Goal: Communication & Community: Answer question/provide support

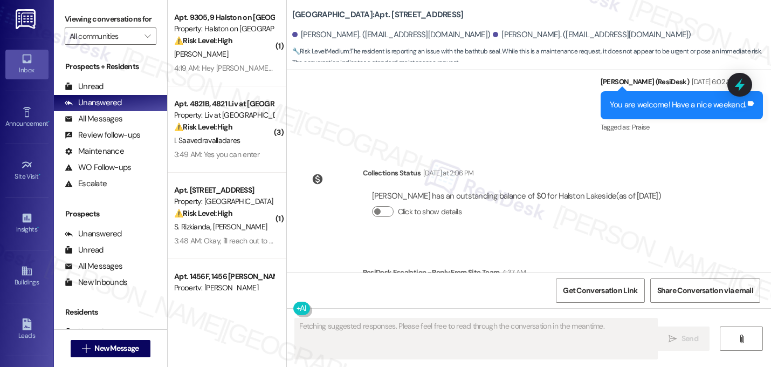
scroll to position [6394, 0]
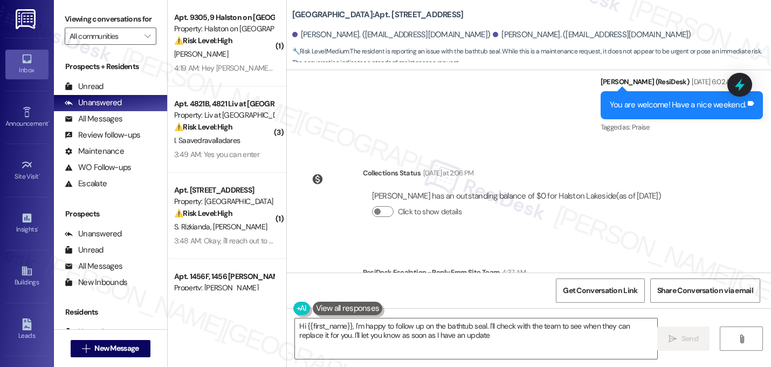
type textarea "Hi {{first_name}}, I'm happy to follow up on the bathtub seal. I'll check with …"
click at [540, 177] on div "Lease started Jan 08, 2025 at 8:00 AM Announcement, sent via SMS Sarah (ResiDes…" at bounding box center [529, 171] width 484 height 202
click at [413, 335] on textarea "Hi {{first_name}}, I'm happy to follow up on the bathtub seal. I'll check with …" at bounding box center [476, 338] width 363 height 40
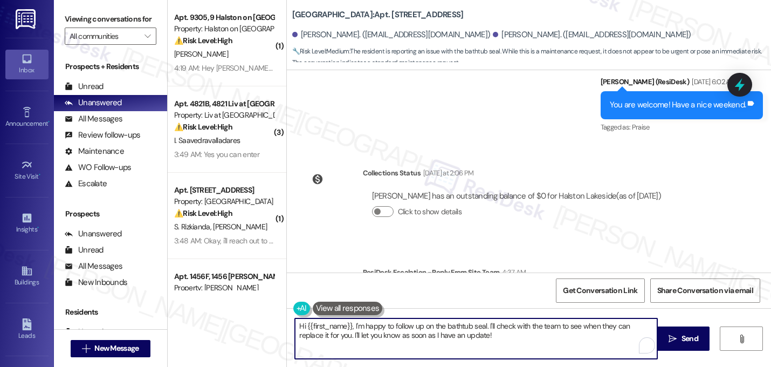
click at [413, 335] on textarea "Hi {{first_name}}, I'm happy to follow up on the bathtub seal. I'll check with …" at bounding box center [476, 338] width 363 height 40
click at [453, 330] on textarea "Hi Alessandro, just a quick update on your concern. The office team are happy t…" at bounding box center [476, 338] width 363 height 40
click at [648, 327] on textarea "Hi Alessandro, just a quick update on your concern about the bathtub seal The o…" at bounding box center [476, 338] width 363 height 40
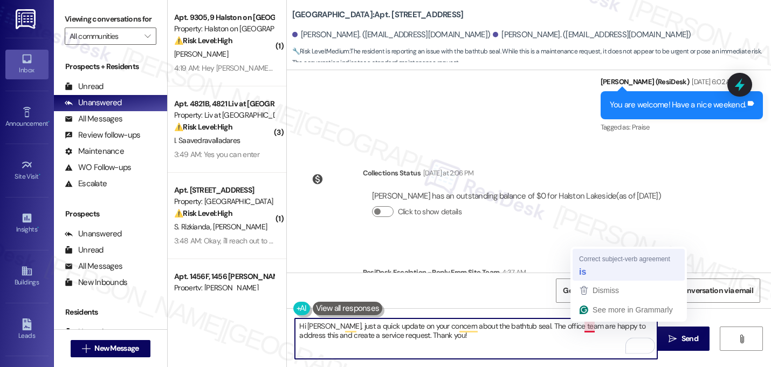
type textarea "Hi Alessandro, just a quick update on your concern about the bathtub seal. The …"
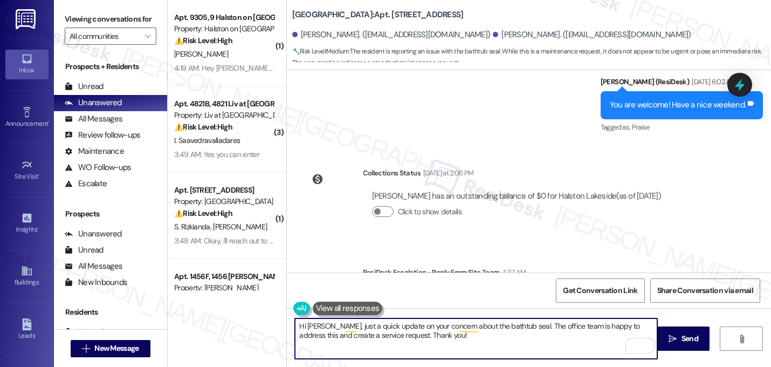
click at [450, 334] on textarea "Hi Alessandro, just a quick update on your concern about the bathtub seal. The …" at bounding box center [476, 338] width 363 height 40
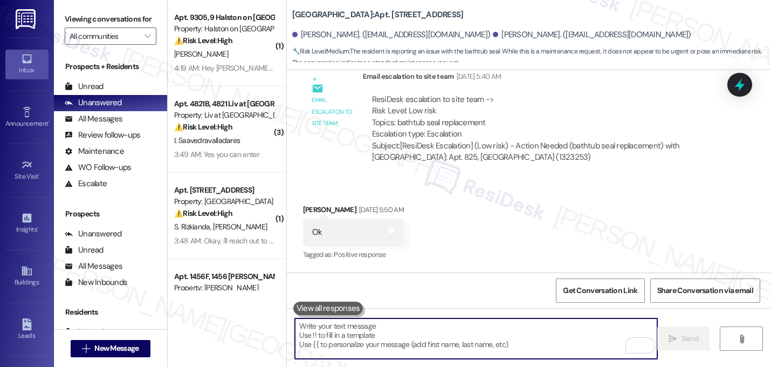
scroll to position [6093, 0]
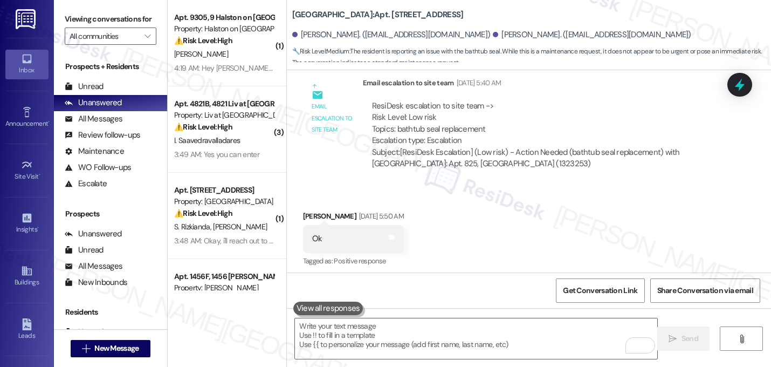
click at [560, 218] on div "Received via SMS Alessandro Moreira Sep 20, 2025 at 5:50 AM Ok Tags and notes T…" at bounding box center [529, 269] width 484 height 167
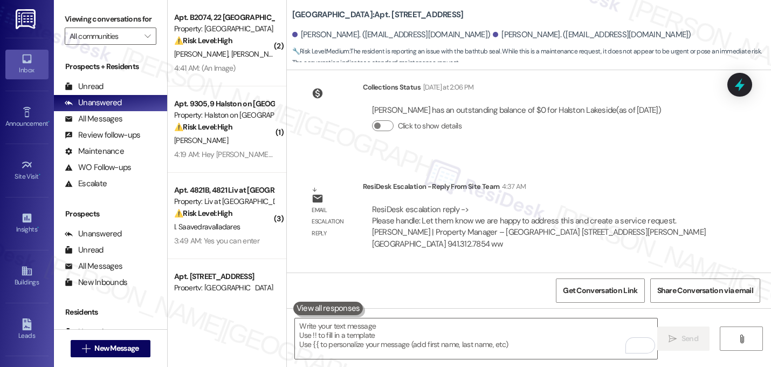
scroll to position [6480, 0]
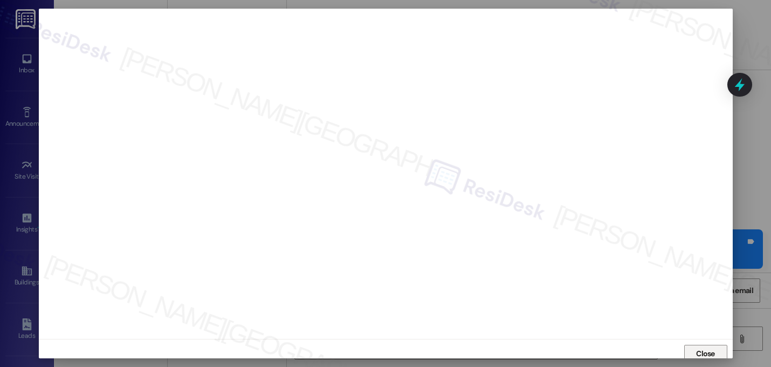
click at [706, 346] on span "Close" at bounding box center [705, 353] width 23 height 16
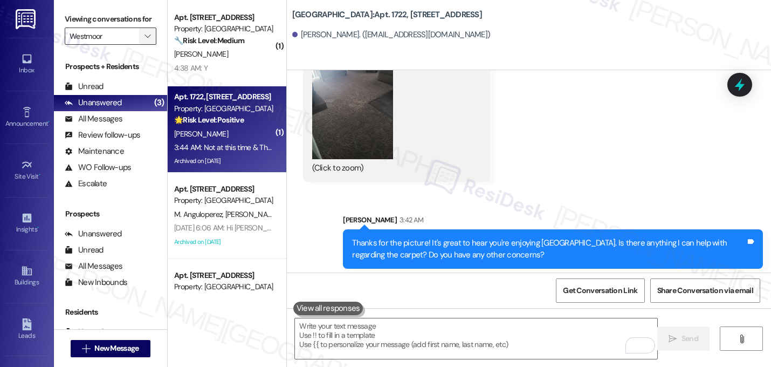
click at [146, 45] on span "" at bounding box center [147, 36] width 10 height 17
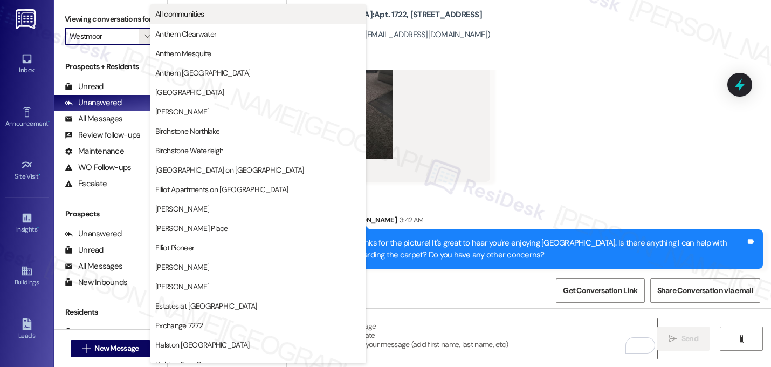
click at [285, 13] on span "All communities" at bounding box center [258, 14] width 206 height 11
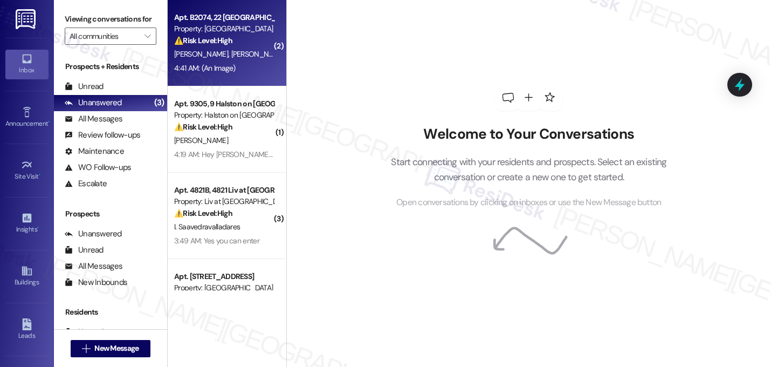
click at [241, 68] on div "4:41 AM: (An Image) 4:41 AM: (An Image)" at bounding box center [224, 68] width 102 height 13
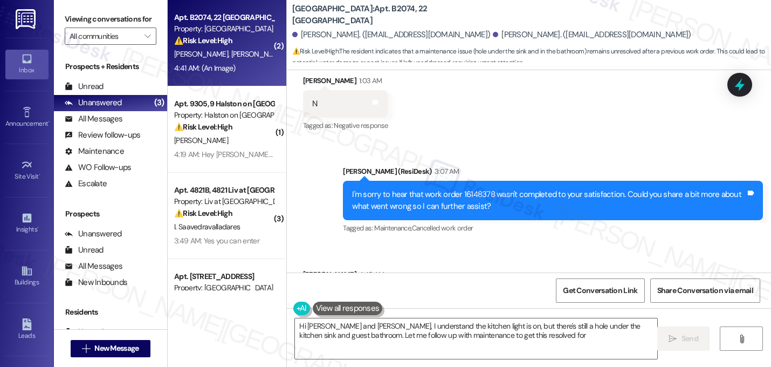
scroll to position [862, 0]
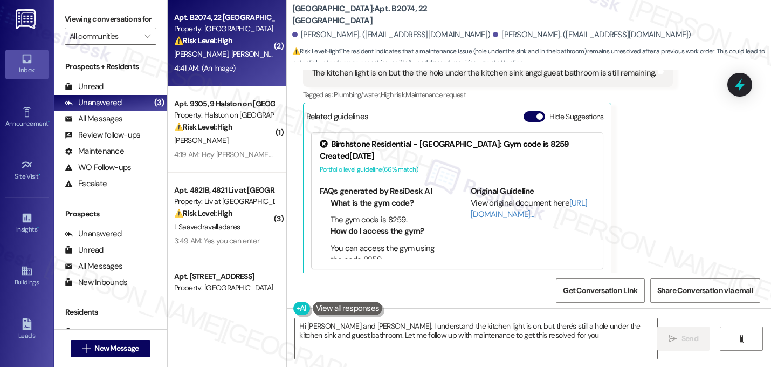
type textarea "Hi Sina and Abolfazl, I understand the kitchen light is on, but there's still a…"
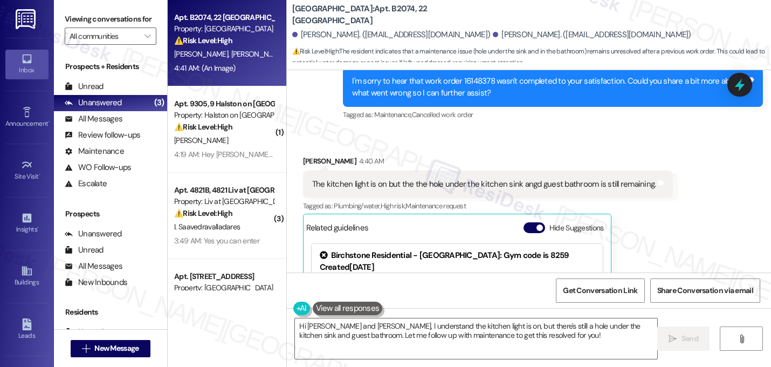
scroll to position [430, 0]
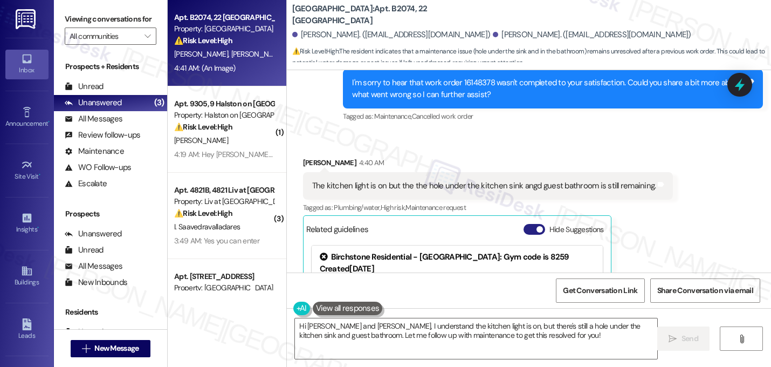
click at [529, 227] on button "Hide Suggestions" at bounding box center [535, 229] width 22 height 11
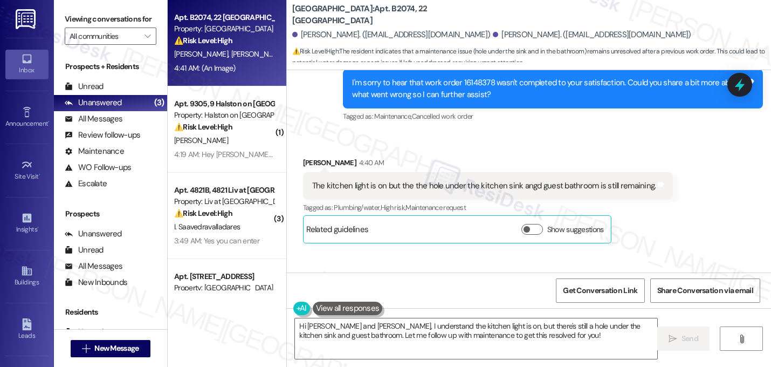
click at [685, 200] on div "Received via SMS Sina Zamani 4:40 AM The kitchen light is on but the the hole u…" at bounding box center [529, 345] width 484 height 424
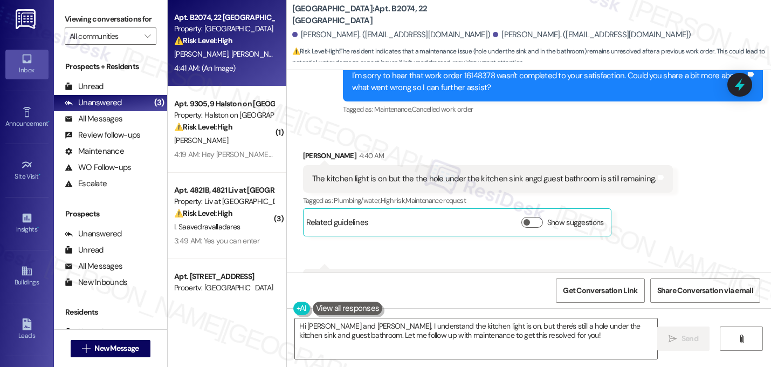
scroll to position [434, 0]
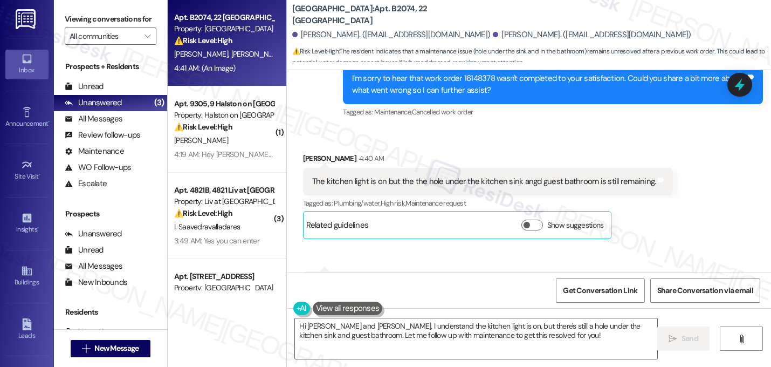
click at [687, 192] on div "Received via SMS Sina Zamani 4:40 AM The kitchen light is on but the the hole u…" at bounding box center [529, 340] width 484 height 424
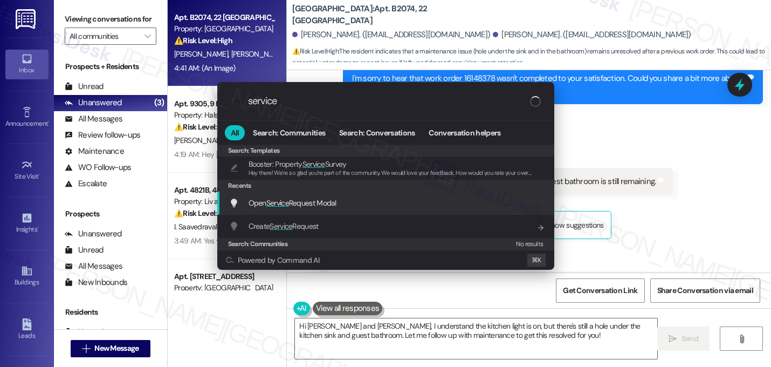
type input "service"
click at [336, 202] on span "Open Service Request Modal" at bounding box center [293, 203] width 88 height 10
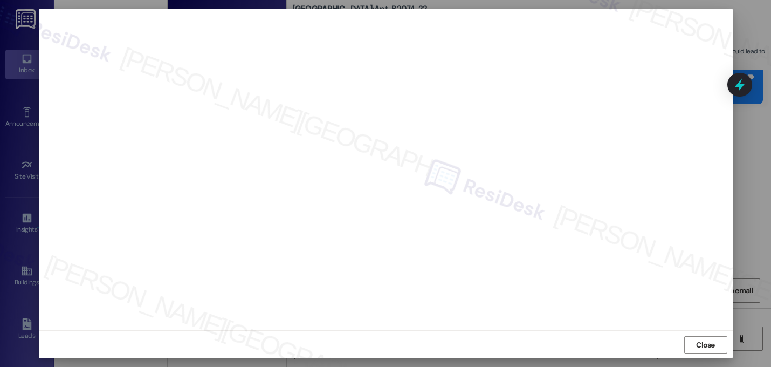
scroll to position [9, 0]
click at [699, 346] on span "Close" at bounding box center [705, 344] width 19 height 11
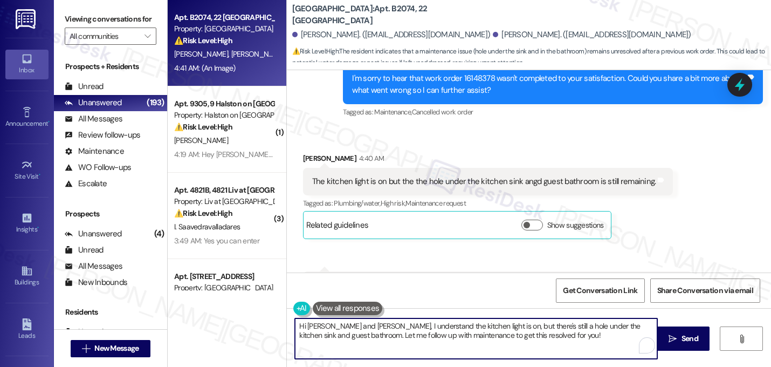
click at [459, 337] on textarea "Hi Sina and Abolfazl, I understand the kitchen light is on, but there's still a…" at bounding box center [476, 338] width 363 height 40
type textarea "Thanks for the update, Sina. I understand there's still a hole that needs to be…"
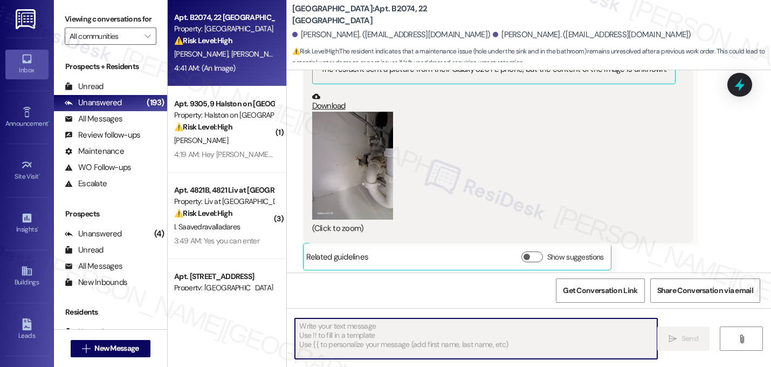
scroll to position [714, 0]
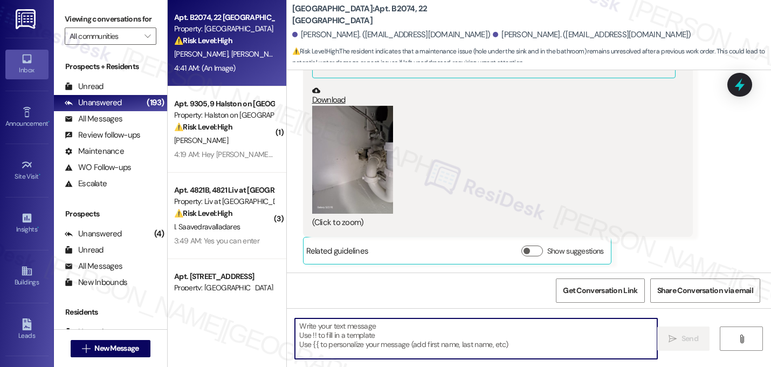
click at [716, 196] on div "Received via SMS Sina Zamani 4:40 AM The kitchen light is on but the the hole u…" at bounding box center [529, 60] width 484 height 424
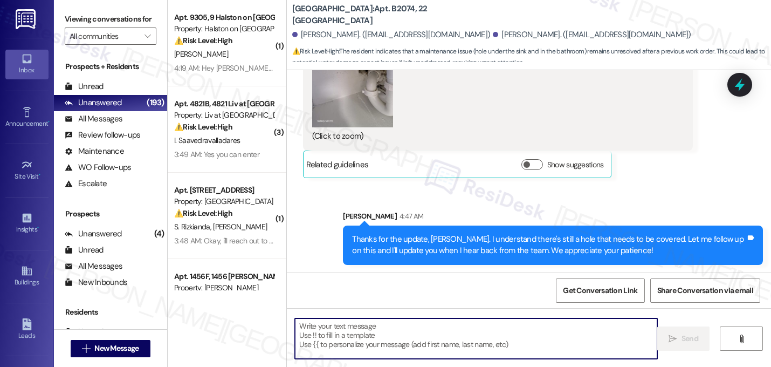
scroll to position [801, 0]
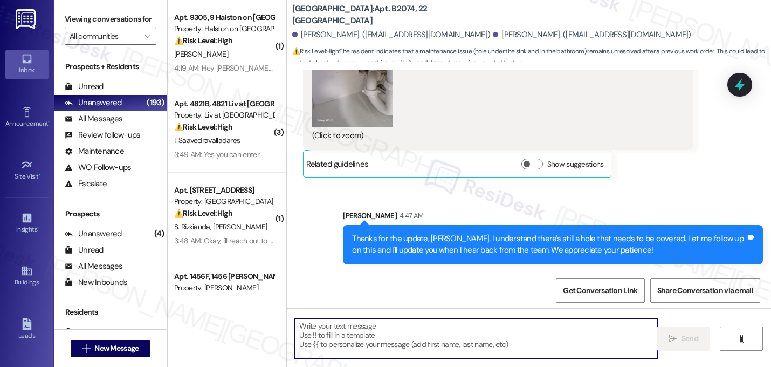
click at [665, 193] on div "Sent via SMS Sarah 4:47 AM Thanks for the update, Sina. I understand there's st…" at bounding box center [529, 229] width 484 height 87
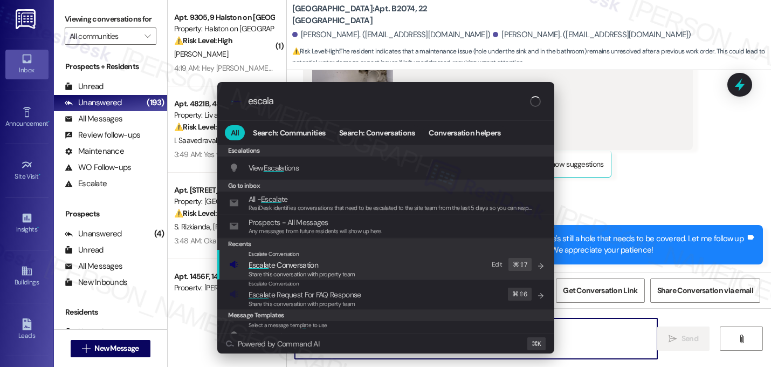
type input "escala"
click at [350, 265] on span "Escala te Conversation" at bounding box center [302, 265] width 107 height 12
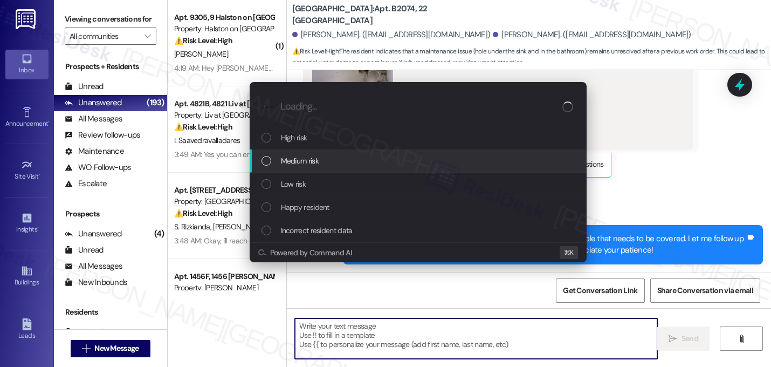
click at [310, 165] on span "Medium risk" at bounding box center [300, 161] width 38 height 12
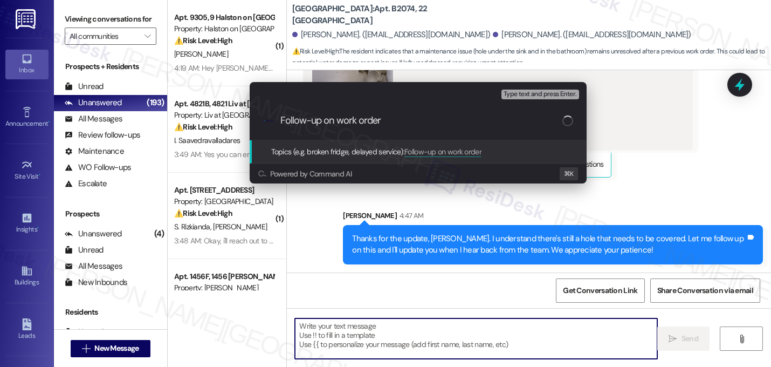
paste input "16129690"
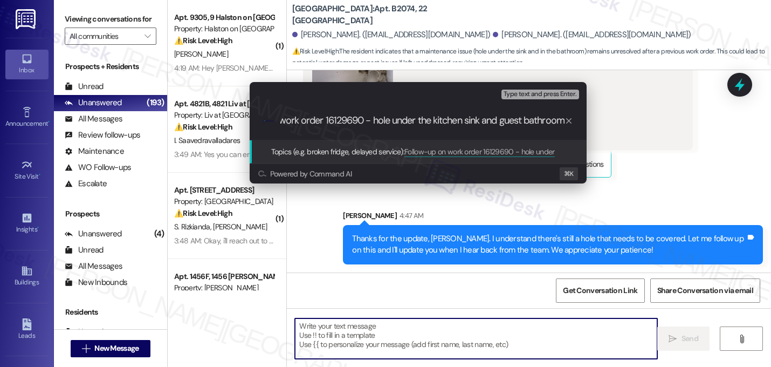
scroll to position [0, 63]
type input "Follow-up on work order 16129690 - hole under the kitchen sink and guest bathro…"
click at [306, 127] on div ".cls-1{fill:#0a055f;}.cls-2{fill:#0cc4c4;} resideskLogoBlueOrange Follow-up on …" at bounding box center [418, 120] width 337 height 38
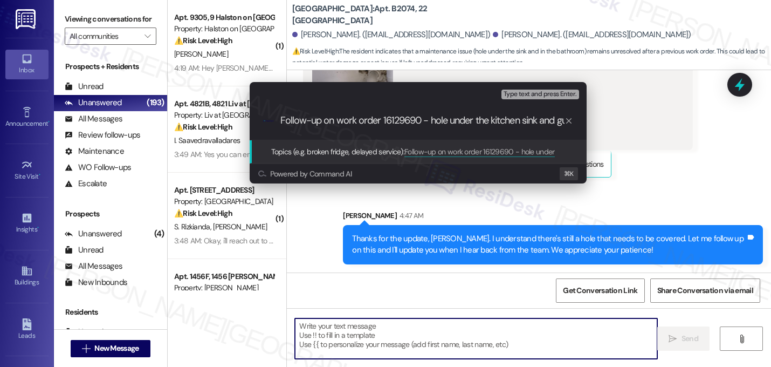
click at [306, 122] on input "Follow-up on work order 16129690 - hole under the kitchen sink and guest bathro…" at bounding box center [423, 120] width 284 height 11
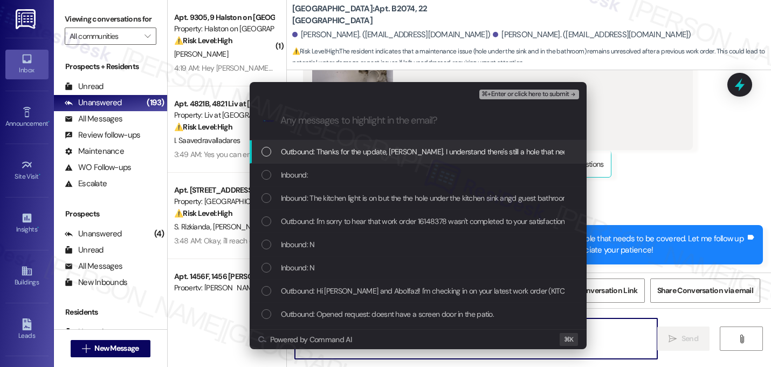
click at [306, 152] on span "Outbound: Thanks for the update, Sina. I understand there's still a hole that n…" at bounding box center [618, 152] width 674 height 12
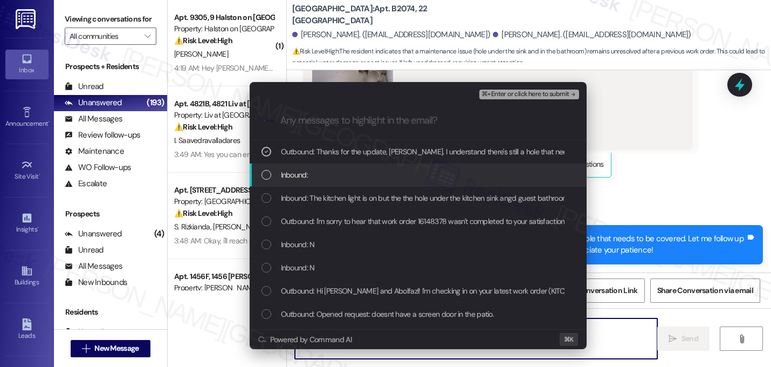
click at [306, 167] on div "Inbound:" at bounding box center [418, 174] width 337 height 23
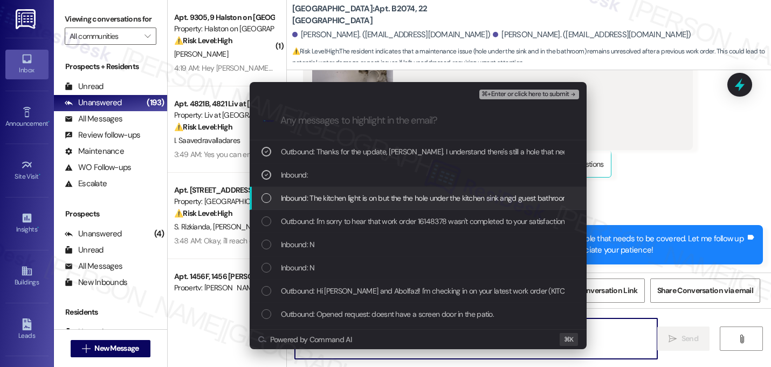
click at [300, 198] on span "Inbound: The kitchen light is on but the the hole under the kitchen sink angd g…" at bounding box center [450, 198] width 339 height 12
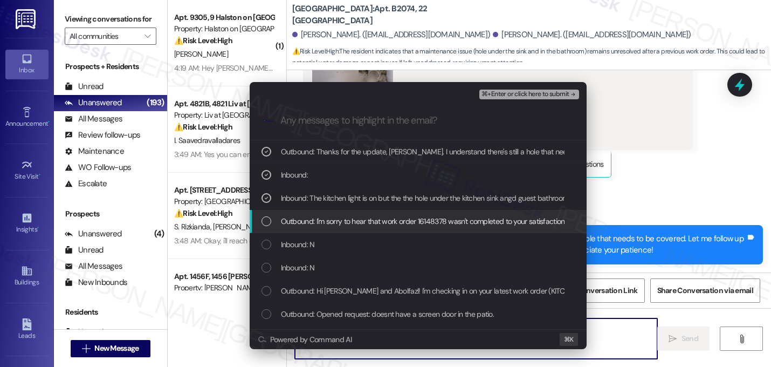
click at [306, 218] on span "Outbound: I'm sorry to hear that work order 16148378 wasn't completed to your s…" at bounding box center [541, 221] width 521 height 12
click at [306, 230] on div "Outbound: I'm sorry to hear that work order 16148378 wasn't completed to your s…" at bounding box center [418, 221] width 337 height 23
click at [304, 221] on span "Outbound: I'm sorry to hear that work order 16148378 wasn't completed to your s…" at bounding box center [541, 221] width 521 height 12
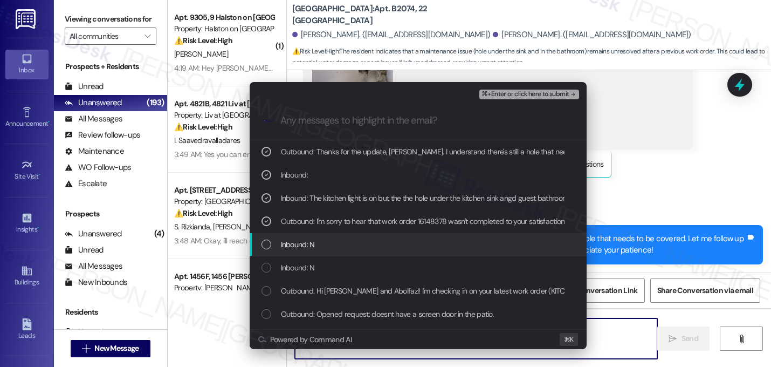
click at [304, 233] on div "Inbound: N" at bounding box center [418, 244] width 337 height 23
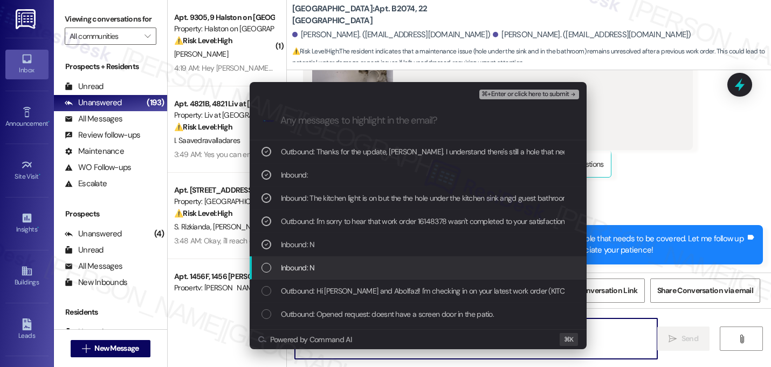
click at [302, 264] on span "Inbound: N" at bounding box center [298, 268] width 34 height 12
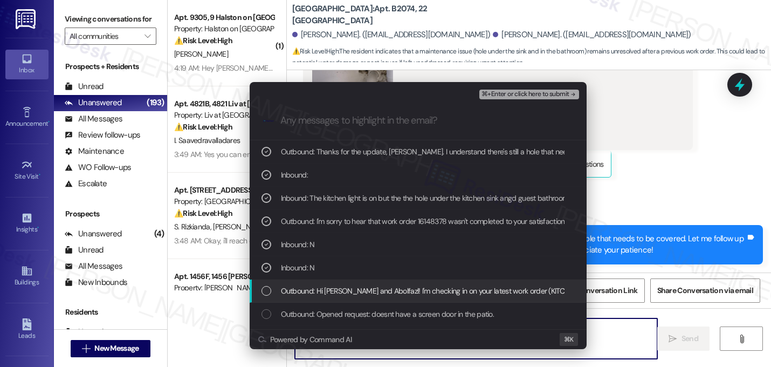
click at [304, 290] on span "Outbound: Hi Sina and Abolfazl! I'm checking in on your latest work order (KITC…" at bounding box center [696, 291] width 831 height 12
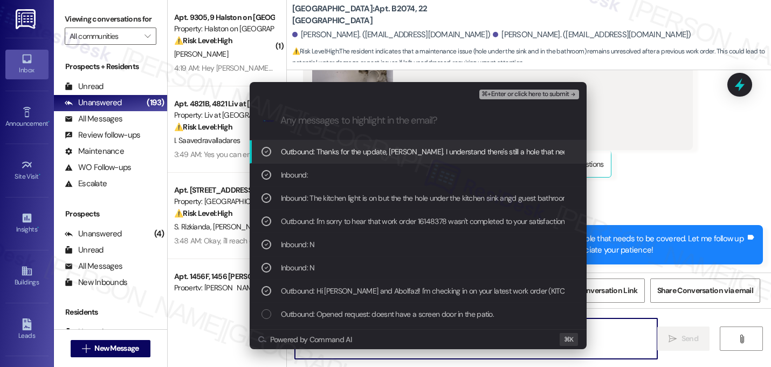
click at [558, 92] on span "⌘+Enter or click here to submit" at bounding box center [525, 95] width 87 height 8
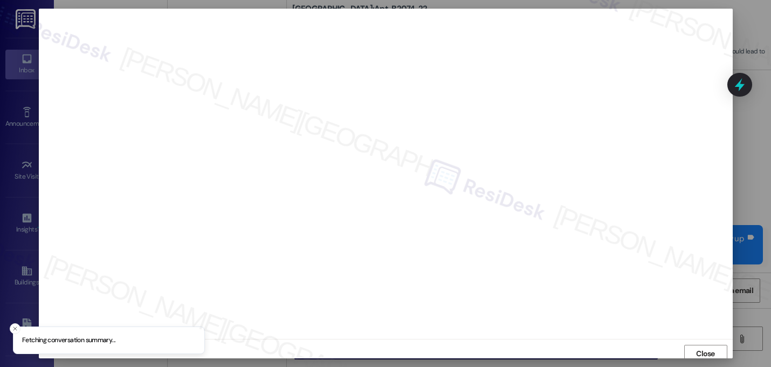
scroll to position [4, 0]
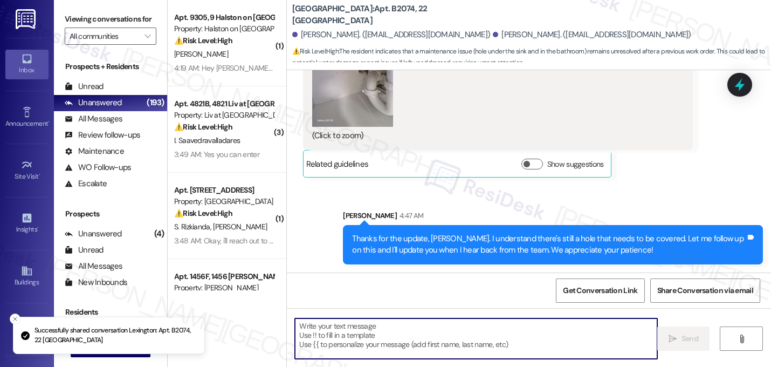
type textarea "Fetching suggested responses. Please feel free to read through the conversation…"
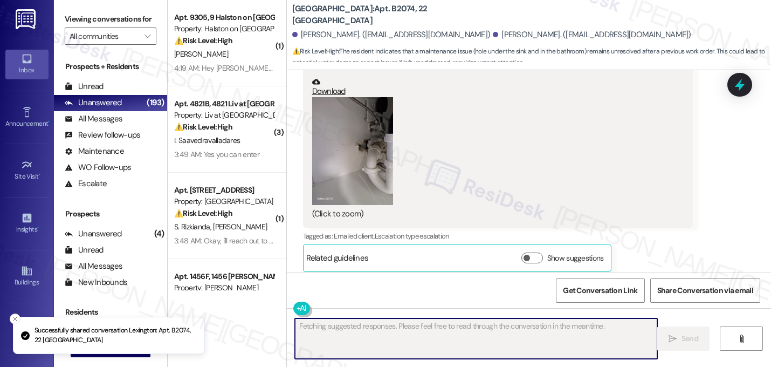
scroll to position [861, 0]
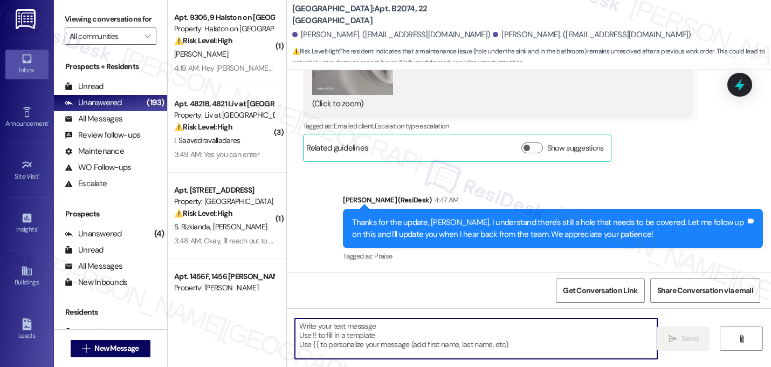
scroll to position [980, 0]
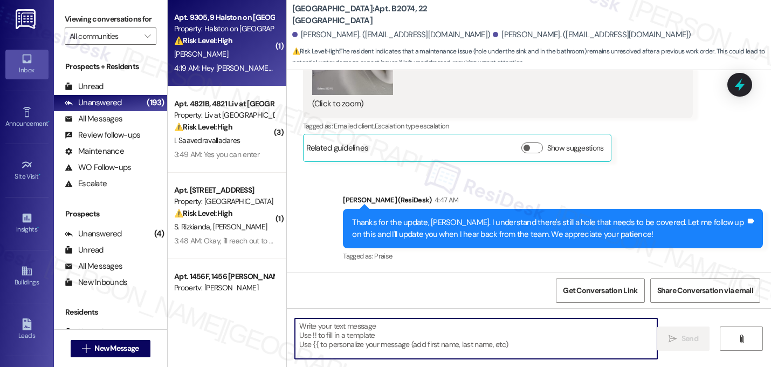
click at [235, 54] on div "N. Ngetich" at bounding box center [224, 53] width 102 height 13
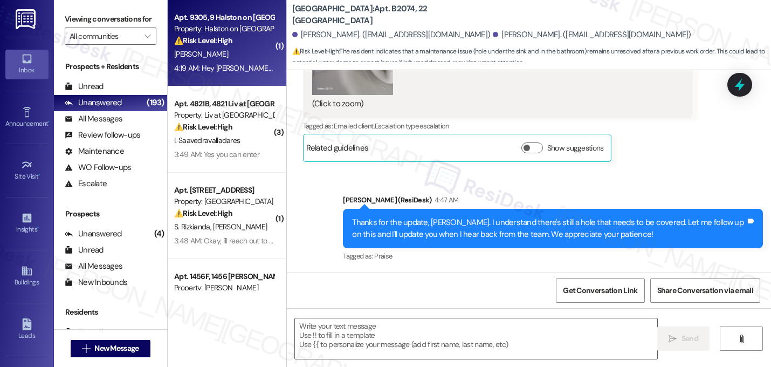
type textarea "Fetching suggested responses. Please feel free to read through the conversation…"
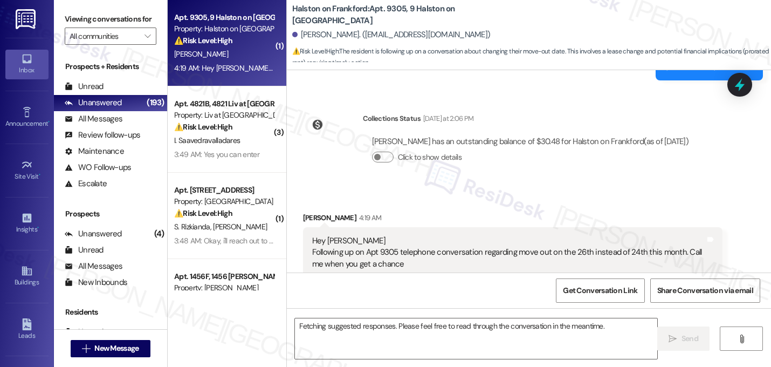
scroll to position [6468, 0]
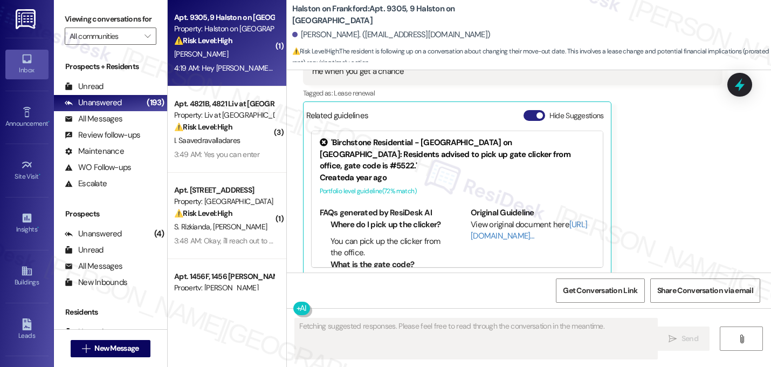
click at [537, 112] on span "button" at bounding box center [540, 115] width 6 height 6
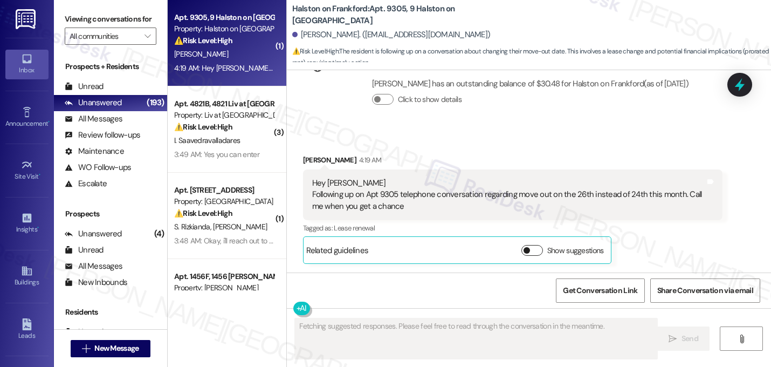
scroll to position [6322, 0]
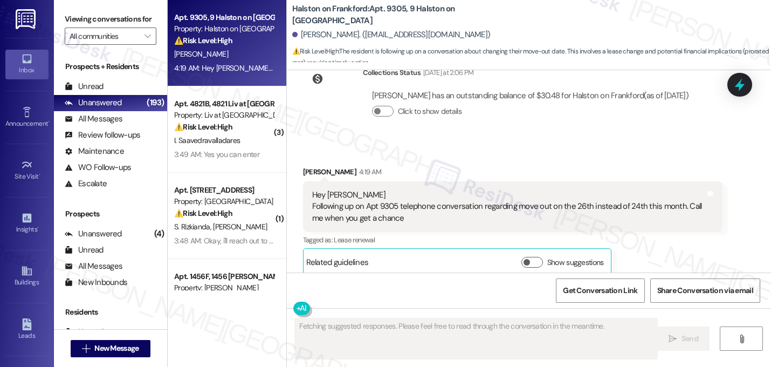
click at [552, 158] on div "Received via SMS Nicholas Ngetich 4:19 AM Hey Halston Following up on Apt 9305 …" at bounding box center [513, 221] width 436 height 126
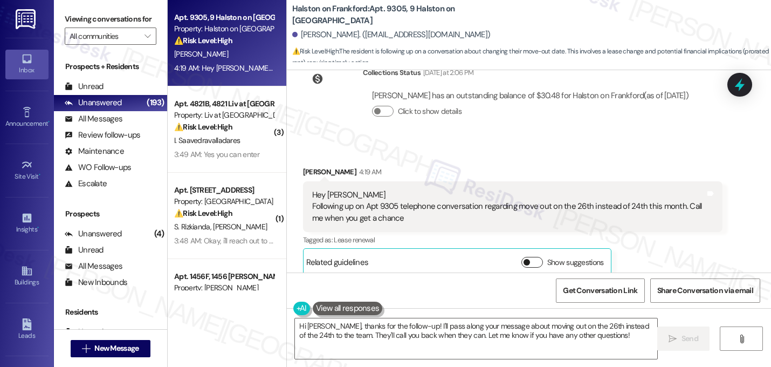
click at [523, 257] on button "Show suggestions" at bounding box center [533, 262] width 22 height 11
click at [652, 216] on div "Hey Halston Following up on Apt 9305 telephone conversation regarding move out …" at bounding box center [513, 206] width 420 height 51
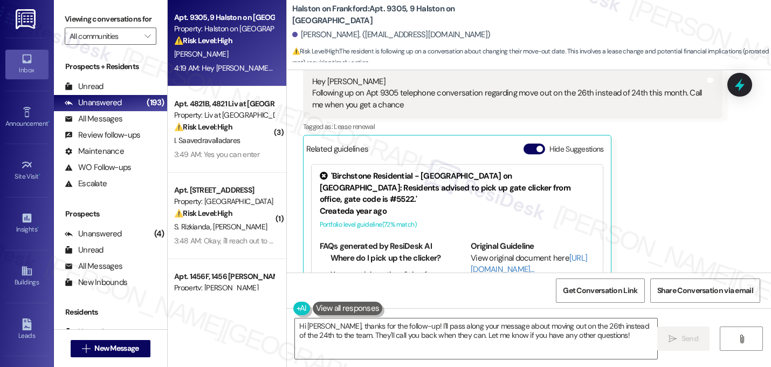
scroll to position [6451, 0]
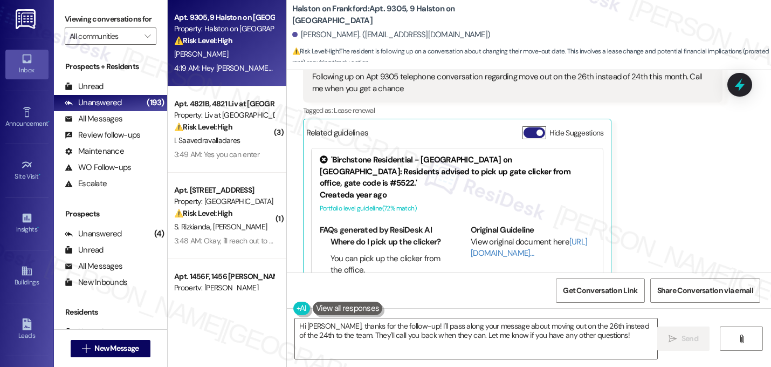
click at [526, 127] on button "Hide Suggestions" at bounding box center [535, 132] width 22 height 11
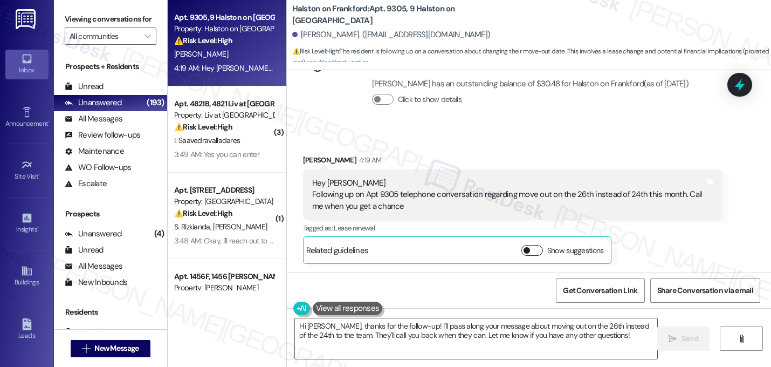
scroll to position [6322, 0]
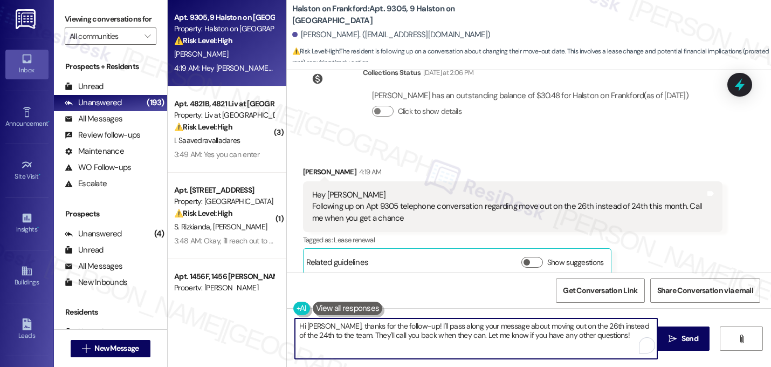
click at [408, 329] on textarea "Hi Nicholas, thanks for the follow-up! I'll pass along your message about movin…" at bounding box center [476, 338] width 363 height 40
drag, startPoint x: 596, startPoint y: 338, endPoint x: 336, endPoint y: 337, distance: 260.0
click at [336, 337] on textarea "Hi Nicholas, thanks for reaching out! I'll pass along your message about moving…" at bounding box center [476, 338] width 363 height 40
type textarea "Hi Nicholas, thanks for reaching out! I'll pass along your message about moving…"
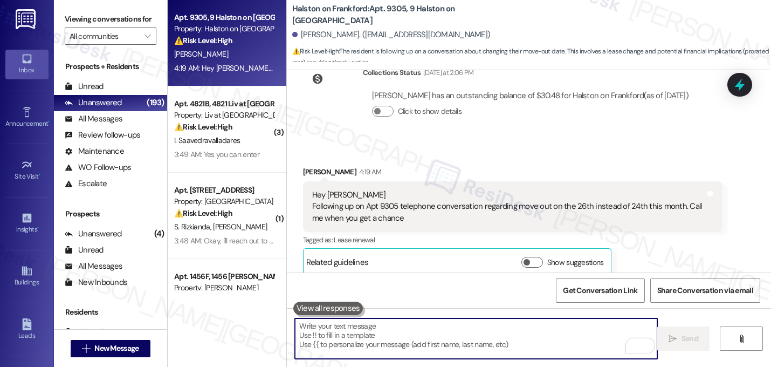
scroll to position [6321, 0]
click at [567, 159] on div "Received via SMS Nicholas Ngetich 4:19 AM Hey Halston Following up on Apt 9305 …" at bounding box center [513, 222] width 436 height 126
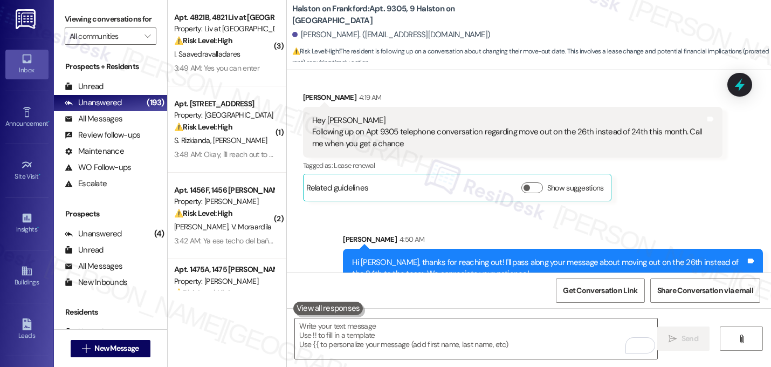
scroll to position [6409, 0]
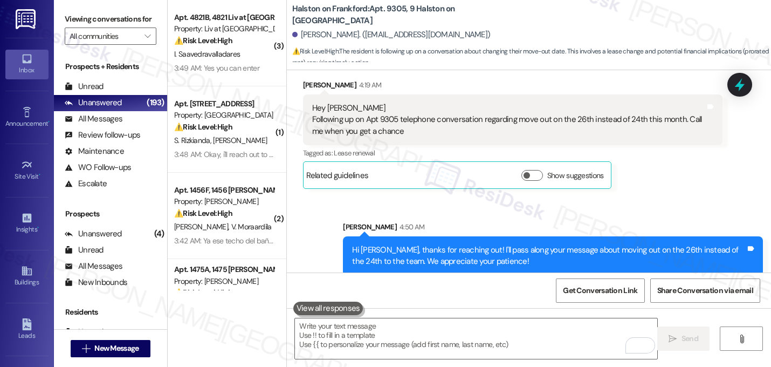
click at [421, 222] on div "Sarah 4:50 AM" at bounding box center [553, 228] width 420 height 15
click at [425, 213] on div "Sent via SMS Sarah 4:50 AM Hi Nicholas, thanks for reaching out! I'll pass alon…" at bounding box center [553, 248] width 436 height 71
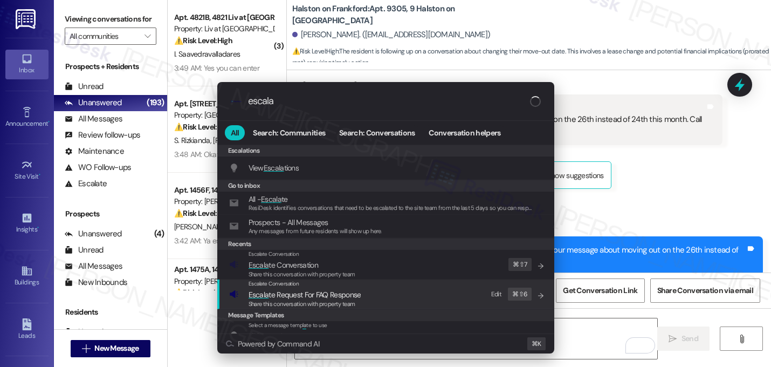
type input "escala"
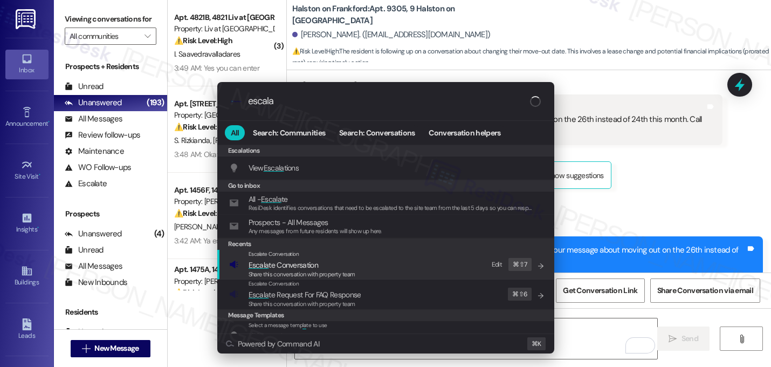
click at [318, 274] on span "Share this conversation with property team" at bounding box center [302, 274] width 107 height 8
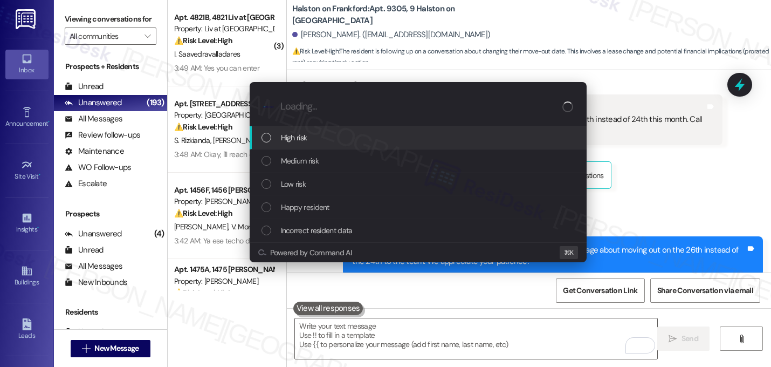
click at [331, 144] on div "High risk" at bounding box center [420, 138] width 316 height 12
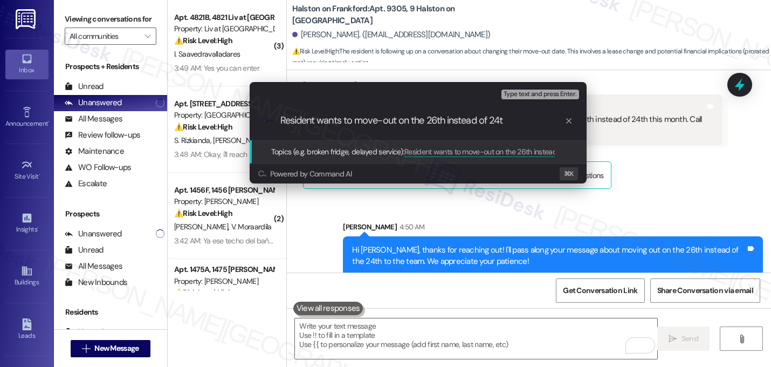
type input "Resident wants to move-out on the 26th instead of 24th"
click at [354, 119] on input "Resident wants to move-out on the 26th instead of 24th" at bounding box center [423, 120] width 284 height 11
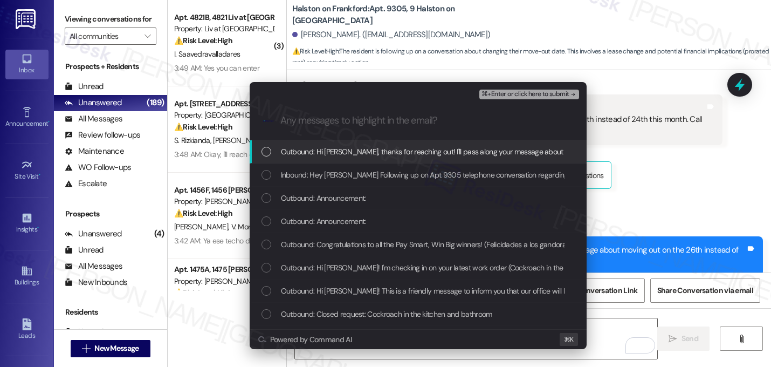
click at [322, 149] on span "Outbound: Hi Nicholas, thanks for reaching out! I'll pass along your message ab…" at bounding box center [558, 152] width 554 height 12
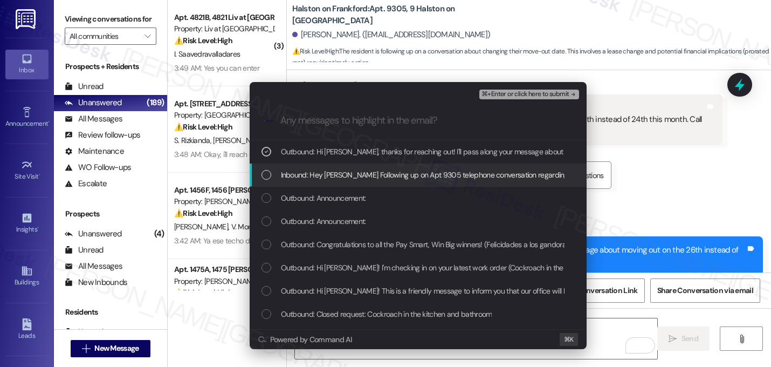
click at [322, 172] on span "Inbound: Hey Halston Following up on Apt 9305 telephone conversation regarding …" at bounding box center [552, 175] width 543 height 12
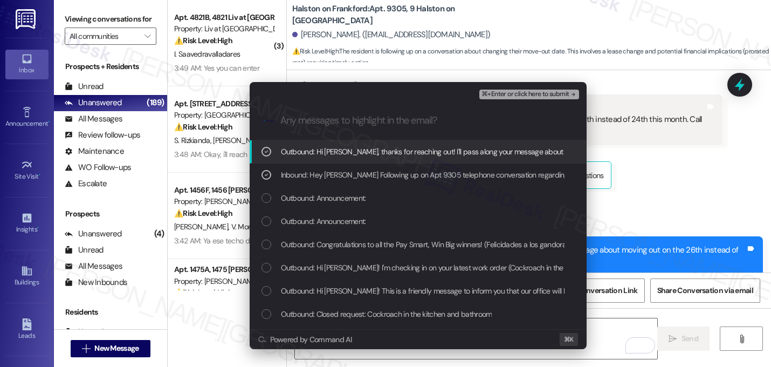
click at [566, 95] on span "⌘+Enter or click here to submit" at bounding box center [525, 95] width 87 height 8
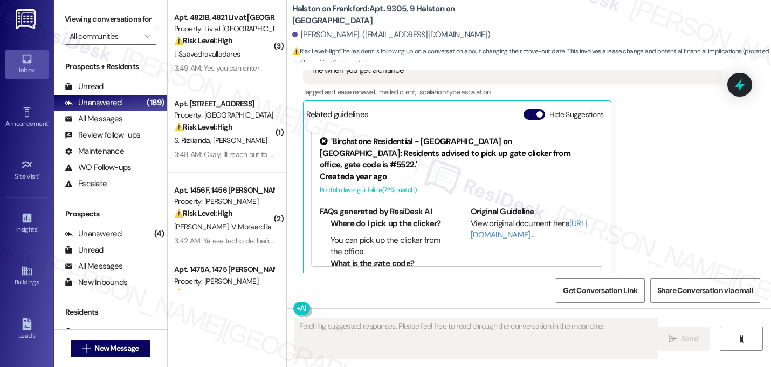
scroll to position [6468, 0]
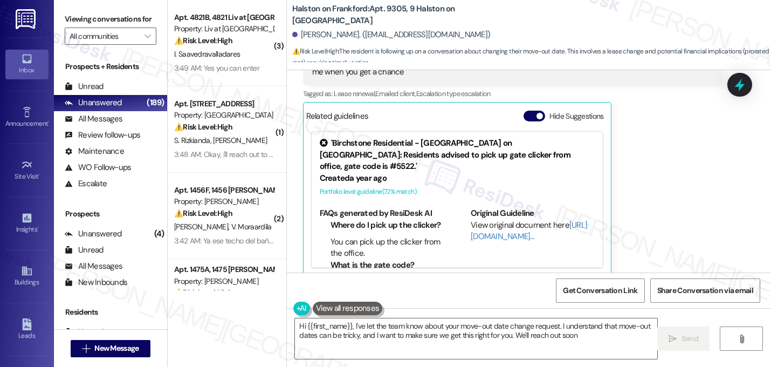
type textarea "Hi {{first_name}}, I've let the team know about your move-out date change reque…"
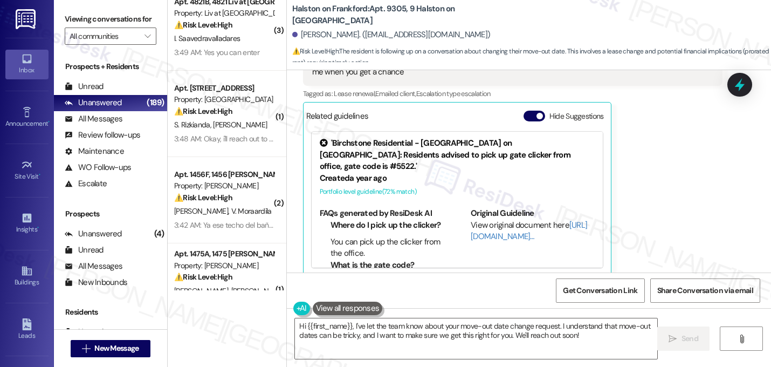
scroll to position [0, 0]
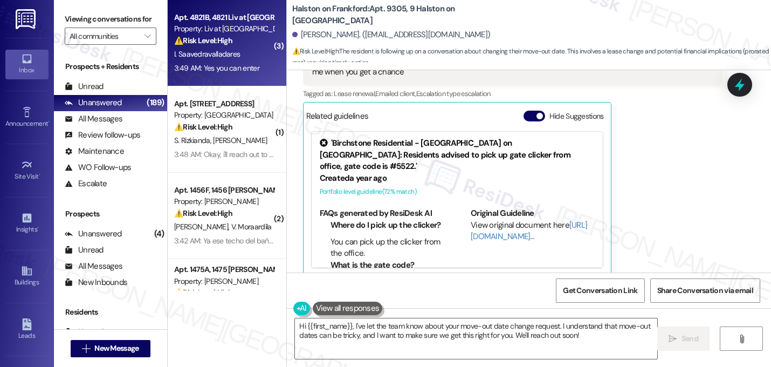
click at [237, 27] on div "Property: Liv at Winter Park" at bounding box center [224, 28] width 100 height 11
type textarea "Fetching suggested responses. Please feel free to read through the conversation…"
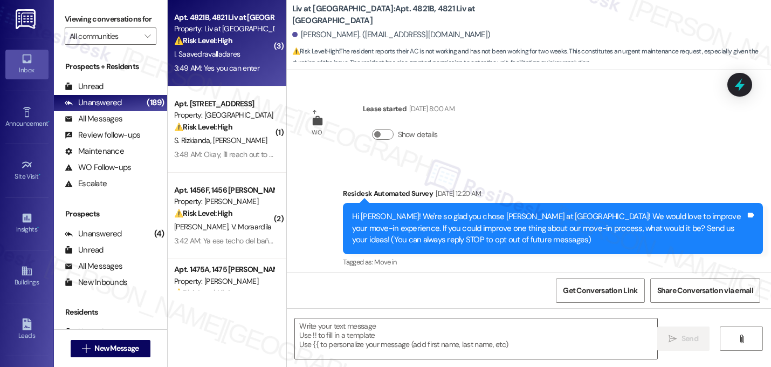
scroll to position [19047, 0]
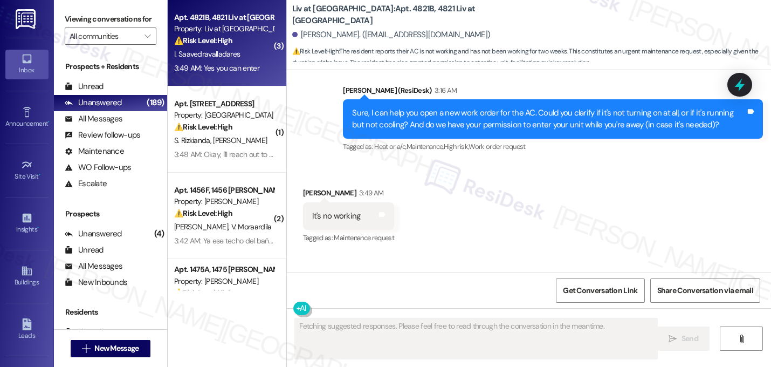
click at [572, 225] on div "Received via SMS Isai Saavedravalladares 3:49 AM It's no working Tags and notes…" at bounding box center [529, 276] width 484 height 227
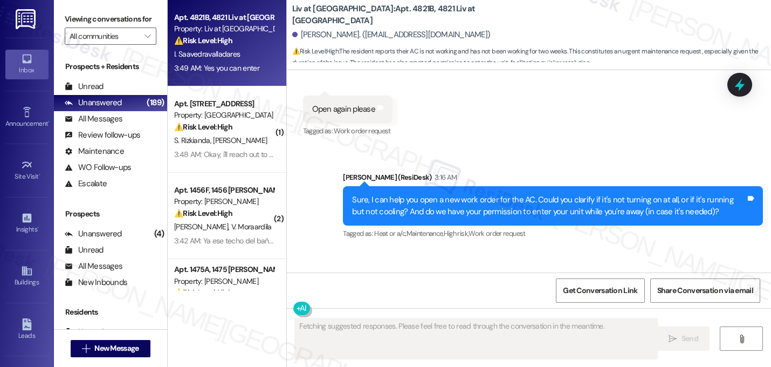
scroll to position [18917, 0]
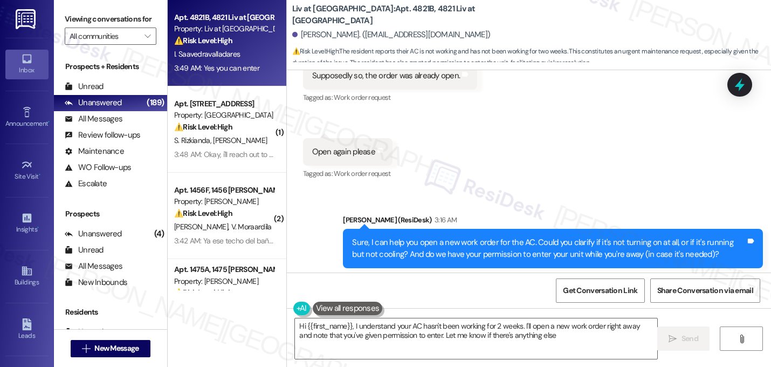
type textarea "Hi {{first_name}}, I understand your AC hasn't been working for 2 weeks. I'll o…"
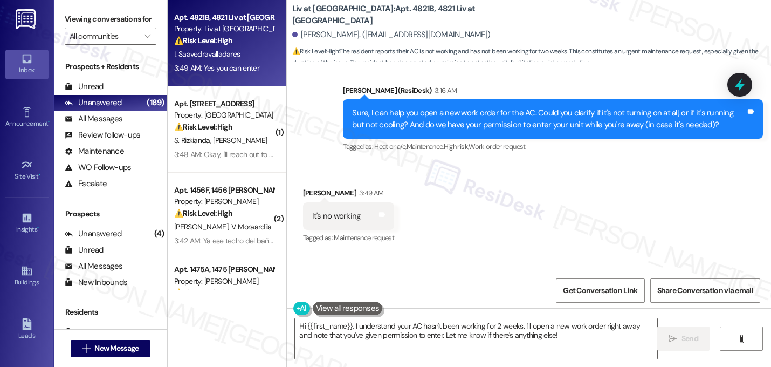
scroll to position [19047, 0]
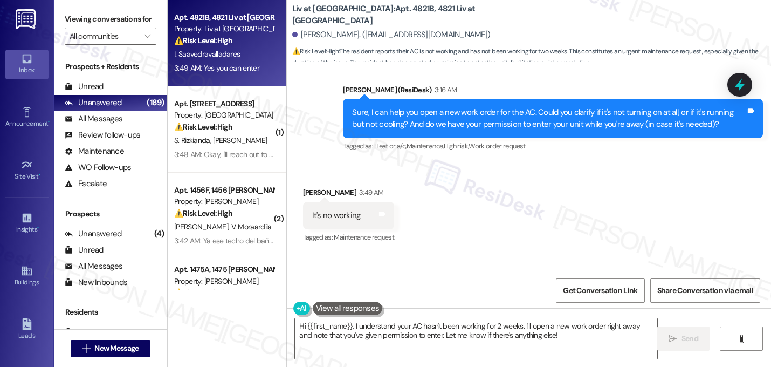
click at [541, 206] on div "Received via SMS Isai Saavedravalladares 3:49 AM It's no working Tags and notes…" at bounding box center [529, 275] width 484 height 227
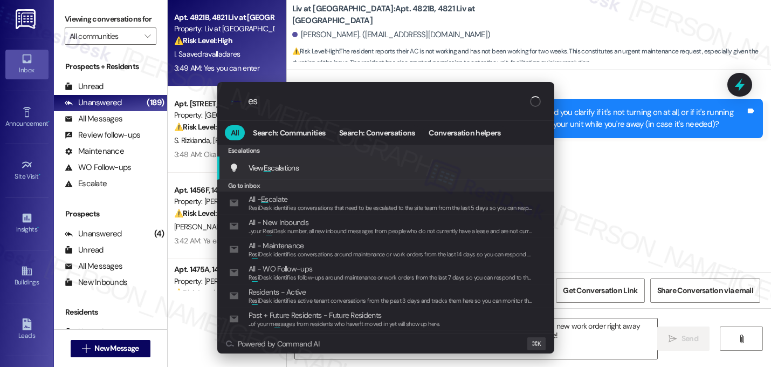
type input "e"
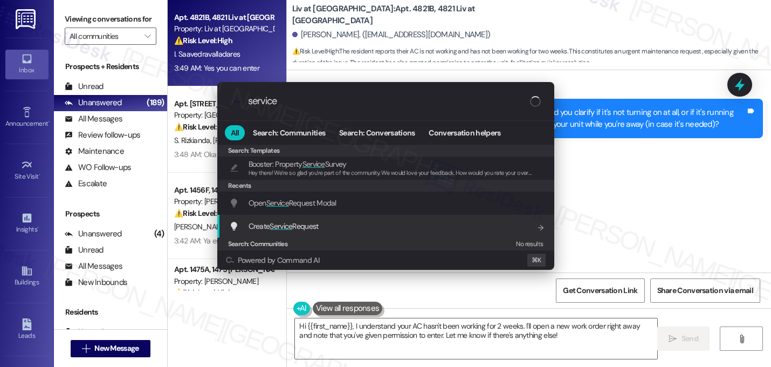
type input "service"
click at [329, 229] on div "Create Service Request Add shortcut" at bounding box center [387, 226] width 316 height 12
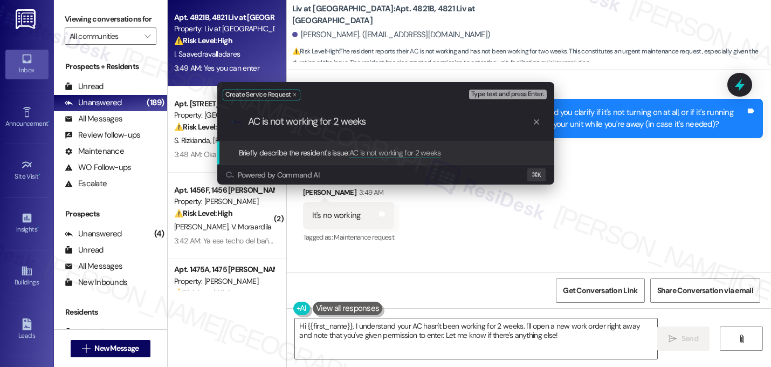
click at [269, 120] on input "AC is not working for 2 weeks" at bounding box center [390, 121] width 284 height 11
click at [323, 124] on input "AC hasn't been not working for 2 weeks" at bounding box center [390, 121] width 284 height 11
type input "AC hasn't been working for 2 weeks"
click at [345, 118] on input "AC hasn't been working for 2 weeks" at bounding box center [390, 121] width 284 height 11
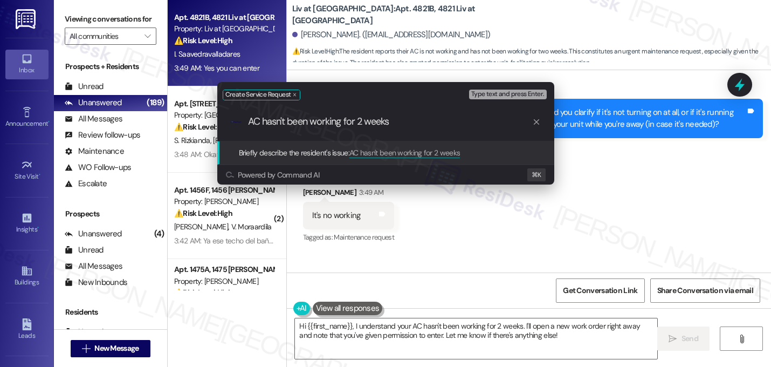
click at [345, 118] on input "AC hasn't been working for 2 weeks" at bounding box center [390, 121] width 284 height 11
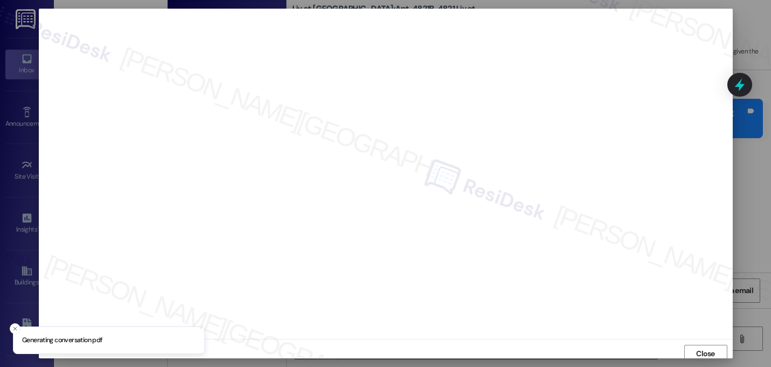
scroll to position [4, 0]
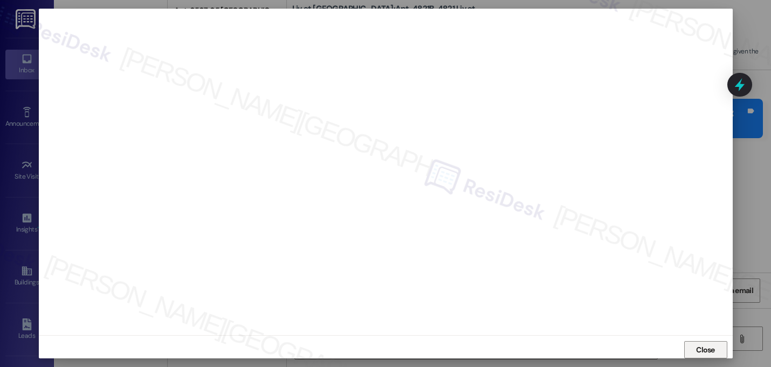
click at [706, 352] on span "Close" at bounding box center [705, 349] width 19 height 11
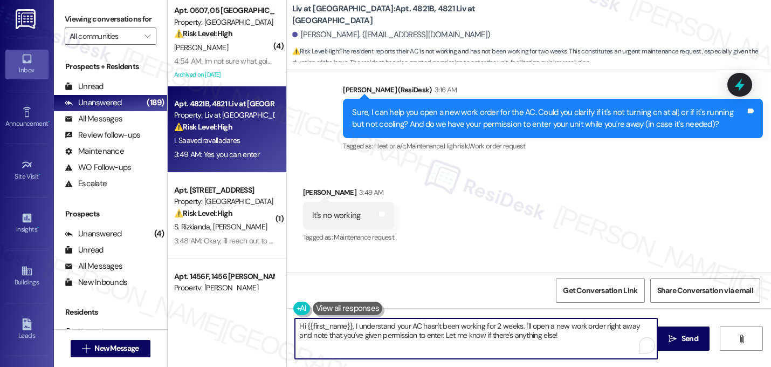
click at [460, 337] on textarea "Hi {{first_name}}, I understand your AC hasn't been working for 2 weeks. I'll o…" at bounding box center [476, 338] width 363 height 40
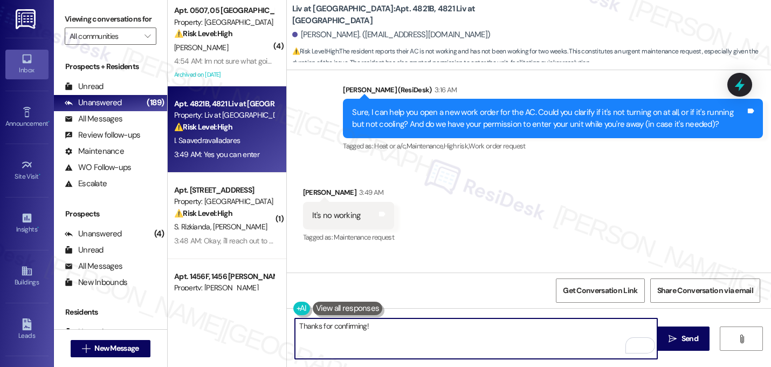
paste textarea "I submitted the work order, notified the team, and will update you as soon as I…"
type textarea "Thanks for confirming! I submitted the work order, notified the team, and will …"
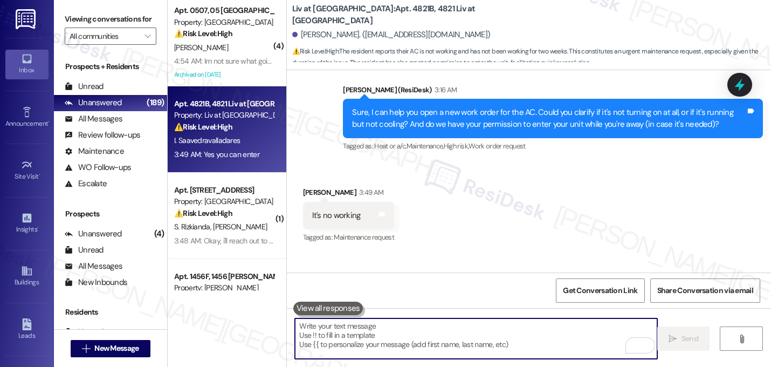
scroll to position [19047, 0]
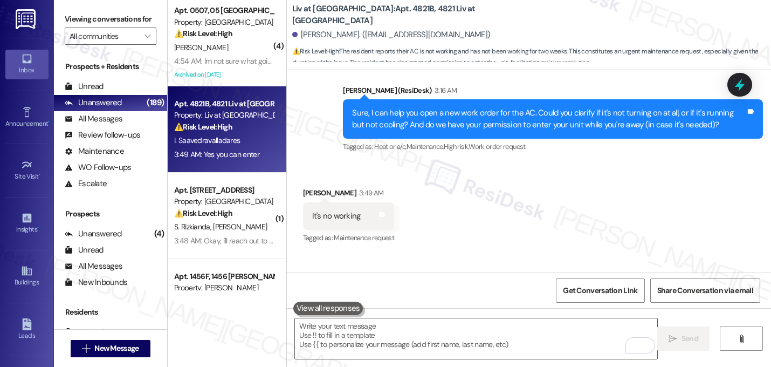
click at [539, 163] on div "Received via SMS Isai Saavedravalladares 3:49 AM It's no working Tags and notes…" at bounding box center [529, 276] width 484 height 227
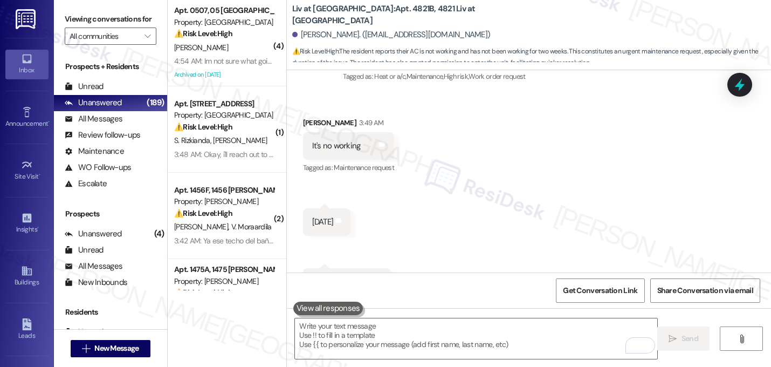
scroll to position [19134, 0]
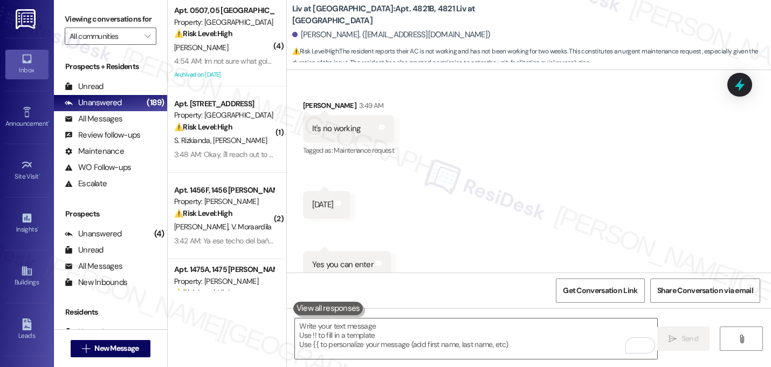
click at [543, 69] on div "Liv at Winter Park: Apt. 4821B, 4821 Liv at Winter Park Isai Saavedravalladares…" at bounding box center [529, 35] width 484 height 70
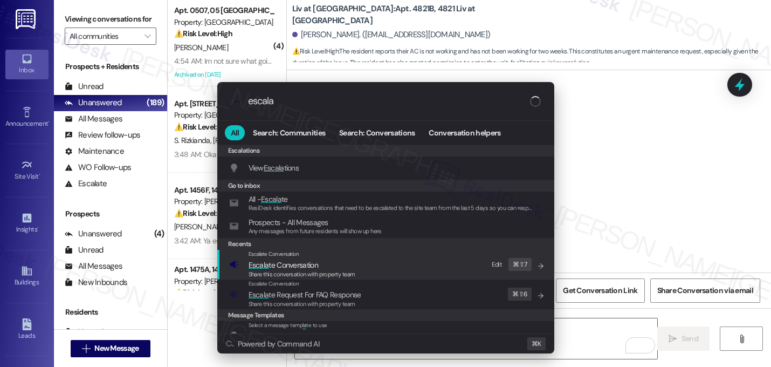
type input "escala"
click at [279, 265] on span "Escala te Conversation" at bounding box center [284, 265] width 70 height 10
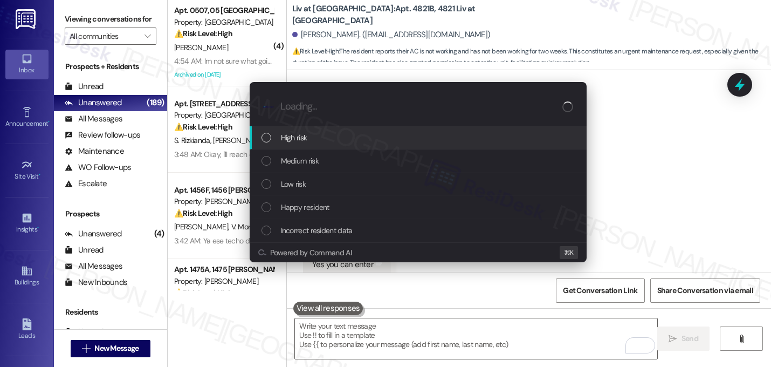
click at [309, 142] on div "High risk" at bounding box center [420, 138] width 316 height 12
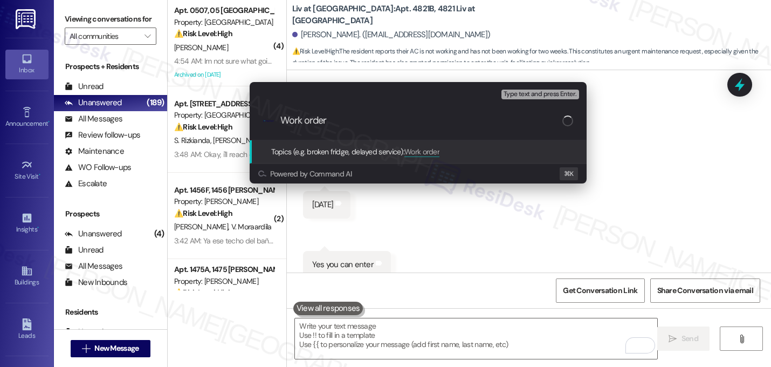
paste input "16155916"
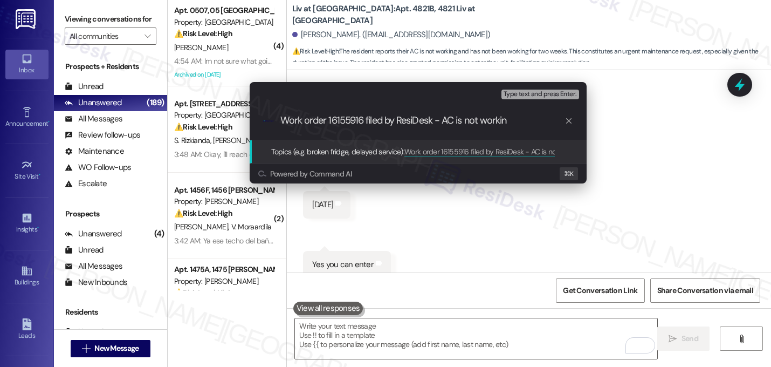
type input "Work order 16155916 filed by ResiDesk - AC is not working"
click at [408, 123] on input "Work order 16155916 filed by ResiDesk - AC is not working" at bounding box center [423, 120] width 284 height 11
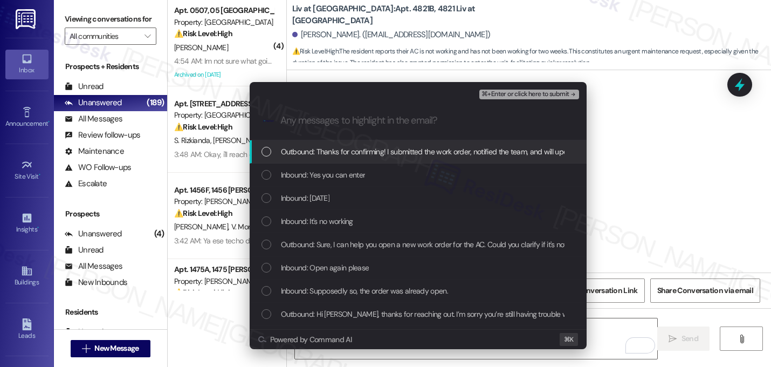
click at [382, 161] on div "Outbound: Thanks for confirming! I submitted the work order, notified the team,…" at bounding box center [418, 151] width 337 height 23
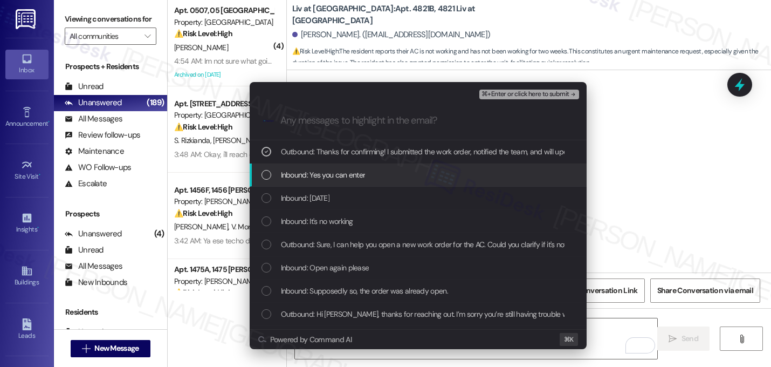
click at [380, 175] on div "Inbound: Yes you can enter" at bounding box center [420, 175] width 316 height 12
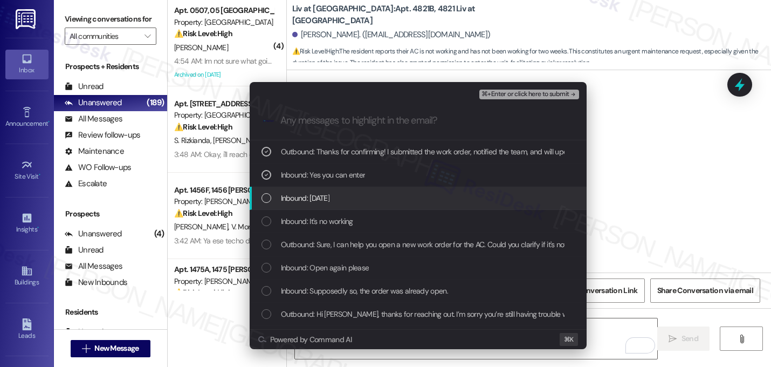
click at [371, 196] on div "Inbound: 2 weeks ago" at bounding box center [420, 198] width 316 height 12
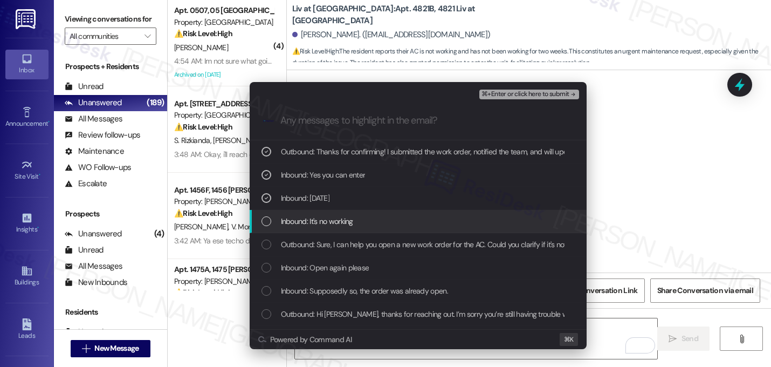
click at [366, 224] on div "Inbound: It's no working" at bounding box center [420, 221] width 316 height 12
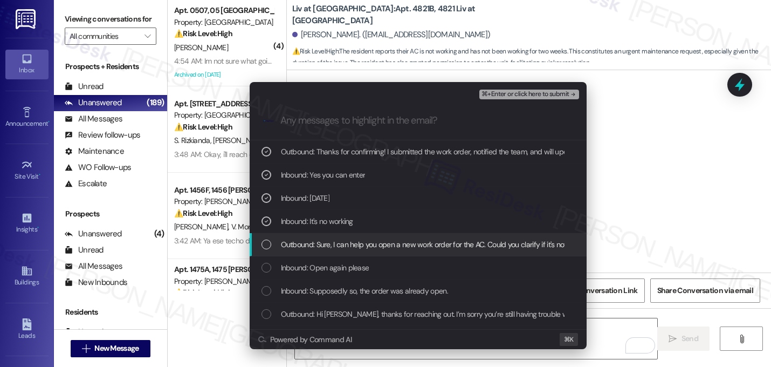
click at [364, 245] on span "Outbound: Sure, I can help you open a new work order for the AC. Could you clar…" at bounding box center [641, 244] width 720 height 12
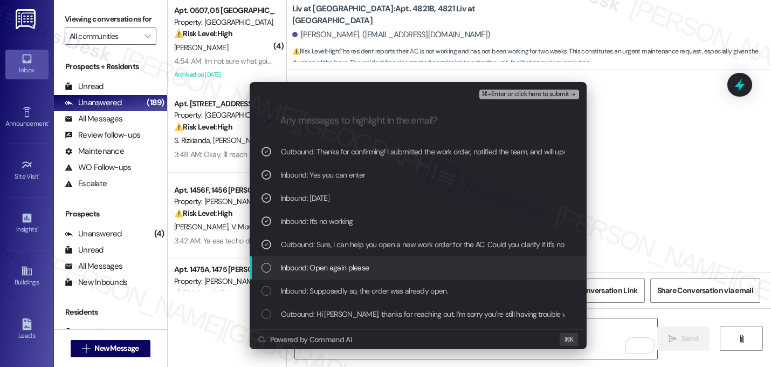
click at [364, 262] on span "Inbound: Open again please" at bounding box center [325, 268] width 88 height 12
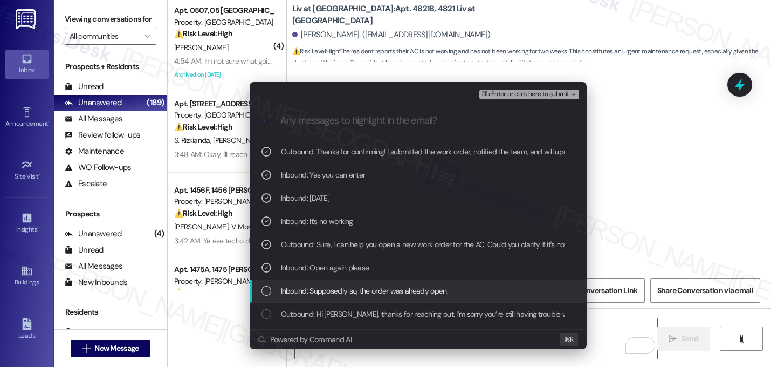
click at [363, 283] on div "Inbound: Supposedly so, the order was already open." at bounding box center [418, 290] width 337 height 23
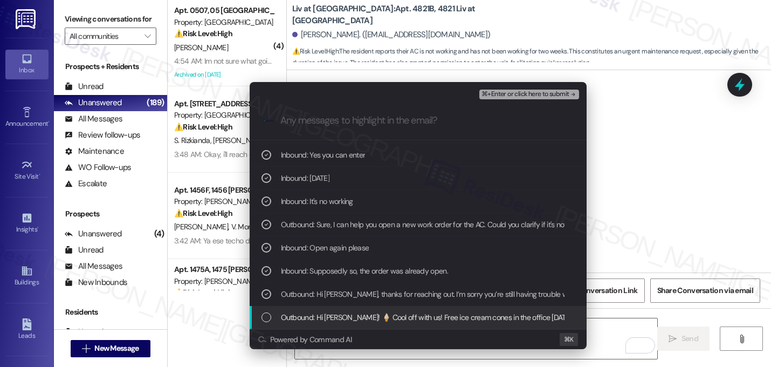
scroll to position [43, 0]
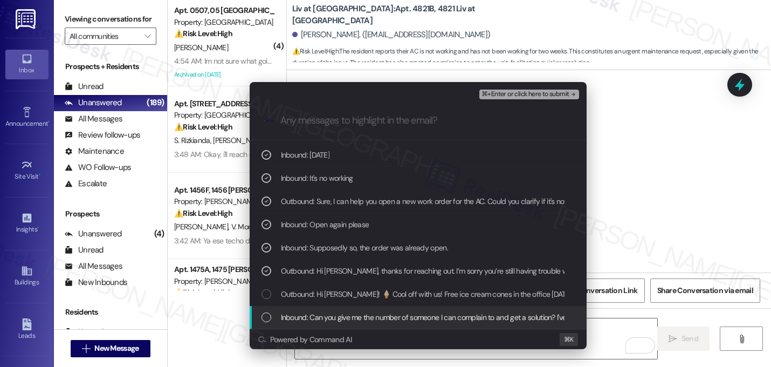
click at [362, 315] on span "Inbound: Can you give me the number of someone I can complain to and get a solu…" at bounding box center [558, 317] width 554 height 12
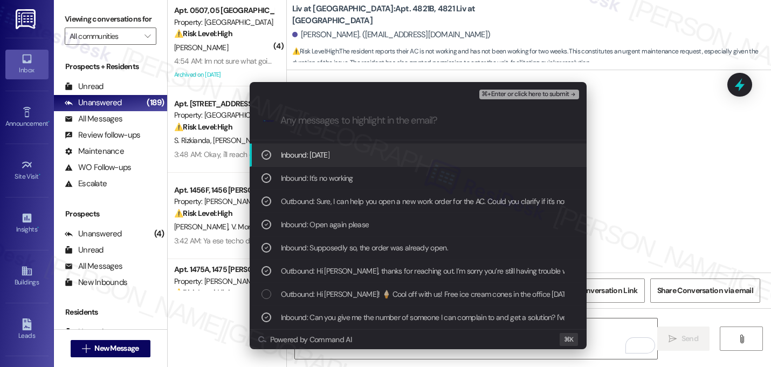
click at [567, 91] on span "⌘+Enter or click here to submit" at bounding box center [525, 95] width 87 height 8
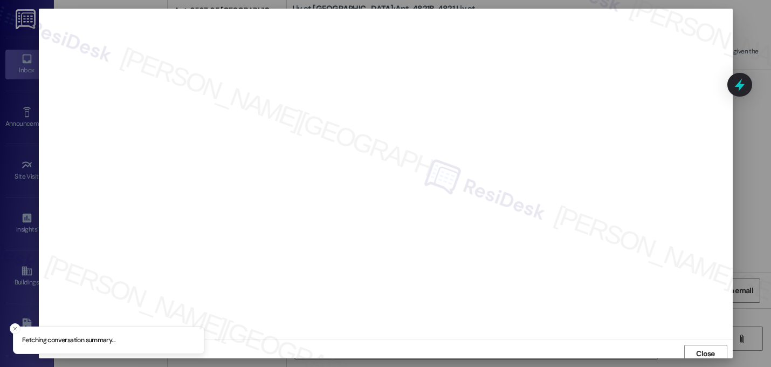
scroll to position [4, 0]
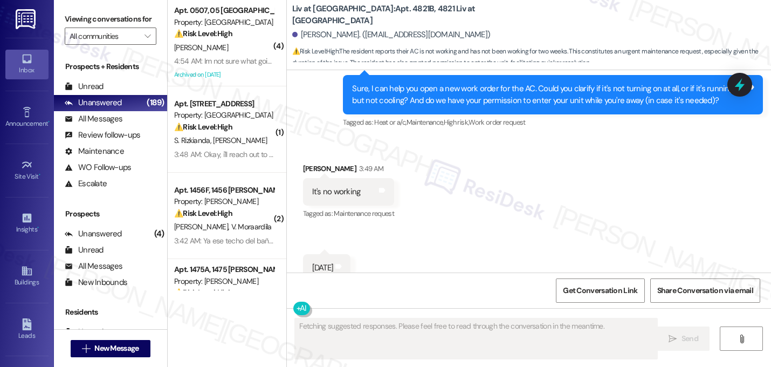
scroll to position [19047, 0]
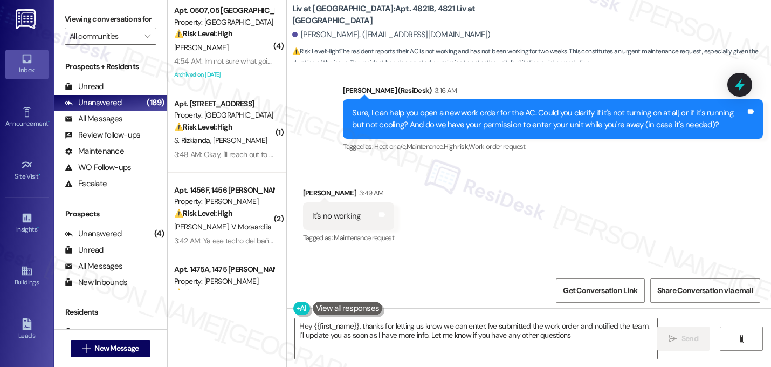
type textarea "Hey {{first_name}}, thanks for letting us know we can enter. I've submitted the…"
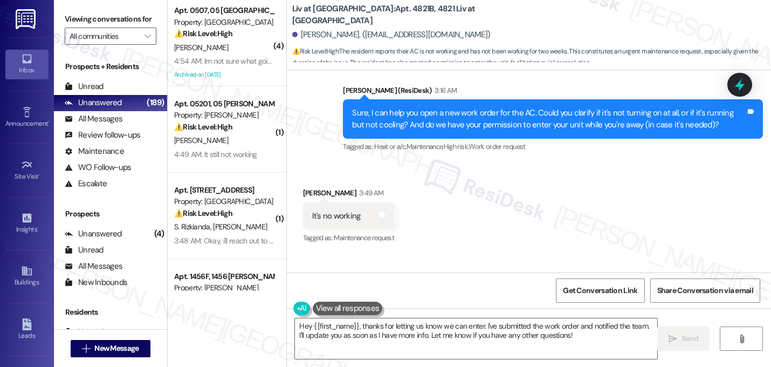
click at [529, 163] on div "Received via SMS Isai Saavedravalladares 3:49 AM It's no working Tags and notes…" at bounding box center [529, 276] width 484 height 227
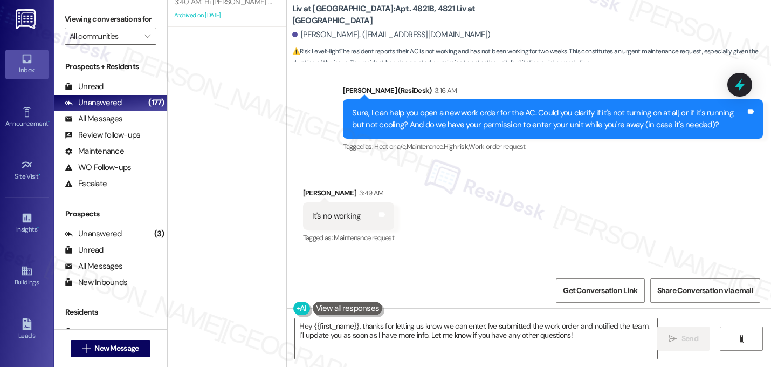
scroll to position [0, 0]
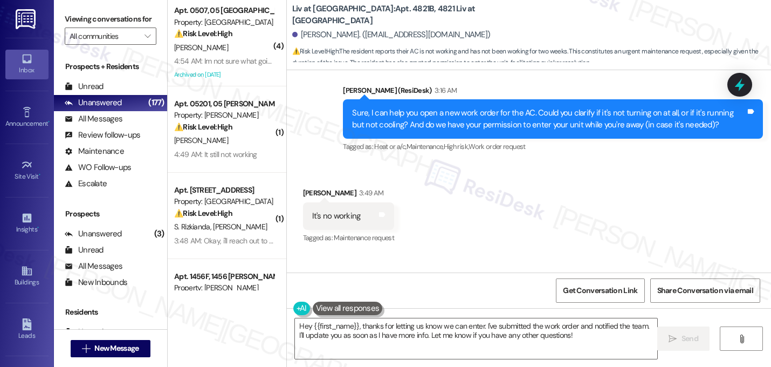
click at [226, 206] on div "Property: Halston Lakeside" at bounding box center [224, 201] width 100 height 11
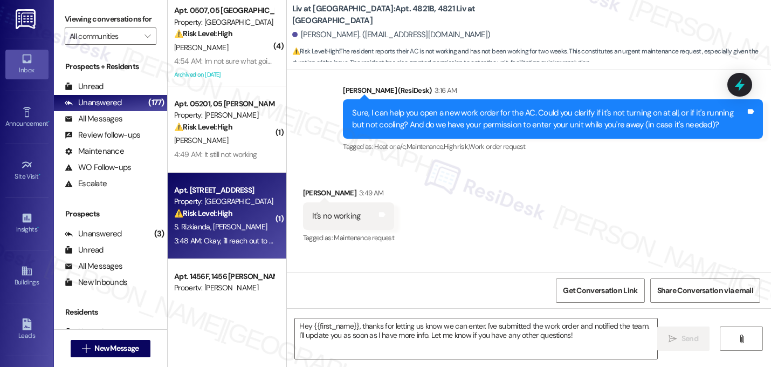
type textarea "Fetching suggested responses. Please feel free to read through the conversation…"
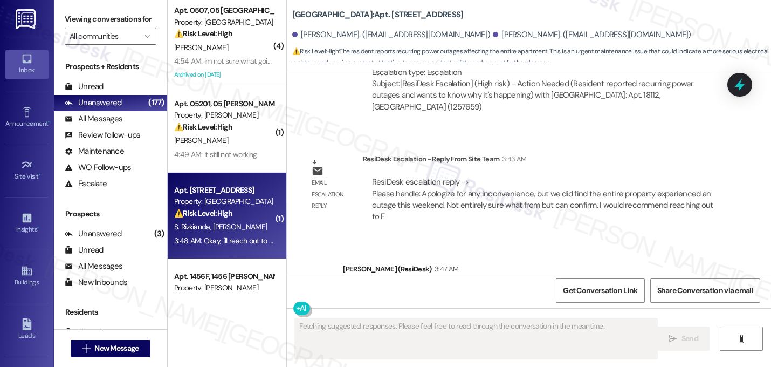
scroll to position [11047, 0]
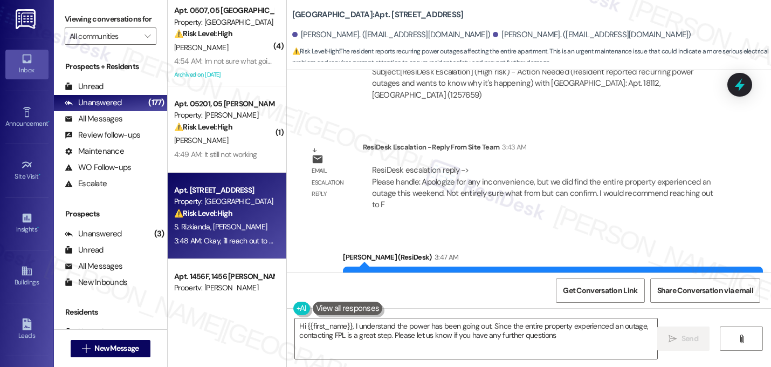
type textarea "Hi {{first_name}}, I understand the power has been going out. Since the entire …"
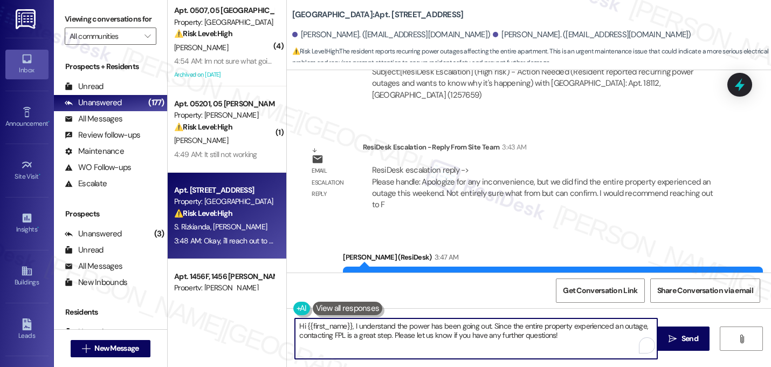
click at [376, 325] on textarea "Hi {{first_name}}, I understand the power has been going out. Since the entire …" at bounding box center [476, 338] width 363 height 40
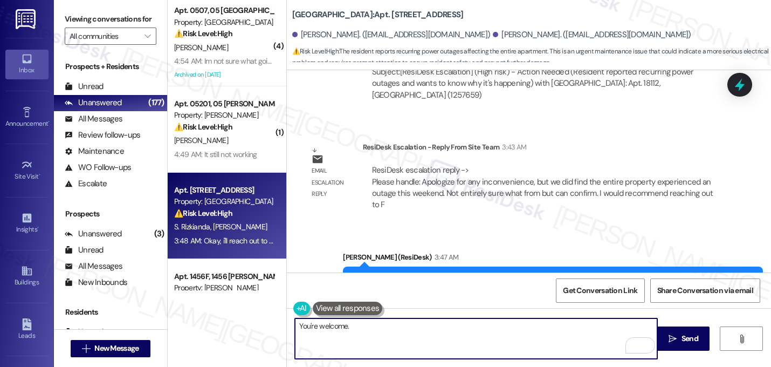
paste textarea "Let me know if you need anything else. 😊"
type textarea "You're welcome. Let me know if you need anything else. 😊"
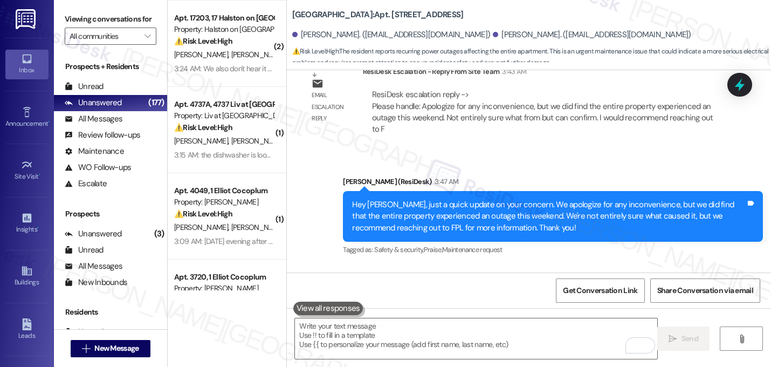
scroll to position [337, 0]
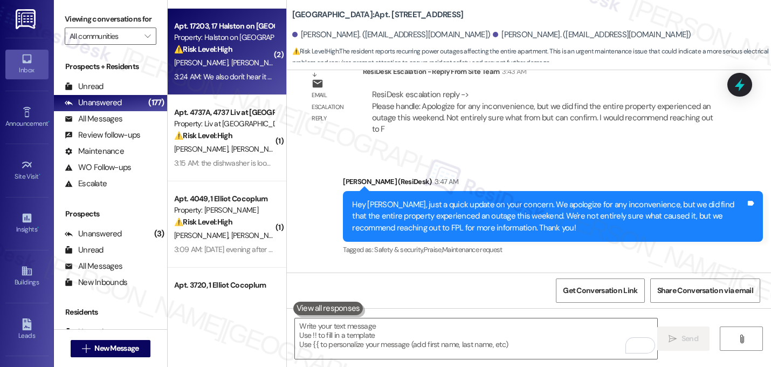
click at [234, 75] on div "3:24 AM: We also don't hear it running at all 3:24 AM: We also don't hear it ru…" at bounding box center [240, 77] width 133 height 10
type textarea "Fetching suggested responses. Please feel free to read through the conversation…"
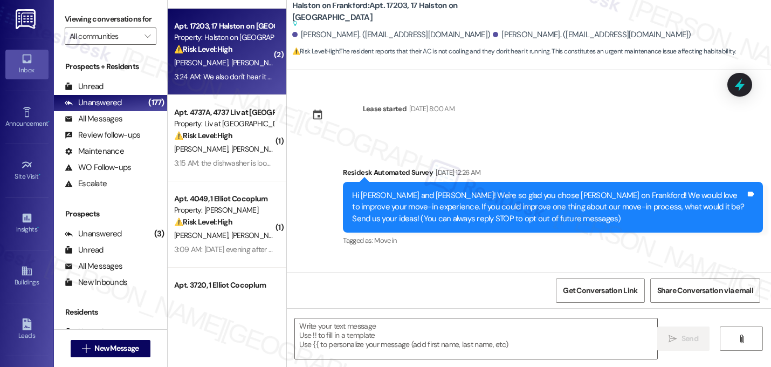
scroll to position [1655, 0]
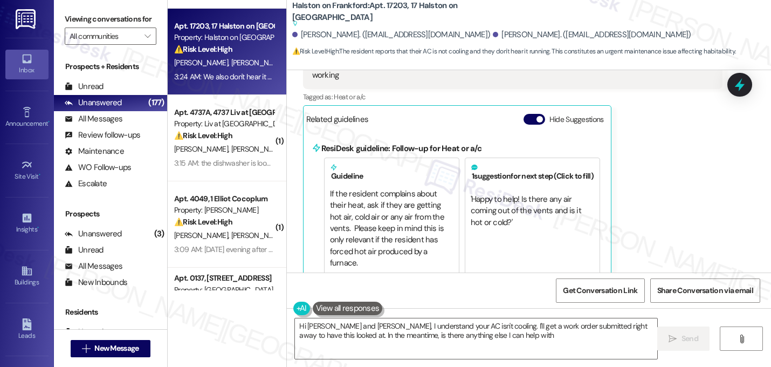
type textarea "Hi Zahra and Yasmine, I understand your AC isn't cooling. I'll get a work order…"
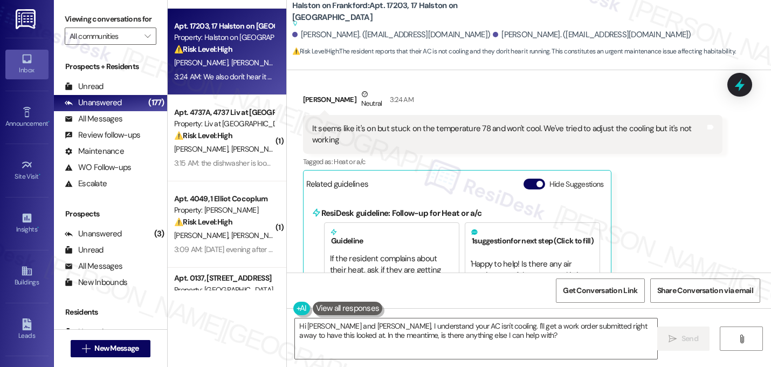
scroll to position [1331, 0]
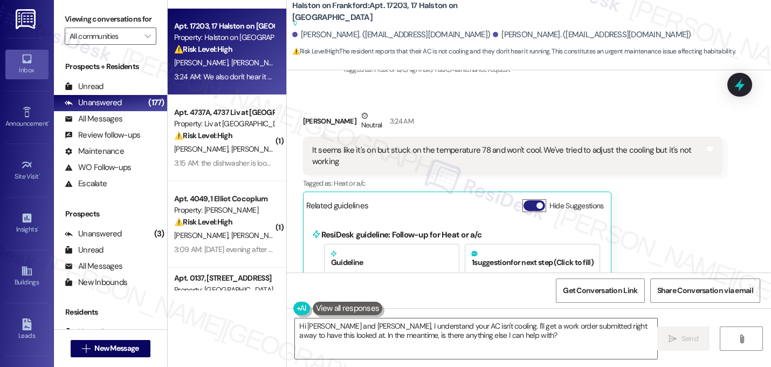
click at [527, 204] on button "Hide Suggestions" at bounding box center [535, 205] width 22 height 11
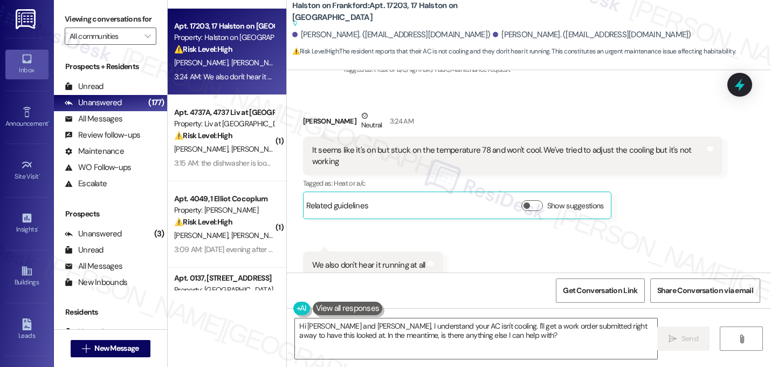
drag, startPoint x: 644, startPoint y: 223, endPoint x: 647, endPoint y: 211, distance: 12.2
click at [644, 223] on div "Received via SMS Zahra Ali Neutral 3:24 AM It seems like it's on but stuck on t…" at bounding box center [513, 165] width 436 height 126
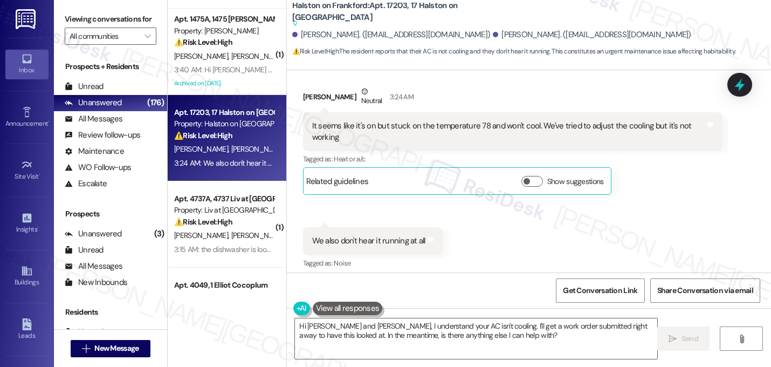
scroll to position [1362, 0]
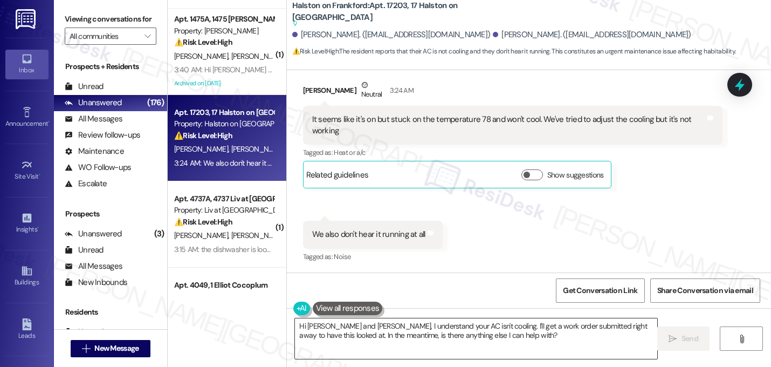
click at [418, 340] on textarea "Hi Zahra and Yasmine, I understand your AC isn't cooling. I'll get a work order…" at bounding box center [476, 338] width 363 height 40
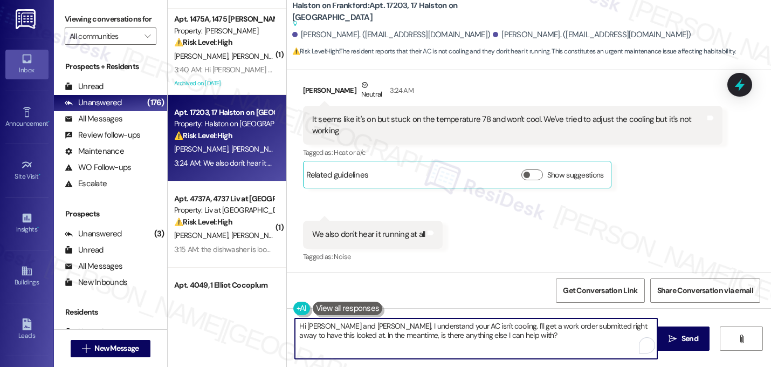
click at [418, 340] on textarea "Hi Zahra and Yasmine, I understand your AC isn't cooling. I'll get a work order…" at bounding box center [476, 338] width 363 height 40
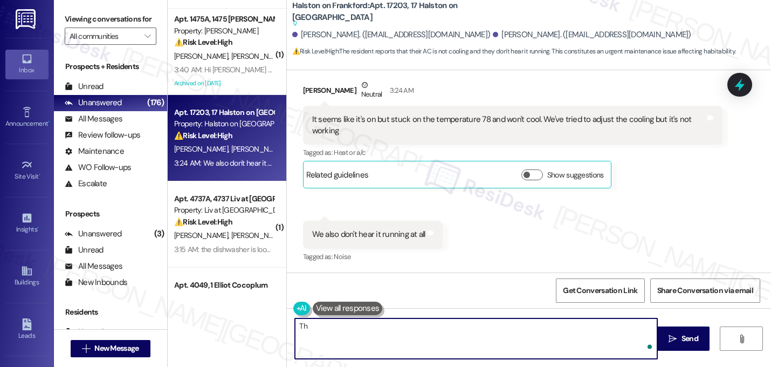
type textarea "T"
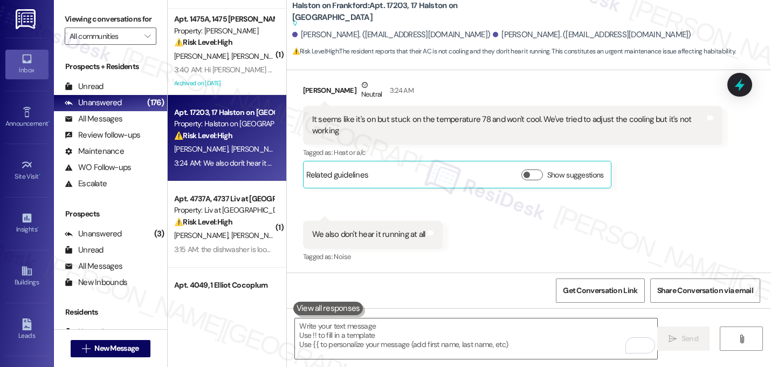
click at [491, 248] on div "Received via SMS Zahra Ali Neutral 3:24 AM It seems like it's on but stuck on t…" at bounding box center [529, 163] width 484 height 217
click at [498, 242] on div "Received via SMS Zahra Ali Neutral 3:24 AM It seems like it's on but stuck on t…" at bounding box center [529, 163] width 484 height 217
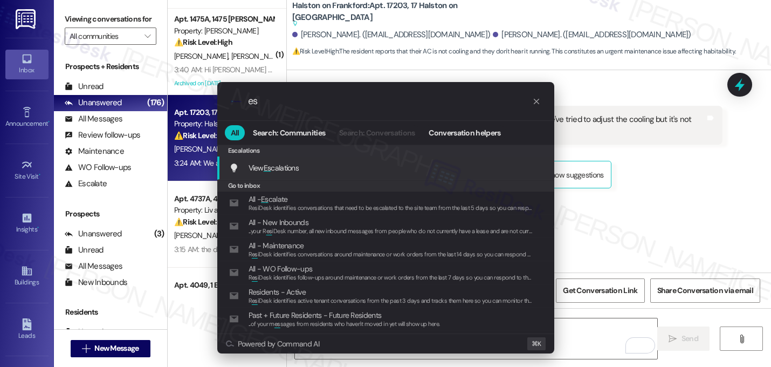
type input "e"
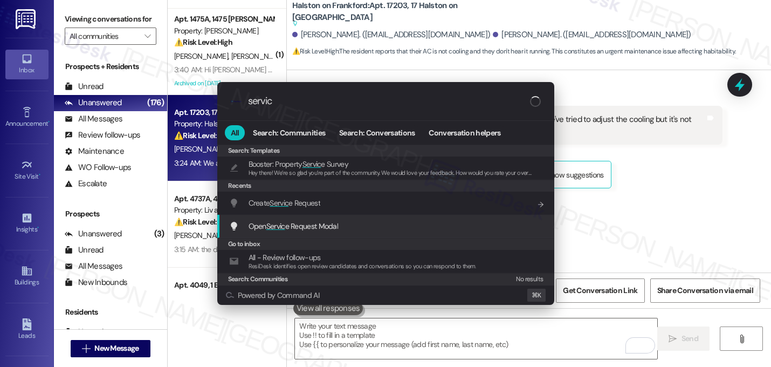
type input "servic"
click at [300, 236] on div "Open Servic e Request Modal Add shortcut" at bounding box center [385, 226] width 337 height 23
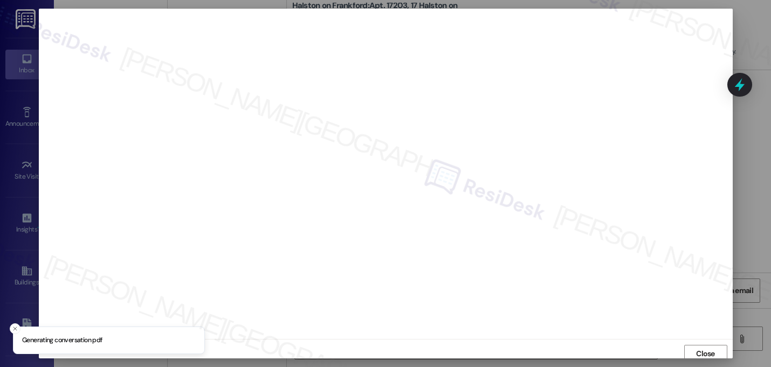
scroll to position [4, 0]
click at [720, 350] on button "Close" at bounding box center [706, 349] width 43 height 17
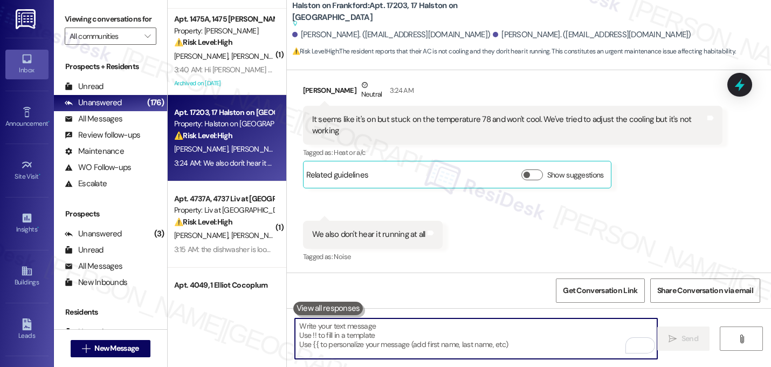
click at [447, 344] on textarea "To enrich screen reader interactions, please activate Accessibility in Grammarl…" at bounding box center [476, 338] width 363 height 40
drag, startPoint x: 498, startPoint y: 211, endPoint x: 510, endPoint y: 200, distance: 16.8
click at [498, 211] on div "Received via SMS Zahra Ali Neutral 3:24 AM It seems like it's on but stuck on t…" at bounding box center [529, 163] width 484 height 217
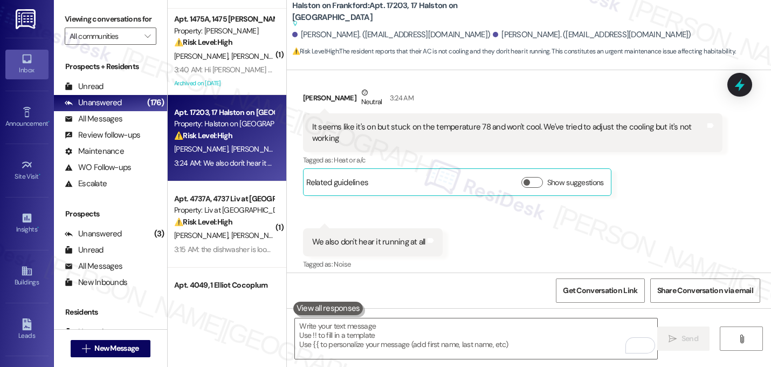
scroll to position [1362, 0]
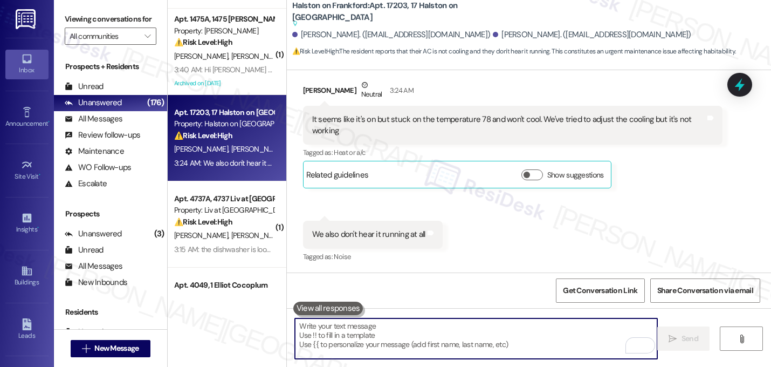
click at [425, 328] on textarea "To enrich screen reader interactions, please activate Accessibility in Grammarl…" at bounding box center [476, 338] width 363 height 40
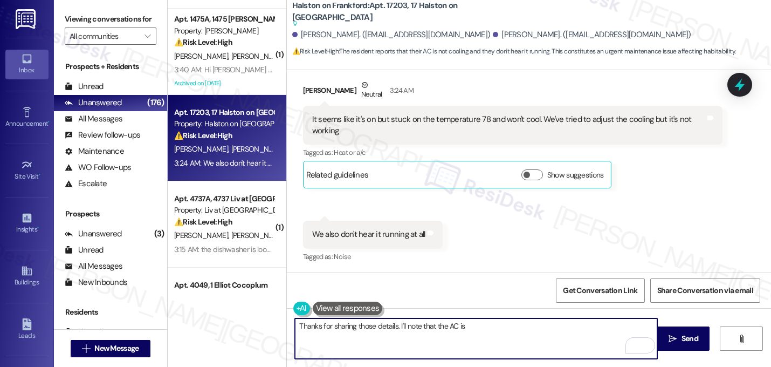
click at [394, 326] on textarea "Thanks for sharing those details. I'll note that the AC is" at bounding box center [476, 338] width 363 height 40
click at [575, 322] on textarea "Thanks for sharing those details. I'll create a new work order, and I'll note t…" at bounding box center [476, 338] width 363 height 40
click at [372, 336] on textarea "Thanks for sharing those details. I'll create a new work order, and I'll note t…" at bounding box center [476, 338] width 363 height 40
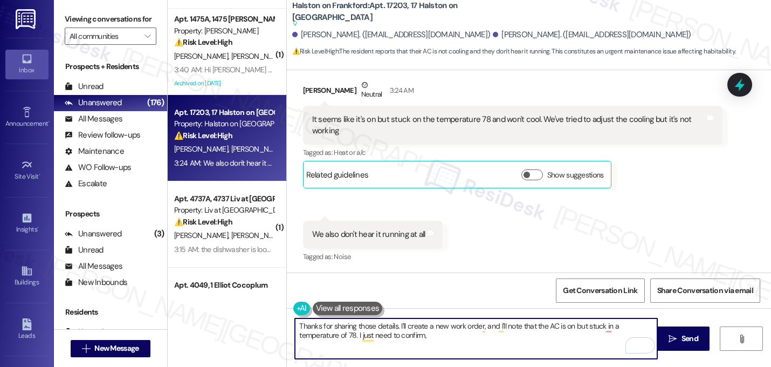
paste textarea "Do we have your permission to enter your unit while you're away (in case it's n…"
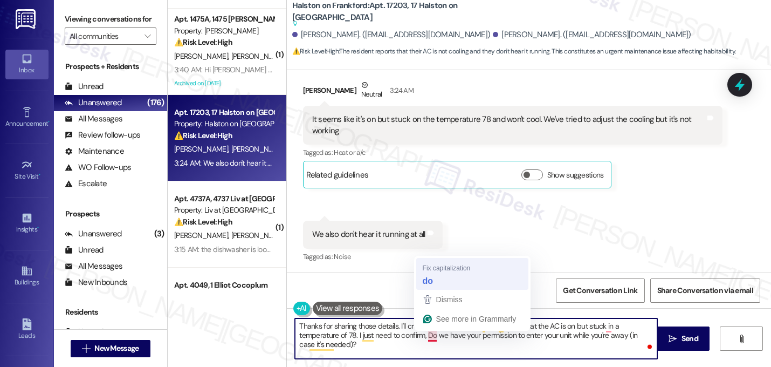
type textarea "Thanks for sharing those details. I'll create a new work order, and I'll note t…"
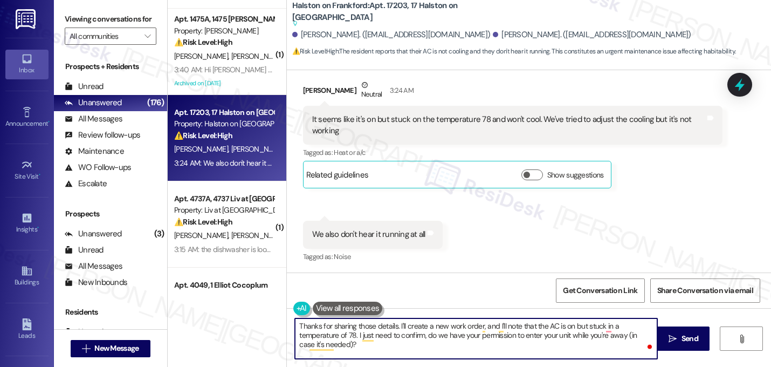
click at [360, 343] on textarea "Thanks for sharing those details. I'll create a new work order, and I'll note t…" at bounding box center [476, 338] width 363 height 40
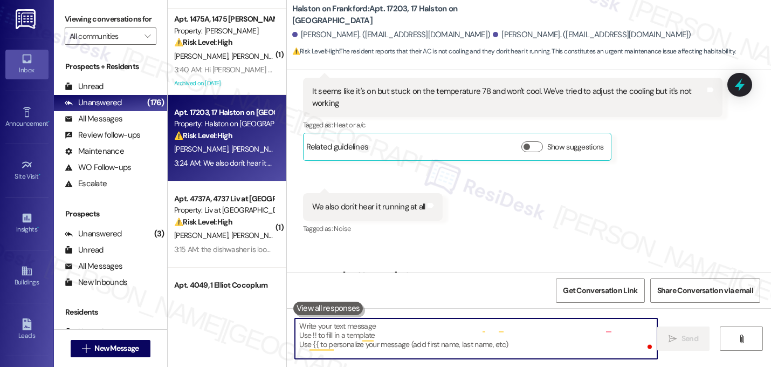
scroll to position [1334, 0]
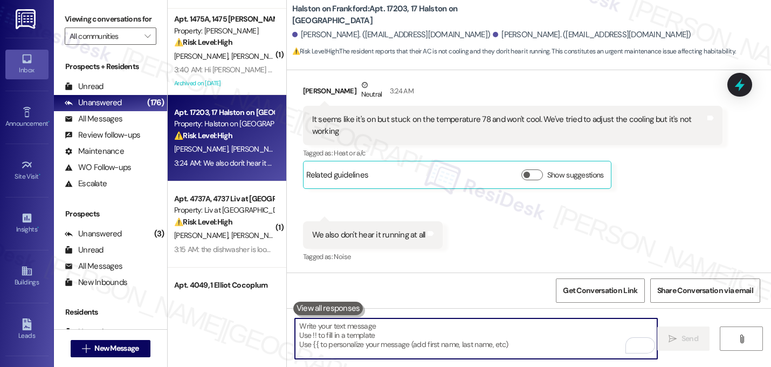
click at [572, 213] on div "Received via SMS Zahra Ali Neutral 3:24 AM It seems like it's on but stuck on t…" at bounding box center [529, 163] width 484 height 217
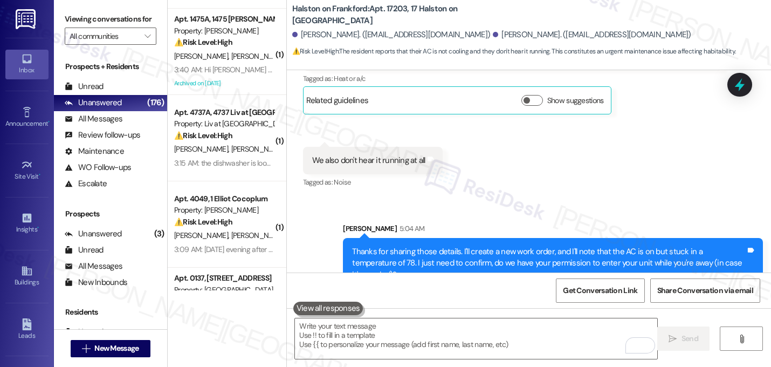
scroll to position [1422, 0]
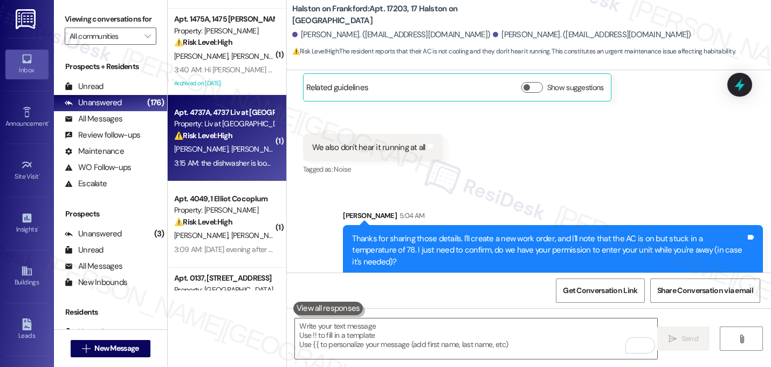
click at [217, 141] on div "⚠️ Risk Level: High The resident reports a dishwasher malfunction, including be…" at bounding box center [224, 135] width 100 height 11
type textarea "Fetching suggested responses. Please feel free to read through the conversation…"
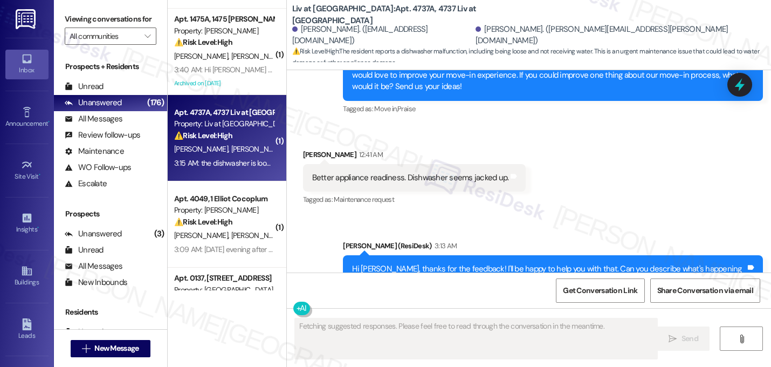
scroll to position [584, 0]
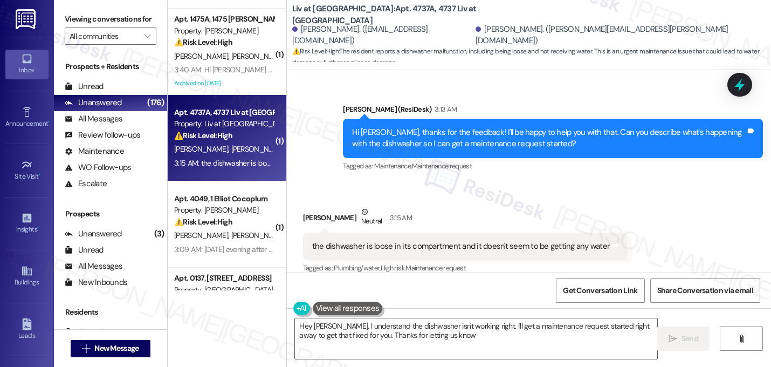
type textarea "Hey Christopher, I understand the dishwasher isn't working right. I'll get a ma…"
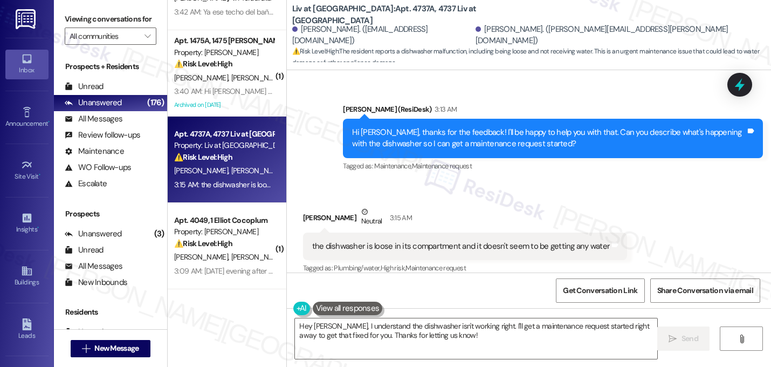
scroll to position [293, 0]
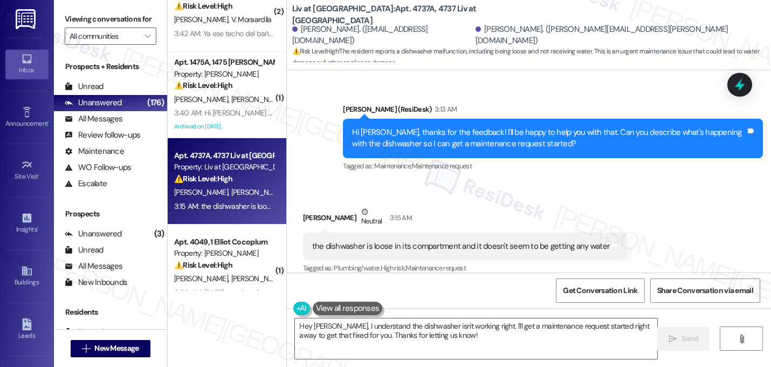
click at [217, 141] on div "Apt. 4737A, 4737 Liv at Winter Park Property: Liv at Winter Park ⚠️ Risk Level:…" at bounding box center [227, 181] width 119 height 86
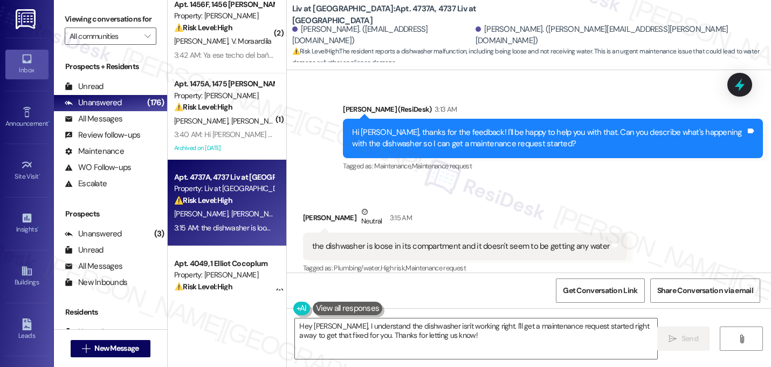
click at [502, 198] on div "Received via SMS Liam Linton Neutral 3:15 AM the dishwasher is loose in its com…" at bounding box center [465, 241] width 341 height 86
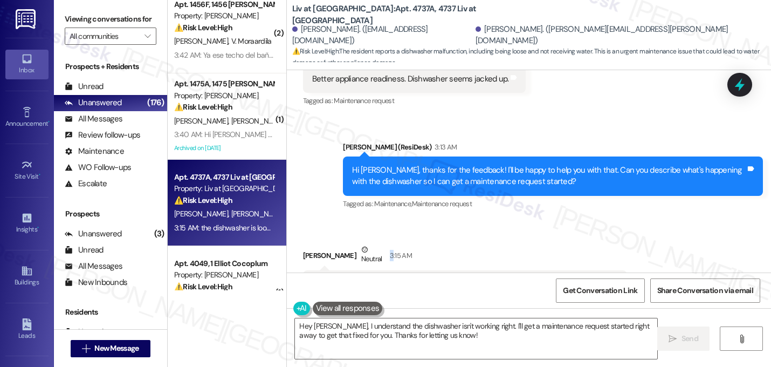
scroll to position [585, 0]
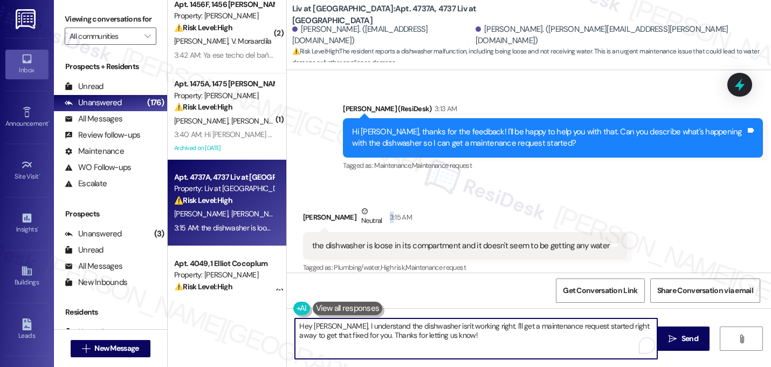
click at [448, 337] on textarea "Hey Christopher, I understand the dishwasher isn't working right. I'll get a ma…" at bounding box center [476, 338] width 363 height 40
click at [448, 336] on textarea "Hey Christopher, I understand the dishwasher isn't working right. I'll get a ma…" at bounding box center [476, 338] width 363 height 40
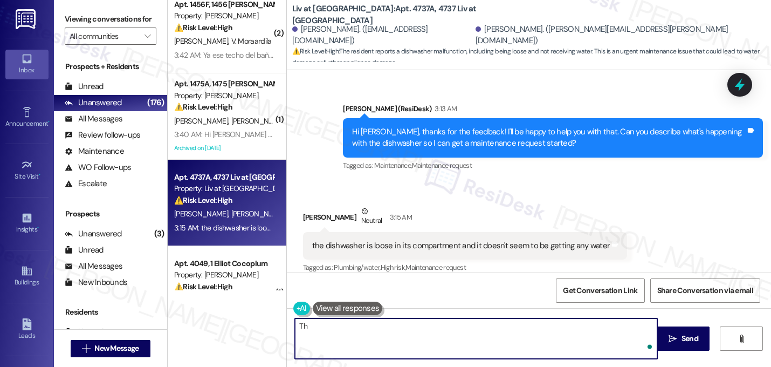
type textarea "T"
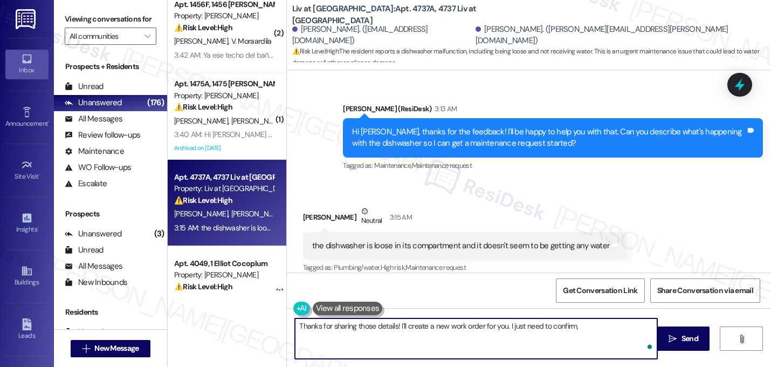
paste textarea "Do we have your permission to enter your unit while you're away (in case it's n…"
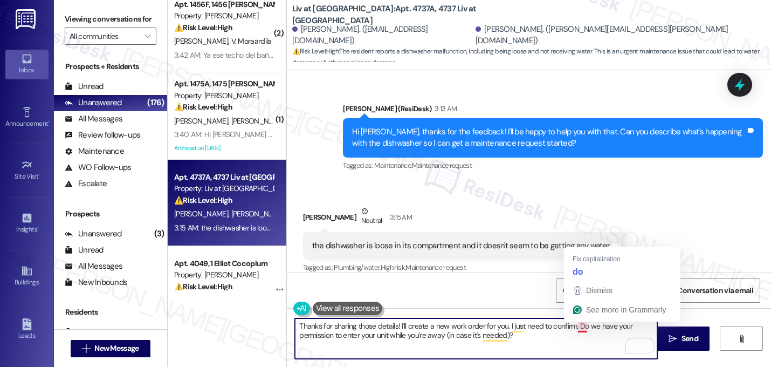
click at [576, 325] on textarea "Thanks for sharing those details! I'll create a new work order for you. I just …" at bounding box center [476, 338] width 363 height 40
type textarea "Thanks for sharing those details! I'll create a new work order for you. I just …"
click at [522, 347] on textarea "Thanks for sharing those details! I'll create a new work order for you. I just …" at bounding box center [476, 338] width 363 height 40
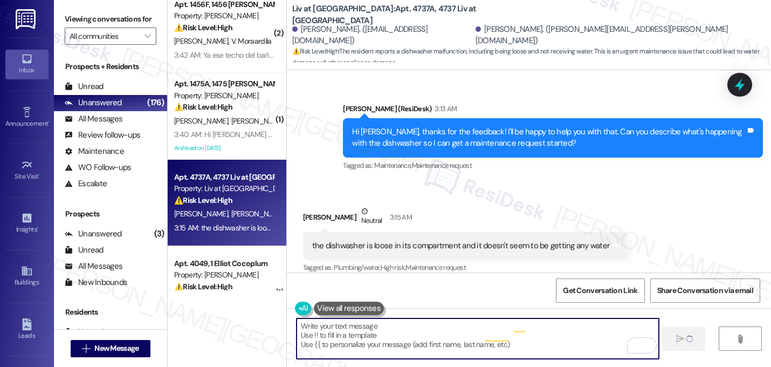
scroll to position [584, 0]
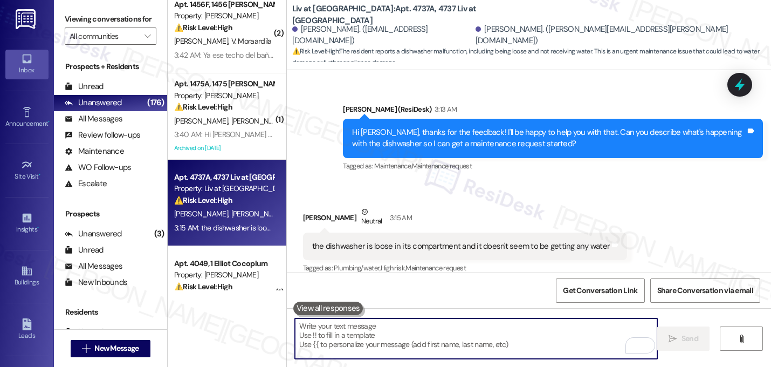
click at [628, 218] on div "Received via SMS Liam Linton Neutral 3:15 AM the dishwasher is loose in its com…" at bounding box center [529, 233] width 484 height 103
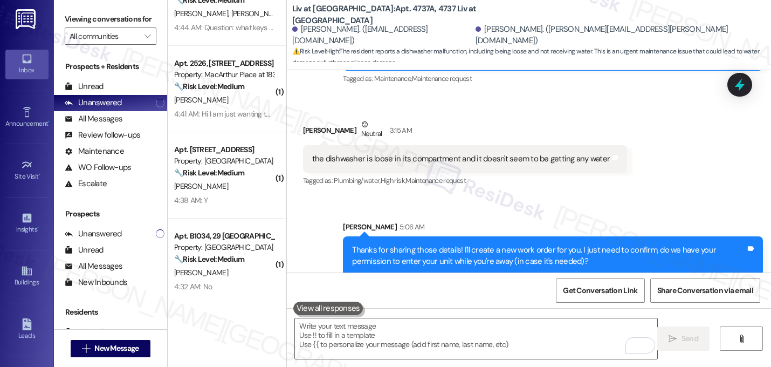
scroll to position [1131, 0]
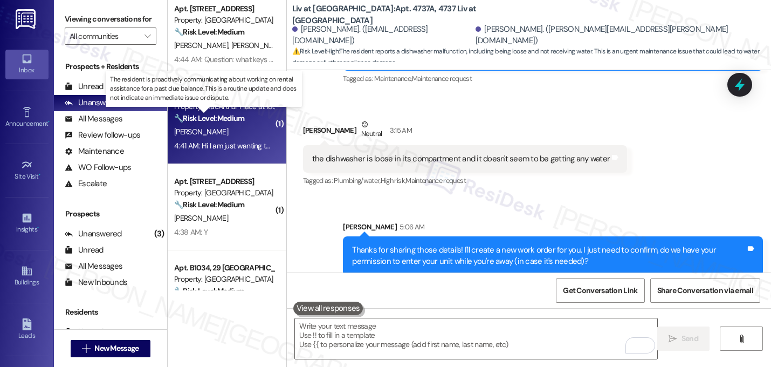
click at [235, 119] on strong "🔧 Risk Level: Medium" at bounding box center [209, 118] width 70 height 10
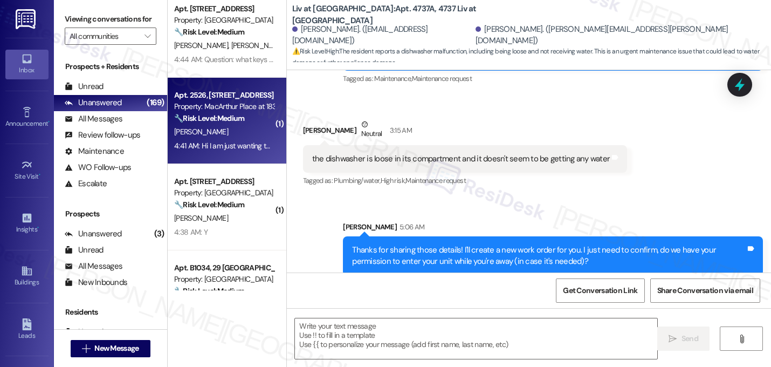
type textarea "Fetching suggested responses. Please feel free to read through the conversation…"
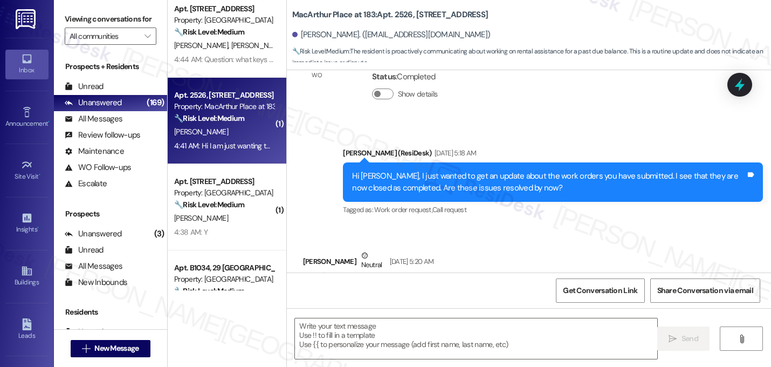
scroll to position [7332, 0]
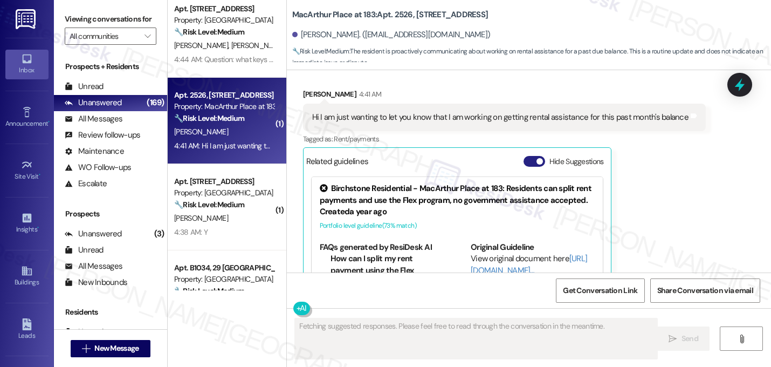
click at [528, 156] on button "Hide Suggestions" at bounding box center [535, 161] width 22 height 11
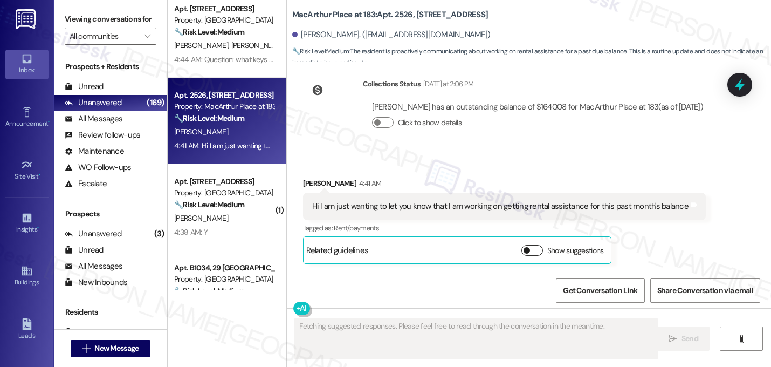
scroll to position [7185, 0]
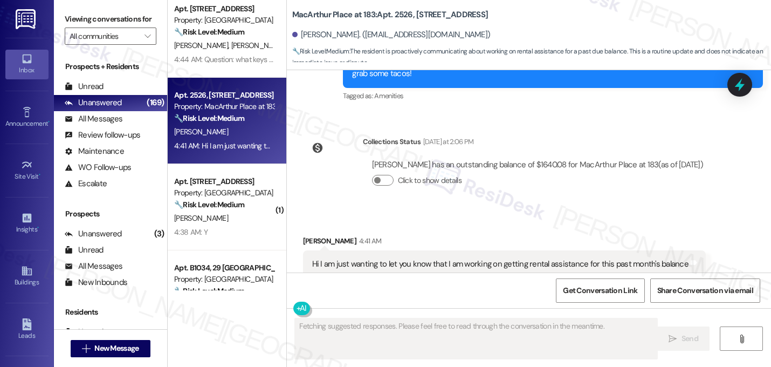
click at [547, 227] on div "Received via SMS Maria Rodriguez 4:41 AM Hi I am just wanting to let you know t…" at bounding box center [504, 278] width 419 height 103
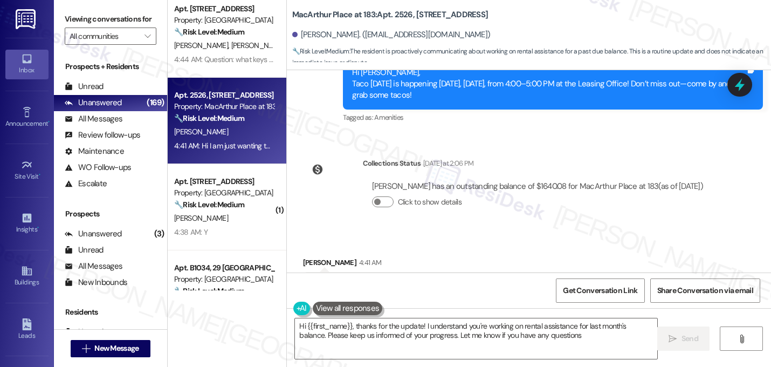
type textarea "Hi {{first_name}}, thanks for the update! I understand you're working on rental…"
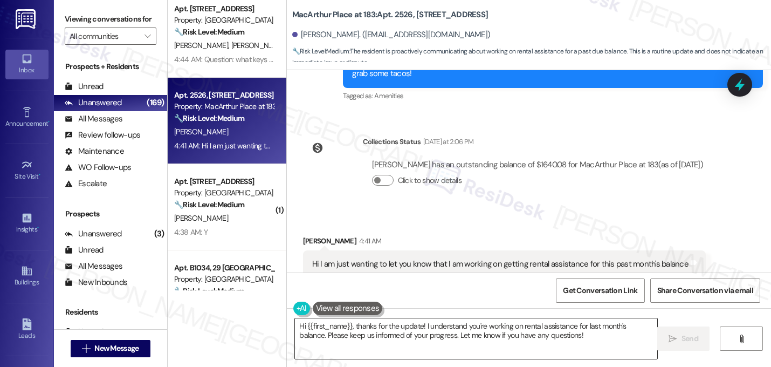
click at [563, 340] on textarea "Hi {{first_name}}, thanks for the update! I understand you're working on rental…" at bounding box center [476, 338] width 363 height 40
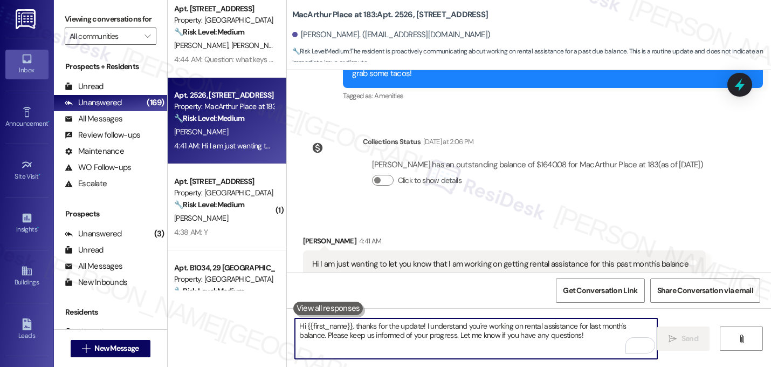
scroll to position [7185, 0]
click at [689, 211] on div "Received via SMS [PERSON_NAME] 4:41 AM Hi I am just wanting to let you know tha…" at bounding box center [529, 270] width 484 height 119
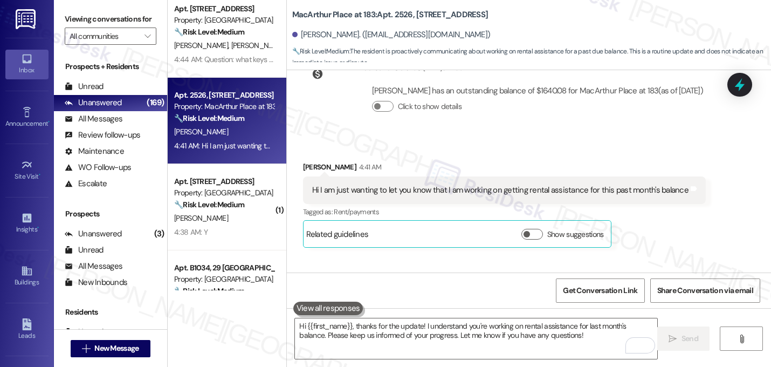
scroll to position [7272, 0]
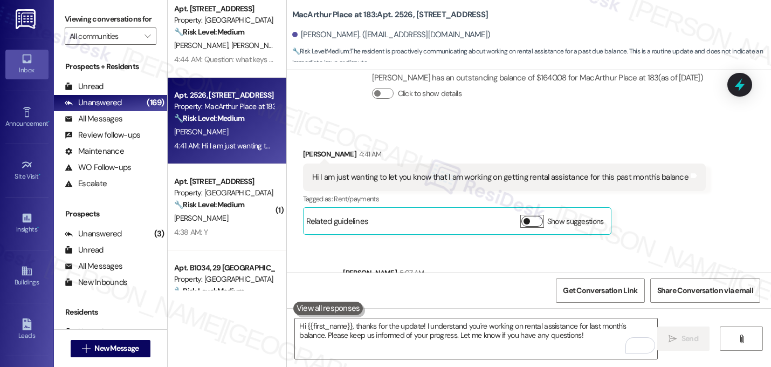
click at [525, 216] on button "Show suggestions" at bounding box center [533, 221] width 22 height 11
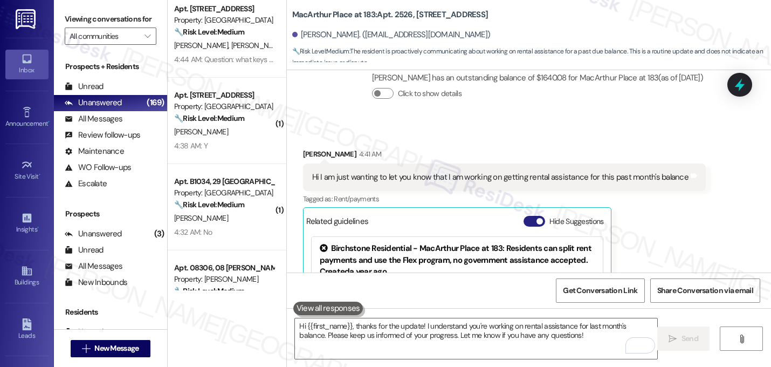
click at [528, 216] on button "Hide Suggestions" at bounding box center [535, 221] width 22 height 11
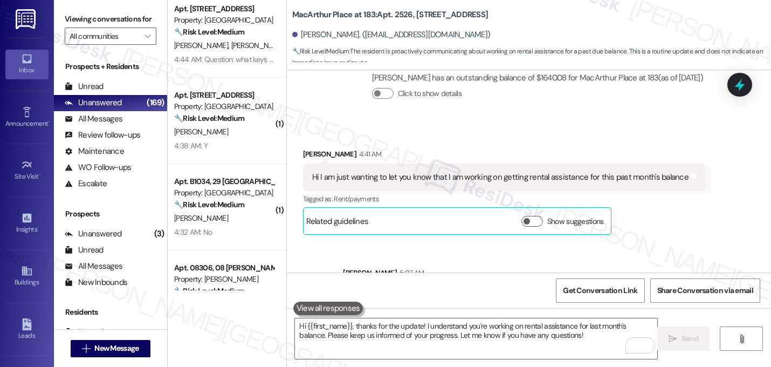
click at [686, 267] on div "[PERSON_NAME] 5:07 AM" at bounding box center [553, 274] width 420 height 15
click at [664, 243] on div "Sent via SMS [PERSON_NAME] 5:07 AM Hi [PERSON_NAME], thanks for the update! I u…" at bounding box center [529, 286] width 484 height 87
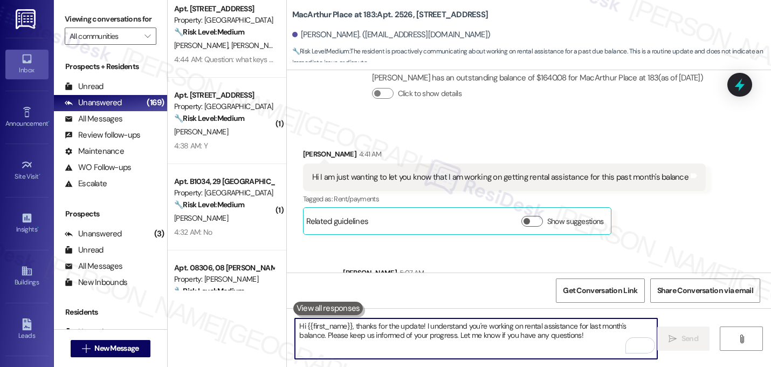
click at [509, 325] on textarea "Hi {{first_name}}, thanks for the update! I understand you're working on rental…" at bounding box center [476, 338] width 363 height 40
click at [470, 331] on textarea "Hi {{first_name}}, thanks for the update! I understand you're working on rental…" at bounding box center [476, 338] width 363 height 40
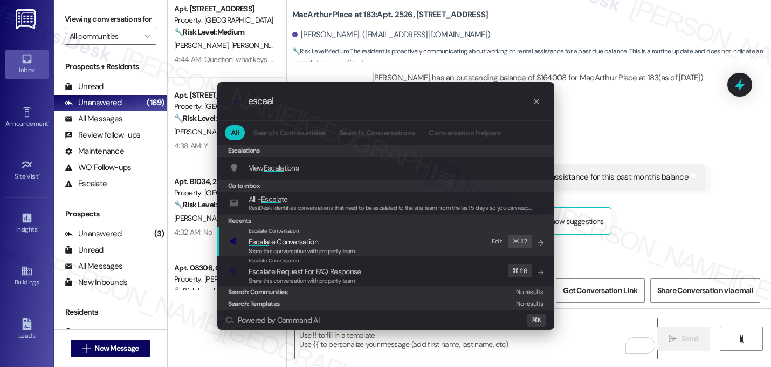
type input "escaal"
click at [315, 248] on span "Share this conversation with property team" at bounding box center [302, 251] width 107 height 8
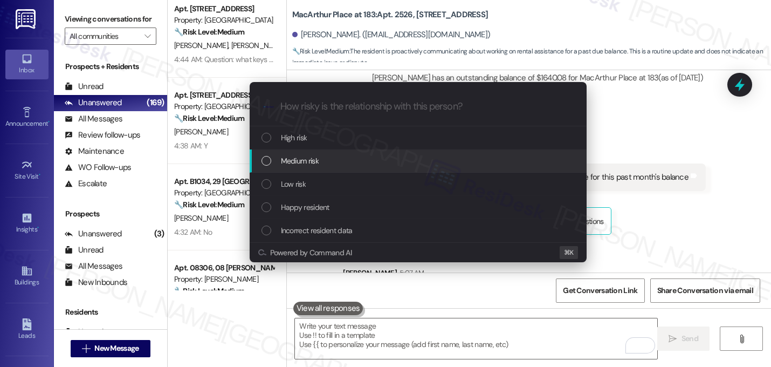
click at [316, 160] on span "Medium risk" at bounding box center [300, 161] width 38 height 12
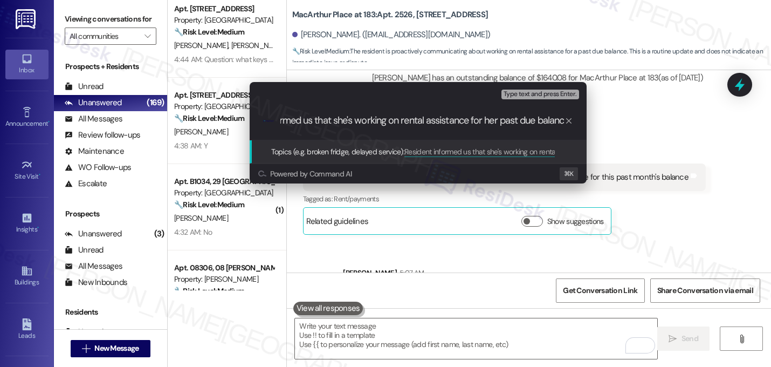
type input "Resident informed us that she's working on rental assistance for her past due b…"
click at [331, 122] on input "Resident informed us that she's working on rental assistance for her past due b…" at bounding box center [423, 120] width 284 height 11
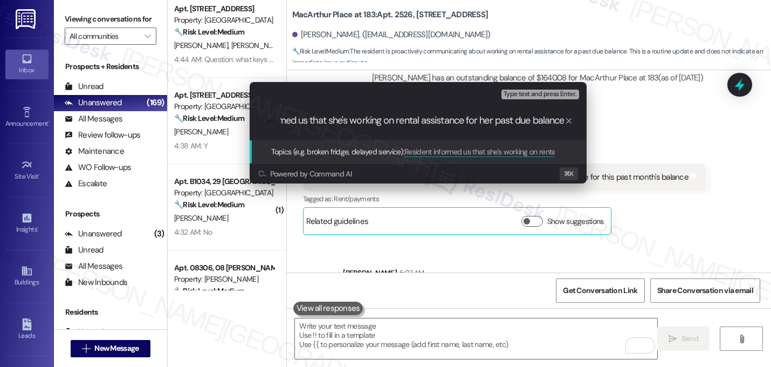
click at [331, 122] on input "Resident informed us that she's working on rental assistance for her past due b…" at bounding box center [423, 120] width 284 height 11
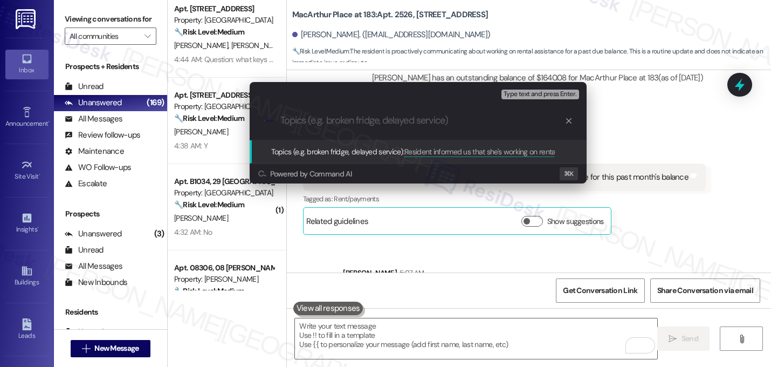
scroll to position [0, 0]
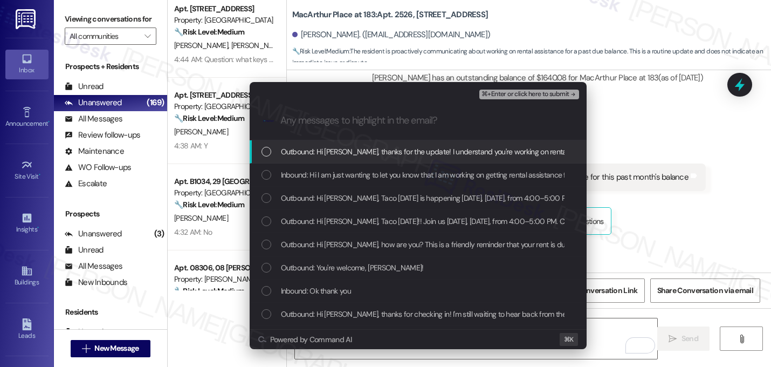
click at [323, 154] on span "Outbound: Hi Maria, thanks for the update! I understand you're working on renta…" at bounding box center [609, 152] width 657 height 12
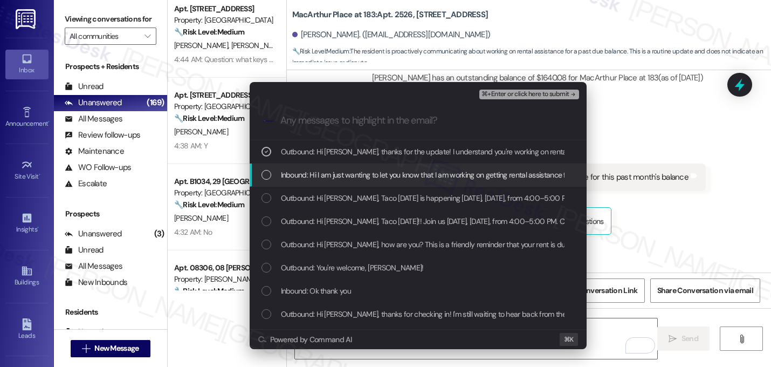
click at [322, 171] on span "Inbound: Hi I am just wanting to let you know that I am working on getting rent…" at bounding box center [467, 175] width 373 height 12
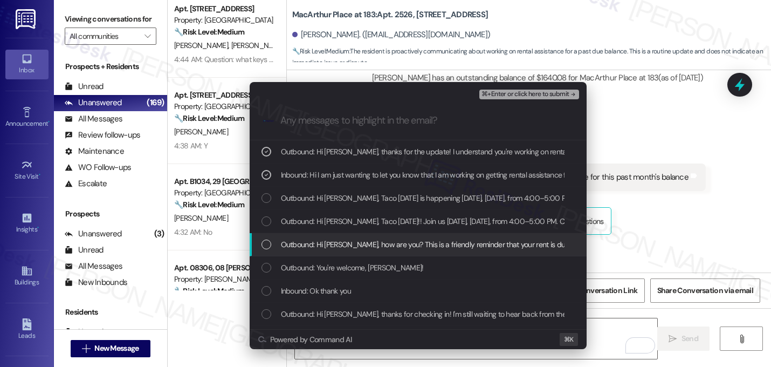
click at [398, 249] on span "Outbound: Hi Maria, how are you? This is a friendly reminder that your rent is …" at bounding box center [565, 244] width 569 height 12
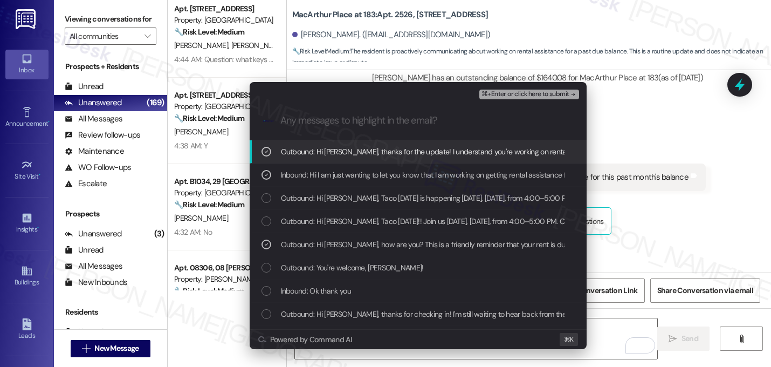
click at [564, 93] on span "⌘+Enter or click here to submit" at bounding box center [525, 95] width 87 height 8
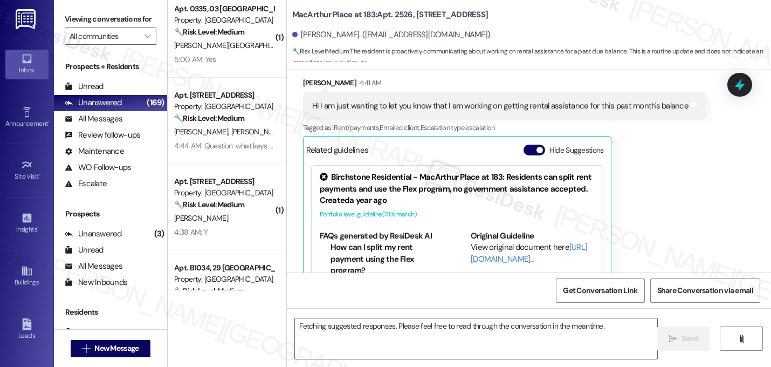
scroll to position [7332, 0]
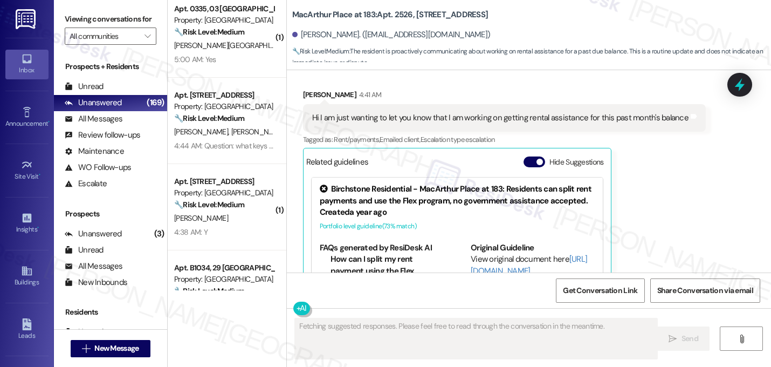
click at [693, 190] on div "Received via SMS Maria Rodriguez 4:41 AM Hi I am just wanting to let you know t…" at bounding box center [504, 205] width 419 height 249
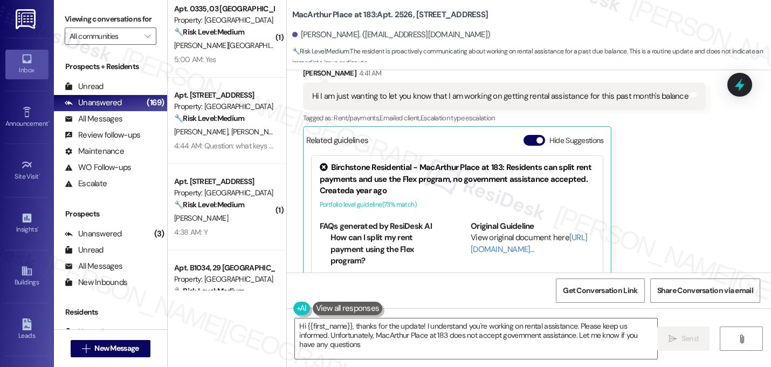
type textarea "Hi {{first_name}}, thanks for the update! I understand you're working on rental…"
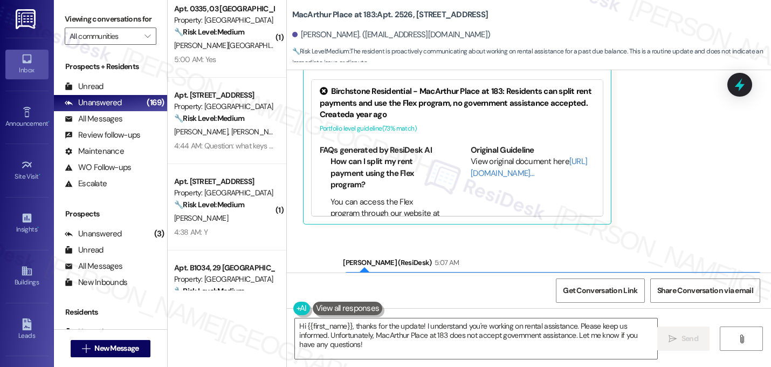
scroll to position [7435, 0]
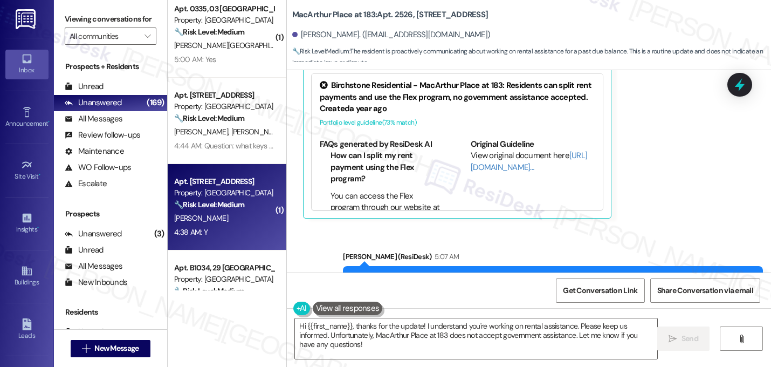
click at [238, 211] on div "Apt. 531, 5 Westmoor Property: Westmoor 🔧 Risk Level: Medium The resident is si…" at bounding box center [224, 193] width 102 height 37
type textarea "Fetching suggested responses. Please feel free to read through the conversation…"
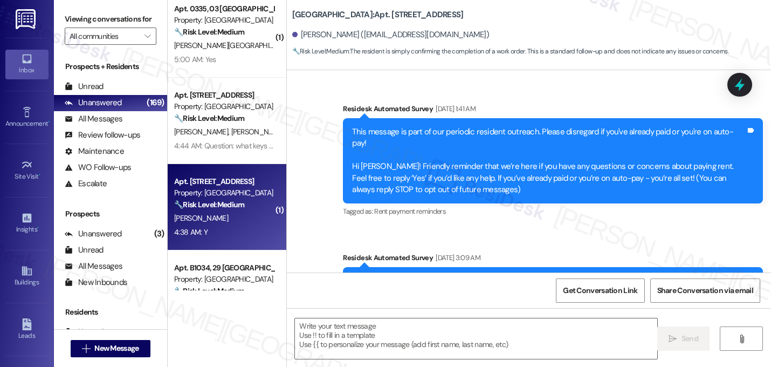
scroll to position [6746, 0]
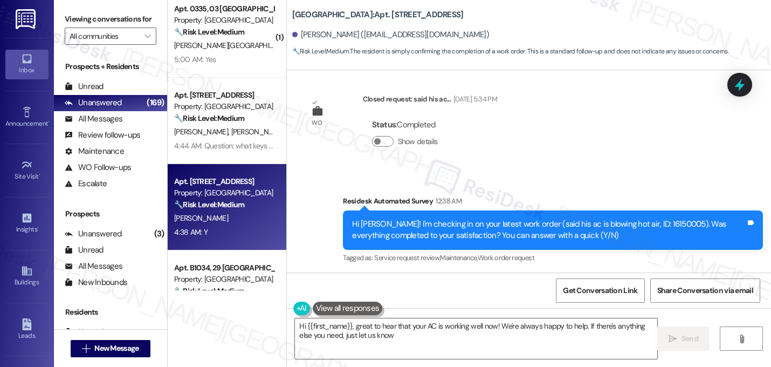
type textarea "Hi {{first_name}}, great to hear that your AC is working well now! We're always…"
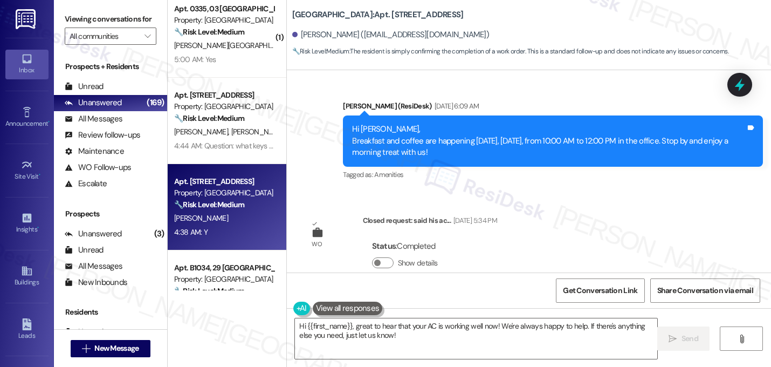
scroll to position [6747, 0]
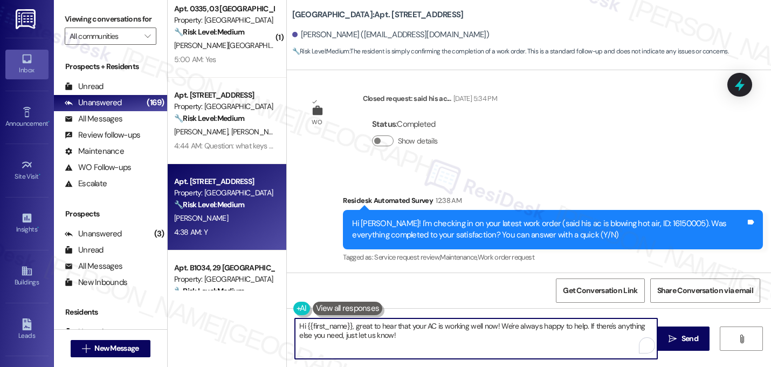
click at [381, 342] on textarea "Hi {{first_name}}, great to hear that your AC is working well now! We're always…" at bounding box center [476, 338] width 363 height 40
drag, startPoint x: 381, startPoint y: 342, endPoint x: 279, endPoint y: 311, distance: 106.5
click at [279, 311] on div "( 1 ) Apt. 302, 2115 Anthem Mesquite Property: Anthem Mesquite ⚠️ Risk Level: H…" at bounding box center [470, 183] width 604 height 367
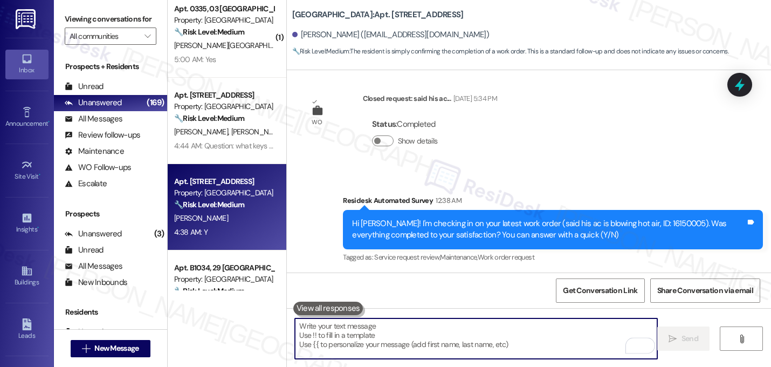
paste textarea "That's great! I'm glad to hear that your last maintenance request was completed…"
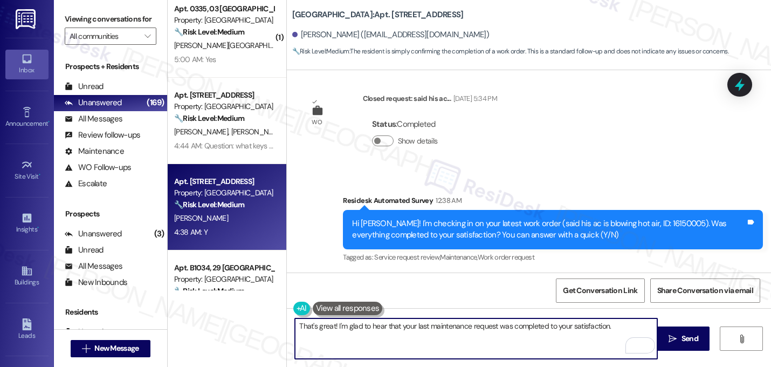
paste textarea "Let me know if you need anything else. 😊"
type textarea "That's great! I'm glad to hear that your last maintenance request was completed…"
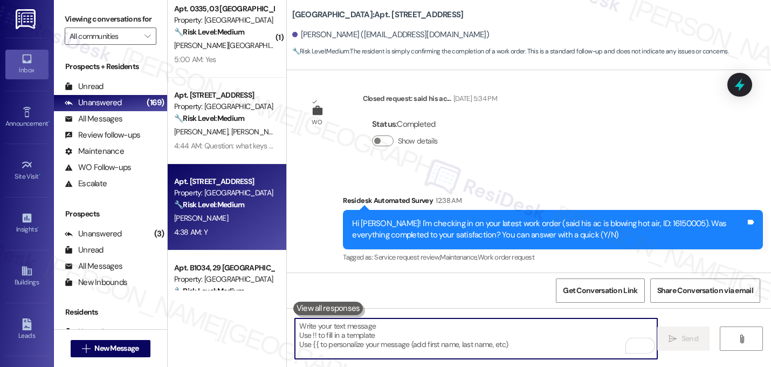
scroll to position [6746, 0]
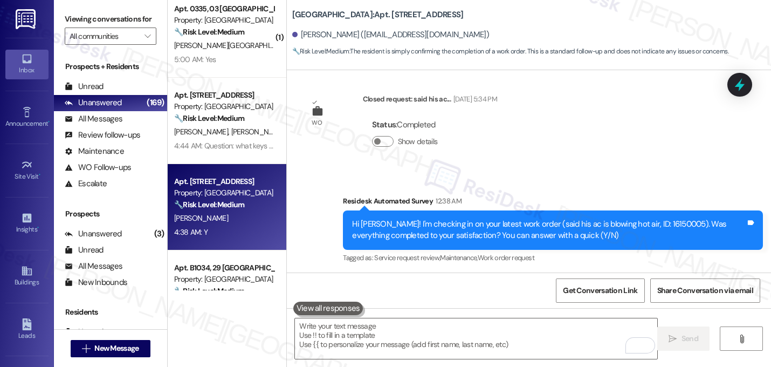
click at [510, 274] on div "Received via SMS Willie Weston Jr. 4:38 AM Y Tags and notes Tagged as: Positive…" at bounding box center [529, 319] width 484 height 91
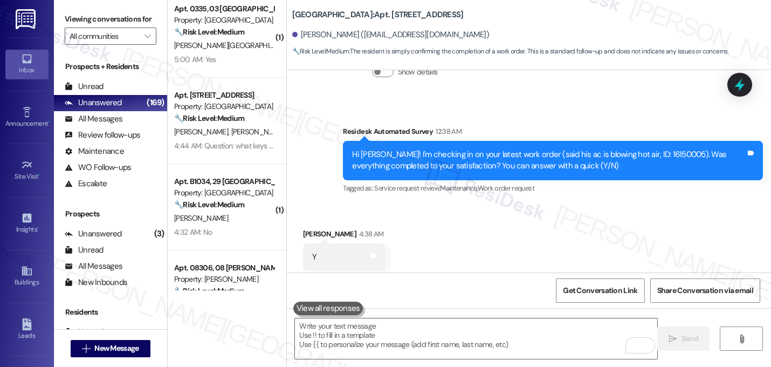
scroll to position [6833, 0]
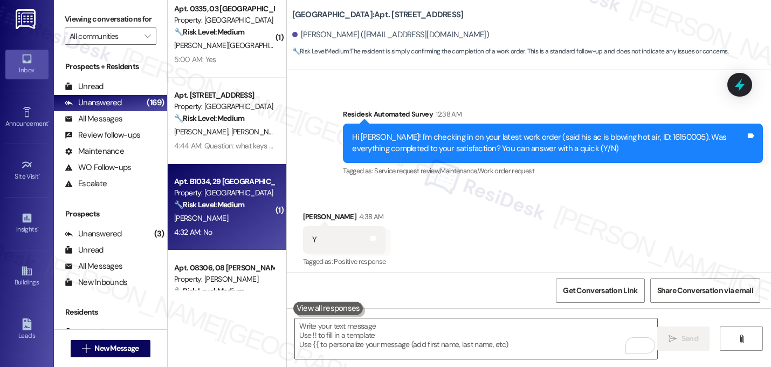
click at [229, 229] on div "4:32 AM: No 4:32 AM: No" at bounding box center [224, 232] width 102 height 13
type textarea "Fetching suggested responses. Please feel free to read through the conversation…"
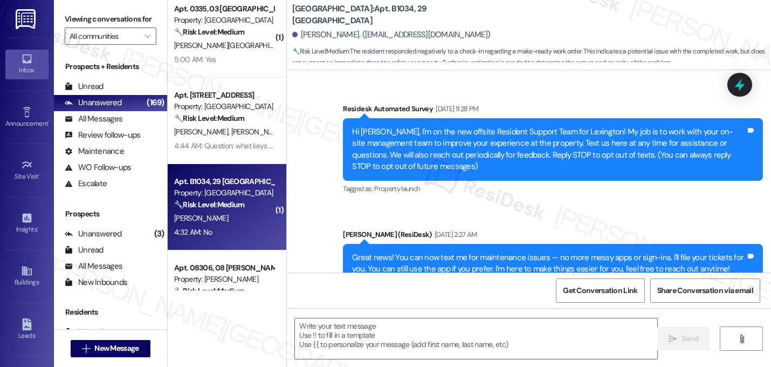
scroll to position [7362, 0]
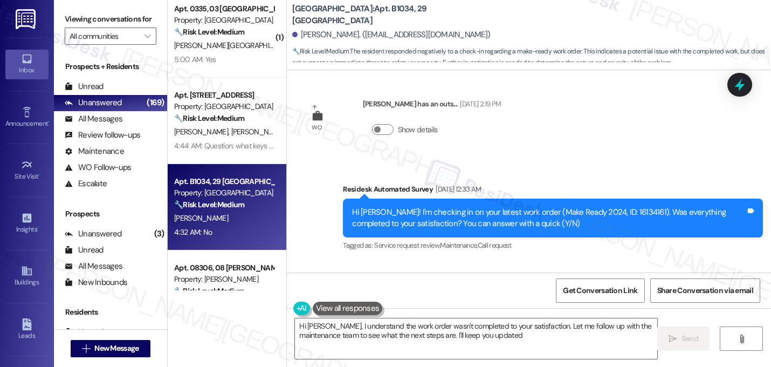
type textarea "Hi Nicole, I understand the work order wasn't completed to your satisfaction. L…"
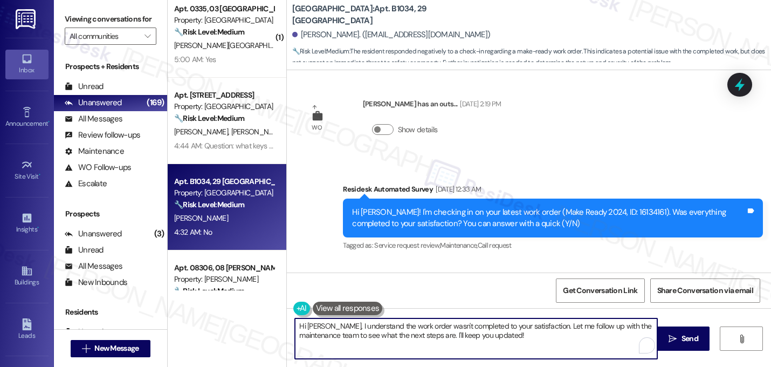
click at [375, 330] on textarea "Hi Nicole, I understand the work order wasn't completed to your satisfaction. L…" at bounding box center [476, 338] width 363 height 40
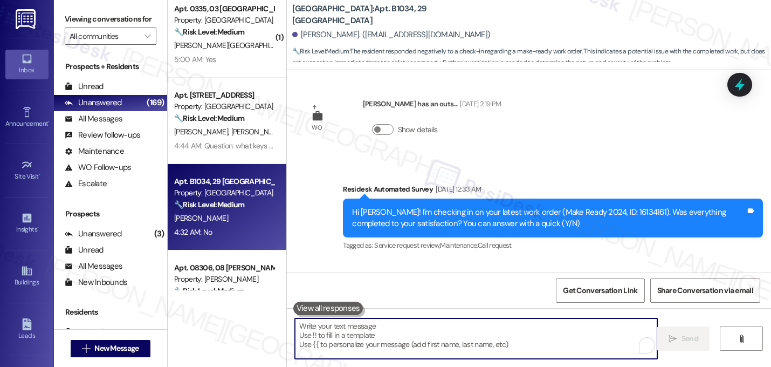
paste textarea "I'm sorry to hear that work order [number] wasn't completed to your satisfactio…"
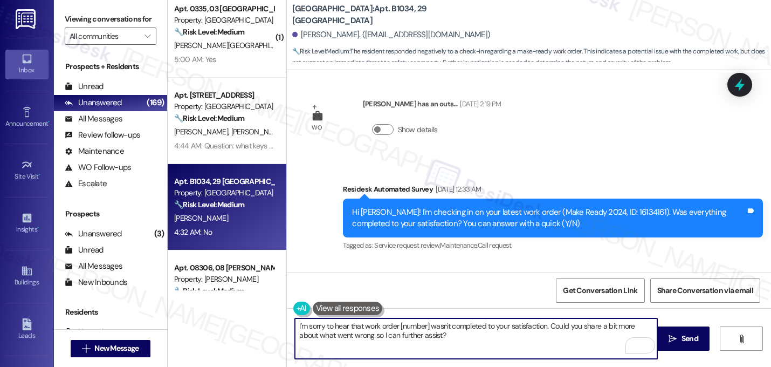
click at [425, 331] on textarea "I'm sorry to hear that work order [number] wasn't completed to your satisfactio…" at bounding box center [476, 338] width 363 height 40
click at [425, 327] on textarea "I'm sorry to hear that work order [number] wasn't completed to your satisfactio…" at bounding box center [476, 338] width 363 height 40
type textarea "I'm sorry to hear that work order 16134161 wasn't completed to your satisfactio…"
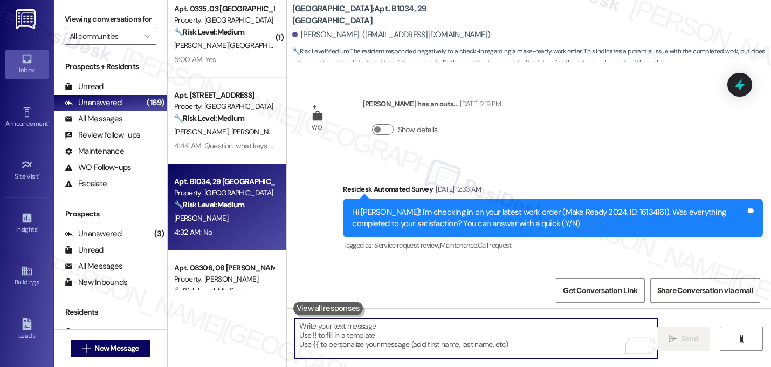
scroll to position [7362, 0]
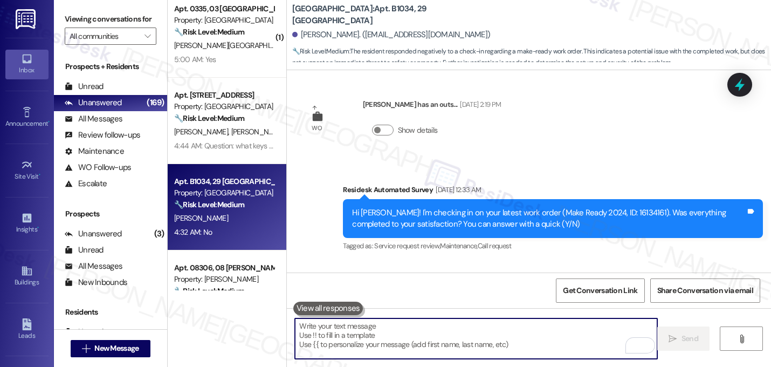
click at [520, 262] on div "Received via SMS Nicole Marshall 4:32 AM No Tags and notes Tagged as: Negative …" at bounding box center [529, 307] width 484 height 91
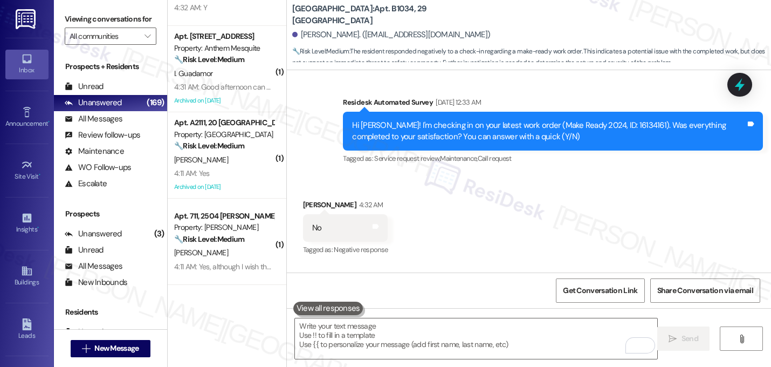
scroll to position [1359, 0]
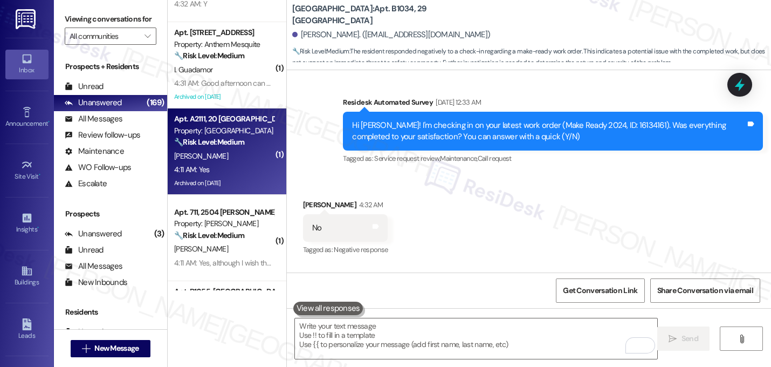
click at [223, 163] on div "4:11 AM: Yes 4:11 AM: Yes" at bounding box center [224, 169] width 102 height 13
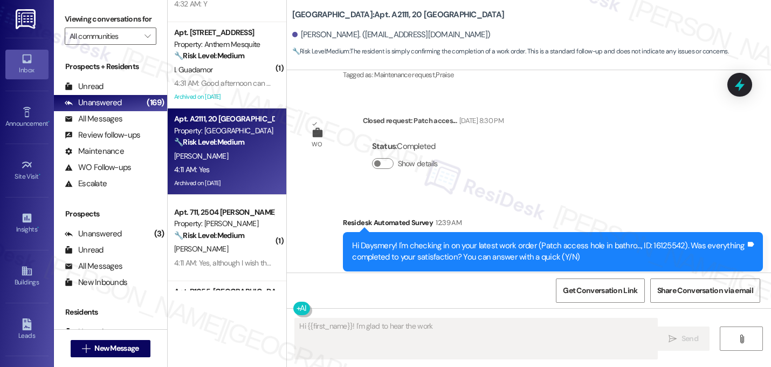
scroll to position [9317, 0]
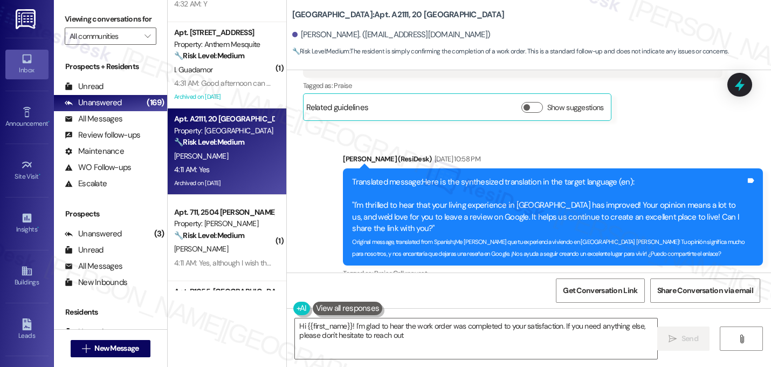
type textarea "Hi {{first_name}}! I'm glad to hear the work order was completed to your satisf…"
click at [343, 265] on div "Tagged as: Praise , Click to highlight conversations about Praise Call request …" at bounding box center [553, 273] width 420 height 16
click at [404, 237] on div "Sent via SMS Sarah (ResiDesk) Apr 22, 2025 at 10:58 PM Translated message: Here…" at bounding box center [553, 217] width 436 height 144
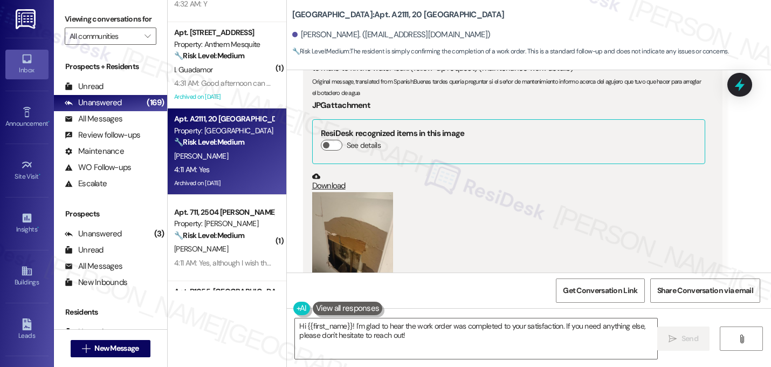
scroll to position [19704, 0]
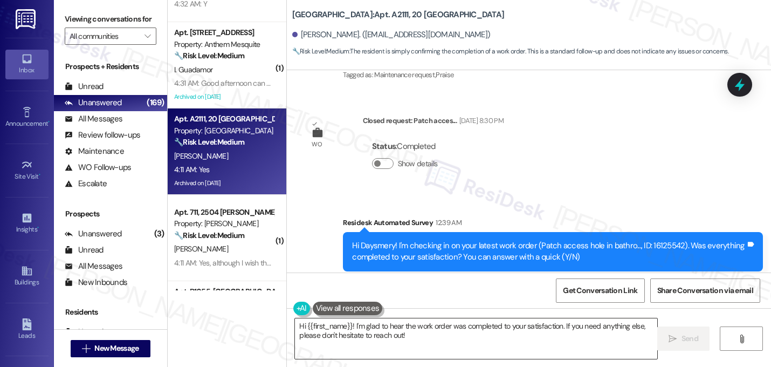
click at [369, 329] on textarea "Hi {{first_name}}! I'm glad to hear the work order was completed to your satisf…" at bounding box center [476, 338] width 363 height 40
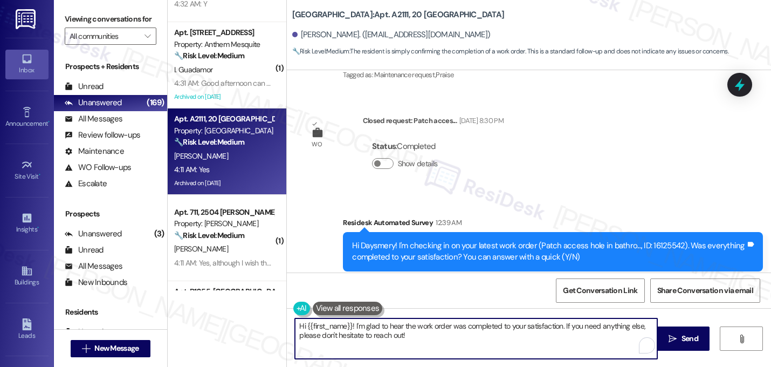
click at [369, 329] on textarea "Hi {{first_name}}! I'm glad to hear the work order was completed to your satisf…" at bounding box center [476, 338] width 363 height 40
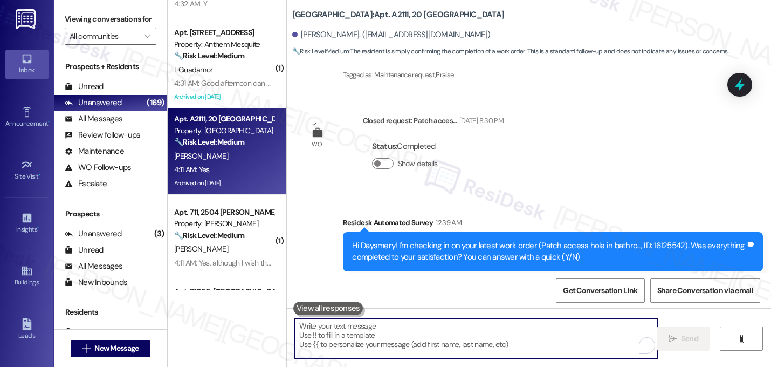
paste textarea "That's great! I'm glad to hear that your last maintenance request was completed…"
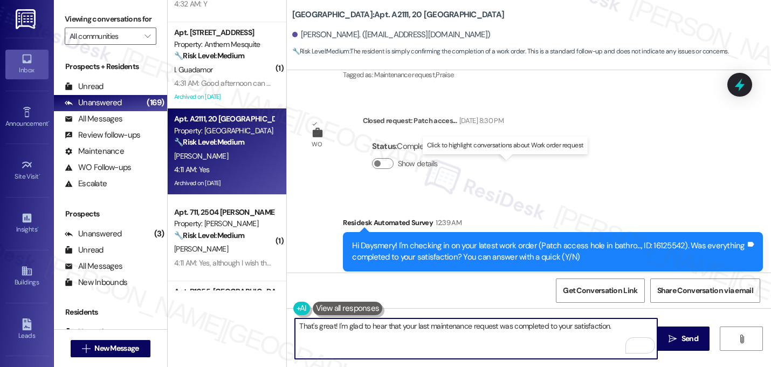
paste textarea "Let me know if you need anything else. 😊"
type textarea "That's great! I'm glad to hear that your last maintenance request was completed…"
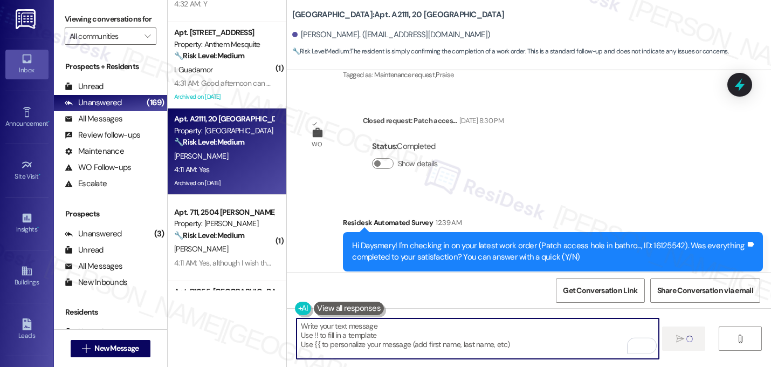
scroll to position [19704, 0]
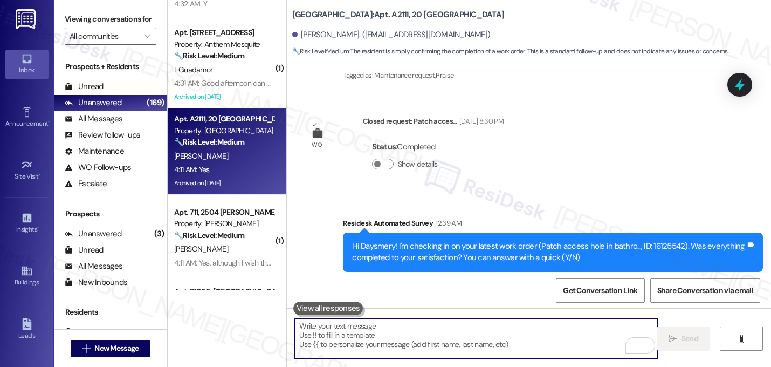
click at [510, 296] on div "Received via SMS Daysmery Medina 4:11 AM Yes Tags and notes Tagged as: Positive…" at bounding box center [529, 341] width 484 height 91
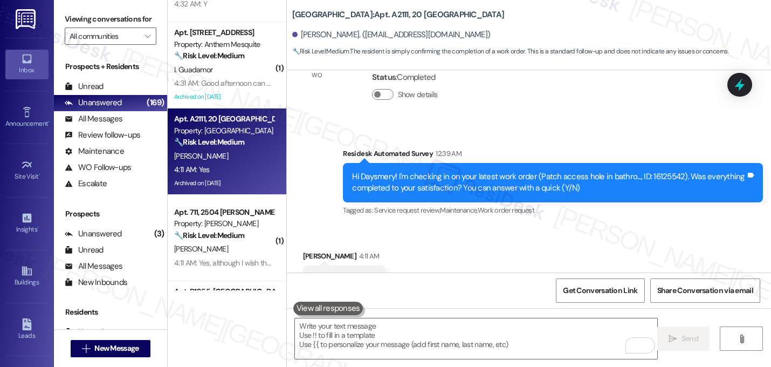
scroll to position [19791, 0]
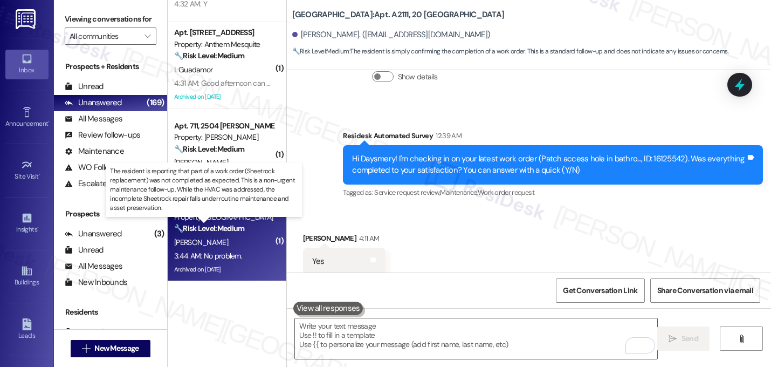
click at [226, 233] on strong "🔧 Risk Level: Medium" at bounding box center [209, 228] width 70 height 10
type textarea "Fetching suggested responses. Please feel free to read through the conversation…"
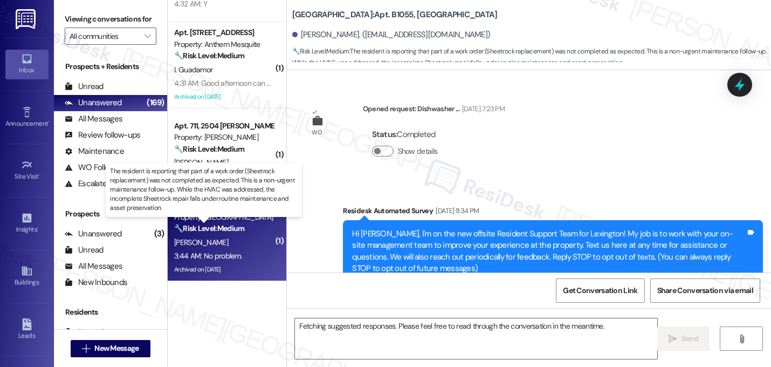
scroll to position [33332, 0]
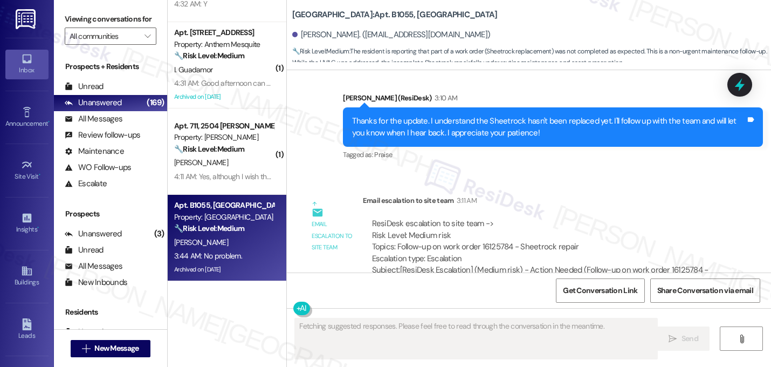
drag, startPoint x: 600, startPoint y: 222, endPoint x: 605, endPoint y: 218, distance: 6.3
click at [600, 304] on div "Received via SMS Gretchen Parrish-Gray 3:44 AM No problem. Tags and notes Tagge…" at bounding box center [529, 349] width 484 height 91
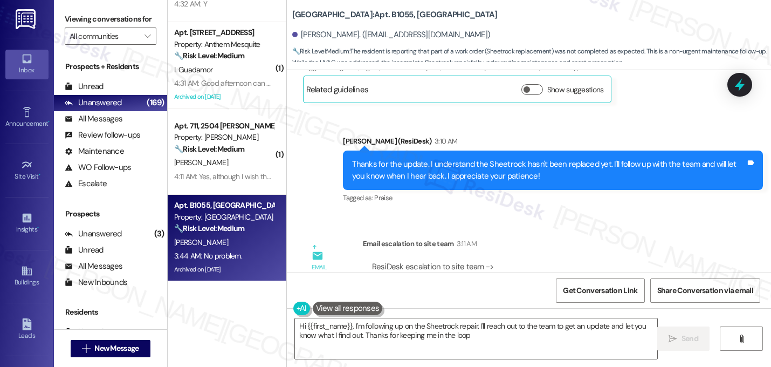
type textarea "Hi {{first_name}}, I'm following up on the Sheetrock repair. I'll reach out to …"
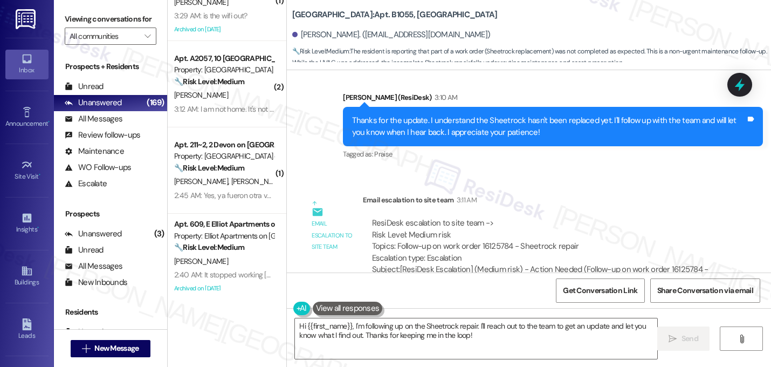
scroll to position [1957, 0]
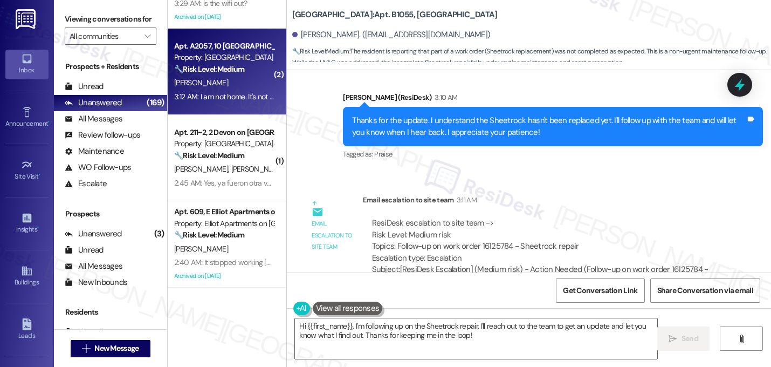
click at [224, 95] on div "3:12 AM: I am not home. It's not reasonable to have the tub fixed during the we…" at bounding box center [461, 97] width 574 height 10
type textarea "Fetching suggested responses. Please feel free to read through the conversation…"
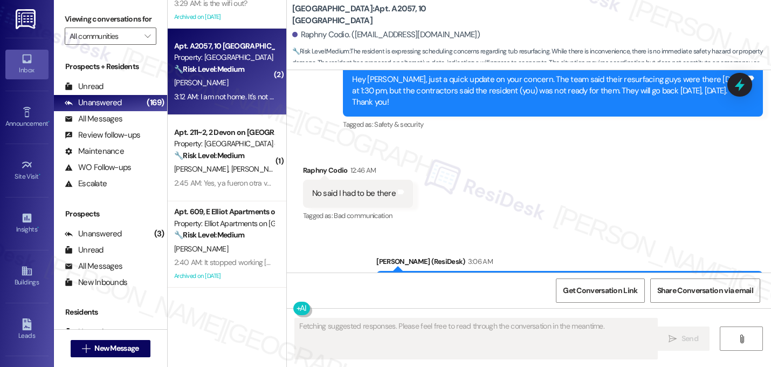
scroll to position [3009, 0]
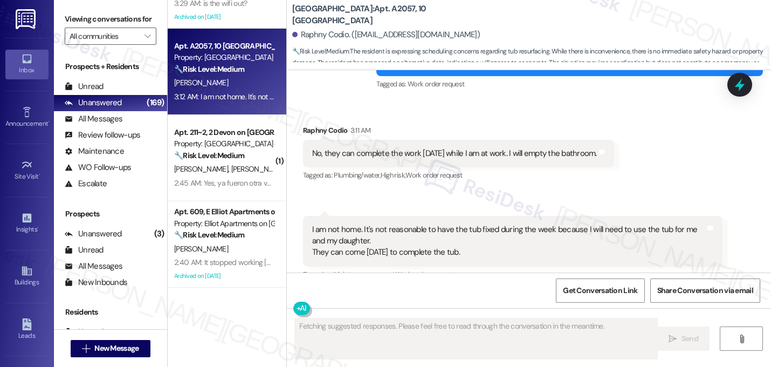
click at [675, 149] on div "Received via SMS Raphny Codio 3:11 AM No, they can complete the work Friday whi…" at bounding box center [529, 209] width 484 height 218
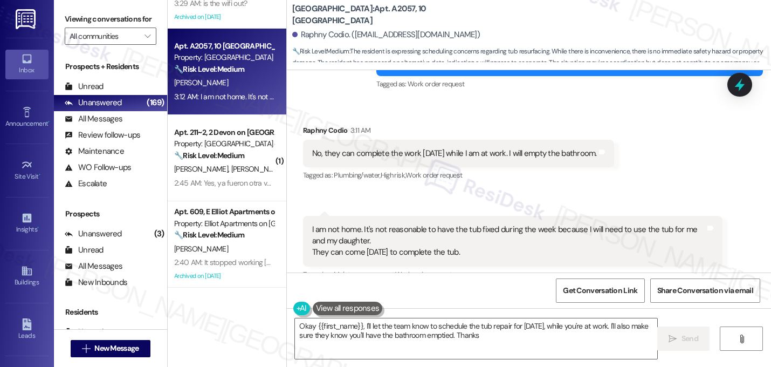
type textarea "Okay {{first_name}}, I'll let the team know to schedule the tub repair for Frid…"
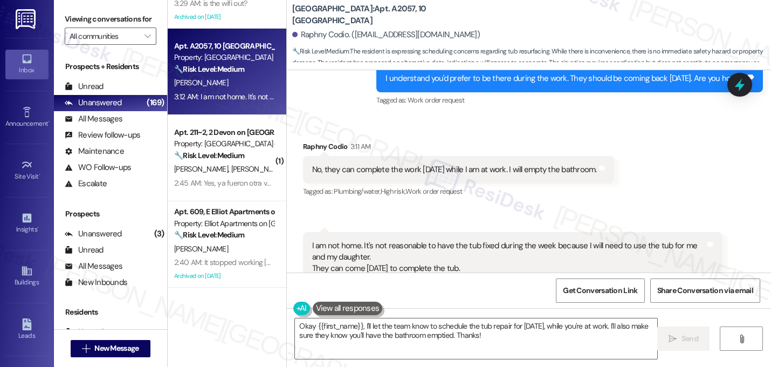
scroll to position [3009, 0]
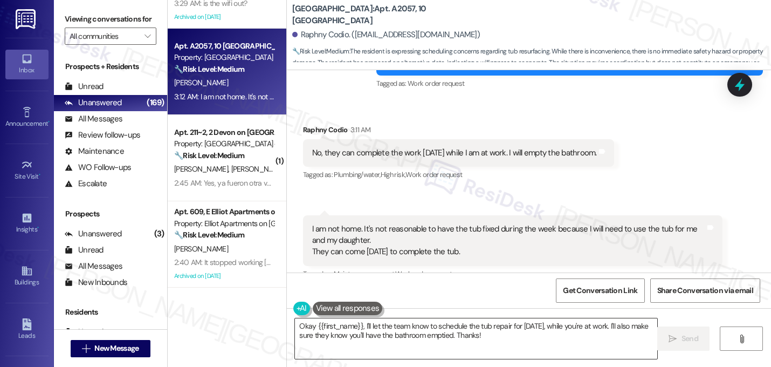
click at [484, 339] on textarea "Okay {{first_name}}, I'll let the team know to schedule the tub repair for Frid…" at bounding box center [476, 338] width 363 height 40
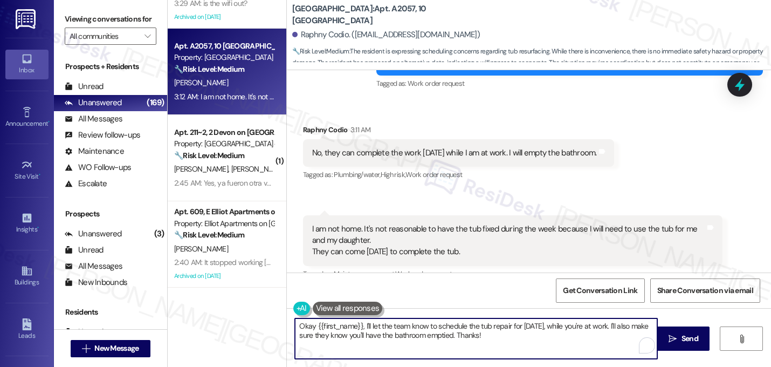
click at [484, 339] on textarea "Okay {{first_name}}, I'll let the team know to schedule the tub repair for Frid…" at bounding box center [476, 338] width 363 height 40
type textarea "Got it! I'll let the team know you'd like them to complete the tub resurfacing …"
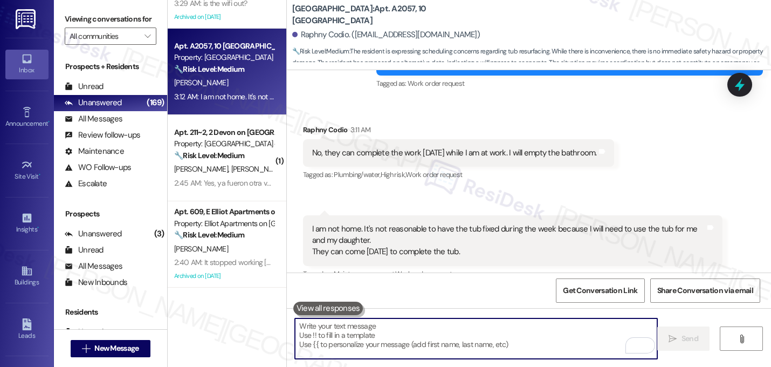
scroll to position [3009, 0]
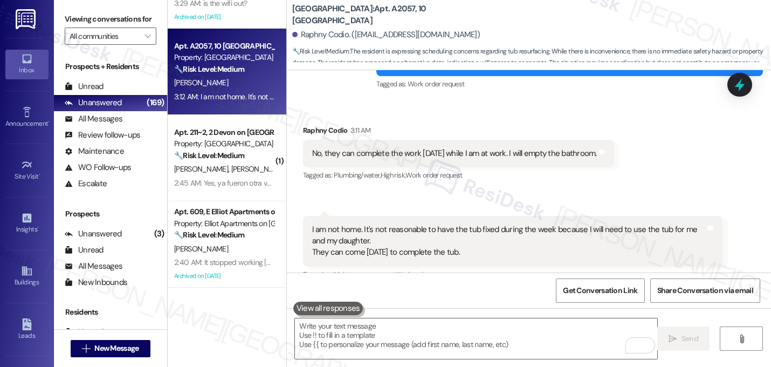
click at [654, 267] on div "Tagged as: Maintenance request , Click to highlight conversations about Mainten…" at bounding box center [513, 275] width 420 height 16
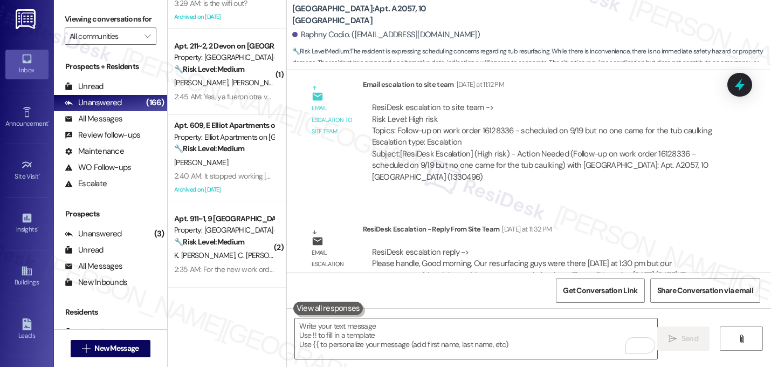
scroll to position [2502, 0]
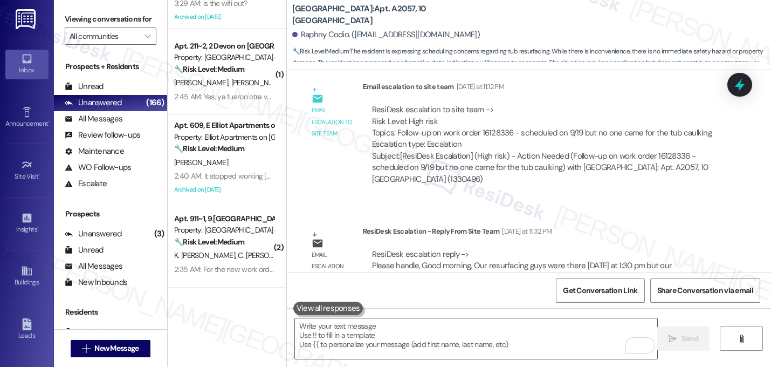
click at [377, 153] on div "Subject: [ResiDesk Escalation] (High risk) - Action Needed (Follow-up on work o…" at bounding box center [543, 168] width 342 height 35
copy div "1330496"
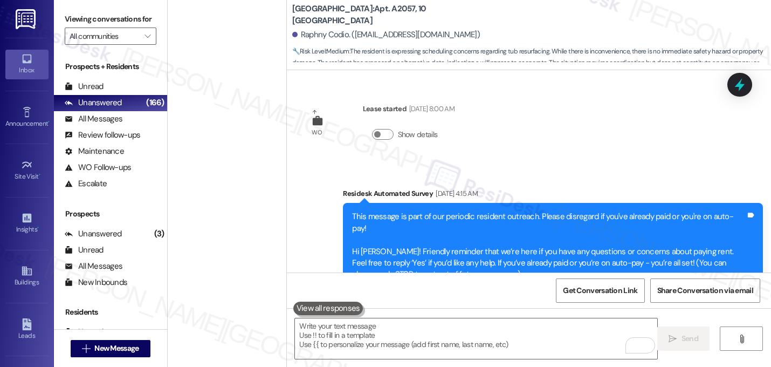
scroll to position [2502, 0]
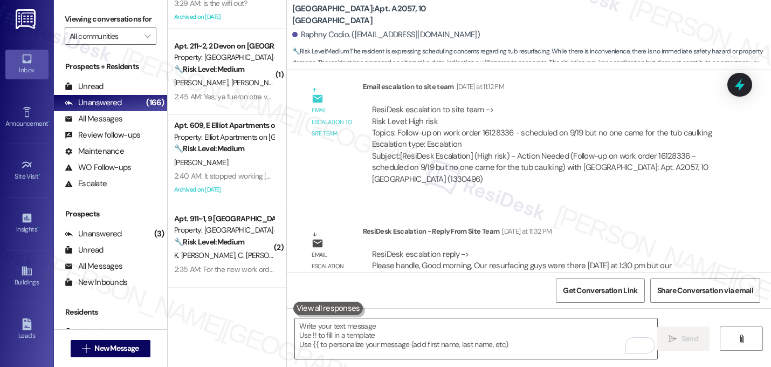
click at [507, 176] on div "Email escalation to site team Email escalation to site team [DATE] at 11:12 PM …" at bounding box center [513, 137] width 436 height 128
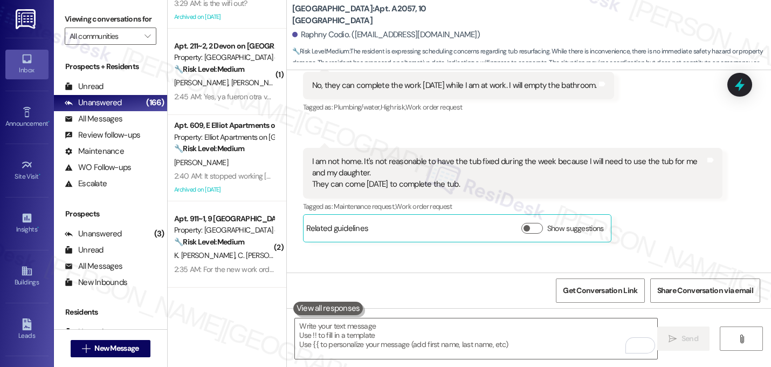
scroll to position [3084, 0]
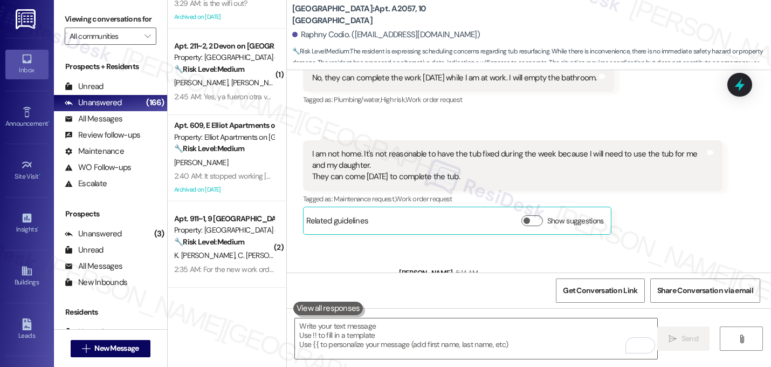
click at [444, 243] on div "Sent via SMS [PERSON_NAME] 5:14 AM Got it! I'll let the team know you'd like th…" at bounding box center [529, 280] width 484 height 75
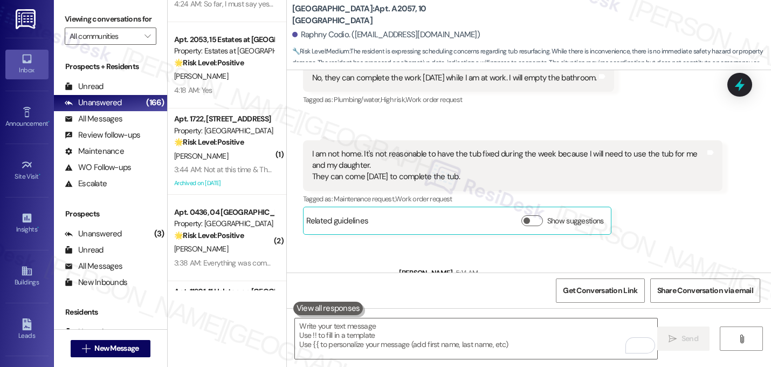
scroll to position [3159, 0]
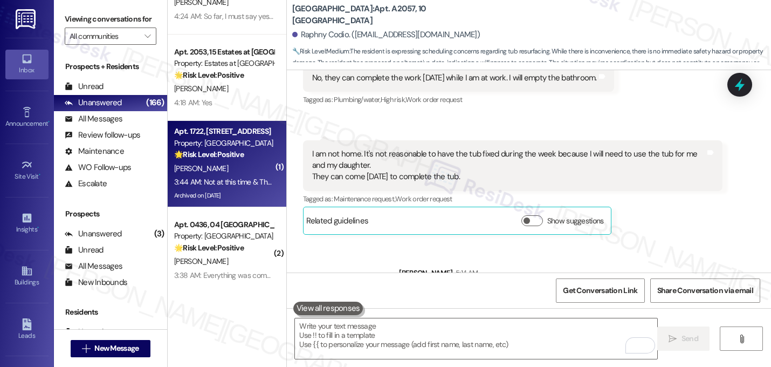
click at [235, 177] on div "3:44 AM: Not at this time & Thank you 🙏🏾 3:44 AM: Not at this time & Thank you …" at bounding box center [238, 182] width 128 height 10
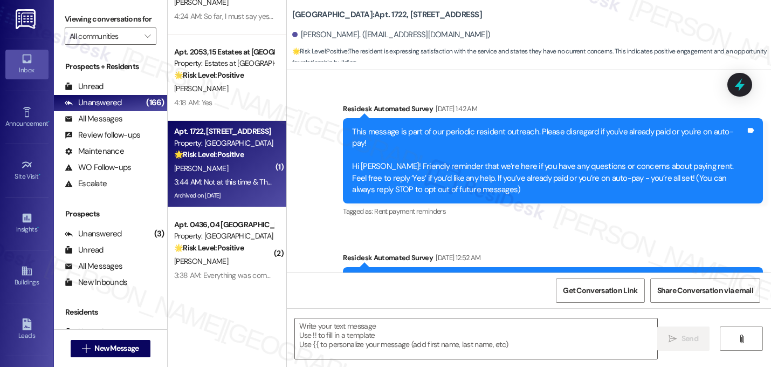
scroll to position [14947, 0]
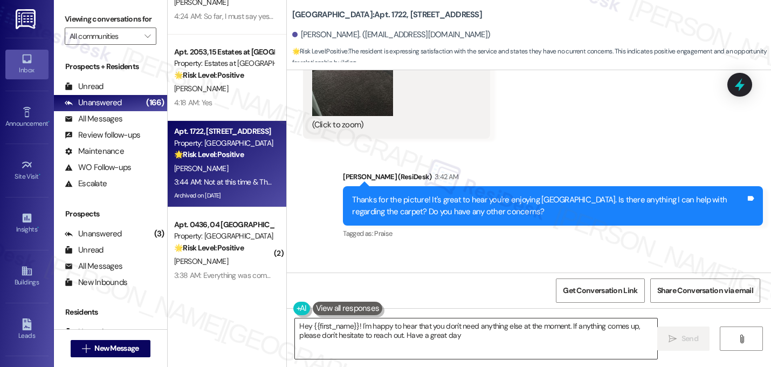
type textarea "Hey {{first_name}}! I'm happy to hear that you don't need anything else at the …"
click at [479, 250] on div "Received via SMS [PERSON_NAME] Neutral 3:44 AM Not at this time & Thank you 🙏🏾 …" at bounding box center [529, 301] width 484 height 103
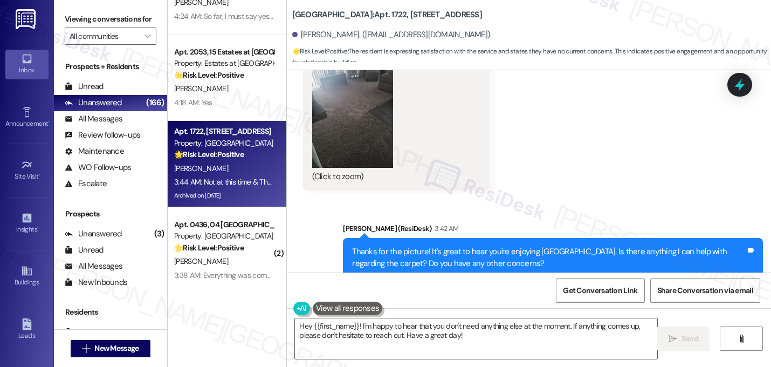
scroll to position [14947, 0]
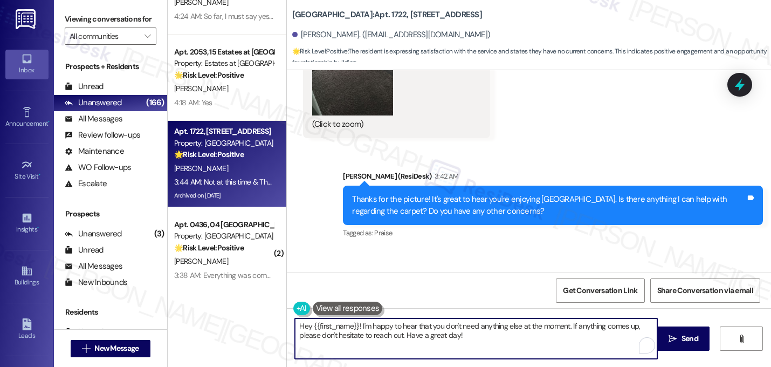
click at [454, 328] on textarea "Hey {{first_name}}! I'm happy to hear that you don't need anything else at the …" at bounding box center [476, 338] width 363 height 40
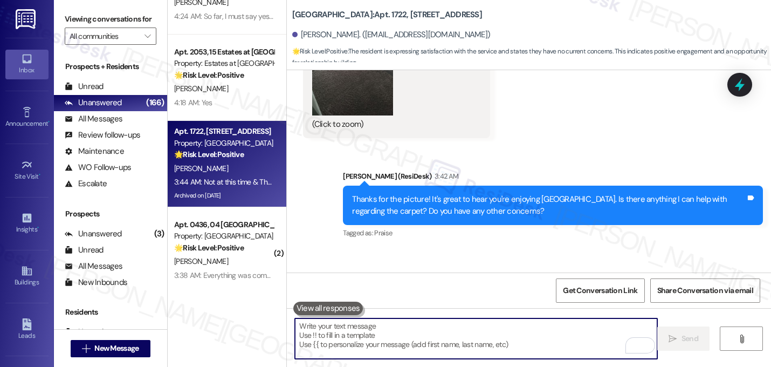
paste textarea "That makes me so happy to hear! Can I ask a quick favor...would you mind writin…"
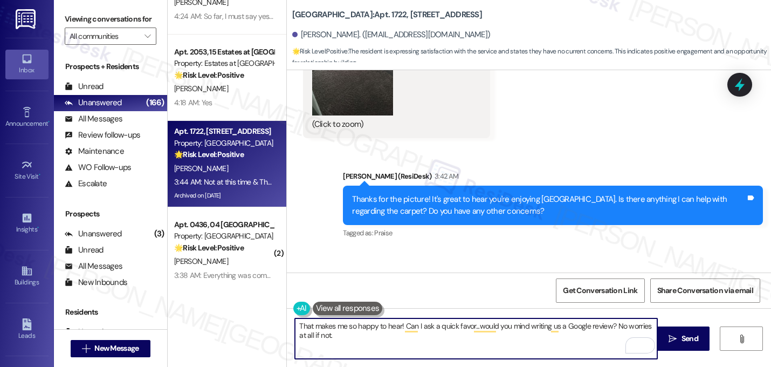
drag, startPoint x: 399, startPoint y: 329, endPoint x: 288, endPoint y: 324, distance: 111.8
click at [289, 325] on div "That makes me so happy to hear! Can I ask a quick favor...would you mind writin…" at bounding box center [471, 339] width 364 height 42
click at [394, 334] on textarea "I'm happy to hear everything's all set! Can I ask a quick favor...would you min…" at bounding box center [476, 338] width 363 height 40
paste textarea "Here's a quick link {{google_review_link}} Thank you so much! ☺️"
type textarea "I'm happy to hear everything's all set! Can I ask a quick favor...would you min…"
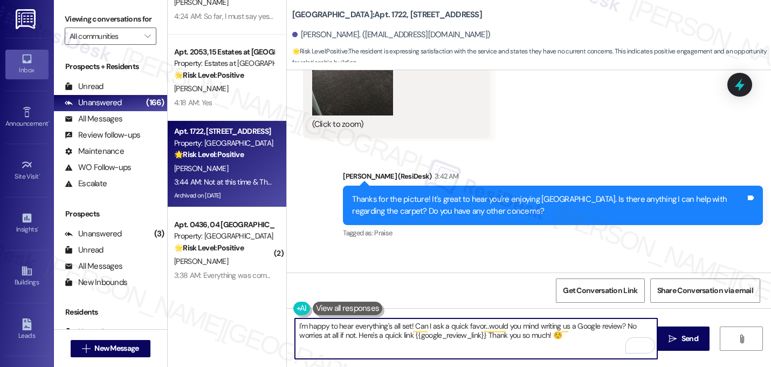
click at [438, 334] on textarea "I'm happy to hear everything's all set! Can I ask a quick favor...would you min…" at bounding box center [476, 338] width 363 height 40
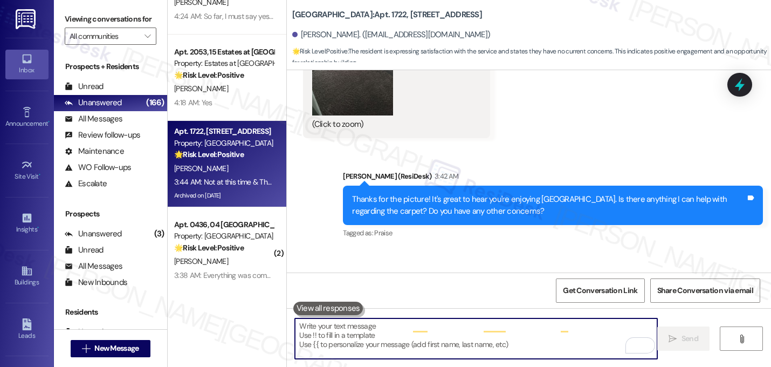
scroll to position [14947, 0]
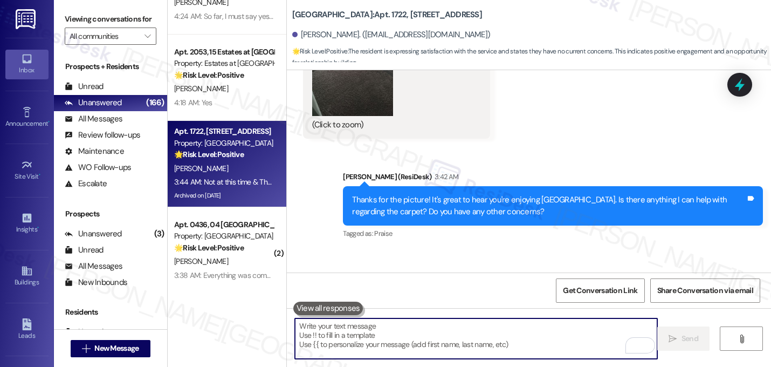
click at [573, 250] on div "Received via SMS Jason Shipp Neutral 3:44 AM Not at this time & Thank you 🙏🏾 Ta…" at bounding box center [529, 301] width 484 height 103
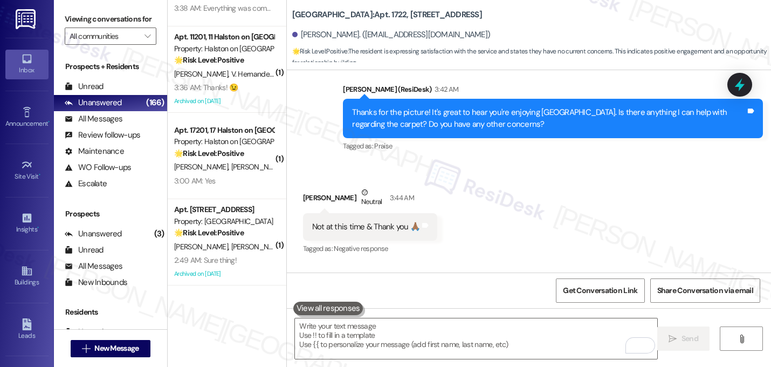
scroll to position [3344, 0]
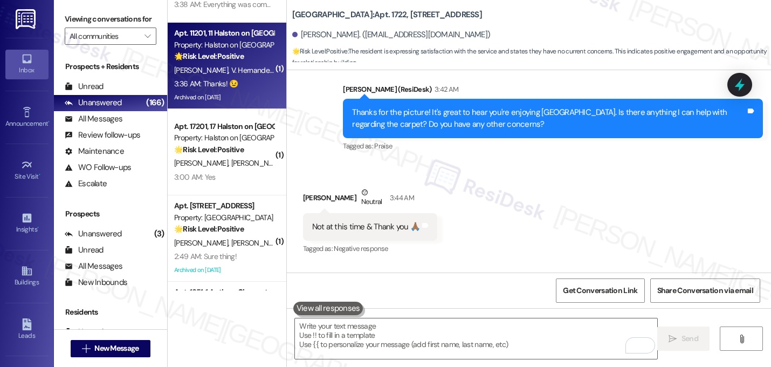
click at [237, 88] on div "3:36 AM: Thanks! 😉 3:36 AM: Thanks! 😉" at bounding box center [224, 83] width 102 height 13
type textarea "Fetching suggested responses. Please feel free to read through the conversation…"
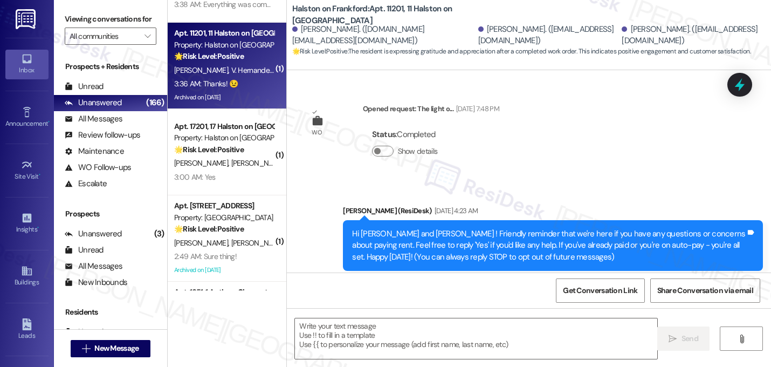
scroll to position [10242, 0]
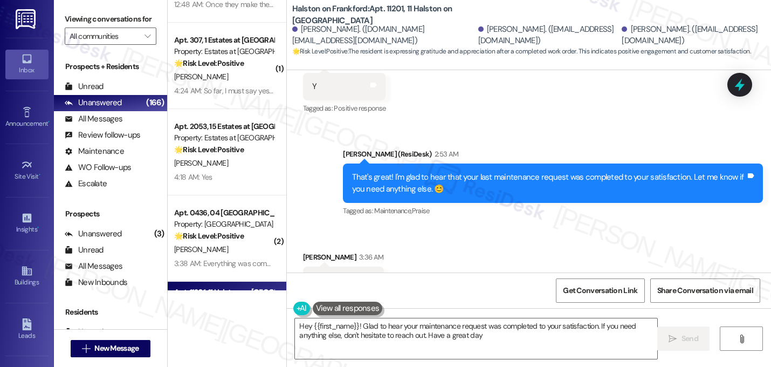
type textarea "Hey {{first_name}}! Glad to hear your maintenance request was completed to your…"
click at [405, 338] on textarea "Hey {{first_name}}! Glad to hear your maintenance request was completed to your…" at bounding box center [476, 338] width 363 height 40
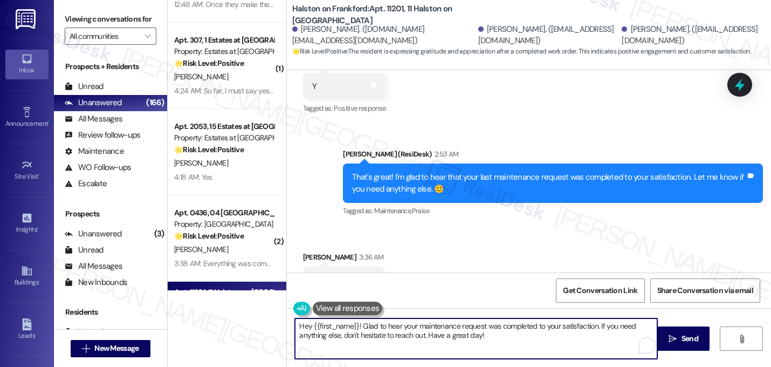
click at [405, 338] on textarea "Hey {{first_name}}! Glad to hear your maintenance request was completed to your…" at bounding box center [476, 338] width 363 height 40
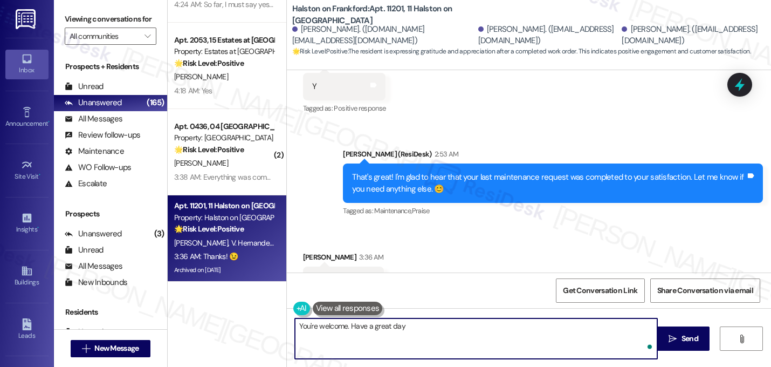
type textarea "You're welcome. Have a great day!"
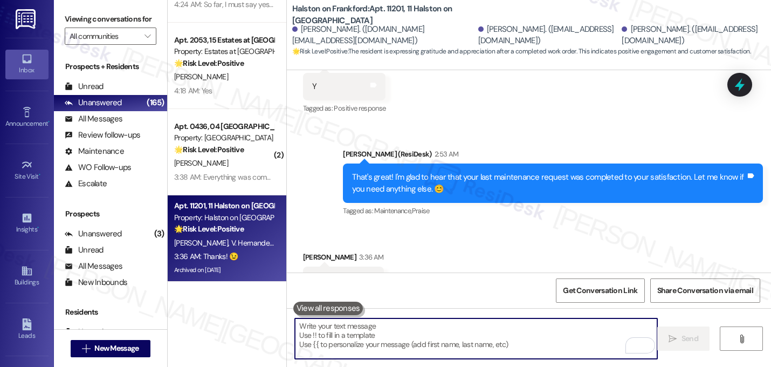
scroll to position [10241, 0]
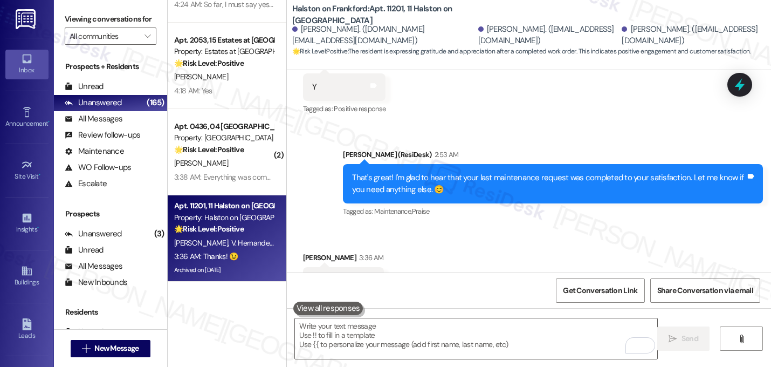
click at [559, 228] on div "Received via SMS Valentina Hernandezgarcia 3:36 AM Thanks! 😉 Tags and notes Tag…" at bounding box center [529, 273] width 484 height 91
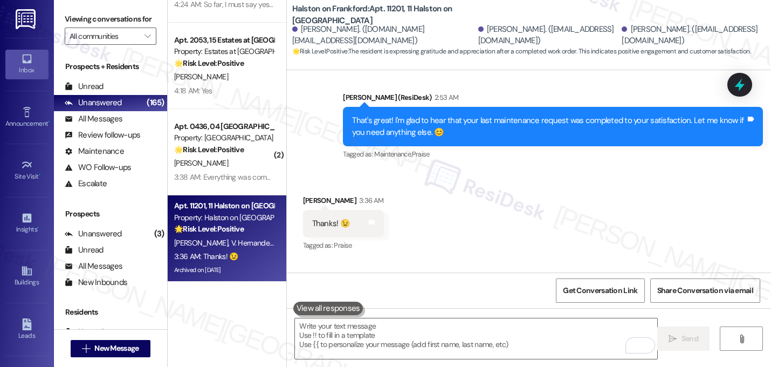
scroll to position [10317, 0]
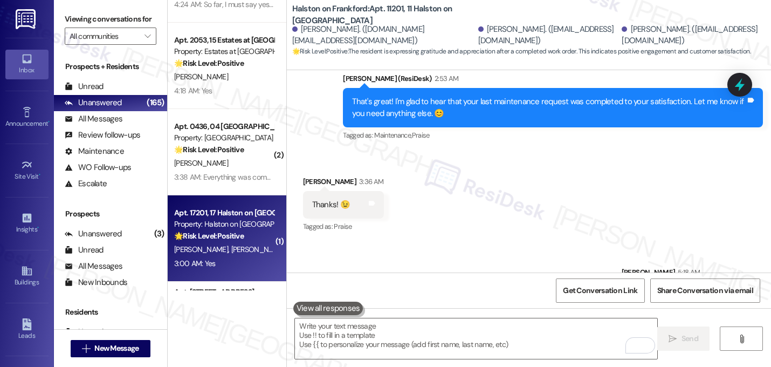
click at [229, 239] on strong "🌟 Risk Level: Positive" at bounding box center [209, 236] width 70 height 10
type textarea "Fetching suggested responses. Please feel free to read through the conversation…"
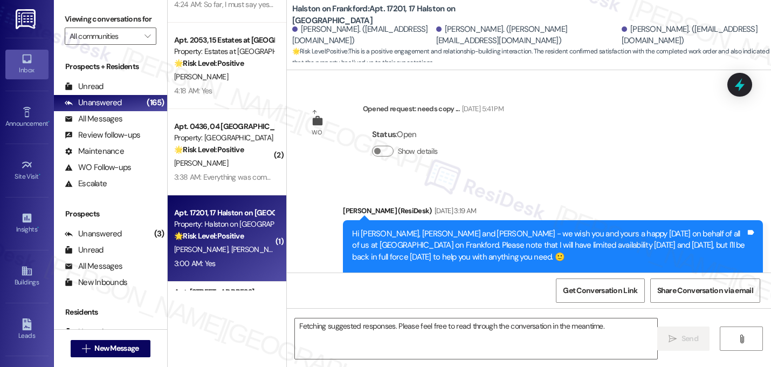
scroll to position [9148, 0]
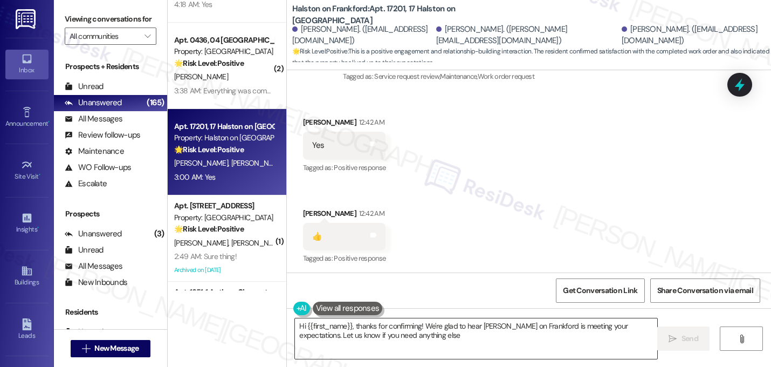
type textarea "Hi {{first_name}}, thanks for confirming! We're glad to hear Halston on Frankfo…"
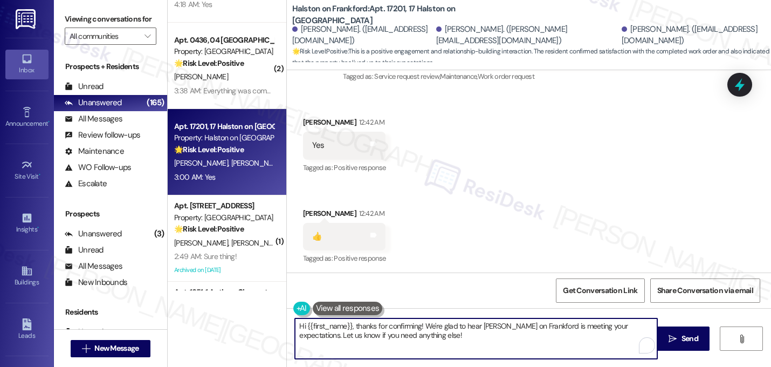
click at [371, 327] on textarea "Hi {{first_name}}, thanks for confirming! We're glad to hear Halston on Frankfo…" at bounding box center [476, 338] width 363 height 40
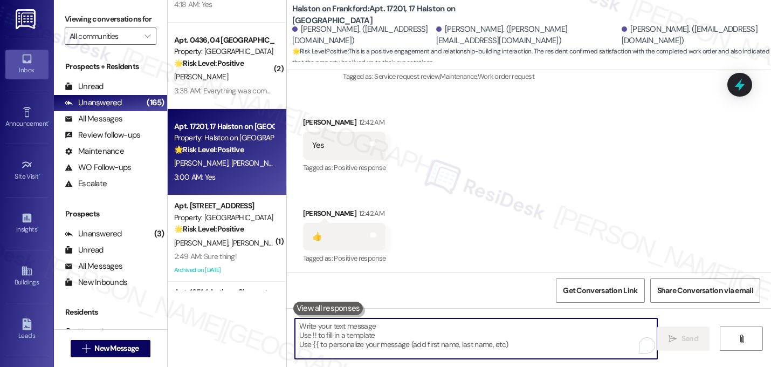
paste textarea "That makes me so happy to hear! Can I ask a quick favor...would you mind writin…"
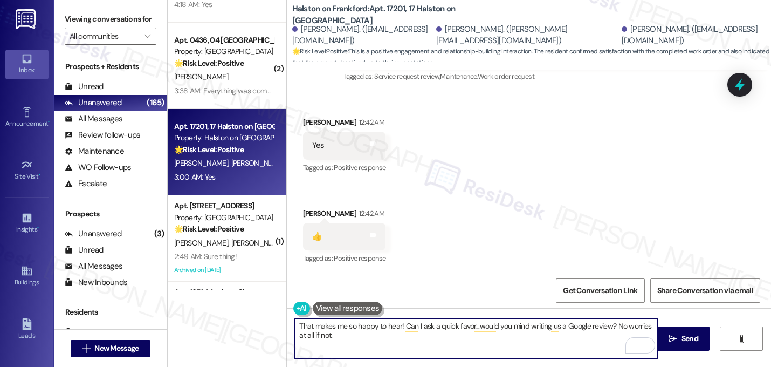
paste textarea "Here's a quick link {{google_review_link}} Thank you so much! ☺️"
type textarea "That makes me so happy to hear! Can I ask a quick favor...would you mind writin…"
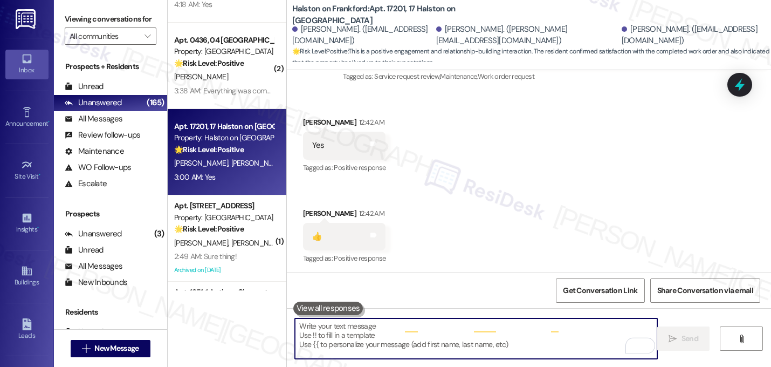
scroll to position [9148, 0]
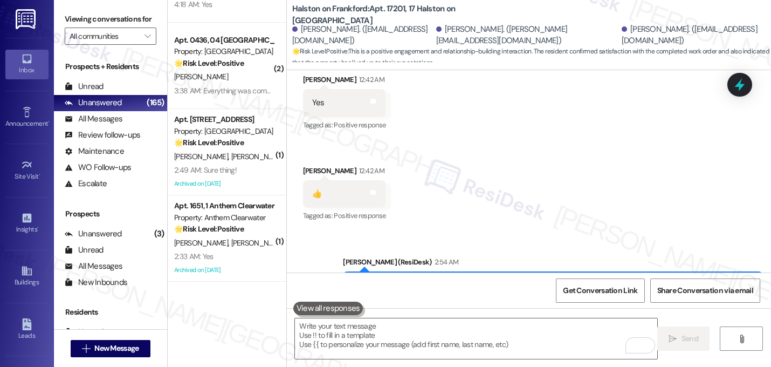
scroll to position [9235, 0]
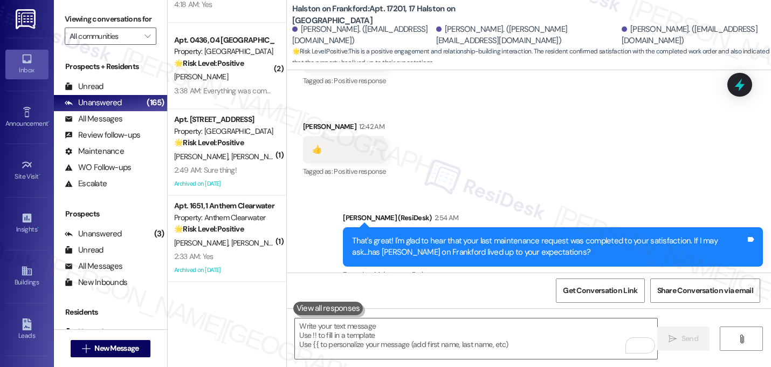
click at [371, 339] on icon at bounding box center [374, 341] width 6 height 5
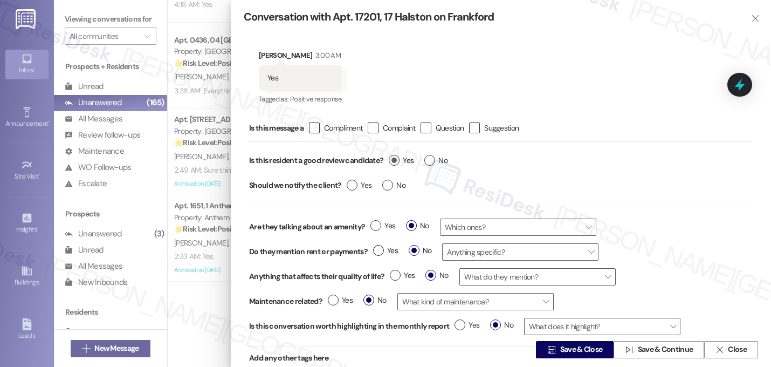
click at [393, 162] on label "Yes" at bounding box center [401, 160] width 25 height 11
click at [393, 162] on input "Yes" at bounding box center [401, 162] width 25 height 14
radio input "true"
click at [564, 346] on span "Save & Close" at bounding box center [582, 349] width 43 height 11
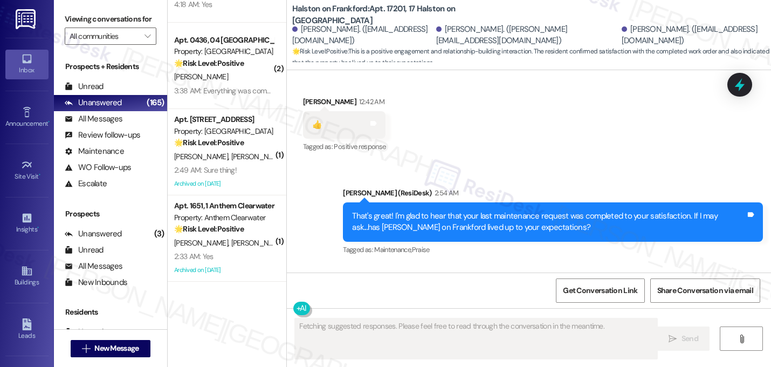
scroll to position [9274, 0]
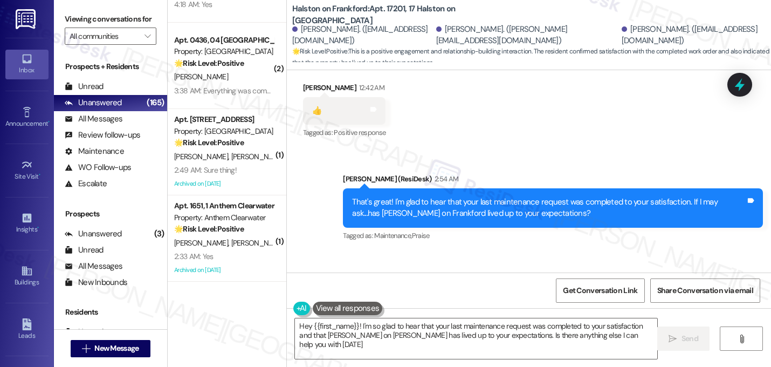
type textarea "Hey {{first_name}}! I'm so glad to hear that your last maintenance request was …"
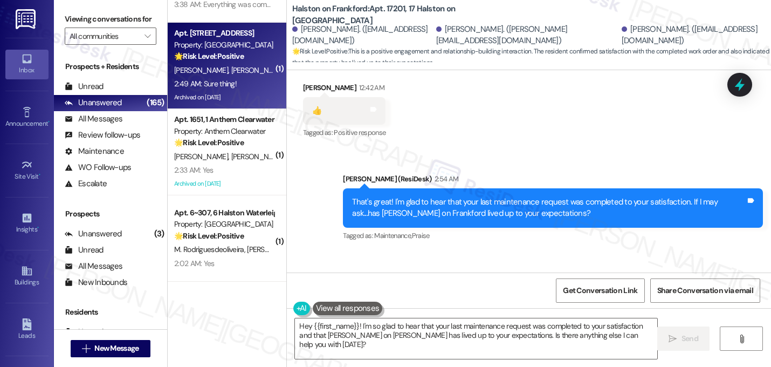
click at [233, 82] on div "2:49 AM: Sure thing! 2:49 AM: Sure thing!" at bounding box center [224, 83] width 102 height 13
type textarea "Fetching suggested responses. Please feel free to read through the conversation…"
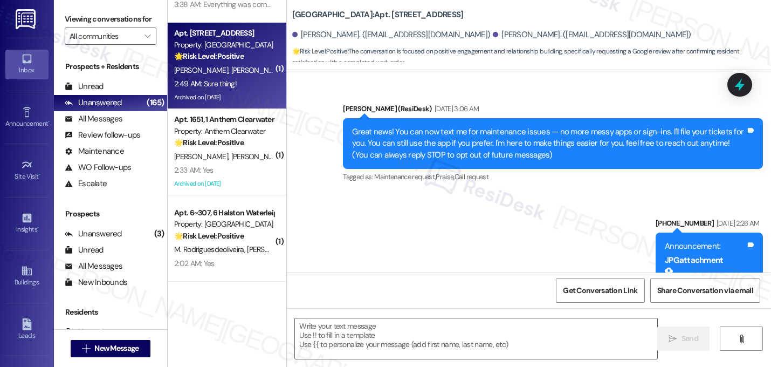
scroll to position [8735, 0]
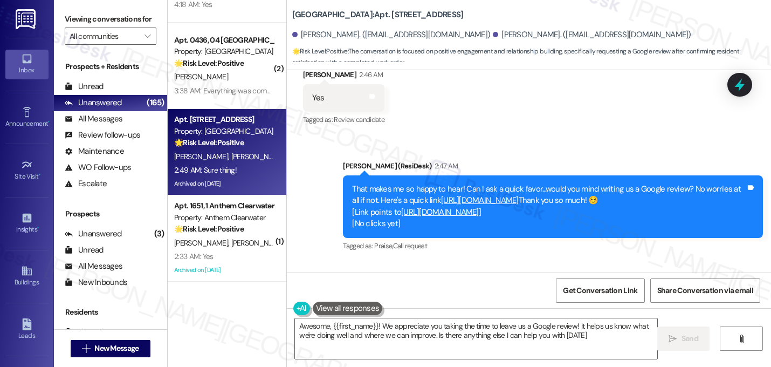
type textarea "Awesome, {{first_name}}! We appreciate you taking the time to leave us a Google…"
click at [348, 262] on div "Received via SMS Houston Franks 2:49 AM Sure thing! Tags and notes Tagged as: P…" at bounding box center [529, 307] width 484 height 91
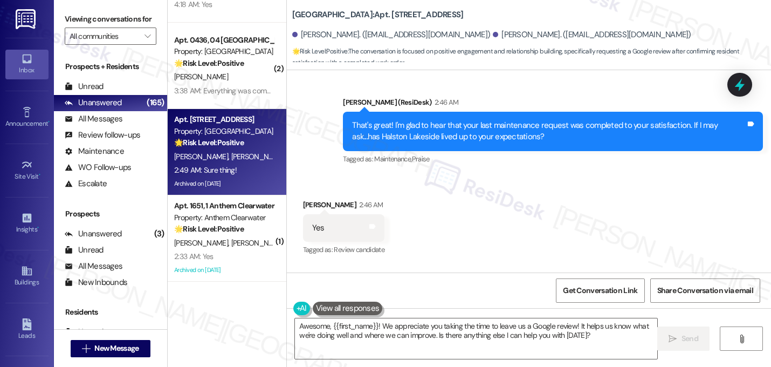
scroll to position [8605, 0]
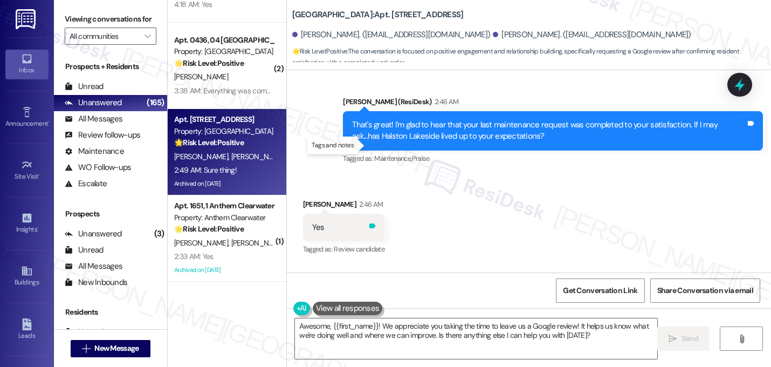
click at [370, 223] on icon at bounding box center [373, 225] width 6 height 5
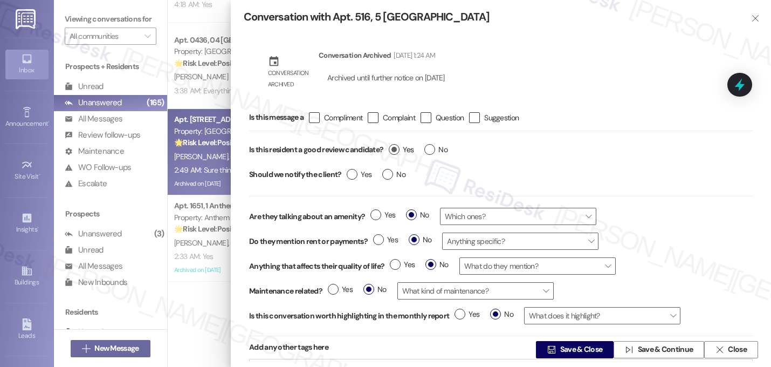
click at [401, 150] on span "Yes" at bounding box center [401, 149] width 25 height 11
click at [401, 150] on input "Yes" at bounding box center [401, 151] width 25 height 14
radio input "true"
click at [564, 357] on span " Save & Close" at bounding box center [574, 349] width 59 height 16
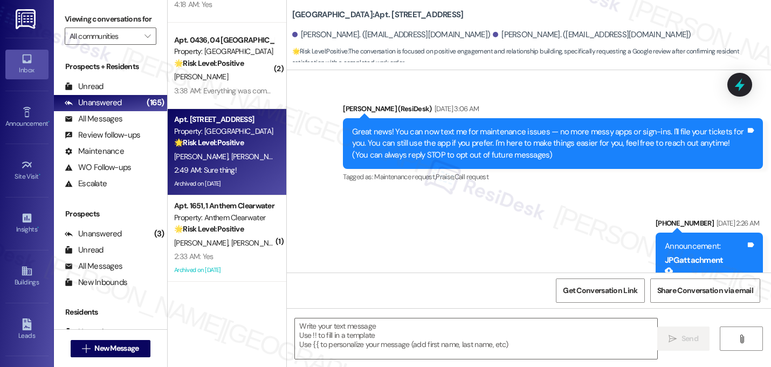
scroll to position [8735, 0]
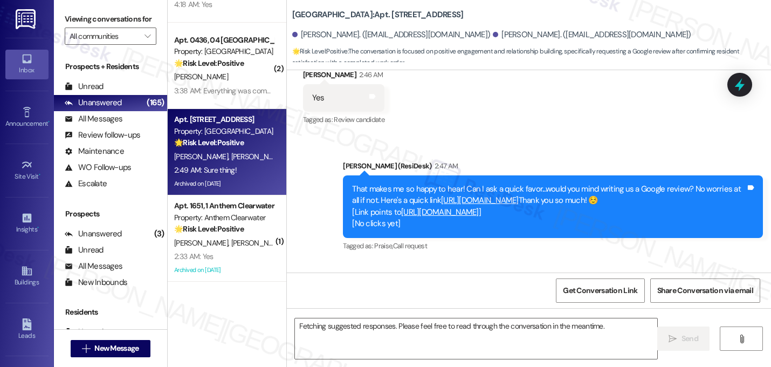
click at [500, 262] on div "Received via SMS Houston Franks 2:49 AM Sure thing! Tags and notes Tagged as: P…" at bounding box center [529, 307] width 484 height 91
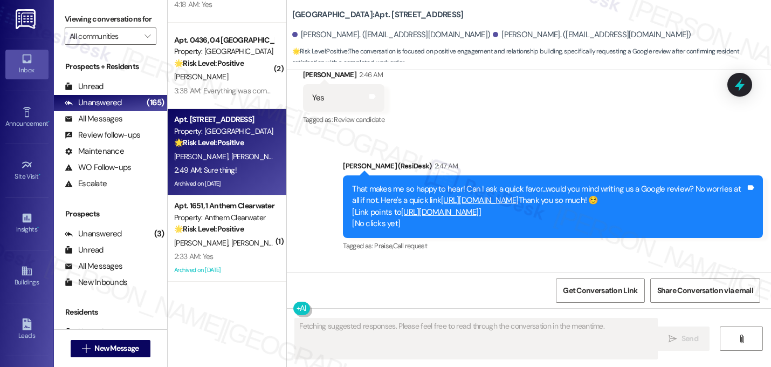
scroll to position [8735, 0]
click at [504, 261] on div "Received via SMS Houston Franks 2:49 AM Sure thing! Tags and notes Tagged as: P…" at bounding box center [529, 306] width 484 height 91
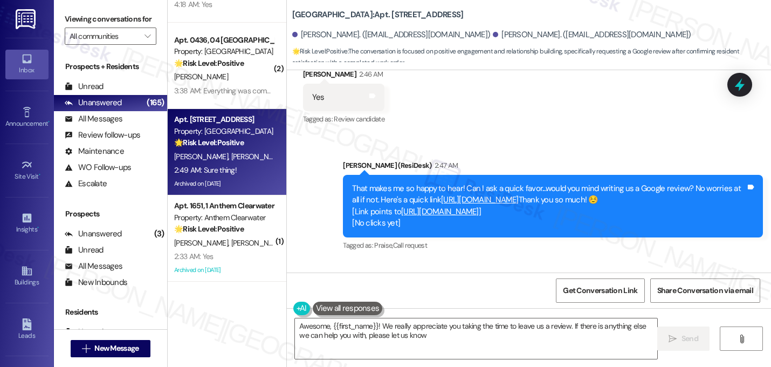
type textarea "Awesome, {{first_name}}! We really appreciate you taking the time to leave us a…"
click at [557, 261] on div "Received via SMS Houston Franks 2:49 AM Sure thing! Tags and notes Tagged as: P…" at bounding box center [529, 306] width 484 height 91
click at [566, 290] on span "Get Conversation Link" at bounding box center [600, 290] width 74 height 11
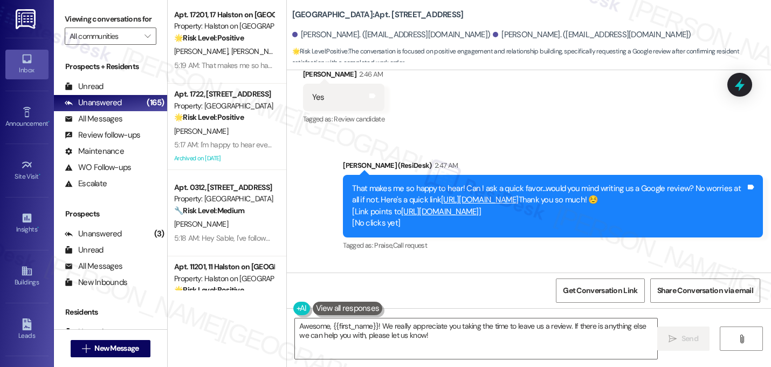
scroll to position [3950, 0]
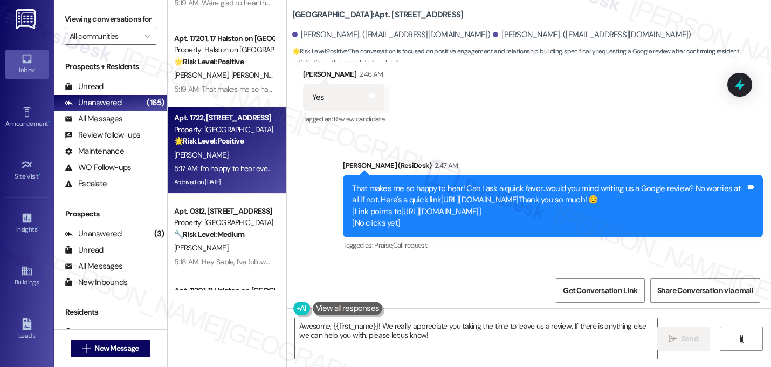
click at [227, 162] on div "5:17 AM: I'm happy to hear everything's all set! Can I ask a quick favor...woul…" at bounding box center [224, 168] width 102 height 13
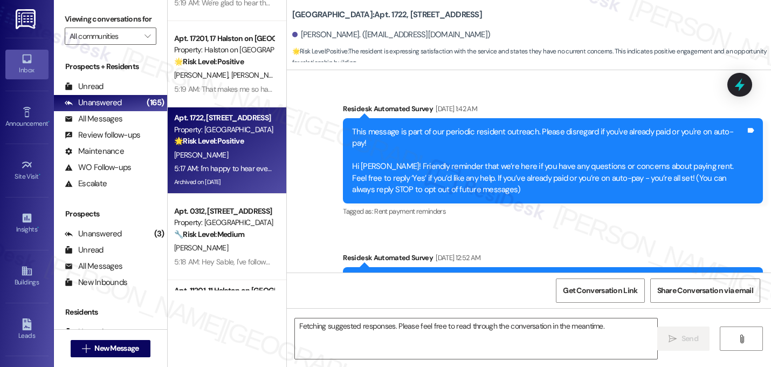
scroll to position [14947, 0]
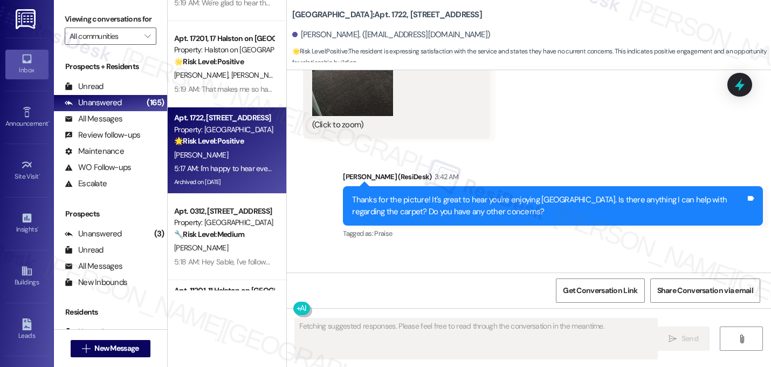
click at [468, 250] on div "Received via SMS Jason Shipp Neutral 3:44 AM Not at this time & Thank you 🙏🏾 Ta…" at bounding box center [529, 301] width 484 height 103
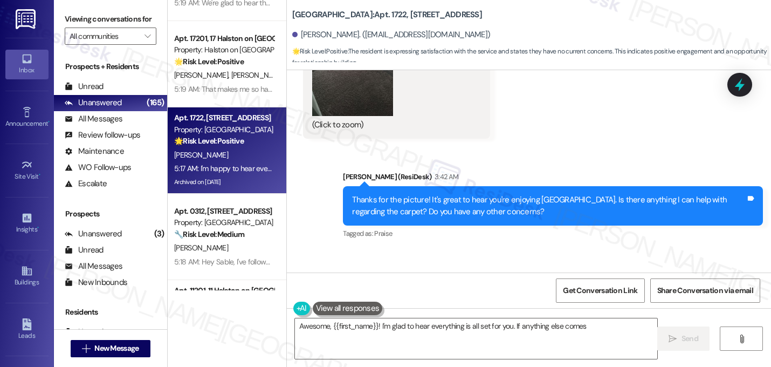
click at [422, 310] on icon at bounding box center [425, 312] width 6 height 5
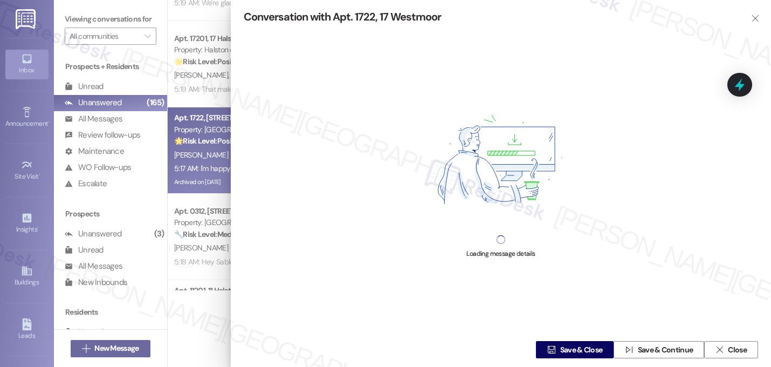
type textarea "Awesome, {{first_name}}! I'm glad to hear everything is all set for you. If any…"
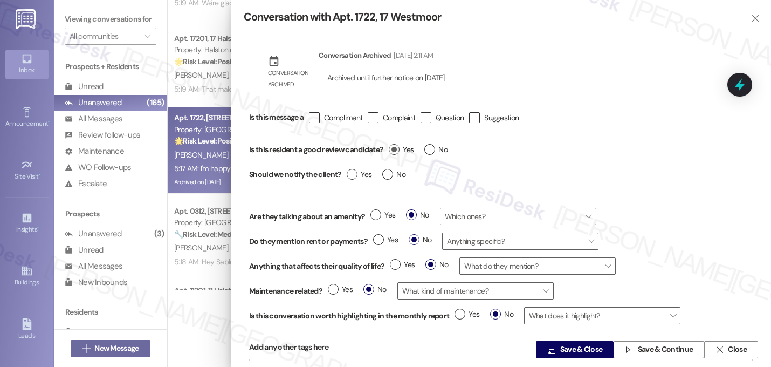
click at [393, 152] on label "Yes" at bounding box center [401, 149] width 25 height 11
click at [393, 152] on input "Yes" at bounding box center [401, 151] width 25 height 14
radio input "true"
click at [572, 353] on span "Save & Close" at bounding box center [582, 349] width 43 height 11
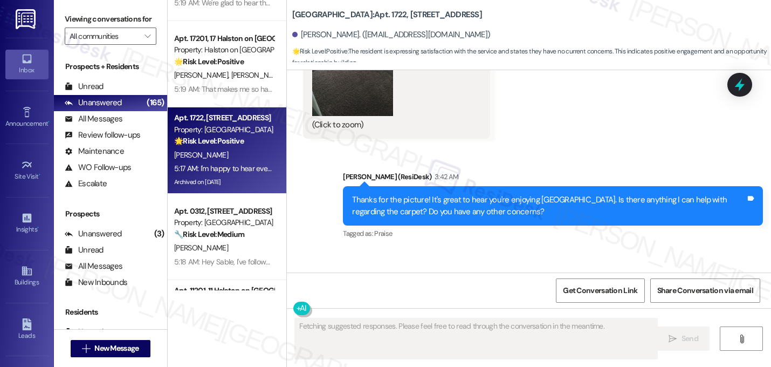
click at [547, 250] on div "Received via SMS Jason Shipp Neutral 3:44 AM Not at this time & Thank you 🙏🏾 Ta…" at bounding box center [529, 301] width 484 height 103
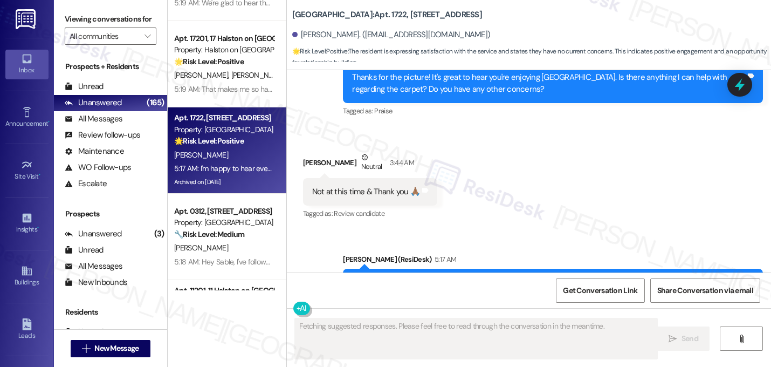
scroll to position [15073, 0]
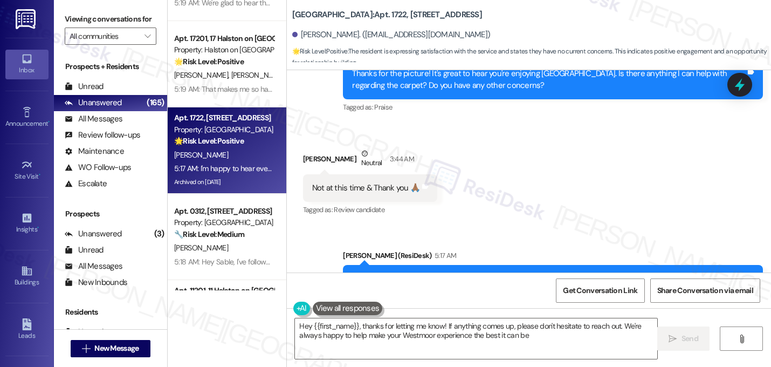
type textarea "Hey {{first_name}}, thanks for letting me know! If anything comes up, please do…"
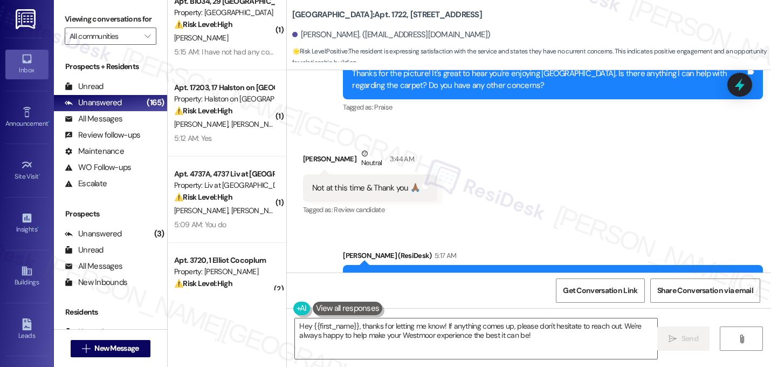
scroll to position [20, 0]
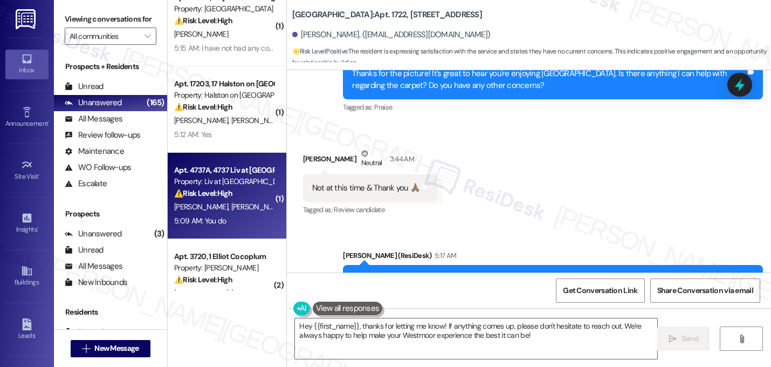
click at [223, 196] on strong "⚠️ Risk Level: High" at bounding box center [203, 193] width 58 height 10
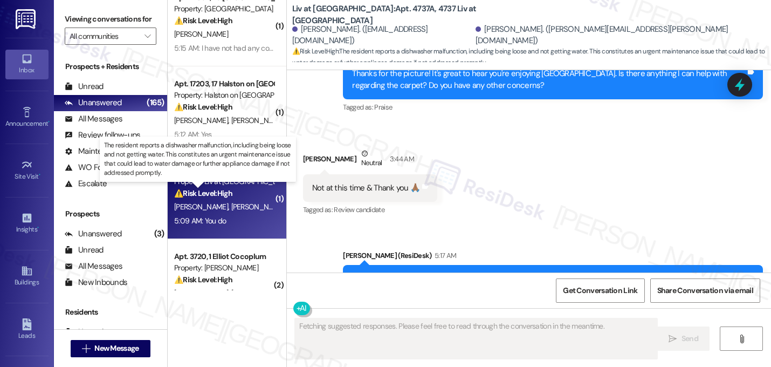
scroll to position [778, 0]
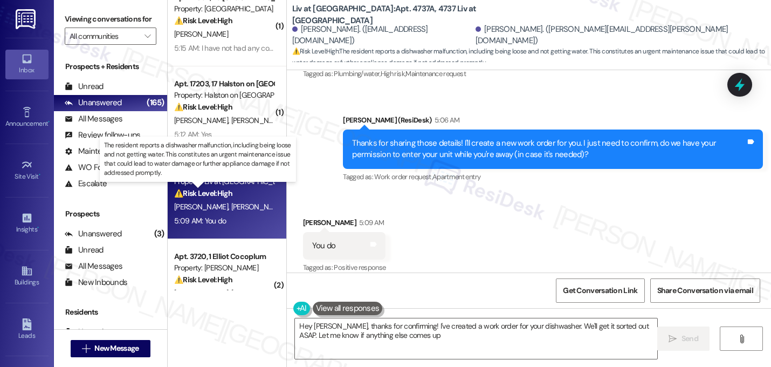
type textarea "Hey Christopher, thanks for confirming! I've created a work order for your dish…"
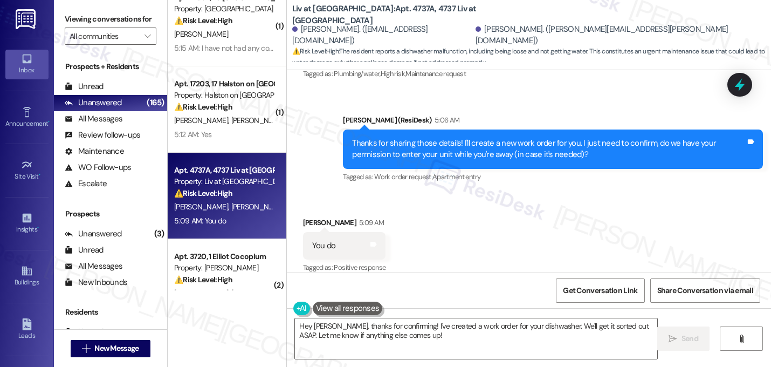
click at [501, 221] on div "Received via SMS Christopher Linton 5:09 AM You do Tags and notes Tagged as: Po…" at bounding box center [529, 238] width 484 height 91
click at [501, 219] on div "Received via SMS Christopher Linton 5:09 AM You do Tags and notes Tagged as: Po…" at bounding box center [529, 238] width 484 height 91
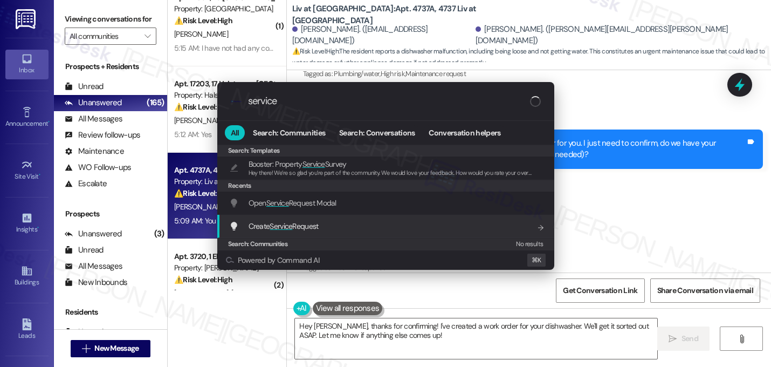
type input "service"
click at [354, 230] on div "Create Service Request Add shortcut" at bounding box center [387, 226] width 316 height 12
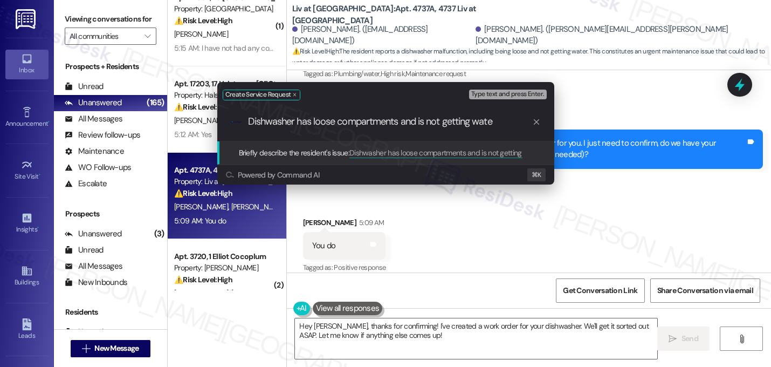
type input "Dishwasher has loose compartments and is not getting water"
click at [353, 117] on input "Dishwasher has loose compartments and is not getting water" at bounding box center [390, 121] width 284 height 11
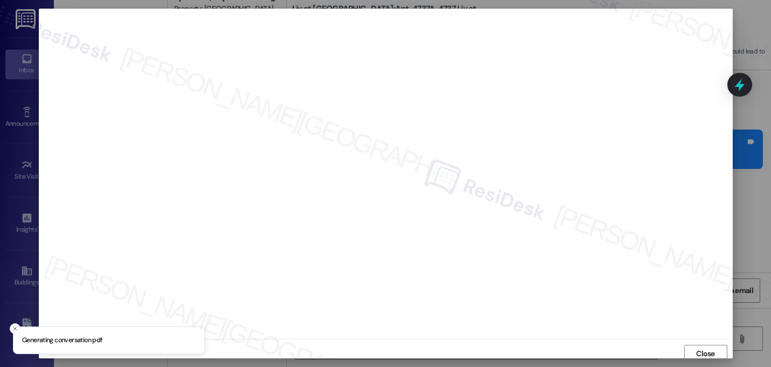
scroll to position [4, 0]
click at [703, 350] on span "Close" at bounding box center [705, 349] width 19 height 11
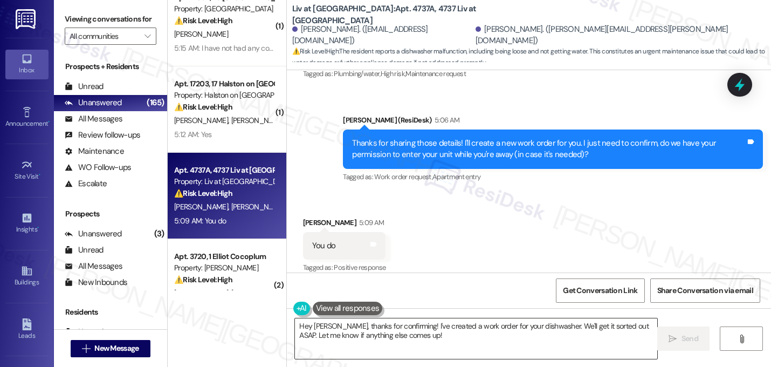
click at [394, 332] on textarea "Hey Christopher, thanks for confirming! I've created a work order for your dish…" at bounding box center [476, 338] width 363 height 40
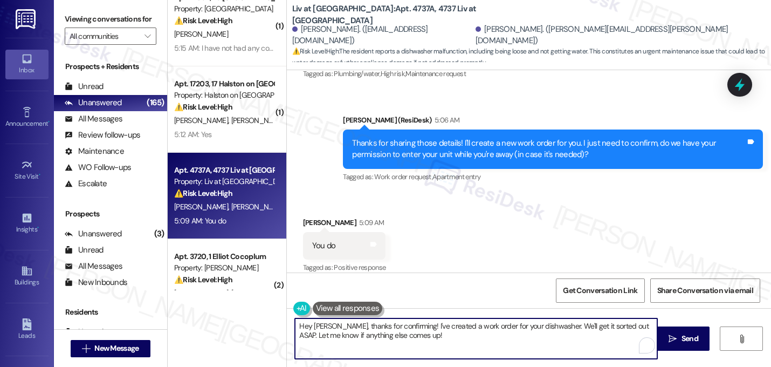
click at [394, 332] on textarea "Hey Christopher, thanks for confirming! I've created a work order for your dish…" at bounding box center [476, 338] width 363 height 40
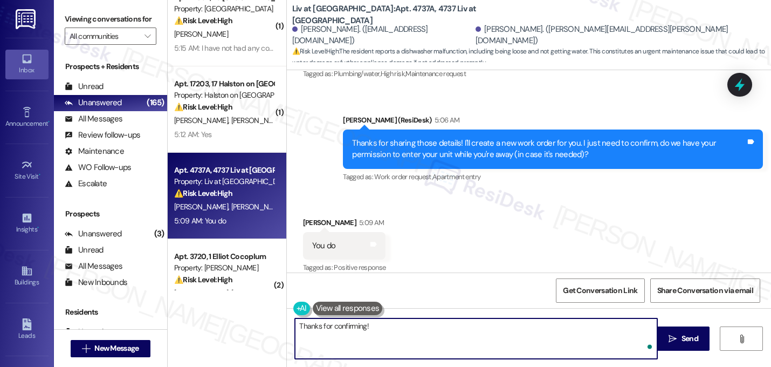
paste textarea "I submitted the work order, notified the team, and will update you as soon as I…"
type textarea "Thanks for confirming! I submitted the work order, notified the team, and will …"
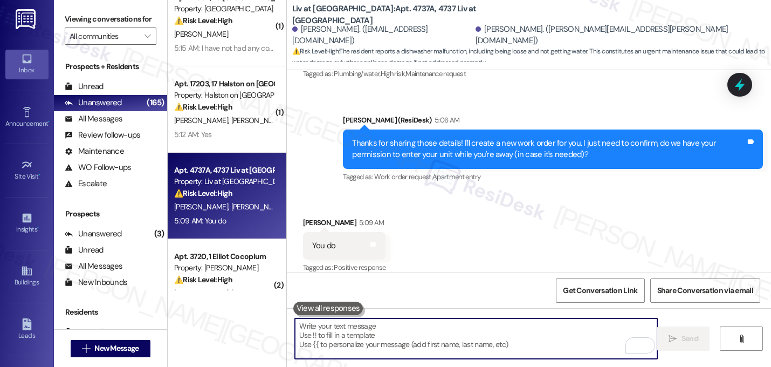
click at [507, 224] on div "Received via SMS Christopher Linton 5:09 AM You do Tags and notes Tagged as: Po…" at bounding box center [529, 238] width 484 height 91
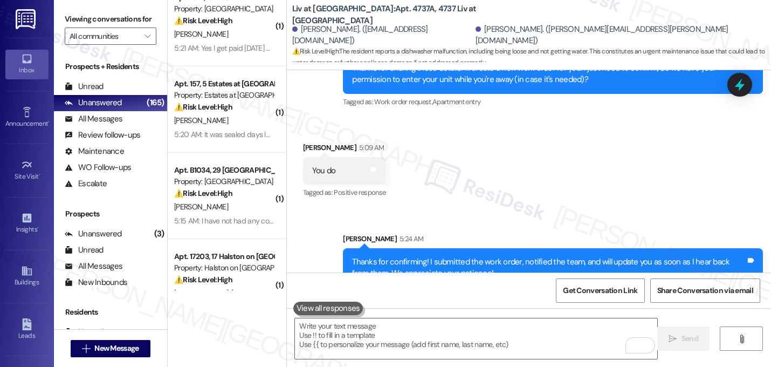
scroll to position [865, 0]
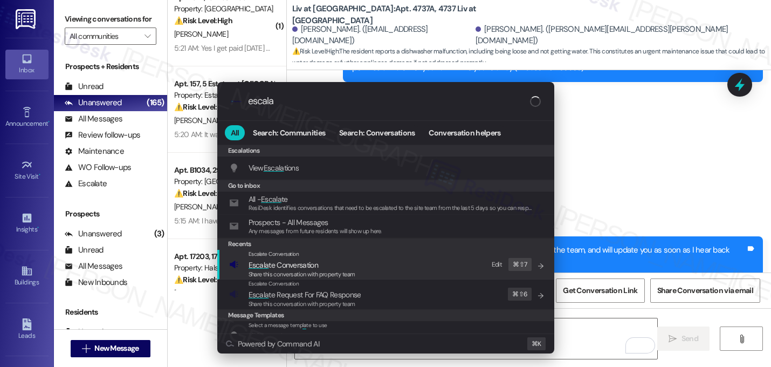
type input "escala"
click at [300, 271] on span "Share this conversation with property team" at bounding box center [302, 274] width 107 height 8
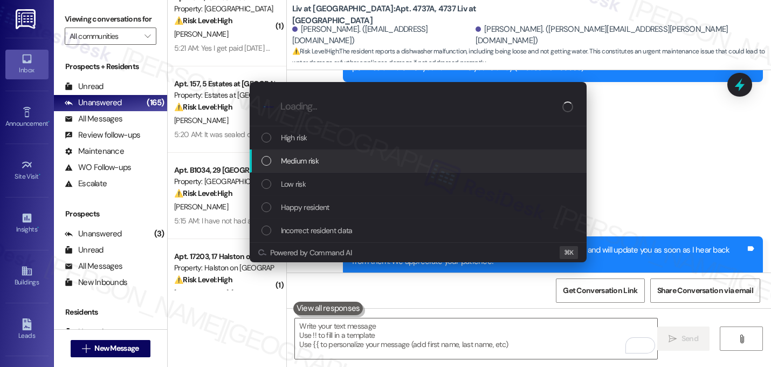
click at [295, 163] on span "Medium risk" at bounding box center [300, 161] width 38 height 12
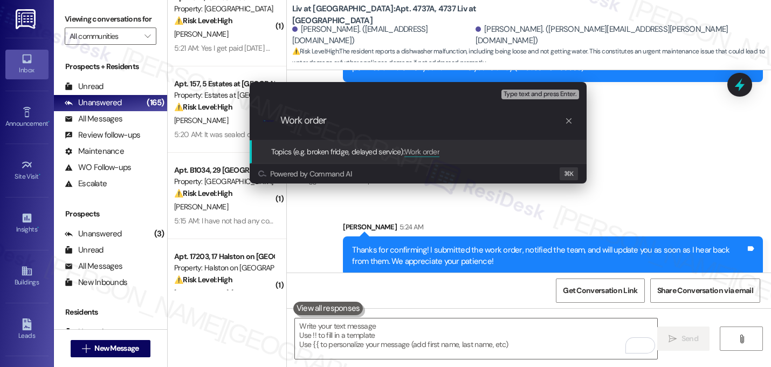
paste input "16155996"
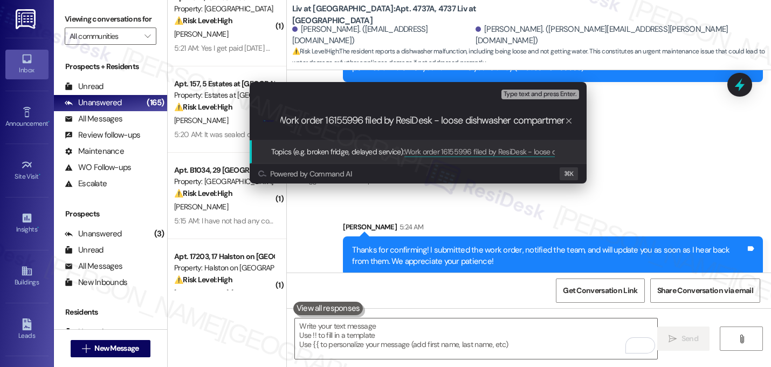
scroll to position [0, 12]
type input "Work order 16155996 filed by ResiDesk - loose dishwasher compartments and not g…"
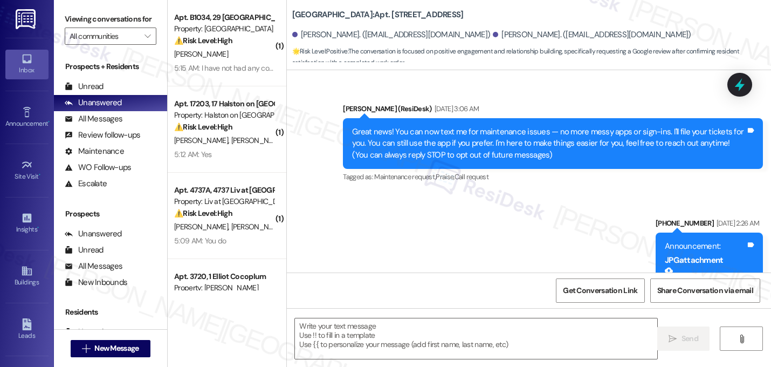
scroll to position [8735, 0]
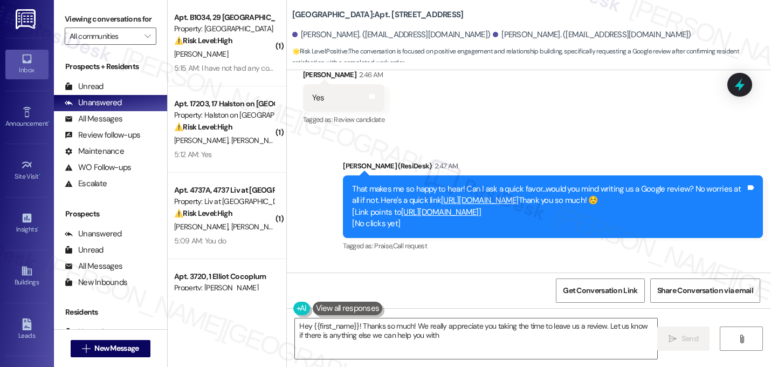
type textarea "Hey {{first_name}}! Thanks so much! We really appreciate you taking the time to…"
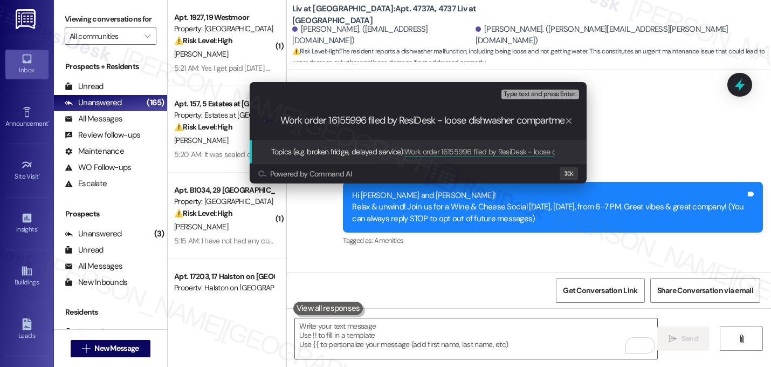
scroll to position [865, 0]
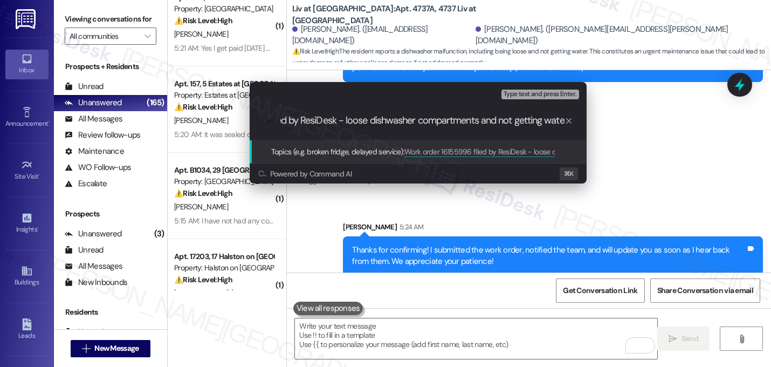
type input "Work order 16155996 filed by ResiDesk - loose dishwasher compartments and not g…"
click at [474, 122] on input "Work order 16155996 filed by ResiDesk - loose dishwasher compartments and not g…" at bounding box center [423, 120] width 284 height 11
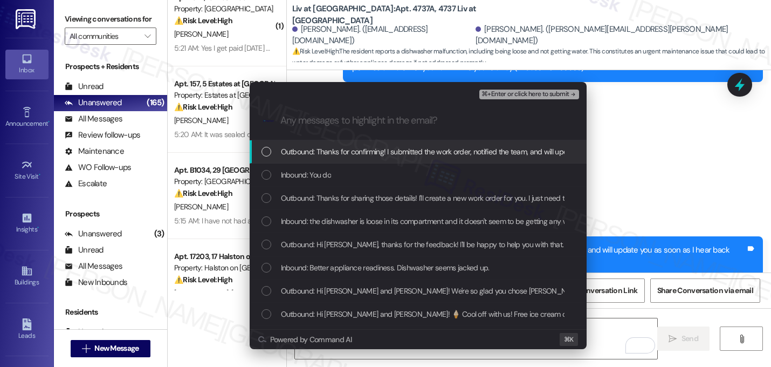
scroll to position [0, 0]
click at [442, 150] on span "Outbound: Thanks for confirming! I submitted the work order, notified the team,…" at bounding box center [538, 152] width 514 height 12
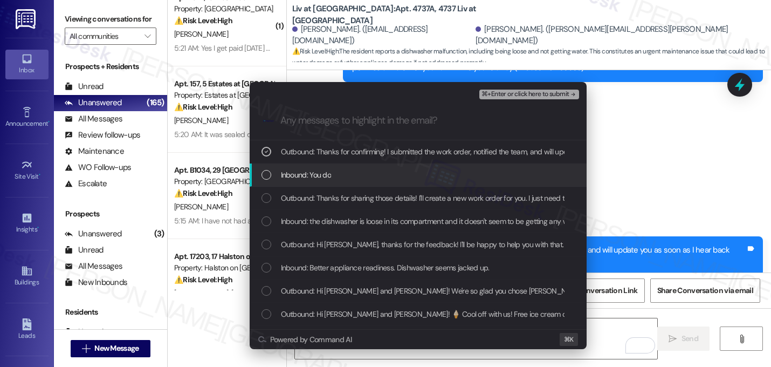
click at [431, 168] on div "Inbound: You do" at bounding box center [418, 174] width 337 height 23
click at [430, 186] on div "Inbound: You do" at bounding box center [418, 174] width 337 height 23
click at [428, 179] on div "Inbound: You do" at bounding box center [420, 175] width 316 height 12
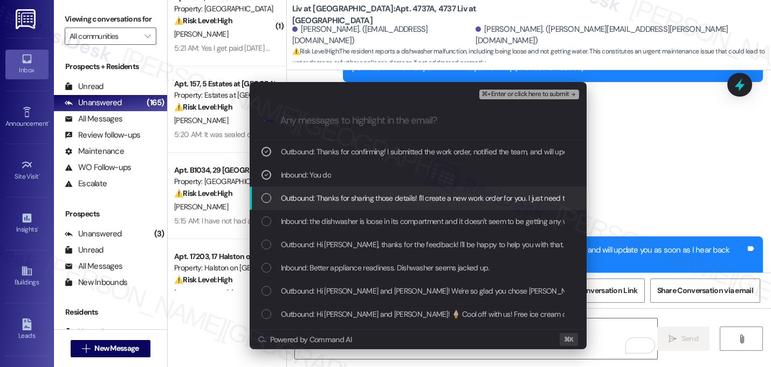
click at [428, 192] on span "Outbound: Thanks for sharing those details! I'll create a new work order for yo…" at bounding box center [573, 198] width 584 height 12
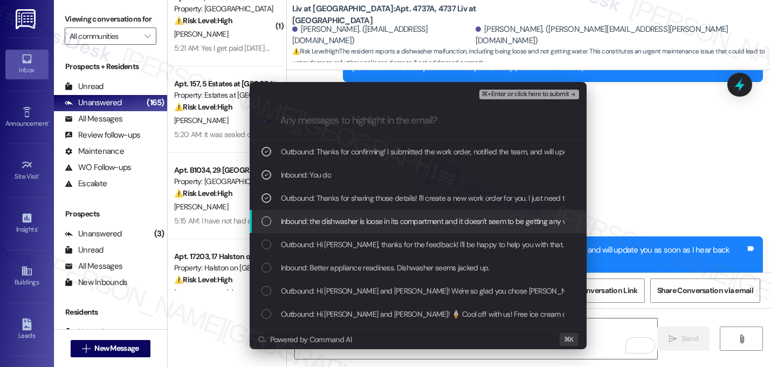
click at [422, 217] on span "Inbound: the dishwasher is loose in its compartment and it doesn't seem to be g…" at bounding box center [431, 221] width 300 height 12
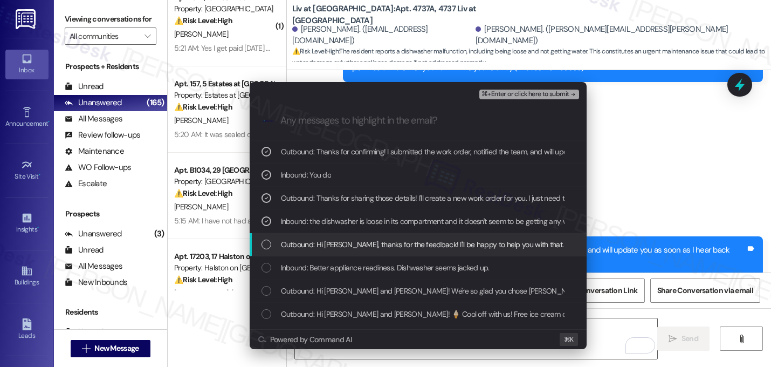
click at [415, 248] on span "Outbound: Hi [PERSON_NAME], thanks for the feedback! I'll be happy to help you …" at bounding box center [582, 244] width 603 height 12
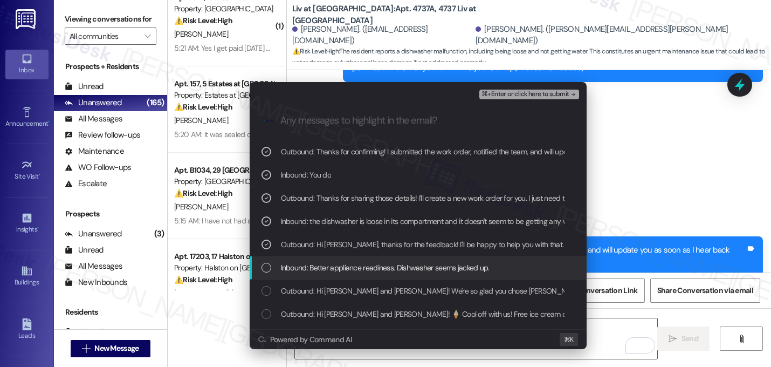
click at [470, 271] on span "Inbound: Better appliance readiness. Dishwasher seems jacked up." at bounding box center [385, 268] width 209 height 12
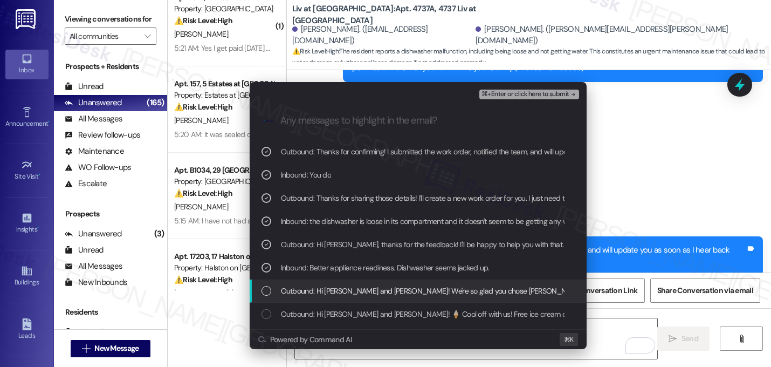
click at [467, 289] on span "Outbound: Hi [PERSON_NAME] and [PERSON_NAME]! We're so glad you chose [PERSON_N…" at bounding box center [707, 291] width 852 height 12
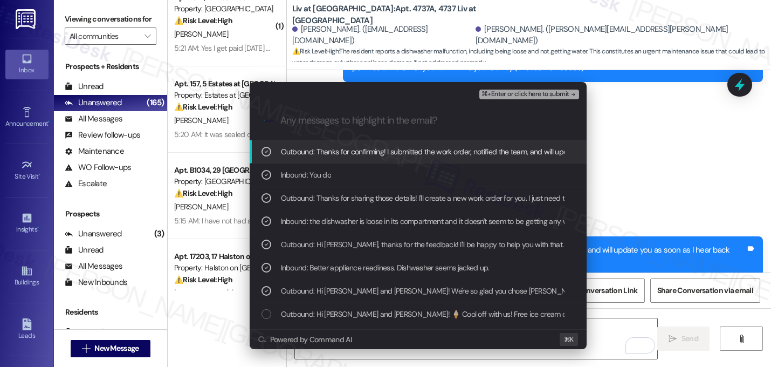
click at [562, 95] on span "⌘+Enter or click here to submit" at bounding box center [525, 95] width 87 height 8
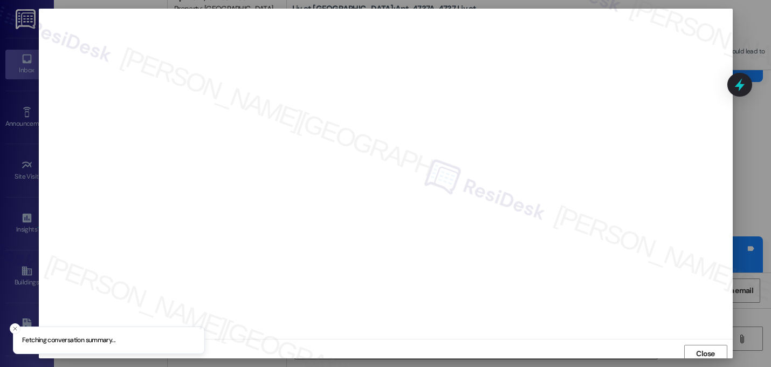
scroll to position [4, 0]
click at [703, 345] on span "Close" at bounding box center [705, 349] width 19 height 11
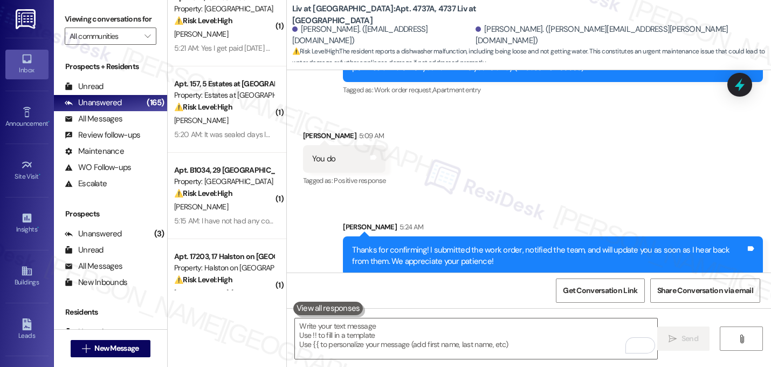
click at [598, 163] on div "Received via SMS [PERSON_NAME] 5:09 AM You do Tags and notes Tagged as: Positiv…" at bounding box center [529, 151] width 484 height 91
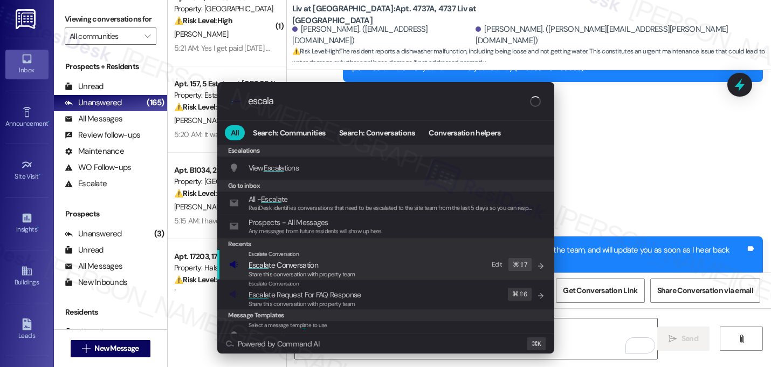
type input "escala"
click at [367, 263] on div "Escalate Conversation Escala te Conversation Share this conversation with prope…" at bounding box center [387, 264] width 316 height 29
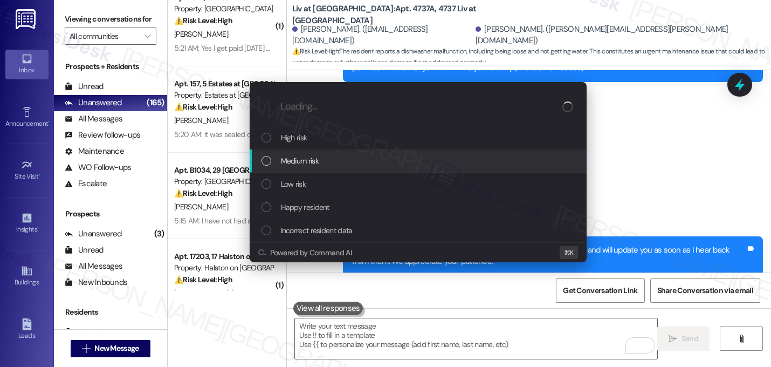
click at [352, 169] on div "Medium risk" at bounding box center [418, 160] width 337 height 23
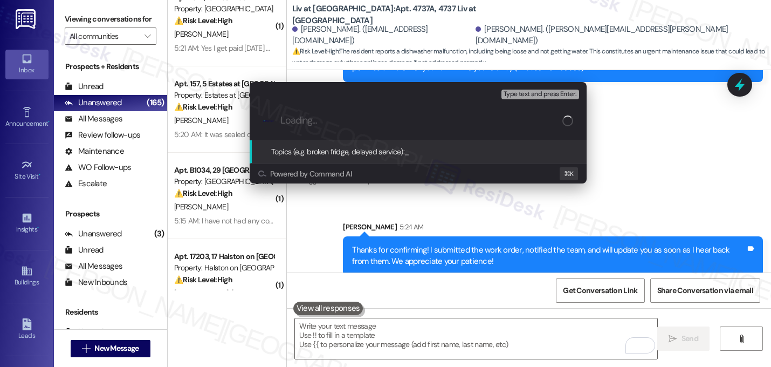
paste input "Work order 16155996 filed by ResiDesk - loose dishwasher compartments and not g…"
type input "Work order 16155996 filed by ResiDesk - loose dishwasher compartments and not g…"
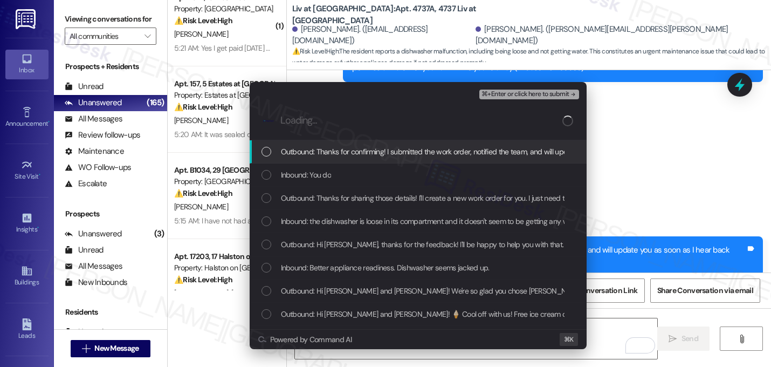
scroll to position [0, 0]
click at [351, 155] on span "Outbound: Thanks for confirming! I submitted the work order, notified the team,…" at bounding box center [538, 152] width 514 height 12
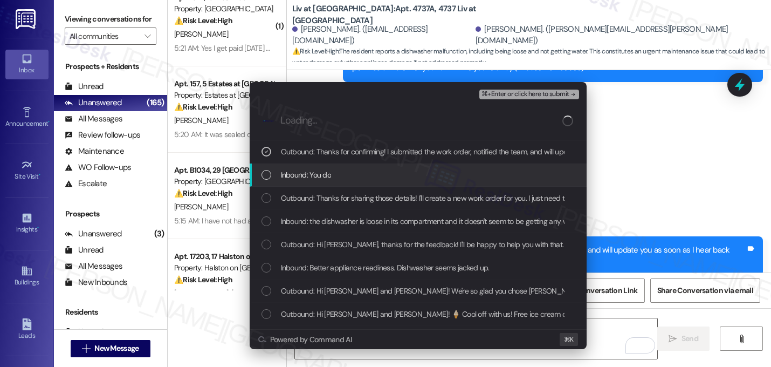
click at [345, 176] on div "Inbound: You do" at bounding box center [420, 175] width 316 height 12
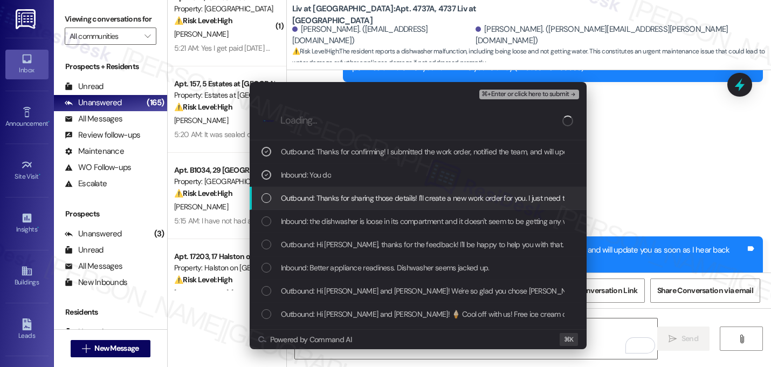
click at [344, 199] on span "Outbound: Thanks for sharing those details! I'll create a new work order for yo…" at bounding box center [573, 198] width 584 height 12
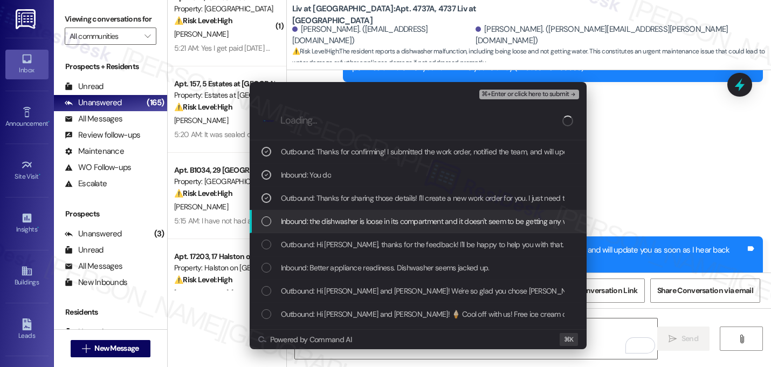
click at [341, 218] on span "Inbound: the dishwasher is loose in its compartment and it doesn't seem to be g…" at bounding box center [431, 221] width 300 height 12
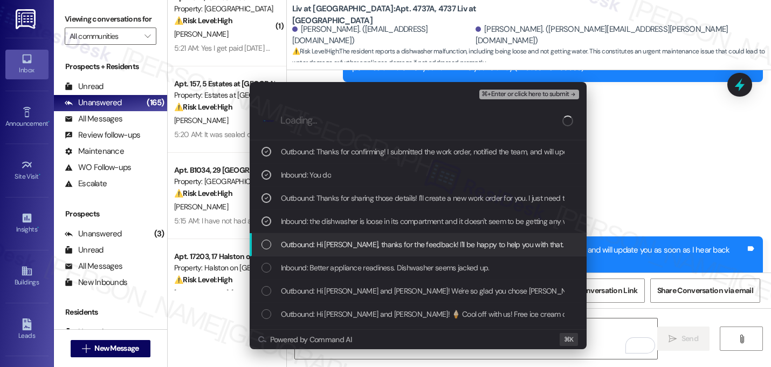
click at [343, 239] on span "Outbound: Hi [PERSON_NAME], thanks for the feedback! I'll be happy to help you …" at bounding box center [582, 244] width 603 height 12
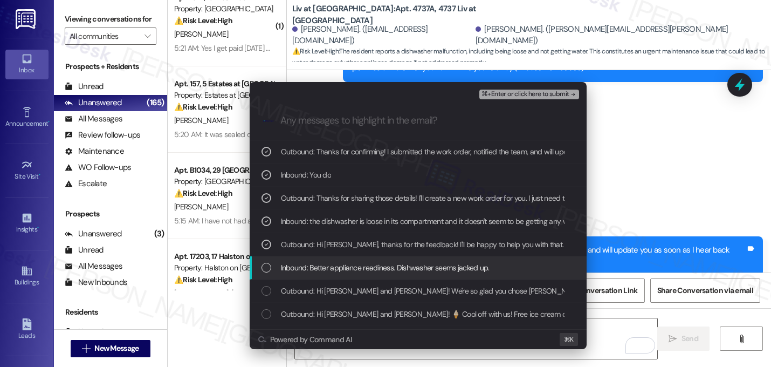
click at [340, 267] on span "Inbound: Better appliance readiness. Dishwasher seems jacked up." at bounding box center [385, 268] width 209 height 12
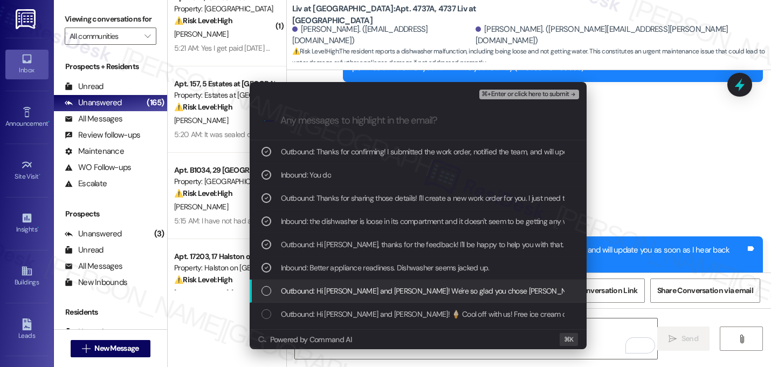
click at [339, 293] on span "Outbound: Hi [PERSON_NAME] and [PERSON_NAME]! We're so glad you chose [PERSON_N…" at bounding box center [707, 291] width 852 height 12
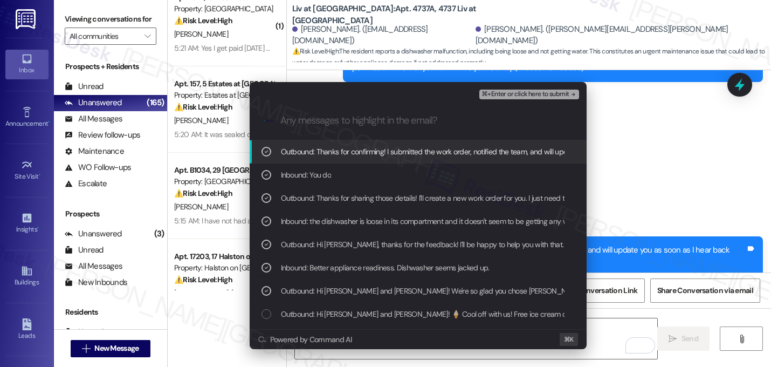
click at [569, 91] on span "⌘+Enter or click here to submit" at bounding box center [525, 95] width 87 height 8
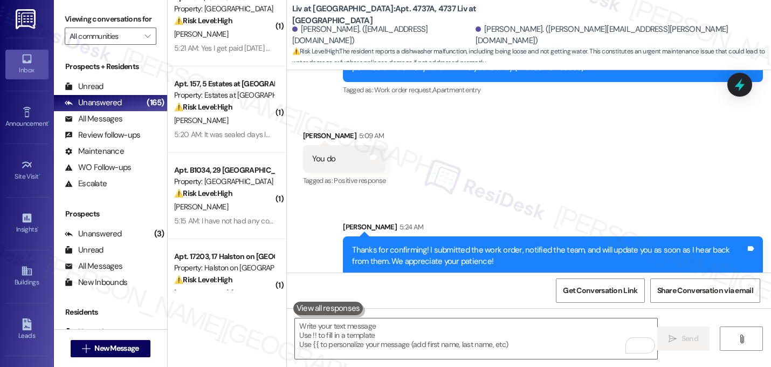
scroll to position [778, 0]
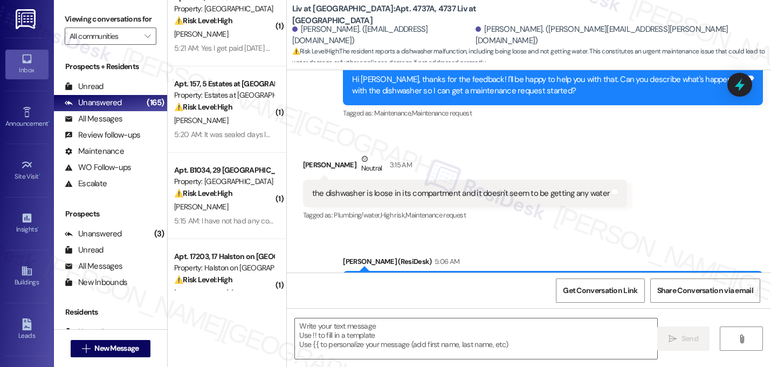
type textarea "Fetching suggested responses. Please feel free to read through the conversation…"
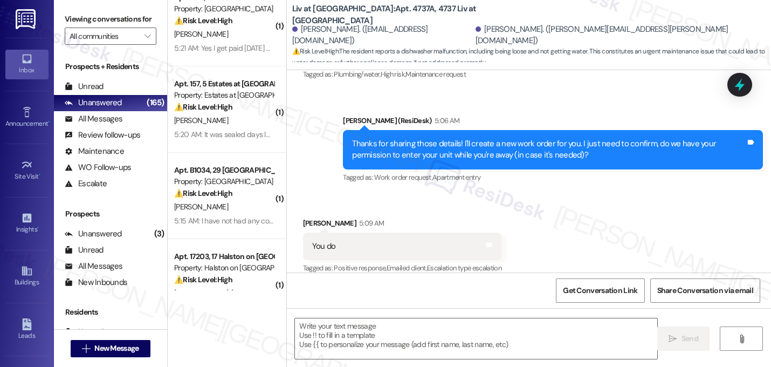
click at [659, 193] on div "Received via SMS [PERSON_NAME] 5:09 AM You do Tags and notes Tagged as: Positiv…" at bounding box center [529, 238] width 484 height 91
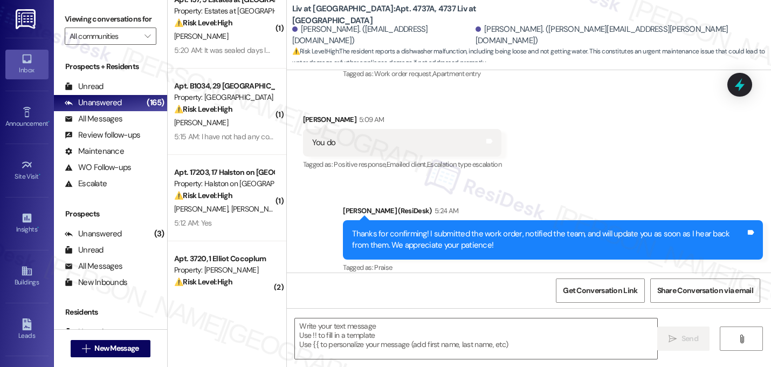
scroll to position [112, 0]
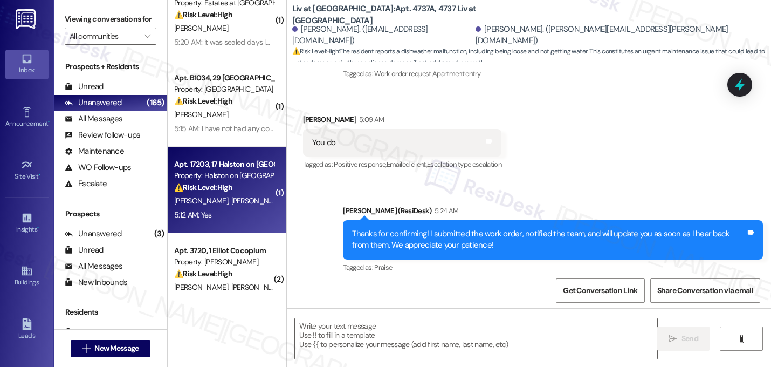
click at [231, 186] on div "⚠️ Risk Level: High The resident reports their AC is not cooling and is stuck a…" at bounding box center [224, 187] width 100 height 11
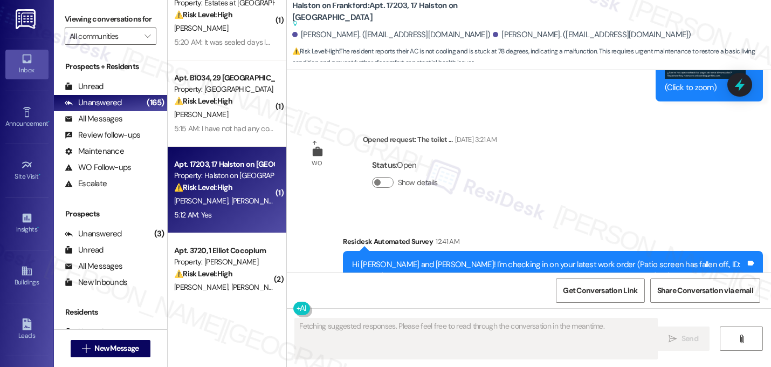
scroll to position [1528, 0]
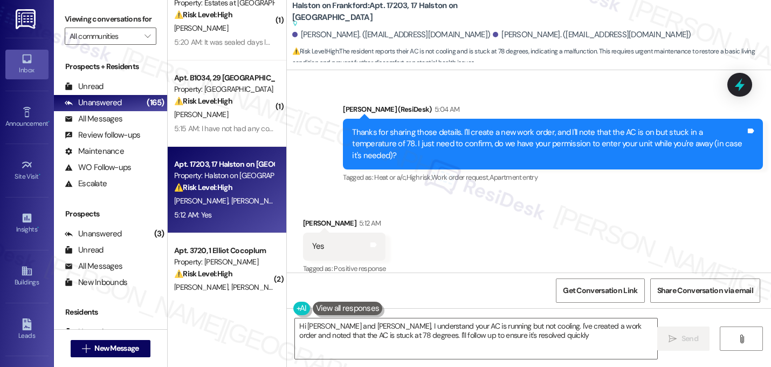
type textarea "Hi [PERSON_NAME] and [PERSON_NAME], I understand your AC is running but not coo…"
click at [449, 240] on div "Received via SMS [PERSON_NAME] 5:12 AM Yes Tags and notes Tagged as: Positive r…" at bounding box center [529, 238] width 484 height 91
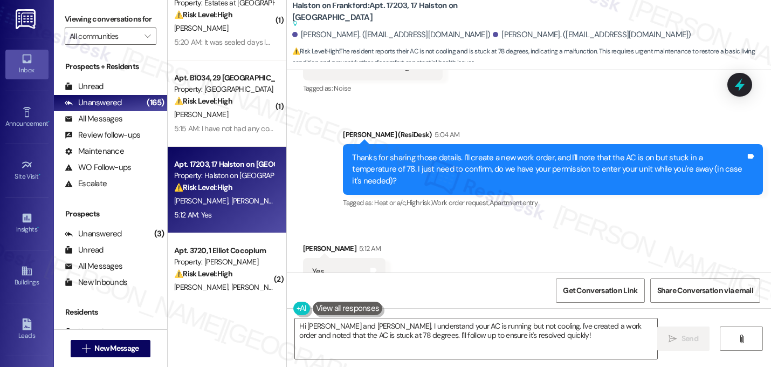
scroll to position [1528, 0]
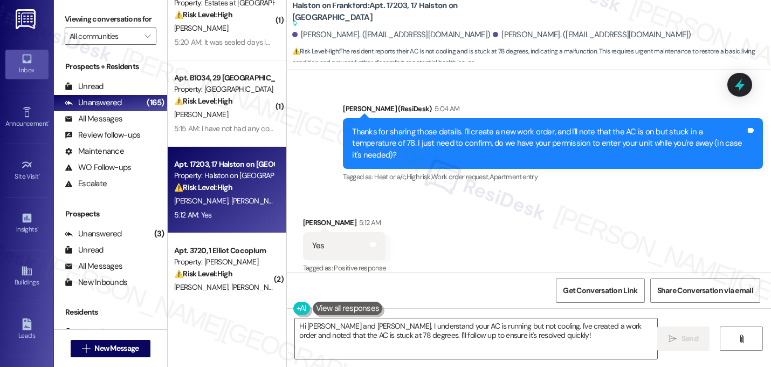
click at [483, 154] on div "Thanks for sharing those details. I'll create a new work order, and I'll note t…" at bounding box center [553, 143] width 420 height 51
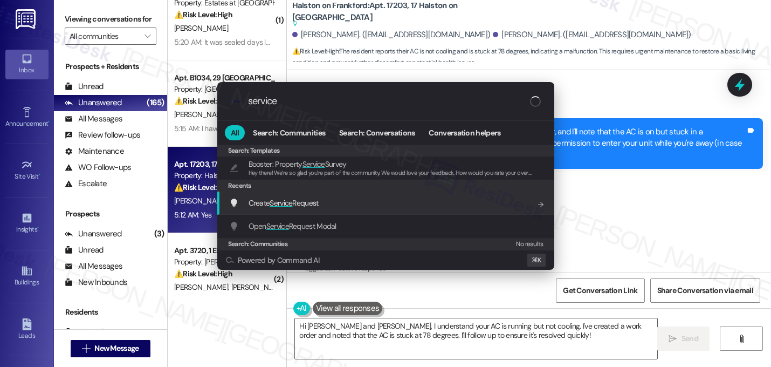
type input "service"
click at [265, 206] on span "Create Service Request" at bounding box center [284, 203] width 70 height 10
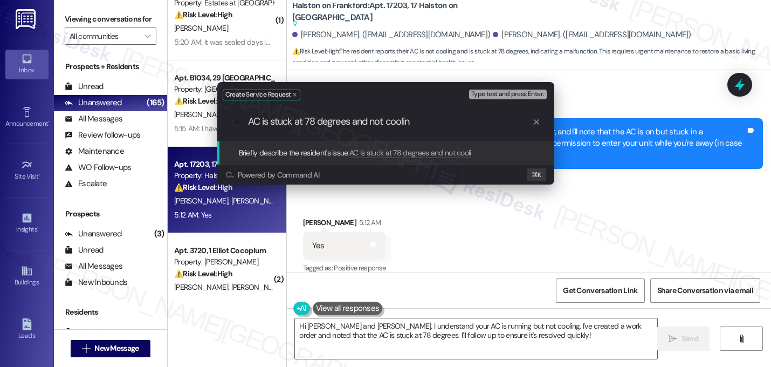
type input "AC is stuck at 78 degrees and not cooling"
click at [318, 126] on input "AC is stuck at 78 degrees and not cooling" at bounding box center [390, 121] width 284 height 11
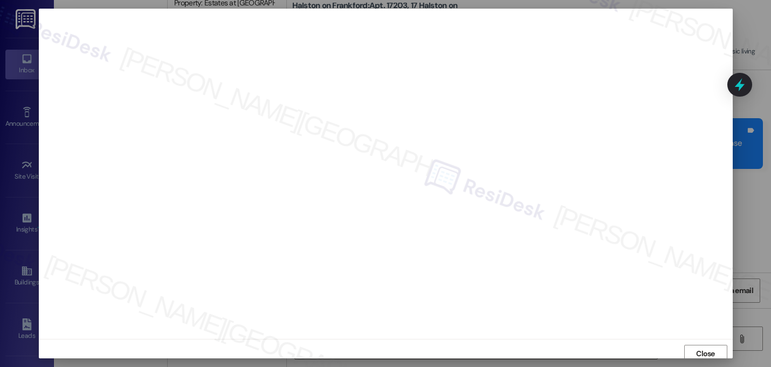
scroll to position [4, 0]
click at [711, 353] on span "Close" at bounding box center [705, 349] width 19 height 11
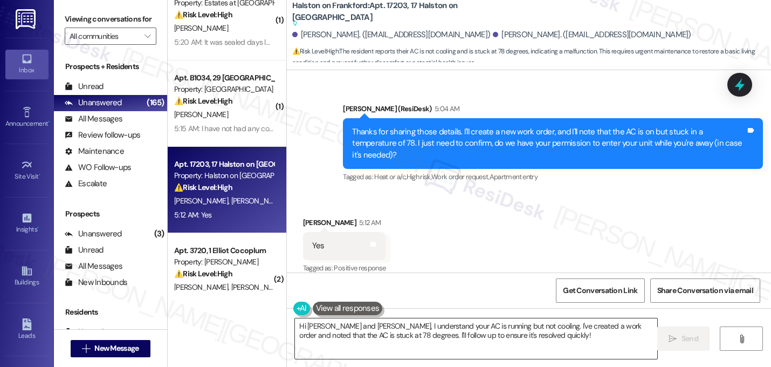
click at [362, 337] on textarea "Hi [PERSON_NAME] and [PERSON_NAME], I understand your AC is running but not coo…" at bounding box center [476, 338] width 363 height 40
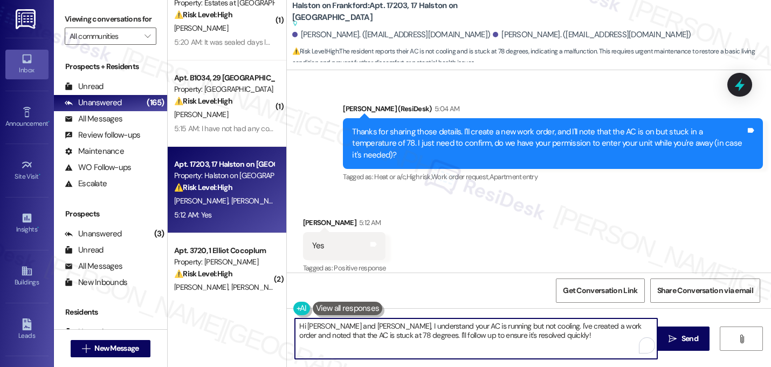
click at [362, 337] on textarea "Hi [PERSON_NAME] and [PERSON_NAME], I understand your AC is running but not coo…" at bounding box center [476, 338] width 363 height 40
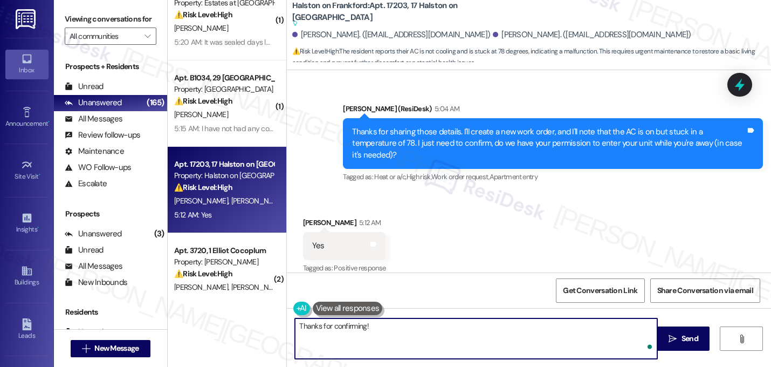
paste textarea "I submitted the work order, notified the team, and will update you as soon as I…"
type textarea "Thanks for confirming! I submitted the work order, notified the team, and will …"
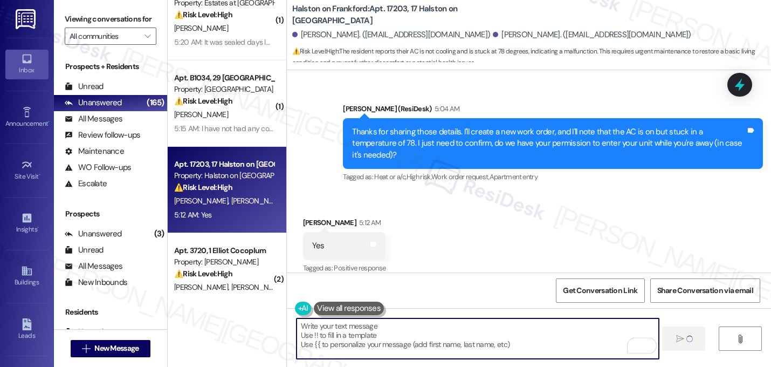
scroll to position [1528, 0]
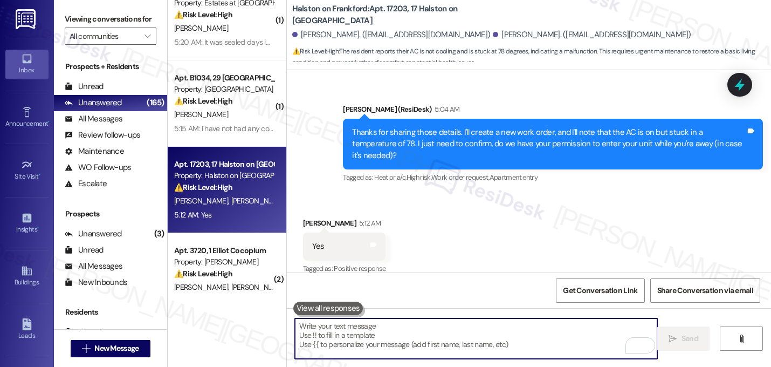
click at [488, 222] on div "Received via SMS [PERSON_NAME] 5:12 AM Yes Tags and notes Tagged as: Positive r…" at bounding box center [529, 238] width 484 height 91
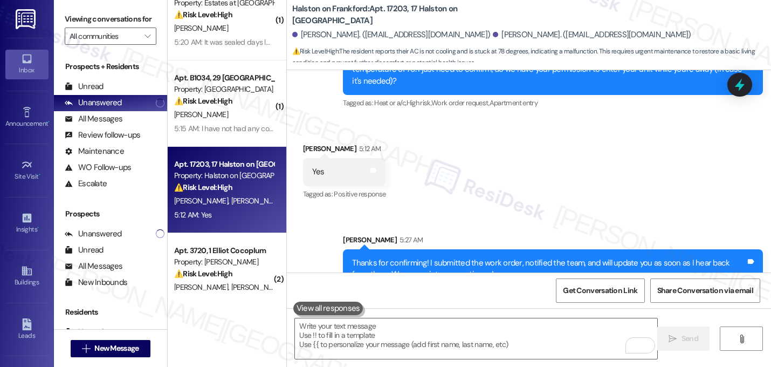
scroll to position [1615, 0]
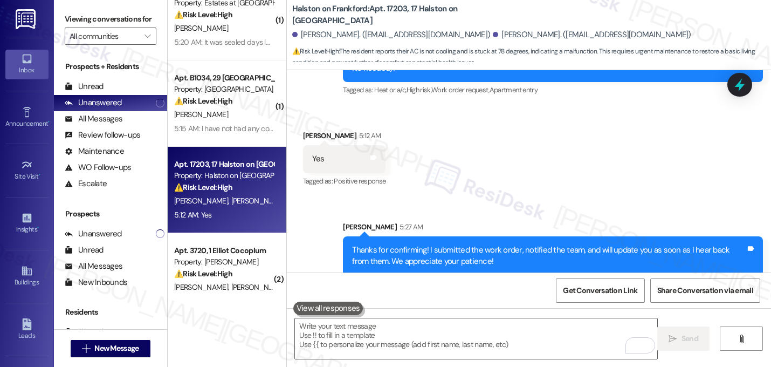
click at [497, 197] on div "Sent via SMS [PERSON_NAME] 5:27 AM Thanks for confirming! I submitted the work …" at bounding box center [529, 240] width 484 height 87
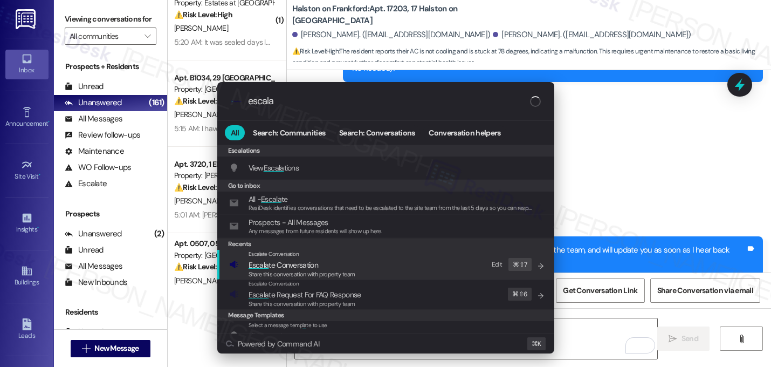
type input "escala"
click at [326, 275] on span "Share this conversation with property team" at bounding box center [302, 274] width 107 height 8
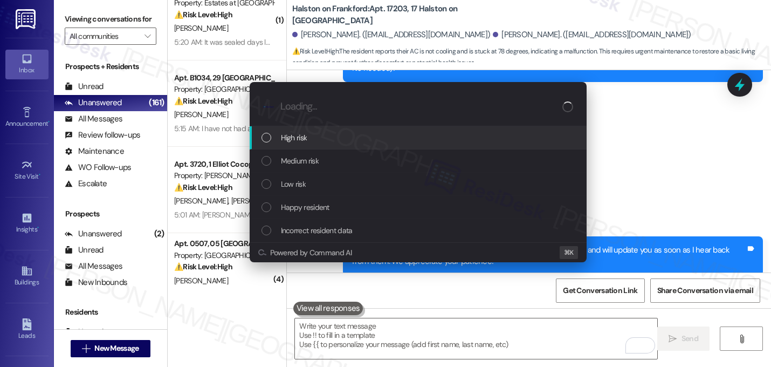
click at [330, 144] on div "High risk" at bounding box center [420, 138] width 316 height 12
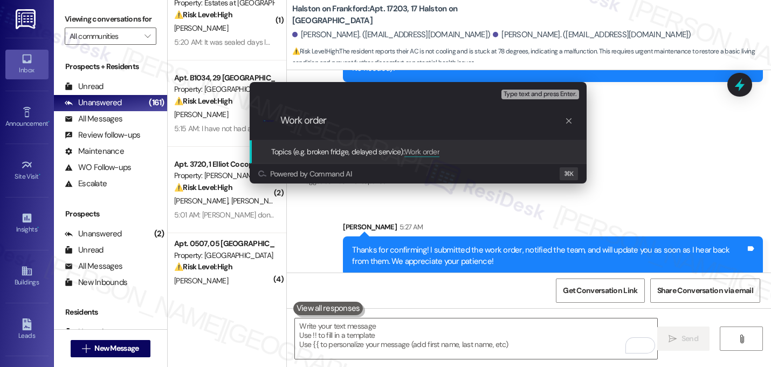
paste input "16156000"
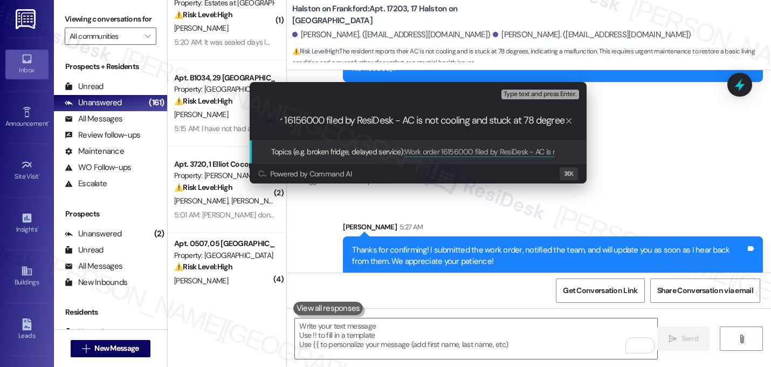
type input "Work order 16156000 filed by ResiDesk - AC is not cooling and stuck at 78 degre…"
click at [468, 121] on input "Work order 16156000 filed by ResiDesk - AC is not cooling and stuck at 78 degre…" at bounding box center [423, 120] width 284 height 11
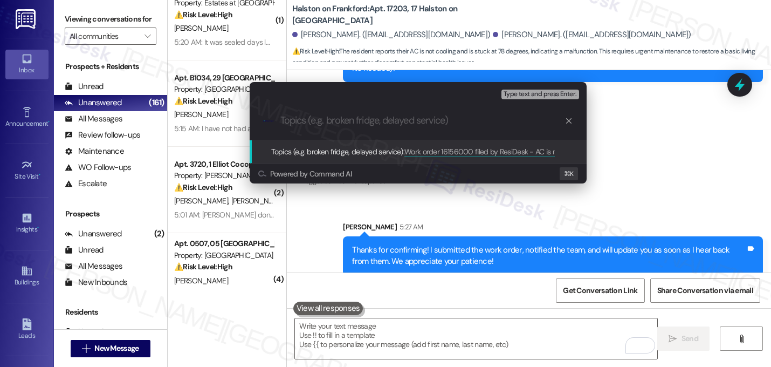
scroll to position [0, 0]
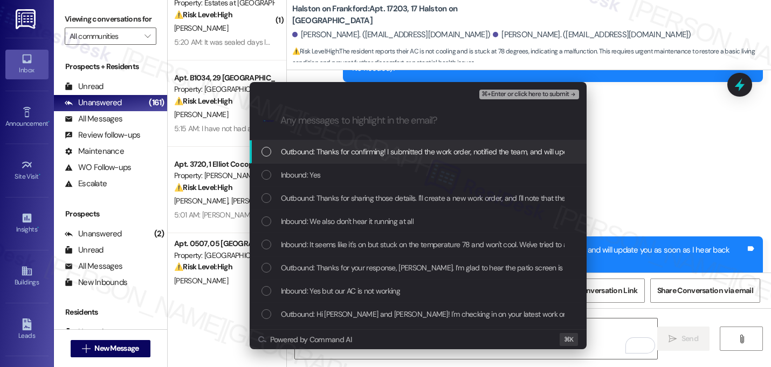
click at [428, 160] on div "Outbound: Thanks for confirming! I submitted the work order, notified the team,…" at bounding box center [418, 151] width 337 height 23
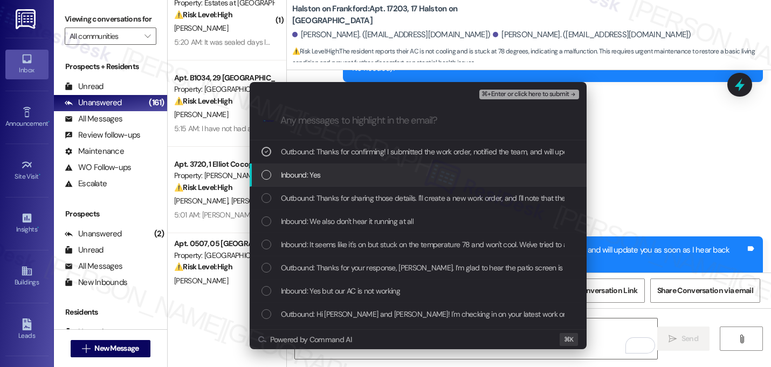
click at [421, 173] on div "Inbound: Yes" at bounding box center [420, 175] width 316 height 12
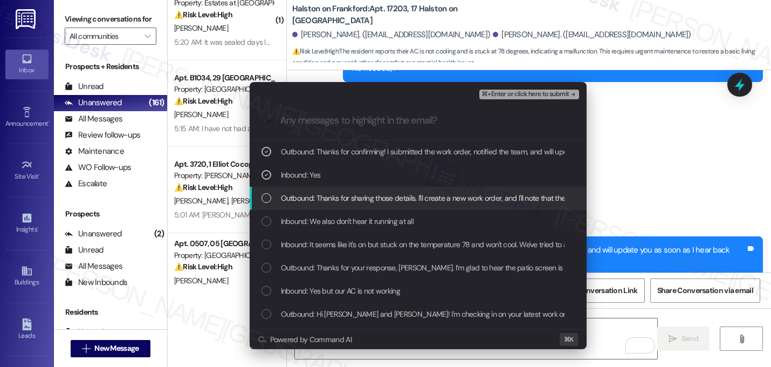
click at [421, 191] on div "Outbound: Thanks for sharing those details. I'll create a new work order, and I…" at bounding box center [418, 198] width 337 height 23
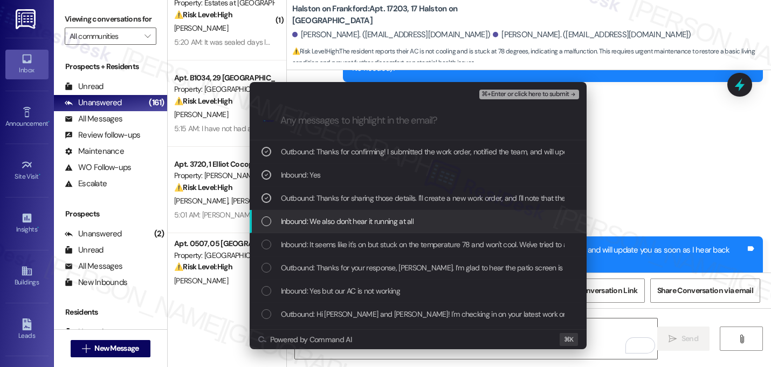
click at [412, 220] on span "Inbound: We also don't hear it running at all" at bounding box center [347, 221] width 133 height 12
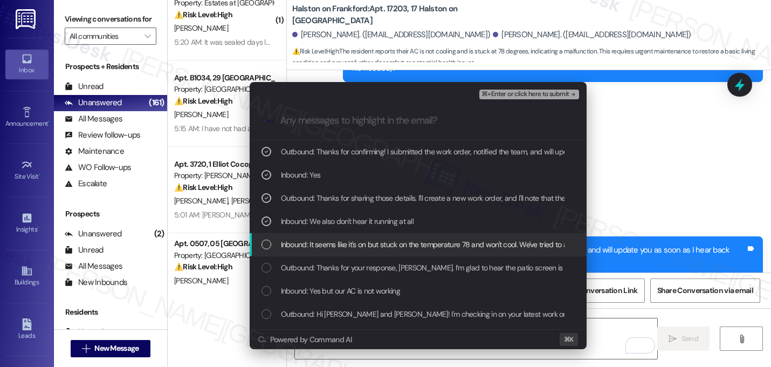
click at [407, 243] on span "Inbound: It seems like it's on but stuck on the temperature 78 and won't cool. …" at bounding box center [480, 244] width 398 height 12
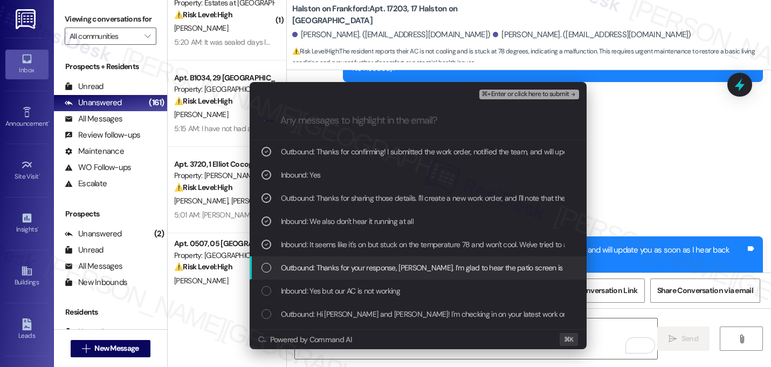
click at [400, 266] on span "Outbound: Thanks for your response, Zahra. I’m glad to hear the patio screen is…" at bounding box center [641, 268] width 720 height 12
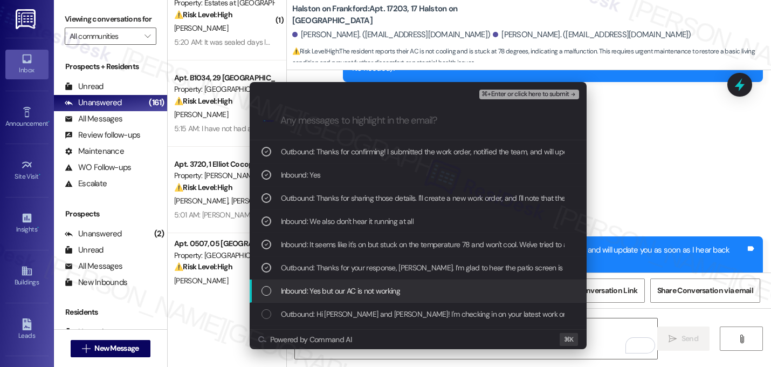
click at [392, 292] on span "Inbound: Yes but our AC is not working" at bounding box center [340, 291] width 119 height 12
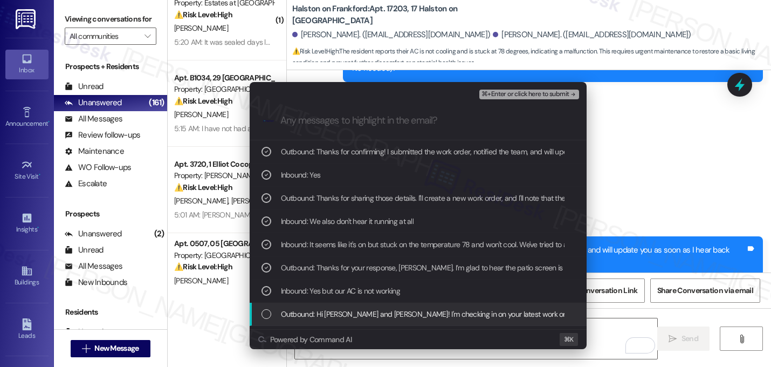
click at [384, 314] on span "Outbound: Hi Zahra and Yasmine! I'm checking in on your latest work order (Pati…" at bounding box center [623, 314] width 685 height 12
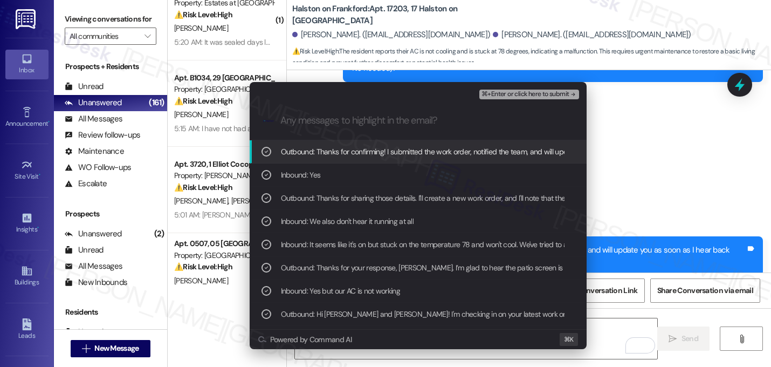
click at [553, 94] on span "⌘+Enter or click here to submit" at bounding box center [525, 95] width 87 height 8
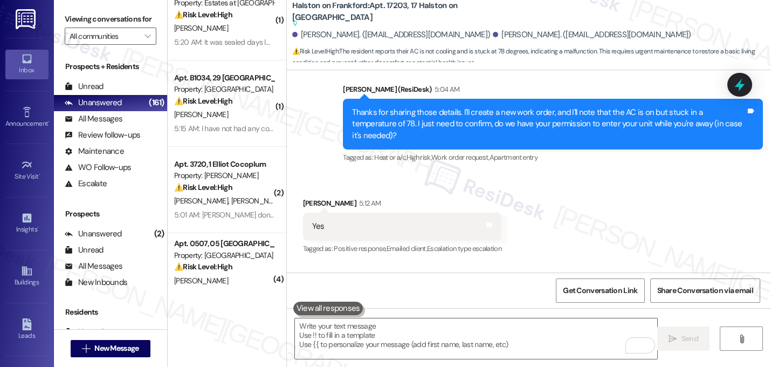
scroll to position [1528, 0]
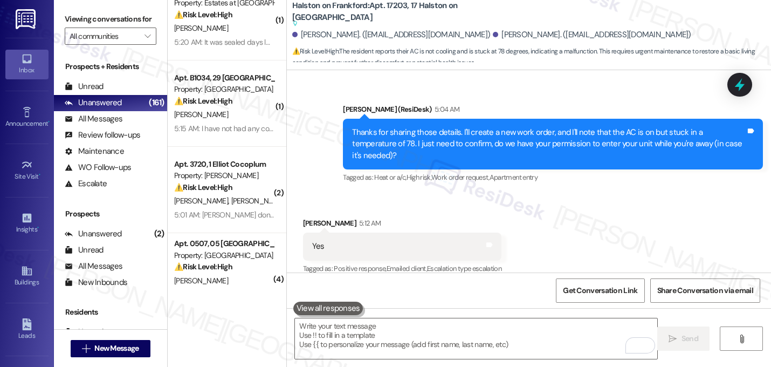
click at [670, 206] on div "Received via SMS Zahra Ali 5:12 AM Yes Tags and notes Tagged as: Positive respo…" at bounding box center [529, 238] width 484 height 91
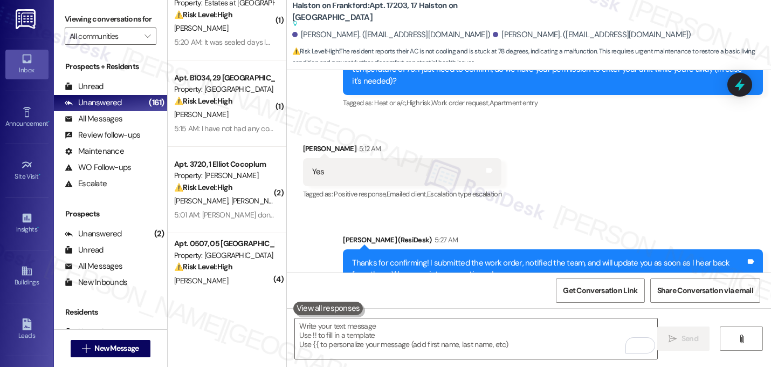
scroll to position [1631, 0]
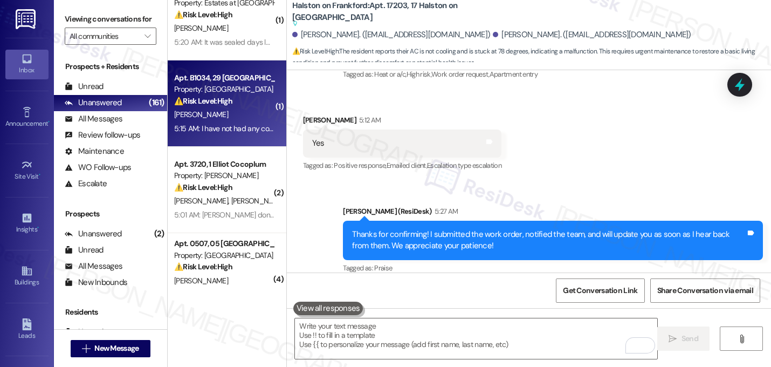
click at [249, 105] on div "⚠️ Risk Level: High The resident indicates they have not received their deposit…" at bounding box center [224, 100] width 100 height 11
type textarea "Fetching suggested responses. Please feel free to read through the conversation…"
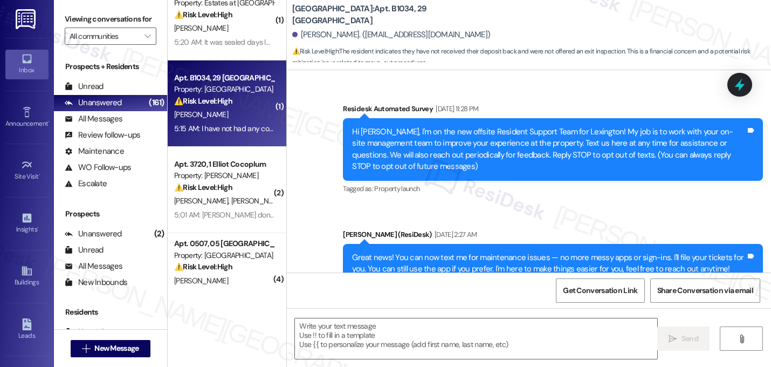
scroll to position [7754, 0]
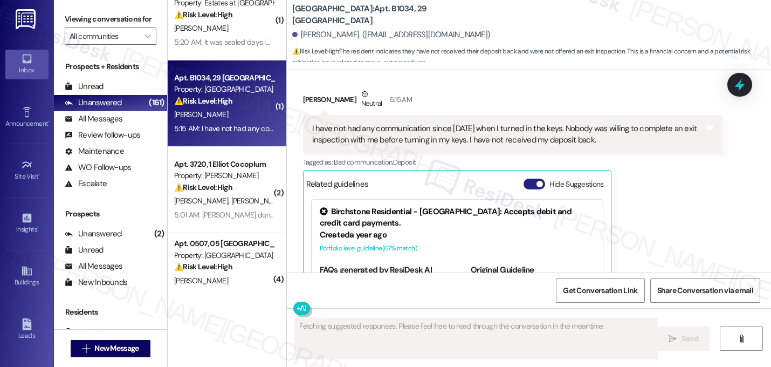
click at [537, 181] on span "button" at bounding box center [540, 184] width 6 height 6
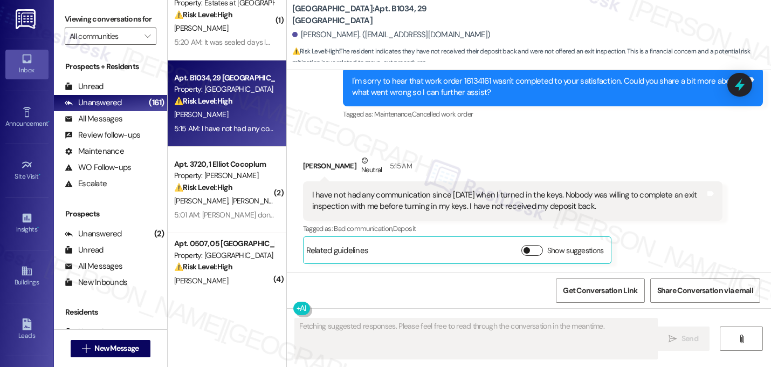
scroll to position [7607, 0]
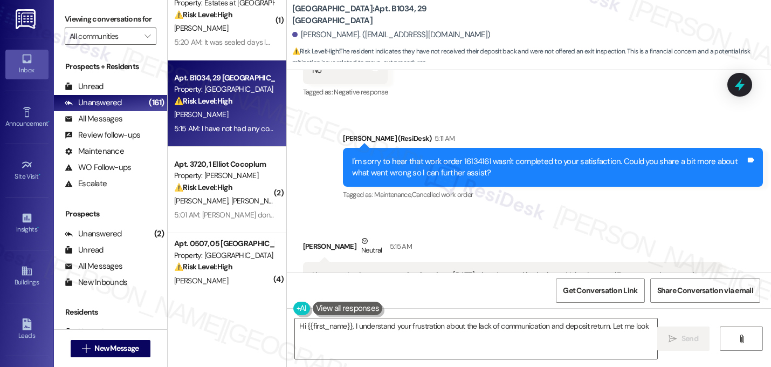
click at [554, 235] on div "Nicole Marshall Neutral 5:15 AM" at bounding box center [513, 248] width 420 height 26
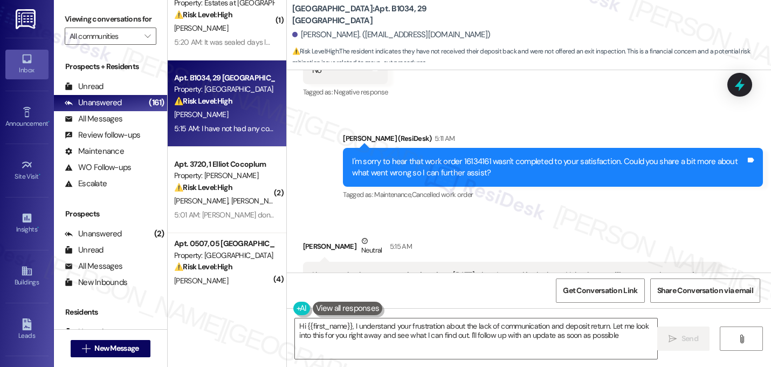
type textarea "Hi {{first_name}}, I understand your frustration about the lack of communicatio…"
click at [554, 235] on div "Nicole Marshall Neutral 5:15 AM" at bounding box center [513, 248] width 420 height 26
click at [662, 262] on div "I have not had any communication since September 6 when I turned in the keys. N…" at bounding box center [513, 281] width 420 height 39
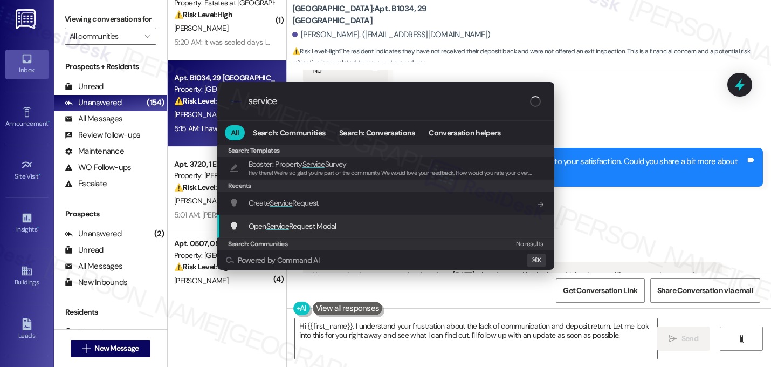
type input "service"
click at [426, 233] on div "Open Service Request Modal Add shortcut" at bounding box center [385, 226] width 337 height 23
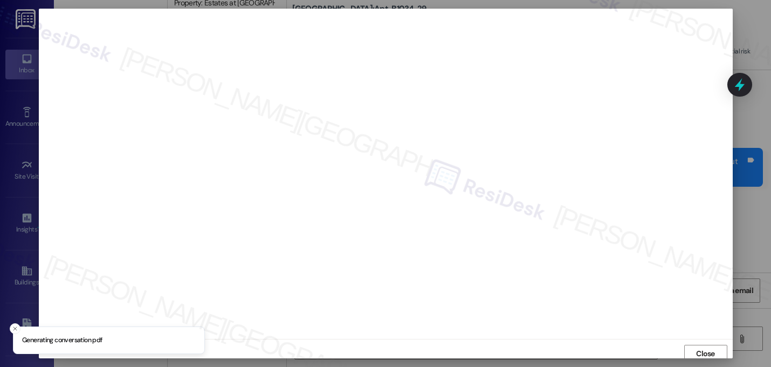
scroll to position [4, 0]
click at [703, 350] on span "Close" at bounding box center [705, 349] width 19 height 11
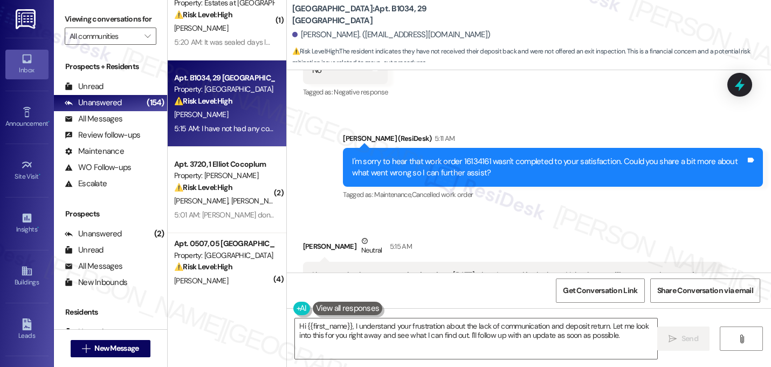
click at [615, 227] on div "Received via SMS Nicole Marshall Neutral 5:15 AM I have not had any communicati…" at bounding box center [513, 290] width 436 height 126
click at [470, 156] on div "I'm sorry to hear that work order 16134161 wasn't completed to your satisfactio…" at bounding box center [549, 167] width 394 height 23
copy div "16134161"
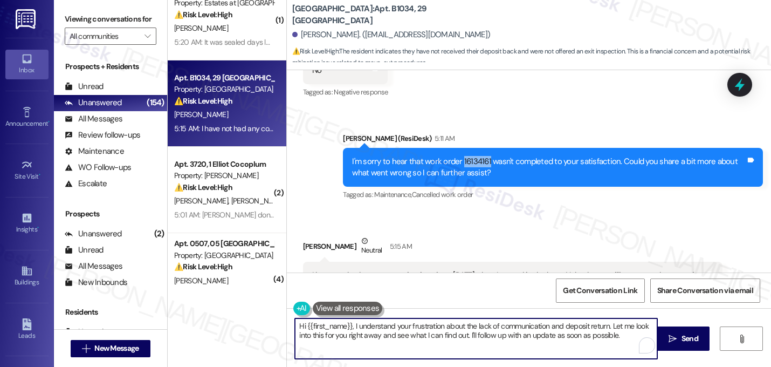
click at [379, 336] on textarea "Hi {{first_name}}, I understand your frustration about the lack of communicatio…" at bounding box center [476, 338] width 363 height 40
click at [602, 339] on textarea "Hi {{first_name}}, I understand your frustration about the lack of communicatio…" at bounding box center [476, 338] width 363 height 40
type textarea "Hi {{first_name}}, I understand your frustration about the lack of communicatio…"
click at [562, 235] on div "Nicole Marshall Neutral 5:15 AM" at bounding box center [513, 248] width 420 height 26
click at [531, 336] on textarea "Hi {{first_name}}, I understand your frustration about the lack of communicatio…" at bounding box center [476, 338] width 363 height 40
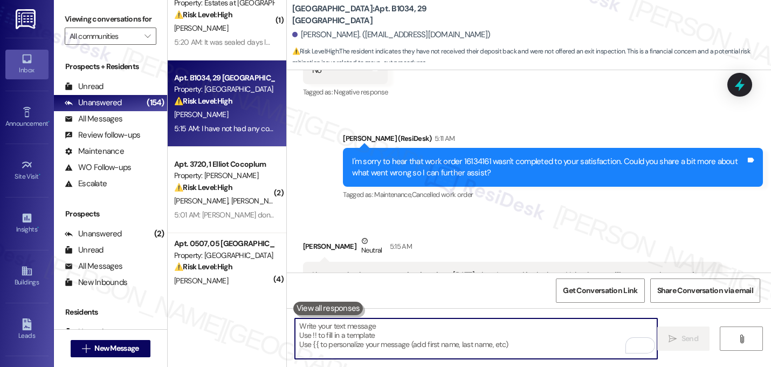
scroll to position [7606, 0]
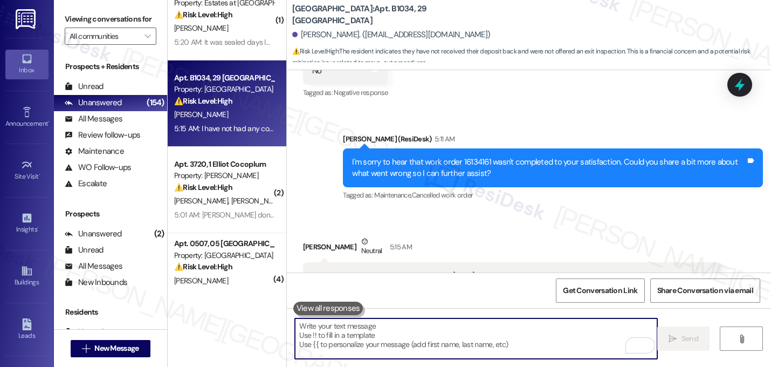
click at [618, 302] on div "Tagged as: Bad communication , Click to highlight conversations about Bad commu…" at bounding box center [513, 310] width 420 height 16
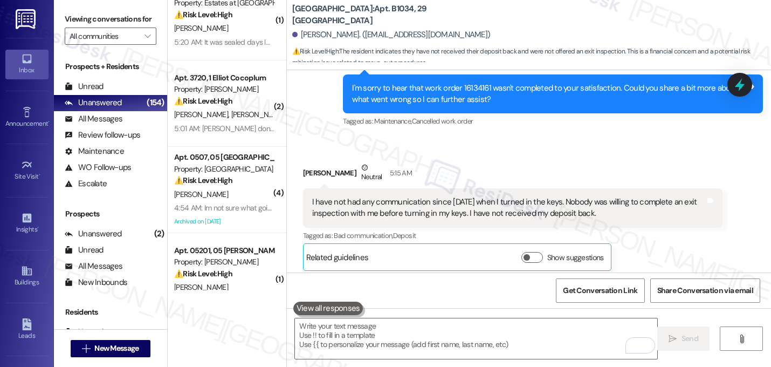
scroll to position [7694, 0]
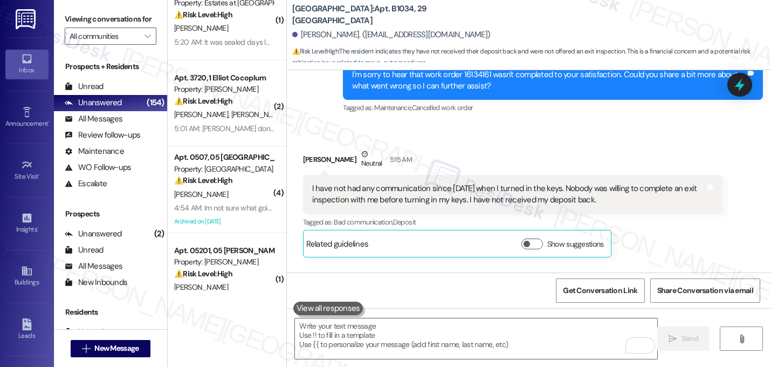
click at [555, 265] on div "Sent via SMS Sarah 5:34 AM Hi Nicole, I understand your frustration about the l…" at bounding box center [529, 308] width 484 height 87
click at [601, 282] on div "Sent via SMS Sarah 5:34 AM Hi Nicole, I understand your frustration about the l…" at bounding box center [553, 317] width 436 height 71
click at [596, 282] on div "Sent via SMS Sarah 5:34 AM Hi Nicole, I understand your frustration about the l…" at bounding box center [553, 317] width 436 height 71
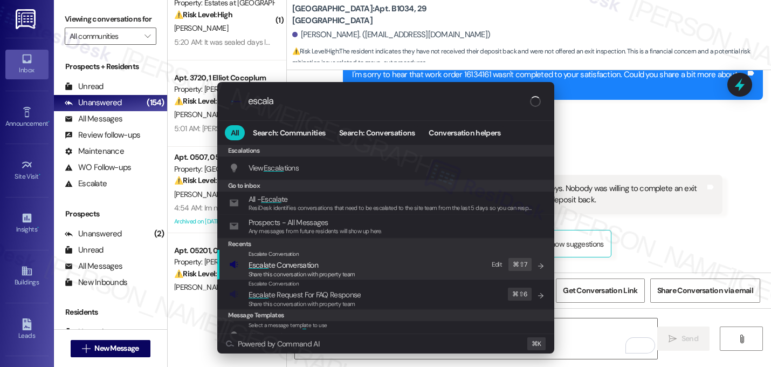
type input "escala"
click at [353, 268] on span "Escala te Conversation" at bounding box center [302, 265] width 107 height 12
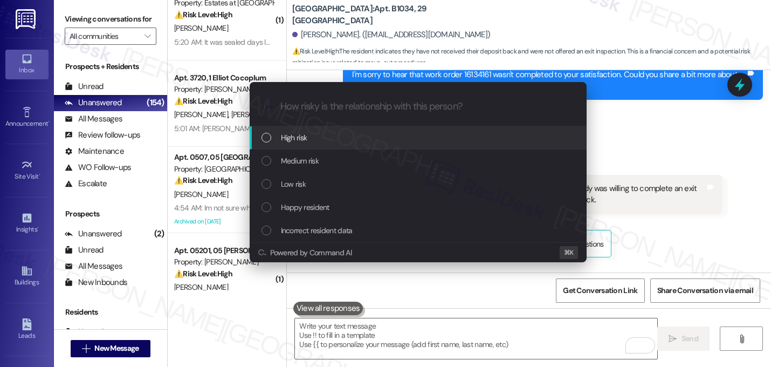
click at [298, 142] on span "High risk" at bounding box center [294, 138] width 26 height 12
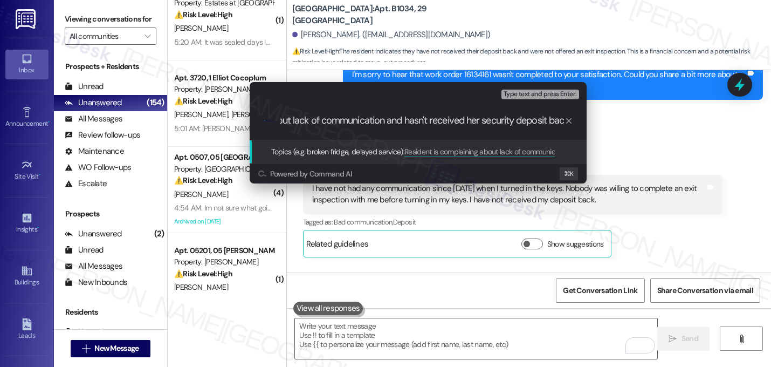
type input "Resident is complaining about lack of communication and hasn't received her sec…"
click at [306, 125] on input "Resident is complaining about lack of communication and hasn't received her sec…" at bounding box center [423, 120] width 284 height 11
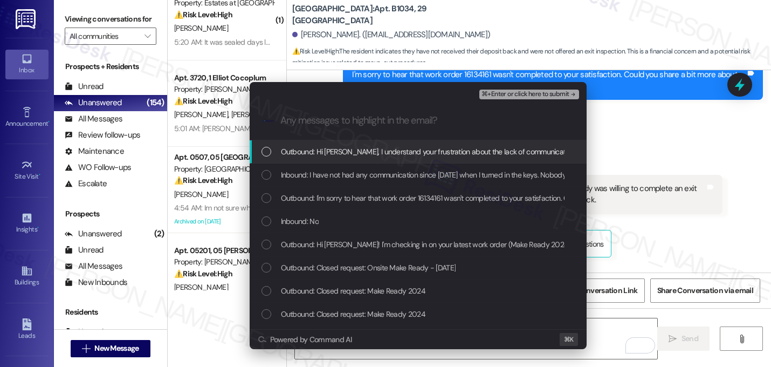
scroll to position [0, 0]
click at [345, 147] on span "Outbound: Hi Nicole, I understand your frustration about the lack of communicat…" at bounding box center [627, 152] width 693 height 12
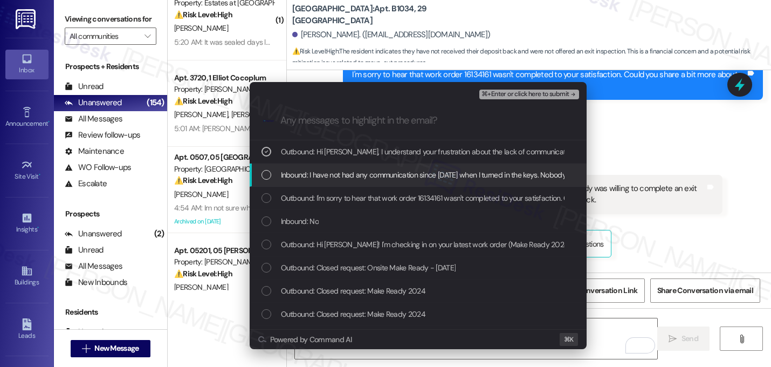
click at [340, 172] on span "Inbound: I have not had any communication since September 6 when I turned in th…" at bounding box center [602, 175] width 643 height 12
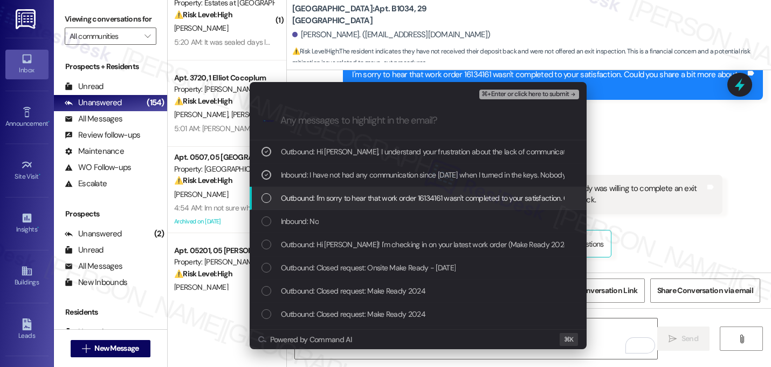
click at [340, 195] on span "Outbound: I'm sorry to hear that work order 16134161 wasn't completed to your s…" at bounding box center [539, 198] width 516 height 12
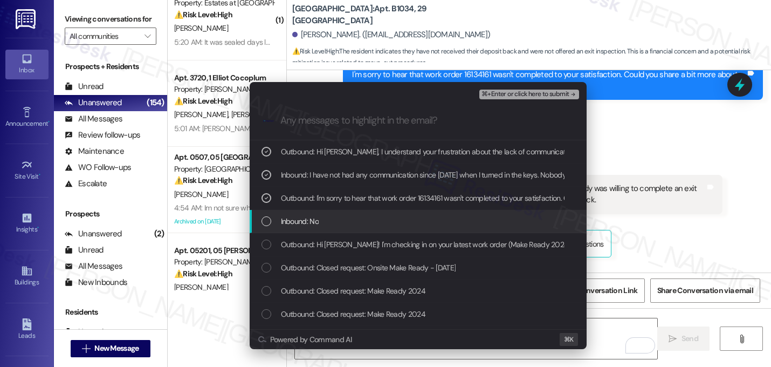
click at [332, 225] on div "Inbound: No" at bounding box center [420, 221] width 316 height 12
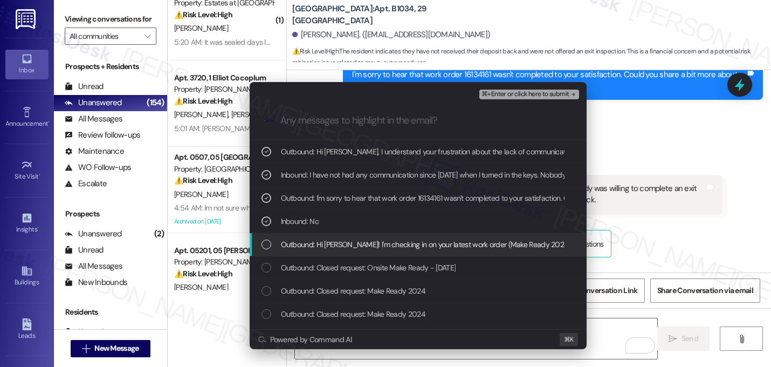
click at [333, 249] on span "Outbound: Hi Nicole! I'm checking in on your latest work order (Make Ready 2024…" at bounding box center [575, 244] width 588 height 12
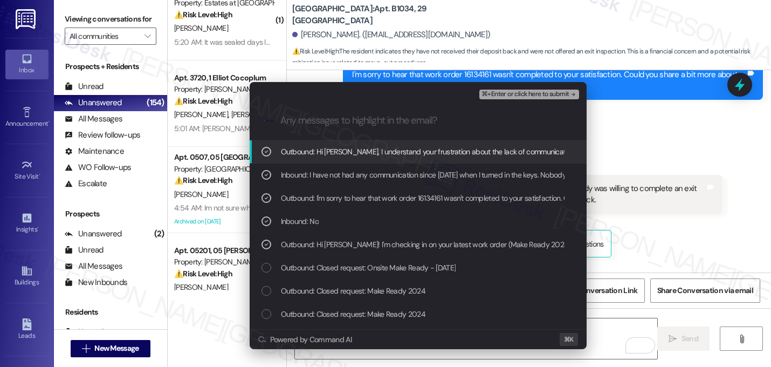
click at [554, 95] on span "⌘+Enter or click here to submit" at bounding box center [525, 95] width 87 height 8
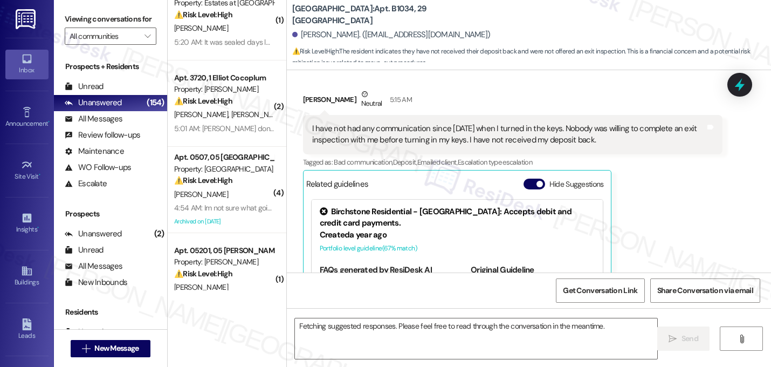
scroll to position [7753, 0]
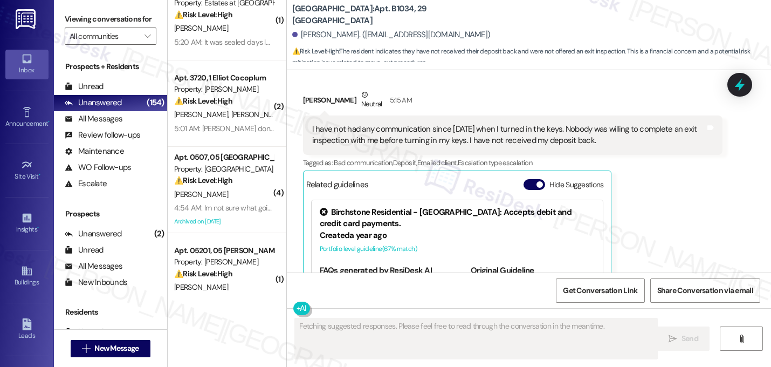
click at [706, 180] on div "Nicole Marshall Neutral 5:15 AM I have not had any communication since Septembe…" at bounding box center [513, 217] width 420 height 256
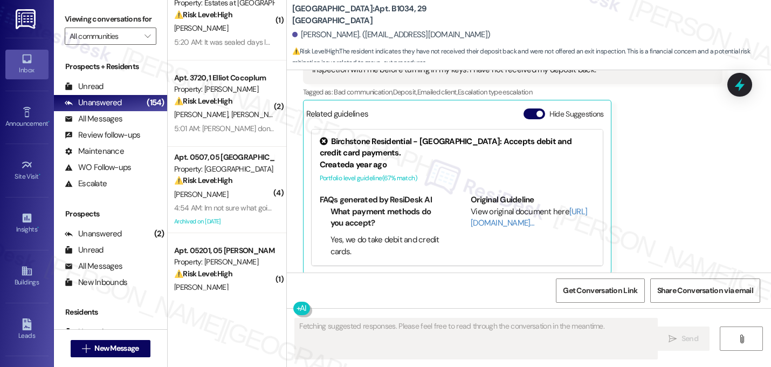
scroll to position [7856, 0]
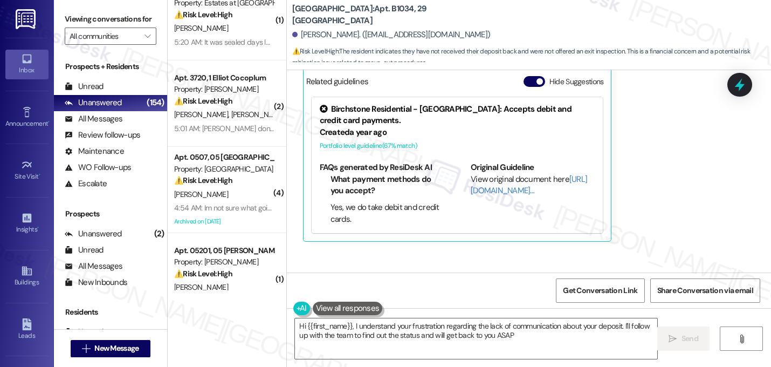
type textarea "Hi {{first_name}}, I understand your frustration regarding the lack of communic…"
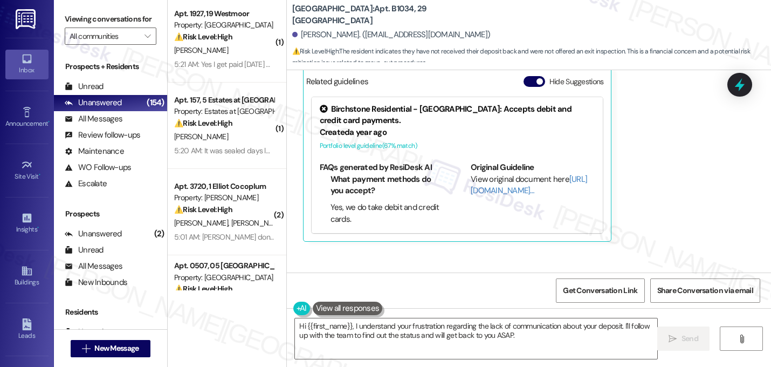
scroll to position [0, 0]
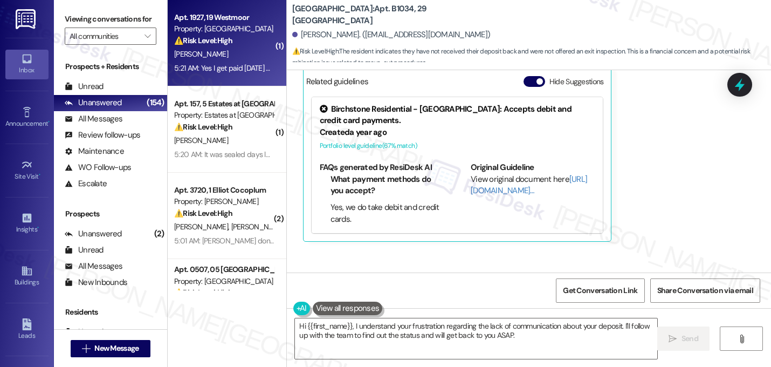
click at [219, 45] on strong "⚠️ Risk Level: High" at bounding box center [203, 41] width 58 height 10
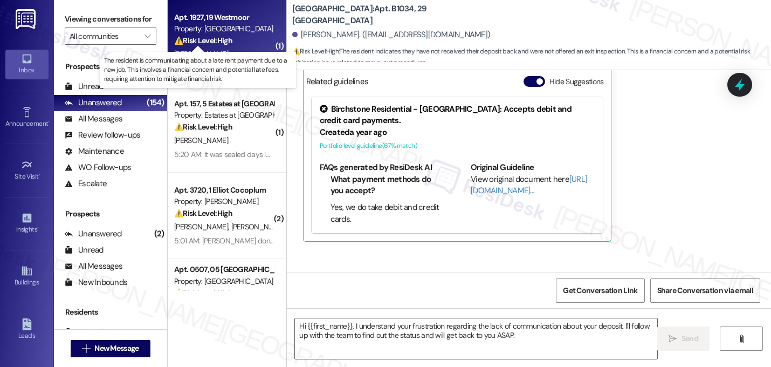
type textarea "Fetching suggested responses. Please feel free to read through the conversation…"
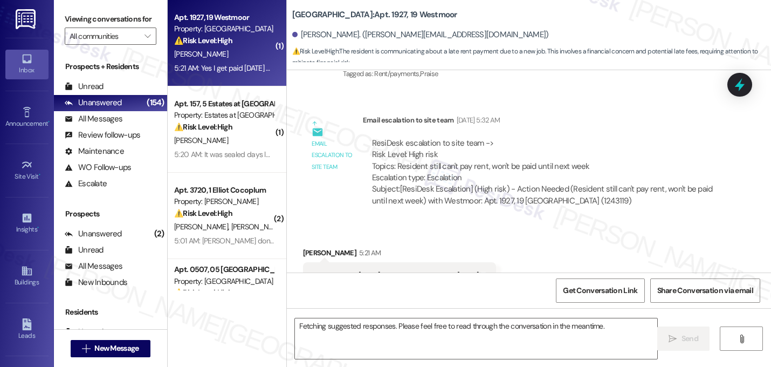
scroll to position [4415, 0]
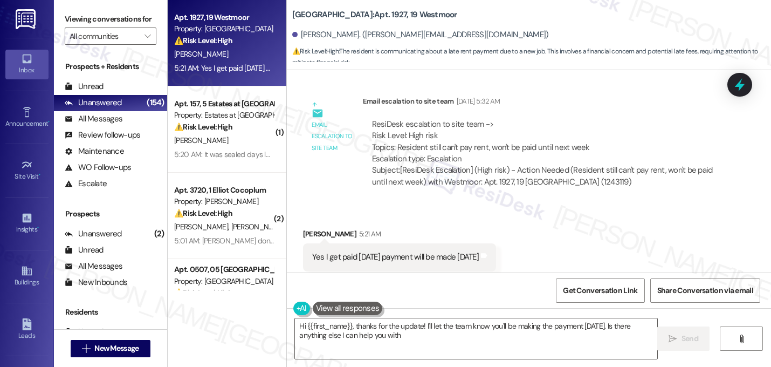
type textarea "Hi {{first_name}}, thanks for the update! I'll let the team know you'll be maki…"
click at [586, 234] on div "Received via SMS Derrick Johnson 5:21 AM Yes I get paid Friday payment will be …" at bounding box center [529, 249] width 484 height 91
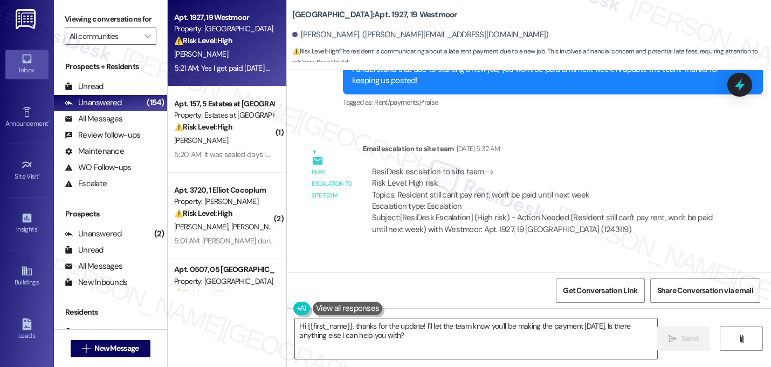
scroll to position [4415, 0]
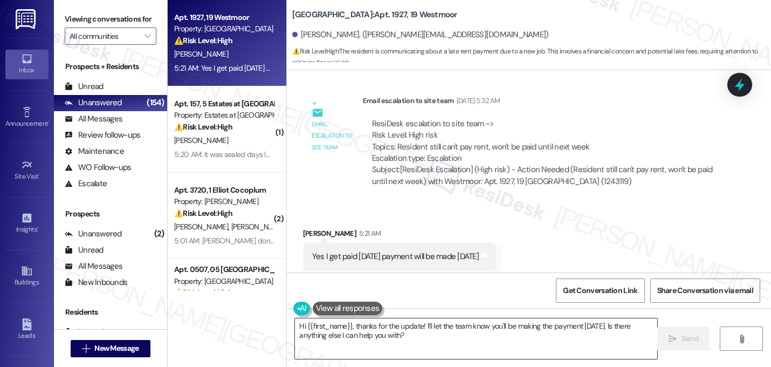
click at [391, 339] on textarea "Hi {{first_name}}, thanks for the update! I'll let the team know you'll be maki…" at bounding box center [476, 338] width 363 height 40
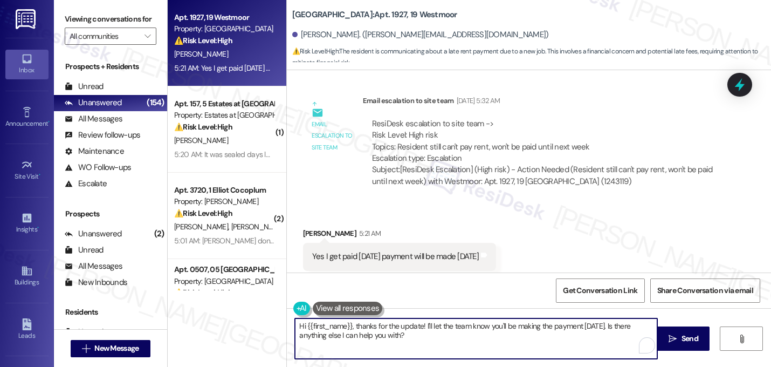
click at [391, 339] on textarea "Hi {{first_name}}, thanks for the update! I'll let the team know you'll be maki…" at bounding box center [476, 338] width 363 height 40
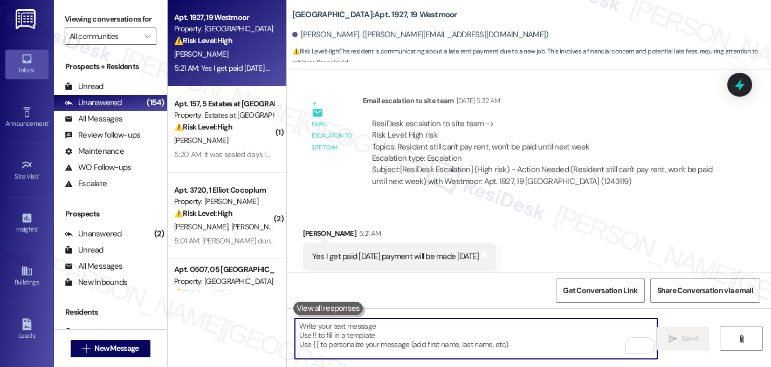
paste textarea "Hi {{first_name}}, thanks for the update. I've noted that you'll be paying on […"
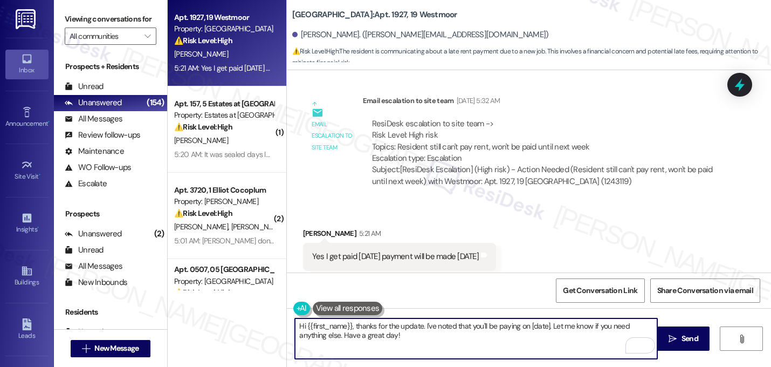
click at [543, 331] on textarea "Hi {{first_name}}, thanks for the update. I've noted that you'll be paying on […" at bounding box center [476, 338] width 363 height 40
click at [543, 329] on textarea "Hi {{first_name}}, thanks for the update. I've noted that you'll be paying on […" at bounding box center [476, 338] width 363 height 40
type textarea "Hi {{first_name}}, thanks for the update. I've noted that you'll be paying on F…"
click at [404, 334] on textarea "Hi {{first_name}}, thanks for the update. I've noted that you'll be paying on F…" at bounding box center [476, 338] width 363 height 40
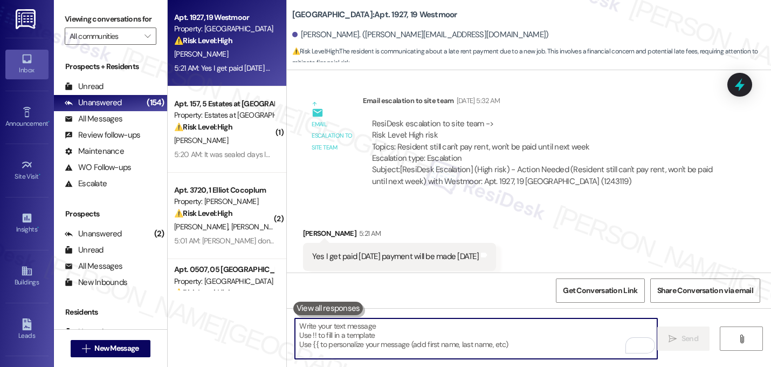
scroll to position [4415, 0]
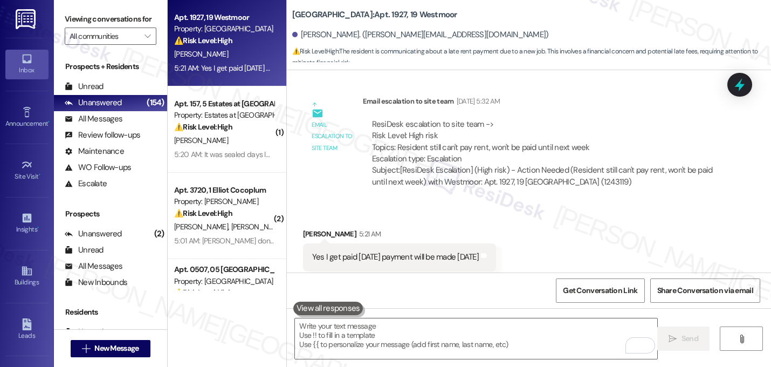
click at [593, 204] on div "Received via SMS Derrick Johnson 5:21 AM Yes I get paid Friday payment will be …" at bounding box center [529, 249] width 484 height 91
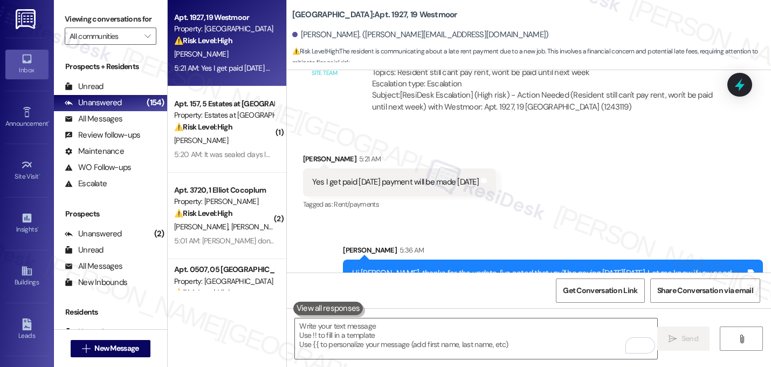
scroll to position [4502, 0]
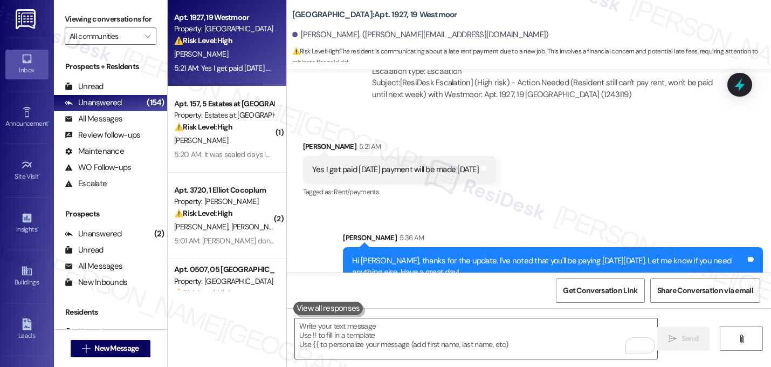
click at [579, 179] on div "Received via SMS Derrick Johnson 5:21 AM Yes I get paid Friday payment will be …" at bounding box center [529, 162] width 484 height 91
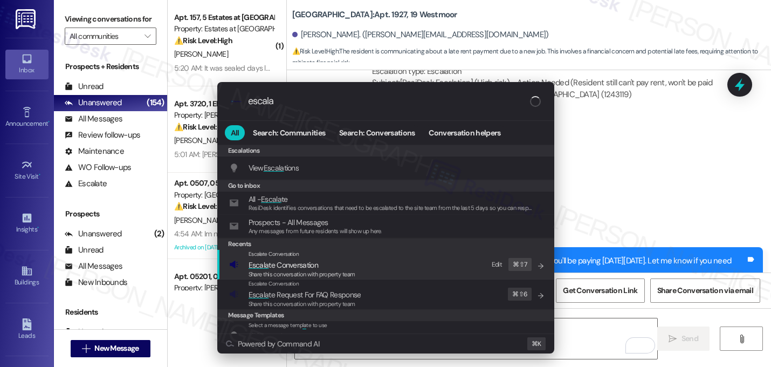
type input "escala"
click at [404, 265] on div "Escalate Conversation Escala te Conversation Share this conversation with prope…" at bounding box center [387, 264] width 316 height 29
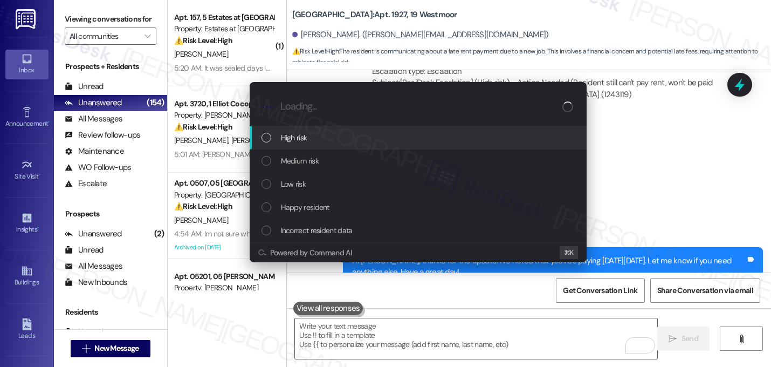
click at [373, 142] on div "High risk" at bounding box center [420, 138] width 316 height 12
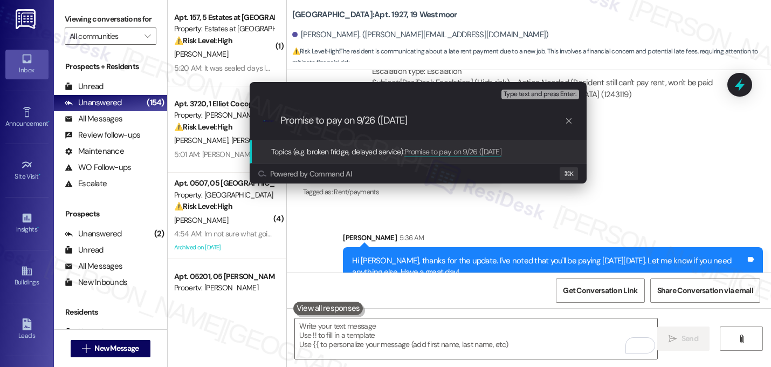
type input "Promise to pay on 9/26 (Friday)"
click at [364, 119] on input "Promise to pay on 9/26 (Friday)" at bounding box center [423, 120] width 284 height 11
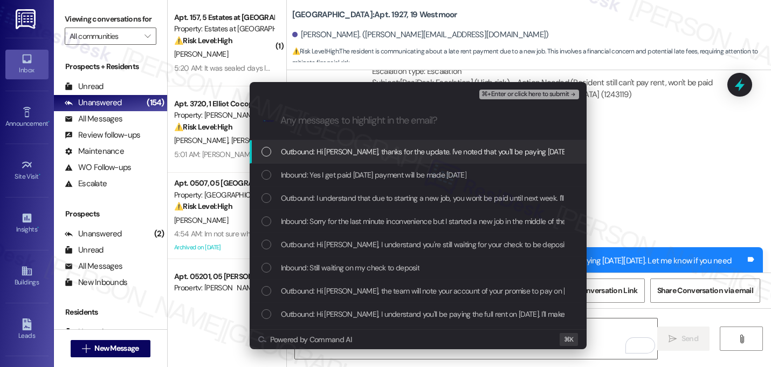
click at [347, 148] on span "Outbound: Hi Derrick, thanks for the update. I've noted that you'll be paying o…" at bounding box center [525, 152] width 489 height 12
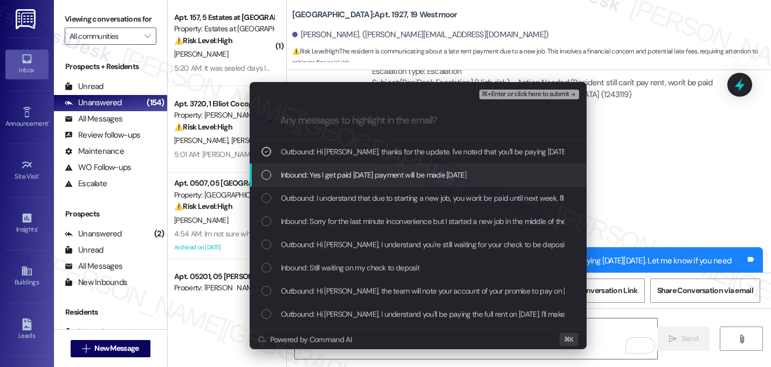
click at [341, 169] on span "Inbound: Yes I get paid Friday payment will be made on Friday" at bounding box center [374, 175] width 186 height 12
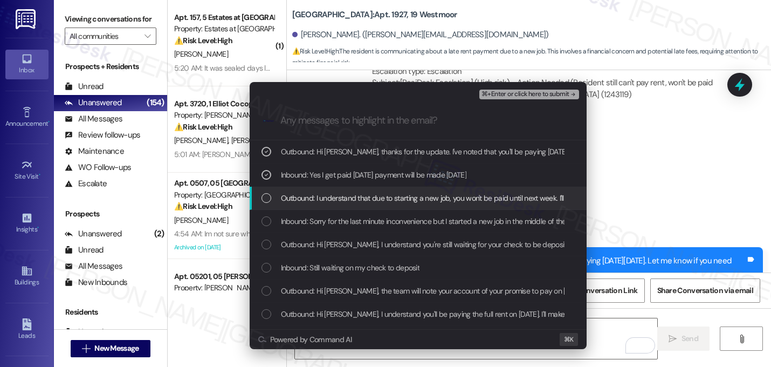
click at [331, 203] on span "Outbound: I understand that due to starting a new job, you won't be paid until …" at bounding box center [498, 198] width 435 height 12
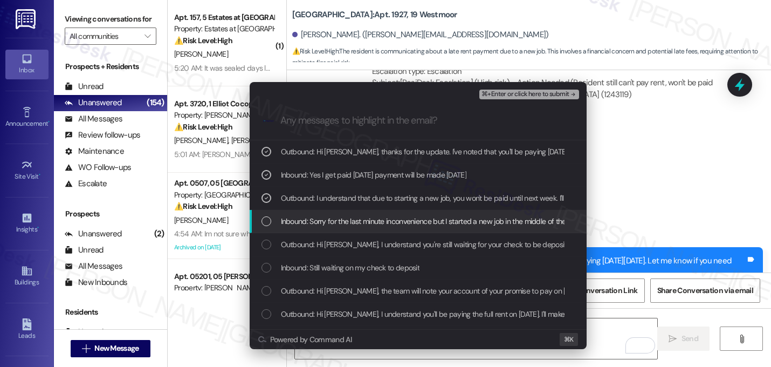
click at [324, 227] on span "Inbound: Sorry for the last minute inconvenience but I started a new job in the…" at bounding box center [493, 221] width 425 height 12
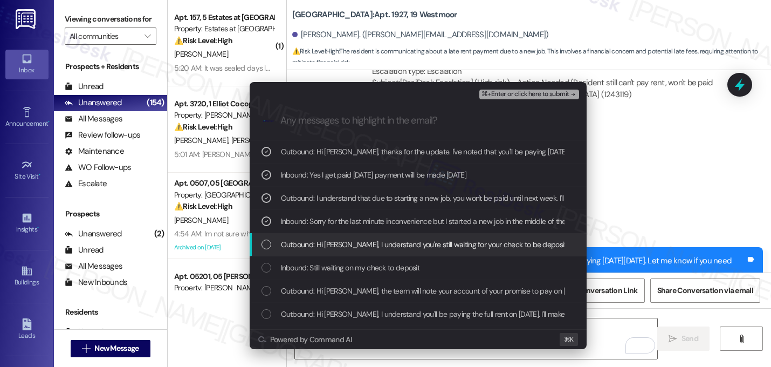
click at [320, 246] on span "Outbound: Hi Derrick, I understand you're still waiting for your check to be de…" at bounding box center [575, 244] width 589 height 12
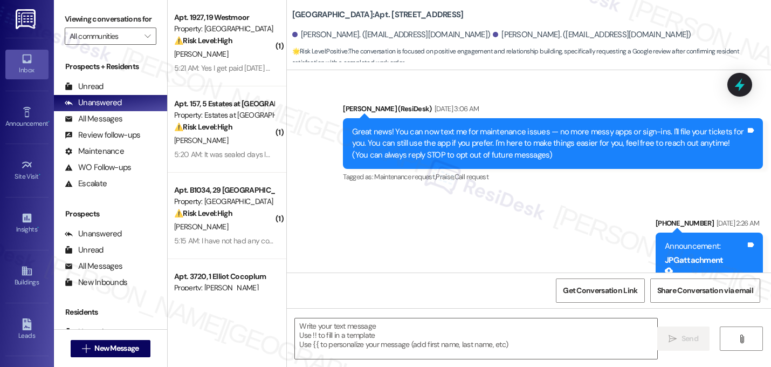
scroll to position [8735, 0]
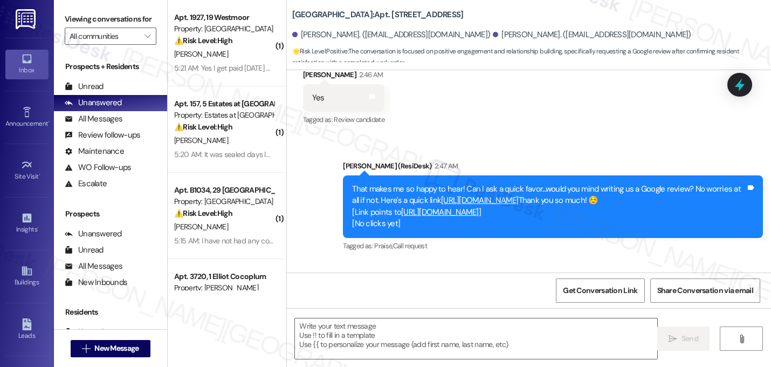
type textarea "Fetching suggested responses. Please feel free to read through the conversation…"
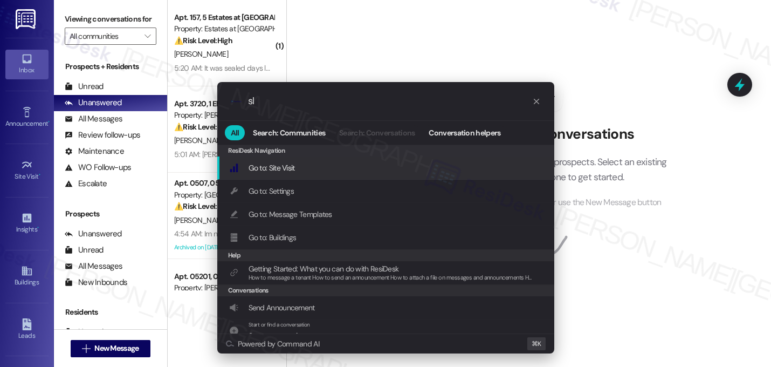
type input "sla"
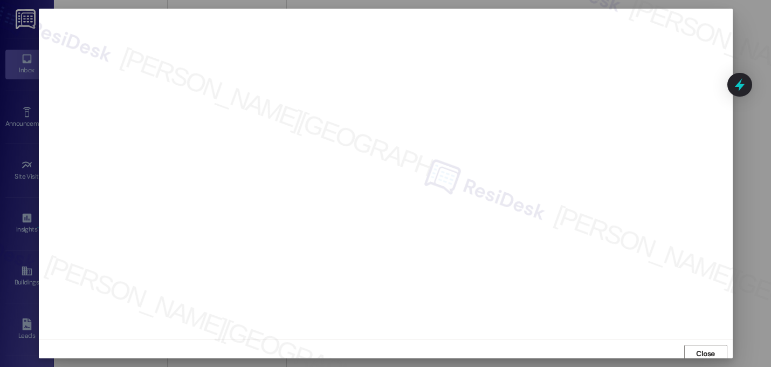
scroll to position [4, 0]
click at [702, 352] on span "Close" at bounding box center [705, 349] width 19 height 11
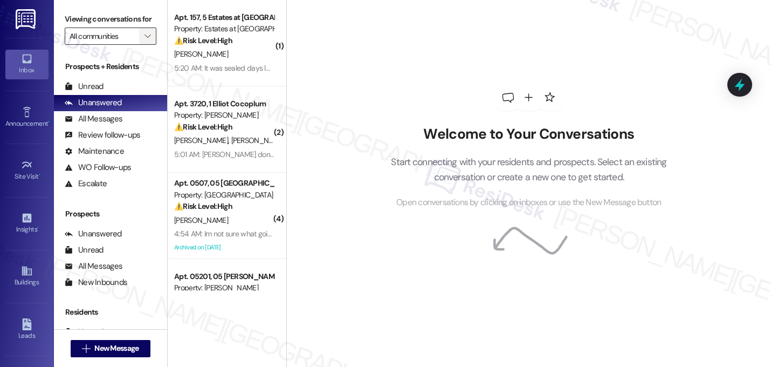
click at [144, 42] on span "" at bounding box center [147, 36] width 10 height 17
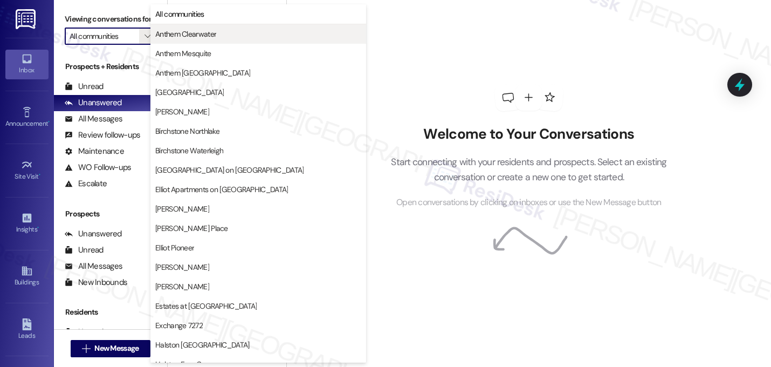
click at [201, 32] on span "Anthem Clearwater" at bounding box center [185, 34] width 61 height 11
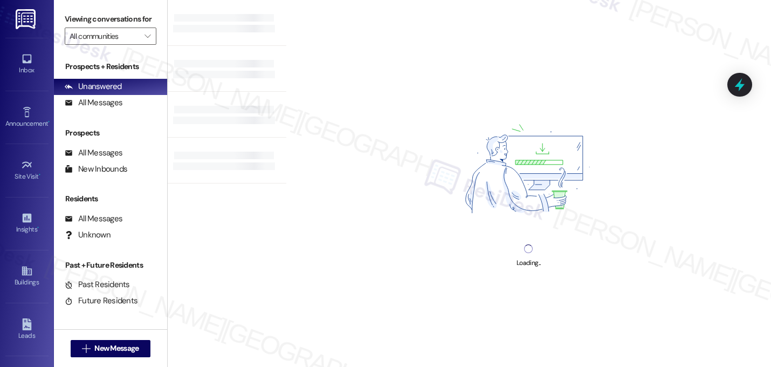
type input "Anthem Clearwater"
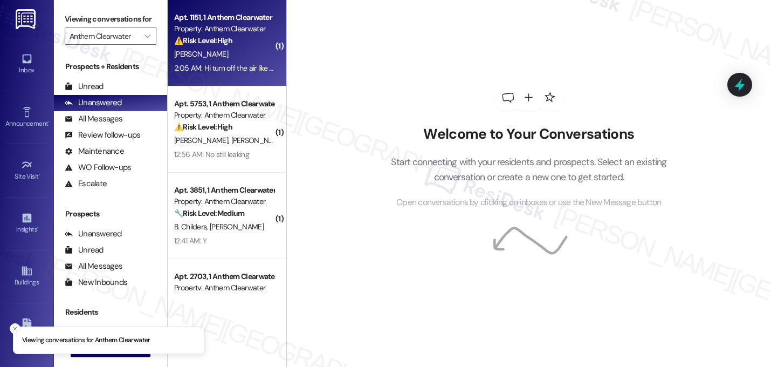
click at [233, 50] on div "[PERSON_NAME]" at bounding box center [224, 53] width 102 height 13
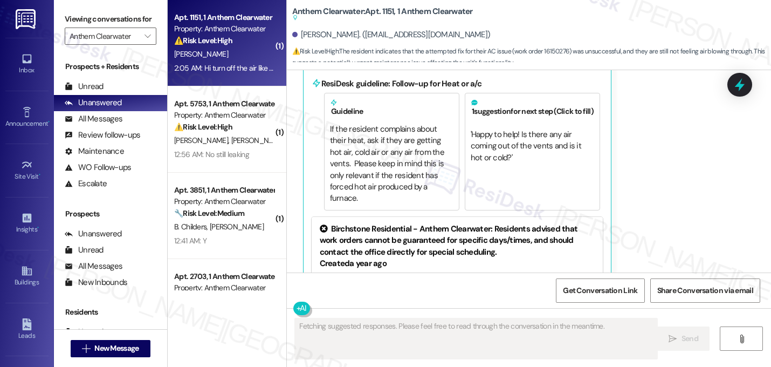
scroll to position [5623, 0]
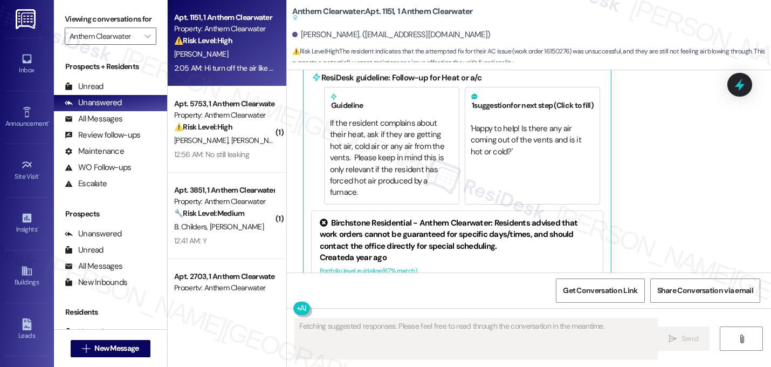
click at [674, 166] on div "Received via SMS [PERSON_NAME] 2:05 AM Hi turn off the air like they said to de…" at bounding box center [529, 157] width 484 height 412
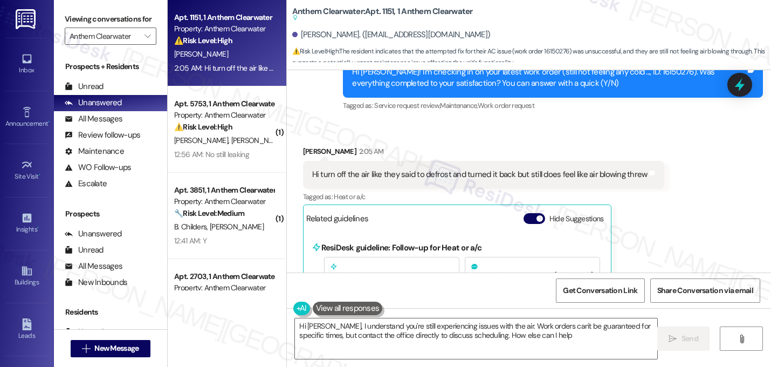
type textarea "Hi [PERSON_NAME], I understand you're still experiencing issues with the air. W…"
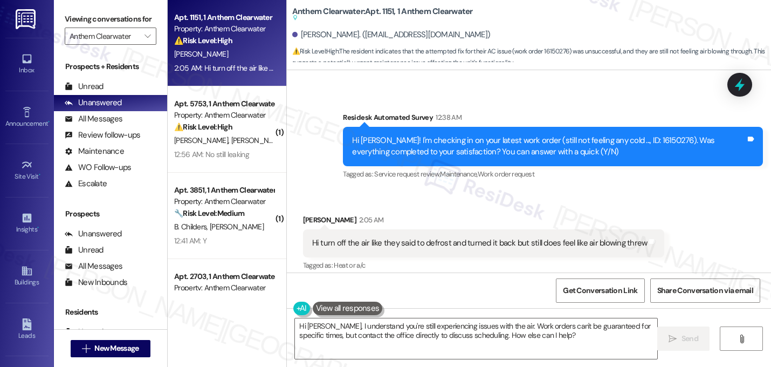
scroll to position [5364, 0]
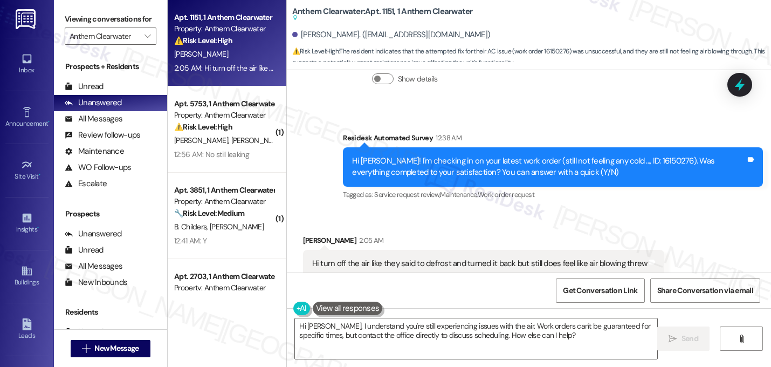
click at [537, 304] on span "button" at bounding box center [540, 307] width 6 height 6
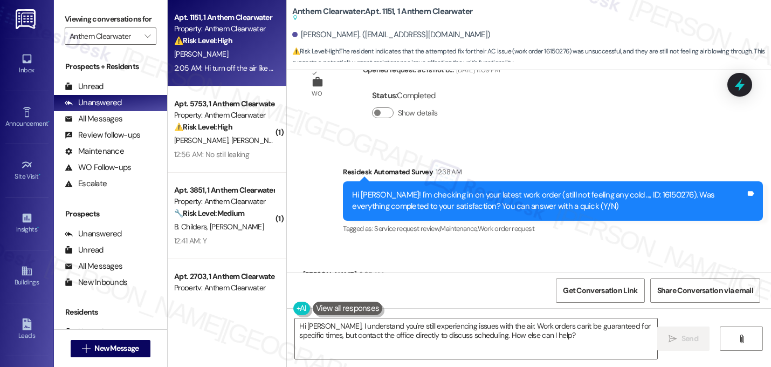
click at [648, 261] on div "Received via SMS [PERSON_NAME] 2:05 AM Hi turn off the air like they said to de…" at bounding box center [484, 312] width 378 height 103
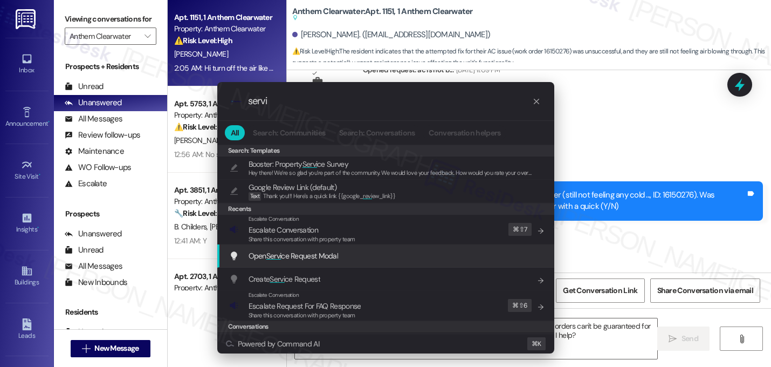
type input "servi"
click at [370, 263] on div "Open Servi ce Request Modal Add shortcut" at bounding box center [385, 255] width 337 height 23
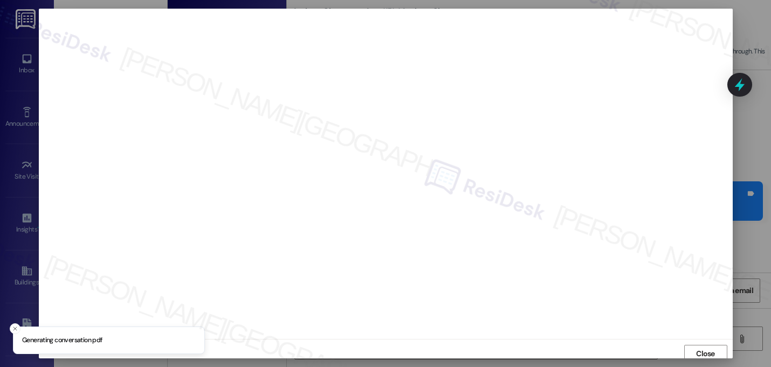
scroll to position [4, 0]
click at [712, 348] on span "Close" at bounding box center [705, 349] width 19 height 11
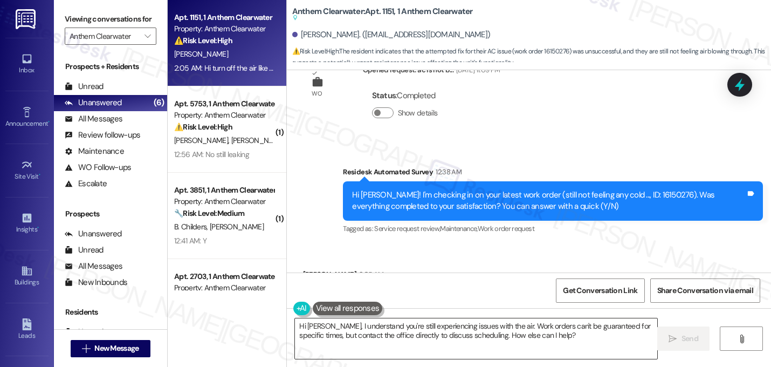
click at [332, 326] on textarea "Hi Cameron, I understand you're still experiencing issues with the air. Work or…" at bounding box center [476, 338] width 363 height 40
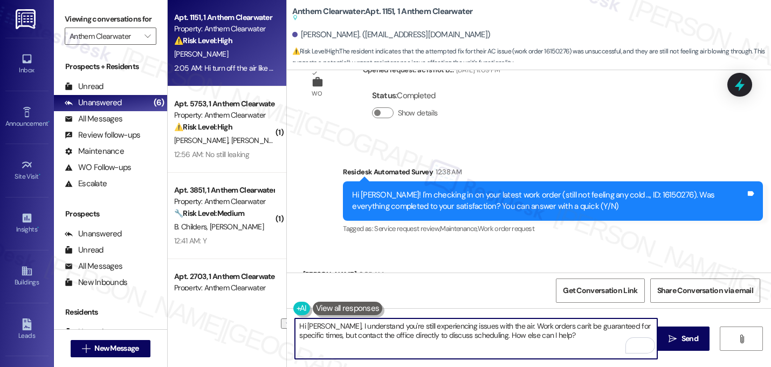
drag, startPoint x: 333, startPoint y: 325, endPoint x: 276, endPoint y: 321, distance: 57.3
click at [276, 322] on div "Apt. 1151, 1 Anthem Clearwater Property: Anthem Clearwater ⚠️ Risk Level: High …" at bounding box center [470, 183] width 604 height 367
drag, startPoint x: 550, startPoint y: 326, endPoint x: 564, endPoint y: 339, distance: 19.1
click at [565, 339] on textarea "Thanks for your response! I understand you're still experiencing issues with th…" at bounding box center [476, 338] width 363 height 40
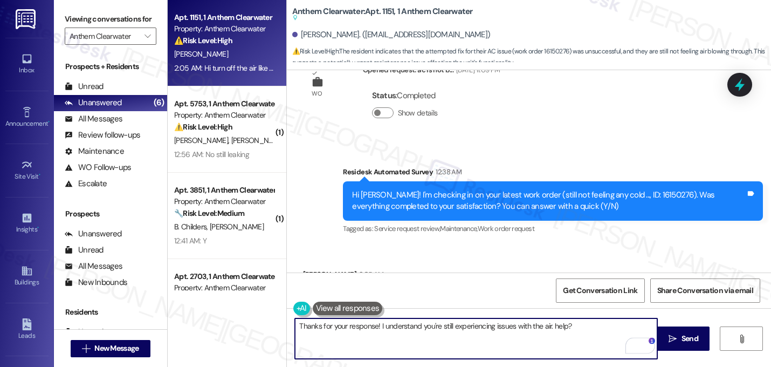
click at [581, 327] on textarea "Thanks for your response! I understand you're still experiencing issues with th…" at bounding box center [476, 338] width 363 height 40
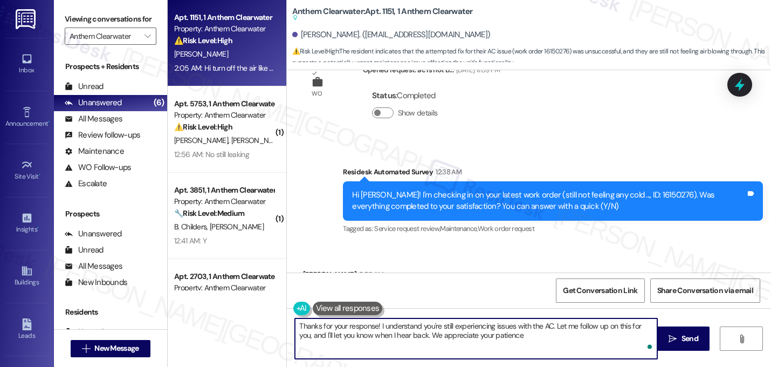
type textarea "Thanks for your response! I understand you're still experiencing issues with th…"
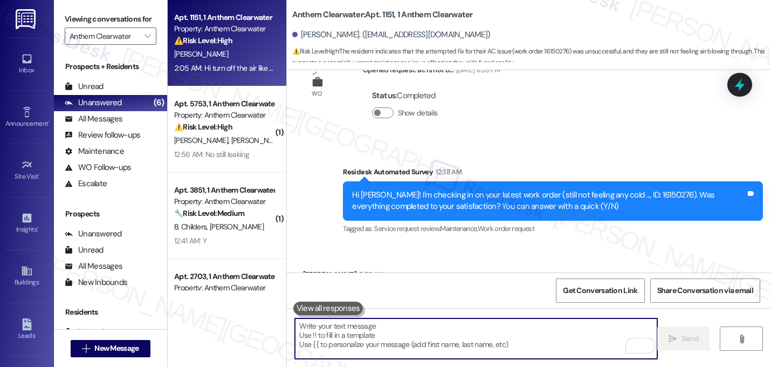
scroll to position [5329, 0]
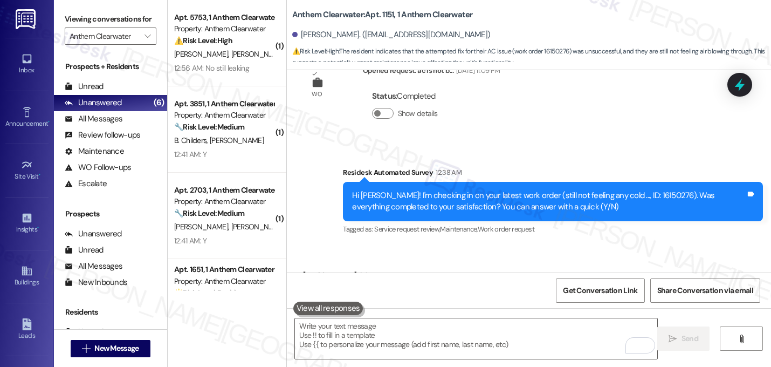
click at [639, 190] on div "Hi Cameron! I'm checking in on your latest work order (still not feeling any co…" at bounding box center [549, 201] width 394 height 23
copy div "16150276"
click at [679, 245] on div "Received via SMS Cameron Milton 2:05 AM Hi turn off the air like they said to d…" at bounding box center [529, 304] width 484 height 119
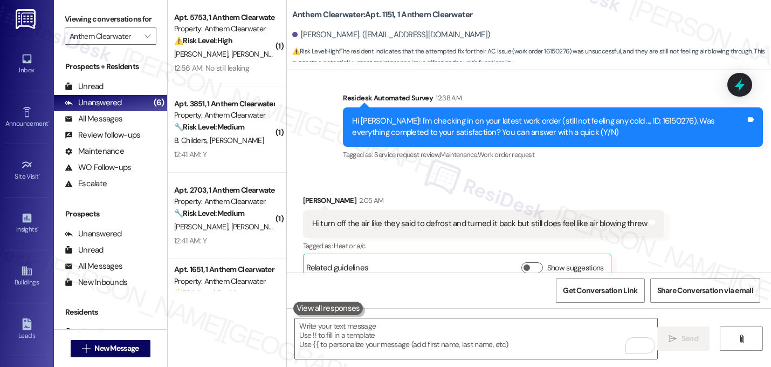
scroll to position [5416, 0]
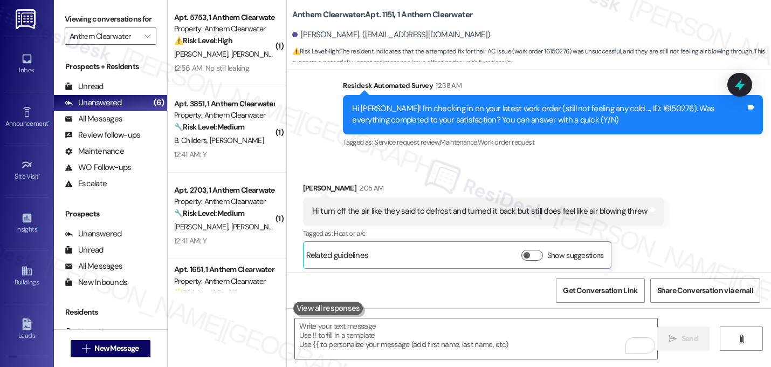
click at [611, 277] on div "Sent via SMS Sarah 5:57 AM Thanks for your response! I understand you're still …" at bounding box center [529, 320] width 484 height 87
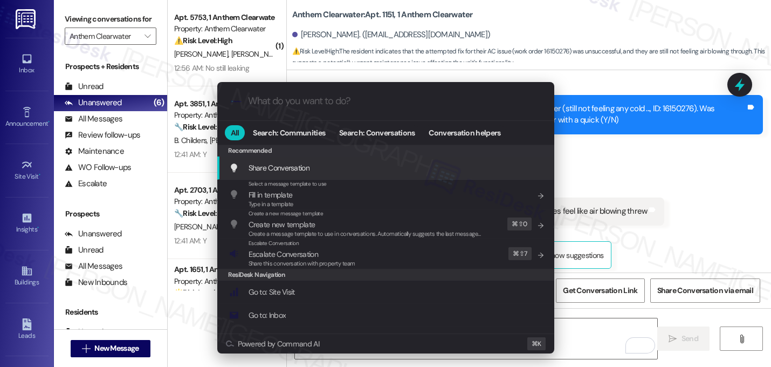
type input "s"
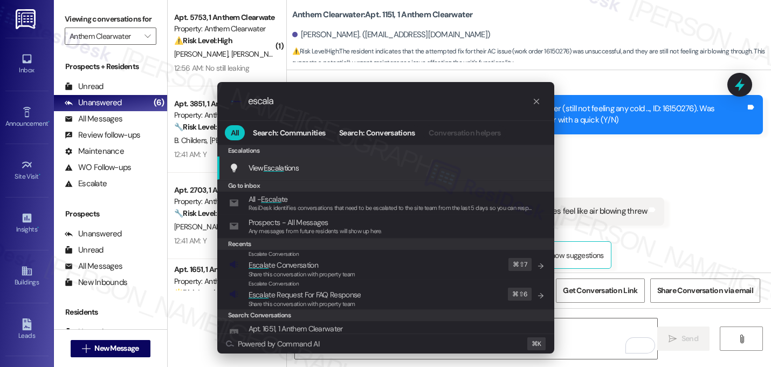
type input "escala"
click at [337, 280] on div "Escalate Conversation" at bounding box center [305, 283] width 113 height 9
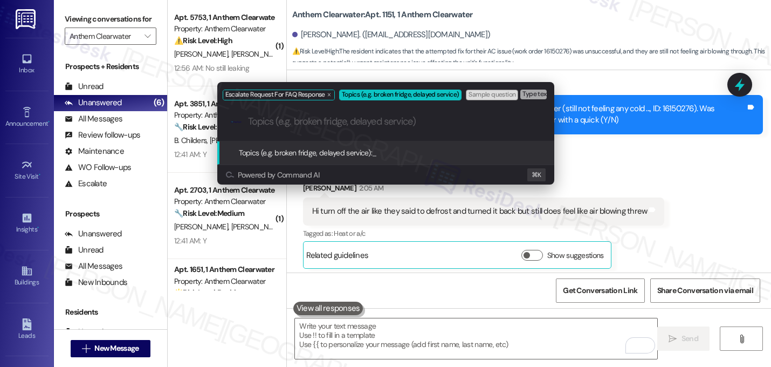
click at [346, 203] on div "Escalate Request For FAQ Response Topics (e.g. broken fridge, delayed service) …" at bounding box center [385, 183] width 771 height 367
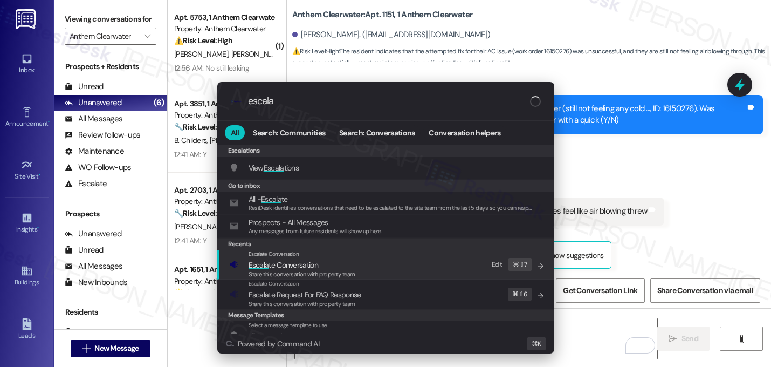
type input "escala"
click at [250, 274] on span "Share this conversation with property team" at bounding box center [302, 274] width 107 height 8
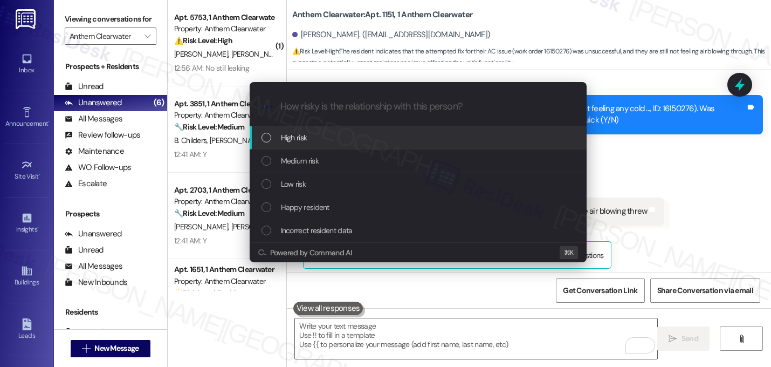
click at [300, 140] on span "High risk" at bounding box center [294, 138] width 26 height 12
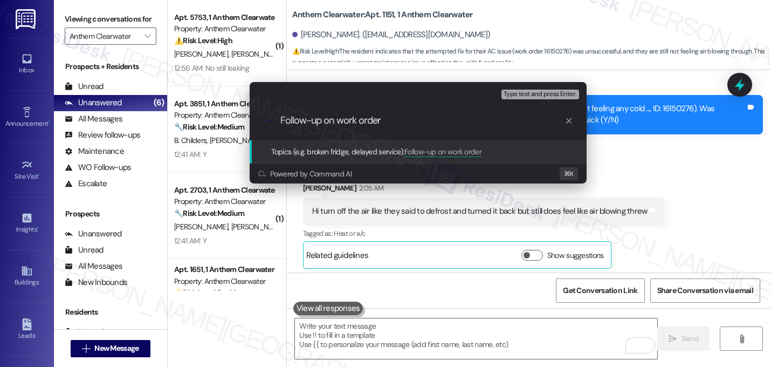
paste input "16150276"
type input "Follow-up on work order 16150276 - AC is still not blowing air"
click at [355, 119] on input "Follow-up on work order 16150276 - AC is still not blowing air" at bounding box center [423, 120] width 284 height 11
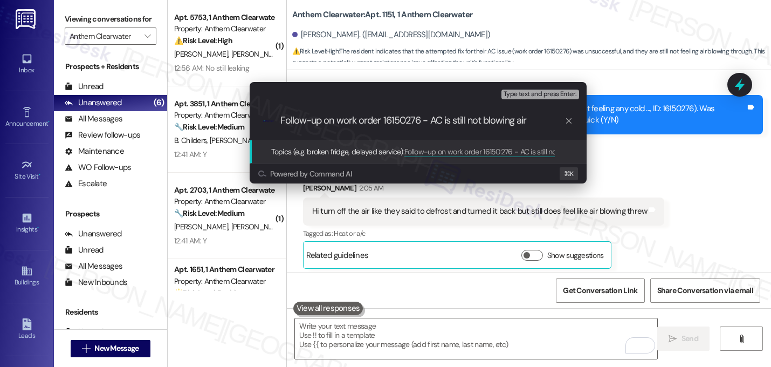
click at [355, 119] on input "Follow-up on work order 16150276 - AC is still not blowing air" at bounding box center [423, 120] width 284 height 11
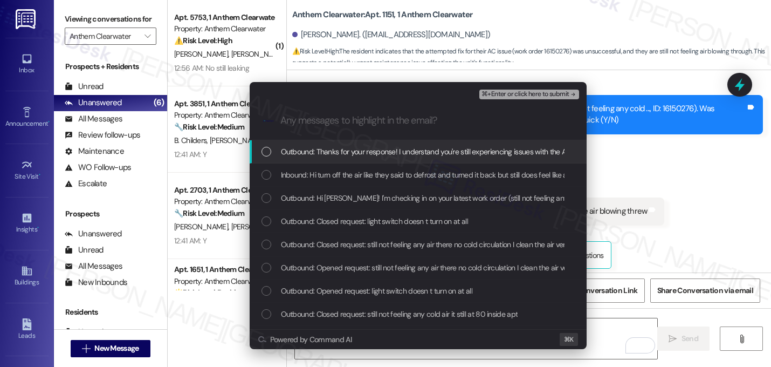
click at [342, 155] on span "Outbound: Thanks for your response! I understand you're still experiencing issu…" at bounding box center [583, 152] width 605 height 12
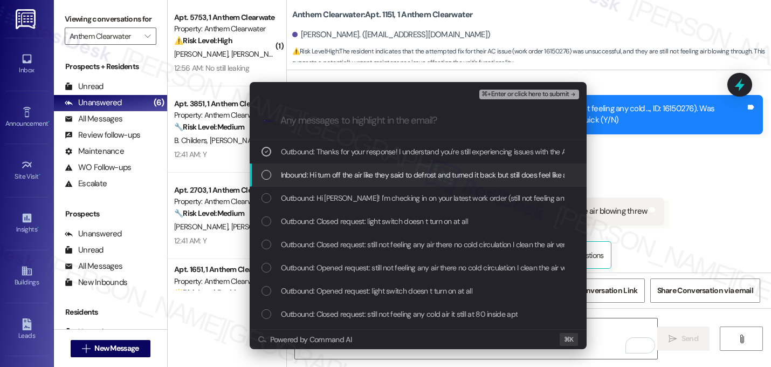
click at [342, 170] on span "Inbound: Hi turn off the air like they said to defrost and turned it back but s…" at bounding box center [449, 175] width 336 height 12
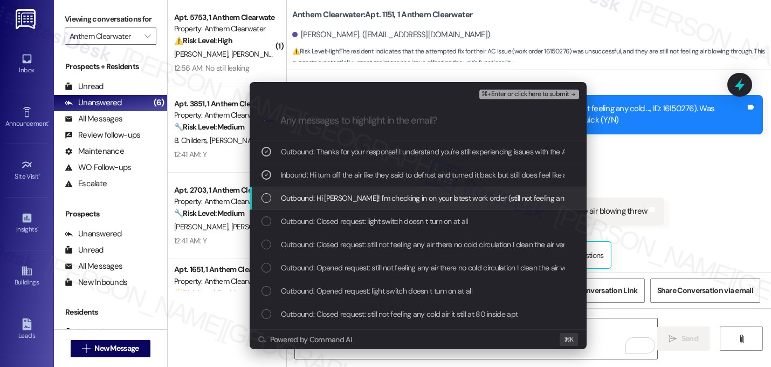
click at [343, 203] on span "Outbound: Hi Cameron! I'm checking in on your latest work order (still not feel…" at bounding box center [587, 198] width 613 height 12
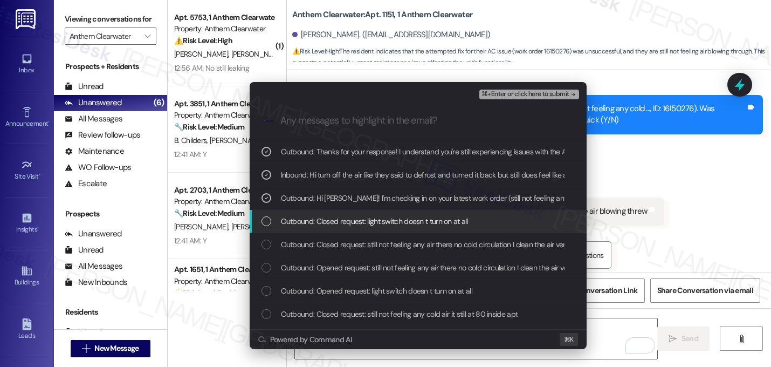
click at [343, 222] on span "Outbound: Closed request: light switch doesn t turn on at all" at bounding box center [374, 221] width 187 height 12
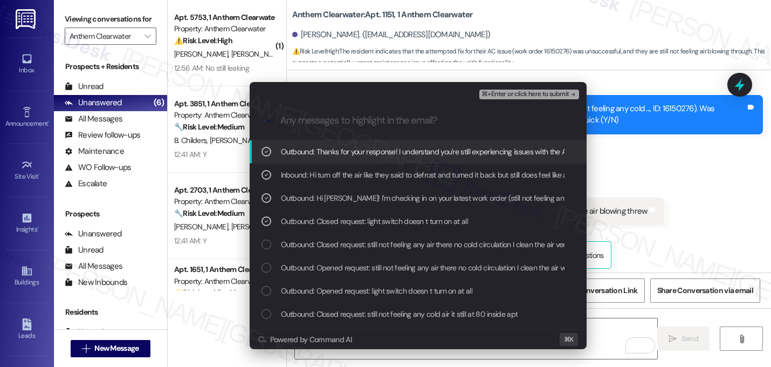
click at [346, 223] on span "Outbound: Closed request: light switch doesn t turn on at all" at bounding box center [374, 221] width 187 height 12
click at [566, 93] on span "⌘+Enter or click here to submit" at bounding box center [525, 95] width 87 height 8
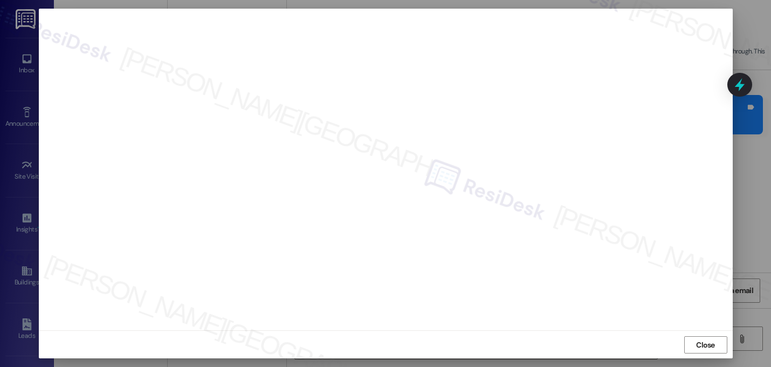
scroll to position [9, 0]
click at [695, 334] on div "Close" at bounding box center [386, 344] width 694 height 29
click at [695, 338] on span "Close" at bounding box center [705, 344] width 23 height 16
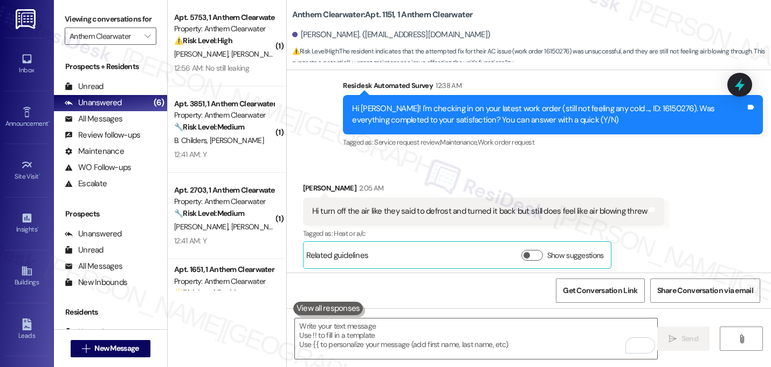
click at [606, 206] on div "Hi turn off the air like they said to defrost and turned it back but still does…" at bounding box center [480, 211] width 336 height 11
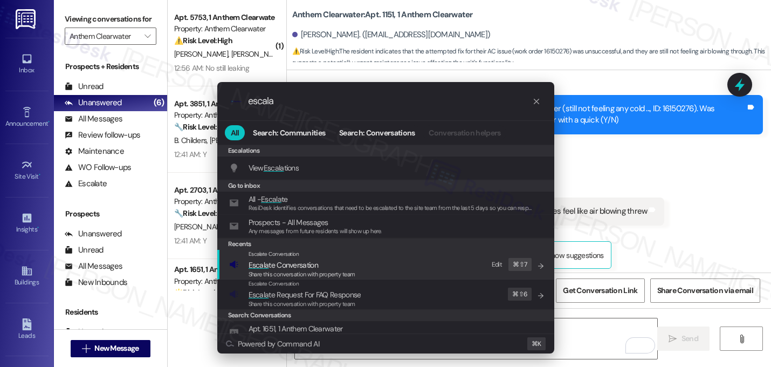
type input "escala"
click at [291, 261] on span "Escala te Conversation" at bounding box center [284, 265] width 70 height 10
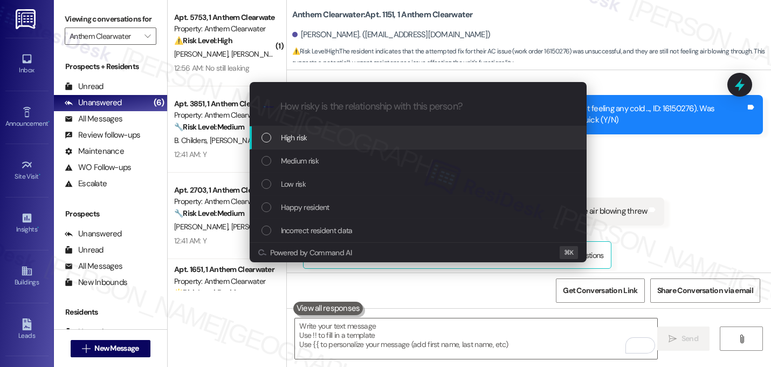
click at [347, 135] on div "High risk" at bounding box center [420, 138] width 316 height 12
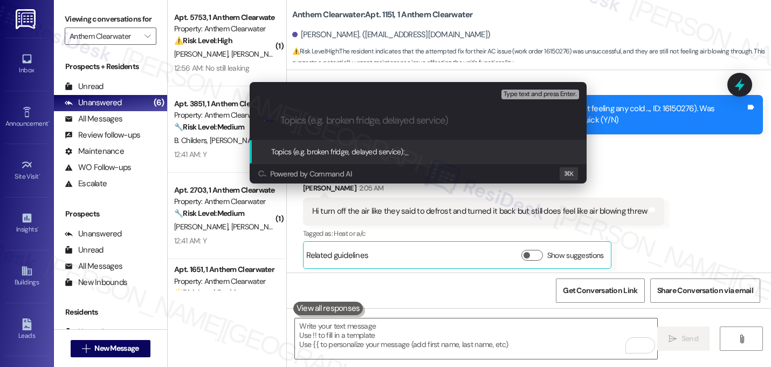
paste input "Follow-up on work order 16150276 - AC is still not blowing air"
type input "Follow-up on work order 16150276 - AC is still not blowing air"
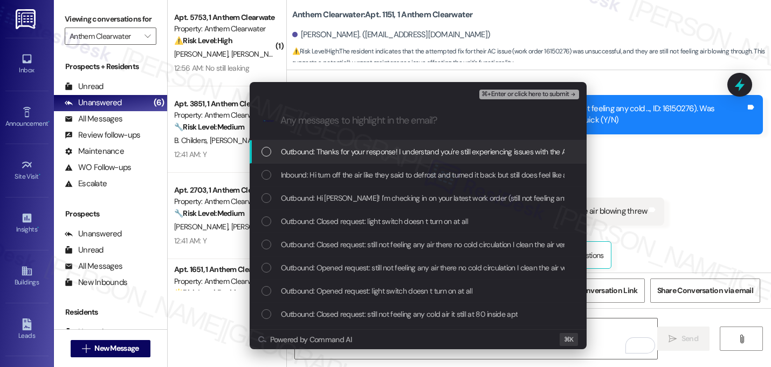
click at [311, 156] on span "Outbound: Thanks for your response! I understand you're still experiencing issu…" at bounding box center [583, 152] width 605 height 12
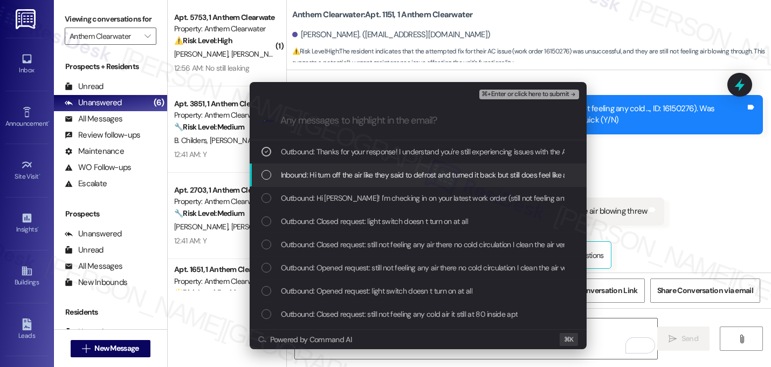
click at [311, 183] on div "Inbound: Hi turn off the air like they said to defrost and turned it back but s…" at bounding box center [418, 174] width 337 height 23
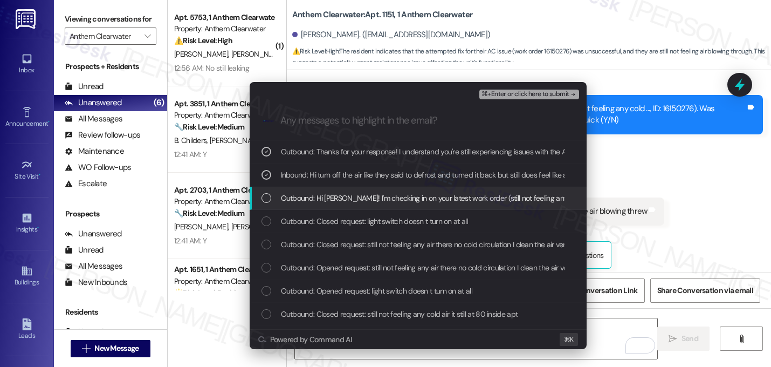
click at [311, 196] on span "Outbound: Hi Cameron! I'm checking in on your latest work order (still not feel…" at bounding box center [587, 198] width 613 height 12
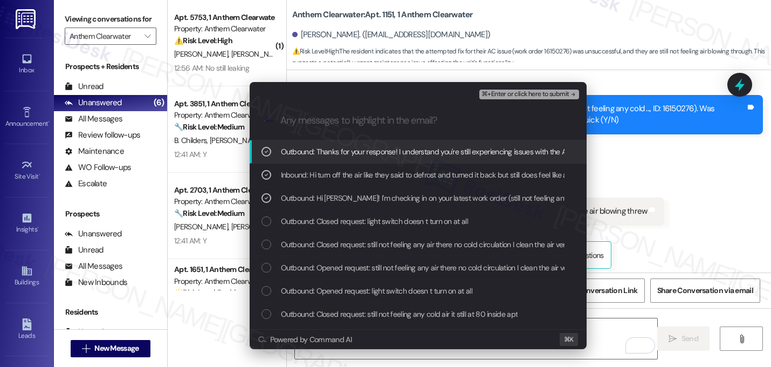
click at [568, 92] on span "⌘+Enter or click here to submit" at bounding box center [525, 95] width 87 height 8
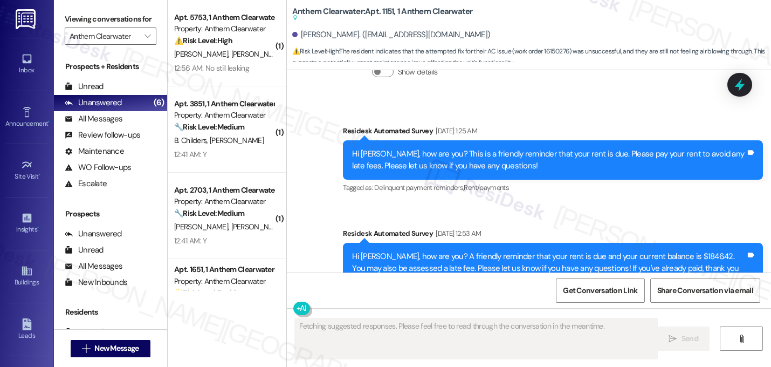
scroll to position [5623, 0]
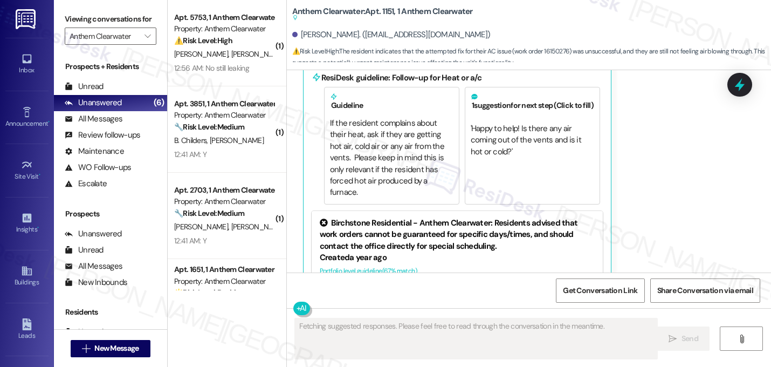
click at [675, 204] on div "Received via SMS Cameron Milton 2:05 AM Hi turn off the air like they said to d…" at bounding box center [529, 157] width 484 height 412
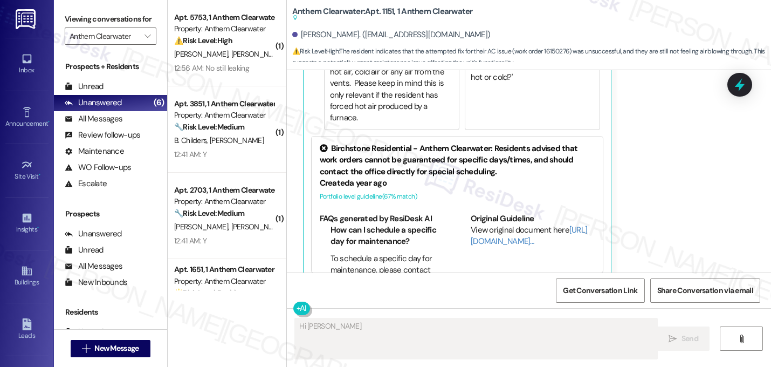
scroll to position [5726, 0]
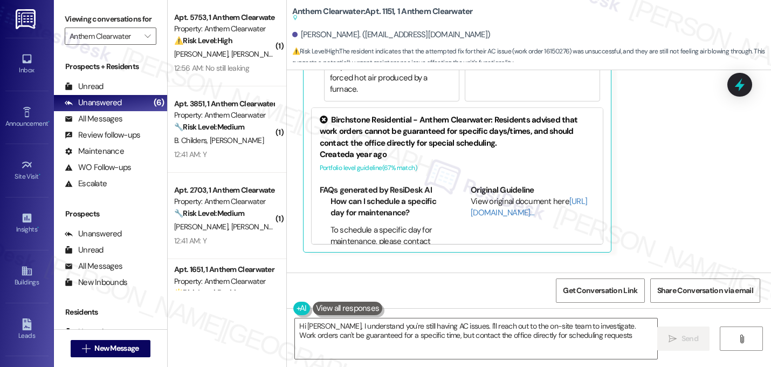
type textarea "Hi Cameron, I understand you're still having AC issues. I'll reach out to the o…"
click at [286, 148] on div "Anthem Clearwater: Apt. 1151, 1 Anthem Clearwater Suggested actions and notes a…" at bounding box center [528, 183] width 485 height 367
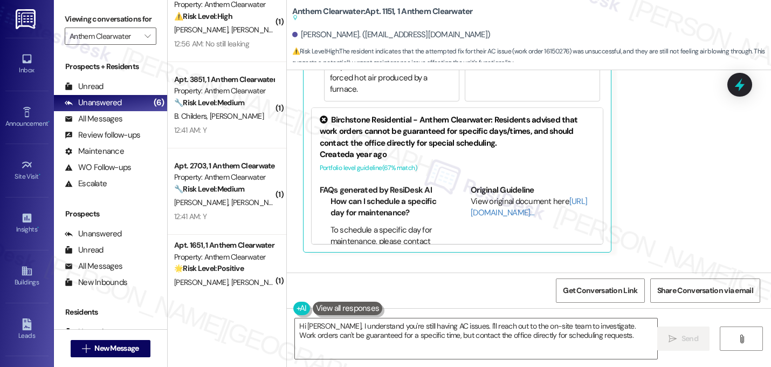
scroll to position [0, 0]
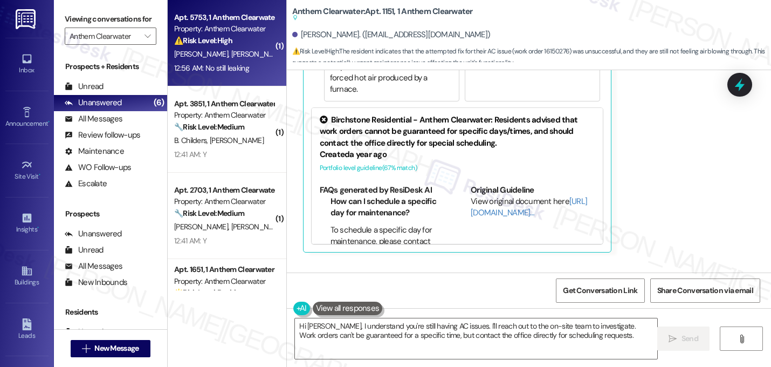
click at [218, 44] on strong "⚠️ Risk Level: High" at bounding box center [203, 41] width 58 height 10
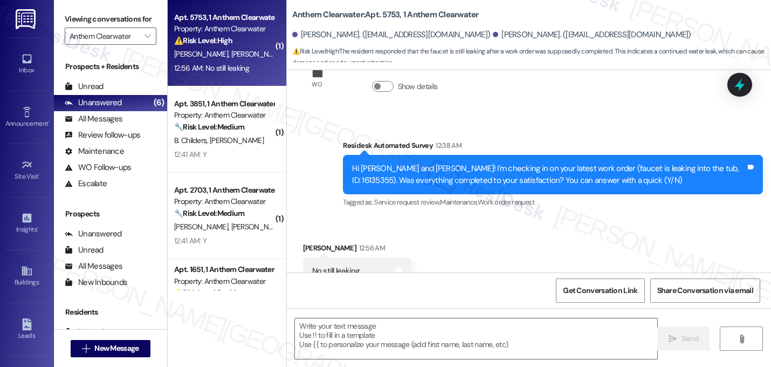
scroll to position [1715, 0]
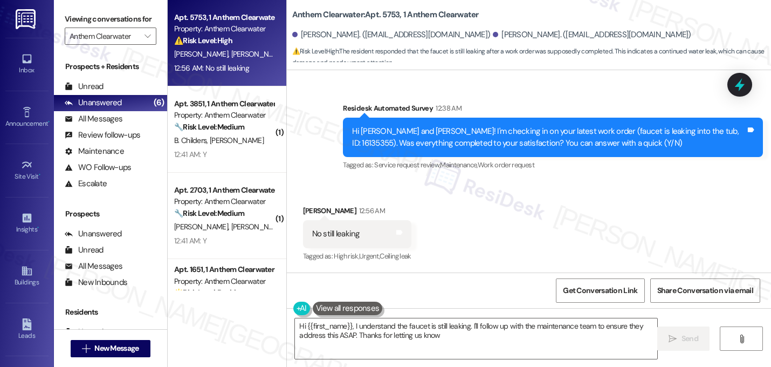
type textarea "Hi {{first_name}}, I understand the faucet is still leaking. I'll follow up wit…"
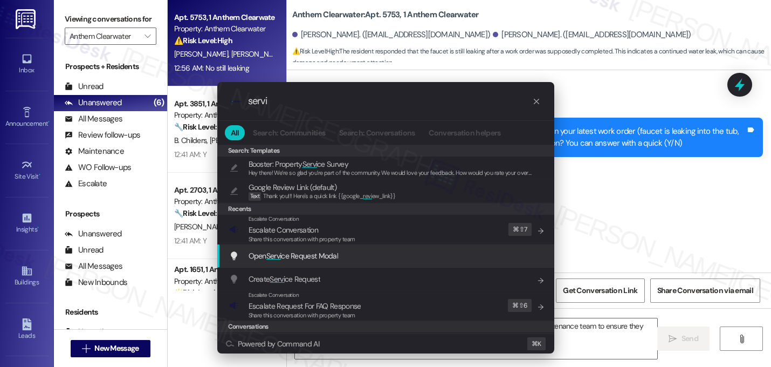
type input "servi"
click at [337, 255] on span "Open Servi ce Request Modal" at bounding box center [294, 256] width 90 height 10
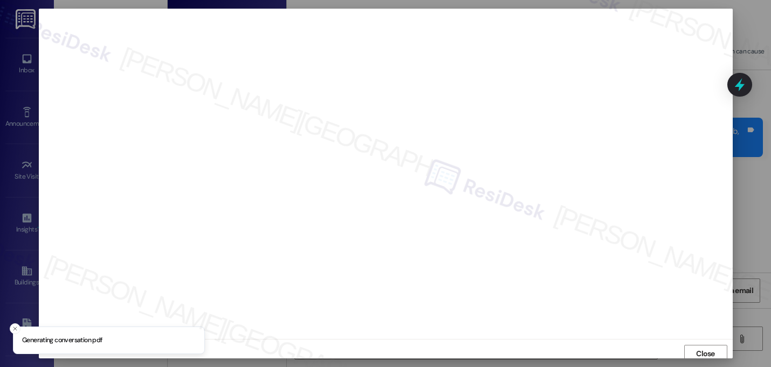
scroll to position [4, 0]
click at [694, 350] on span "Close" at bounding box center [705, 349] width 23 height 11
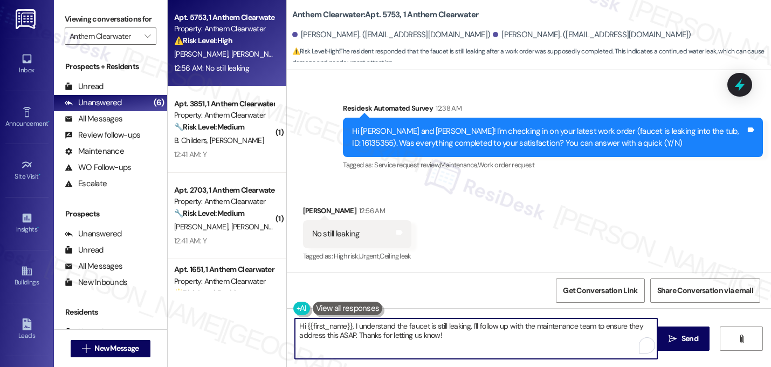
click at [427, 326] on textarea "Hi {{first_name}}, I understand the faucet is still leaking. I'll follow up wit…" at bounding box center [476, 338] width 363 height 40
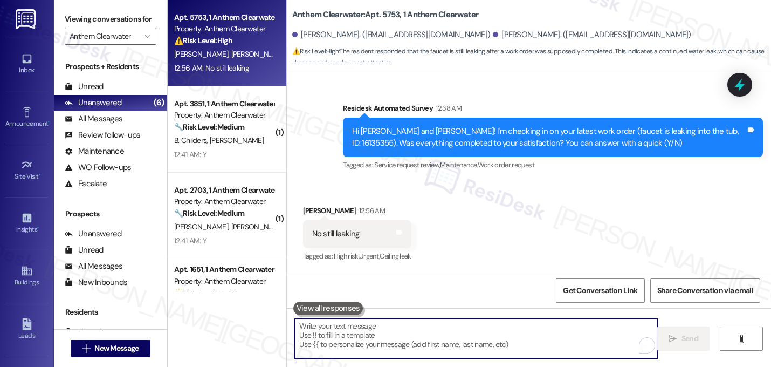
paste textarea "I noticed they marked the work order complete on [date]. I just want to confirm…"
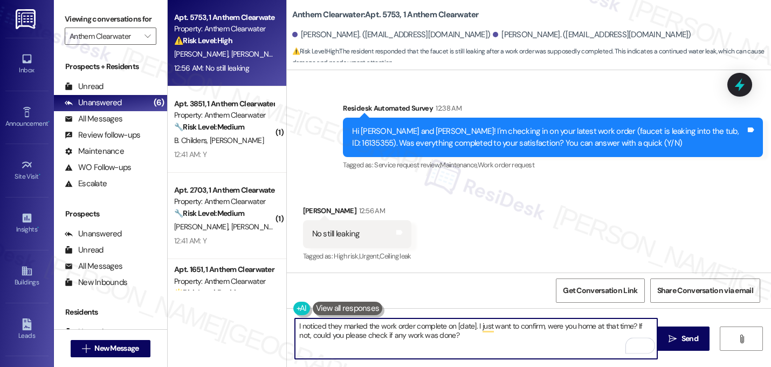
click at [295, 320] on textarea "I noticed they marked the work order complete on [date]. I just want to confirm…" at bounding box center [476, 338] width 363 height 40
click at [575, 329] on textarea "Thanks for your response, Caleb. I noticed they marked the work order complete …" at bounding box center [476, 338] width 363 height 40
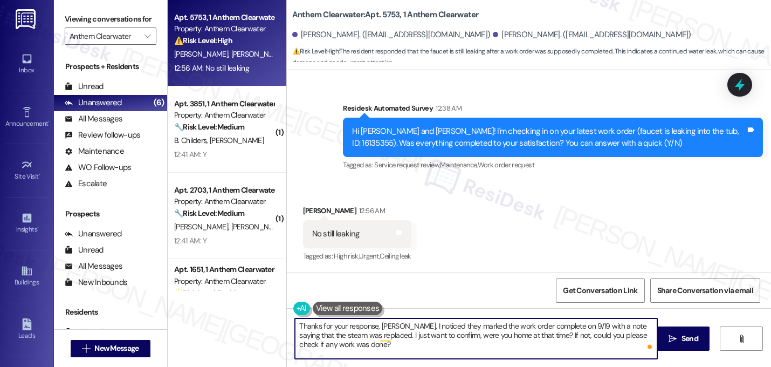
type textarea "Thanks for your response, Caleb. I noticed they marked the work order complete …"
click at [595, 244] on div "Received via SMS Caleb Baker 12:56 AM No still leaking Tags and notes Tagged as…" at bounding box center [529, 226] width 484 height 91
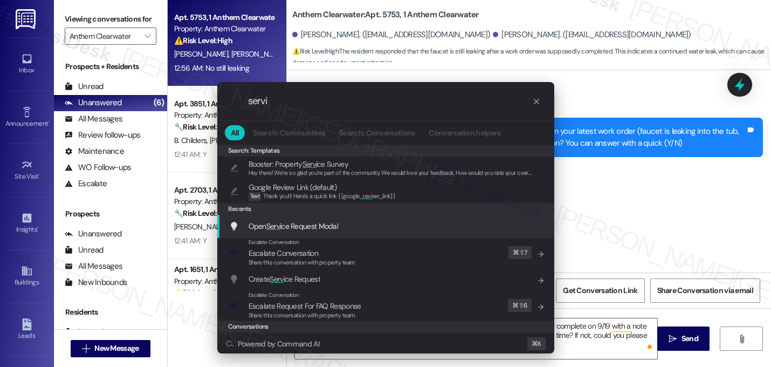
type input "servi"
click at [367, 230] on div "Open Servi ce Request Modal Add shortcut" at bounding box center [387, 226] width 316 height 12
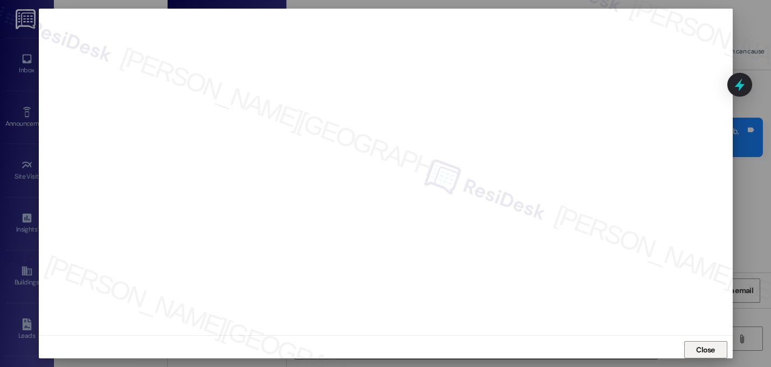
click at [701, 351] on span "Close" at bounding box center [705, 349] width 19 height 11
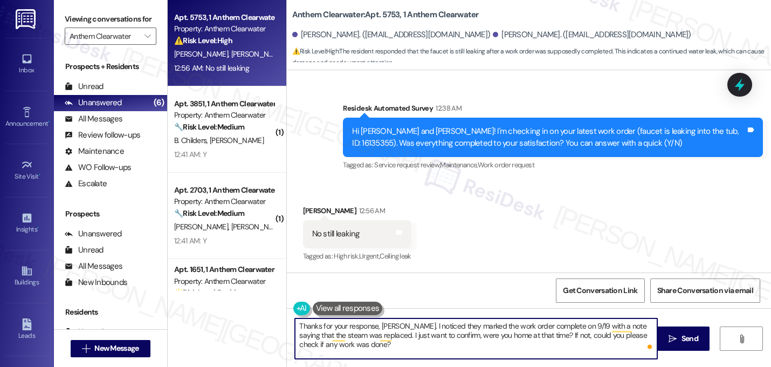
click at [407, 348] on textarea "Thanks for your response, Caleb. I noticed they marked the work order complete …" at bounding box center [476, 338] width 363 height 40
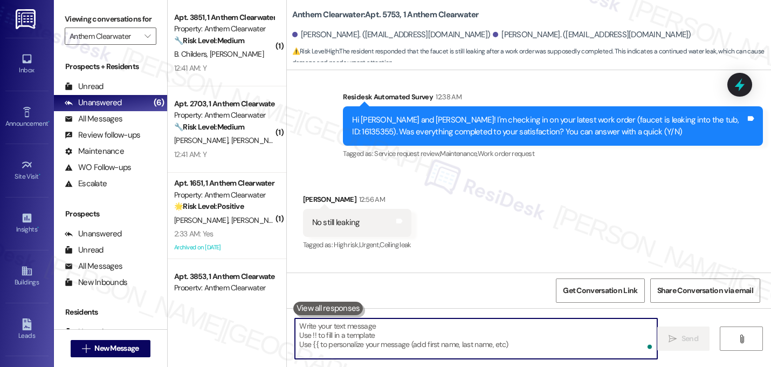
click at [543, 189] on div "Received via SMS Caleb Baker 12:56 AM No still leaking Tags and notes Tagged as…" at bounding box center [529, 214] width 484 height 91
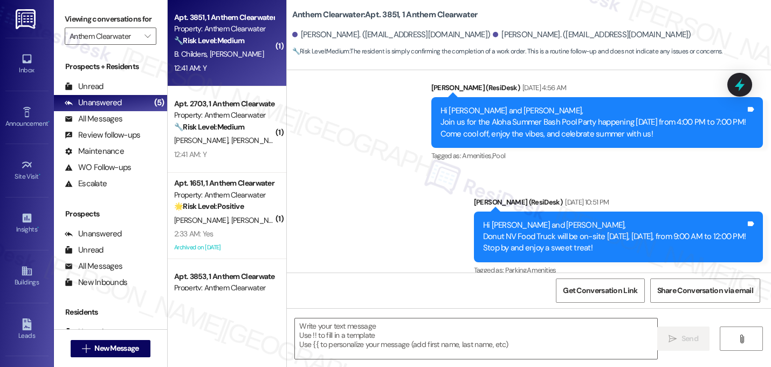
scroll to position [2899, 0]
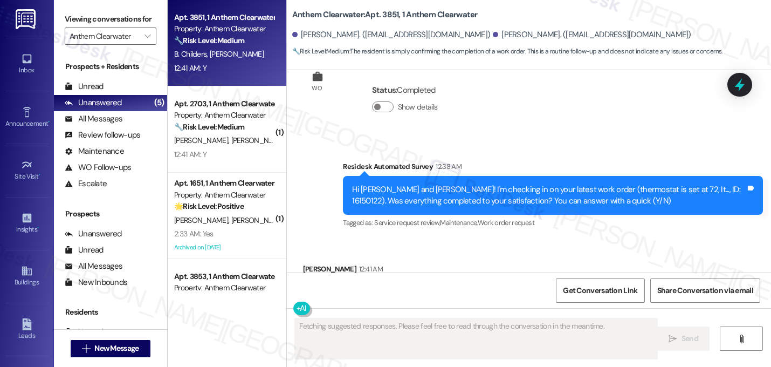
click at [456, 153] on div "Survey, sent via SMS Residesk Automated Survey 12:38 AM Hi Briana and Luke! I'm…" at bounding box center [553, 196] width 436 height 86
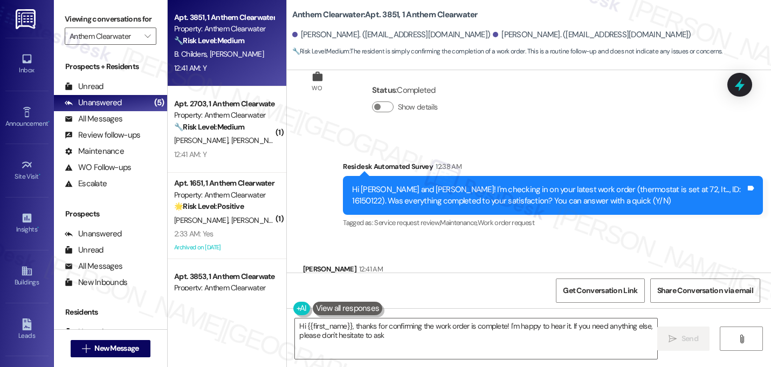
type textarea "Hi {{first_name}}, thanks for confirming the work order is complete! I'm happy …"
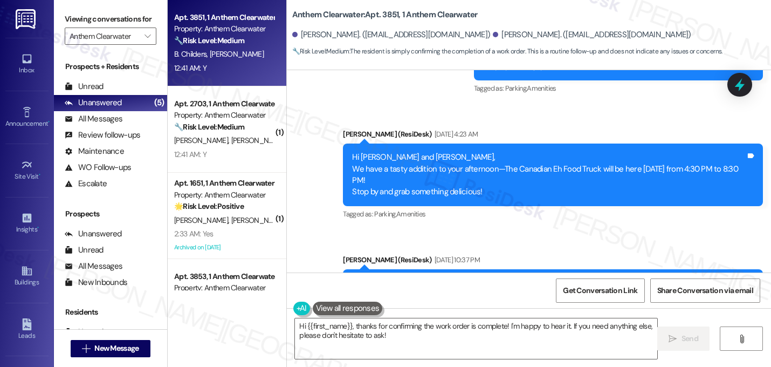
scroll to position [2899, 0]
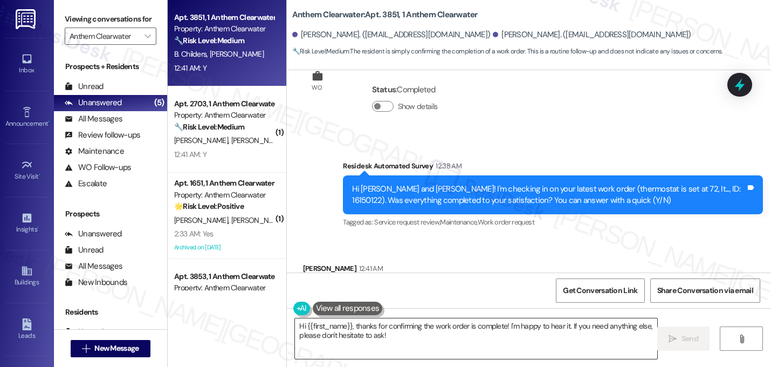
click at [385, 333] on textarea "Hi {{first_name}}, thanks for confirming the work order is complete! I'm happy …" at bounding box center [476, 338] width 363 height 40
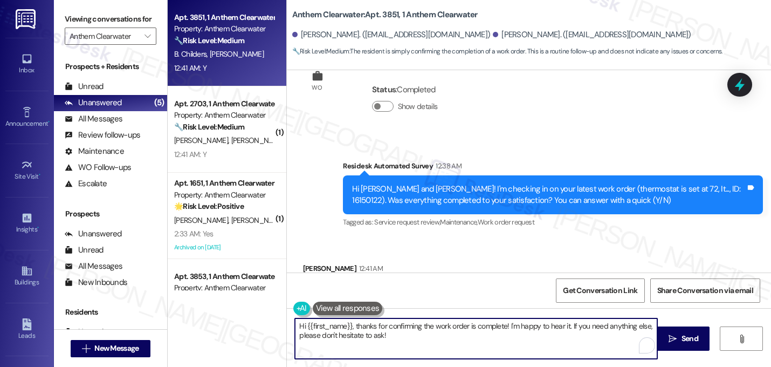
click at [385, 333] on textarea "Hi {{first_name}}, thanks for confirming the work order is complete! I'm happy …" at bounding box center [476, 338] width 363 height 40
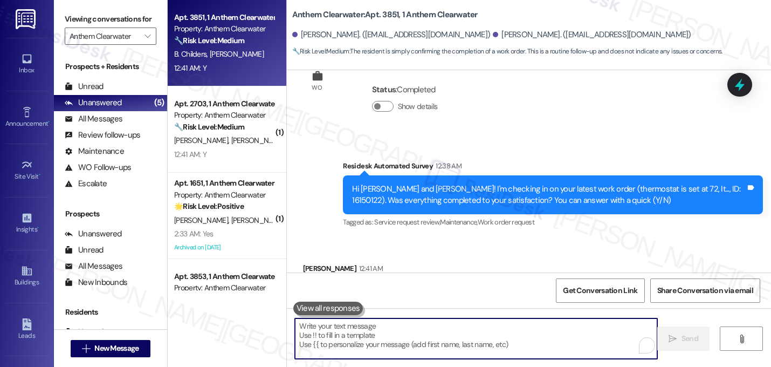
paste textarea "That's great! I'm glad to hear that your last maintenance request was completed…"
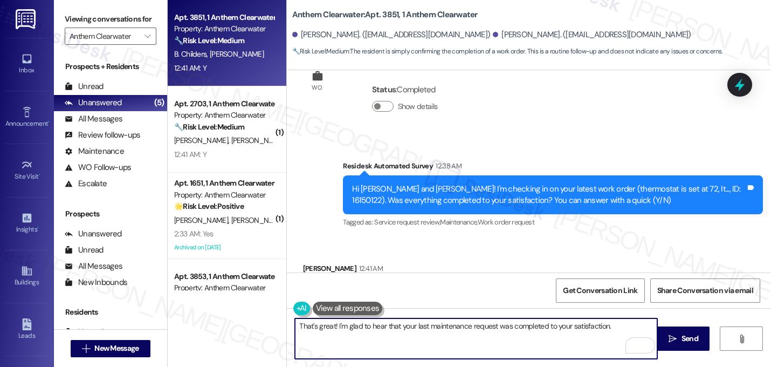
paste textarea "If I may ask...has {{property}} lived up to your expectations?"
type textarea "That's great! I'm glad to hear that your last maintenance request was completed…"
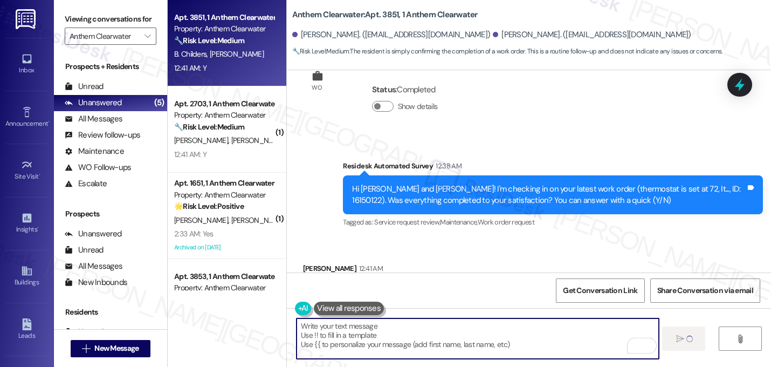
scroll to position [2899, 0]
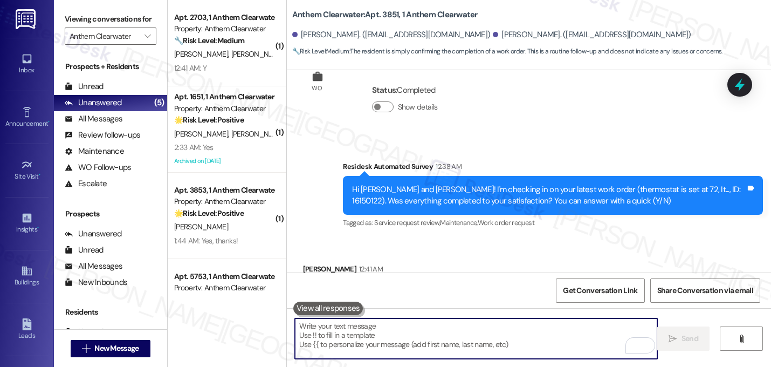
click at [494, 239] on div "Received via SMS Luke Badie 12:41 AM Y Tags and notes Tagged as: Positive respo…" at bounding box center [529, 284] width 484 height 91
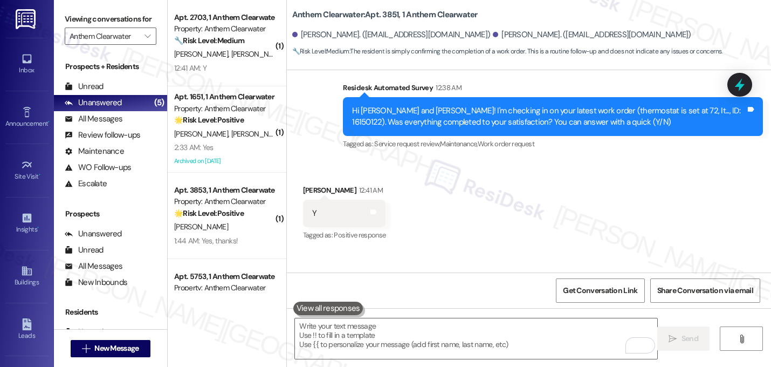
scroll to position [2986, 0]
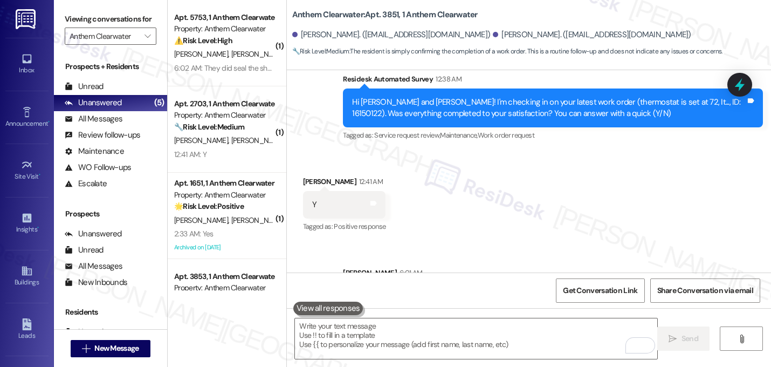
click at [352, 243] on div "Sent via SMS Sarah 6:01 AM That's great! I'm glad to hear that your last mainte…" at bounding box center [529, 286] width 484 height 87
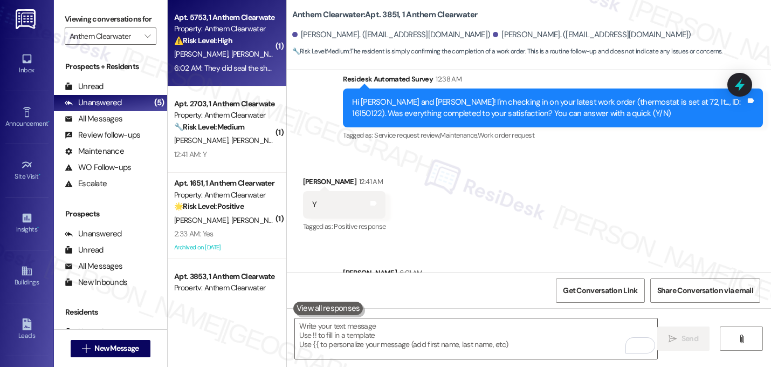
click at [232, 60] on div "E. Thomas C. Baker" at bounding box center [224, 53] width 102 height 13
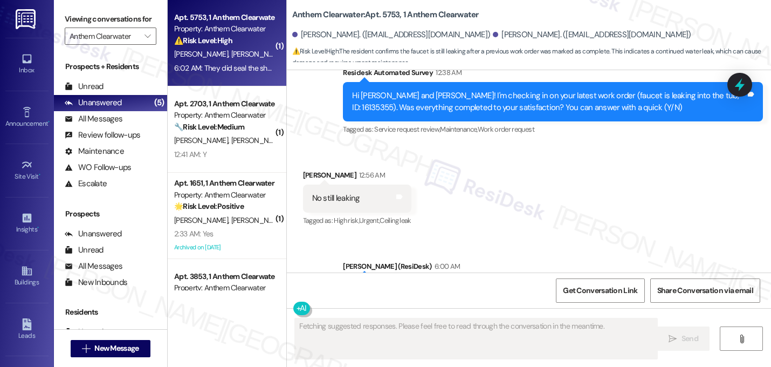
scroll to position [1920, 0]
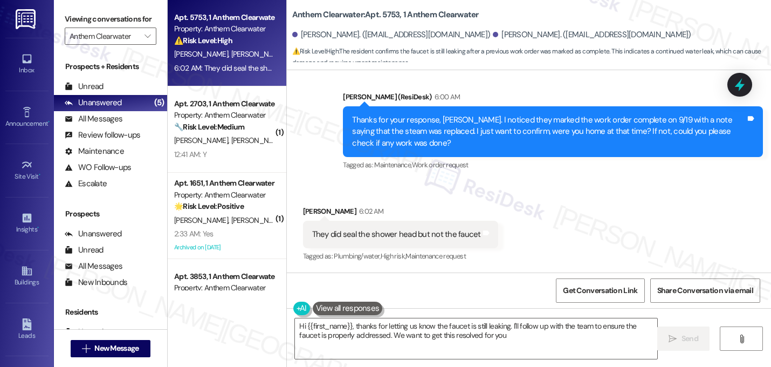
type textarea "Hi {{first_name}}, thanks for letting us know the faucet is still leaking. I'll…"
click at [367, 188] on div "Received via SMS Emma Thomas 6:02 AM They did seal the shower head but not the …" at bounding box center [529, 226] width 484 height 91
click at [450, 183] on div "Received via SMS Emma Thomas 6:02 AM They did seal the shower head but not the …" at bounding box center [529, 226] width 484 height 91
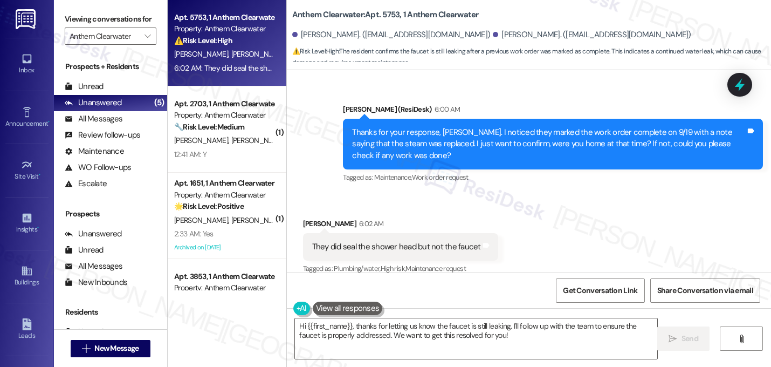
scroll to position [1921, 0]
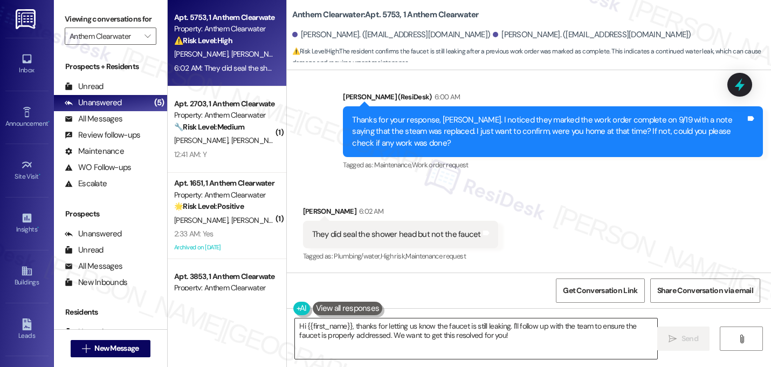
click at [439, 335] on textarea "Hi {{first_name}}, thanks for letting us know the faucet is still leaking. I'll…" at bounding box center [476, 338] width 363 height 40
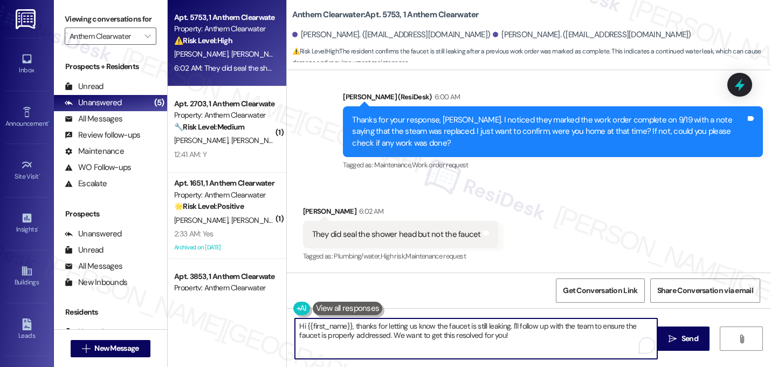
click at [439, 335] on textarea "Hi {{first_name}}, thanks for letting us know the faucet is still leaking. I'll…" at bounding box center [476, 338] width 363 height 40
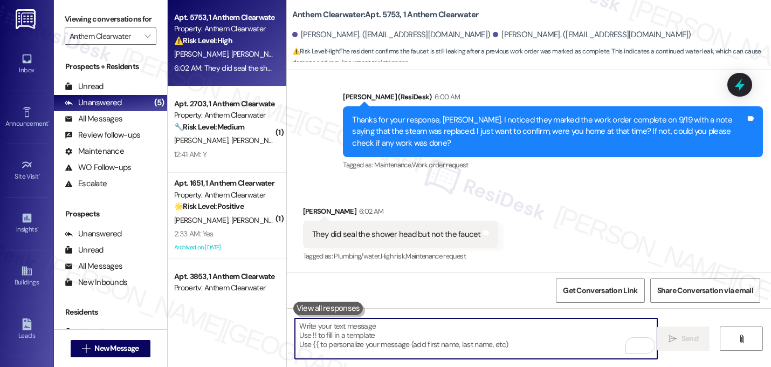
paste textarea "I understand. Let me follow up on this with the team, and I'll let you know onc…"
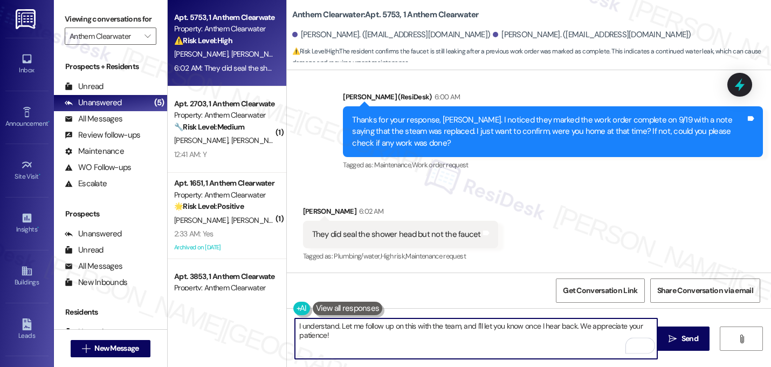
click at [333, 330] on textarea "I understand. Let me follow up on this with the team, and I'll let you know onc…" at bounding box center [476, 338] width 363 height 40
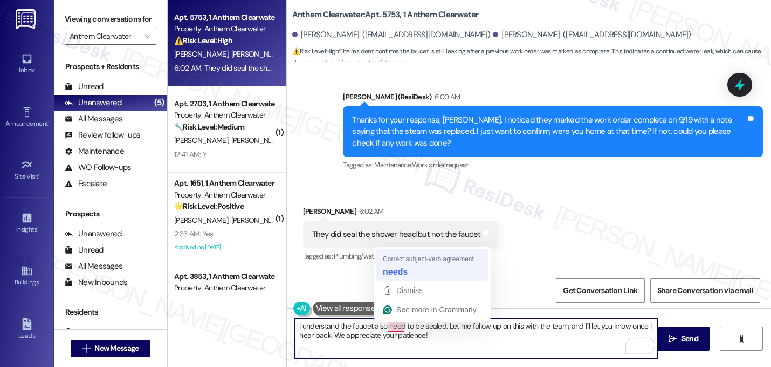
type textarea "I understand the faucet also needs to be sealed. Let me follow up on this with …"
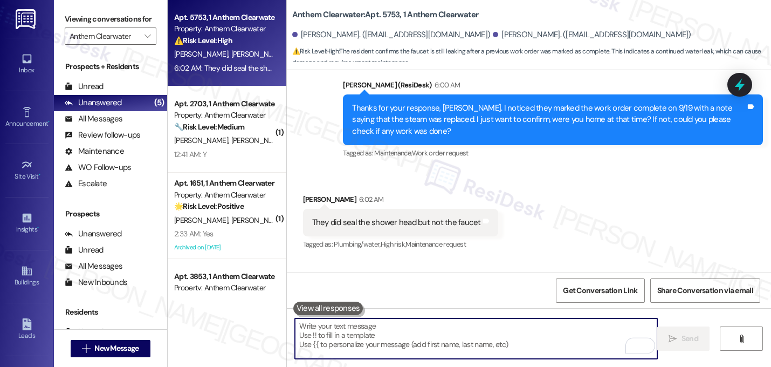
scroll to position [1920, 0]
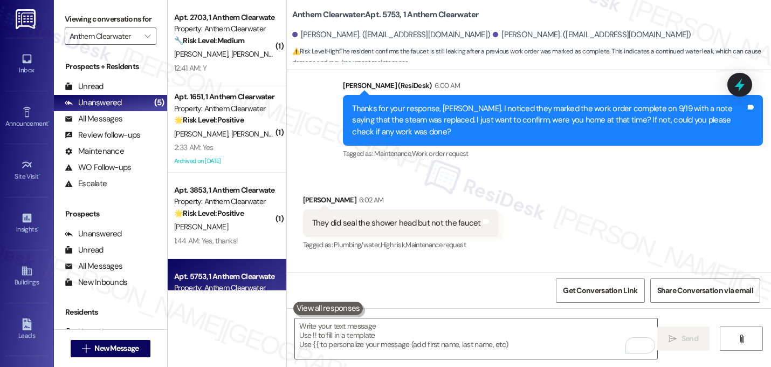
click at [528, 211] on div "Received via SMS Emma Thomas 6:02 AM They did seal the shower head but not the …" at bounding box center [529, 215] width 484 height 91
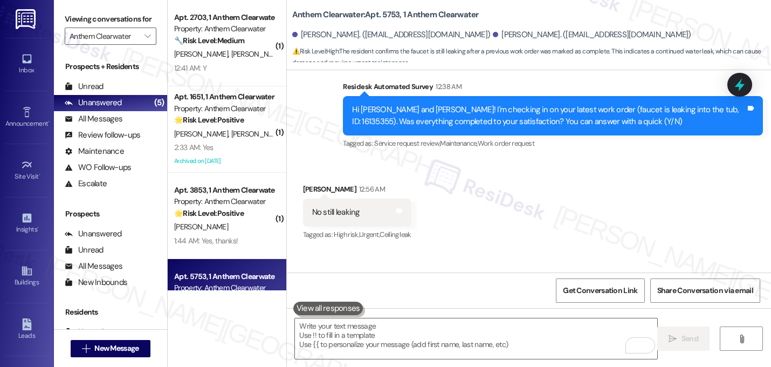
scroll to position [1704, 0]
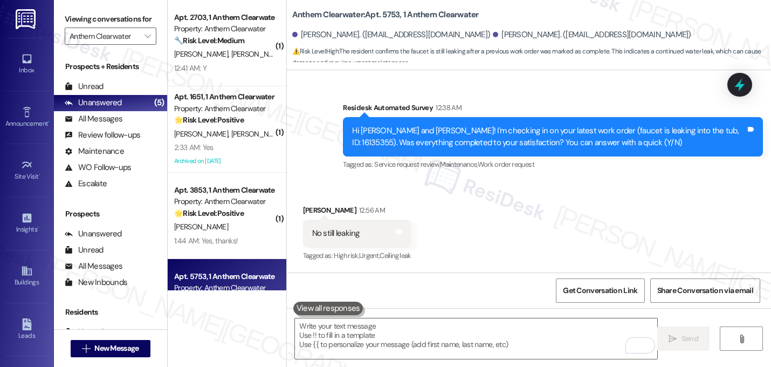
click at [672, 145] on div "Hi [PERSON_NAME] and [PERSON_NAME]! I'm checking in on your latest work order (…" at bounding box center [549, 136] width 394 height 23
copy div "16135355"
click at [620, 220] on div "Received via SMS Caleb Baker 12:56 AM No still leaking Tags and notes Tagged as…" at bounding box center [529, 225] width 484 height 91
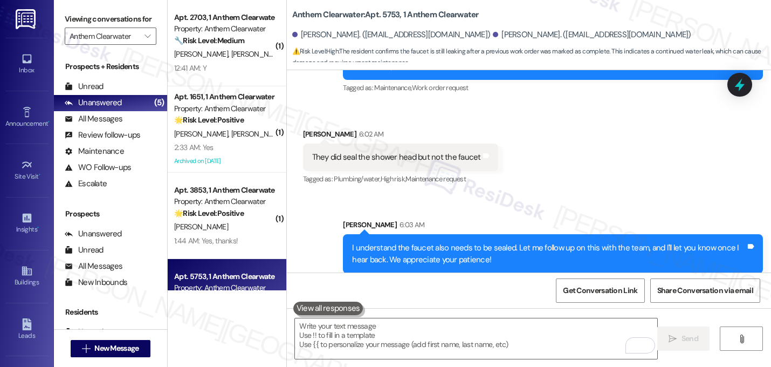
scroll to position [2007, 0]
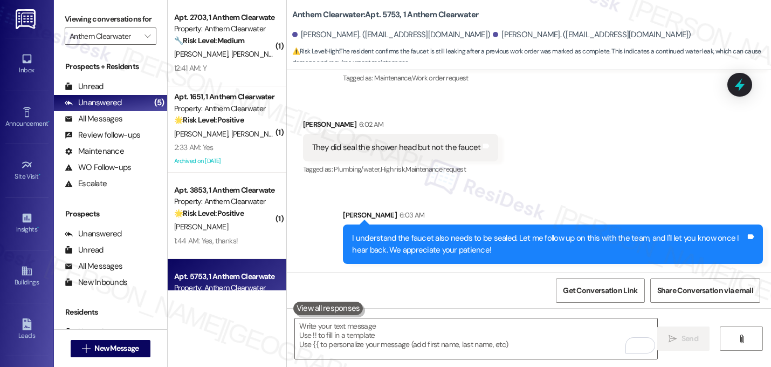
click at [612, 213] on div "Sarah 6:03 AM" at bounding box center [553, 216] width 420 height 15
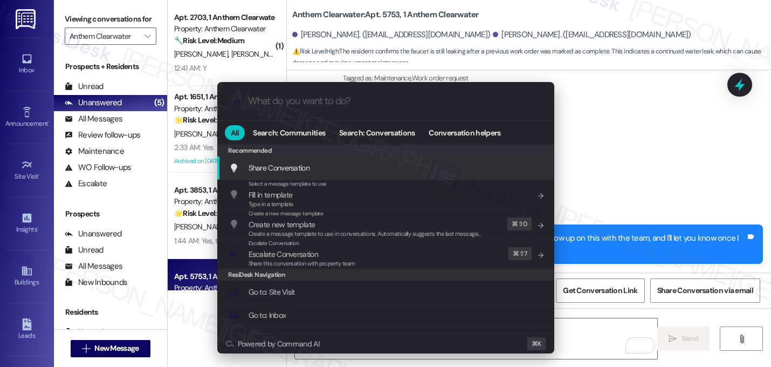
type input "e"
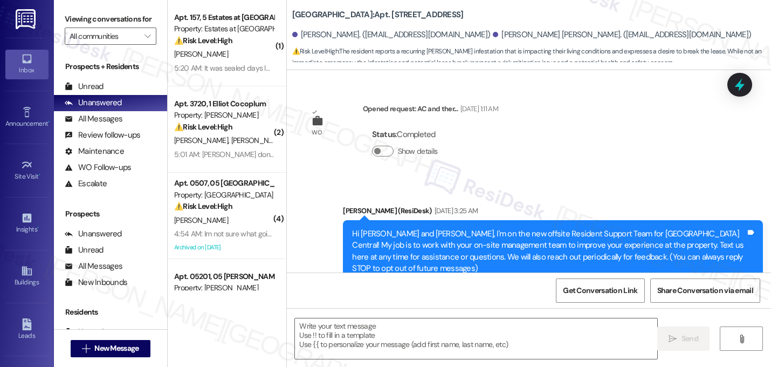
scroll to position [14020, 0]
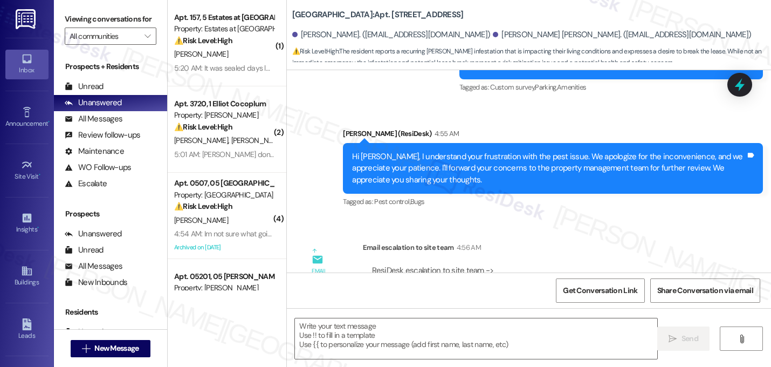
type textarea "Fetching suggested responses. Please feel free to read through the conversation…"
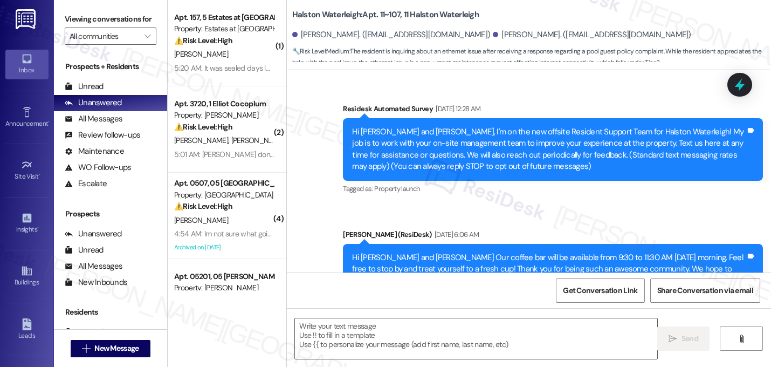
type textarea "Fetching suggested responses. Please feel free to read through the conversation…"
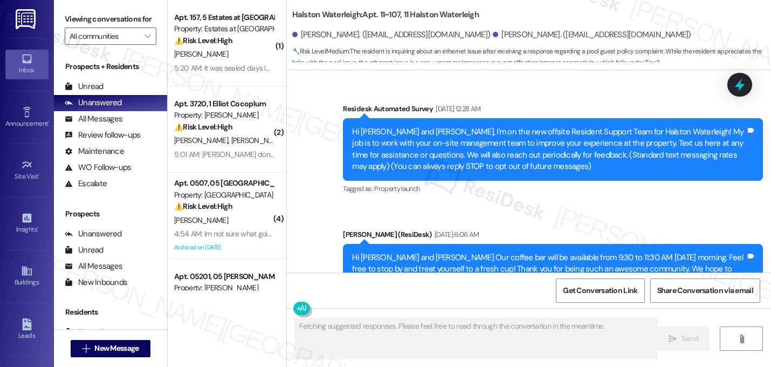
scroll to position [27382, 0]
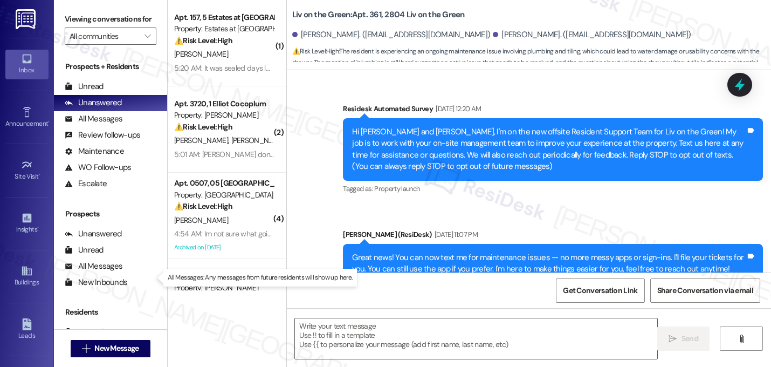
scroll to position [17561, 0]
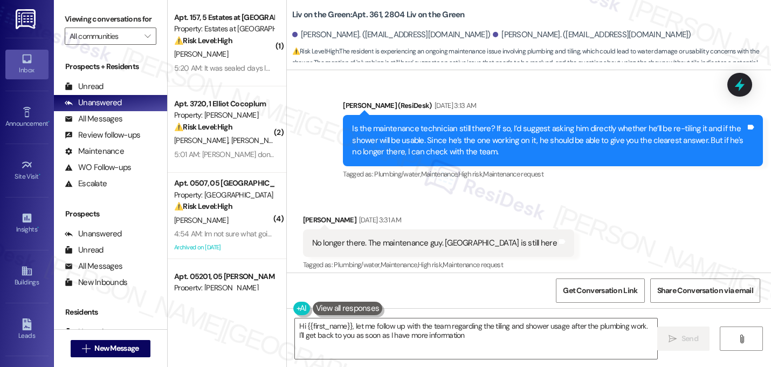
type textarea "Hi {{first_name}}, let me follow up with the team regarding the tiling and show…"
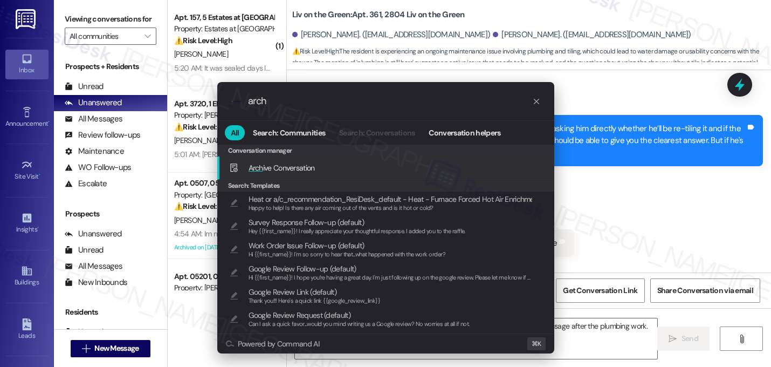
type input "arch"
click at [304, 164] on span "Arch ive Conversation" at bounding box center [282, 168] width 66 height 10
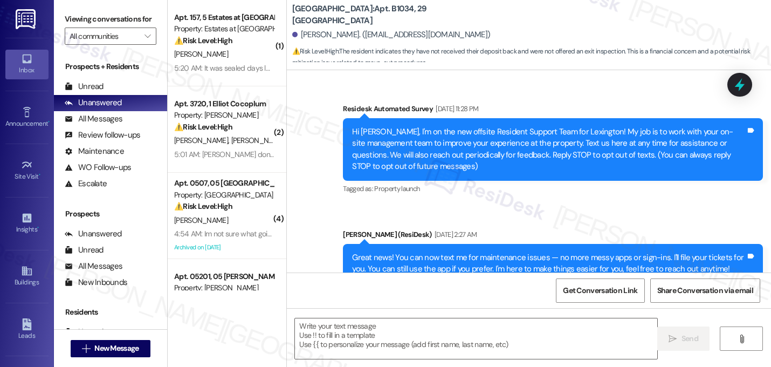
scroll to position [8012, 0]
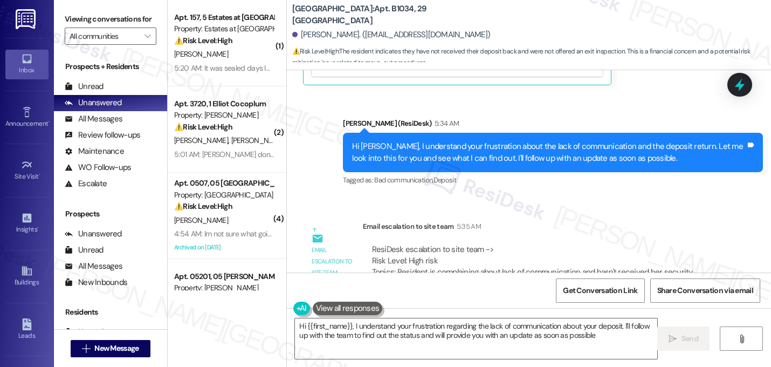
type textarea "Hi {{first_name}}, I understand your frustration regarding the lack of communic…"
click at [722, 230] on div "Email escalation to site team Email escalation to site team 5:35 AM ResiDesk es…" at bounding box center [513, 283] width 436 height 140
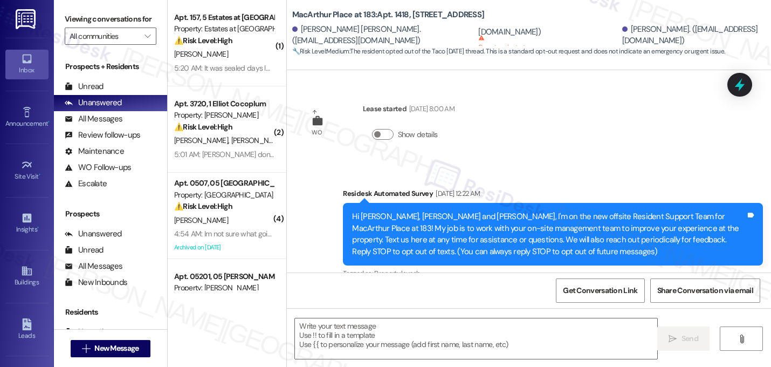
scroll to position [8239, 0]
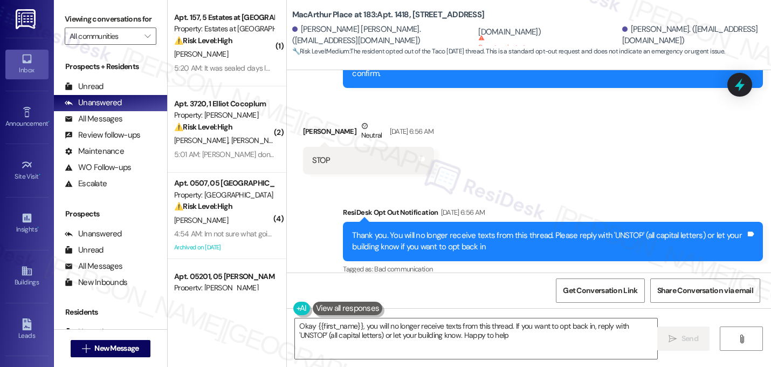
type textarea "Okay {{first_name}}, you will no longer receive texts from this thread. If you …"
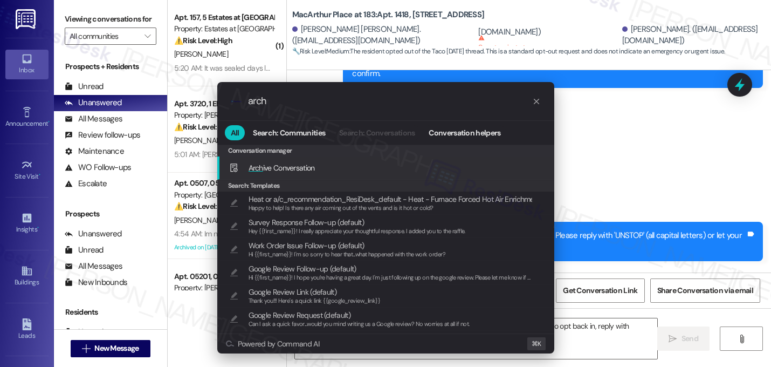
type input "arch"
click at [275, 168] on span "Arch ive Conversation" at bounding box center [282, 168] width 66 height 10
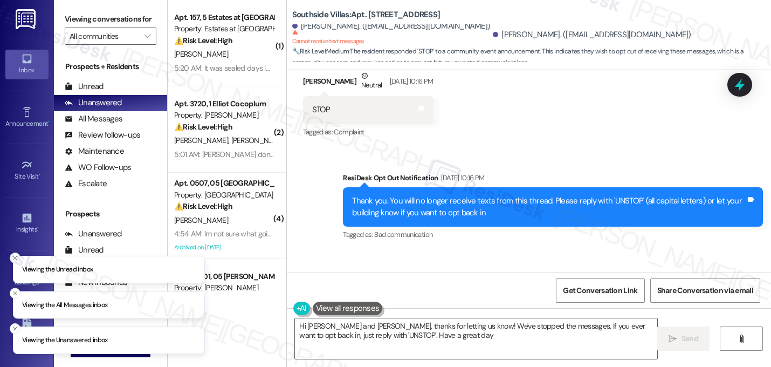
type textarea "Hi [PERSON_NAME] and [PERSON_NAME], thanks for letting us know! We've stopped t…"
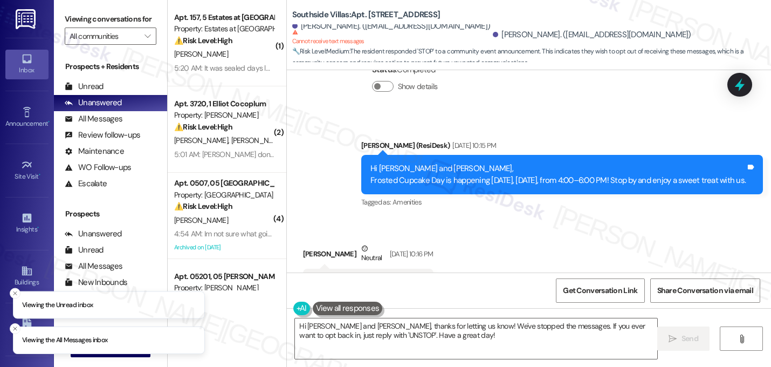
scroll to position [6349, 0]
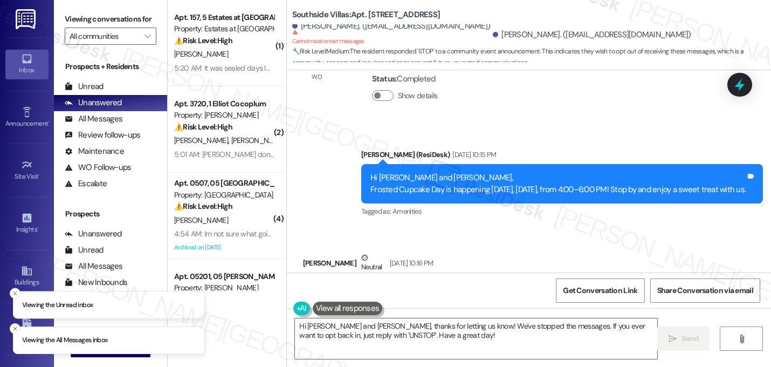
click at [459, 228] on div "Received via SMS [PERSON_NAME] Neutral [DATE] 10:16 PM STOP Tags and notes Tagg…" at bounding box center [529, 279] width 484 height 103
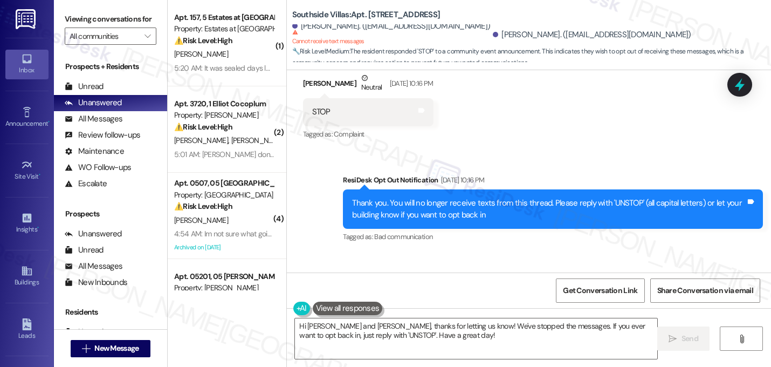
scroll to position [6531, 0]
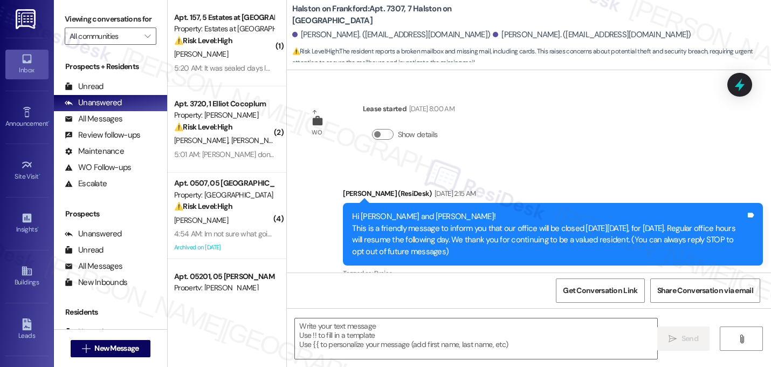
scroll to position [1978, 0]
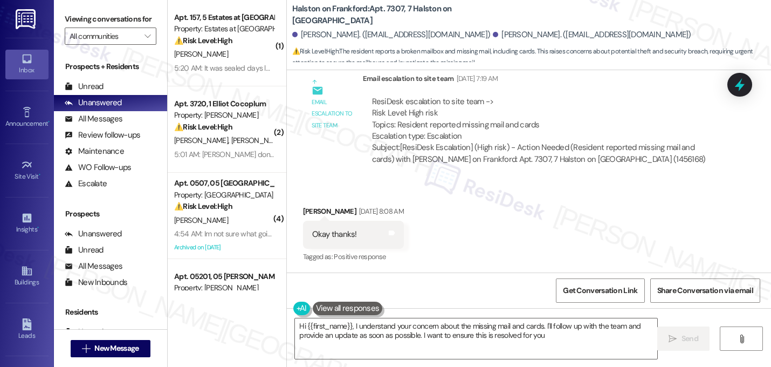
type textarea "Hi {{first_name}}, I understand your concern about the missing mail and cards. …"
click at [451, 201] on div "Received via SMS [PERSON_NAME] [DATE] 8:08 AM Okay thanks! Tags and notes Tagge…" at bounding box center [529, 226] width 484 height 91
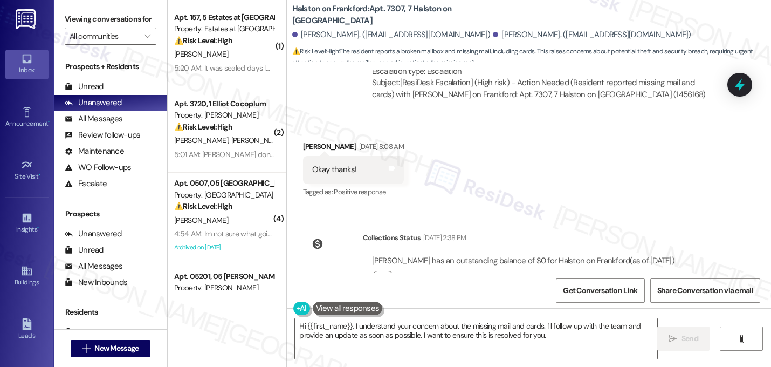
scroll to position [2078, 0]
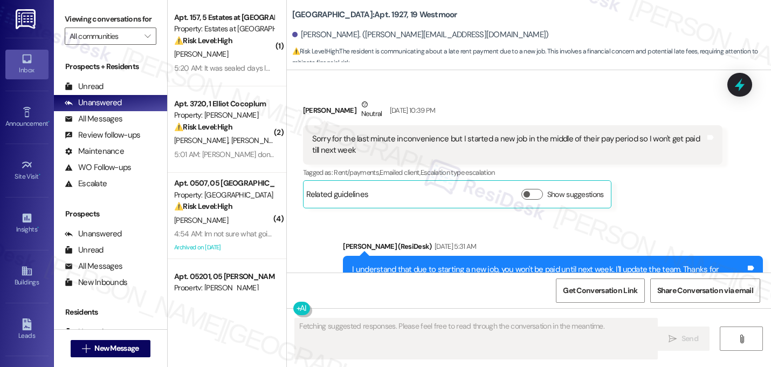
scroll to position [4415, 0]
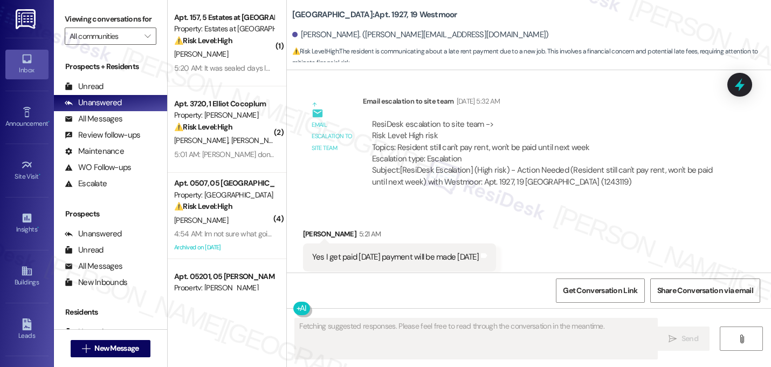
click at [578, 204] on div "Received via SMS [PERSON_NAME] 5:21 AM Yes I get paid [DATE] payment will be ma…" at bounding box center [529, 249] width 484 height 91
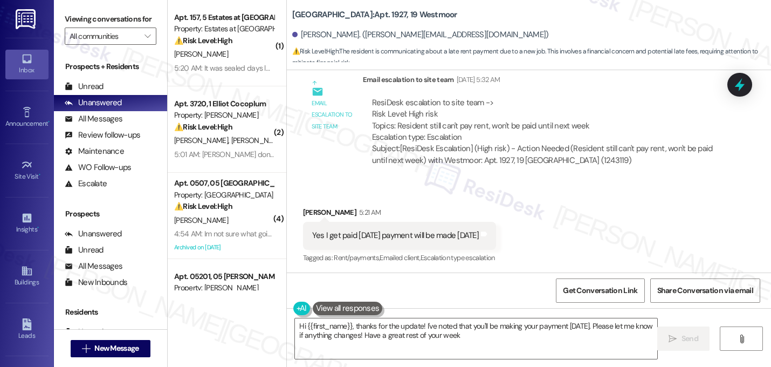
type textarea "Hi {{first_name}}, thanks for the update! I've noted that you'll be making your…"
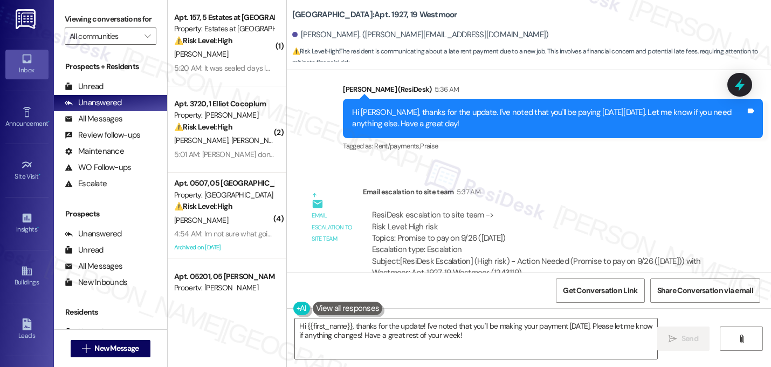
scroll to position [4651, 0]
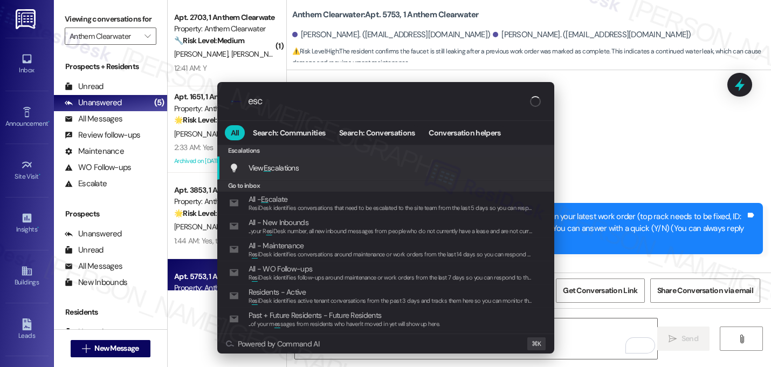
scroll to position [2007, 0]
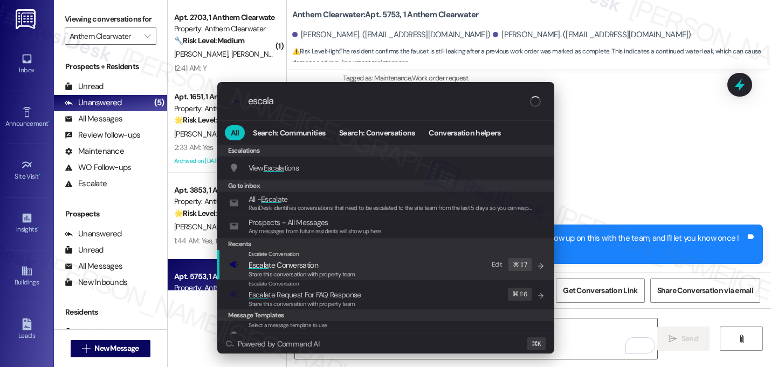
type input "escala"
click at [343, 271] on span "Share this conversation with property team" at bounding box center [302, 274] width 107 height 8
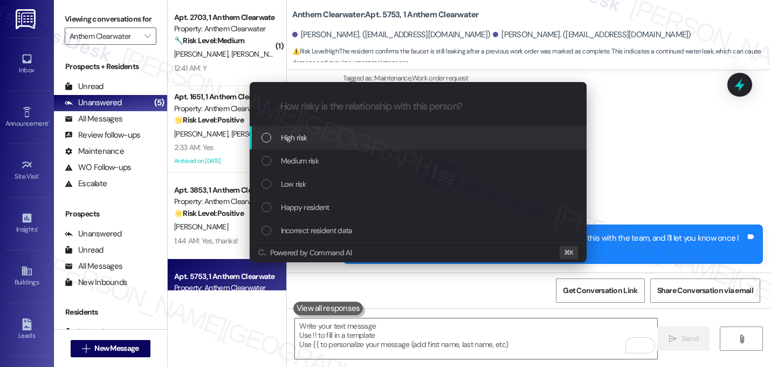
click at [342, 145] on div "High risk" at bounding box center [418, 137] width 337 height 23
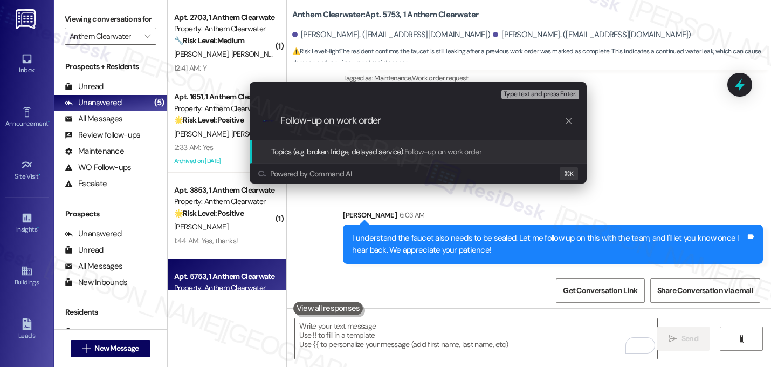
paste input "16135355"
type input "Follow-up on work order 16135355 - faucet also needs to be sealed"
click at [358, 120] on input "Follow-up on work order 16135355 - faucet also needs to be sealed" at bounding box center [423, 120] width 284 height 11
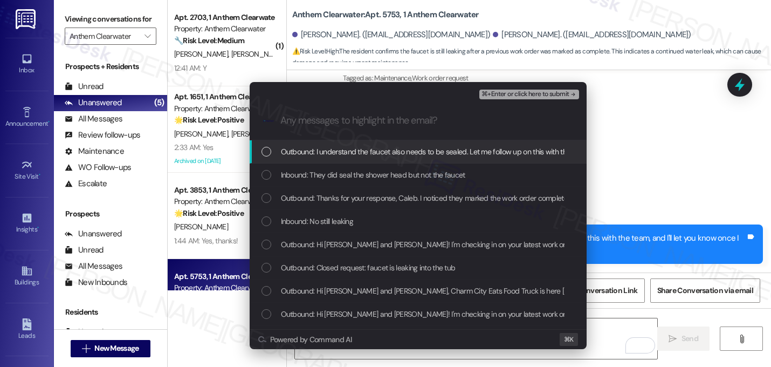
click at [334, 153] on span "Outbound: I understand the faucet also needs to be sealed. Let me follow up on …" at bounding box center [541, 152] width 521 height 12
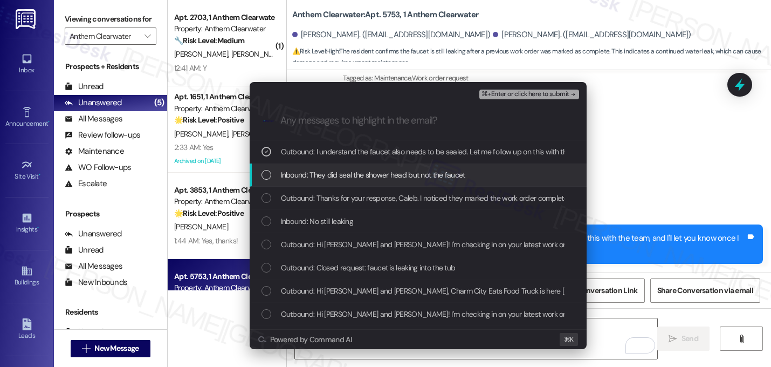
click at [334, 175] on span "Inbound: They did seal the shower head but not the faucet" at bounding box center [373, 175] width 185 height 12
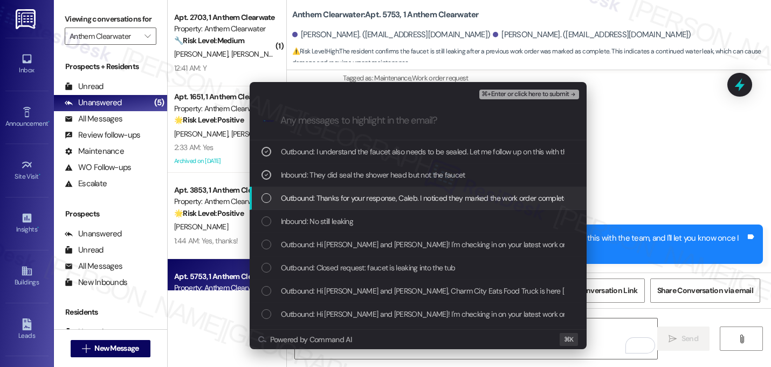
click at [334, 192] on span "Outbound: Thanks for your response, Caleb. I noticed they marked the work order…" at bounding box center [676, 198] width 790 height 12
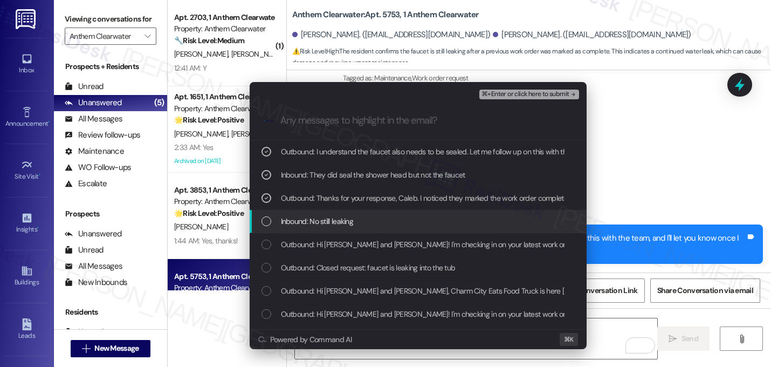
click at [320, 230] on div "Inbound: No still leaking" at bounding box center [418, 221] width 337 height 23
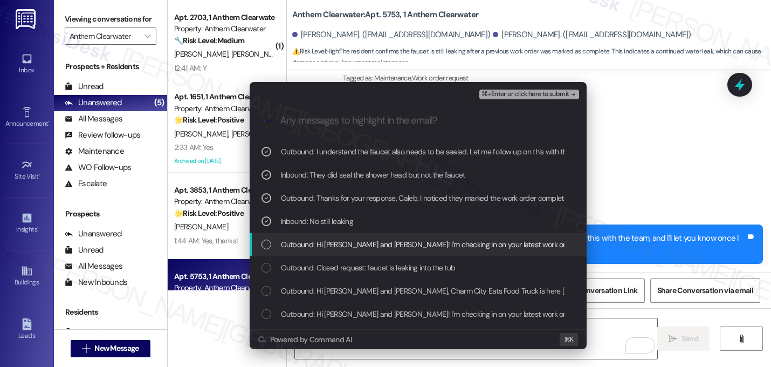
click at [320, 243] on span "Outbound: Hi [PERSON_NAME] and [PERSON_NAME]! I'm checking in on your latest wo…" at bounding box center [627, 244] width 693 height 12
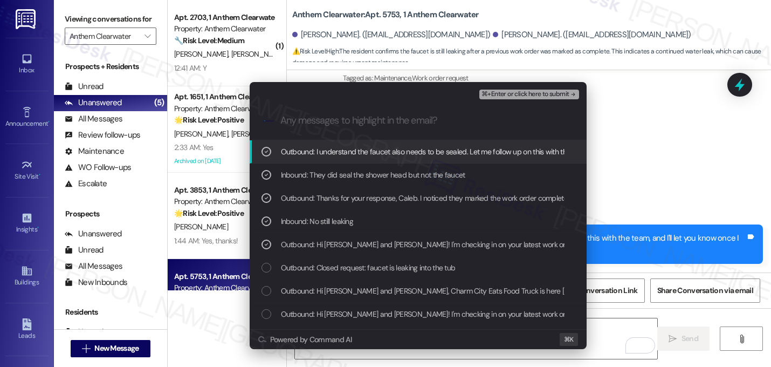
click at [570, 93] on icon "remove-block-⌘+enter-or click here to submit" at bounding box center [574, 95] width 8 height 8
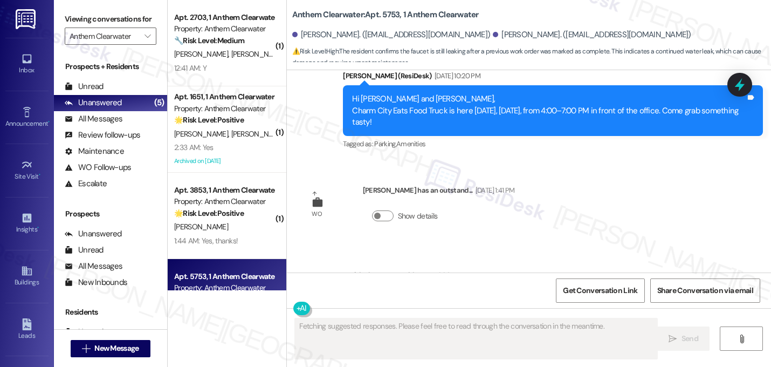
scroll to position [1920, 0]
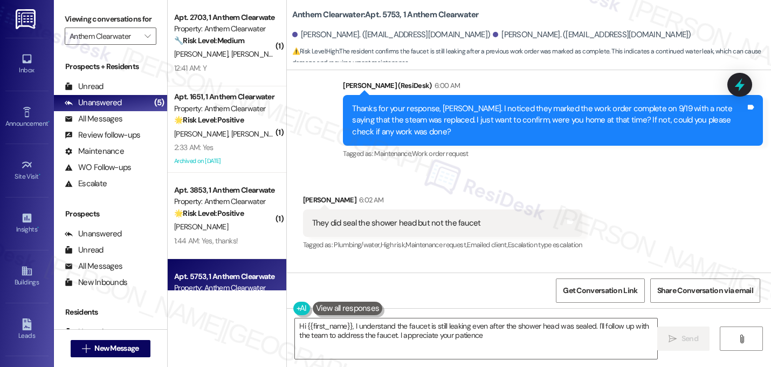
type textarea "Hi {{first_name}}, I understand the faucet is still leaking even after the show…"
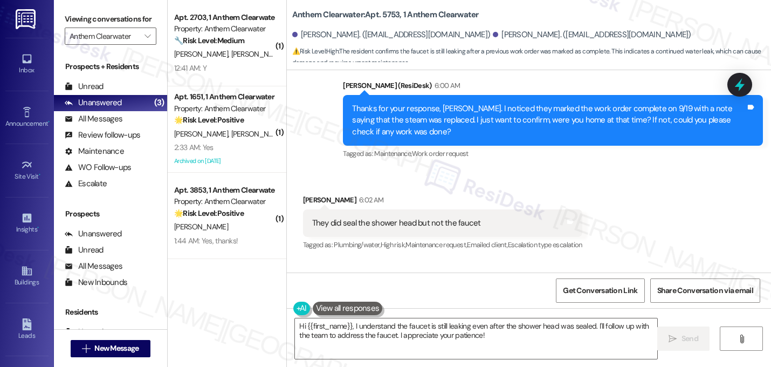
click at [579, 209] on div "[PERSON_NAME] 6:02 AM" at bounding box center [442, 201] width 279 height 15
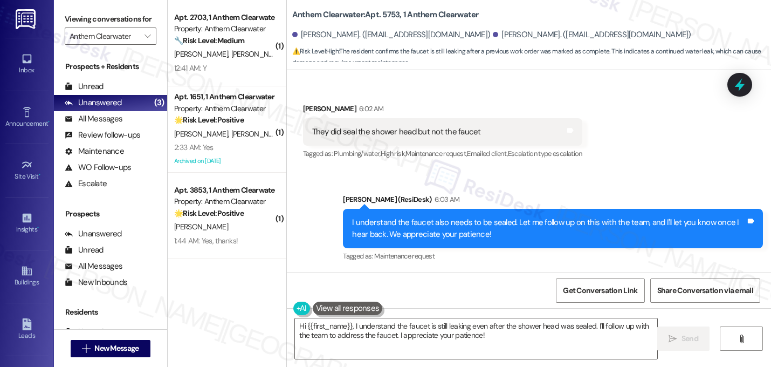
scroll to position [2023, 0]
click at [145, 40] on icon "" at bounding box center [148, 36] width 6 height 9
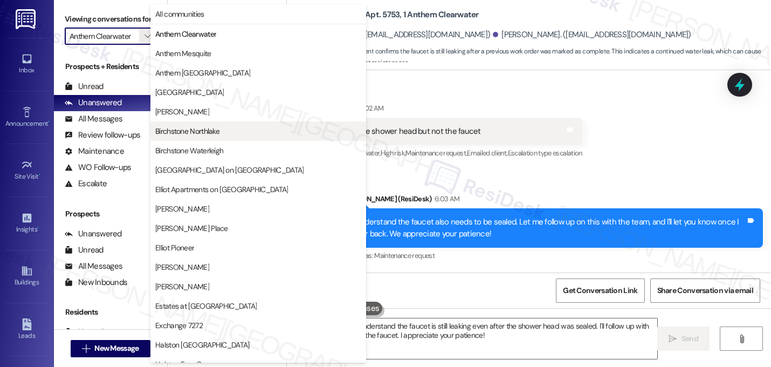
click at [241, 135] on span "Birchstone Northlake" at bounding box center [258, 131] width 206 height 11
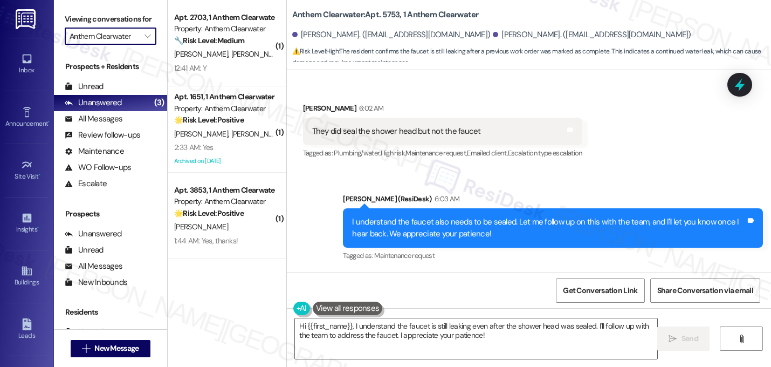
type input "Birchstone Northlake"
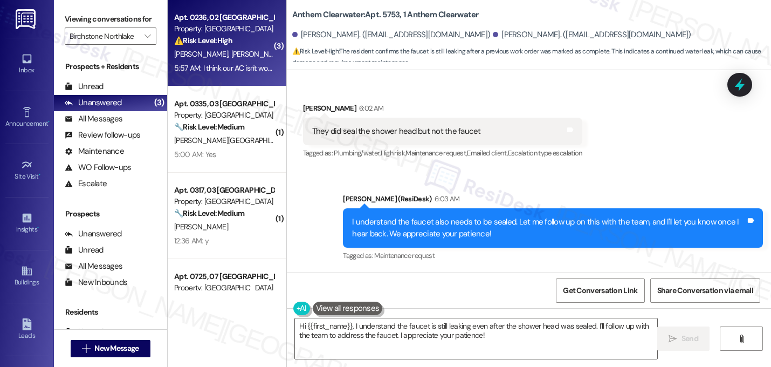
click at [231, 52] on span "[PERSON_NAME][GEOGRAPHIC_DATA]" at bounding box center [292, 54] width 122 height 10
type textarea "Fetching suggested responses. Please feel free to read through the conversation…"
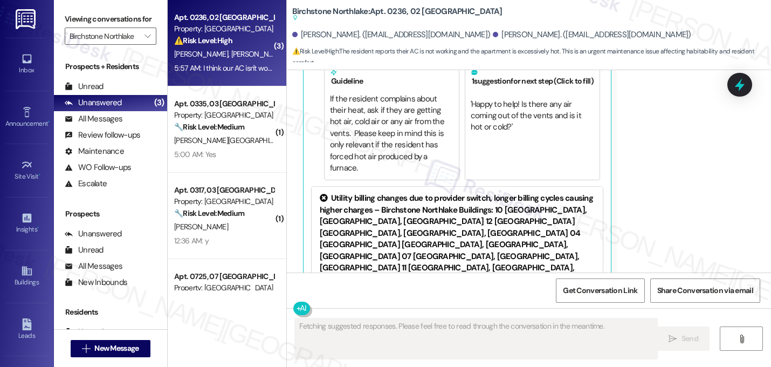
scroll to position [3288, 0]
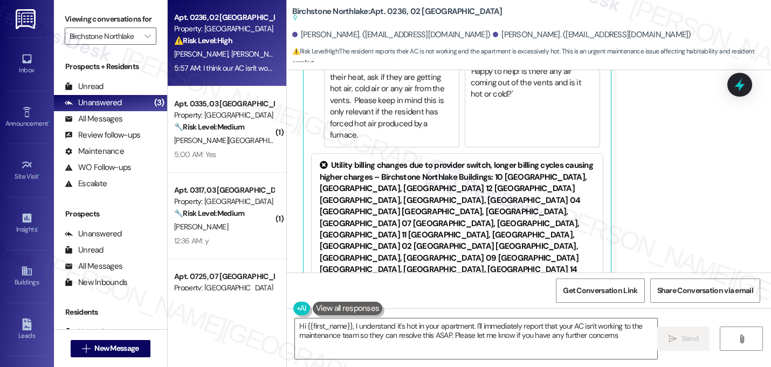
type textarea "Hi {{first_name}}, I understand it's hot in your apartment. I'll immediately re…"
click at [624, 156] on div "[PERSON_NAME] Neutral 5:57 AM I think our AC isn't working? We have it set for …" at bounding box center [513, 97] width 420 height 403
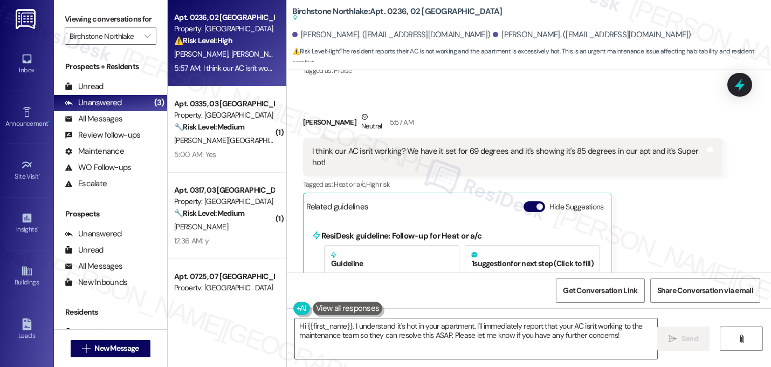
scroll to position [3072, 0]
click at [537, 204] on span "button" at bounding box center [540, 207] width 6 height 6
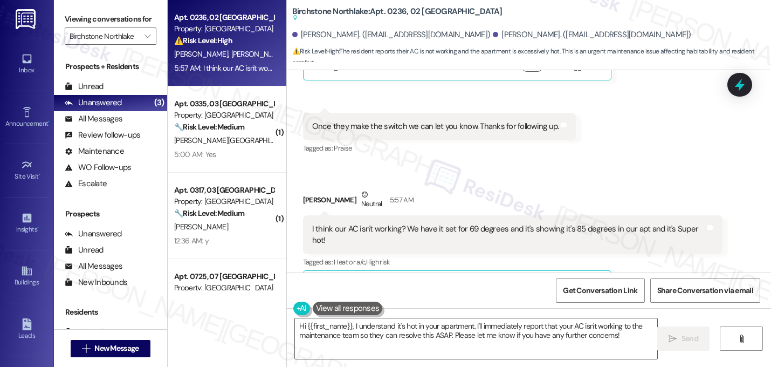
click at [639, 141] on div "Received via SMS [PERSON_NAME] Question Neutral 12:48 AM They came by look at i…" at bounding box center [529, 126] width 484 height 359
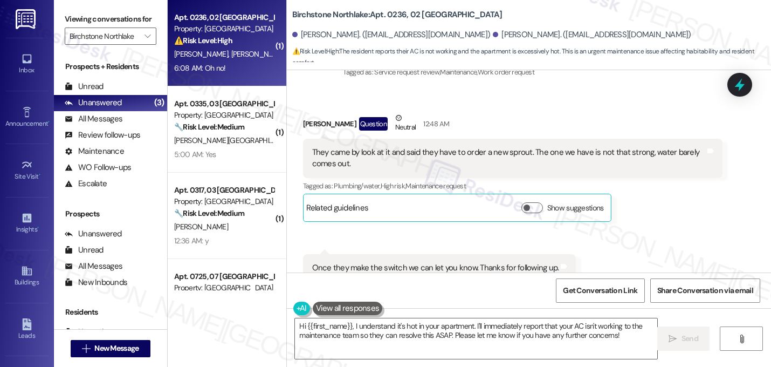
scroll to position [2854, 0]
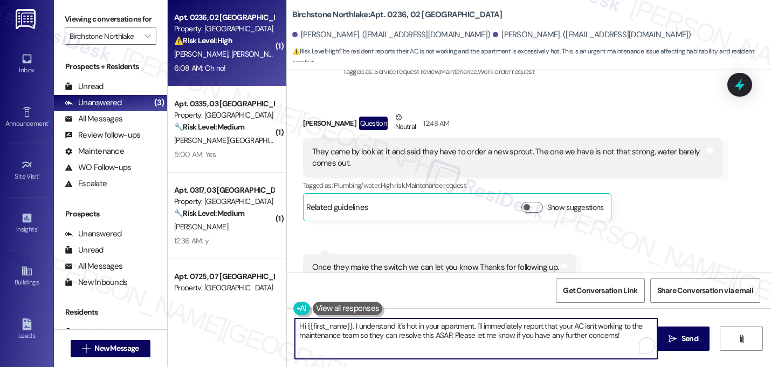
click at [484, 333] on textarea "Hi {{first_name}}, I understand it's hot in your apartment. I'll immediately re…" at bounding box center [476, 338] width 363 height 40
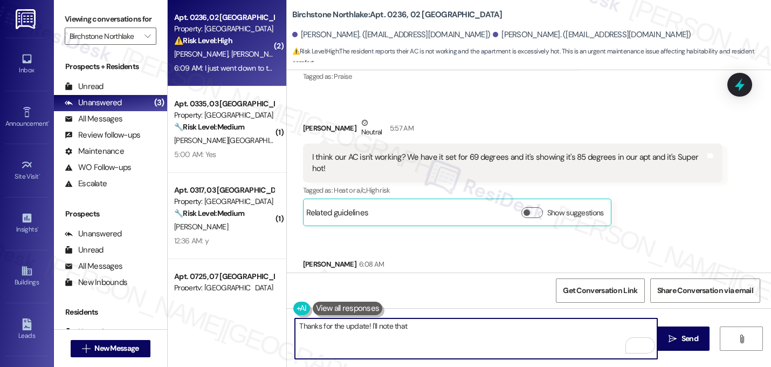
scroll to position [3069, 0]
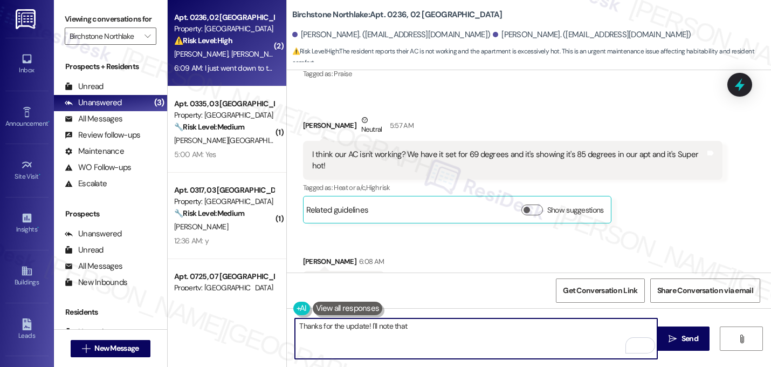
click at [515, 246] on div "Received via SMS [PERSON_NAME] Question Neutral 12:48 AM They came by look at i…" at bounding box center [529, 127] width 484 height 510
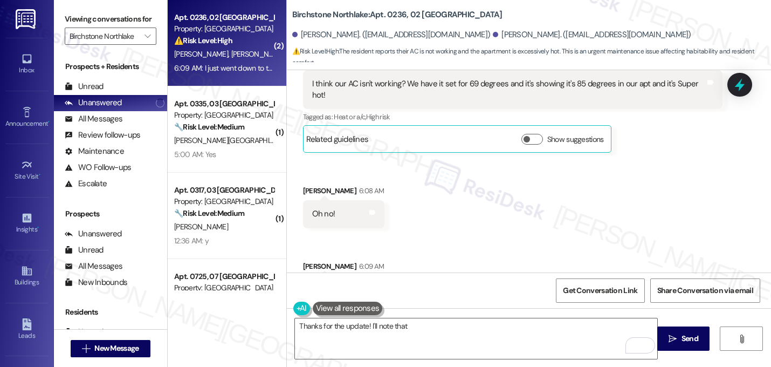
scroll to position [3145, 0]
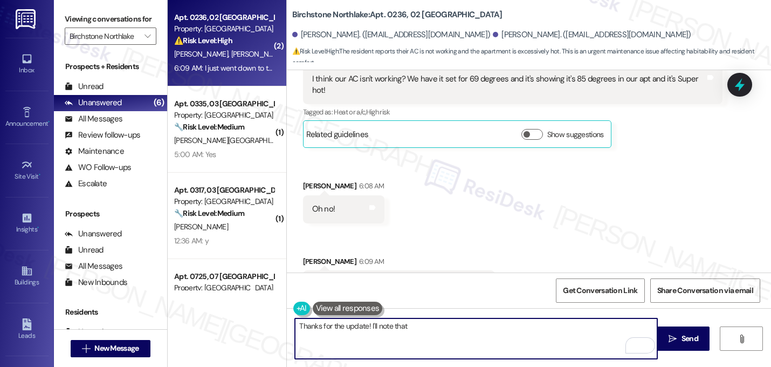
click at [431, 327] on textarea "Thanks for the update! I'll note that" at bounding box center [476, 338] width 363 height 40
click at [364, 326] on textarea "Thanks for the update! I'll note that" at bounding box center [476, 338] width 363 height 40
click at [426, 325] on textarea "Thanks for the update!s I'll note that" at bounding box center [476, 338] width 363 height 40
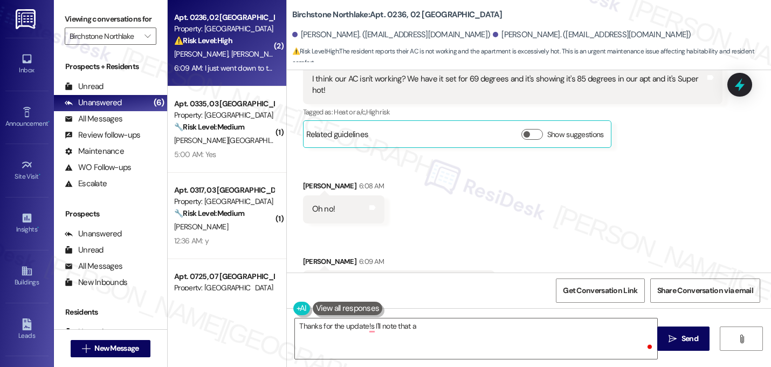
click at [554, 223] on div "Received via SMS [PERSON_NAME] Question Neutral 12:48 AM They came by look at i…" at bounding box center [529, 52] width 484 height 510
click at [366, 330] on textarea "Thanks for the update!s I'll note that a" at bounding box center [476, 338] width 363 height 40
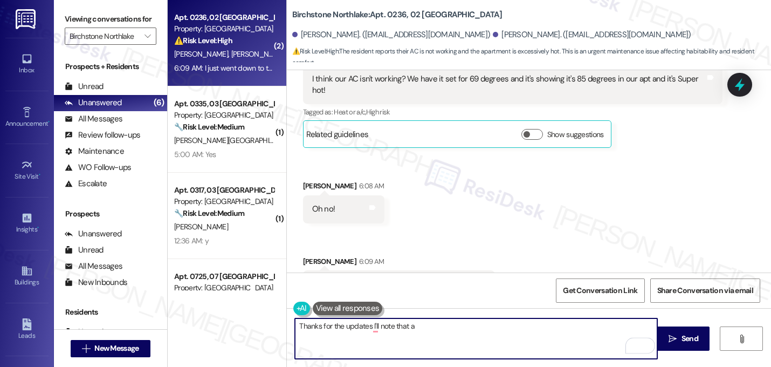
click at [367, 324] on textarea "Thanks for the updates I'll note that a" at bounding box center [476, 338] width 363 height 40
click at [458, 331] on textarea "Thanks for the updates! I'll note that a" at bounding box center [476, 338] width 363 height 40
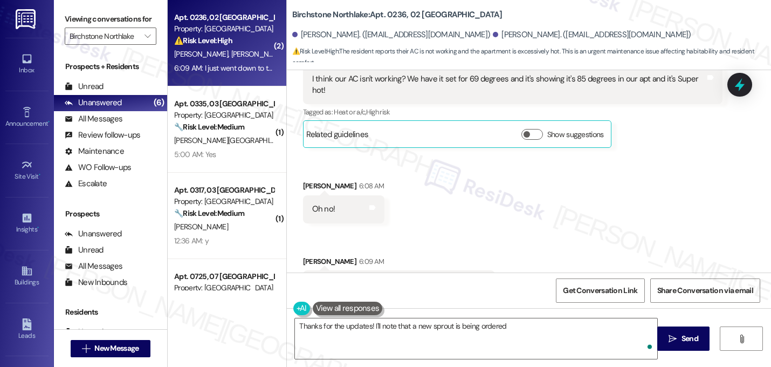
click at [536, 243] on div "Received via SMS [PERSON_NAME] Question Neutral 12:48 AM They came by look at i…" at bounding box center [529, 52] width 484 height 510
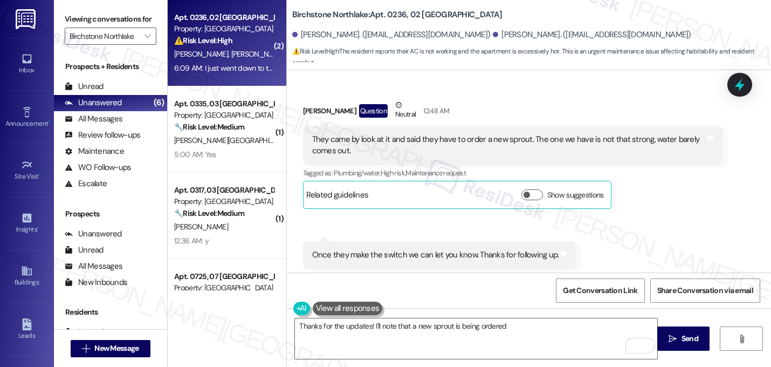
scroll to position [2864, 0]
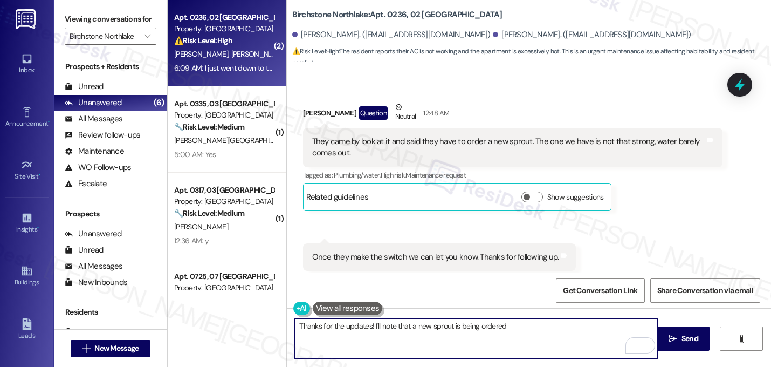
click at [519, 332] on textarea "Thanks for the updates! I'll note that a new sprout is being ordered" at bounding box center [476, 338] width 363 height 40
click at [622, 188] on div "Received via SMS [PERSON_NAME] Question Neutral 12:48 AM They came by look at i…" at bounding box center [513, 156] width 436 height 126
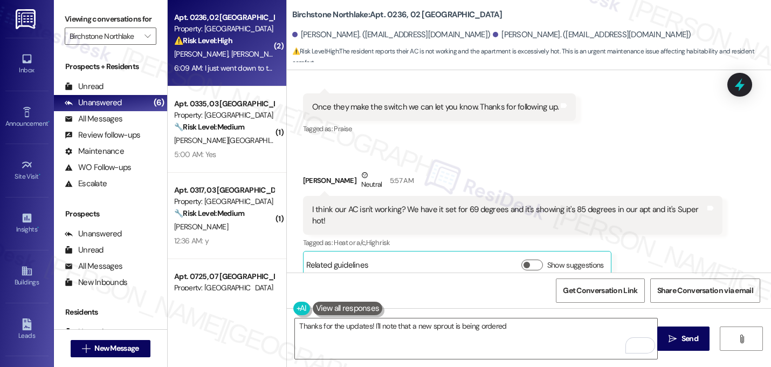
scroll to position [3015, 0]
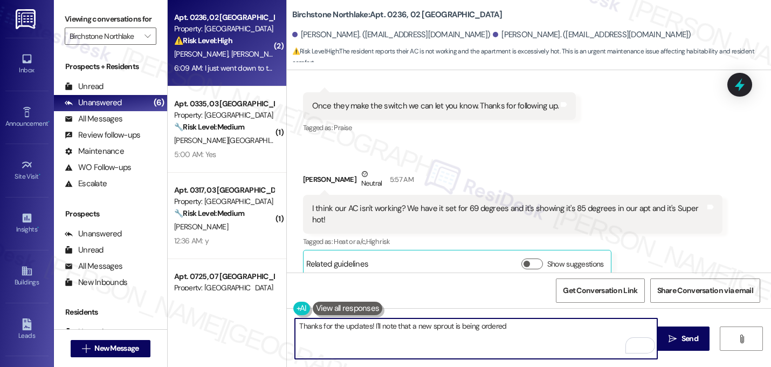
click at [529, 331] on textarea "Thanks for the updates! I'll note that a new sprout is being ordered" at bounding box center [476, 338] width 363 height 40
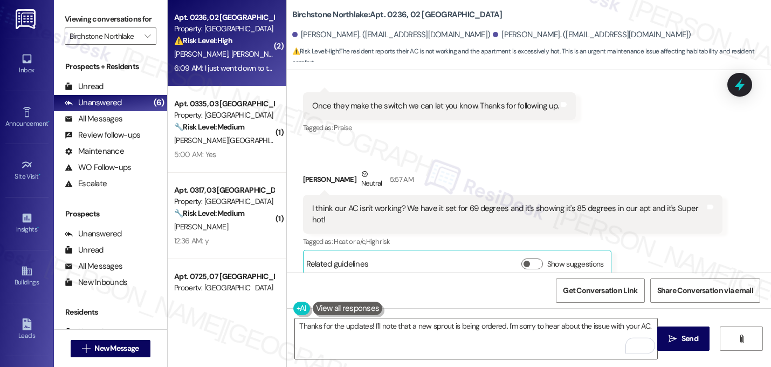
click at [632, 240] on div "[PERSON_NAME] Neutral 5:57 AM I think our AC isn't working? We have it set for …" at bounding box center [513, 223] width 420 height 110
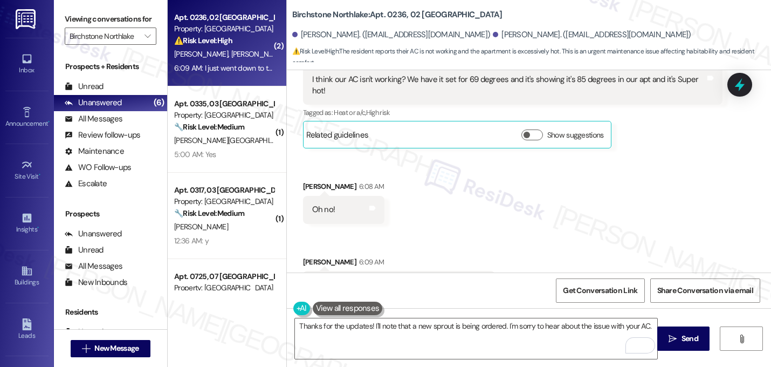
scroll to position [3145, 0]
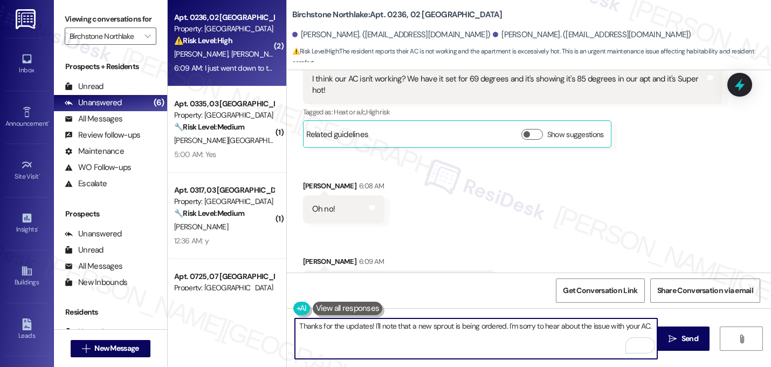
click at [648, 331] on textarea "Thanks for the updates! I'll note that a new sprout is being ordered. I'm sorry…" at bounding box center [476, 338] width 363 height 40
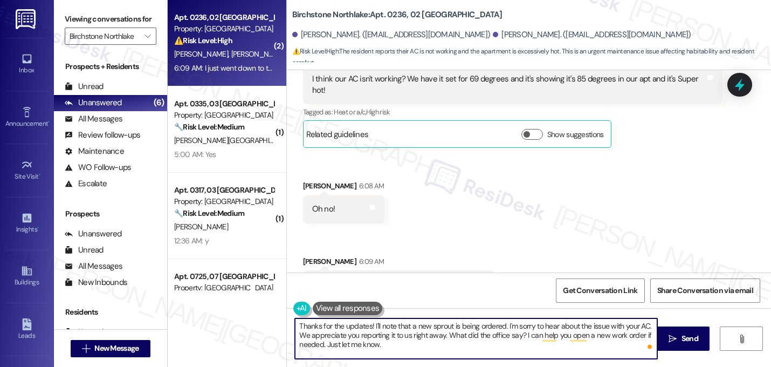
drag, startPoint x: 389, startPoint y: 347, endPoint x: 262, endPoint y: 299, distance: 135.6
click at [262, 299] on div "( 2 ) Apt. 0236, 02 [GEOGRAPHIC_DATA] Property: [GEOGRAPHIC_DATA] ⚠️ Risk Level…" at bounding box center [470, 183] width 604 height 367
type textarea "Thanks for the updates! I'll note that a new sprout is being ordered. I'm sorry…"
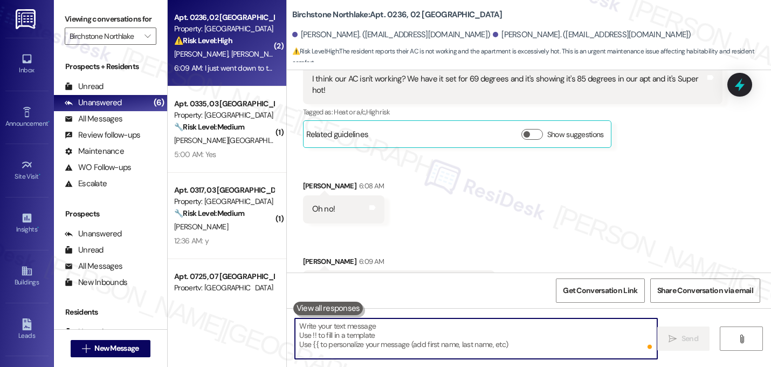
paste textarea "Thanks for the updates! I’ll note that a new sprout is being ordered. I’m sorry…"
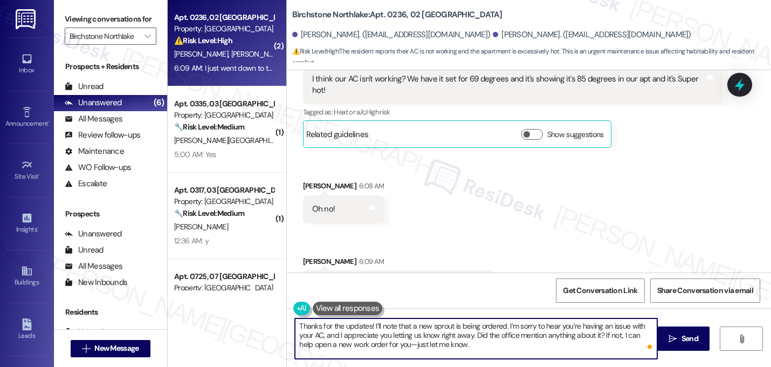
click at [399, 349] on textarea "Thanks for the updates! I’ll note that a new sprout is being ordered. I’m sorry…" at bounding box center [476, 338] width 363 height 40
type textarea "Thanks for the updates! I’ll note that a new sprout is being ordered. I’m sorry…"
click at [463, 347] on textarea "Thanks for the updates! I’ll note that a new sprout is being ordered. I’m sorry…" at bounding box center [476, 338] width 363 height 40
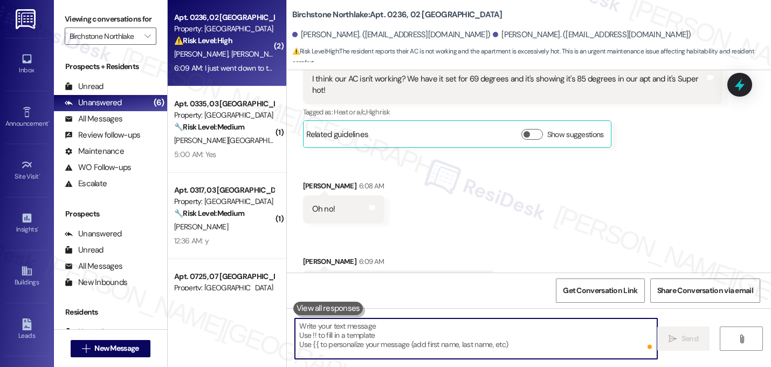
scroll to position [3144, 0]
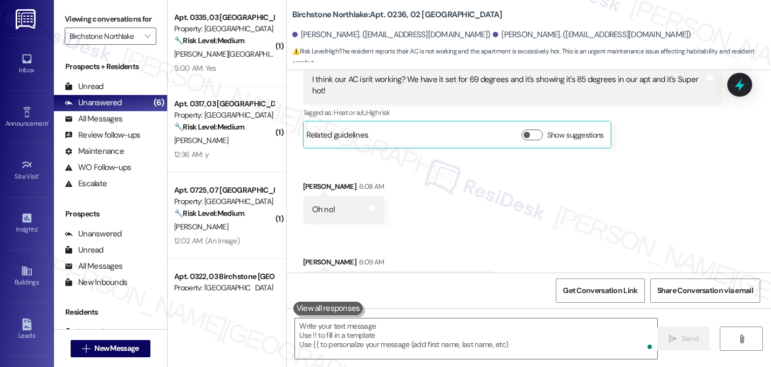
click at [578, 174] on div "Received via SMS Sunny Coleman Question Neutral 12:48 AM They came by look at i…" at bounding box center [529, 52] width 484 height 510
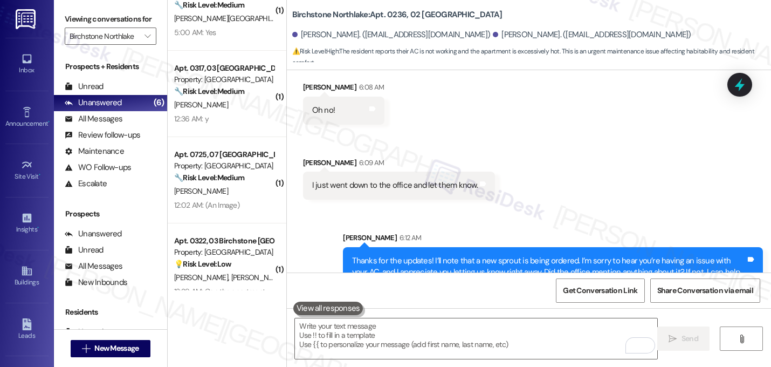
scroll to position [228, 0]
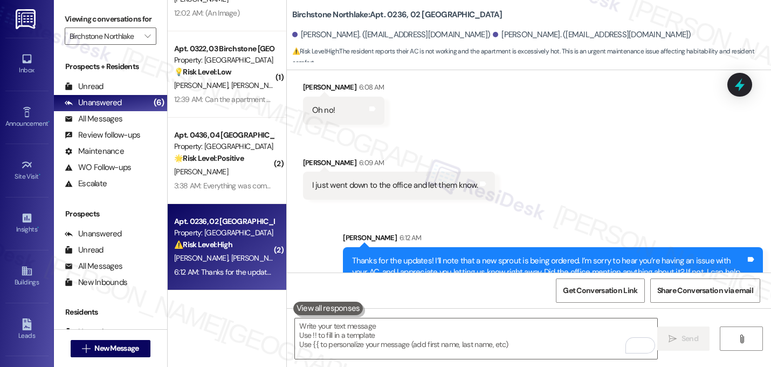
click at [231, 254] on span "[PERSON_NAME][GEOGRAPHIC_DATA]" at bounding box center [292, 258] width 122 height 10
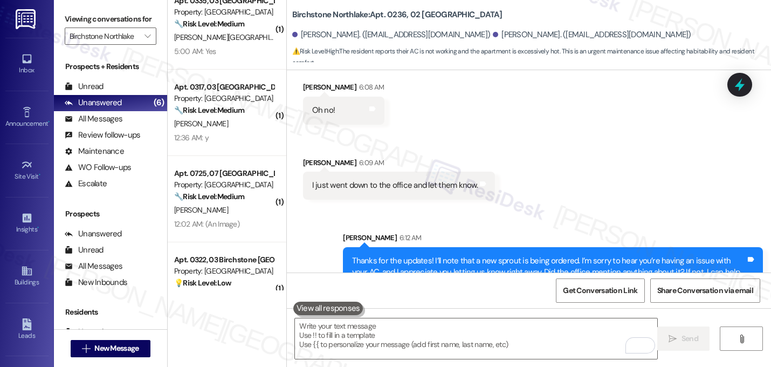
scroll to position [0, 0]
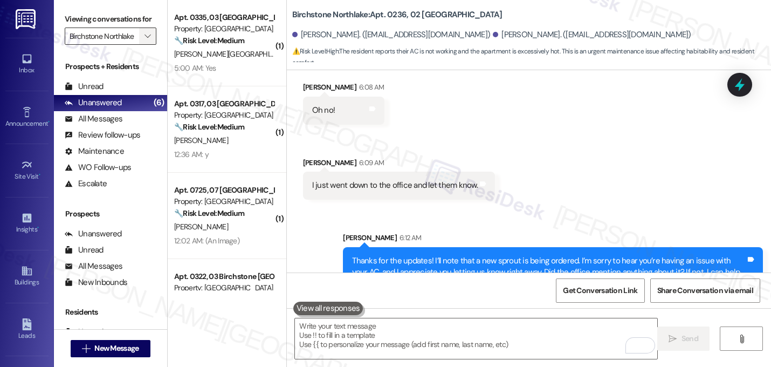
click at [145, 40] on icon "" at bounding box center [148, 36] width 6 height 9
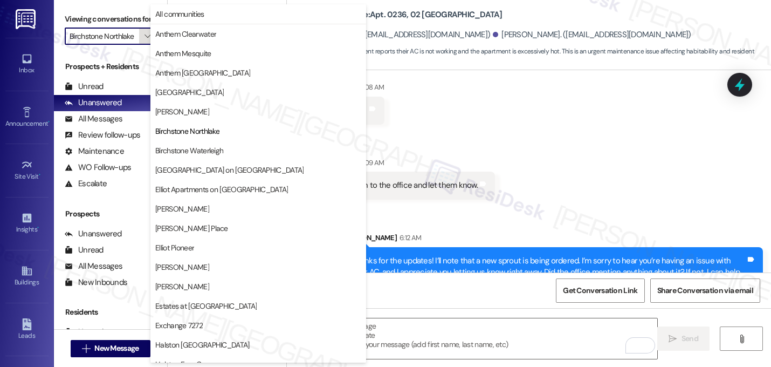
scroll to position [0, 1]
click at [200, 37] on span "Anthem Clearwater" at bounding box center [185, 34] width 61 height 11
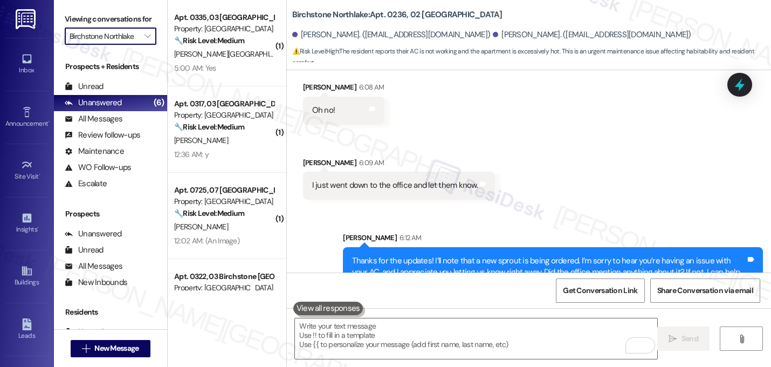
type input "Anthem Clearwater"
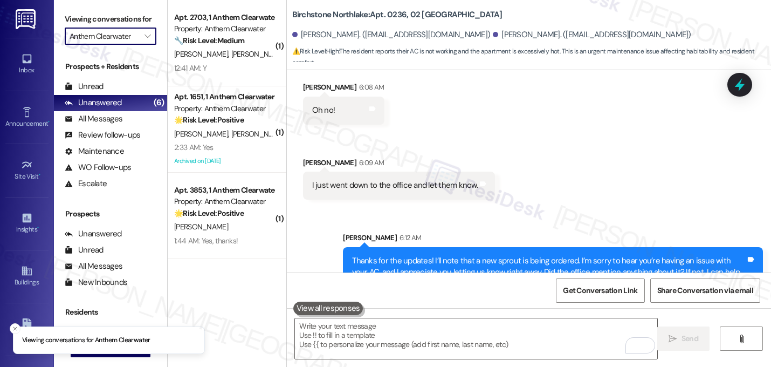
click at [238, 65] on div "12:41 AM: Y 12:41 AM: Y" at bounding box center [224, 68] width 102 height 13
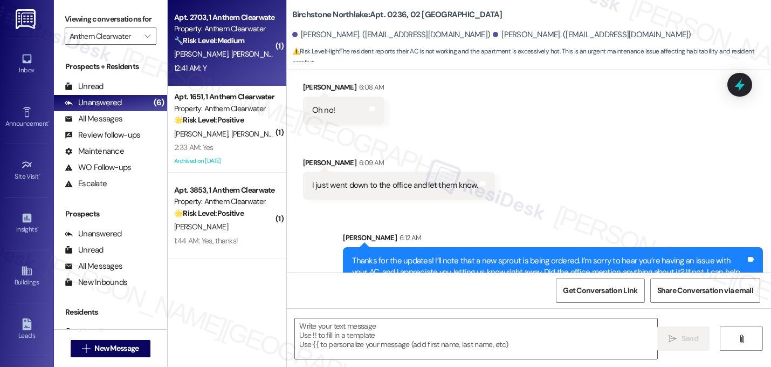
type textarea "Fetching suggested responses. Please feel free to read through the conversation…"
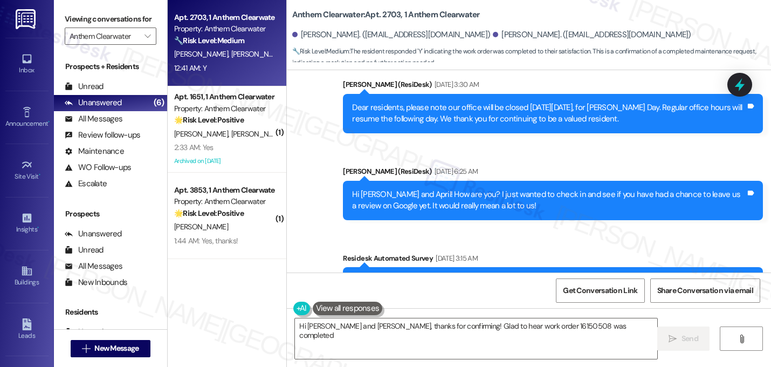
scroll to position [2797, 0]
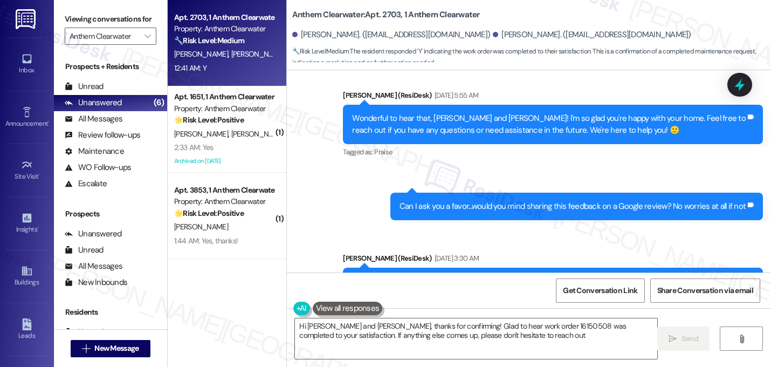
type textarea "Hi Jaclyn and April, thanks for confirming! Glad to hear work order 16150508 wa…"
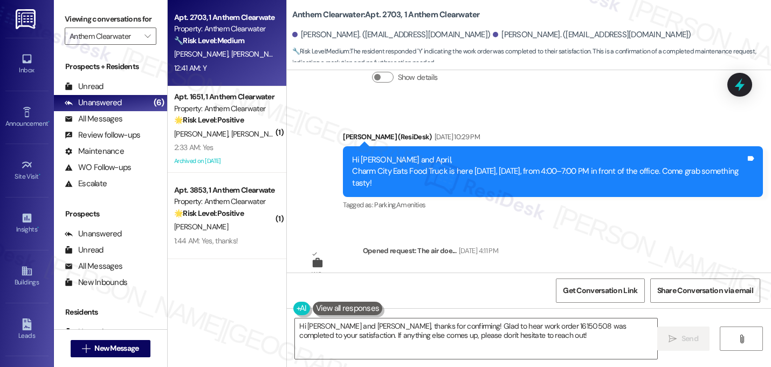
scroll to position [7879, 0]
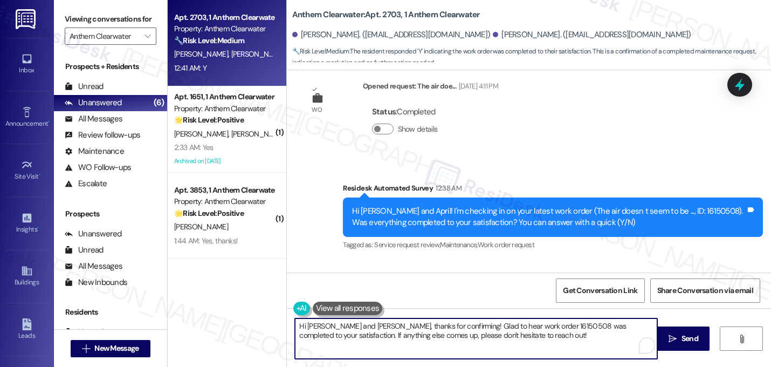
click at [385, 320] on textarea "Hi Jaclyn and April, thanks for confirming! Glad to hear work order 16150508 wa…" at bounding box center [476, 338] width 363 height 40
click at [385, 319] on textarea "Hi Jaclyn and April, thanks for confirming! Glad to hear work order 16150508 wa…" at bounding box center [476, 338] width 363 height 40
click at [385, 326] on textarea "Hi Jaclyn and April, thanks for confirming! Glad to hear work order 16150508 wa…" at bounding box center [476, 338] width 363 height 40
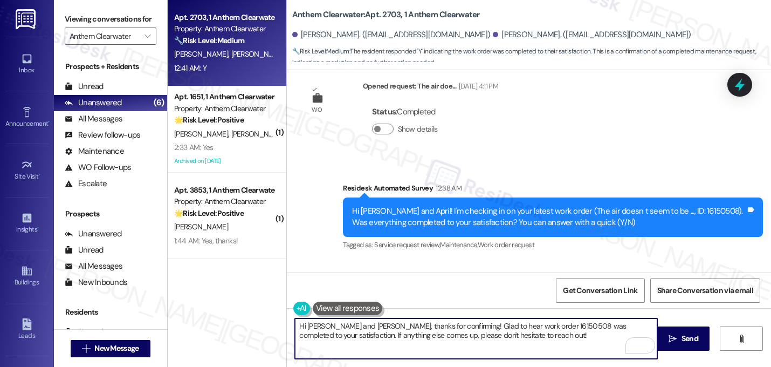
click at [386, 326] on textarea "Hi Jaclyn and April, thanks for confirming! Glad to hear work order 16150508 wa…" at bounding box center [476, 338] width 363 height 40
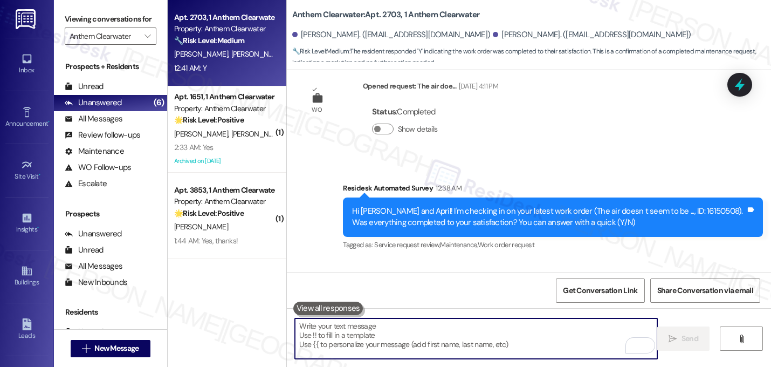
paste textarea "That's great! I'm glad to hear that your last maintenance request was completed…"
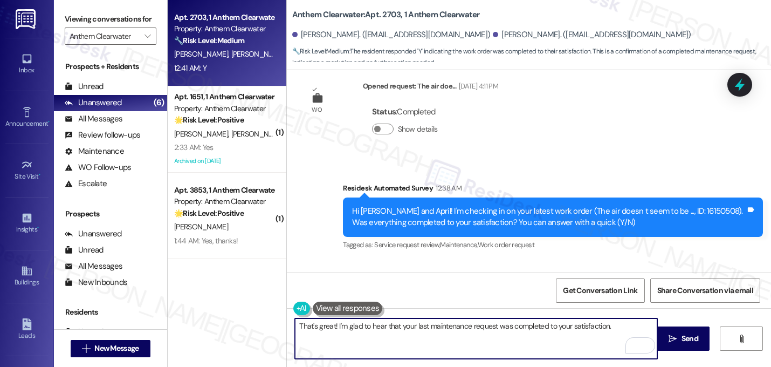
paste textarea "If I may ask...has {{property}} lived up to your expectations?"
type textarea "That's great! I'm glad to hear that your last maintenance request was completed…"
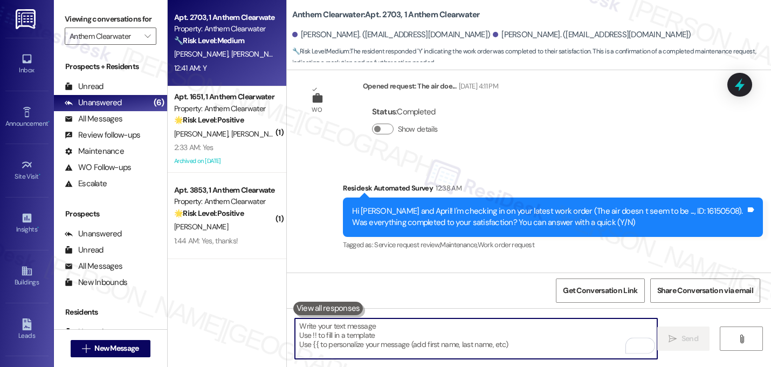
scroll to position [7879, 0]
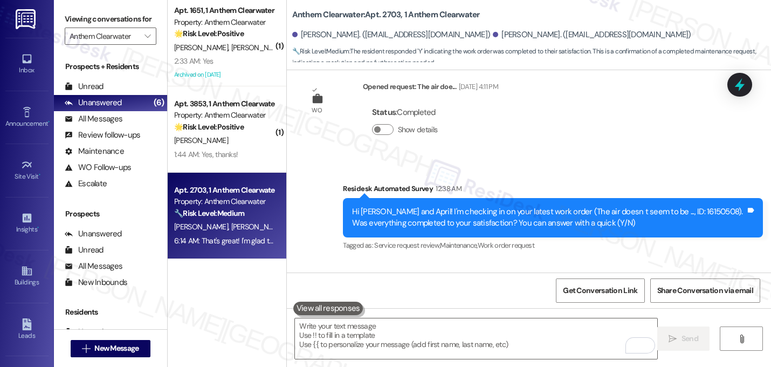
click at [466, 261] on div "Received via SMS April Miszko 12:41 AM Y Tags and notes Tagged as: Positive res…" at bounding box center [529, 306] width 484 height 91
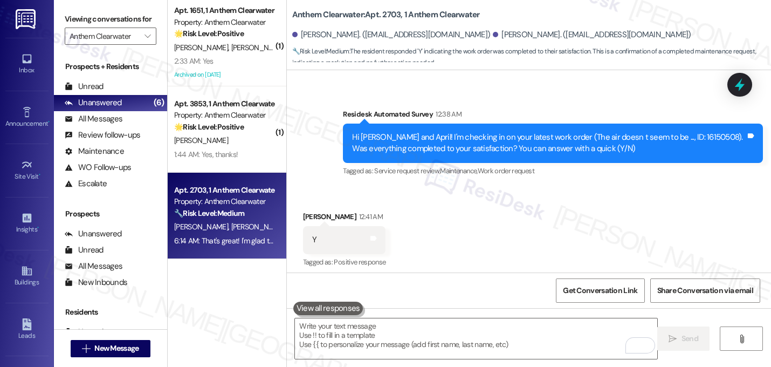
scroll to position [7966, 0]
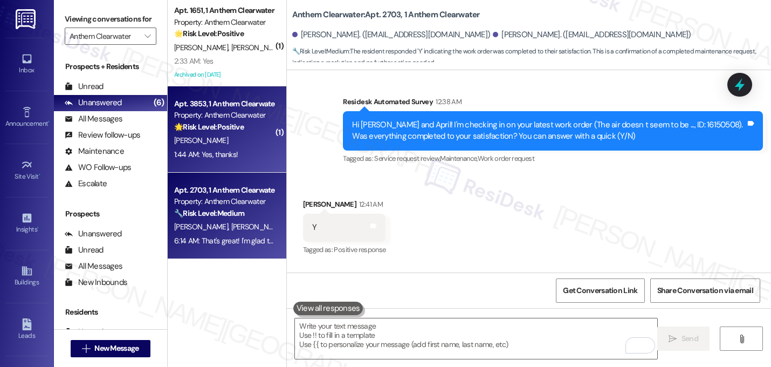
click at [235, 142] on div "[PERSON_NAME]" at bounding box center [224, 140] width 102 height 13
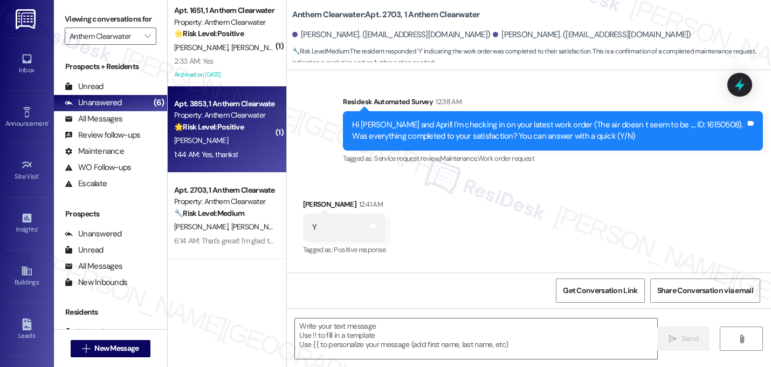
type textarea "Fetching suggested responses. Please feel free to read through the conversation…"
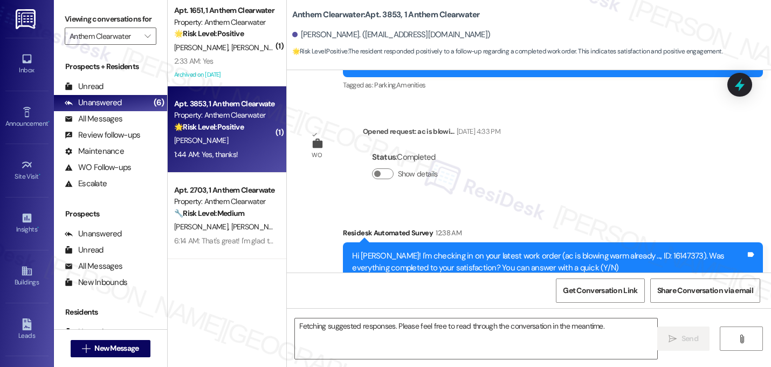
scroll to position [8698, 0]
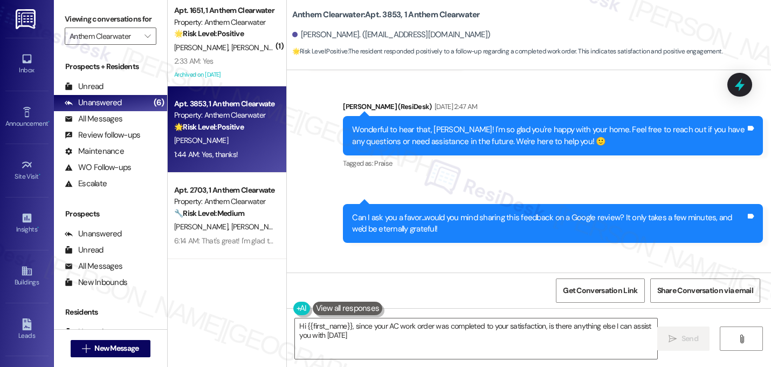
type textarea "Hi {{first_name}}, since your AC work order was completed to your satisfaction,…"
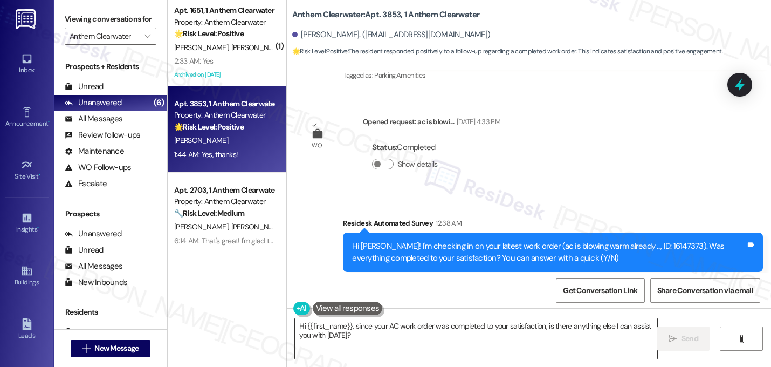
click at [392, 339] on textarea "Hi {{first_name}}, since your AC work order was completed to your satisfaction,…" at bounding box center [476, 338] width 363 height 40
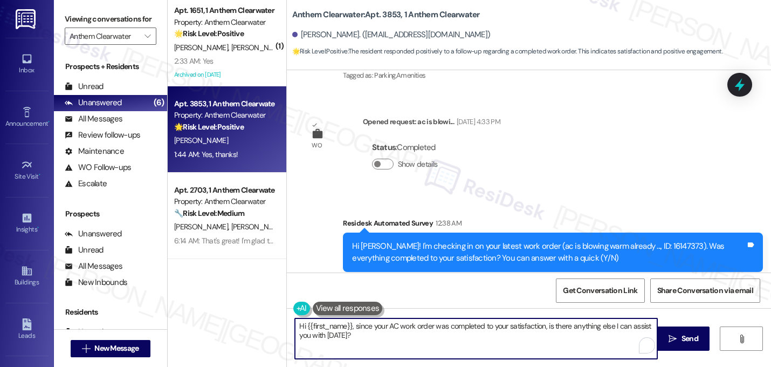
click at [392, 339] on textarea "Hi {{first_name}}, since your AC work order was completed to your satisfaction,…" at bounding box center [476, 338] width 363 height 40
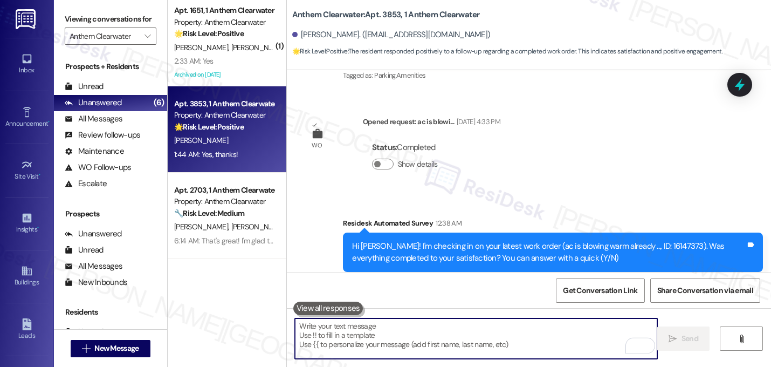
paste textarea "That's great! I'm glad to hear that your last maintenance request was completed…"
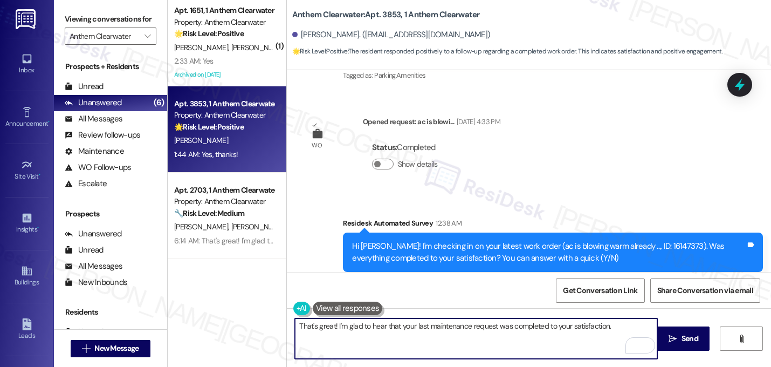
paste textarea "If I may ask...has {{property}} lived up to your expectations?"
type textarea "That's great! I'm glad to hear that your last maintenance request was completed…"
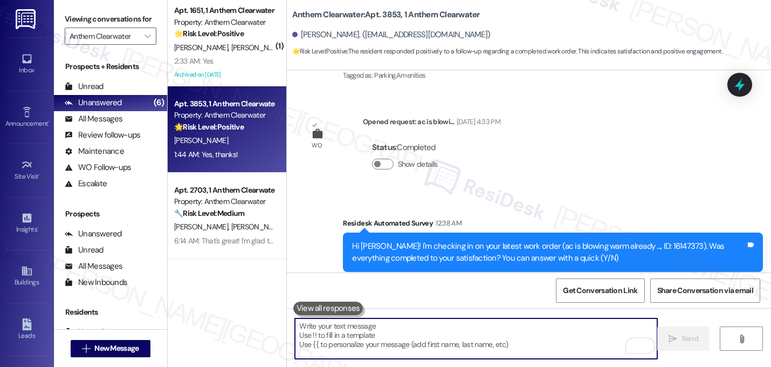
scroll to position [8697, 0]
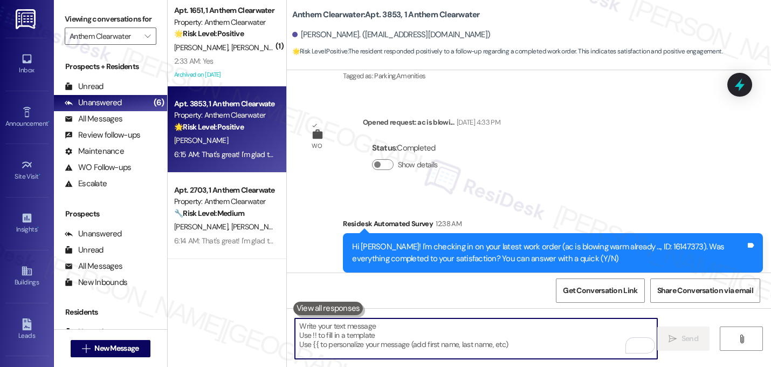
click at [472, 210] on div "Survey, sent via SMS Residesk Automated Survey 12:38 AM Hi Craig! I'm checking …" at bounding box center [553, 253] width 436 height 86
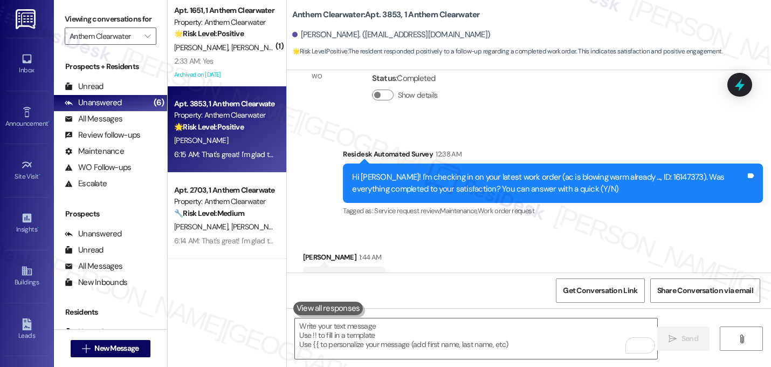
scroll to position [8784, 0]
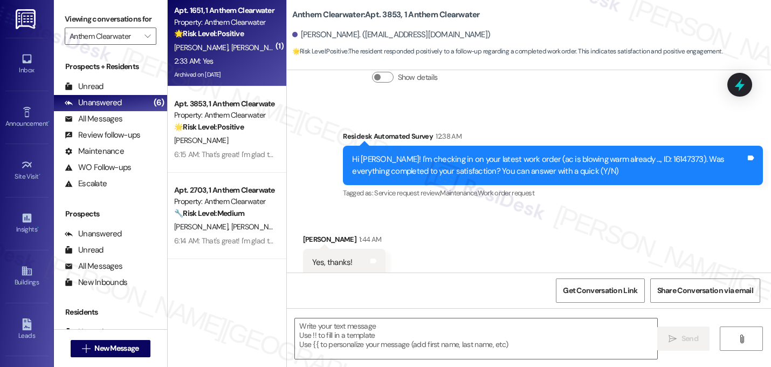
type textarea "Fetching suggested responses. Please feel free to read through the conversation…"
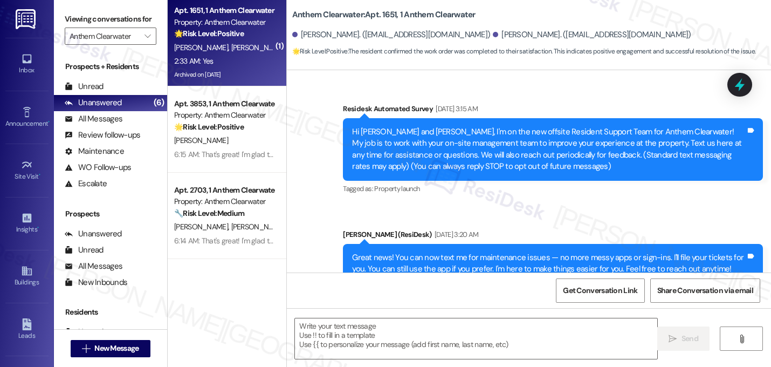
scroll to position [9812, 0]
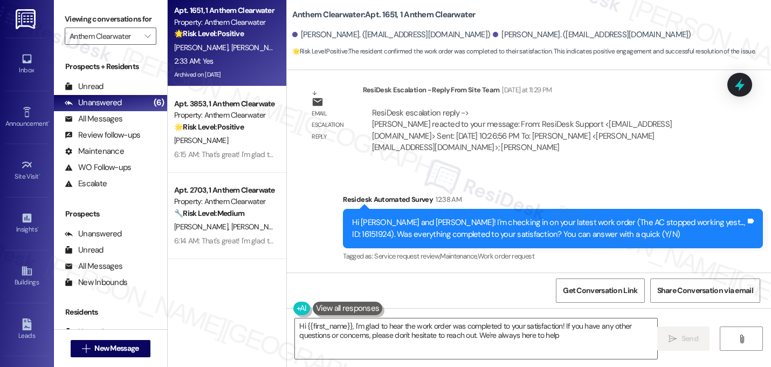
type textarea "Hi {{first_name}}, I'm glad to hear the work order was completed to your satisf…"
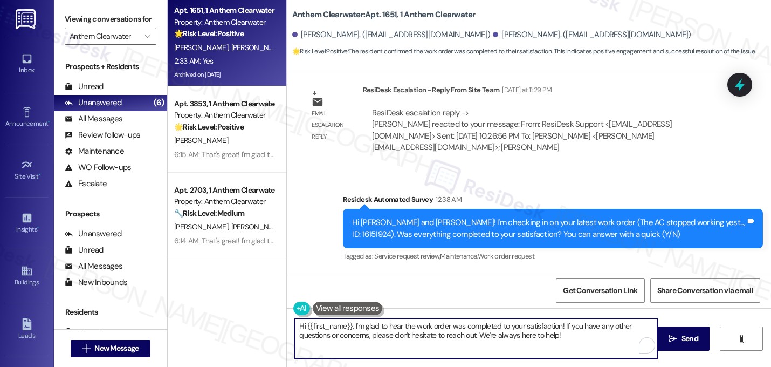
click at [402, 337] on textarea "Hi {{first_name}}, I'm glad to hear the work order was completed to your satisf…" at bounding box center [476, 338] width 363 height 40
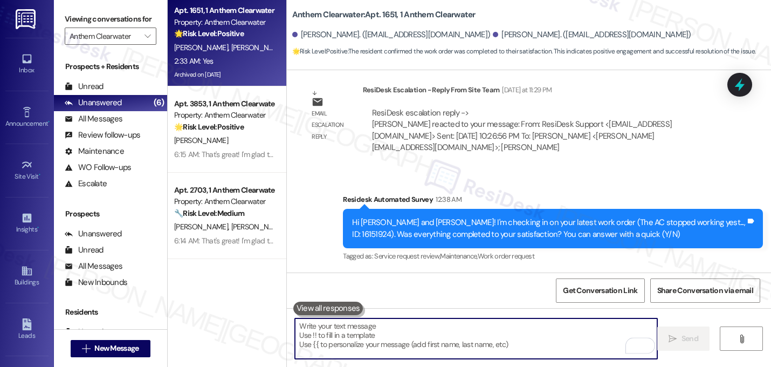
paste textarea "That's great! I'm glad to hear that your last maintenance request was completed…"
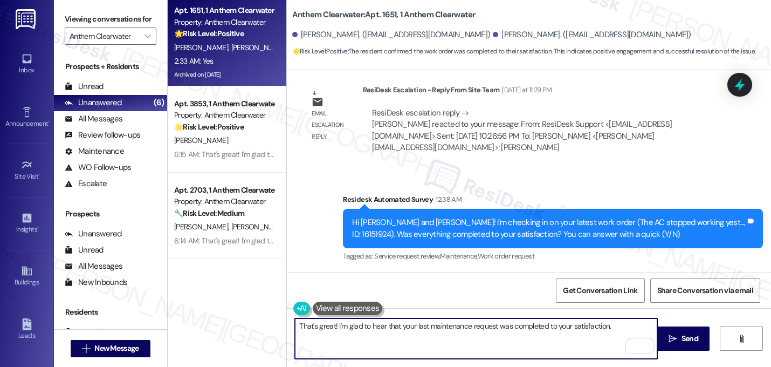
type textarea "That's great! I'm glad to hear that your last maintenance request was completed…"
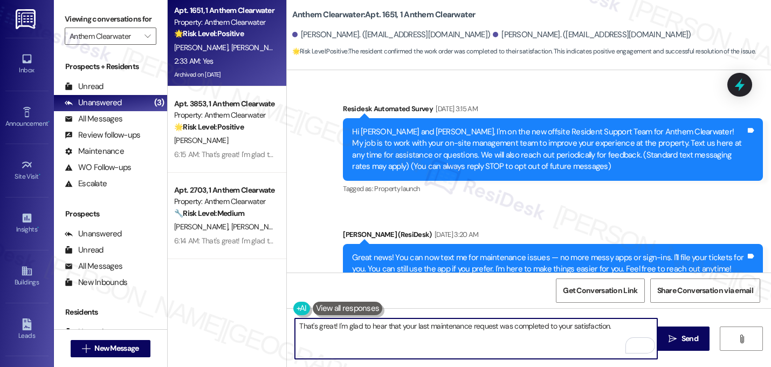
scroll to position [9812, 0]
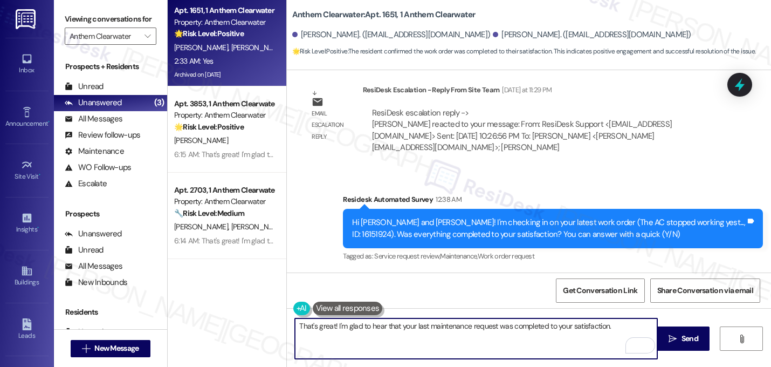
paste textarea "If I may ask...has {{property}} lived up to your expectations?"
type textarea "That's great! I'm glad to hear that your last maintenance request was completed…"
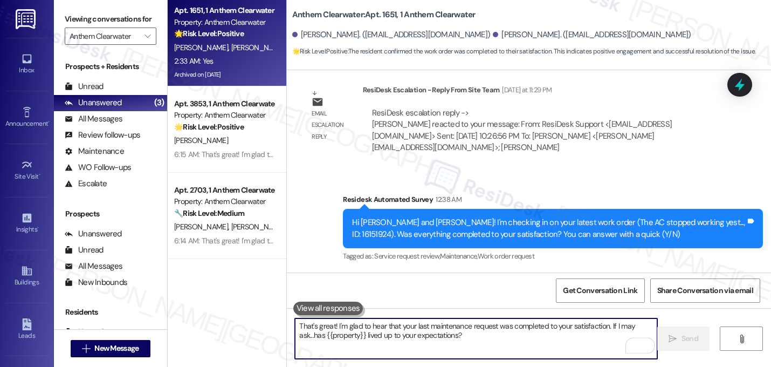
scroll to position [9812, 0]
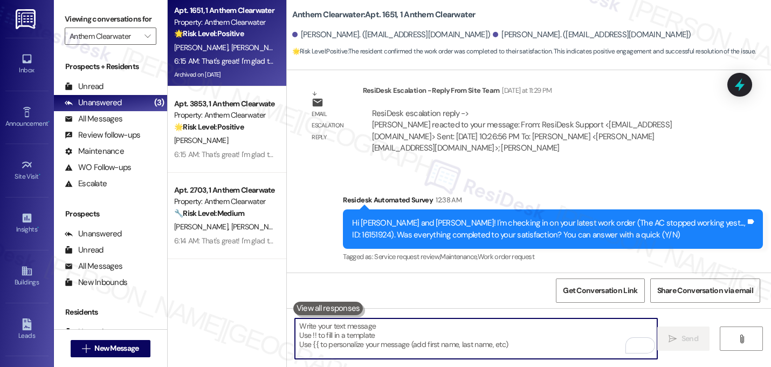
click at [525, 273] on div "Received via SMS [PERSON_NAME] 2:33 AM Yes Tags and notes Tagged as: Positive r…" at bounding box center [529, 318] width 484 height 91
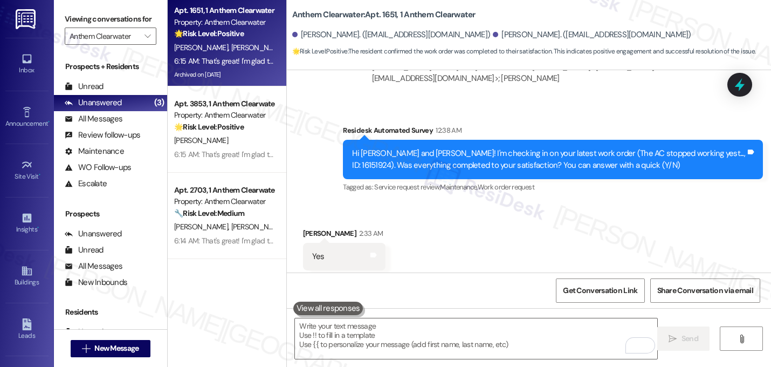
scroll to position [9899, 0]
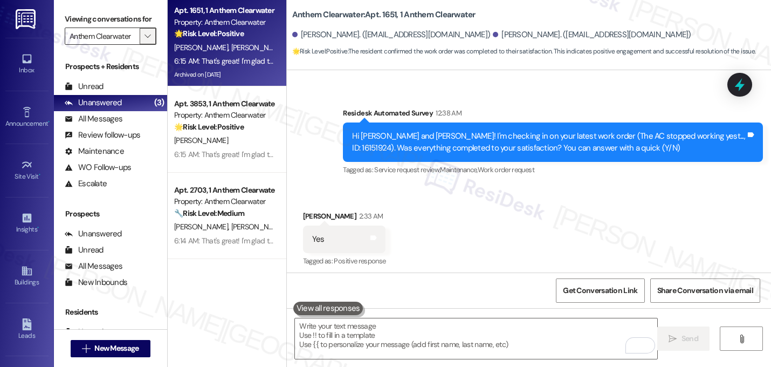
click at [145, 40] on icon "" at bounding box center [148, 36] width 6 height 9
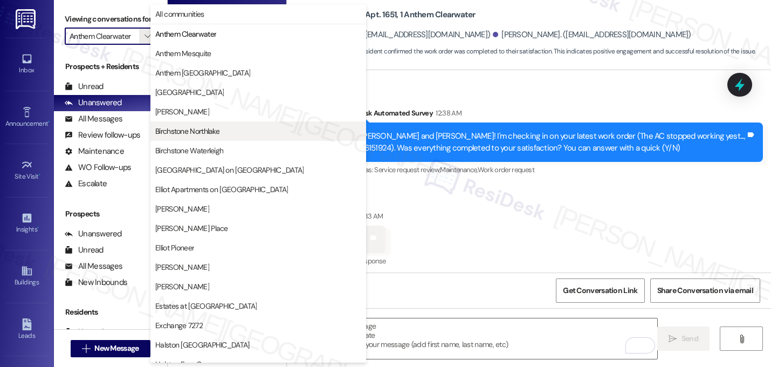
click at [192, 131] on span "Birchstone Northlake" at bounding box center [187, 131] width 64 height 11
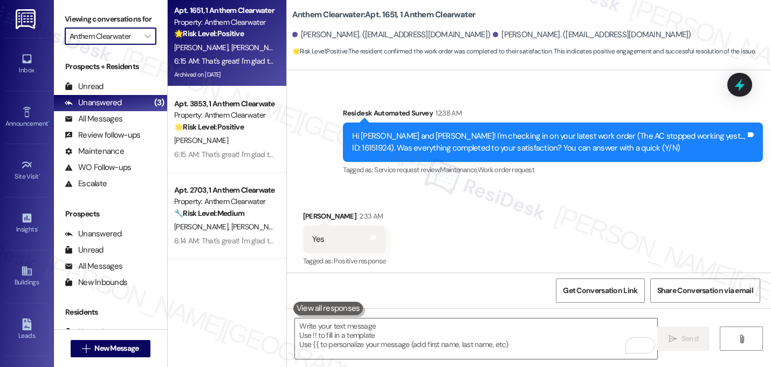
type input "Birchstone Northlake"
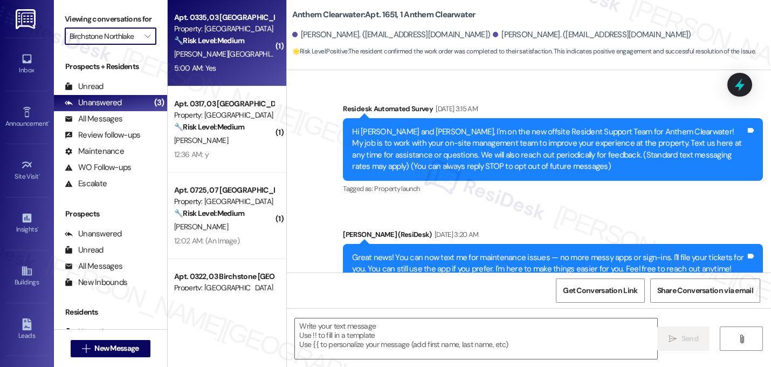
click at [217, 32] on div "Property: [GEOGRAPHIC_DATA]" at bounding box center [224, 28] width 100 height 11
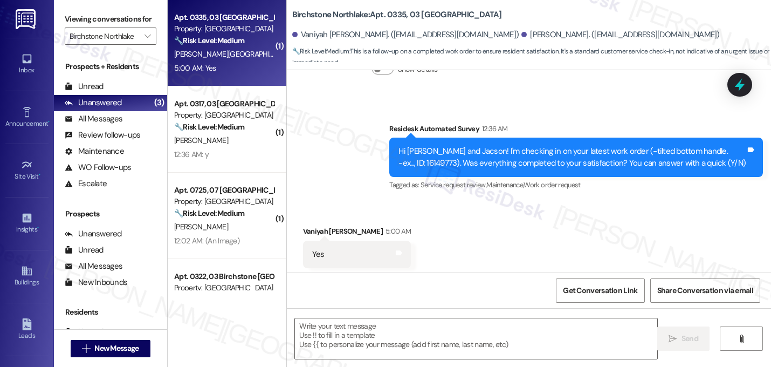
scroll to position [820, 0]
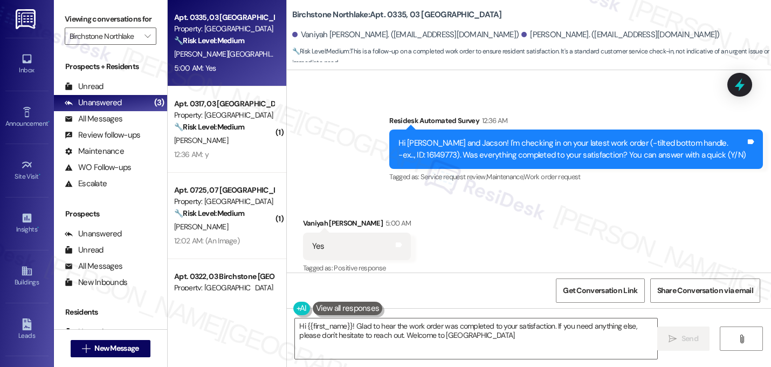
type textarea "Hi {{first_name}}! Glad to hear the work order was completed to your satisfacti…"
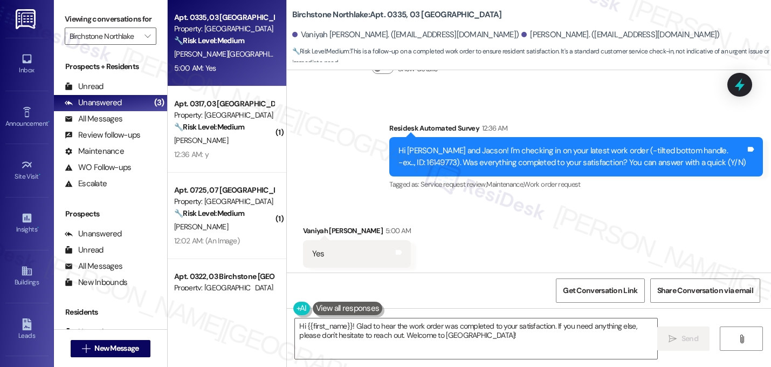
scroll to position [821, 0]
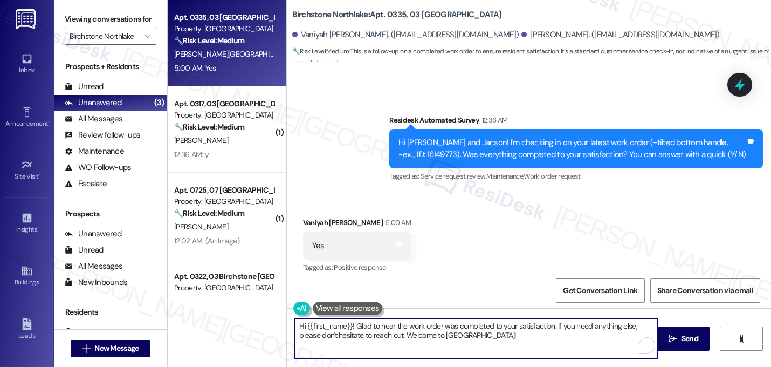
click at [426, 337] on textarea "Hi {{first_name}}! Glad to hear the work order was completed to your satisfacti…" at bounding box center [476, 338] width 363 height 40
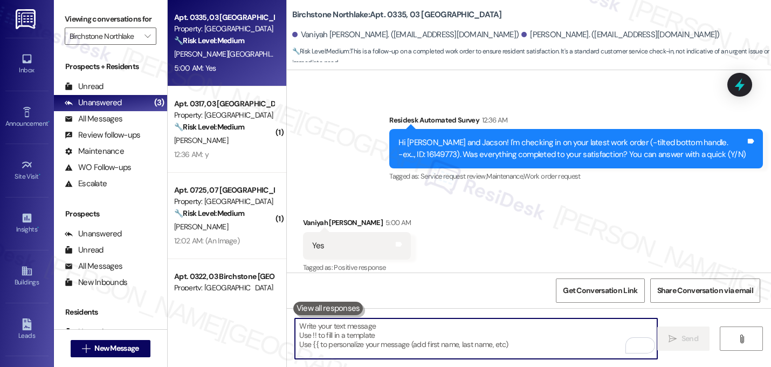
paste textarea "That's great! I'm glad to hear that your last maintenance request was completed…"
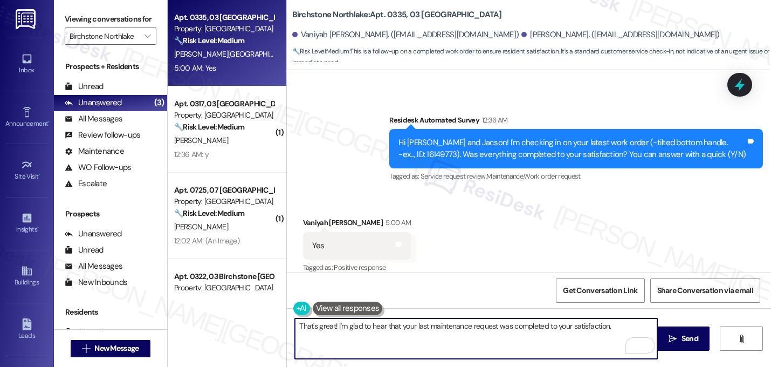
paste textarea "If I may ask...has {{property}} lived up to your expectations?"
type textarea "That's great! I'm glad to hear that your last maintenance request was completed…"
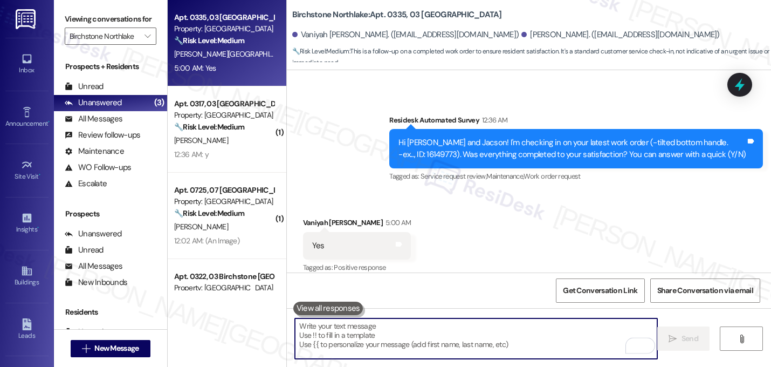
scroll to position [820, 0]
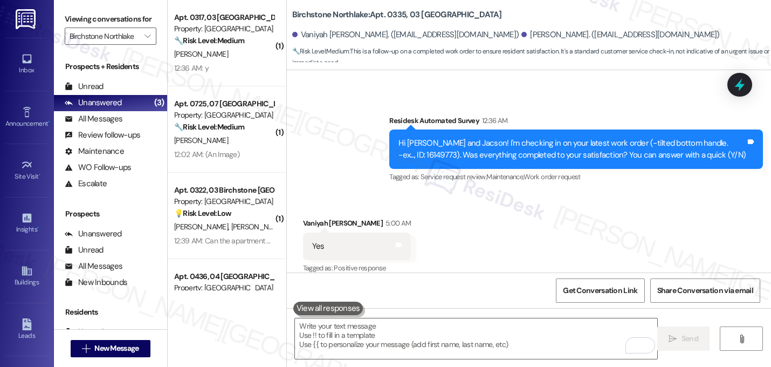
click at [486, 193] on div "Received via SMS Vaniyah Sneed 5:00 AM Yes Tags and notes Tagged as: Positive r…" at bounding box center [529, 238] width 484 height 91
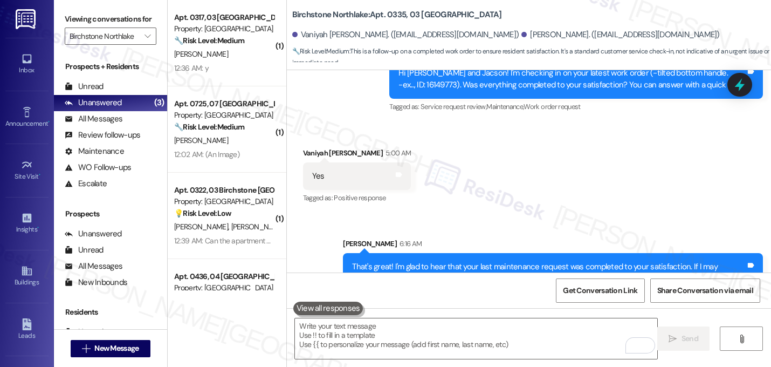
scroll to position [907, 0]
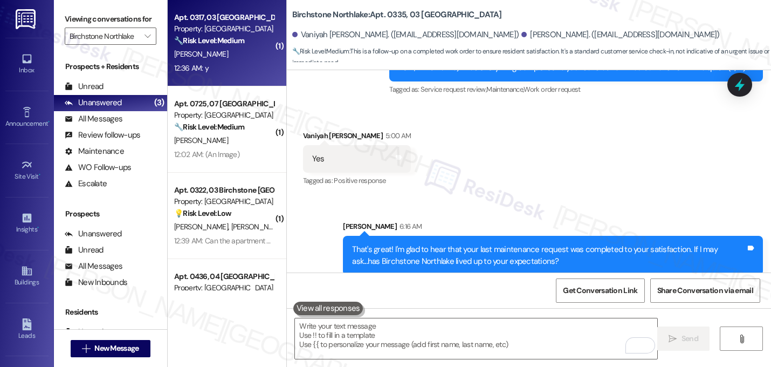
click at [251, 49] on div "[PERSON_NAME]" at bounding box center [224, 53] width 102 height 13
type textarea "Fetching suggested responses. Please feel free to read through the conversation…"
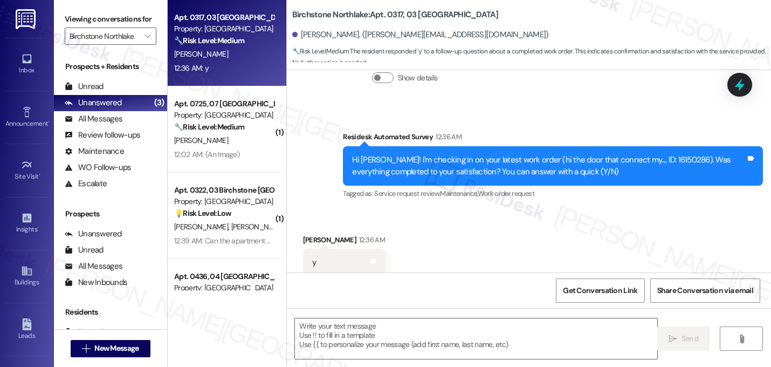
scroll to position [415, 0]
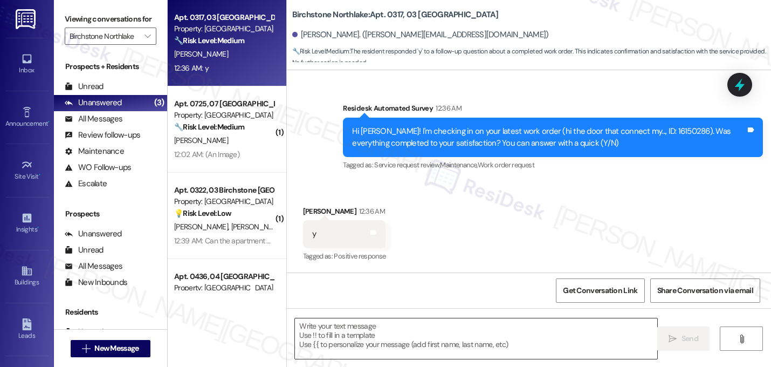
click at [391, 332] on textarea at bounding box center [476, 338] width 363 height 40
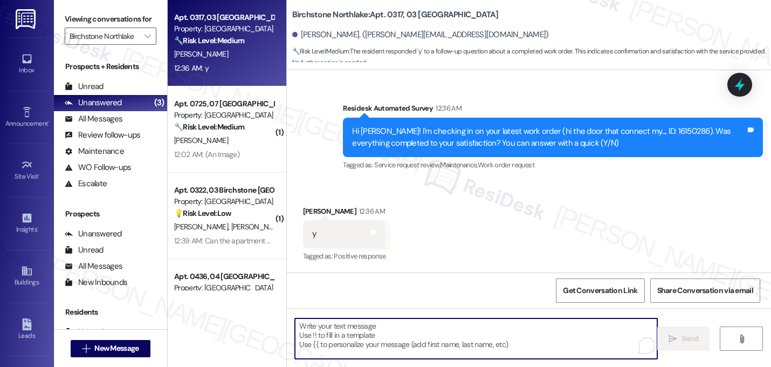
paste textarea "That's great! I'm glad to hear that your last maintenance request was completed…"
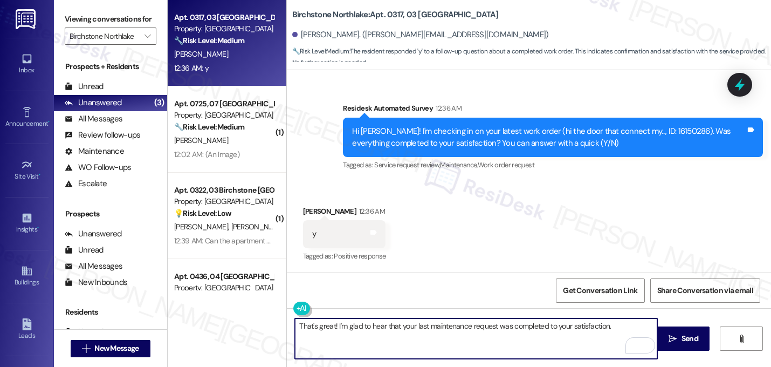
paste textarea "Let me know if you need anything else. 😊"
type textarea "That's great! I'm glad to hear that your last maintenance request was completed…"
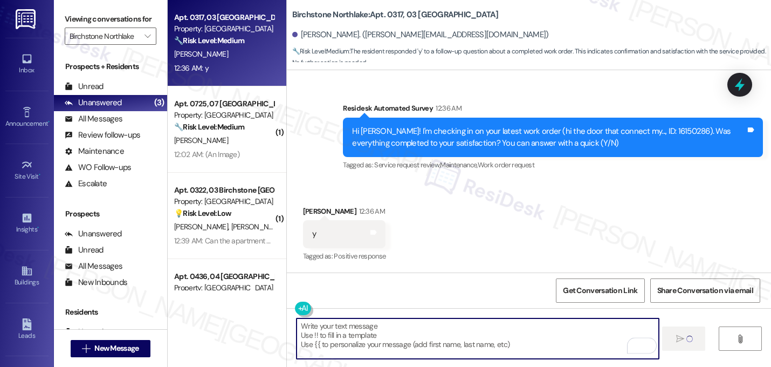
scroll to position [415, 0]
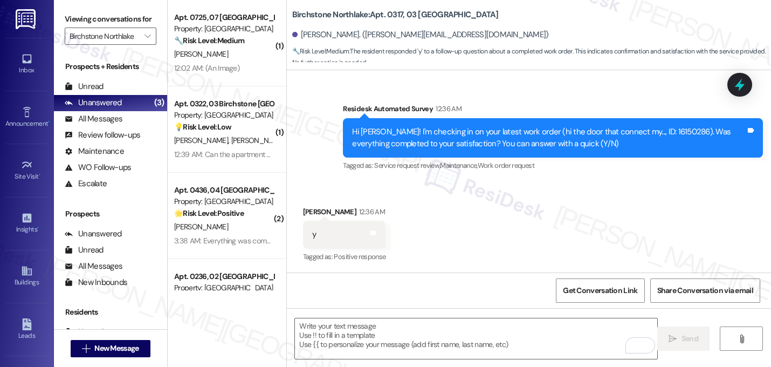
click at [558, 216] on div "Received via SMS Beth Taylor 12:36 AM y Tags and notes Tagged as: Positive resp…" at bounding box center [529, 227] width 484 height 91
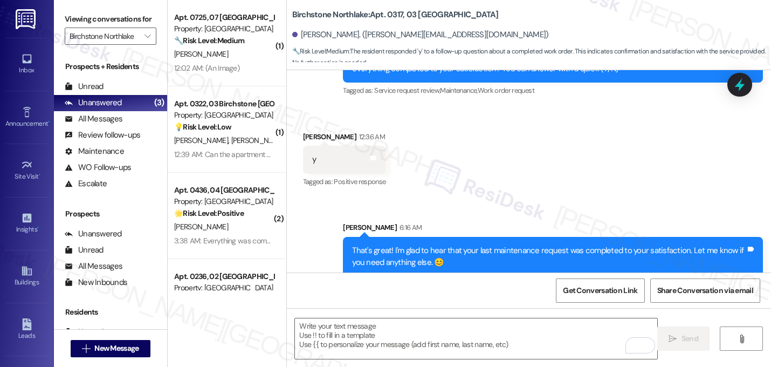
scroll to position [502, 0]
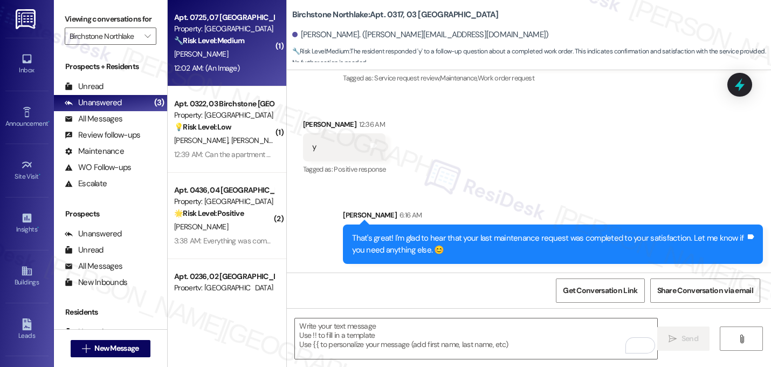
click at [237, 57] on div "B. James" at bounding box center [224, 53] width 102 height 13
type textarea "Fetching suggested responses. Please feel free to read through the conversation…"
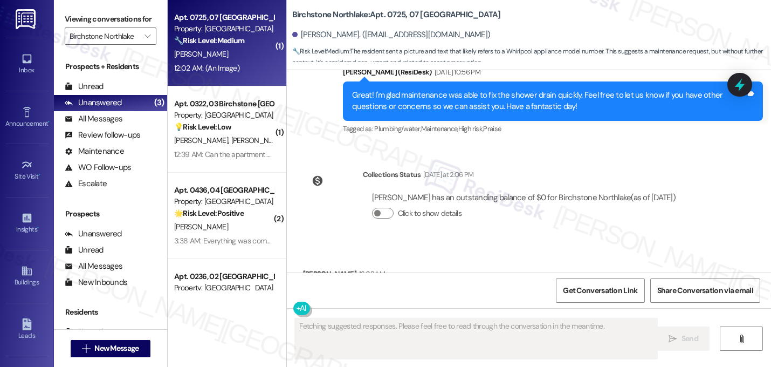
scroll to position [11952, 0]
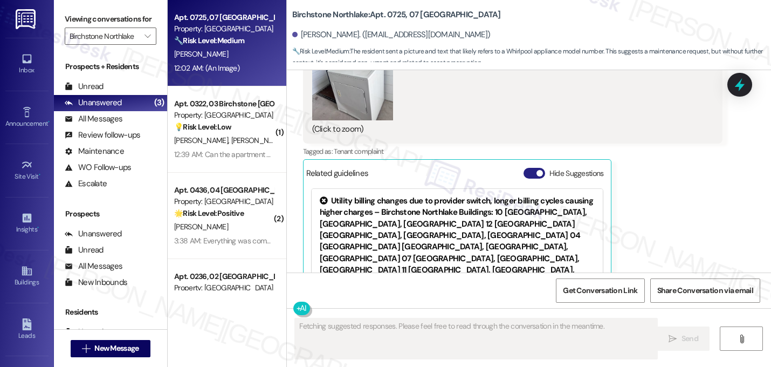
click at [527, 168] on button "Hide Suggestions" at bounding box center [535, 173] width 22 height 11
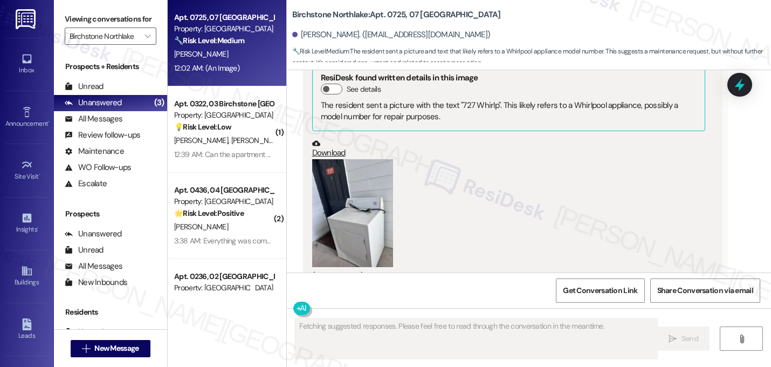
click at [632, 179] on div "(Click to zoom)" at bounding box center [509, 220] width 394 height 123
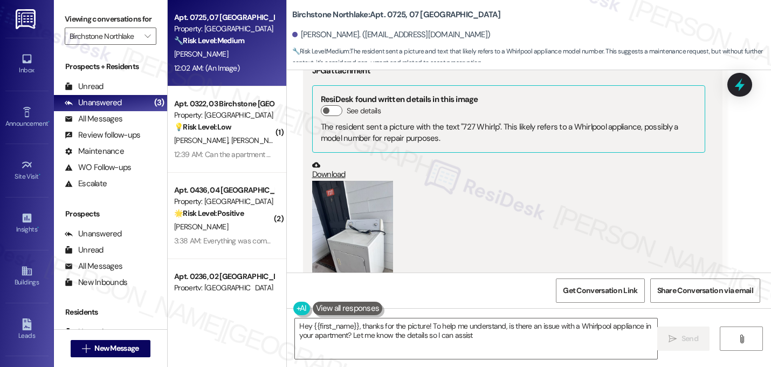
type textarea "Hey {{first_name}}, thanks for the picture! To help me understand, is there an …"
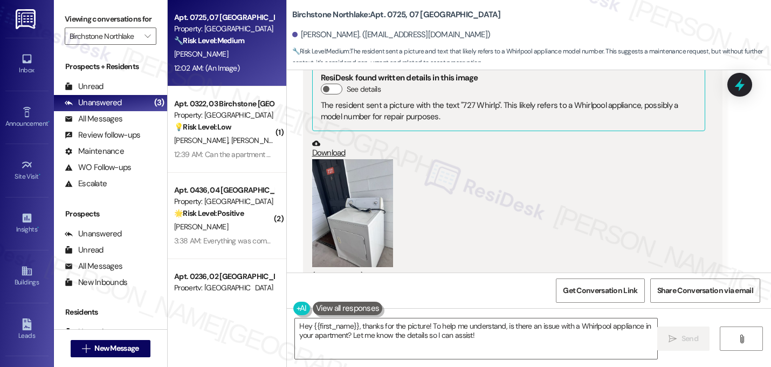
click at [361, 159] on button "Zoom image" at bounding box center [352, 213] width 81 height 108
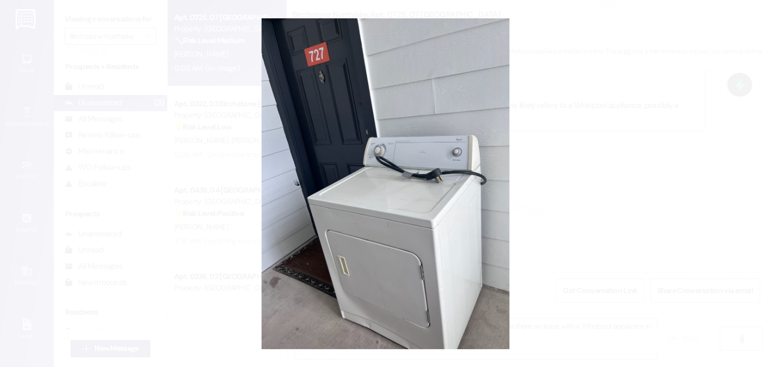
click at [598, 175] on button "Unzoom image" at bounding box center [385, 183] width 771 height 367
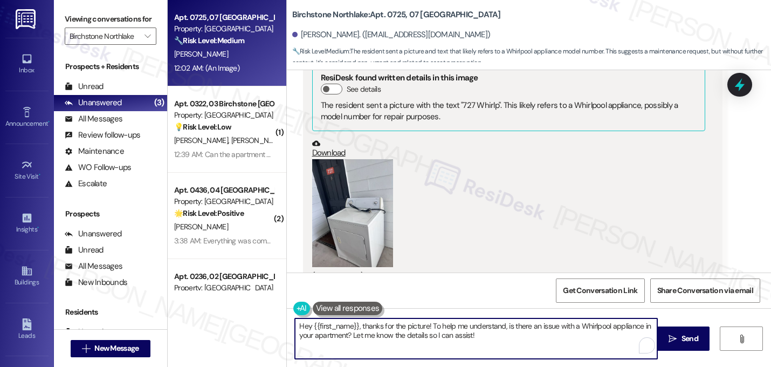
click at [353, 329] on textarea "Hey {{first_name}}, thanks for the picture! To help me understand, is there an …" at bounding box center [476, 338] width 363 height 40
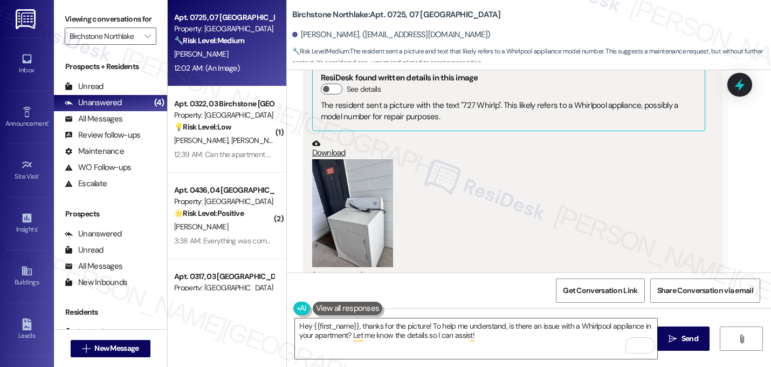
click at [547, 159] on div "(Click to zoom)" at bounding box center [509, 220] width 394 height 123
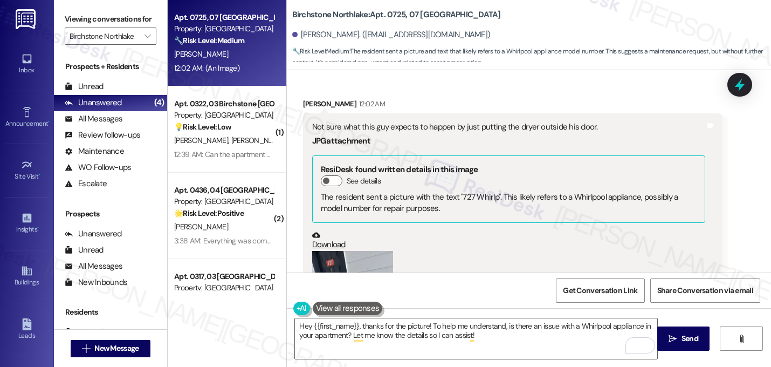
scroll to position [11697, 0]
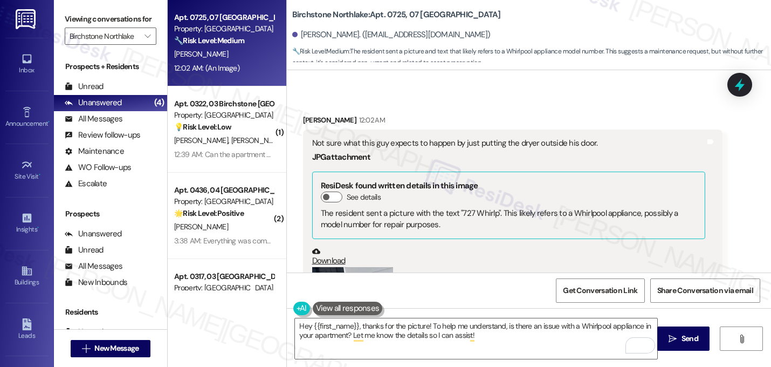
click at [486, 138] on div "Not sure what this guy expects to happen by just putting the dryer outside his …" at bounding box center [509, 143] width 394 height 11
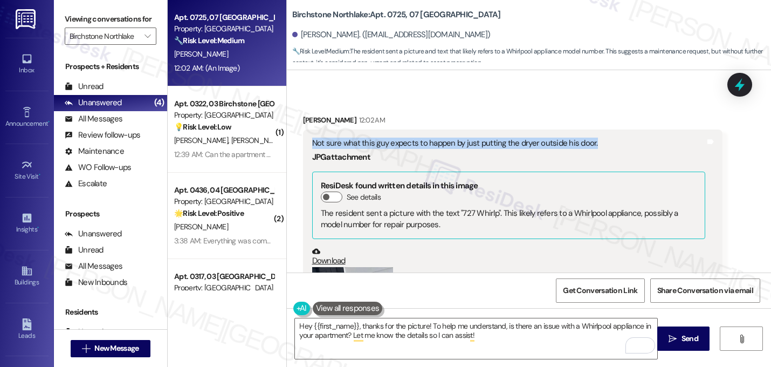
click at [486, 138] on div "Not sure what this guy expects to happen by just putting the dryer outside his …" at bounding box center [509, 143] width 394 height 11
copy div "Not sure what this guy expects to happen by just putting the dryer outside his …"
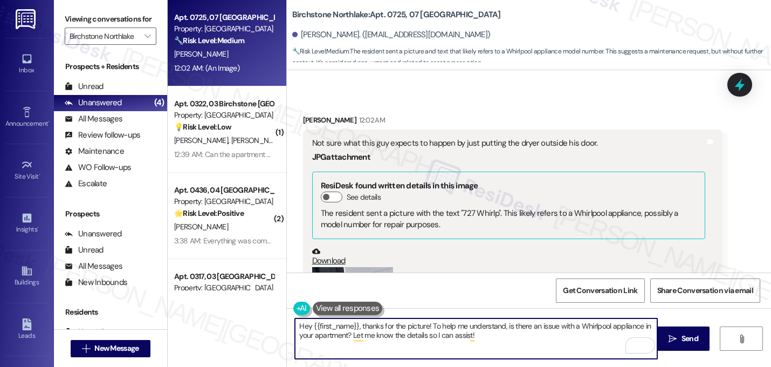
click at [424, 350] on textarea "Hey {{first_name}}, thanks for the picture! To help me understand, is there an …" at bounding box center [476, 338] width 363 height 40
click at [423, 344] on textarea "Hey {{first_name}}, thanks for the picture! To help me understand, is there an …" at bounding box center [476, 338] width 363 height 40
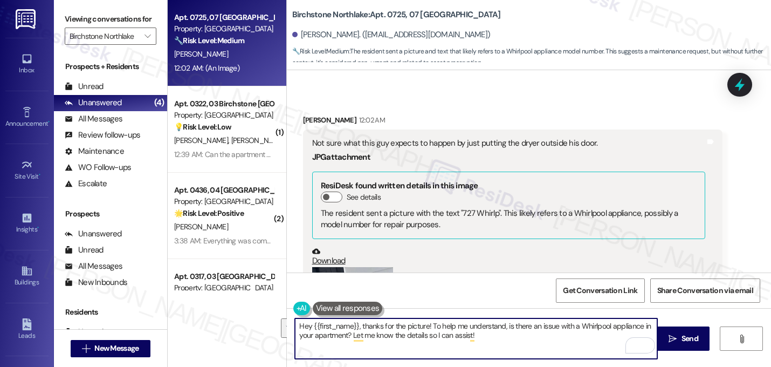
click at [423, 344] on textarea "Hey {{first_name}}, thanks for the picture! To help me understand, is there an …" at bounding box center [476, 338] width 363 height 40
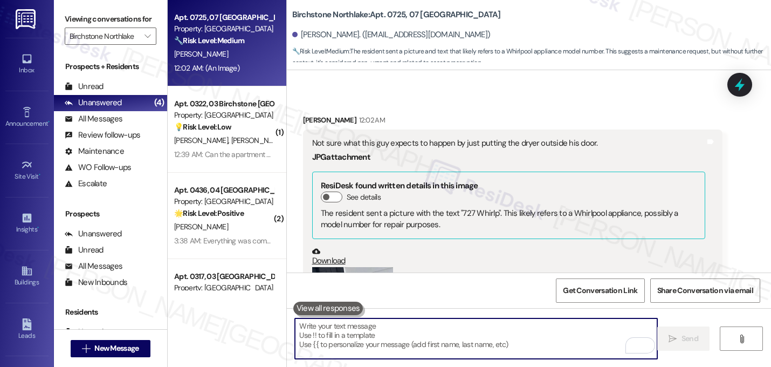
paste textarea "Thanks for sharing the photo. I see the dryer has been left outside a door, and…"
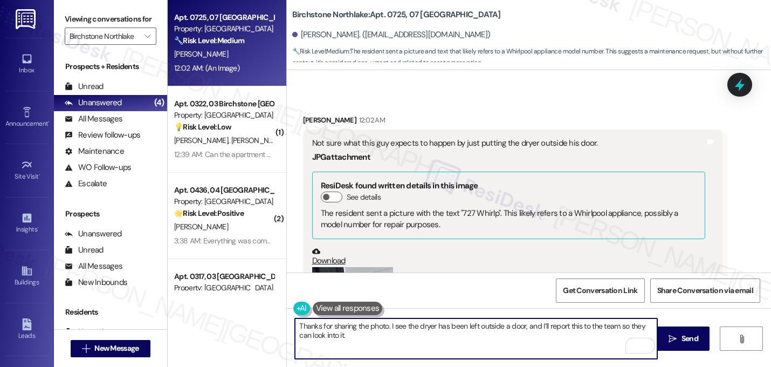
click at [299, 327] on textarea "Thanks for sharing the photo. I see the dryer has been left outside a door, and…" at bounding box center [476, 338] width 363 height 40
click at [502, 267] on div "(Click to zoom)" at bounding box center [509, 328] width 394 height 123
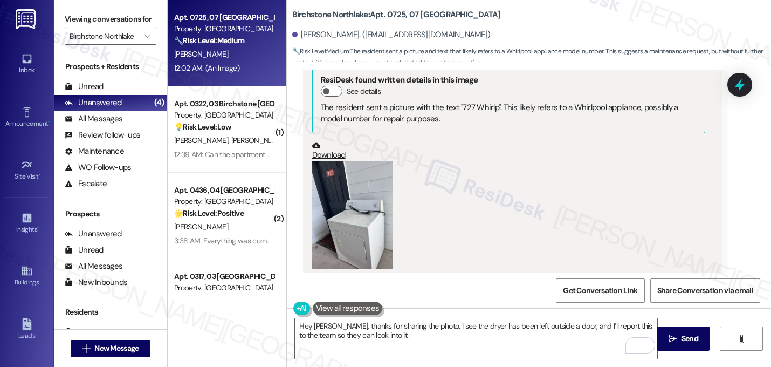
scroll to position [11805, 0]
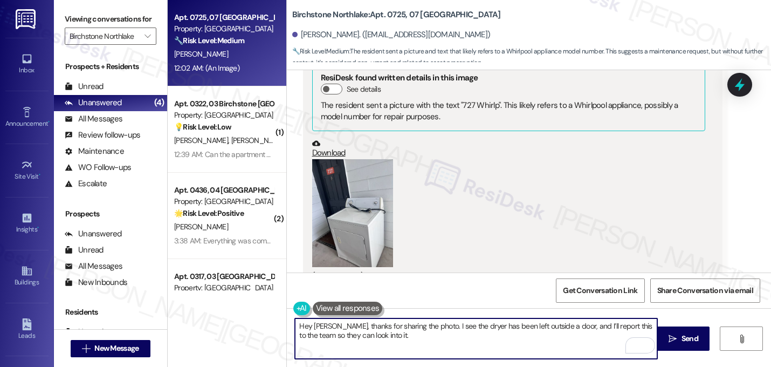
click at [598, 329] on textarea "Hey Burton, thanks for sharing the photo. I see the dryer has been left outside…" at bounding box center [476, 338] width 363 height 40
click at [463, 341] on textarea "Hey Burton, thanks for sharing the photo. I see the dryer has been left outside…" at bounding box center [476, 338] width 363 height 40
type textarea "Hey Burton, thanks for sharing the photo. I see the dryer has been left outside…"
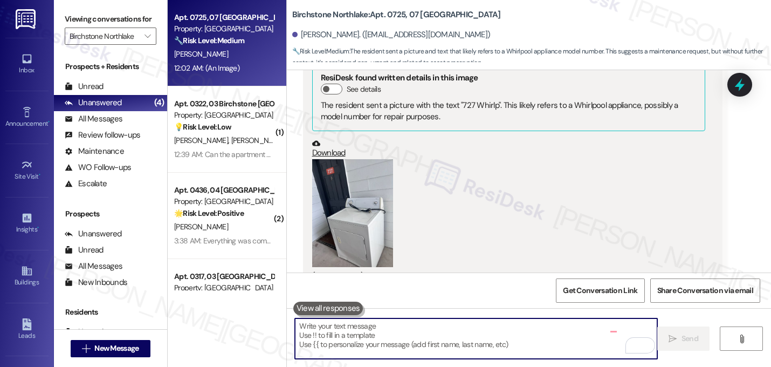
scroll to position [11805, 0]
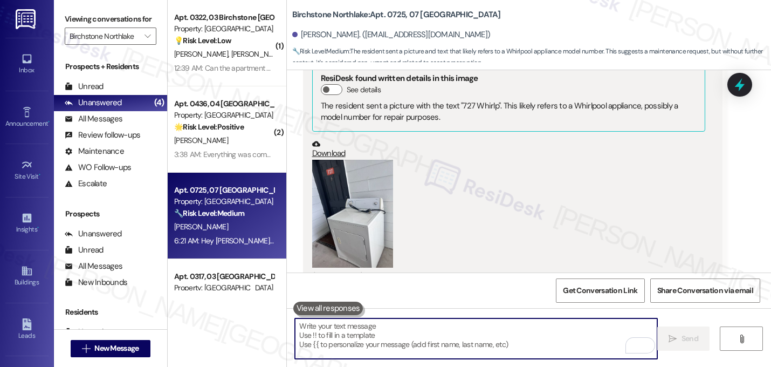
click at [632, 172] on div "(Click to zoom)" at bounding box center [509, 221] width 394 height 123
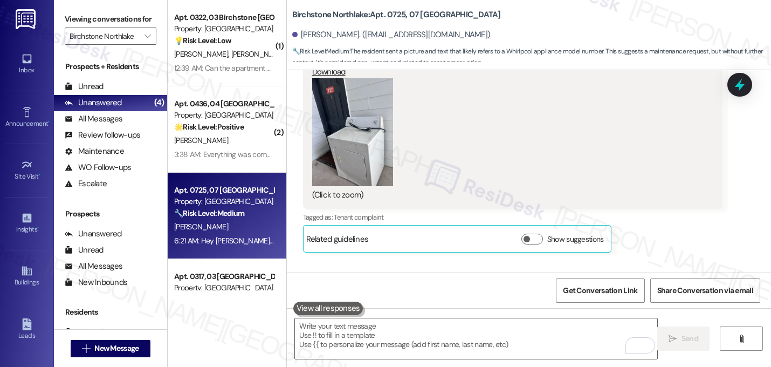
scroll to position [11892, 0]
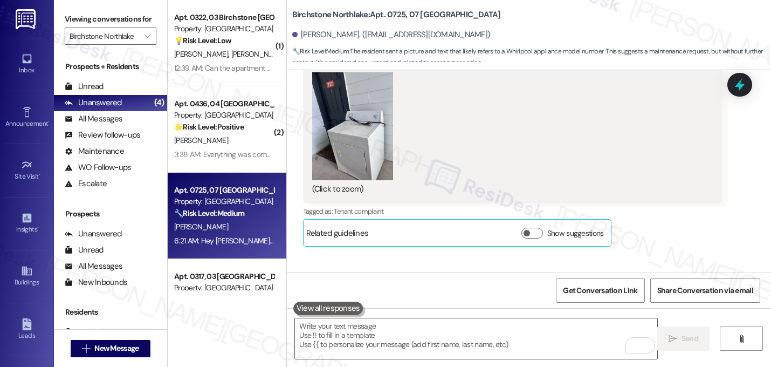
click at [651, 179] on div "Received via SMS Burton James 12:02 AM Not sure what this guy expects to happen…" at bounding box center [513, 83] width 436 height 343
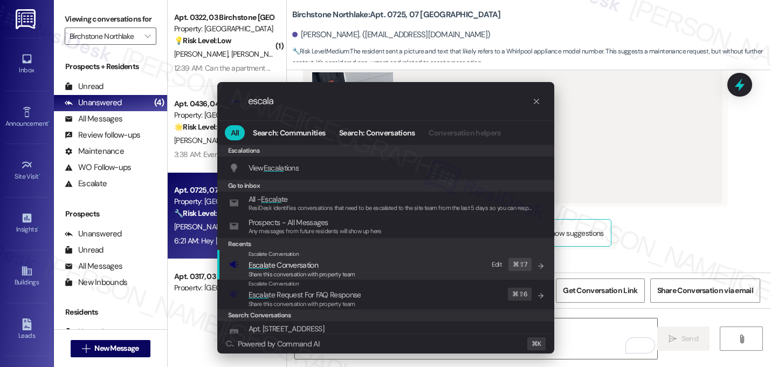
type input "escala"
click at [324, 270] on div "Share this conversation with property team" at bounding box center [302, 275] width 107 height 10
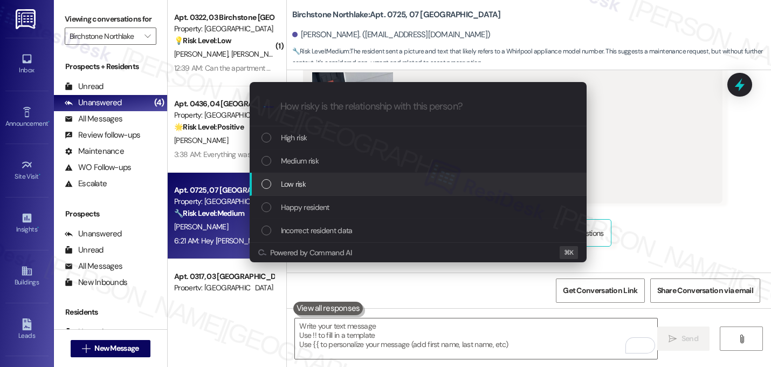
click at [291, 190] on div "Low risk" at bounding box center [418, 184] width 337 height 23
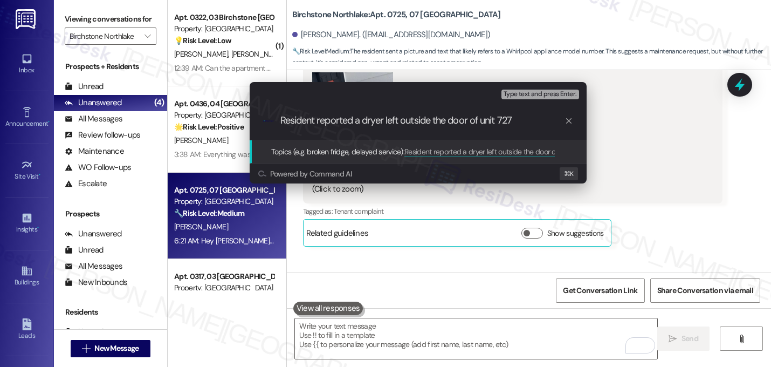
type input "Resident reported a dryer left outside the door of unit 727"
click at [368, 133] on div ".cls-1{fill:#0a055f;}.cls-2{fill:#0cc4c4;} resideskLogoBlueOrange Resident repo…" at bounding box center [418, 120] width 337 height 38
click at [365, 125] on input "Resident reported a dryer left outside the door of unit 727" at bounding box center [423, 120] width 284 height 11
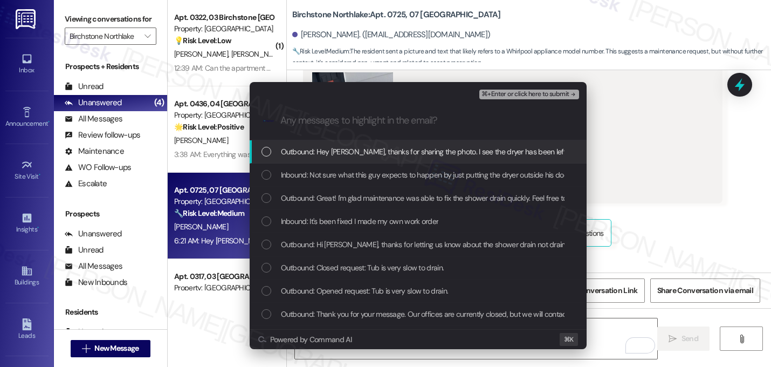
click at [338, 153] on span "Outbound: Hey Burton, thanks for sharing the photo. I see the dryer has been le…" at bounding box center [526, 152] width 491 height 12
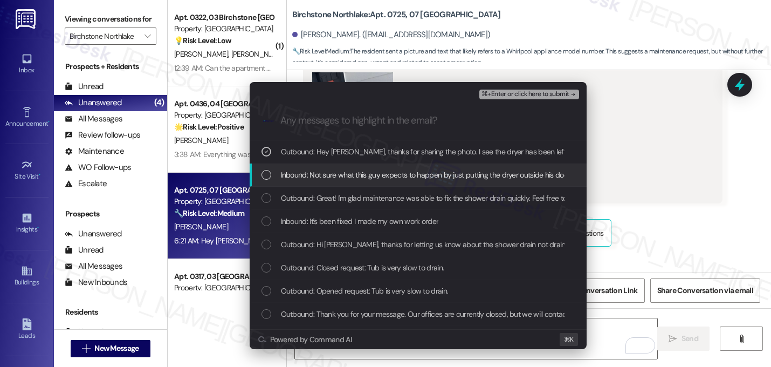
click at [338, 170] on span "Inbound: Not sure what this guy expects to happen by just putting the dryer out…" at bounding box center [426, 175] width 290 height 12
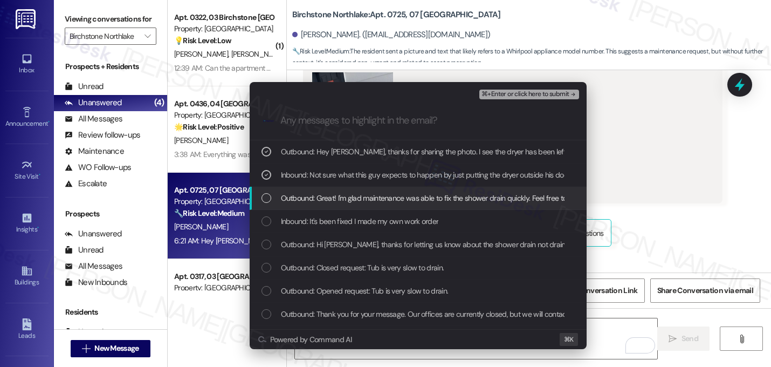
click at [488, 195] on span "Outbound: Great! I'm glad maintenance was able to fix the shower drain quickly.…" at bounding box center [573, 198] width 585 height 12
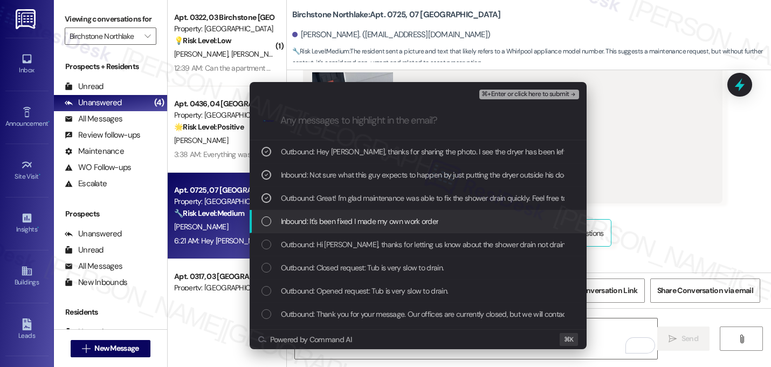
click at [477, 211] on div "Inbound: It's been fixed I made my own work order" at bounding box center [418, 221] width 337 height 23
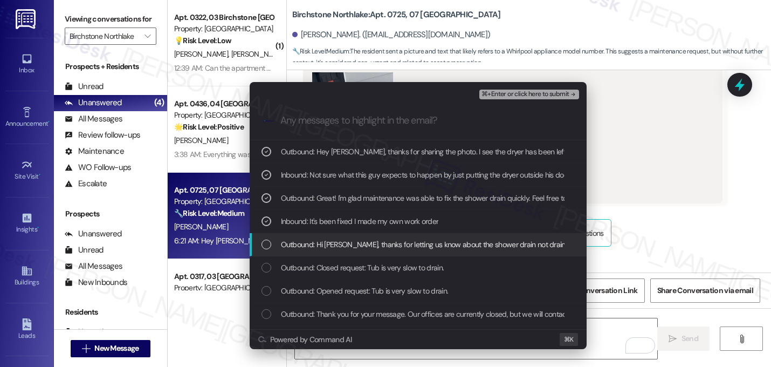
click at [470, 245] on span "Outbound: Hi Burton, thanks for letting us know about the shower drain not drai…" at bounding box center [687, 244] width 813 height 12
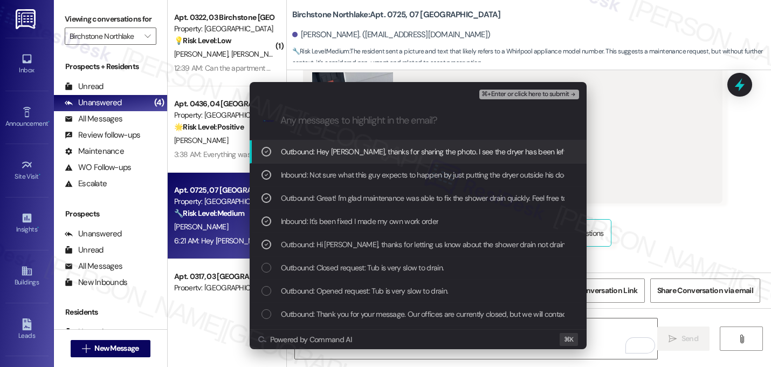
click at [567, 98] on span "⌘+Enter or click here to submit" at bounding box center [525, 95] width 87 height 8
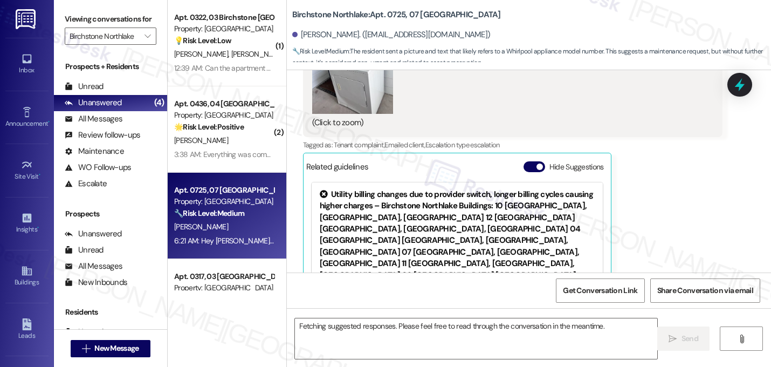
scroll to position [11951, 0]
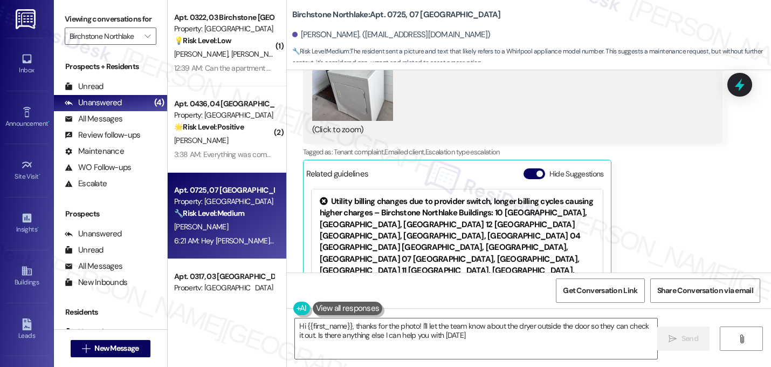
type textarea "Hi {{first_name}}, thanks for the photo! I'll let the team know about the dryer…"
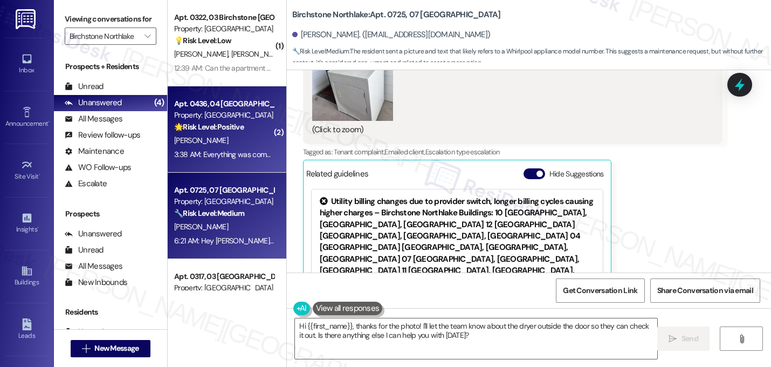
click at [238, 126] on div "🌟 Risk Level: Positive The resident confirms that the work order was completed …" at bounding box center [224, 126] width 100 height 11
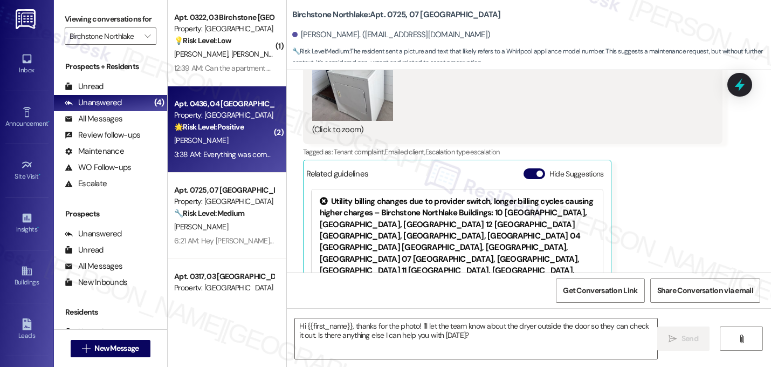
type textarea "Fetching suggested responses. Please feel free to read through the conversation…"
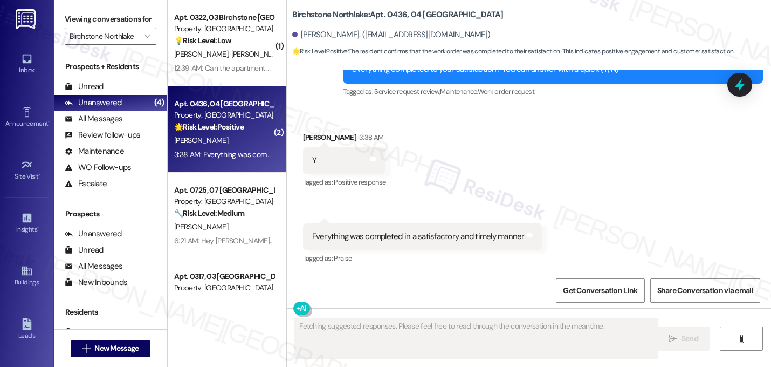
scroll to position [1698, 0]
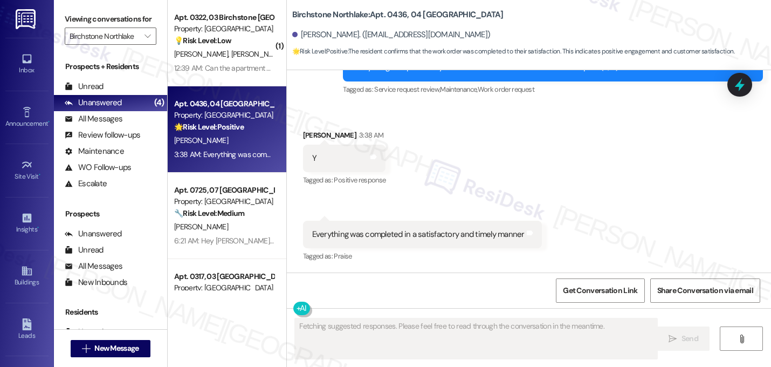
click at [416, 122] on div "Received via SMS Brittanie Lassiter 3:38 AM Y Tags and notes Tagged as: Positiv…" at bounding box center [529, 188] width 484 height 167
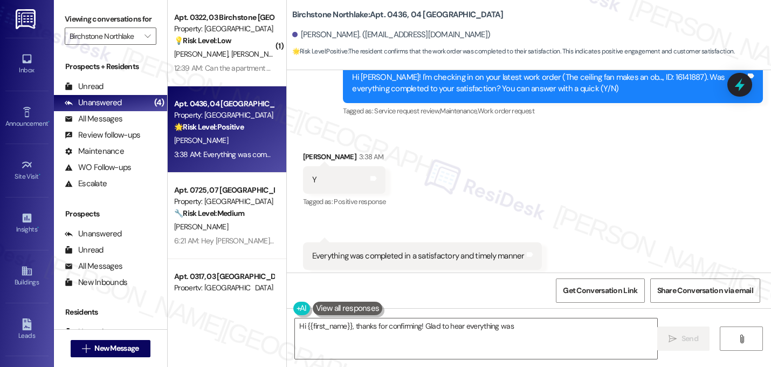
scroll to position [1655, 0]
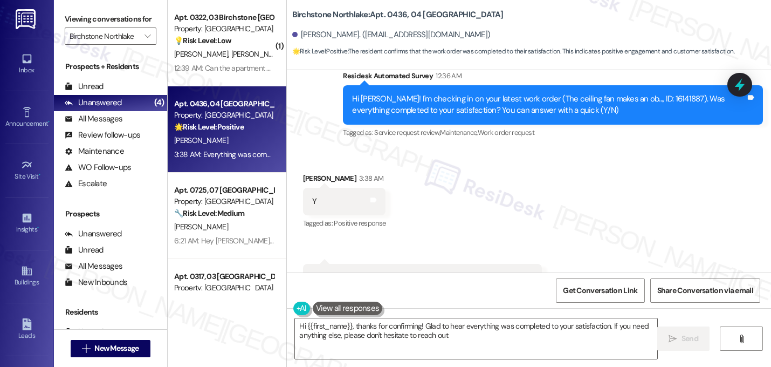
type textarea "Hi {{first_name}}, thanks for confirming! Glad to hear everything was completed…"
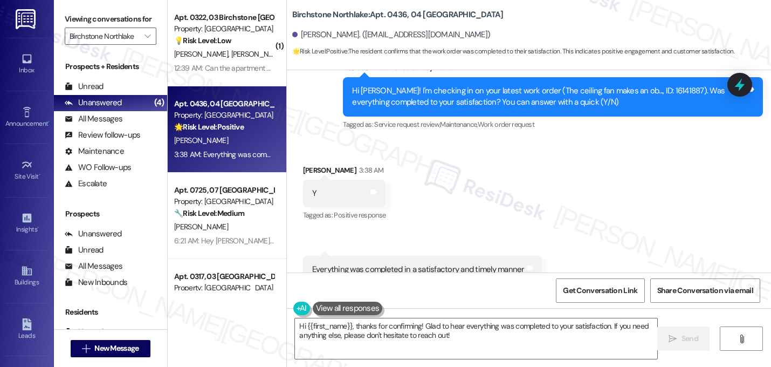
scroll to position [1699, 0]
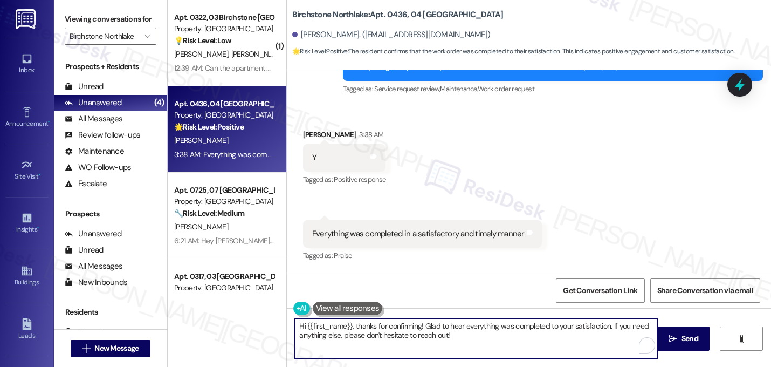
click at [417, 346] on textarea "Hi {{first_name}}, thanks for confirming! Glad to hear everything was completed…" at bounding box center [476, 338] width 363 height 40
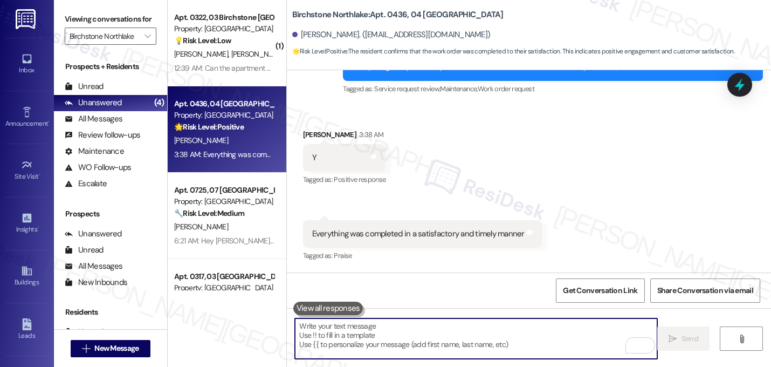
paste textarea "That's great! I'm glad to hear that your last maintenance request was completed…"
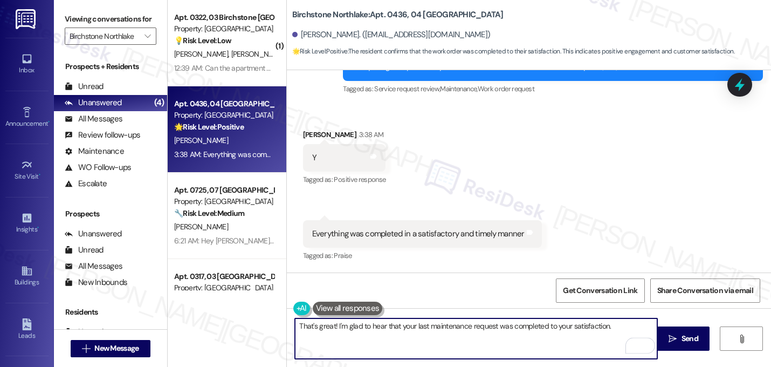
type textarea "That's great! I'm glad to hear that your last maintenance request was completed…"
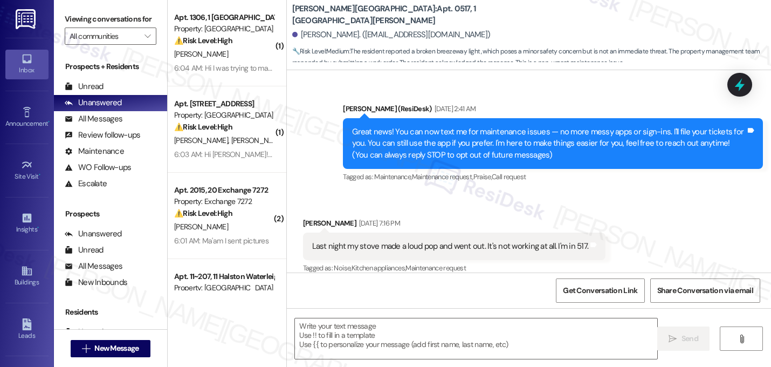
type textarea "Fetching suggested responses. Please feel free to read through the conversation…"
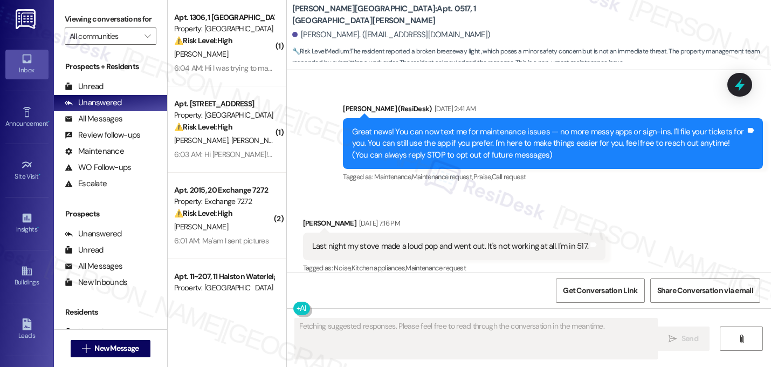
scroll to position [30267, 0]
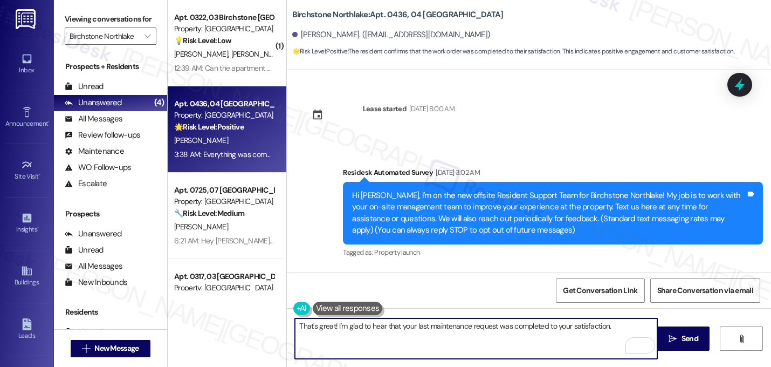
scroll to position [1699, 0]
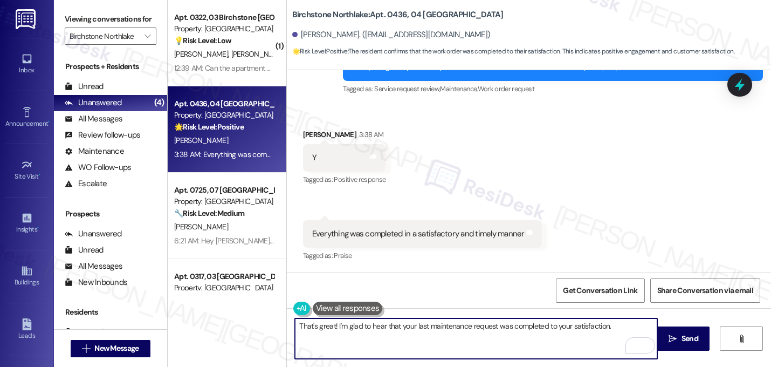
type textarea "That's great! I'm glad to hear that your last maintenance request was completed…"
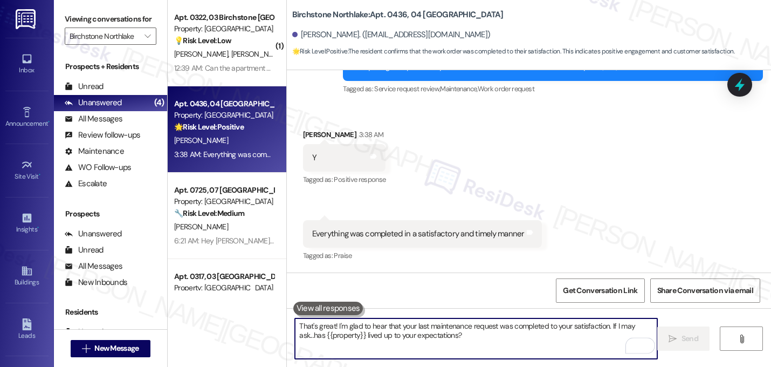
scroll to position [1698, 0]
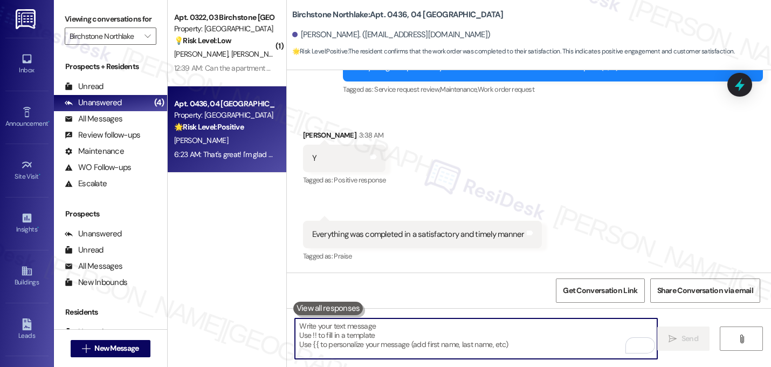
click at [616, 162] on div "Received via SMS [PERSON_NAME] 3:38 AM Y Tags and notes Tagged as: Positive res…" at bounding box center [529, 188] width 484 height 167
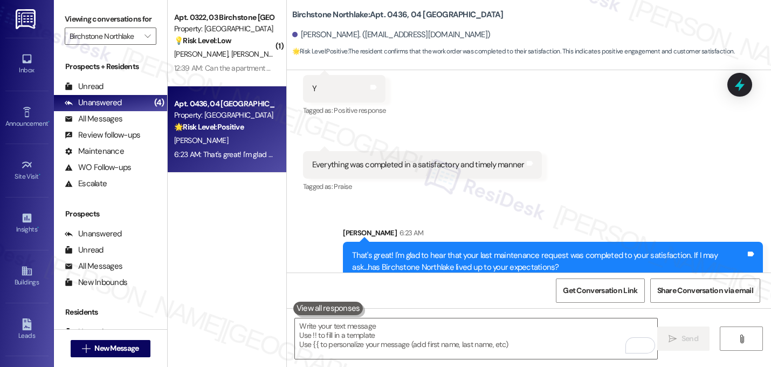
scroll to position [1786, 0]
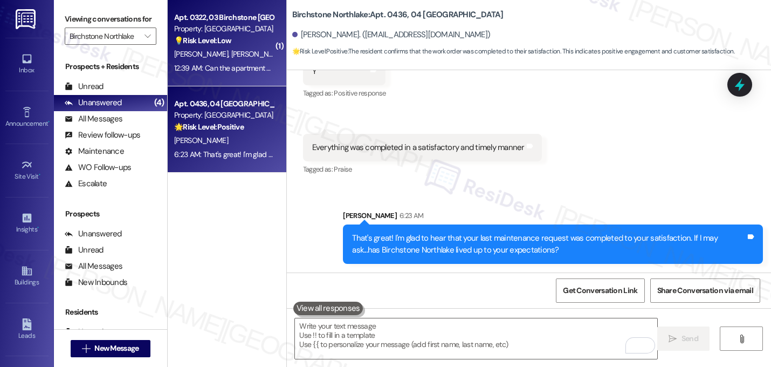
click at [231, 51] on span "[PERSON_NAME]" at bounding box center [258, 54] width 54 height 10
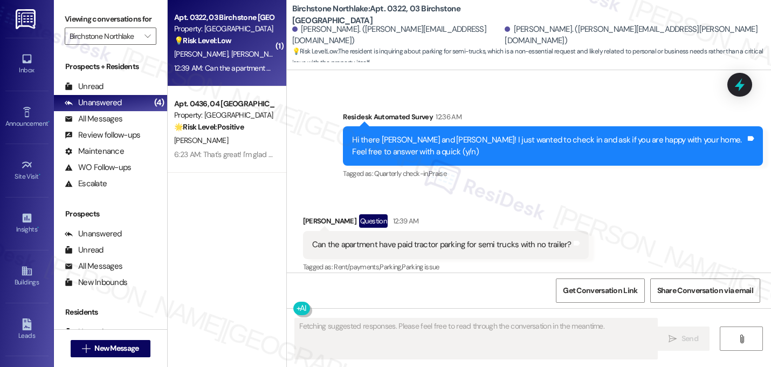
scroll to position [1539, 0]
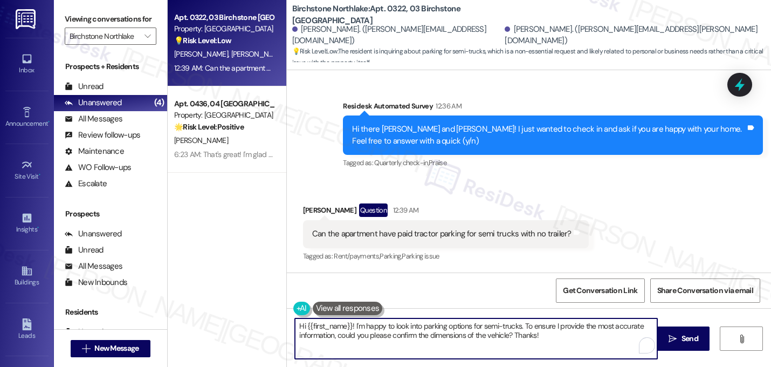
click at [348, 331] on textarea "Hi {{first_name}}! I'm happy to look into parking options for semi-trucks. To e…" at bounding box center [476, 338] width 363 height 40
type textarea "Hi [PERSON_NAME], thanks for reaching out! I'm happy to look into parking optio…"
click at [582, 340] on textarea "Hi [PERSON_NAME], thanks for reaching out! I'm happy to look into parking optio…" at bounding box center [476, 338] width 363 height 40
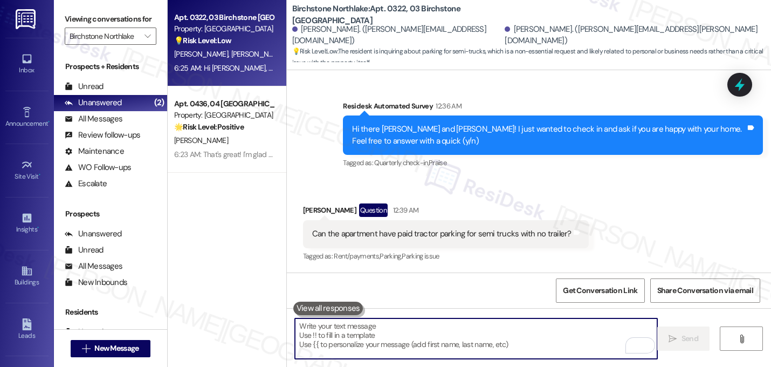
click at [640, 220] on div "Received via SMS [PERSON_NAME] Question 12:39 AM Can the apartment have paid tr…" at bounding box center [529, 225] width 484 height 93
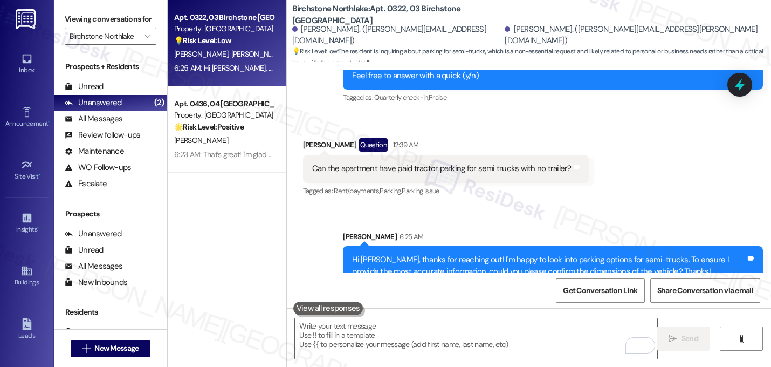
scroll to position [1626, 0]
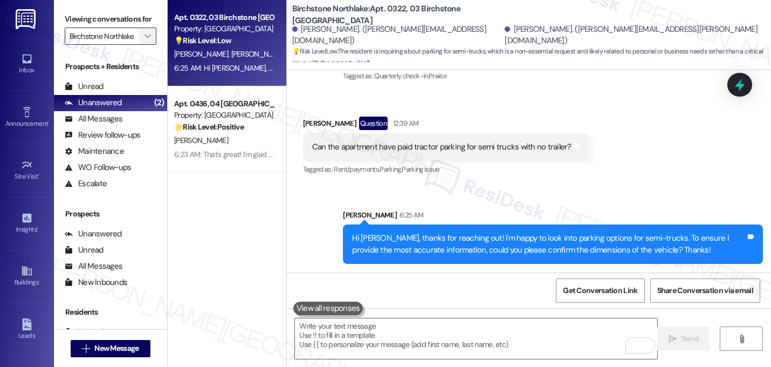
click at [145, 40] on icon "" at bounding box center [148, 36] width 6 height 9
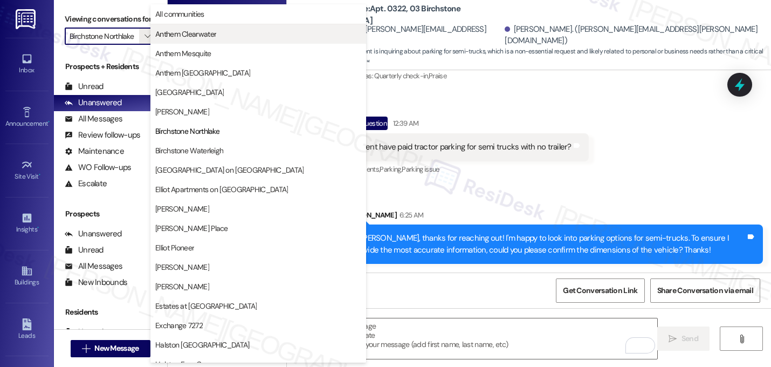
click at [175, 36] on span "Anthem Clearwater" at bounding box center [185, 34] width 61 height 11
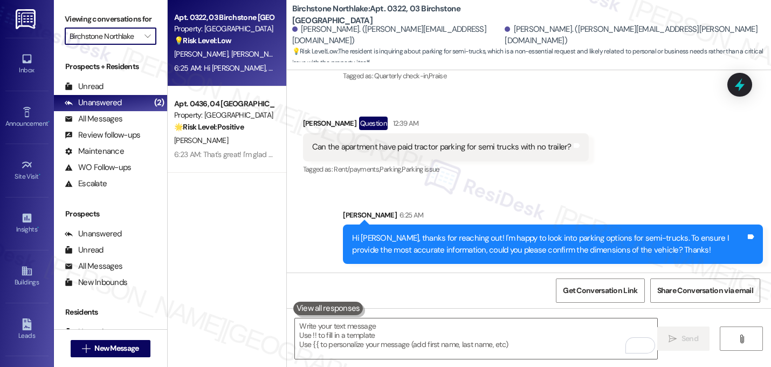
type input "Anthem Clearwater"
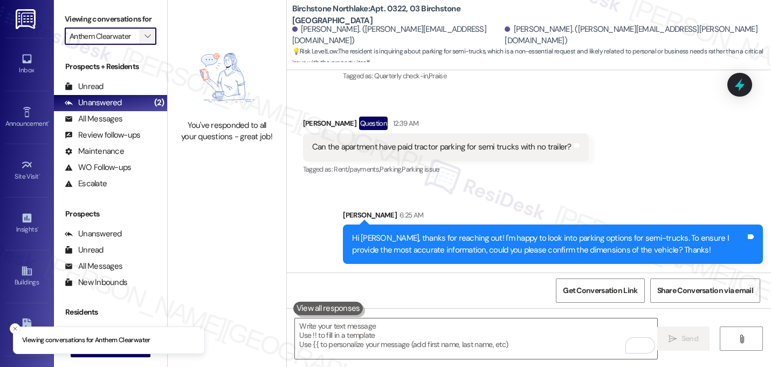
click at [145, 40] on icon "" at bounding box center [148, 36] width 6 height 9
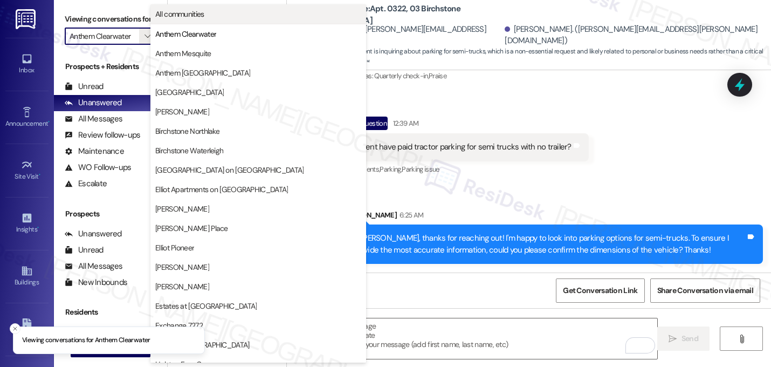
click at [181, 9] on span "All communities" at bounding box center [179, 14] width 49 height 11
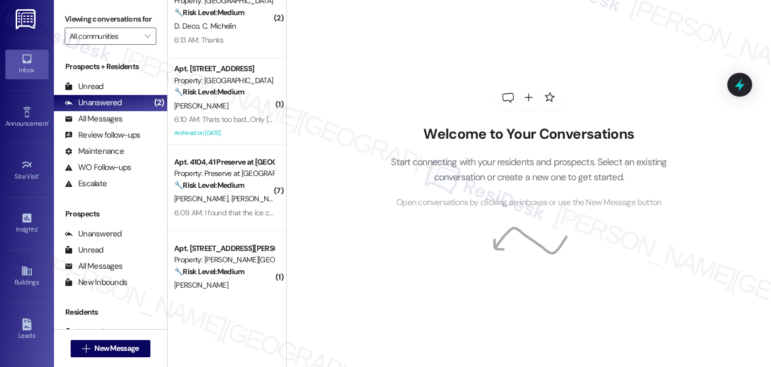
scroll to position [1323, 0]
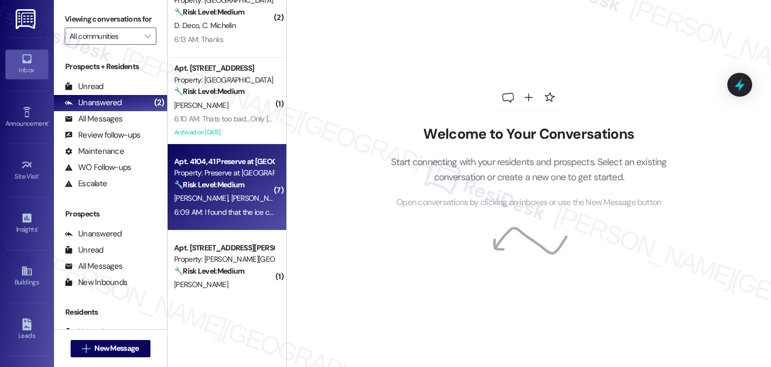
click at [229, 189] on strong "🔧 Risk Level: Medium" at bounding box center [209, 185] width 70 height 10
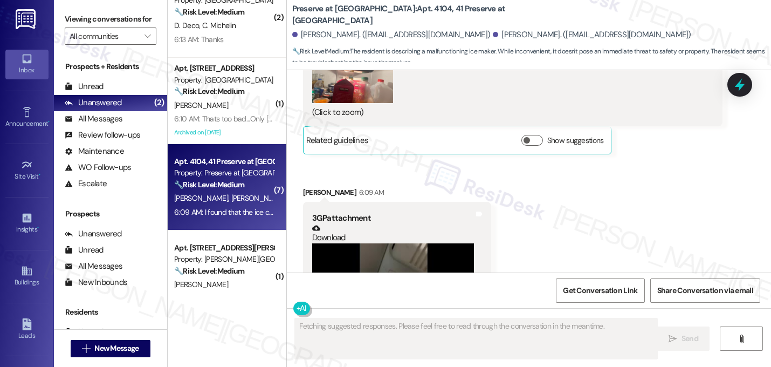
scroll to position [12300, 0]
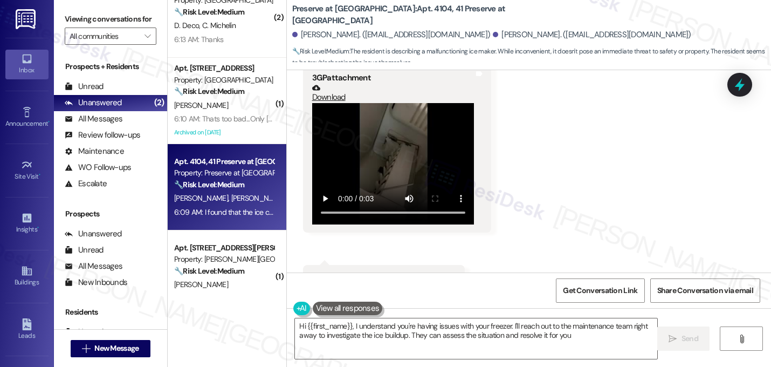
type textarea "Hi {{first_name}}, I understand you're having issues with your freezer. I'll re…"
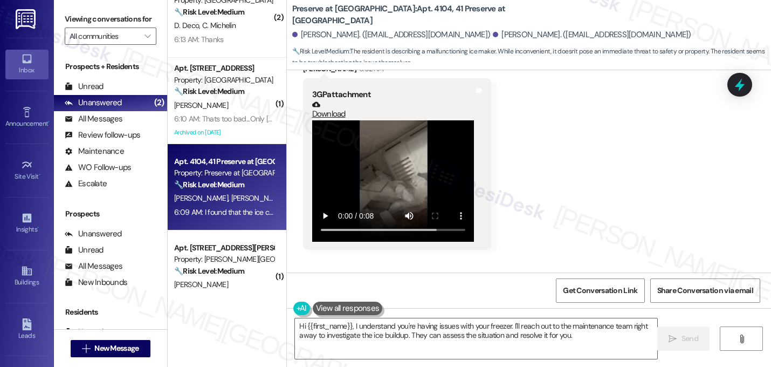
scroll to position [11523, 0]
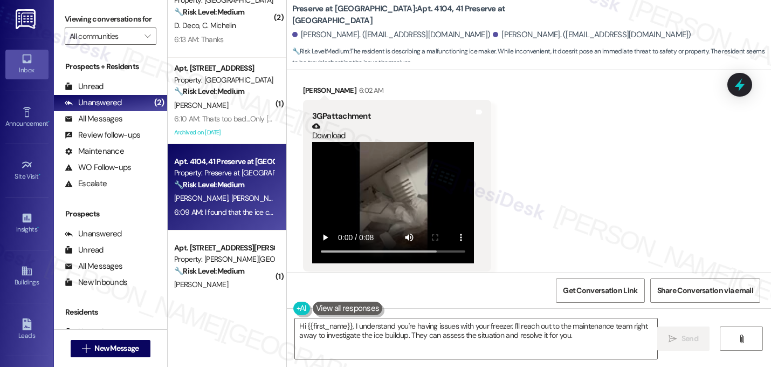
click at [375, 179] on video at bounding box center [393, 202] width 162 height 121
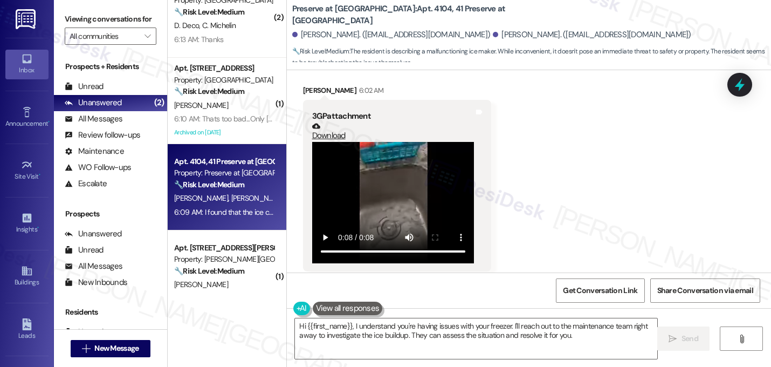
click at [375, 156] on video at bounding box center [393, 202] width 162 height 121
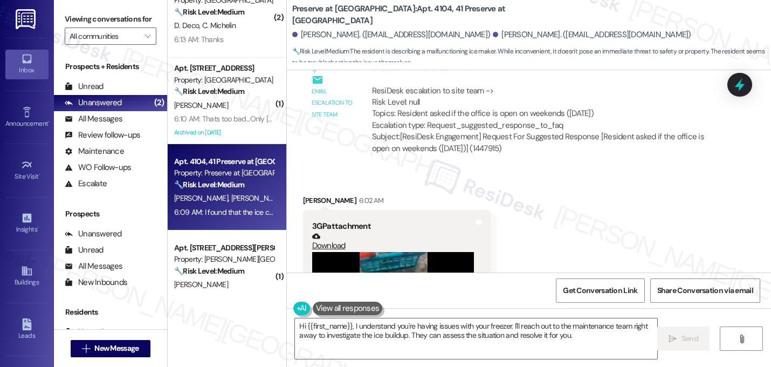
scroll to position [11415, 0]
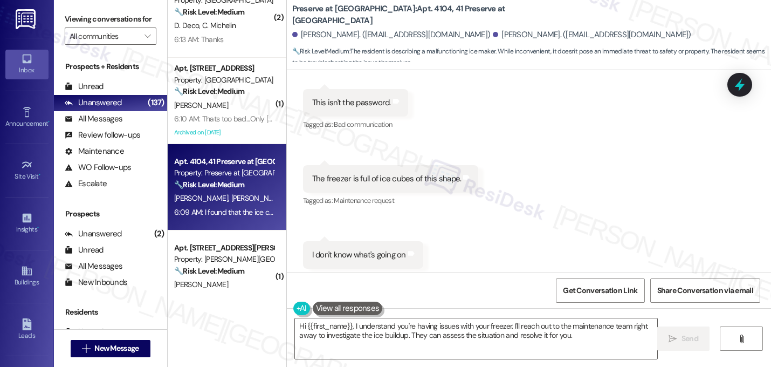
scroll to position [11739, 0]
click at [549, 210] on div "Received via SMS Qin Zhou 6:02 AM 3GP attachment Download Tags and notes Receiv…" at bounding box center [529, 351] width 484 height 1012
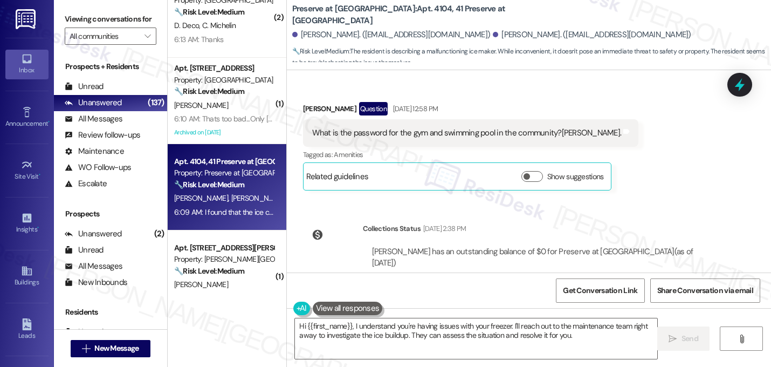
scroll to position [10811, 0]
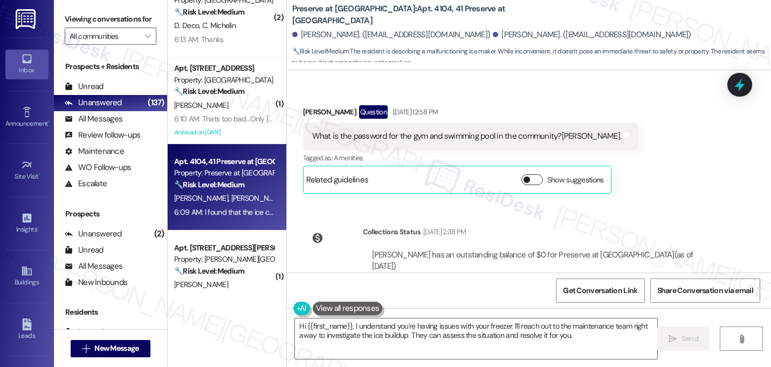
click at [522, 182] on button "Show suggestions" at bounding box center [533, 179] width 22 height 11
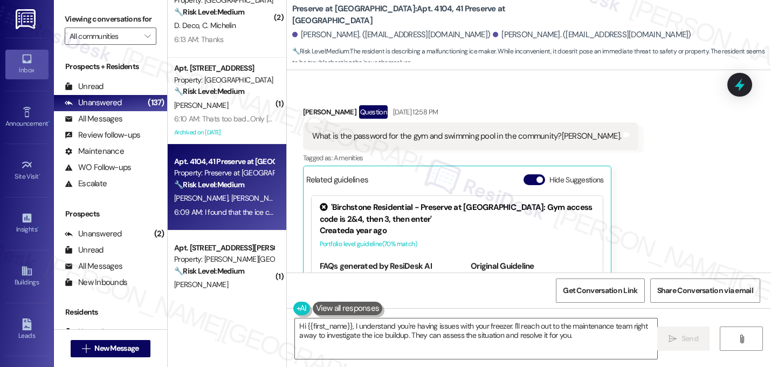
click at [604, 201] on div "Related guidelines Hide Suggestions 'Birchstone Residential - Preserve at Prest…" at bounding box center [457, 253] width 309 height 174
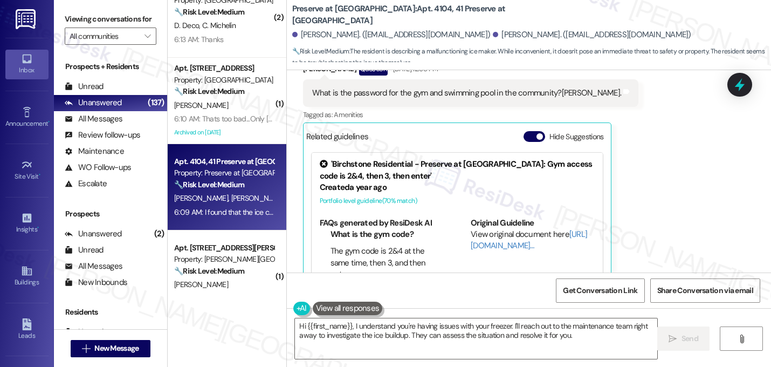
scroll to position [10876, 0]
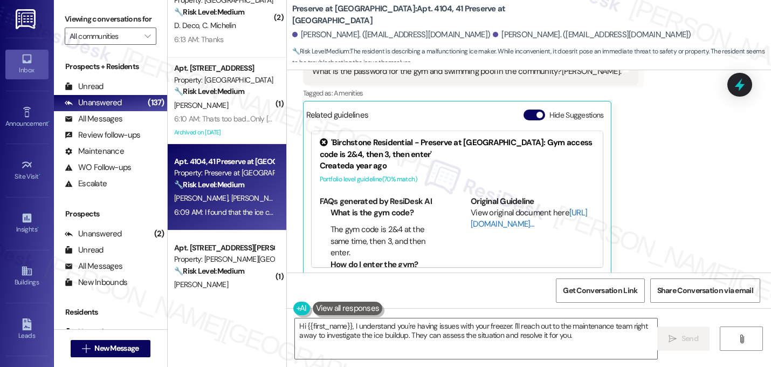
click at [493, 221] on link "[URL][DOMAIN_NAME]…" at bounding box center [529, 218] width 117 height 22
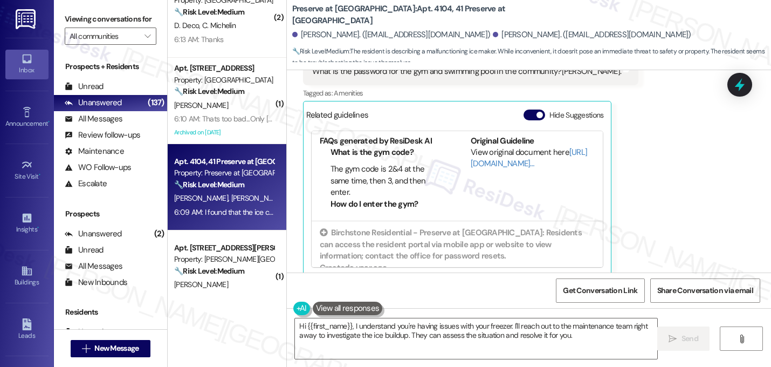
scroll to position [0, 0]
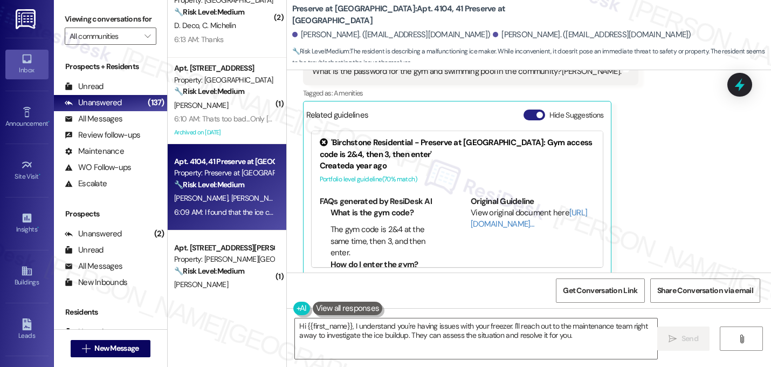
click at [527, 113] on button "Hide Suggestions" at bounding box center [535, 115] width 22 height 11
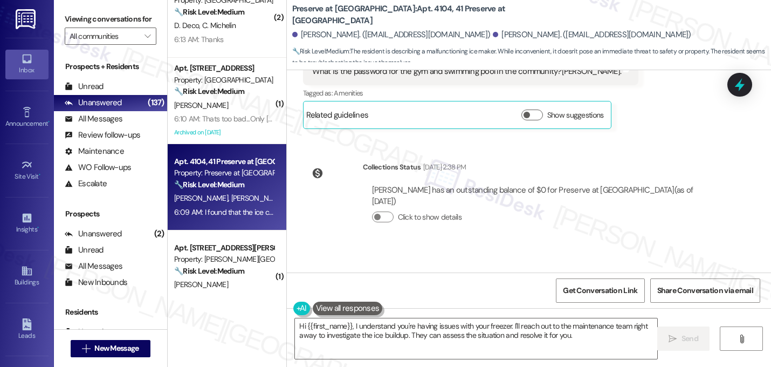
click at [617, 208] on div "Click to show details" at bounding box center [543, 220] width 342 height 24
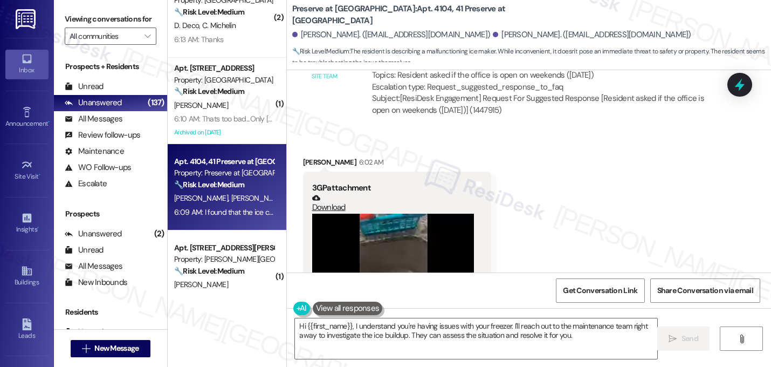
scroll to position [11501, 0]
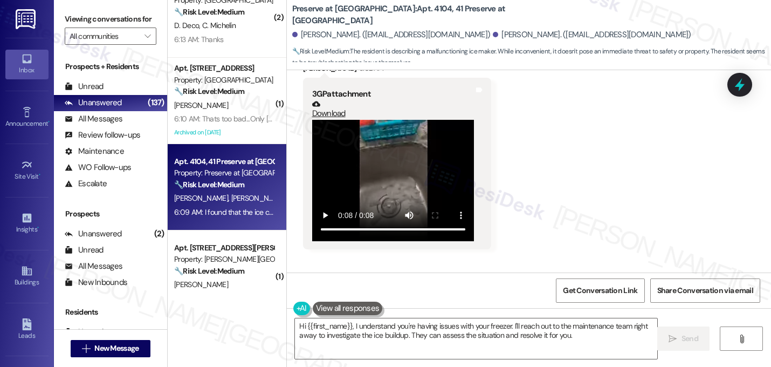
scroll to position [11544, 0]
click at [358, 159] on video at bounding box center [393, 180] width 162 height 121
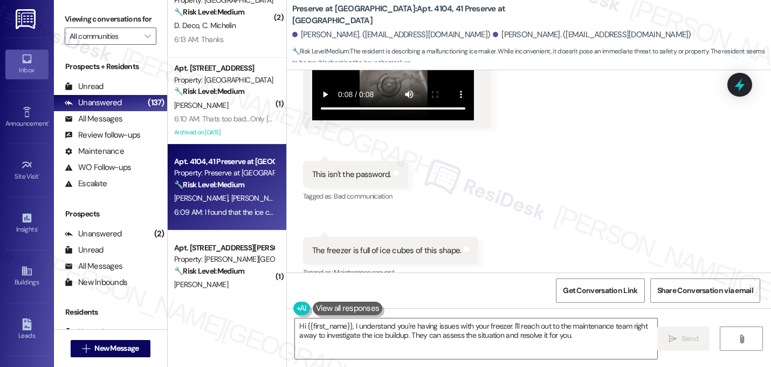
scroll to position [11717, 0]
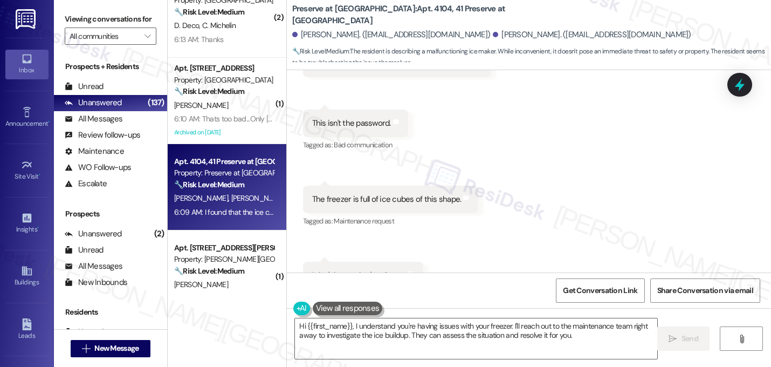
click at [373, 194] on div "The freezer is full of ice cubes of this shape." at bounding box center [386, 199] width 149 height 11
copy div "The freezer is full of ice cubes of this shape. Tags and notes"
click at [356, 270] on div "I don't know what's going on" at bounding box center [359, 275] width 94 height 11
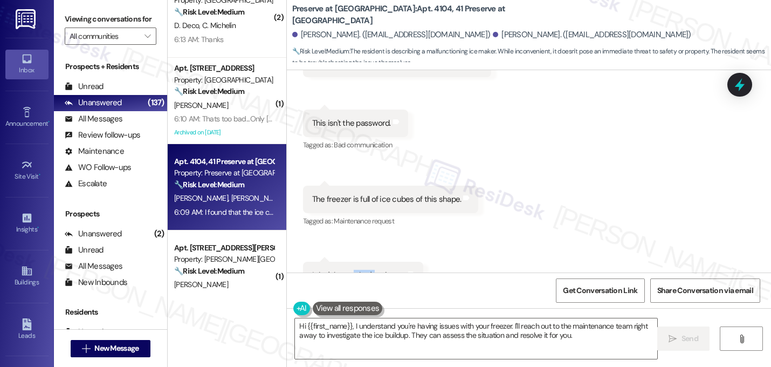
click at [356, 270] on div "I don't know what's going on" at bounding box center [359, 275] width 94 height 11
copy div "I don't know what's going on Tags and notes"
click at [434, 331] on textarea "Hi {{first_name}}, I understand you're having issues with your freezer. I'll re…" at bounding box center [476, 338] width 363 height 40
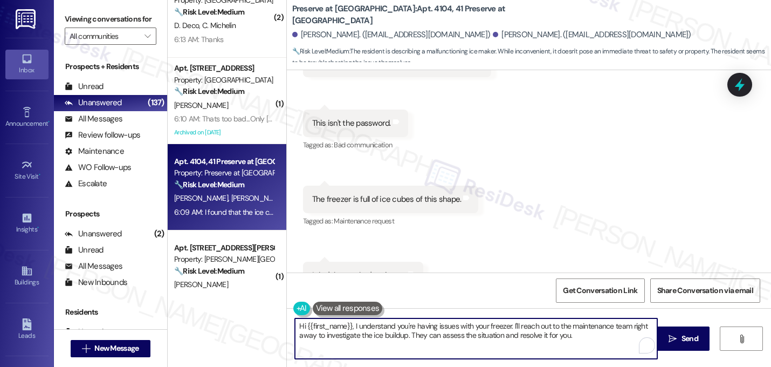
click at [434, 331] on textarea "Hi {{first_name}}, I understand you're having issues with your freezer. I'll re…" at bounding box center [476, 338] width 363 height 40
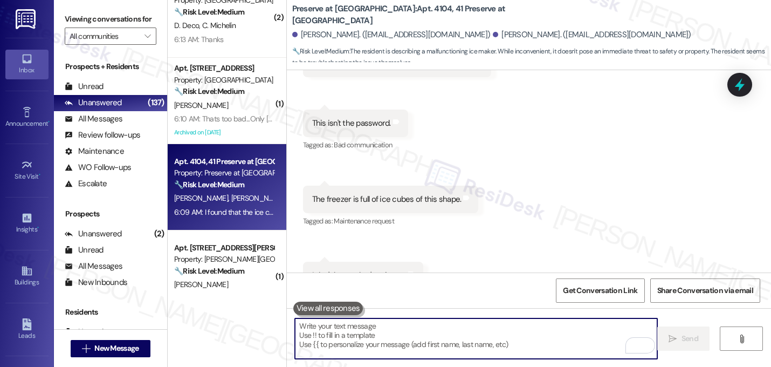
paste textarea "Thanks for sending the video! I see what you mean about the ice cubes in the fr…"
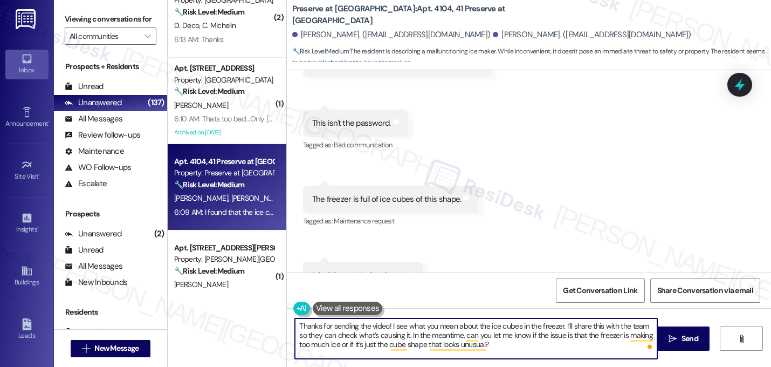
drag, startPoint x: 406, startPoint y: 339, endPoint x: 291, endPoint y: 334, distance: 115.6
click at [295, 335] on textarea "Thanks for sending the video! I see what you mean about the ice cubes in the fr…" at bounding box center [476, 338] width 363 height 40
click at [623, 329] on textarea "Thanks for sending the video! I see what you mean about the ice cubes in the fr…" at bounding box center [476, 338] width 363 height 40
click at [625, 329] on textarea "Thanks for sending the video! I see what you mean about the ice cubes in the fr…" at bounding box center [476, 338] width 363 height 40
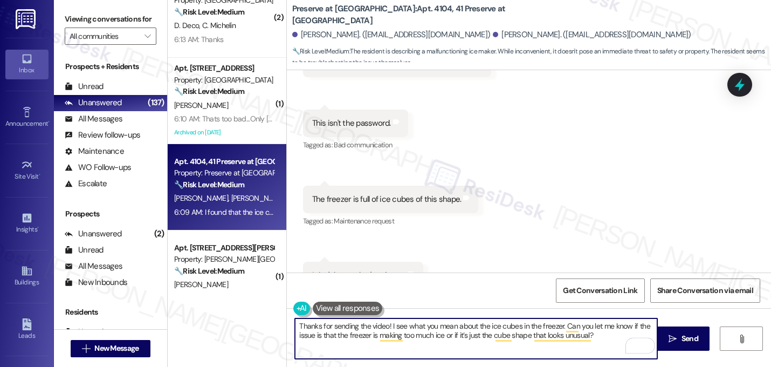
click at [295, 324] on textarea "Thanks for sending the video! I see what you mean about the ice cubes in the fr…" at bounding box center [476, 338] width 363 height 40
click at [297, 326] on textarea "Thanks for sending the video! I see what you mean about the ice cubes in the fr…" at bounding box center [476, 338] width 363 height 40
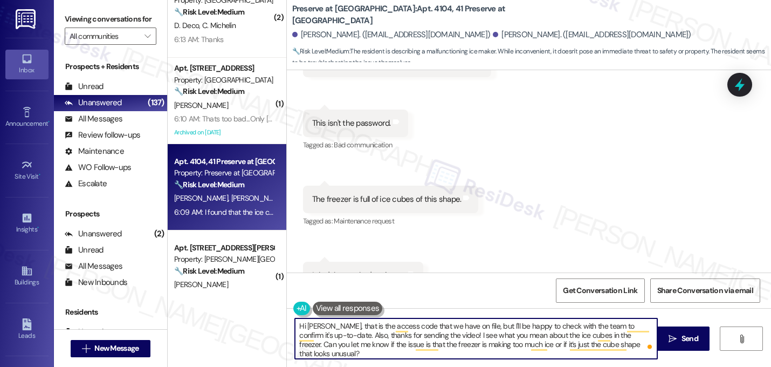
click at [427, 177] on div "Received via SMS 6:02 AM Qin Zhou 6:02 AM The freezer is full of ice cubes of t…" at bounding box center [391, 207] width 192 height 60
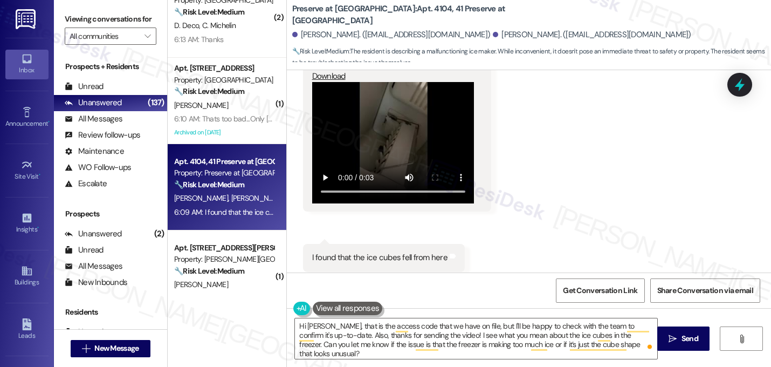
scroll to position [12300, 0]
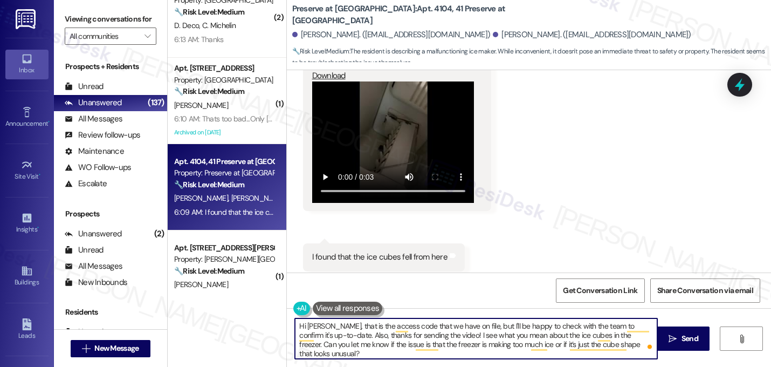
click at [318, 327] on textarea "Hi Qin, that is the access code that we have on file, but I'll be happy to chec…" at bounding box center [476, 338] width 363 height 40
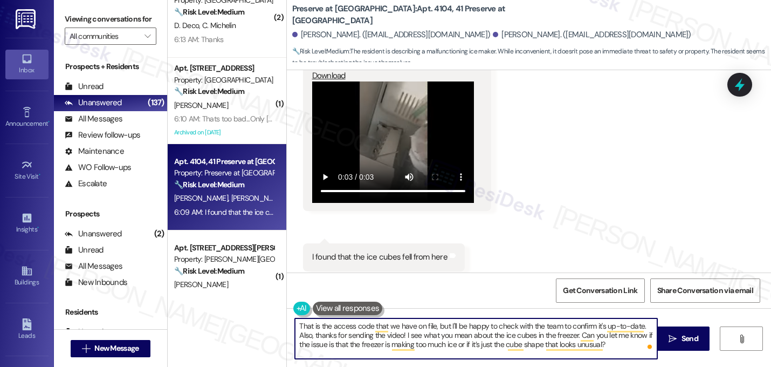
click at [399, 336] on textarea "That is the access code that we have on file, but I'll be happy to check with t…" at bounding box center [476, 338] width 363 height 40
type textarea "That is the access code that we have on file, but I'll be happy to check with t…"
click at [429, 345] on textarea "That is the access code that we have on file, but I'll be happy to check with t…" at bounding box center [476, 338] width 363 height 40
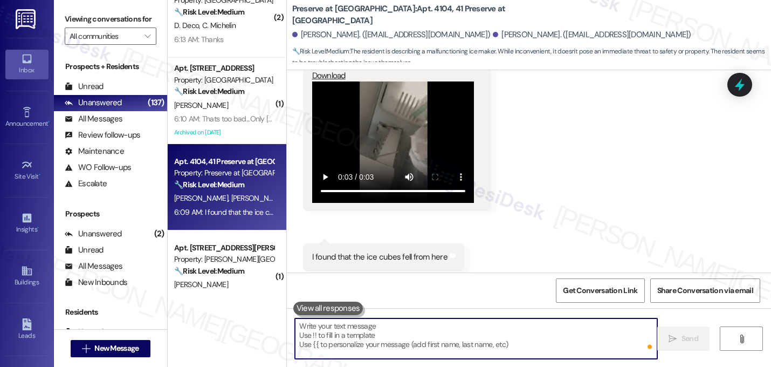
scroll to position [12299, 0]
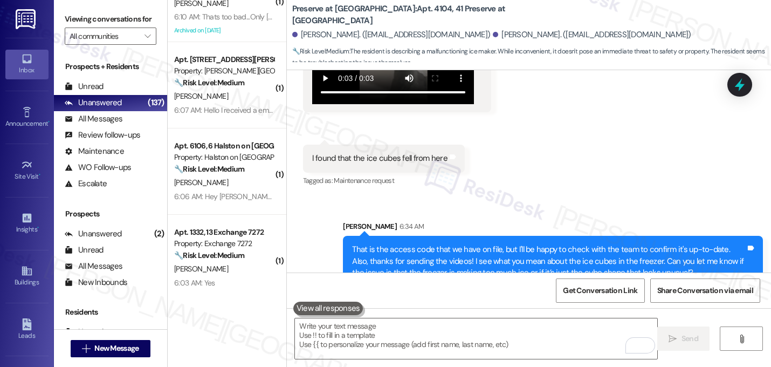
scroll to position [1515, 0]
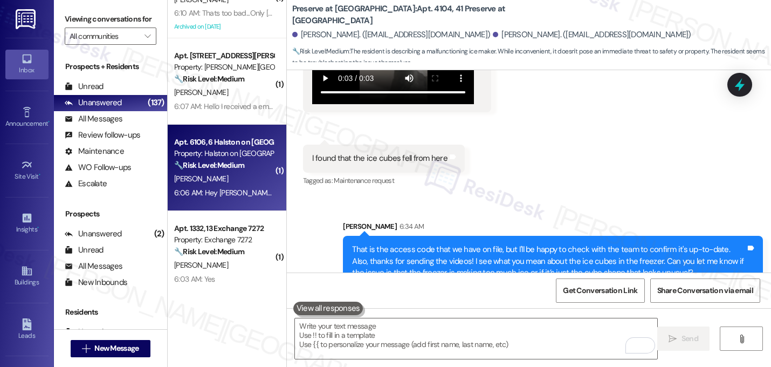
click at [232, 176] on div "[PERSON_NAME]" at bounding box center [224, 178] width 102 height 13
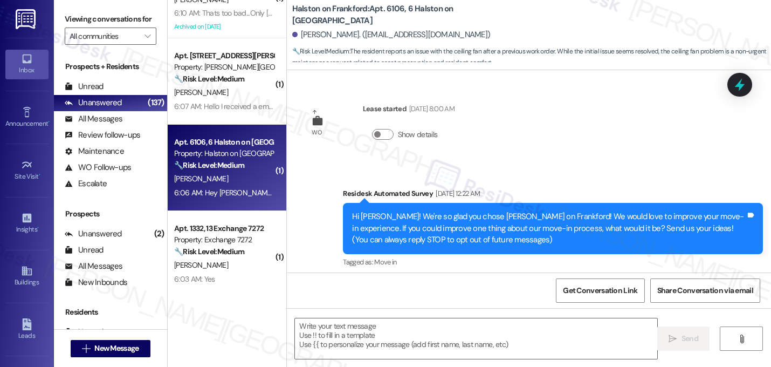
scroll to position [1896, 0]
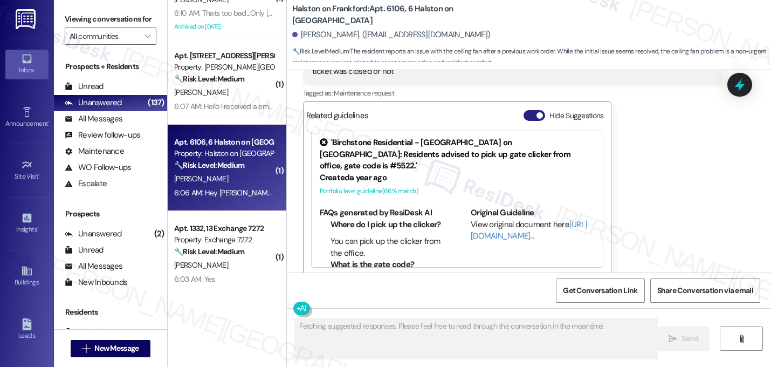
click at [524, 110] on button "Hide Suggestions" at bounding box center [535, 115] width 22 height 11
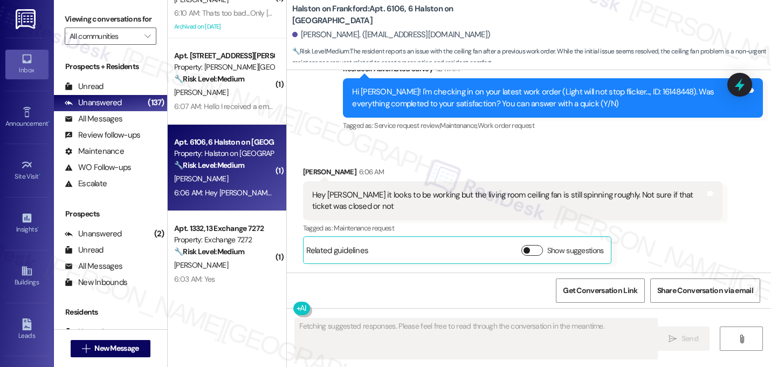
scroll to position [1749, 0]
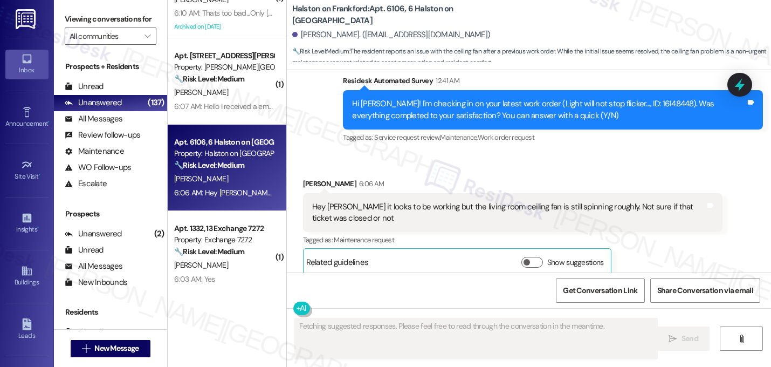
click at [501, 170] on div "Received via SMS Quincy Neal 6:06 AM Hey Sarah it looks to be working but the l…" at bounding box center [513, 227] width 436 height 114
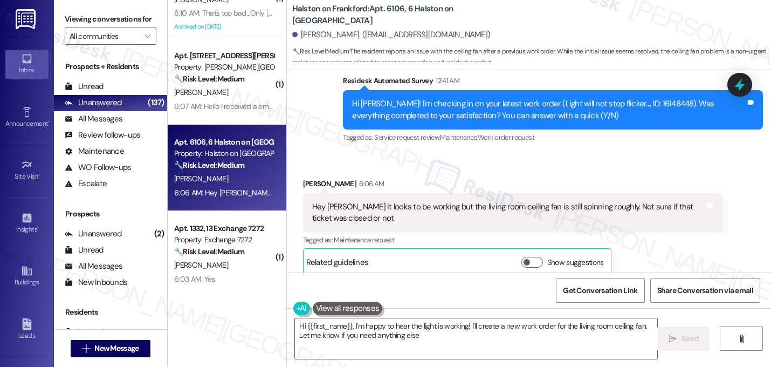
type textarea "Hi {{first_name}}, I'm happy to hear the light is working! I'll create a new wo…"
click at [488, 178] on div "Quincy Neal 6:06 AM" at bounding box center [513, 185] width 420 height 15
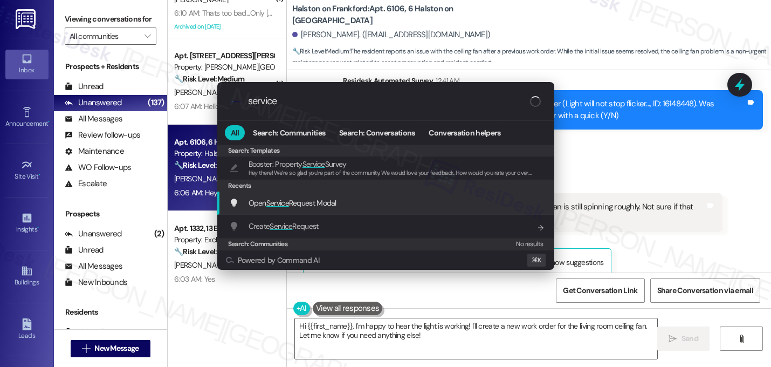
type input "service"
click at [332, 202] on span "Open Service Request Modal" at bounding box center [293, 203] width 88 height 10
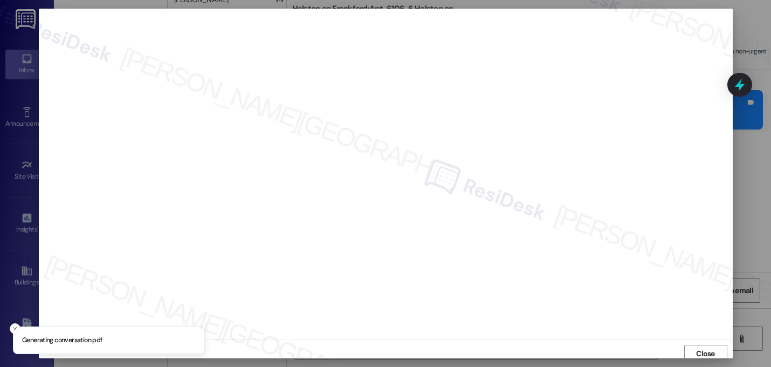
scroll to position [4, 0]
click at [696, 348] on span "Close" at bounding box center [705, 349] width 19 height 11
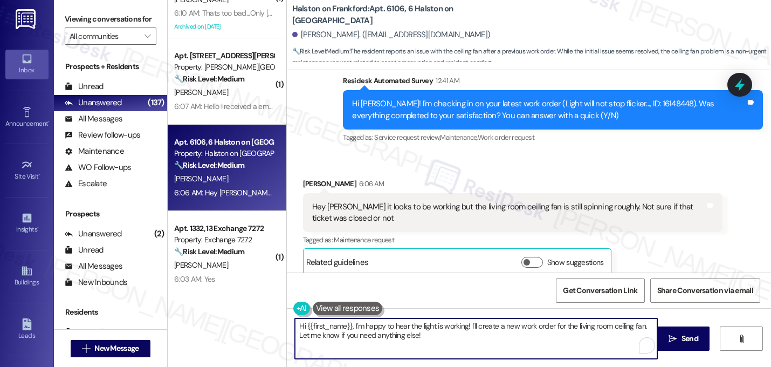
click at [446, 343] on textarea "Hi {{first_name}}, I'm happy to hear the light is working! I'll create a new wo…" at bounding box center [476, 338] width 363 height 40
click at [349, 327] on textarea "Hi {{first_name}}, I'm happy to hear the light is working! I'll create a new wo…" at bounding box center [476, 338] width 363 height 40
drag, startPoint x: 410, startPoint y: 325, endPoint x: 419, endPoint y: 334, distance: 12.2
click at [419, 335] on textarea "I'm happy to hear the light is working! I'll create a new work order for the li…" at bounding box center [476, 338] width 363 height 40
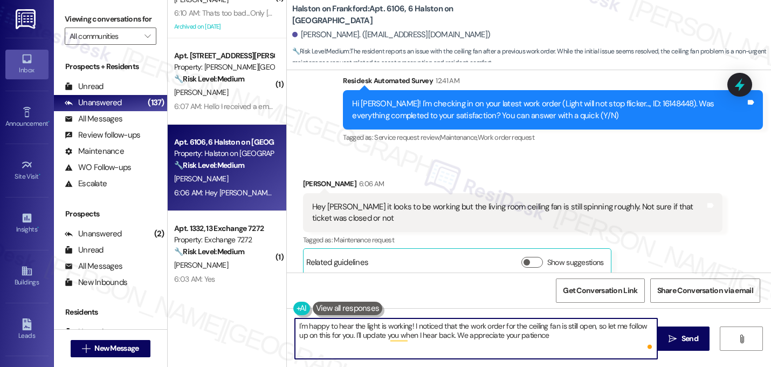
type textarea "I'm happy to hear the light is working! I noticed that the work order for the c…"
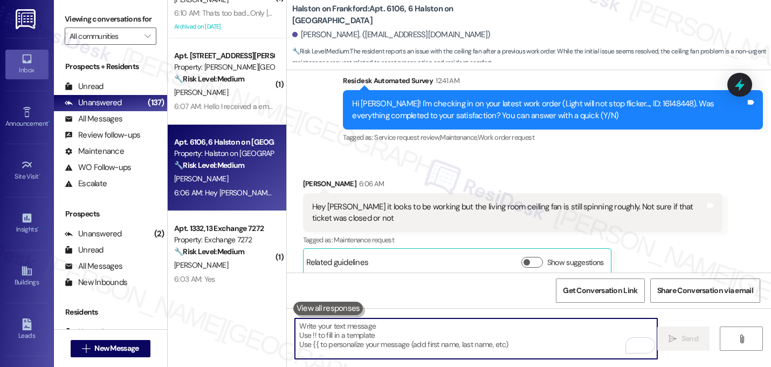
scroll to position [1748, 0]
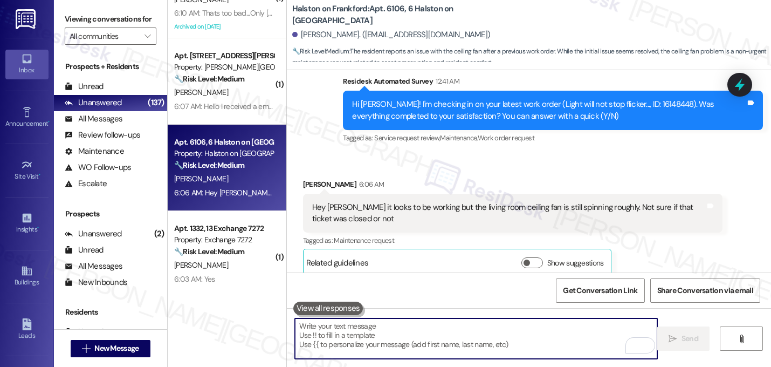
click at [563, 154] on div "Received via SMS Quincy Neal 6:06 AM Hey Sarah it looks to be working but the l…" at bounding box center [529, 219] width 484 height 131
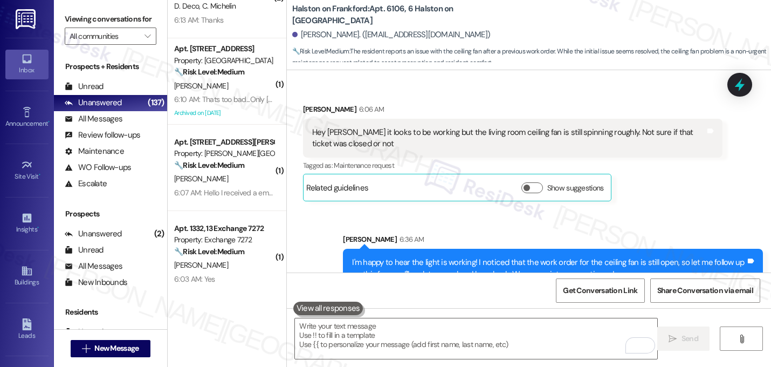
scroll to position [1836, 0]
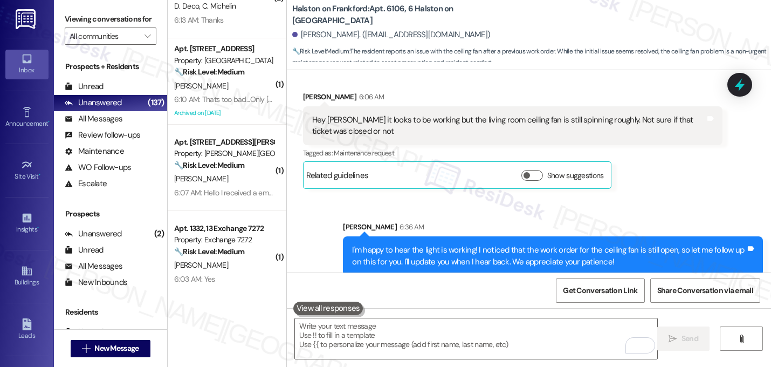
click at [575, 185] on div "Received via SMS Quincy Neal 6:06 AM Hey Sarah it looks to be working but the l…" at bounding box center [513, 140] width 436 height 114
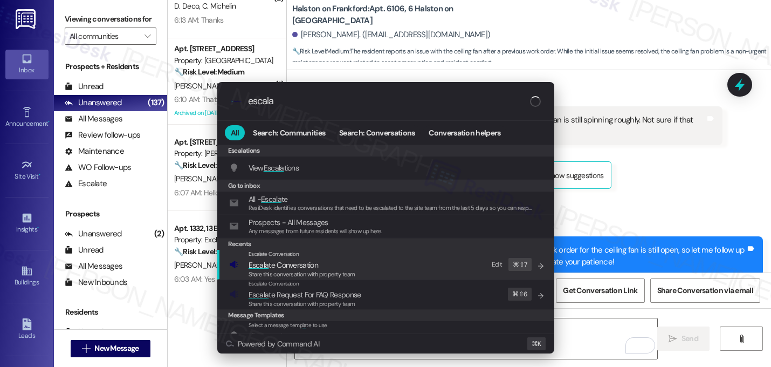
type input "escala"
click at [397, 277] on div "Escalate Conversation Escala te Conversation Share this conversation with prope…" at bounding box center [387, 264] width 316 height 29
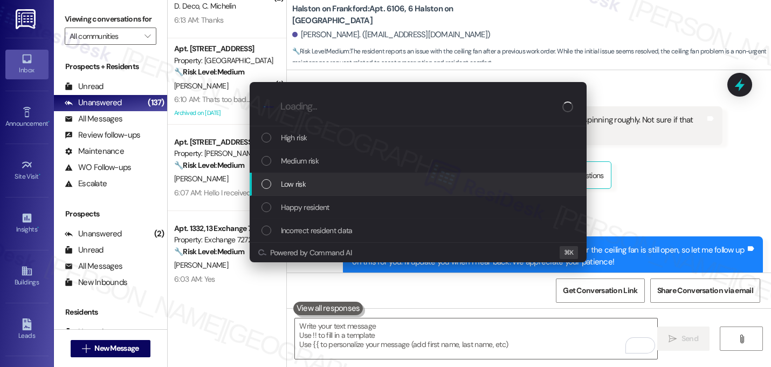
click at [340, 185] on div "Low risk" at bounding box center [420, 184] width 316 height 12
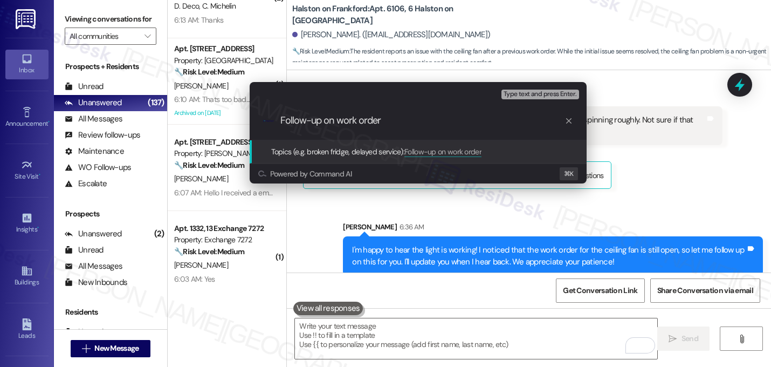
paste input "16148450"
type input "Follow-up on work order 16148450 - ceiling fan is spinning roughly"
click at [367, 119] on input "Follow-up on work order 16148450 - ceiling fan is spinning roughly" at bounding box center [423, 120] width 284 height 11
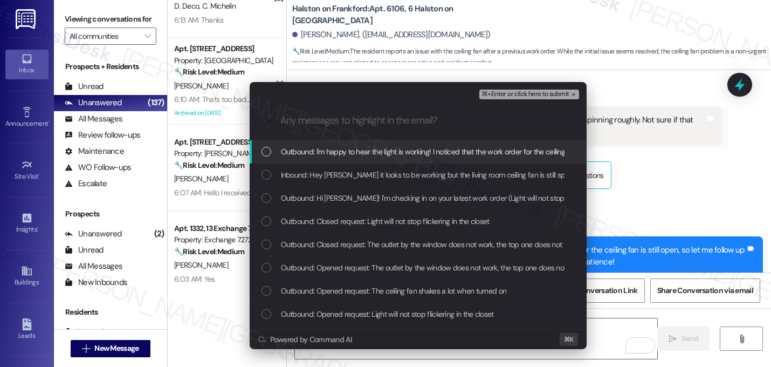
click at [340, 157] on span "Outbound: I'm happy to hear the light is working! I noticed that the work order…" at bounding box center [599, 152] width 637 height 12
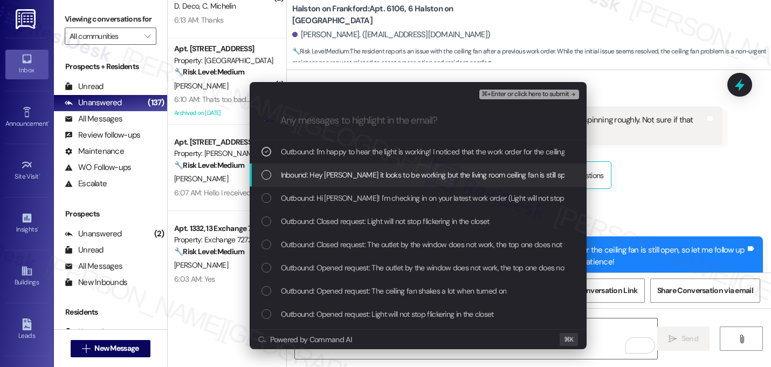
click at [339, 170] on span "Inbound: Hey Sarah it looks to be working but the living room ceiling fan is st…" at bounding box center [507, 175] width 453 height 12
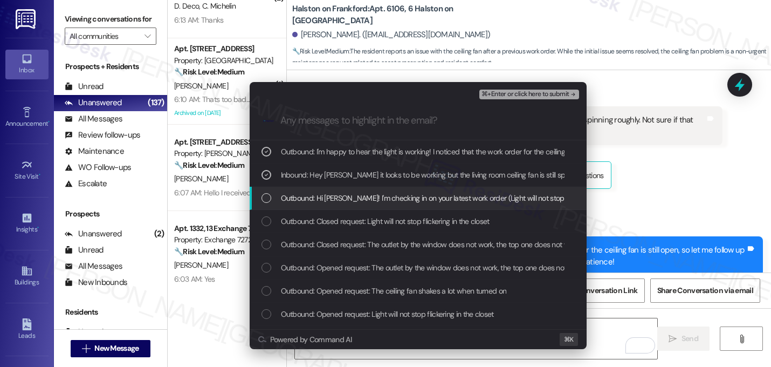
click at [339, 193] on span "Outbound: Hi Quincy! I'm checking in on your latest work order (Light will not …" at bounding box center [587, 198] width 612 height 12
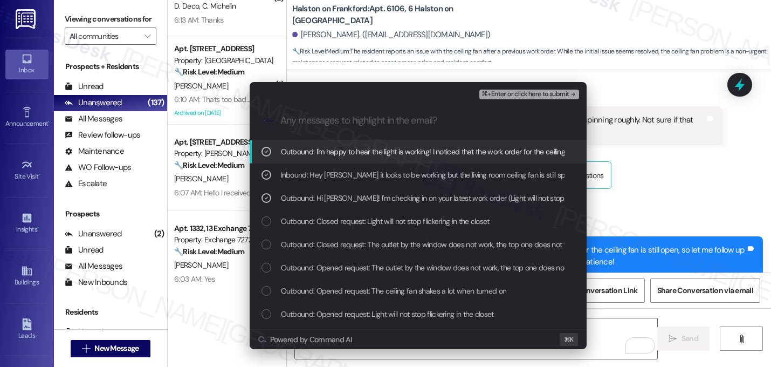
click at [569, 94] on span "⌘+Enter or click here to submit" at bounding box center [525, 95] width 87 height 8
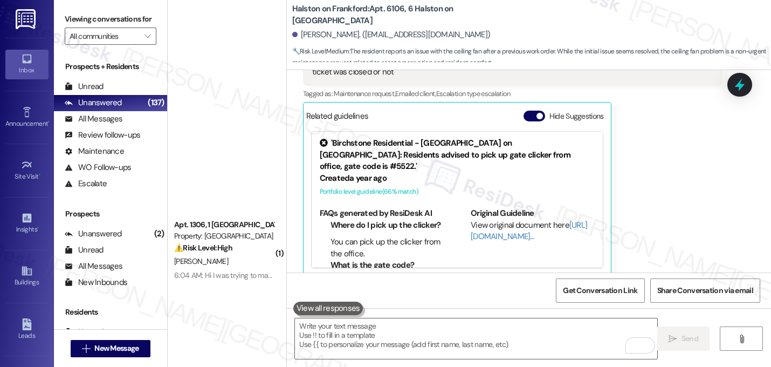
scroll to position [0, 0]
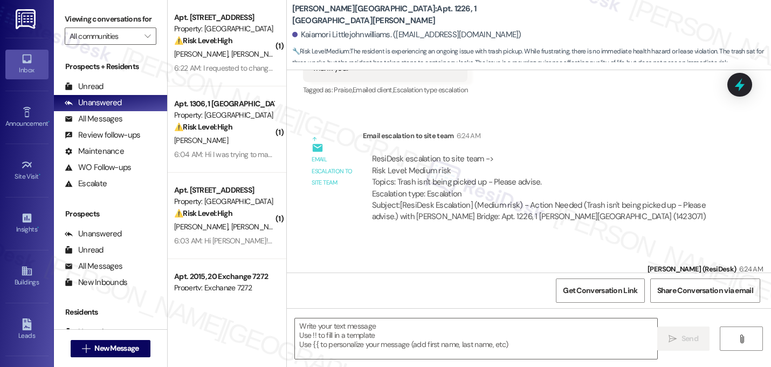
type textarea "Fetching suggested responses. Please feel free to read through the conversation…"
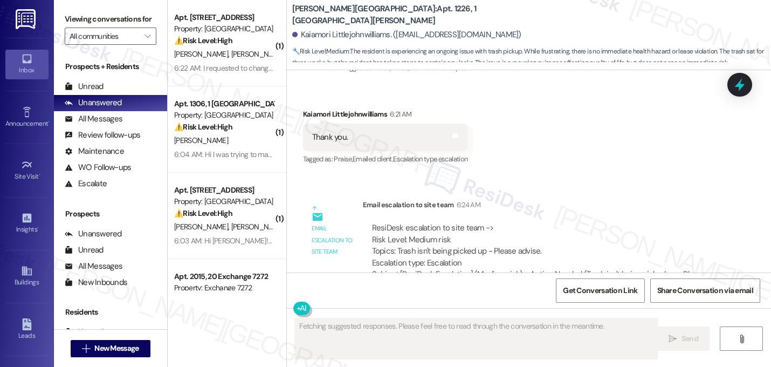
scroll to position [2306, 0]
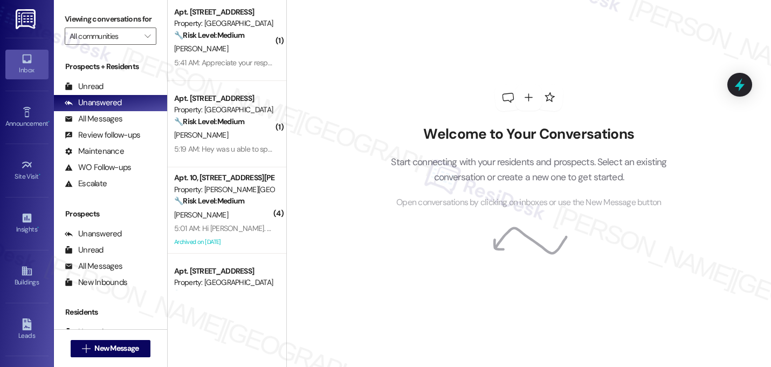
scroll to position [1909, 0]
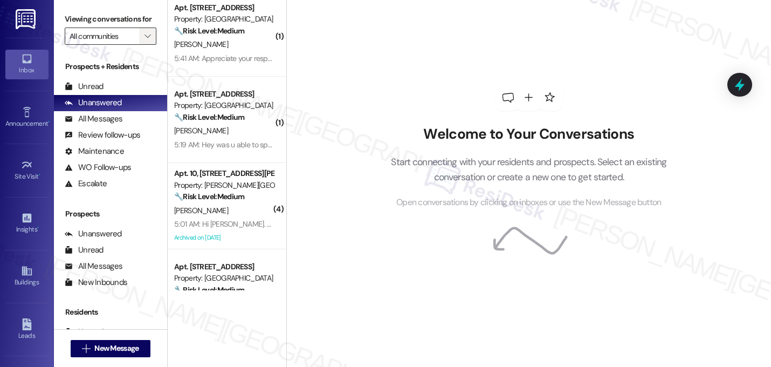
click at [142, 45] on span "" at bounding box center [147, 36] width 10 height 17
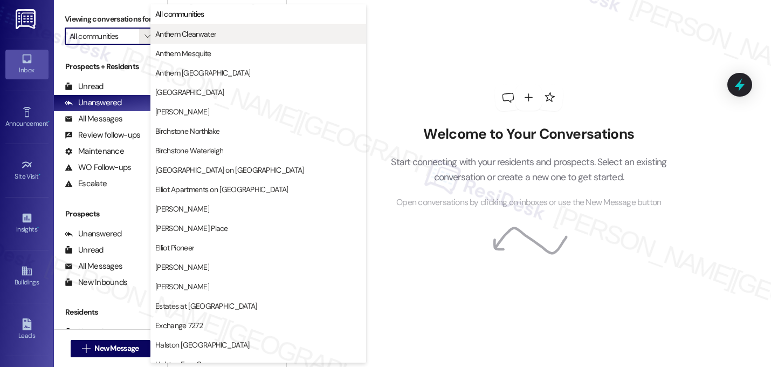
click at [195, 38] on span "Anthem Clearwater" at bounding box center [185, 34] width 61 height 11
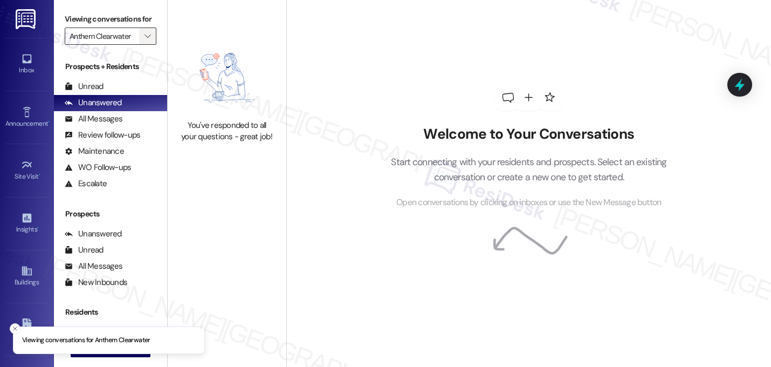
click at [142, 45] on span "" at bounding box center [147, 36] width 10 height 17
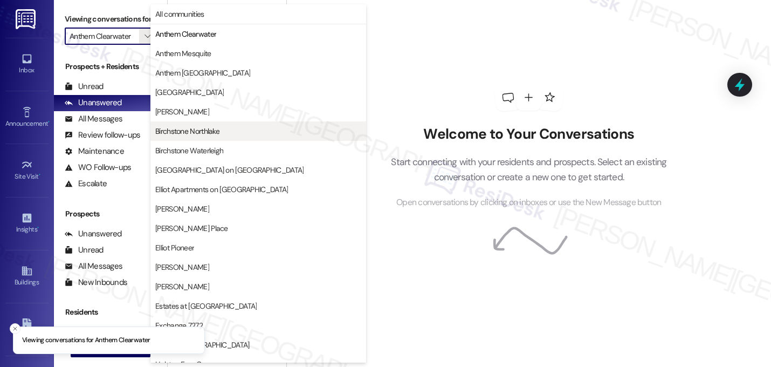
click at [185, 131] on span "Birchstone Northlake" at bounding box center [187, 131] width 64 height 11
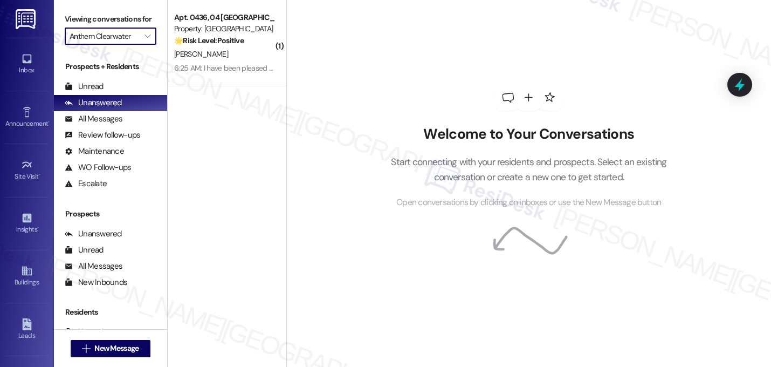
type input "Birchstone Northlake"
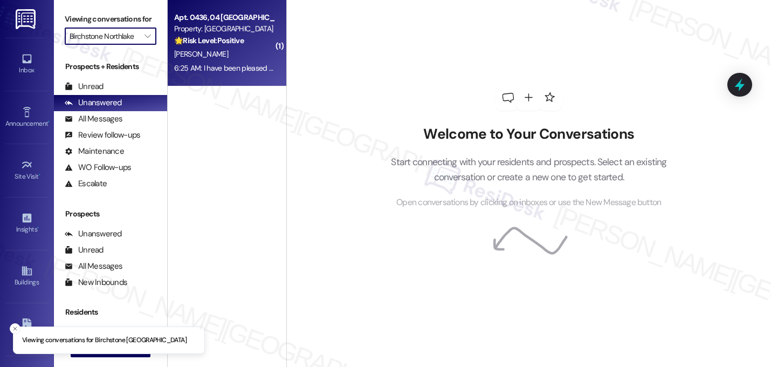
click at [229, 63] on div "6:25 AM: I have been pleased with the changes since Birth took over 6:25 AM: I …" at bounding box center [280, 68] width 213 height 10
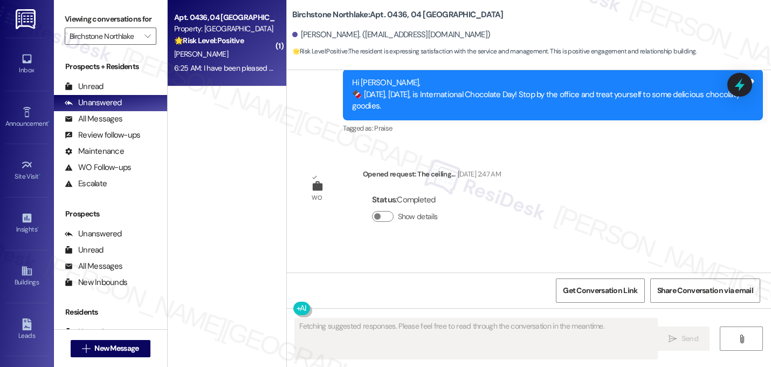
scroll to position [1894, 0]
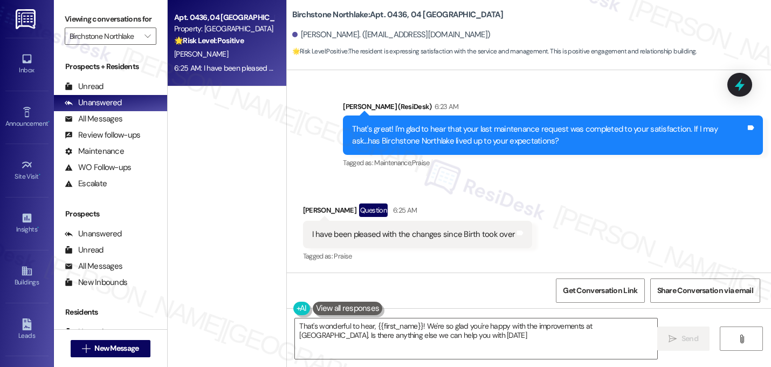
type textarea "That's wonderful to hear, {{first_name}}! We're so glad you're happy with the i…"
click at [368, 338] on textarea "That's wonderful to hear, {{first_name}}! We're so glad you're happy with the i…" at bounding box center [476, 338] width 363 height 40
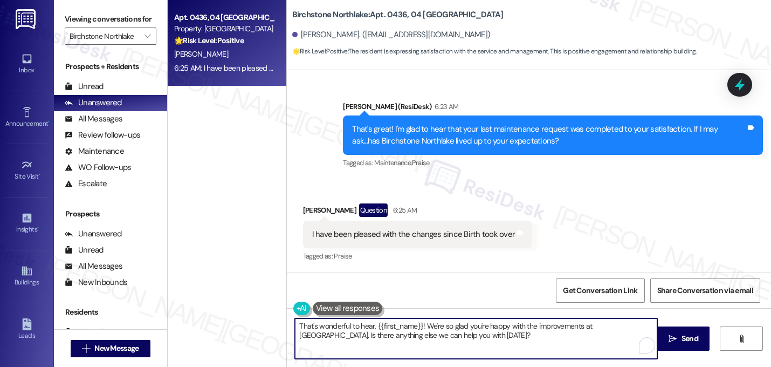
click at [368, 338] on textarea "That's wonderful to hear, {{first_name}}! We're so glad you're happy with the i…" at bounding box center [476, 338] width 363 height 40
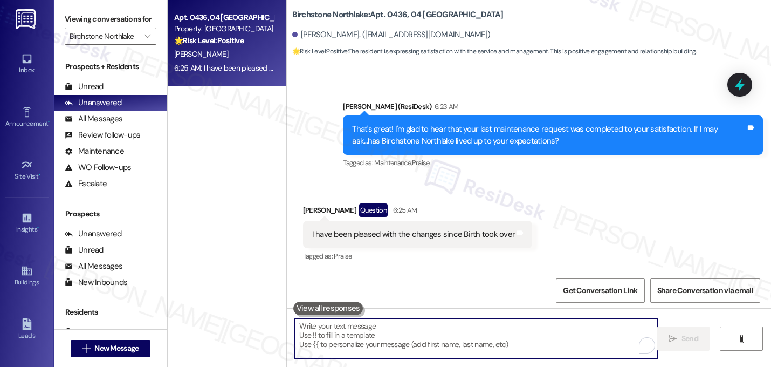
paste textarea "That makes me so happy to hear! Can I ask a quick favor...would you mind writin…"
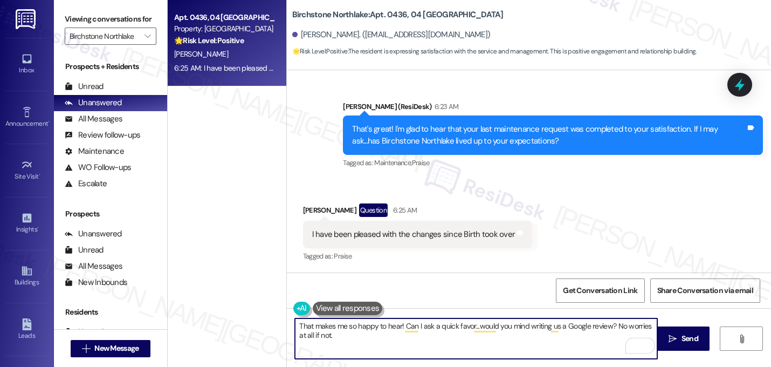
paste textarea "Here's a quick link {{google_review_link}} Thank you so much! ☺️"
type textarea "That makes me so happy to hear! Can I ask a quick favor...would you mind writin…"
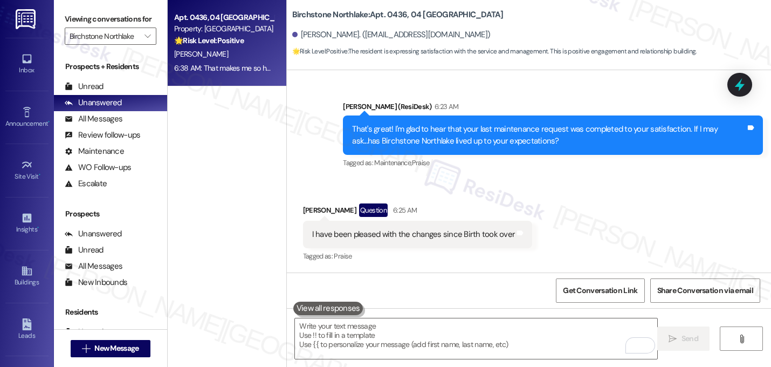
click at [585, 199] on div "Received via SMS [PERSON_NAME] Question 6:25 AM I have been pleased with the ch…" at bounding box center [529, 225] width 484 height 93
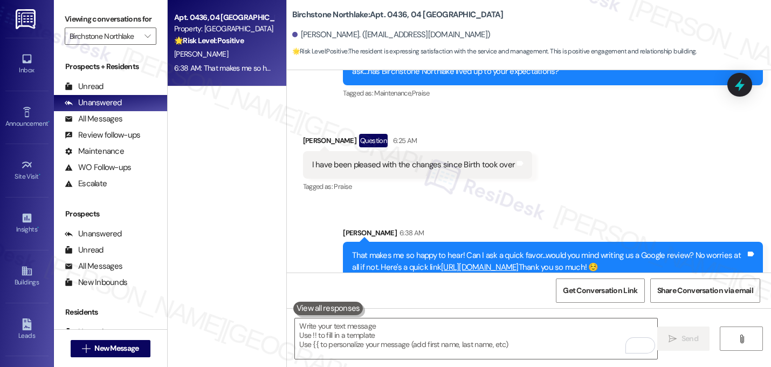
scroll to position [1982, 0]
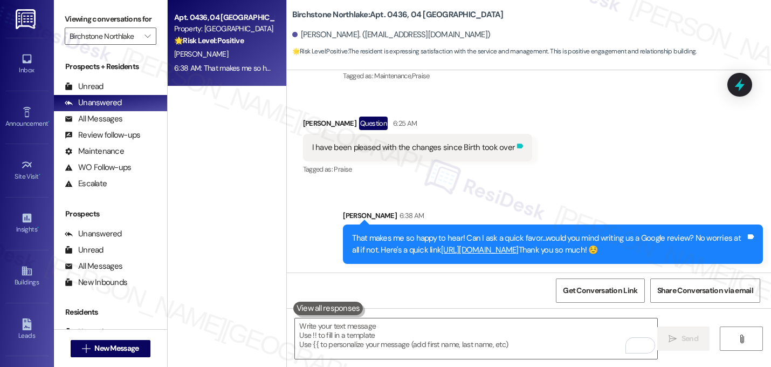
click at [516, 142] on icon at bounding box center [520, 146] width 8 height 8
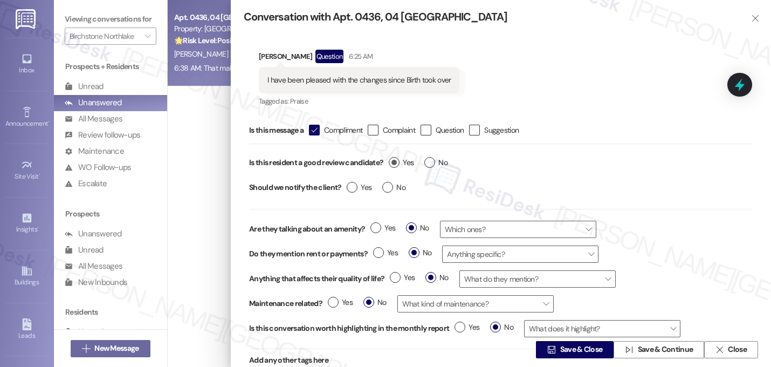
click at [396, 161] on label "Yes" at bounding box center [401, 162] width 25 height 11
click at [396, 161] on input "Yes" at bounding box center [401, 164] width 25 height 14
radio input "true"
click at [548, 353] on icon "" at bounding box center [552, 349] width 8 height 9
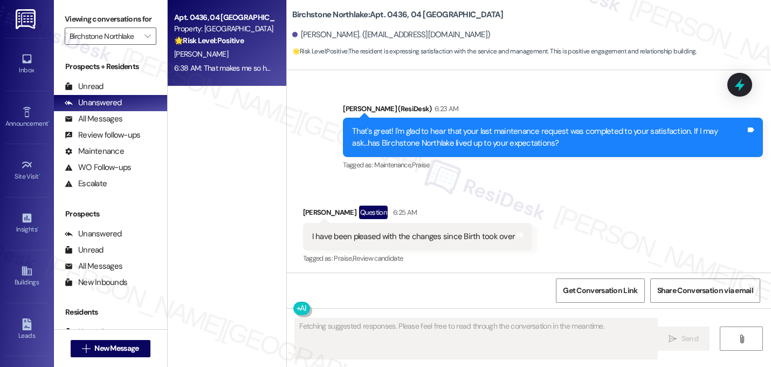
scroll to position [1894, 0]
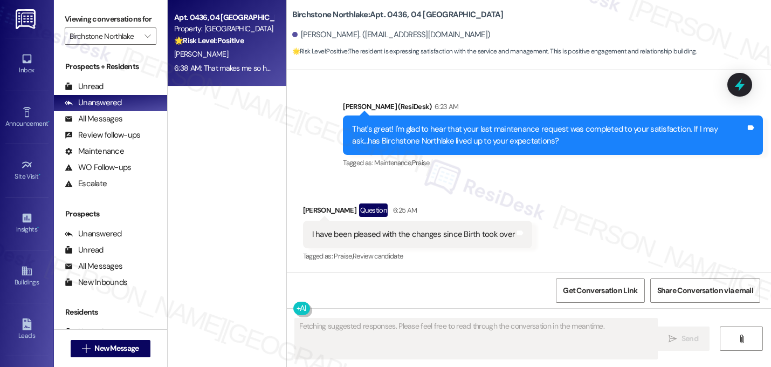
click at [590, 201] on div "Received via SMS [PERSON_NAME] Question 6:25 AM I have been pleased with the ch…" at bounding box center [529, 225] width 484 height 93
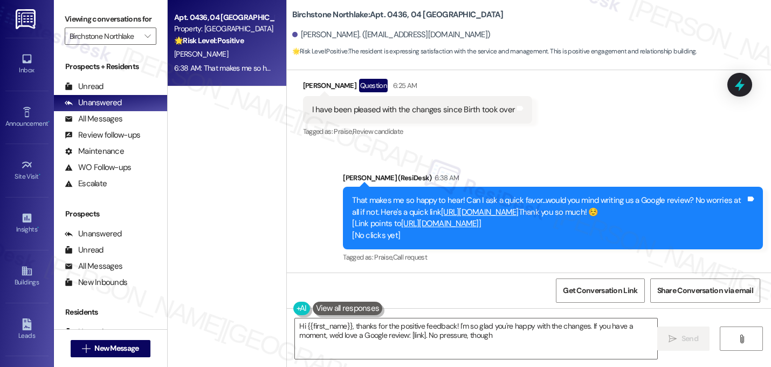
type textarea "Hi {{first_name}}, thanks for the positive feedback! I'm so glad you're happy w…"
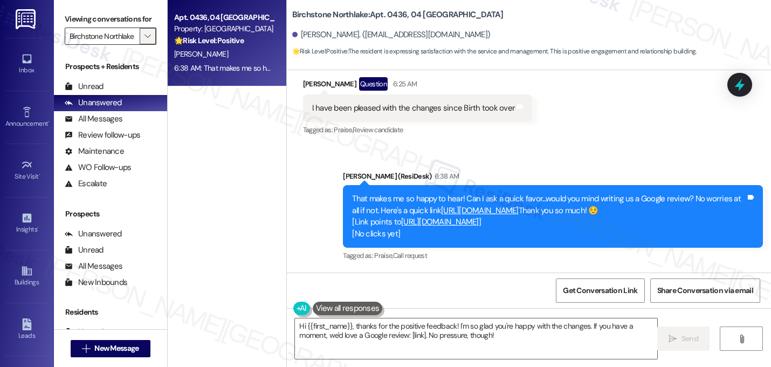
click at [142, 45] on span "" at bounding box center [147, 36] width 10 height 17
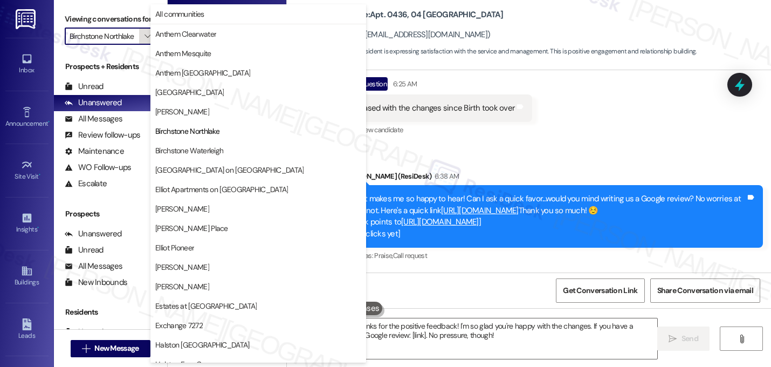
scroll to position [0, 1]
click at [173, 10] on span "All communities" at bounding box center [179, 14] width 49 height 11
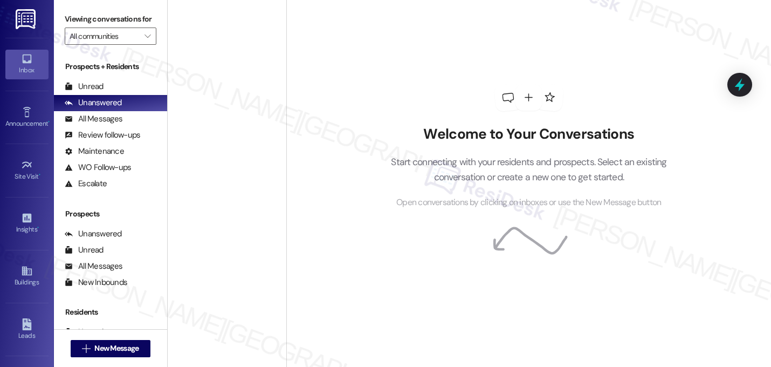
scroll to position [4026, 0]
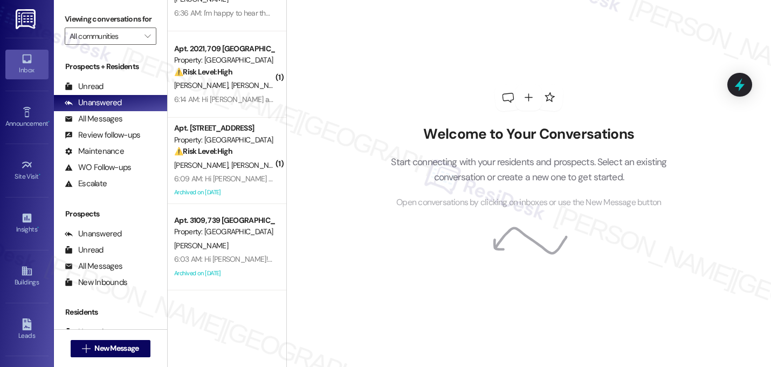
click at [124, 28] on label "Viewing conversations for" at bounding box center [111, 19] width 92 height 17
click at [128, 42] on input "All communities" at bounding box center [105, 36] width 70 height 17
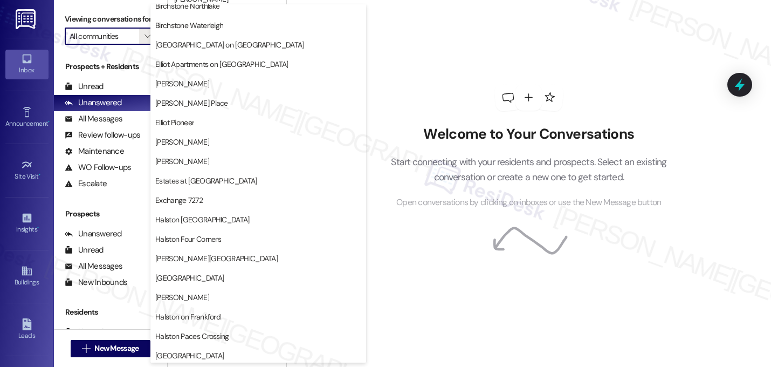
scroll to position [149, 0]
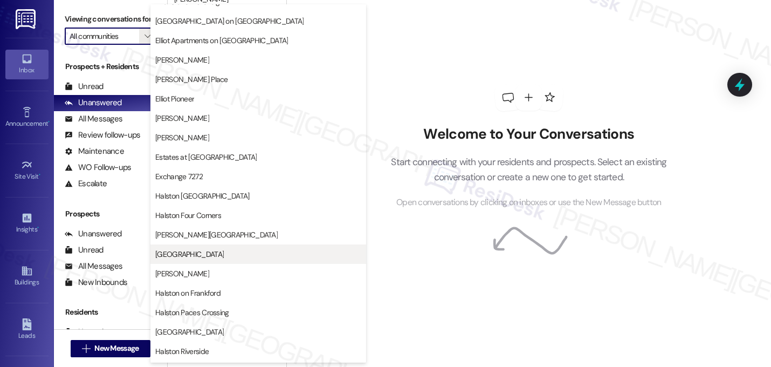
click at [243, 259] on span "[GEOGRAPHIC_DATA]" at bounding box center [258, 254] width 206 height 11
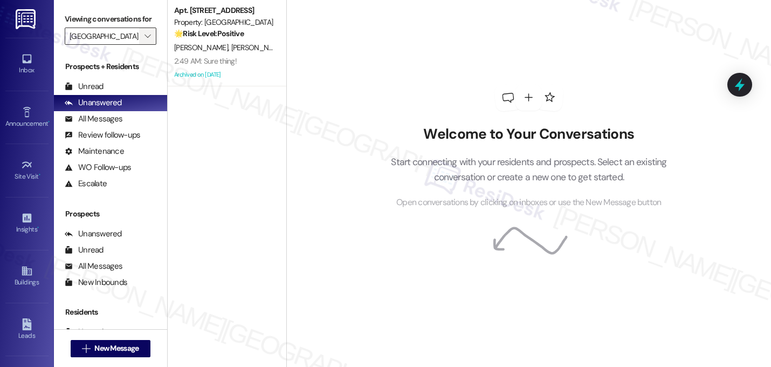
click at [139, 45] on button "" at bounding box center [147, 36] width 17 height 17
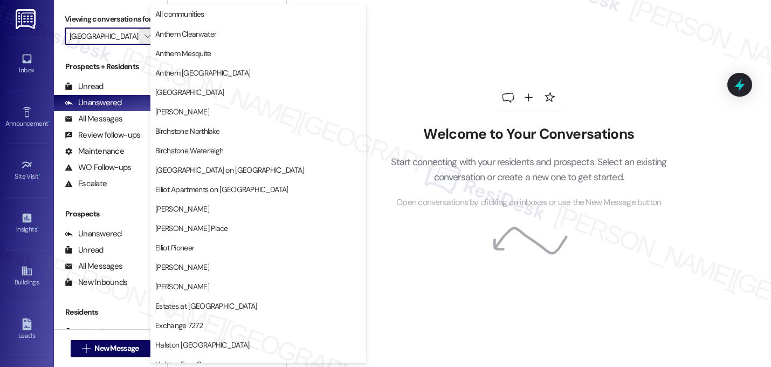
scroll to position [370, 0]
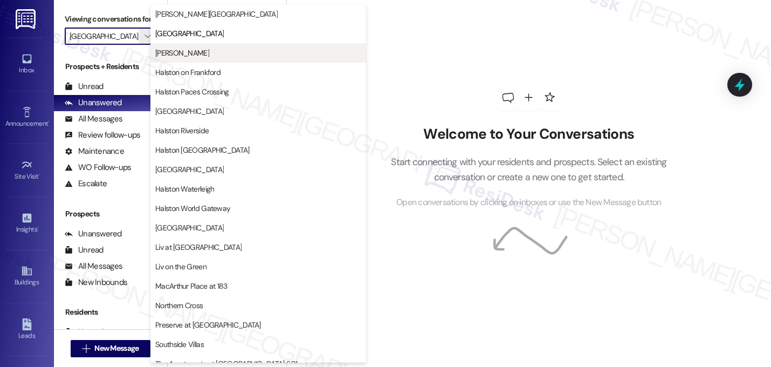
click at [195, 50] on span "[PERSON_NAME]" at bounding box center [182, 52] width 54 height 11
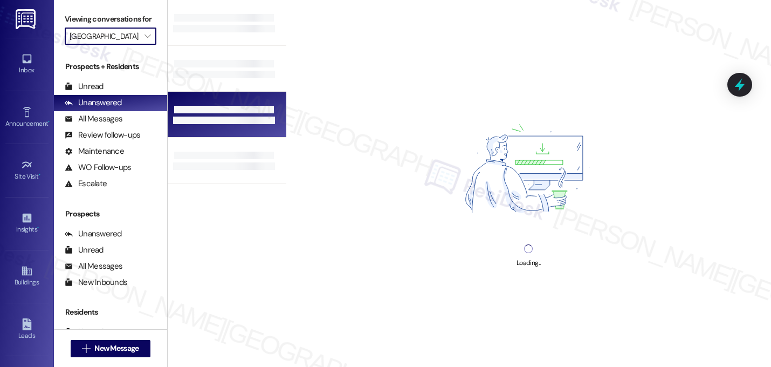
type input "[PERSON_NAME]"
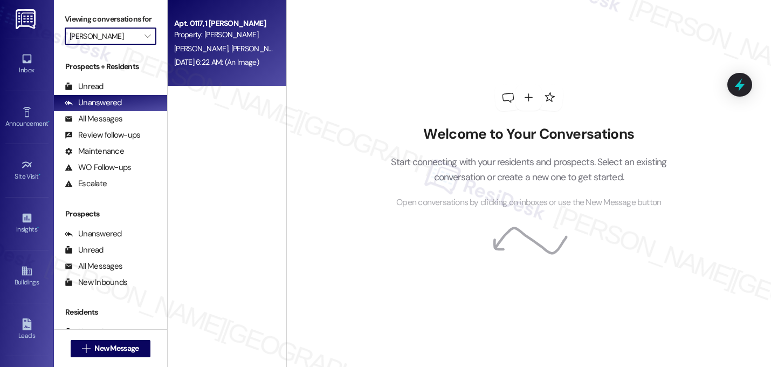
click at [211, 54] on div "[PERSON_NAME] [PERSON_NAME]" at bounding box center [224, 48] width 102 height 13
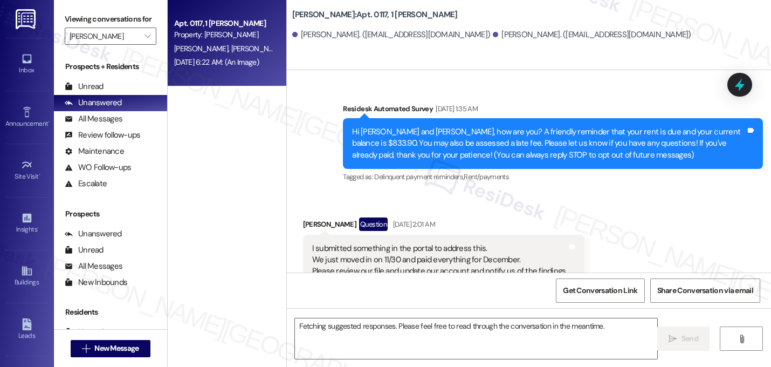
scroll to position [9776, 0]
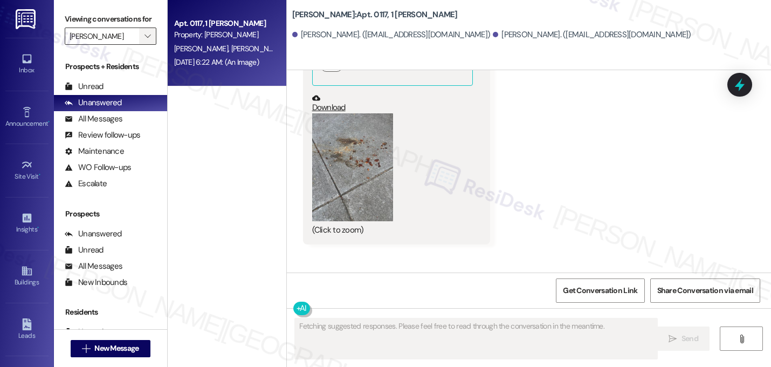
click at [145, 40] on icon "" at bounding box center [148, 36] width 6 height 9
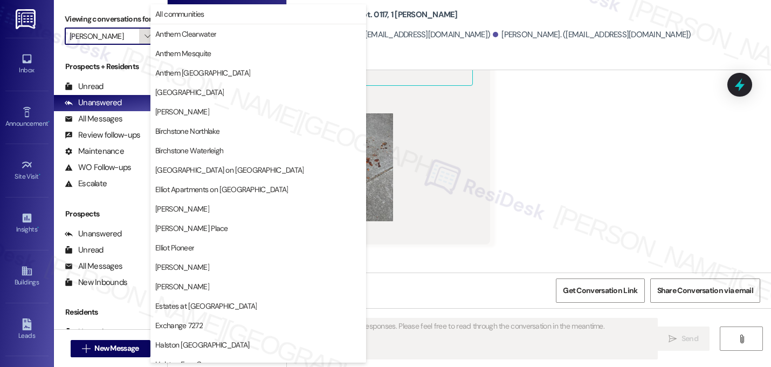
scroll to position [370, 0]
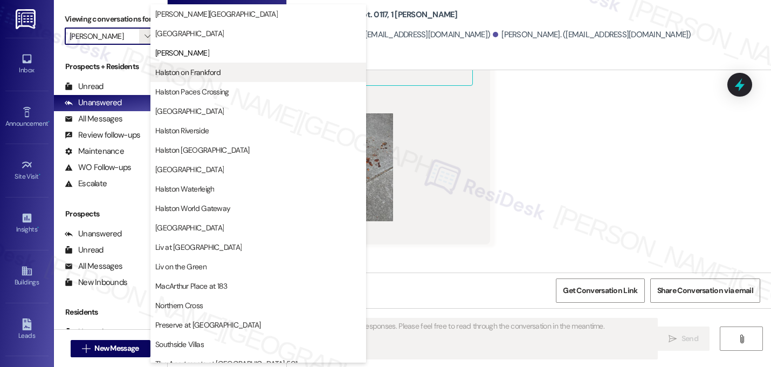
click at [190, 77] on span "Halston on Frankford" at bounding box center [187, 72] width 65 height 11
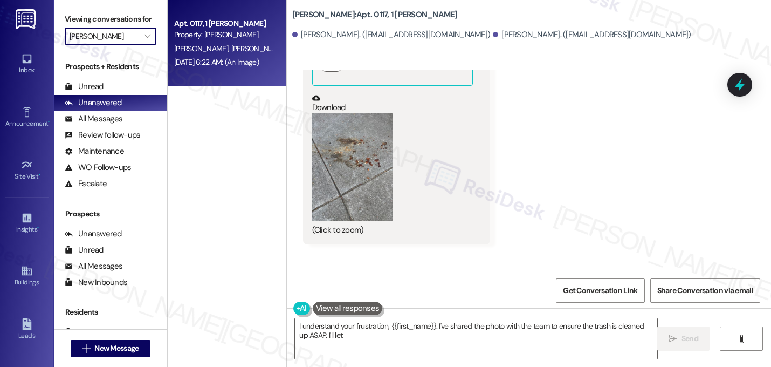
type textarea "I understand your frustration, {{first_name}}. I've shared the photo with the t…"
type input "Halston on Frankford"
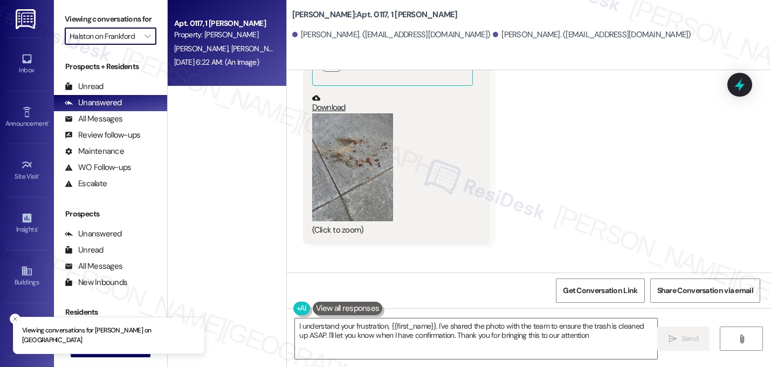
type textarea "I understand your frustration, {{first_name}}. I've shared the photo with the t…"
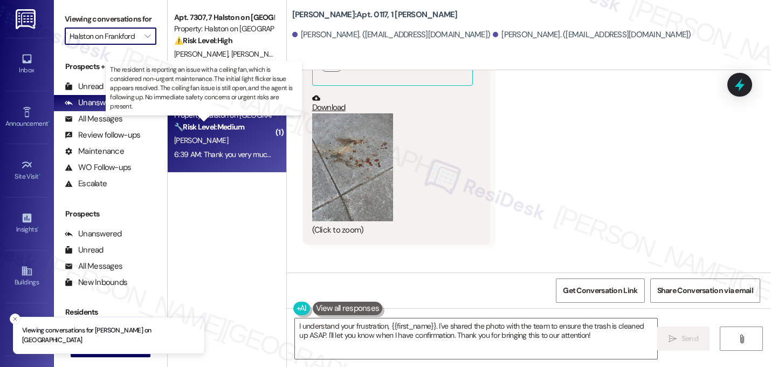
click at [208, 127] on strong "🔧 Risk Level: Medium" at bounding box center [209, 127] width 70 height 10
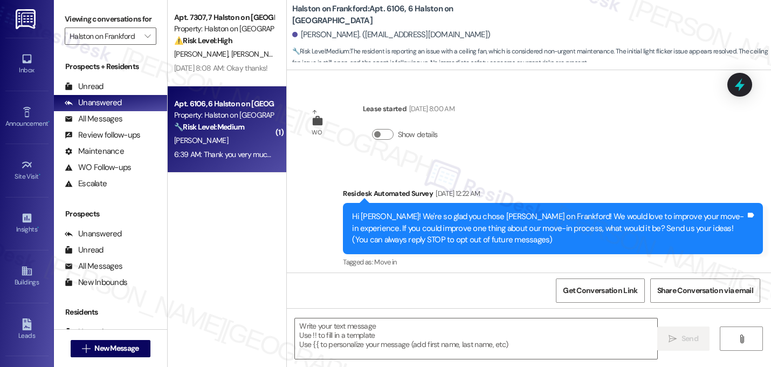
scroll to position [2076, 0]
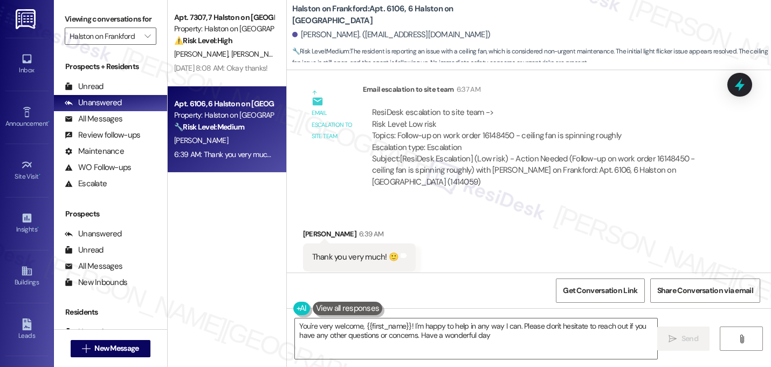
type textarea "You're very welcome, {{first_name}}! I'm happy to help in any way I can. Please…"
click at [473, 204] on div "Received via SMS [PERSON_NAME] 6:39 AM Thank you very much! 🙂 Tags and notes Ta…" at bounding box center [529, 249] width 484 height 91
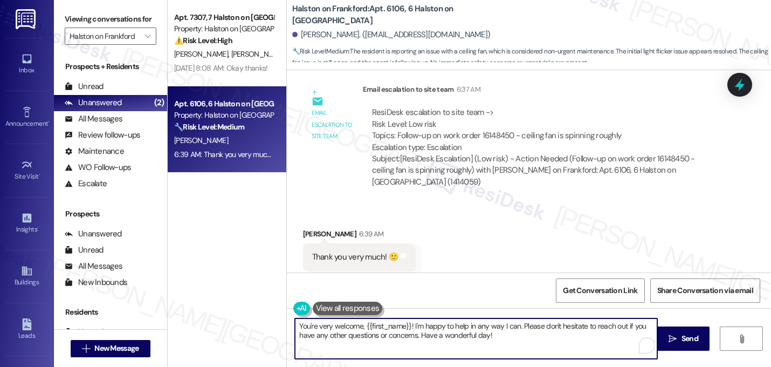
click at [425, 336] on textarea "You're very welcome, {{first_name}}! I'm happy to help in any way I can. Please…" at bounding box center [476, 338] width 363 height 40
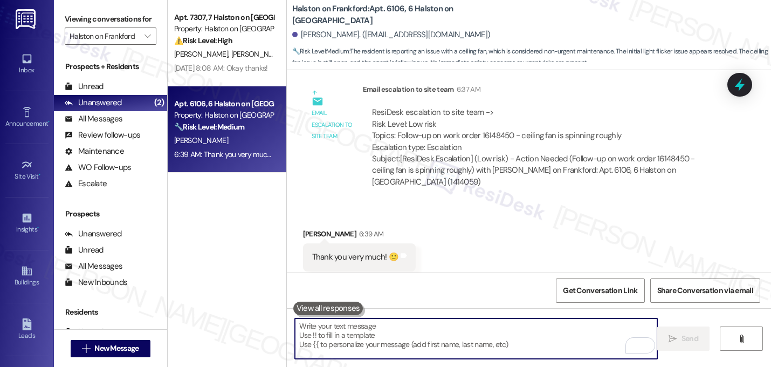
scroll to position [2075, 0]
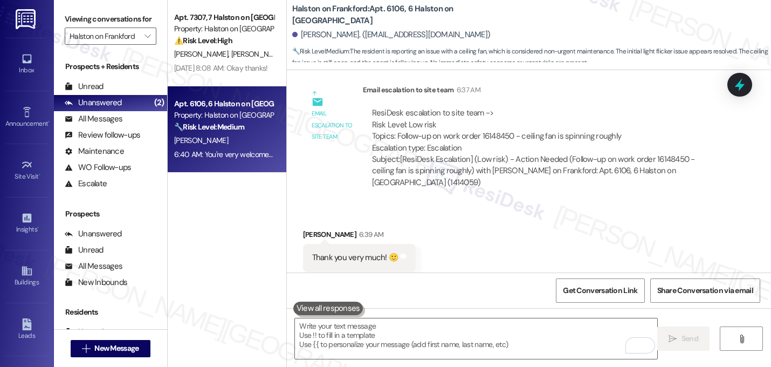
click at [502, 234] on div "Received via SMS [PERSON_NAME] 6:39 AM Thank you very much! 🙂 Tags and notes Ta…" at bounding box center [529, 249] width 484 height 91
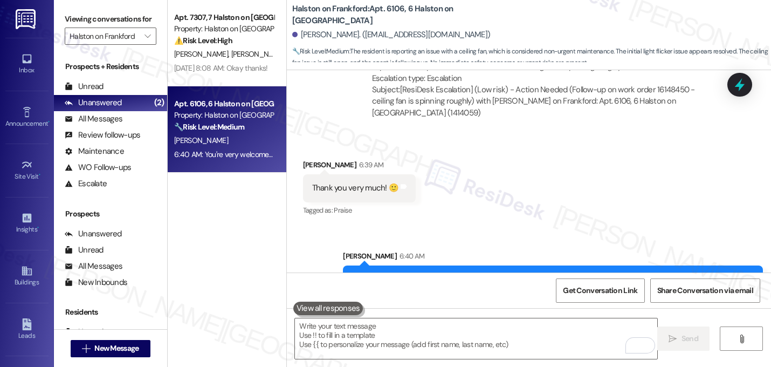
scroll to position [2162, 0]
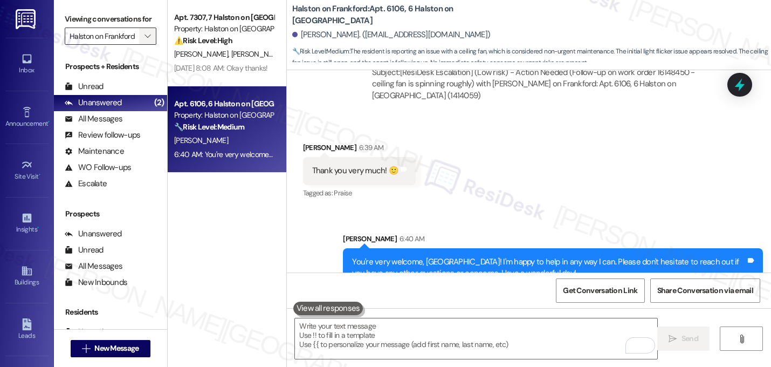
click at [145, 40] on icon "" at bounding box center [148, 36] width 6 height 9
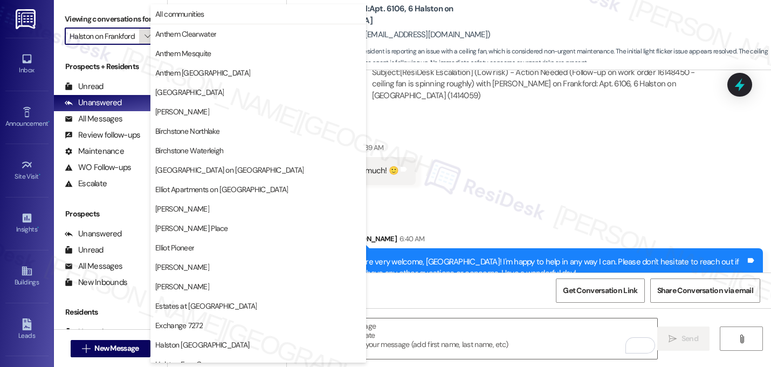
scroll to position [370, 0]
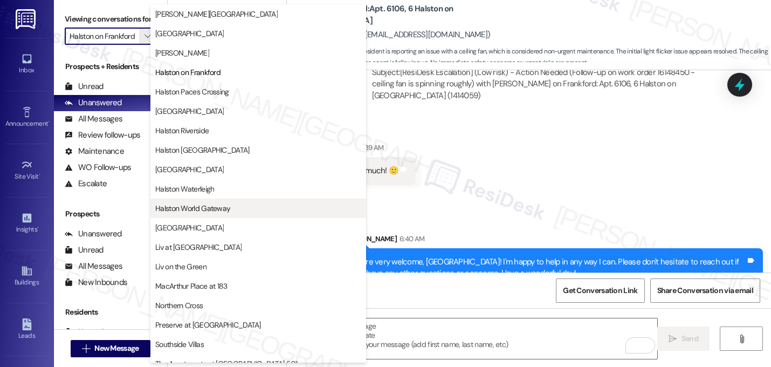
click at [196, 206] on span "Halston World Gateway" at bounding box center [192, 208] width 75 height 11
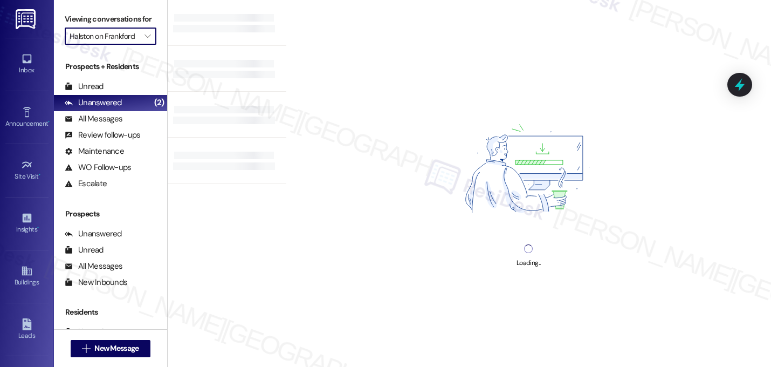
type input "Halston World Gateway"
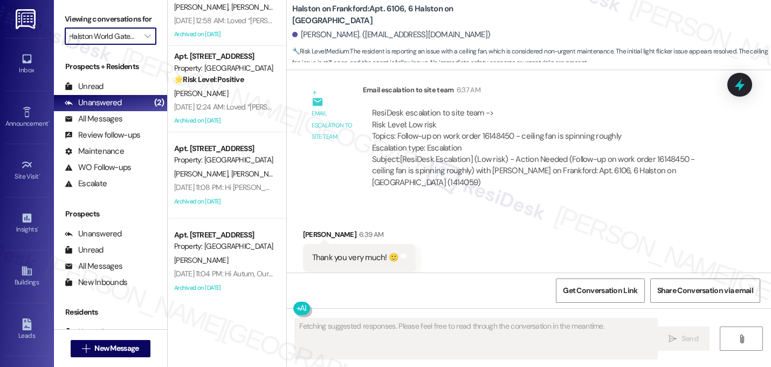
scroll to position [55, 0]
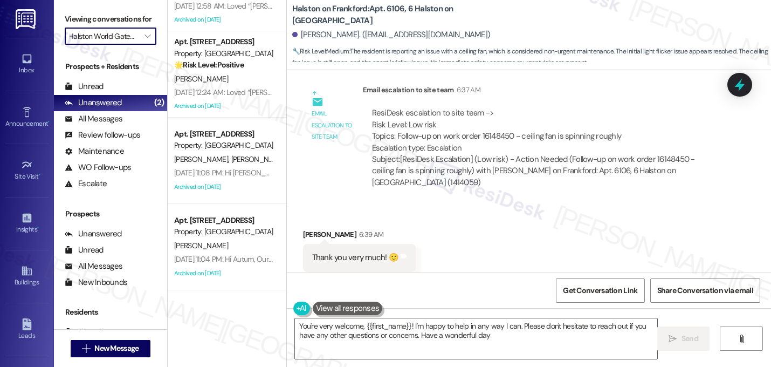
type textarea "You're very welcome, {{first_name}}! I'm happy to help in any way I can. Please…"
click at [113, 45] on input "Halston World Gateway" at bounding box center [105, 36] width 70 height 17
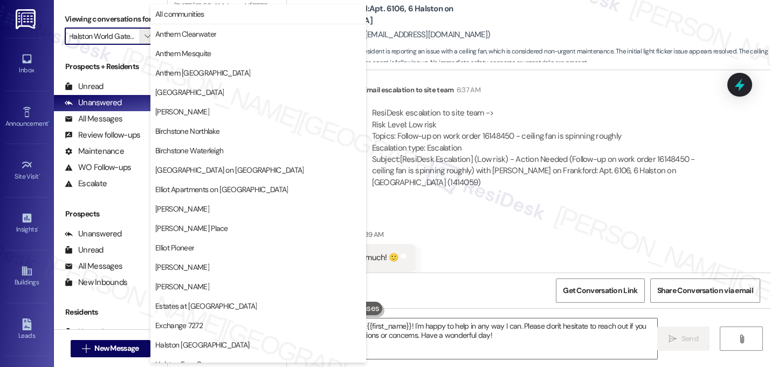
scroll to position [419, 0]
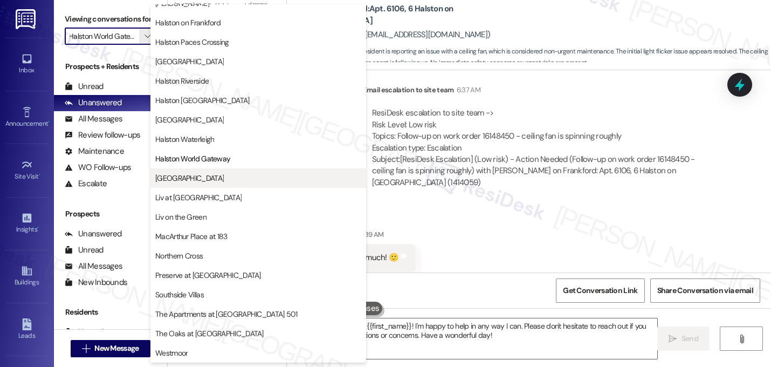
click at [184, 181] on span "[GEOGRAPHIC_DATA]" at bounding box center [189, 178] width 69 height 11
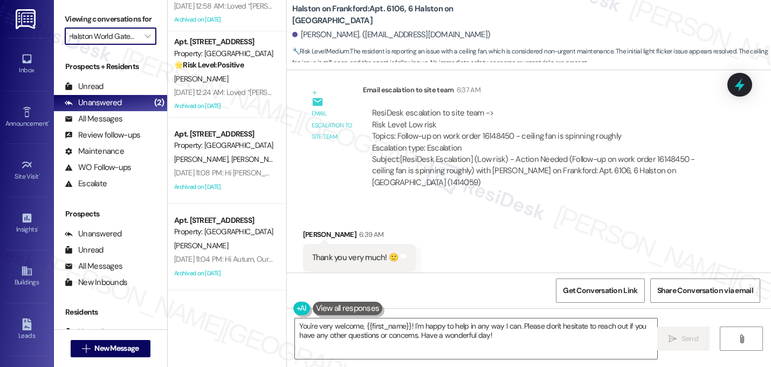
type input "[GEOGRAPHIC_DATA]"
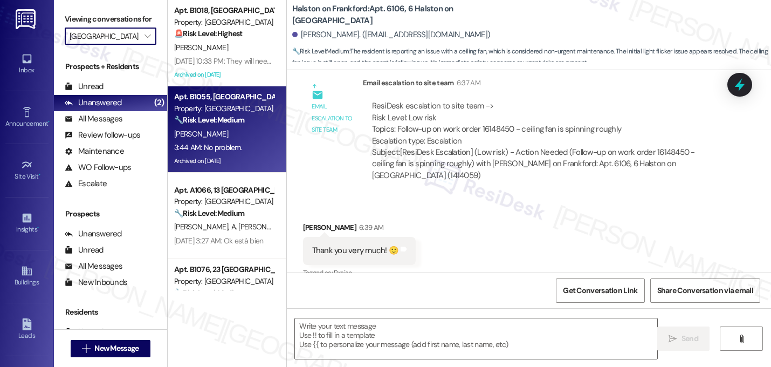
type textarea "Fetching suggested responses. Please feel free to read through the conversation…"
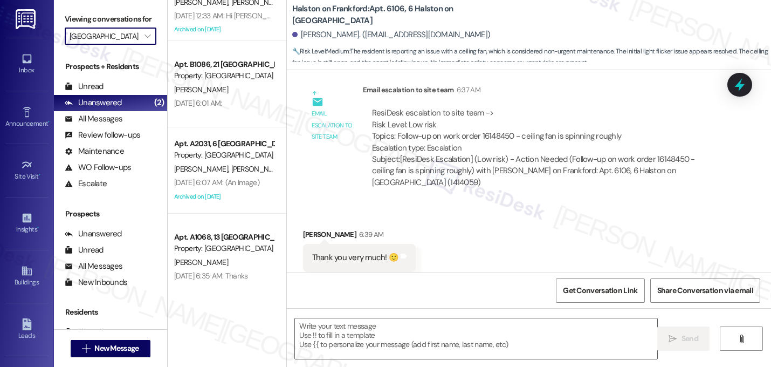
scroll to position [573, 0]
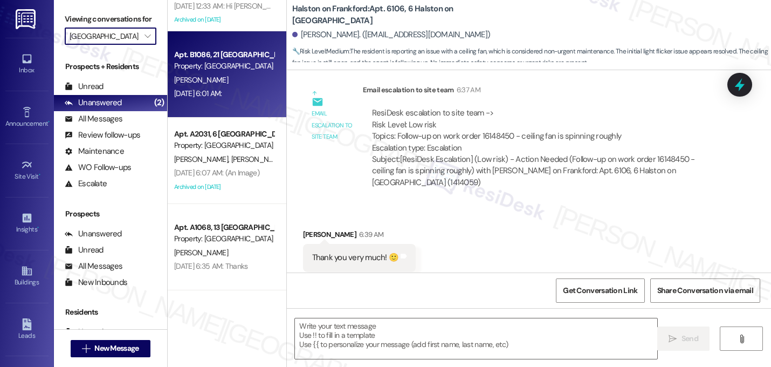
click at [222, 94] on div "[DATE] 6:01 AM: [DATE] 6:01 AM:" at bounding box center [198, 93] width 48 height 10
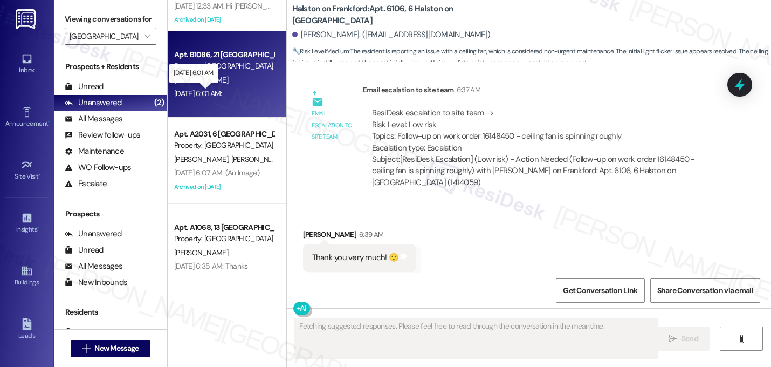
type textarea "Fetching suggested responses. Please feel free to read through the conversation…"
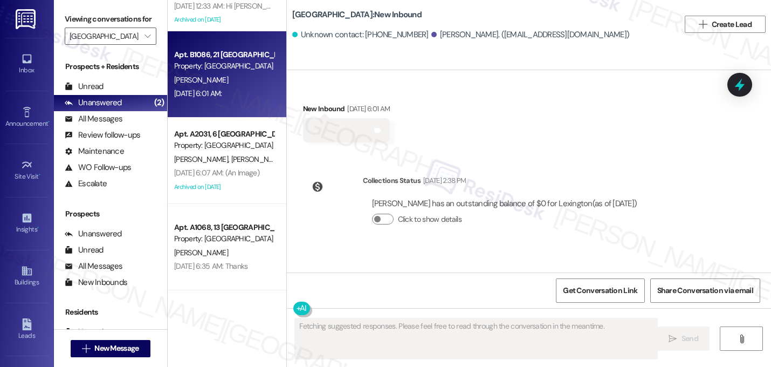
scroll to position [0, 0]
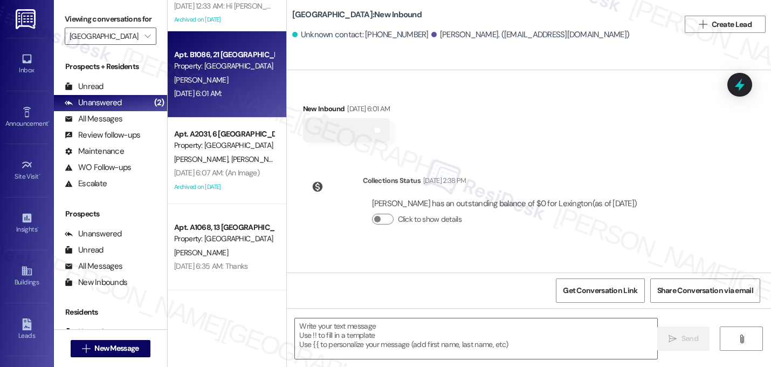
click at [449, 91] on div "Received via SMS New Inbound [DATE] 6:01 AM Tags and notes" at bounding box center [529, 115] width 484 height 72
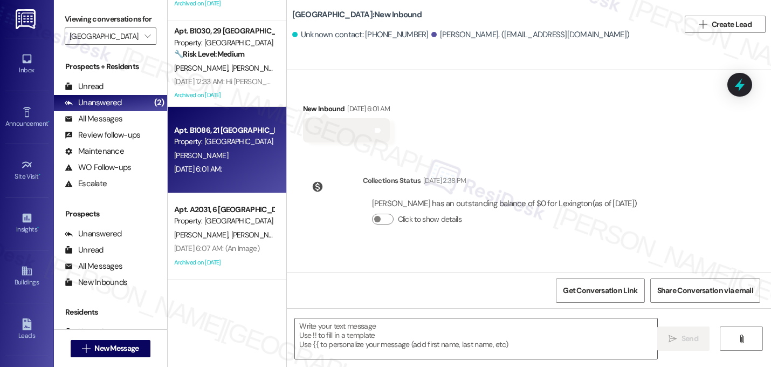
scroll to position [573, 0]
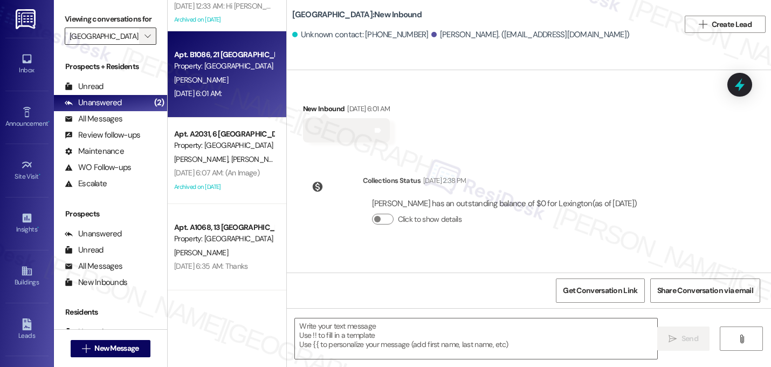
click at [139, 45] on button "" at bounding box center [147, 36] width 17 height 17
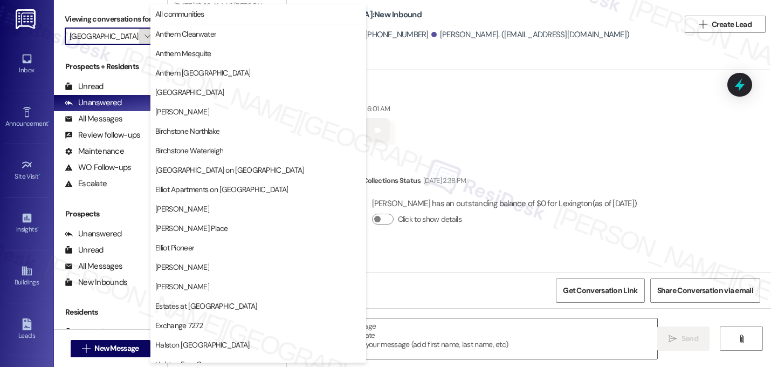
scroll to position [419, 0]
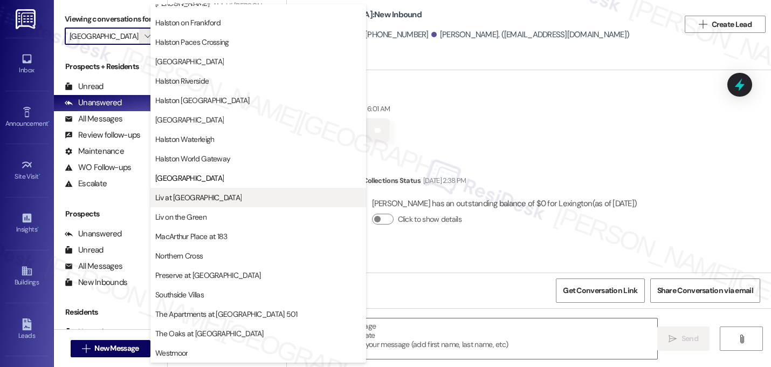
click at [190, 195] on span "Liv at [GEOGRAPHIC_DATA]" at bounding box center [198, 197] width 86 height 11
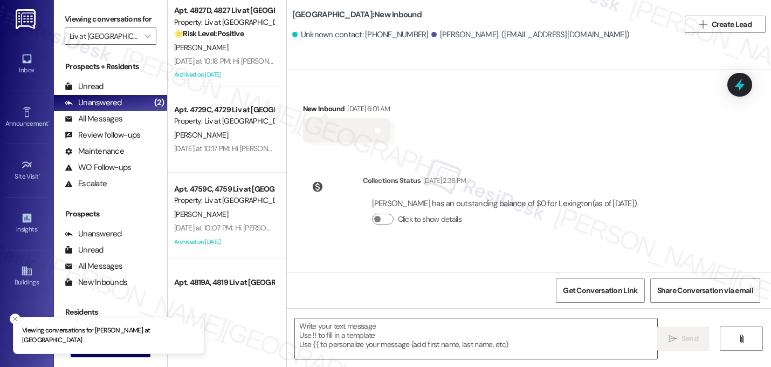
click at [154, 48] on div "Viewing conversations for [PERSON_NAME] at [GEOGRAPHIC_DATA] " at bounding box center [110, 28] width 113 height 56
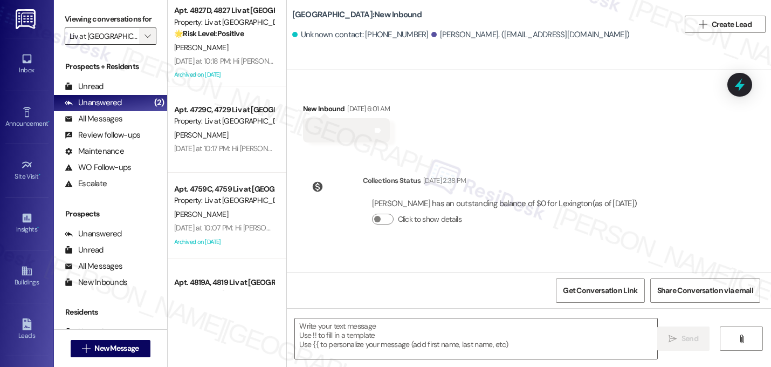
click at [145, 40] on icon "" at bounding box center [148, 36] width 6 height 9
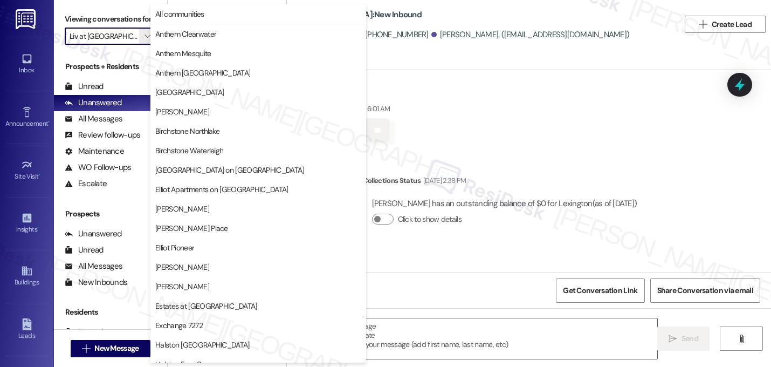
scroll to position [419, 0]
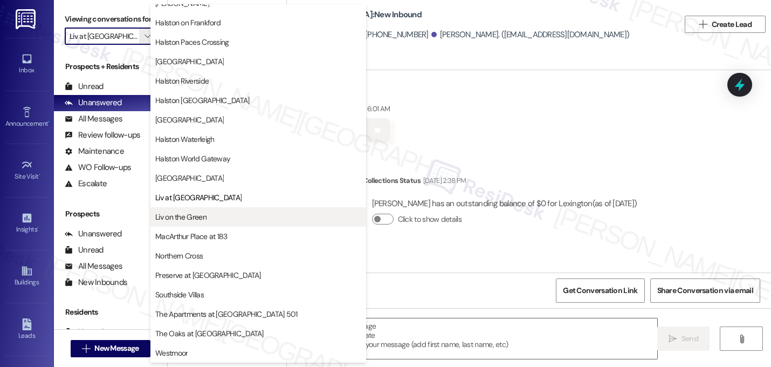
click at [190, 220] on span "Liv on the Green" at bounding box center [180, 216] width 51 height 11
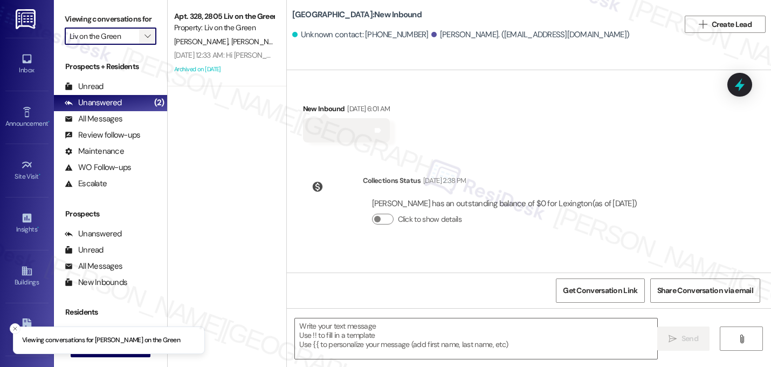
click at [142, 45] on span "" at bounding box center [147, 36] width 10 height 17
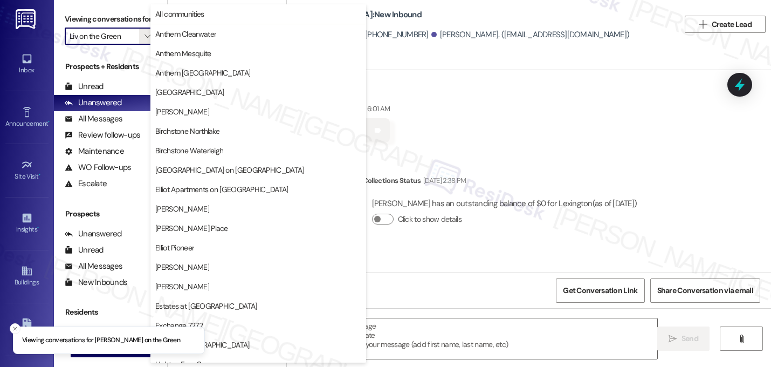
scroll to position [419, 0]
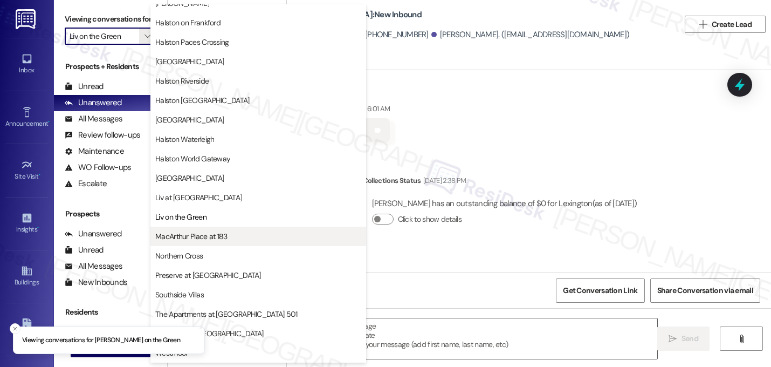
click at [209, 241] on span "MacArthur Place at 183" at bounding box center [191, 236] width 72 height 11
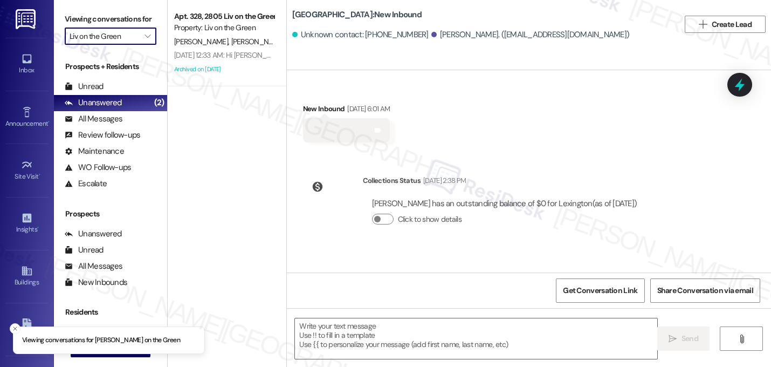
type input "MacArthur Place at 183"
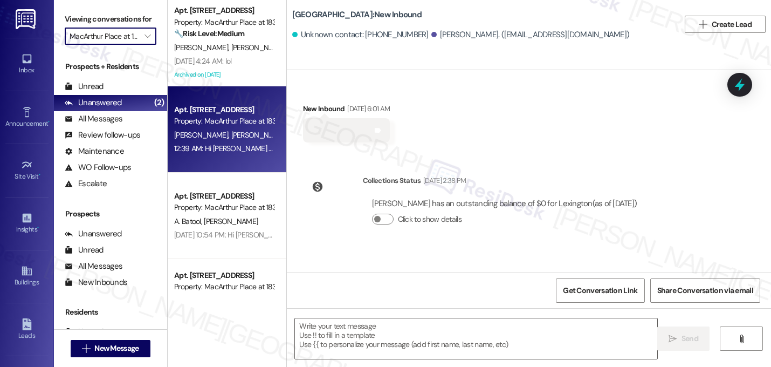
type textarea "Fetching suggested responses. Please feel free to read through the conversation…"
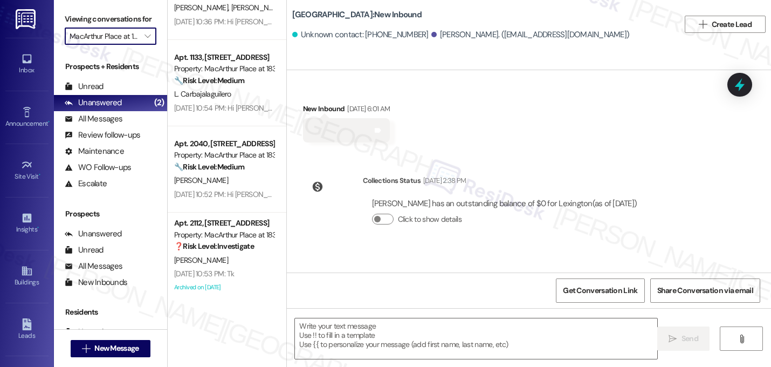
scroll to position [746, 0]
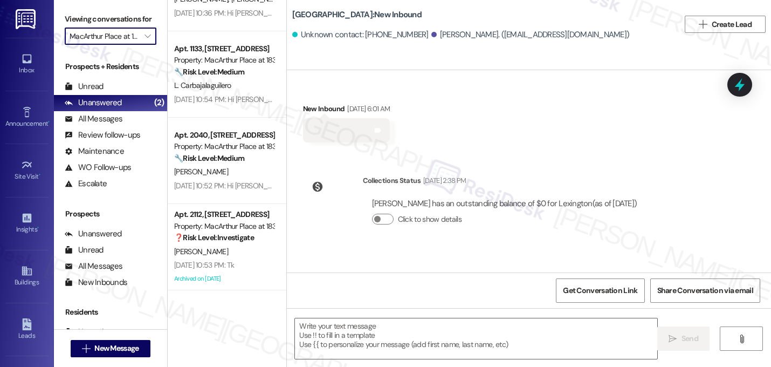
click at [130, 45] on input "MacArthur Place at 183" at bounding box center [105, 36] width 70 height 17
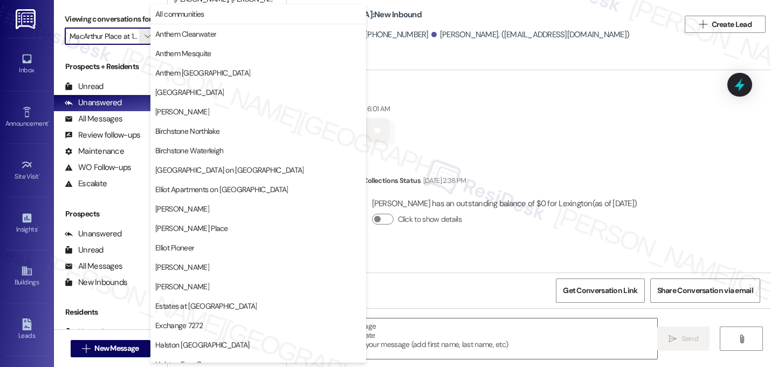
scroll to position [419, 0]
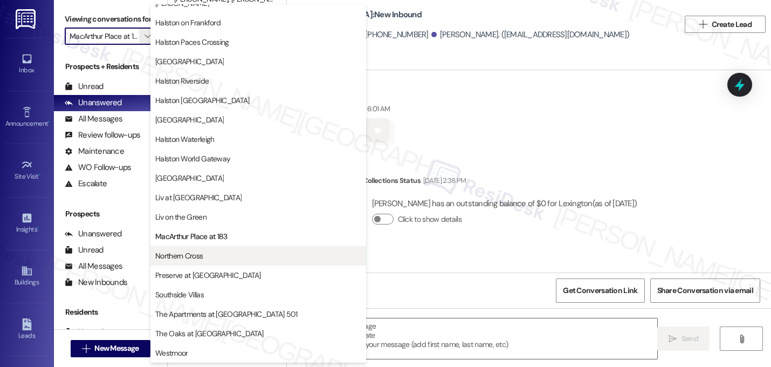
click at [183, 253] on span "Northern Cross" at bounding box center [178, 255] width 47 height 11
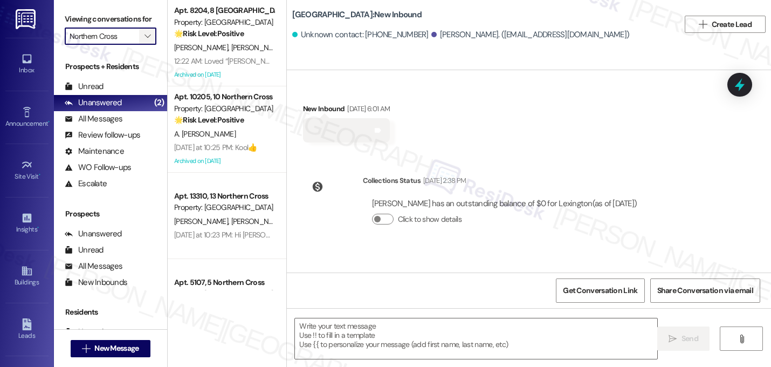
click at [145, 40] on icon "" at bounding box center [148, 36] width 6 height 9
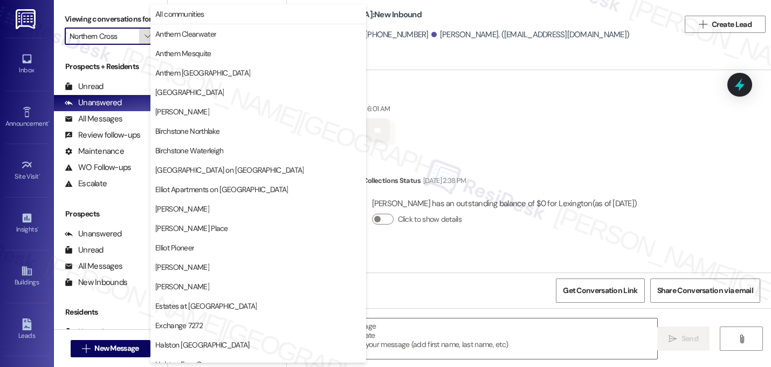
scroll to position [419, 0]
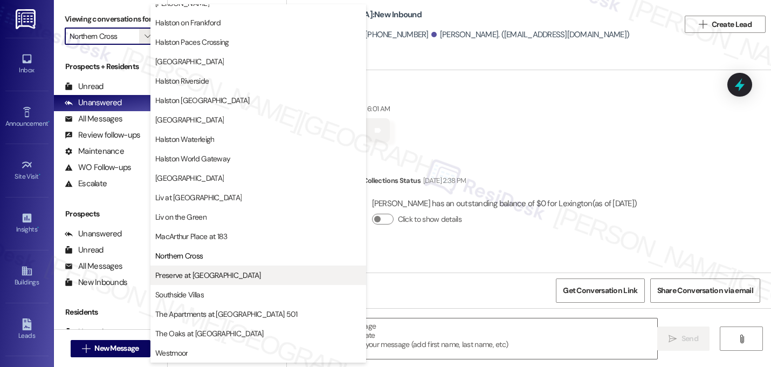
click at [181, 280] on span "Preserve at [GEOGRAPHIC_DATA]" at bounding box center [208, 275] width 106 height 11
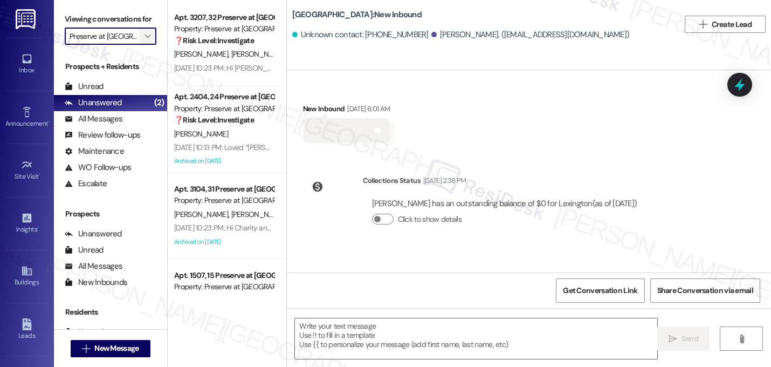
click at [142, 45] on span "" at bounding box center [147, 36] width 10 height 17
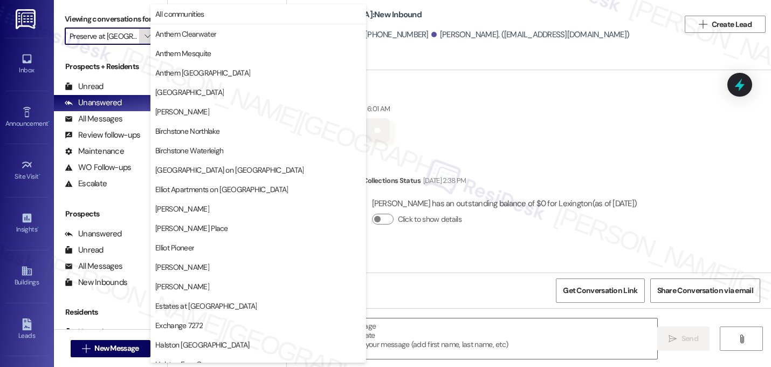
scroll to position [419, 0]
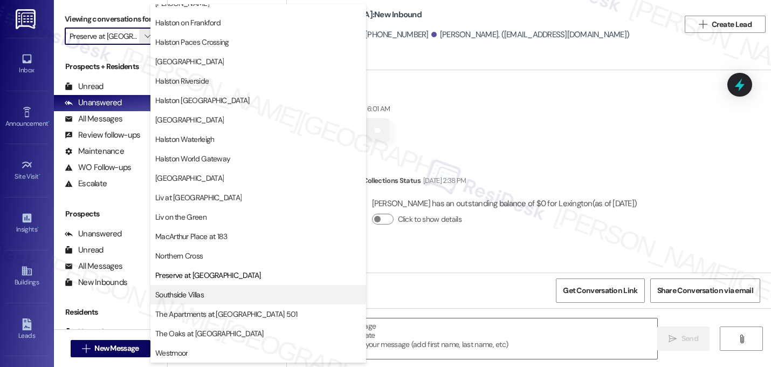
click at [183, 290] on span "Southside Villas" at bounding box center [179, 294] width 49 height 11
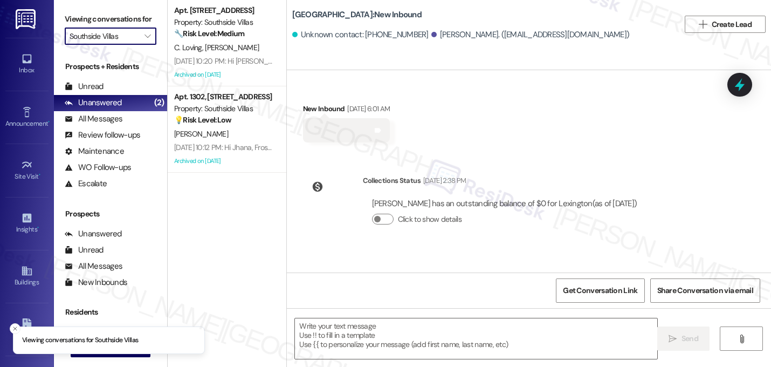
click at [126, 45] on input "Southside Villas" at bounding box center [105, 36] width 70 height 17
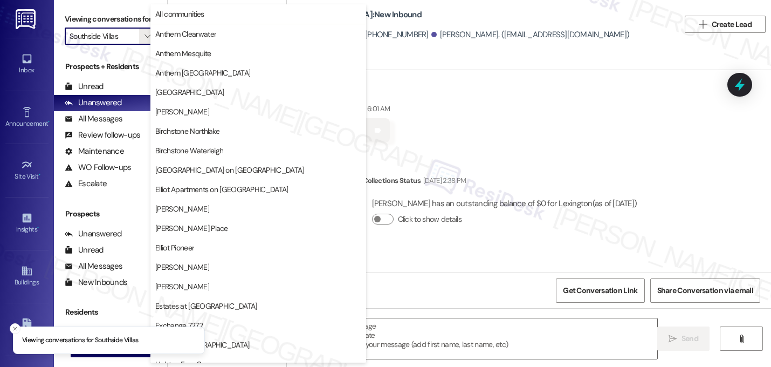
scroll to position [419, 0]
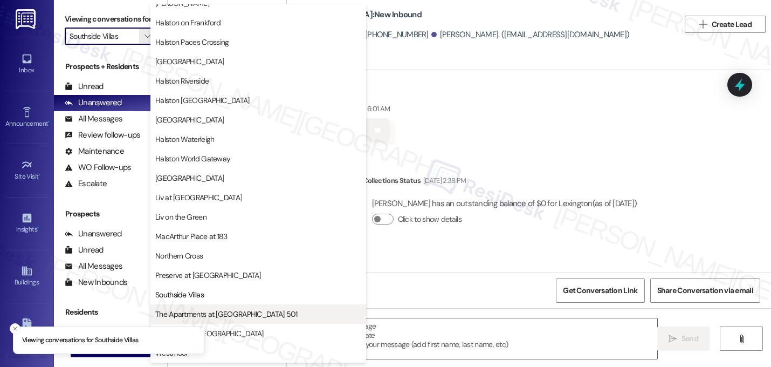
click at [223, 312] on span "The Apartments at [GEOGRAPHIC_DATA] 501" at bounding box center [226, 314] width 142 height 11
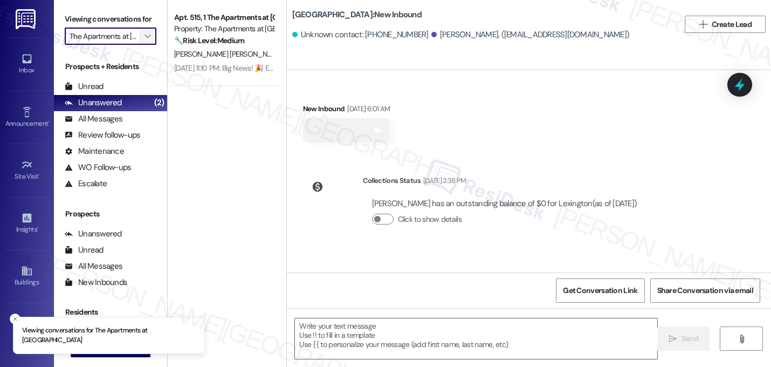
click at [139, 45] on button "" at bounding box center [147, 36] width 17 height 17
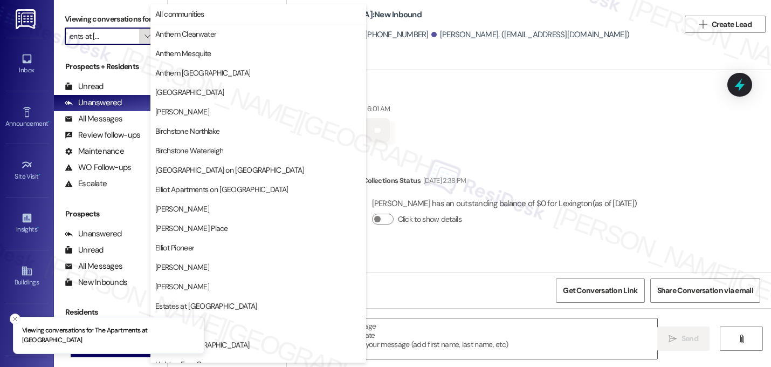
scroll to position [419, 0]
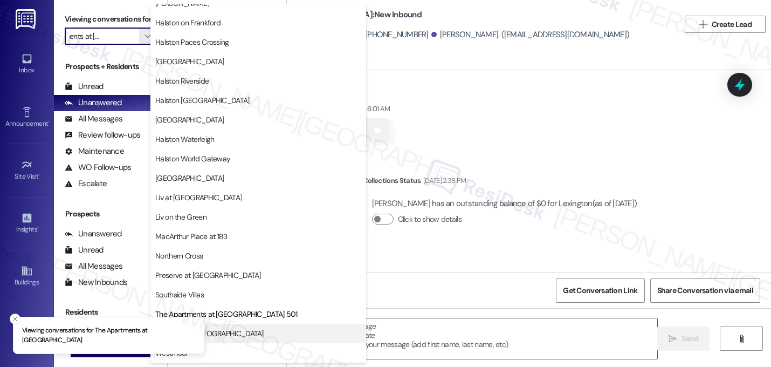
click at [222, 333] on span "The Oaks at [GEOGRAPHIC_DATA]" at bounding box center [209, 333] width 108 height 11
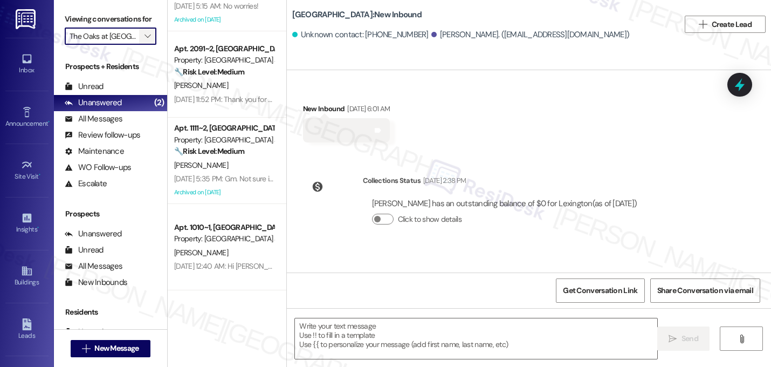
click at [145, 40] on icon "" at bounding box center [148, 36] width 6 height 9
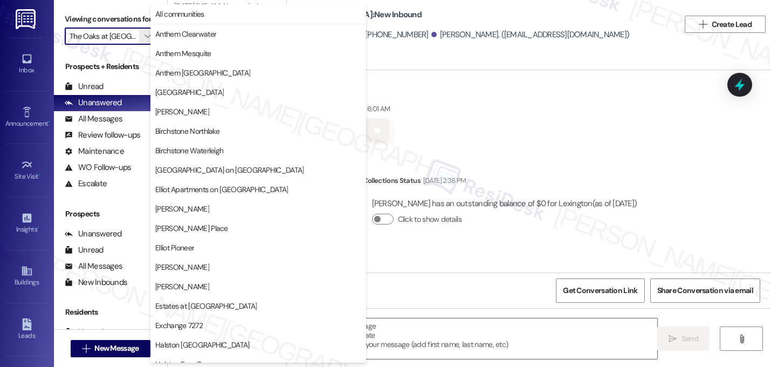
scroll to position [419, 0]
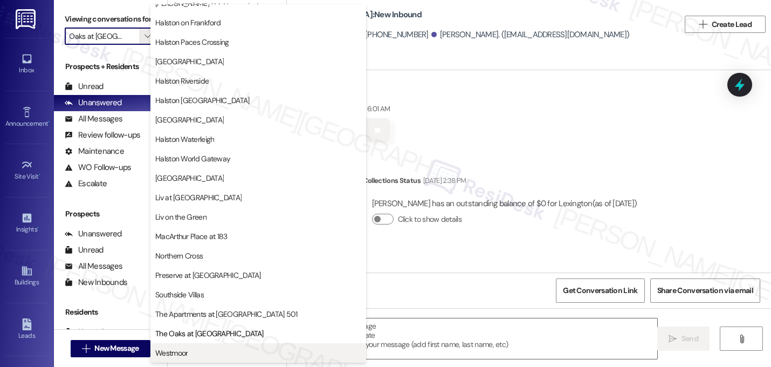
click at [222, 355] on span "Westmoor" at bounding box center [258, 352] width 206 height 11
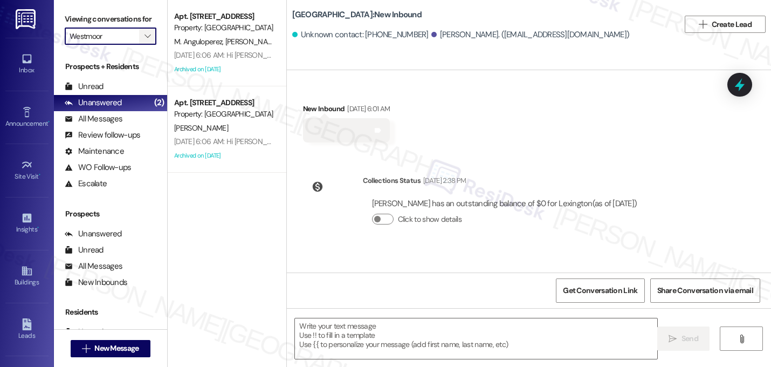
click at [139, 45] on button "" at bounding box center [147, 36] width 17 height 17
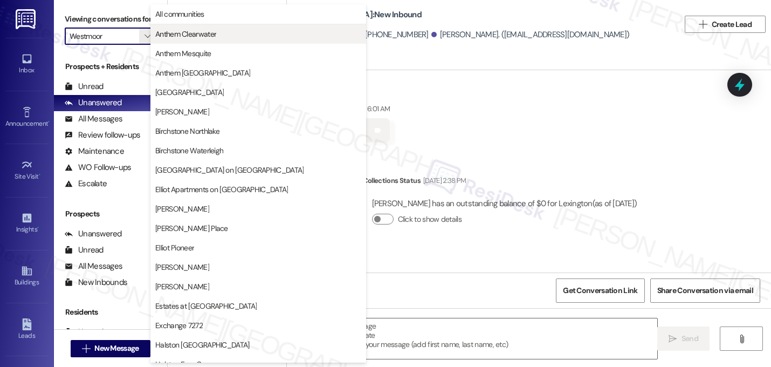
click at [286, 29] on span "Anthem Clearwater" at bounding box center [258, 34] width 206 height 11
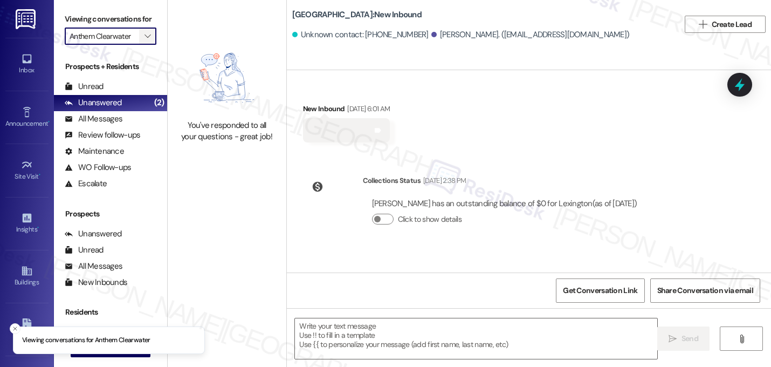
click at [142, 43] on span "" at bounding box center [147, 36] width 10 height 17
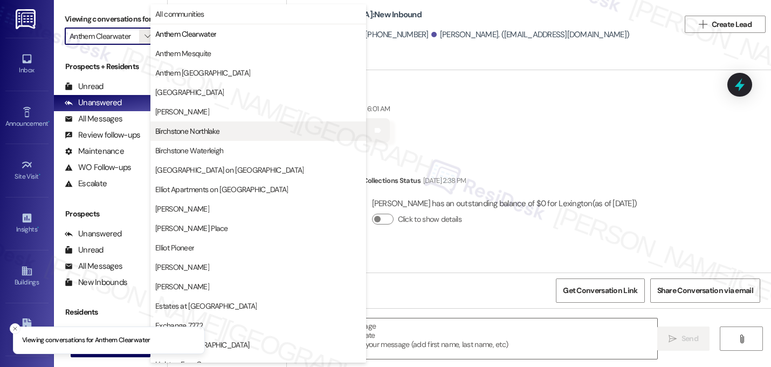
drag, startPoint x: 183, startPoint y: 141, endPoint x: 182, endPoint y: 133, distance: 8.7
click at [182, 133] on div "All communities Anthem [GEOGRAPHIC_DATA] Anthem [GEOGRAPHIC_DATA] [GEOGRAPHIC_D…" at bounding box center [259, 91] width 216 height 175
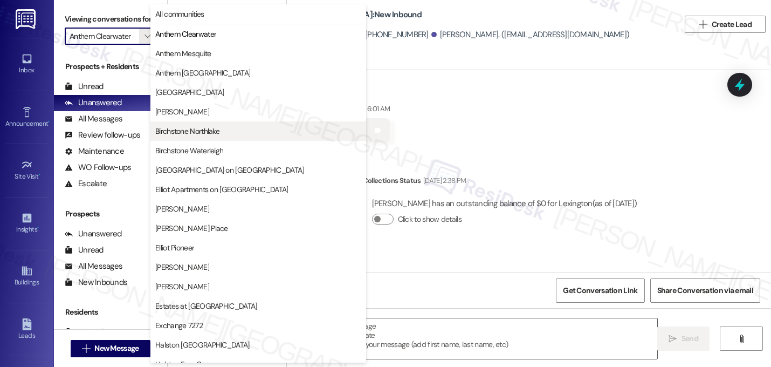
click at [182, 133] on span "Birchstone Northlake" at bounding box center [187, 131] width 64 height 11
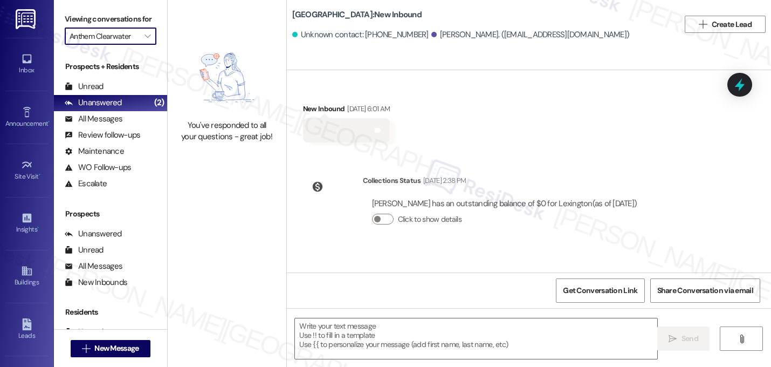
type input "Birchstone Northlake"
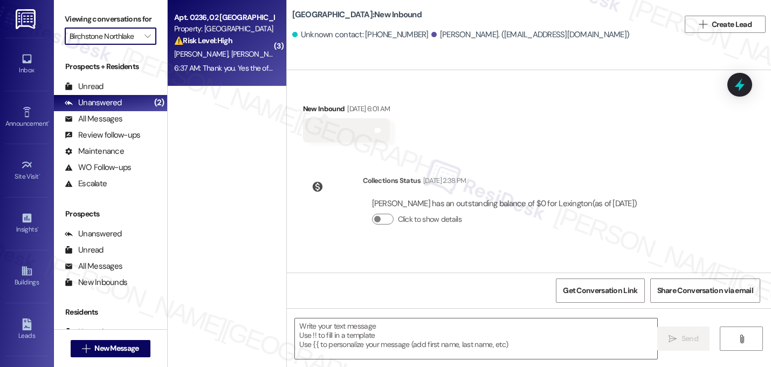
click at [231, 56] on span "[PERSON_NAME][GEOGRAPHIC_DATA]" at bounding box center [292, 54] width 122 height 10
type textarea "Fetching suggested responses. Please feel free to read through the conversation…"
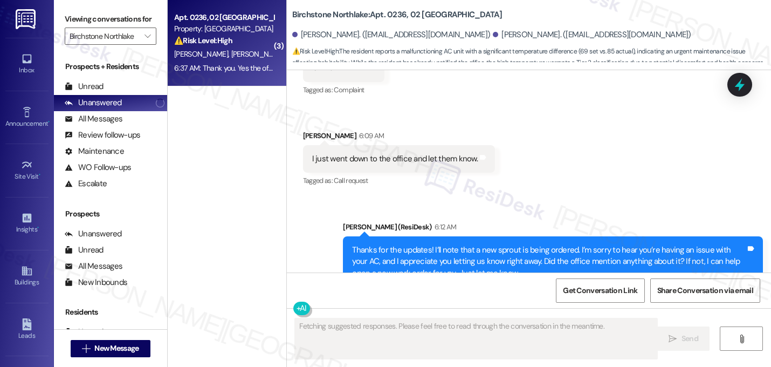
scroll to position [3382, 0]
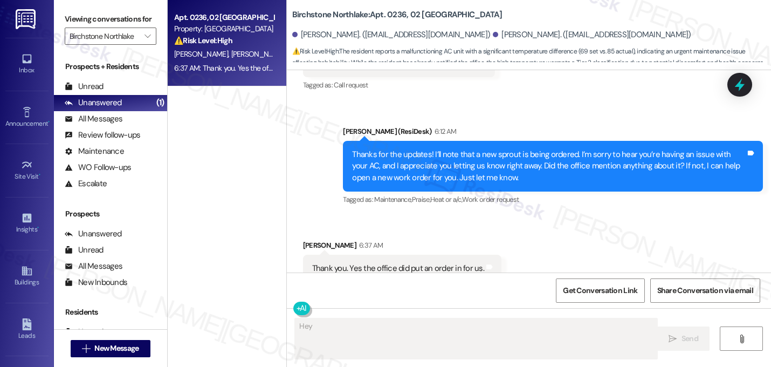
click at [320, 215] on div "Received via SMS [PERSON_NAME] 6:37 AM Thank you. Yes the office did put an ord…" at bounding box center [529, 260] width 484 height 91
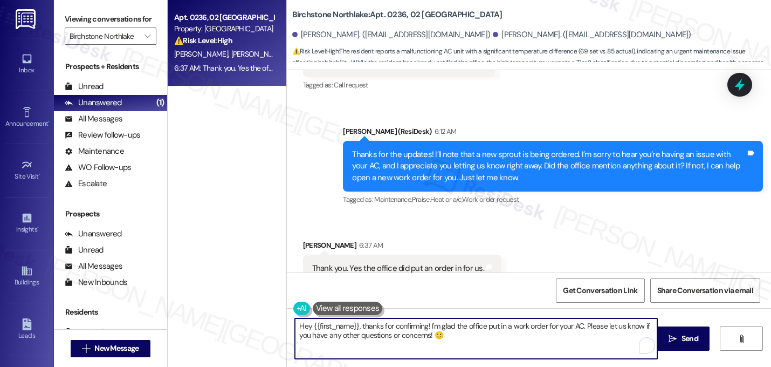
drag, startPoint x: 424, startPoint y: 328, endPoint x: 282, endPoint y: 313, distance: 142.6
click at [287, 313] on div "Hey {{first_name}}, thanks for confirming! I'm glad the office put in a work or…" at bounding box center [529, 348] width 484 height 81
click at [295, 326] on textarea "I'm glad the office put in a work order for your AC. Please let us know if you …" at bounding box center [476, 338] width 363 height 40
type textarea "Sounds good! I'm glad the office put in a work order for your AC. Please let us…"
click at [410, 341] on textarea "Sounds good! I'm glad the office put in a work order for your AC. Please let us…" at bounding box center [476, 338] width 363 height 40
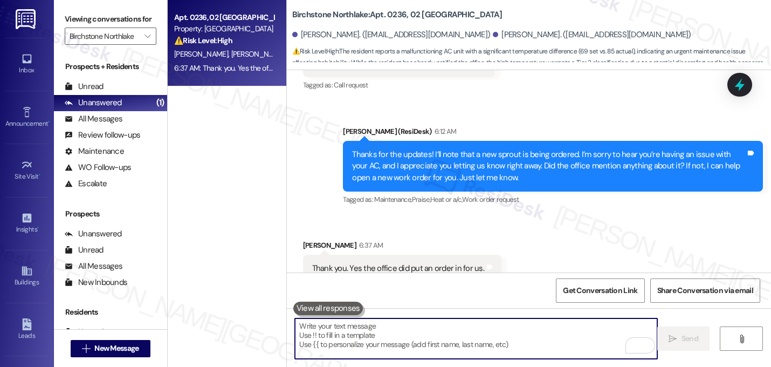
click at [562, 215] on div "Received via SMS [PERSON_NAME] 6:37 AM Thank you. Yes the office did put an ord…" at bounding box center [529, 260] width 484 height 91
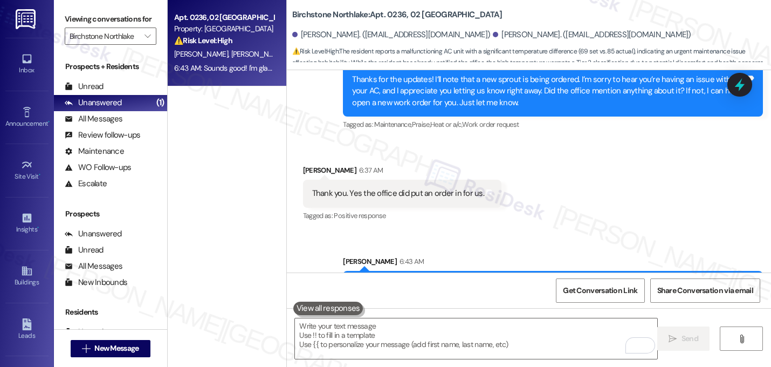
scroll to position [3468, 0]
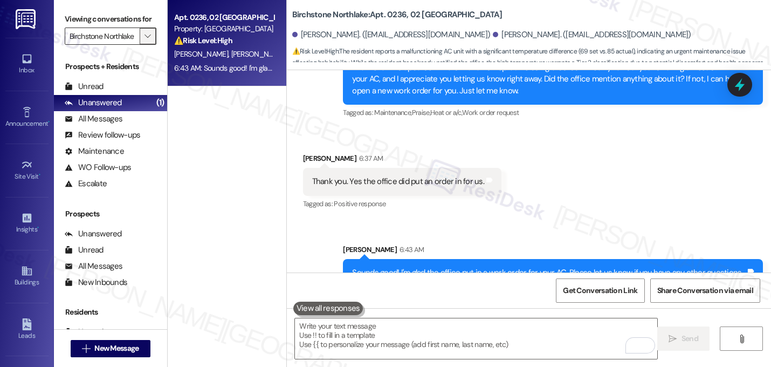
click at [142, 45] on span "" at bounding box center [147, 36] width 10 height 17
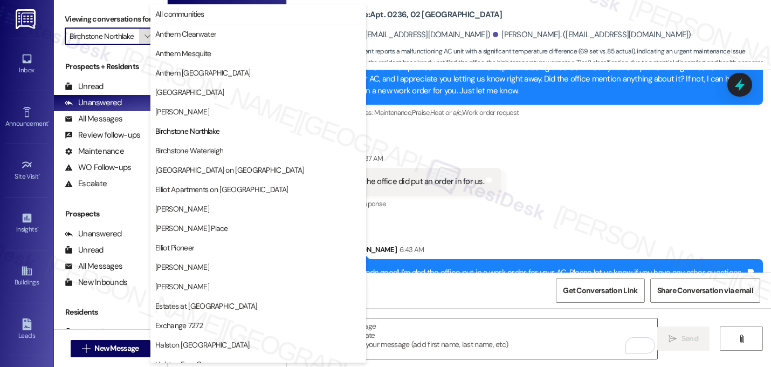
scroll to position [0, 1]
click at [202, 14] on span "All communities" at bounding box center [179, 14] width 49 height 11
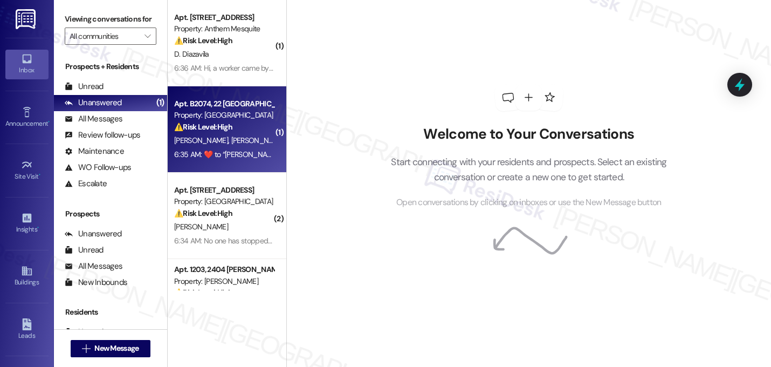
click at [237, 136] on span "[PERSON_NAME]" at bounding box center [258, 140] width 54 height 10
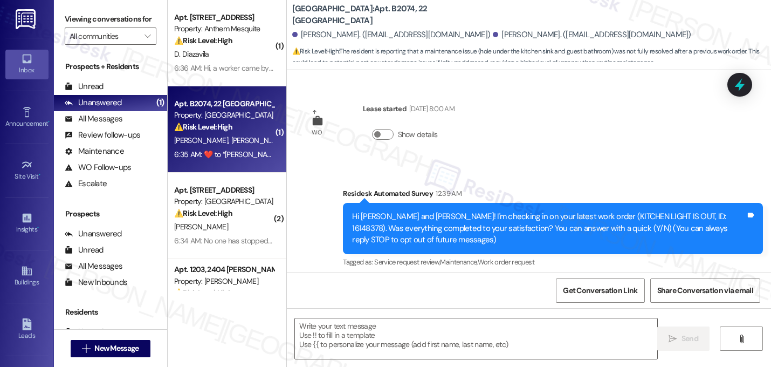
scroll to position [1243, 0]
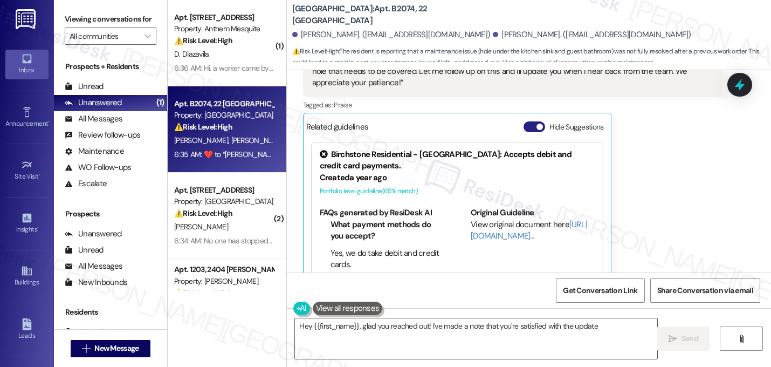
click at [536, 121] on button "Hide Suggestions" at bounding box center [535, 126] width 22 height 11
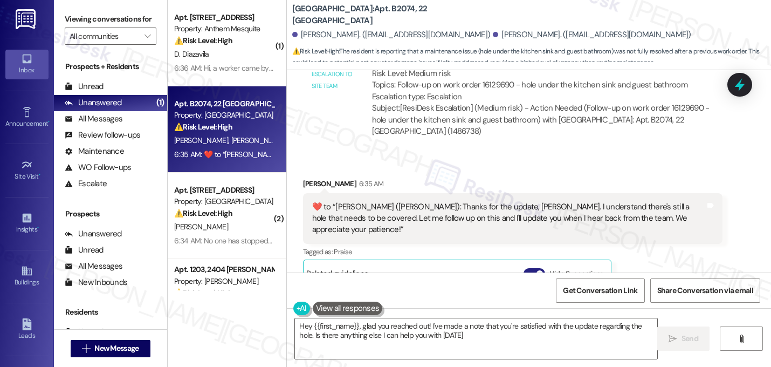
type textarea "Hey {{first_name}}, glad you reached out! I've made a note that you're satisfie…"
click at [577, 170] on div "Received via SMS [PERSON_NAME] 6:35 AM  ​❤️​ to “ [PERSON_NAME] ([PERSON_NAME])…" at bounding box center [513, 233] width 436 height 126
click at [578, 170] on div "Received via SMS [PERSON_NAME] 6:35 AM  ​❤️​ to “ [PERSON_NAME] ([PERSON_NAME])…" at bounding box center [513, 233] width 436 height 126
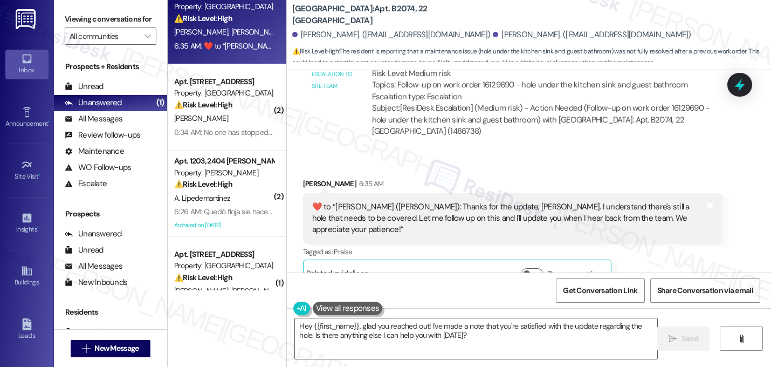
scroll to position [0, 0]
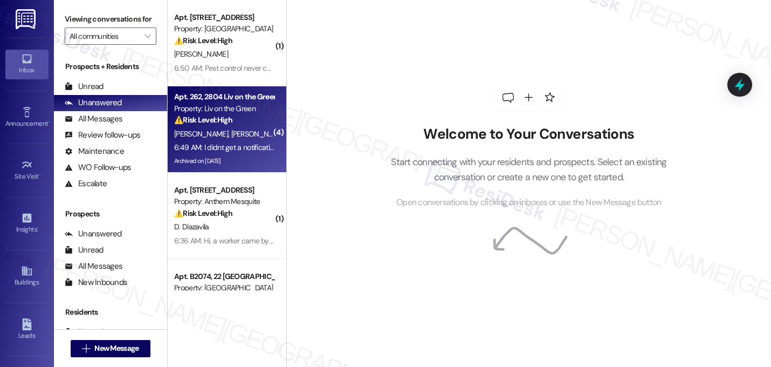
click at [237, 120] on div "⚠️ Risk Level: High The resident reports an unexpected water shutoff in their a…" at bounding box center [224, 119] width 100 height 11
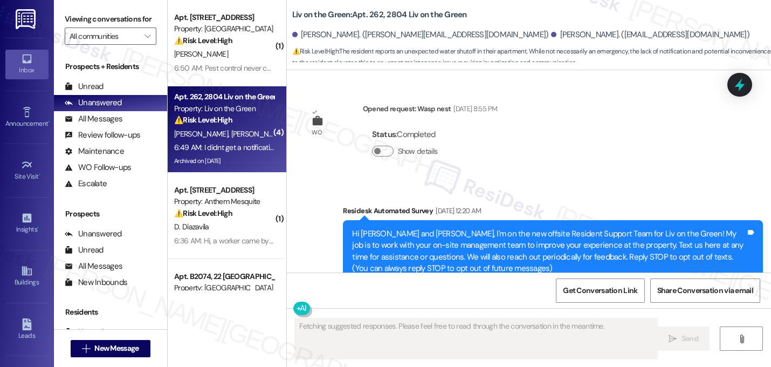
scroll to position [33938, 0]
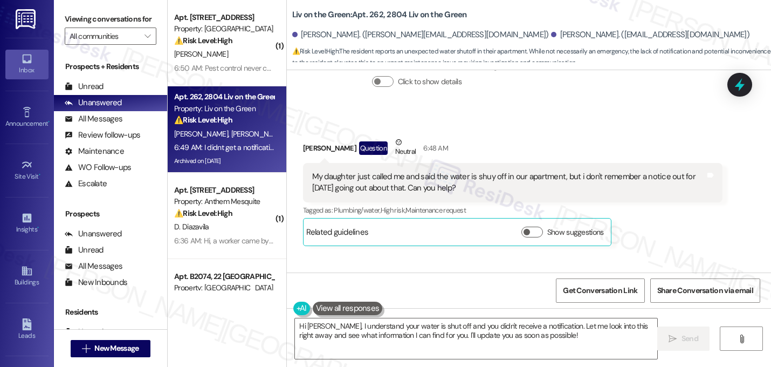
click at [541, 128] on div "Received via SMS [PERSON_NAME] Question Neutral 6:48 AM My daughter just called…" at bounding box center [529, 324] width 484 height 424
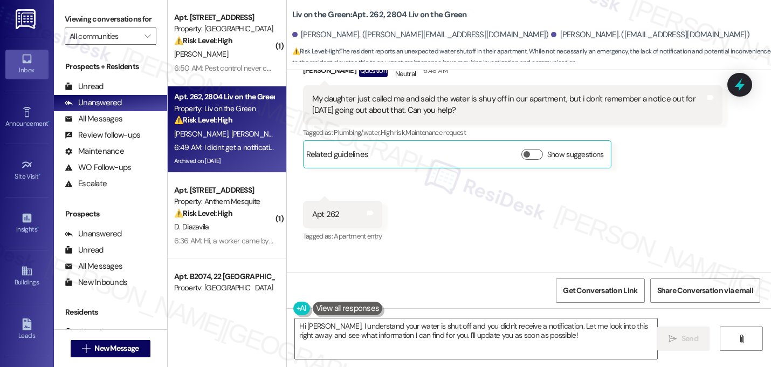
scroll to position [34046, 0]
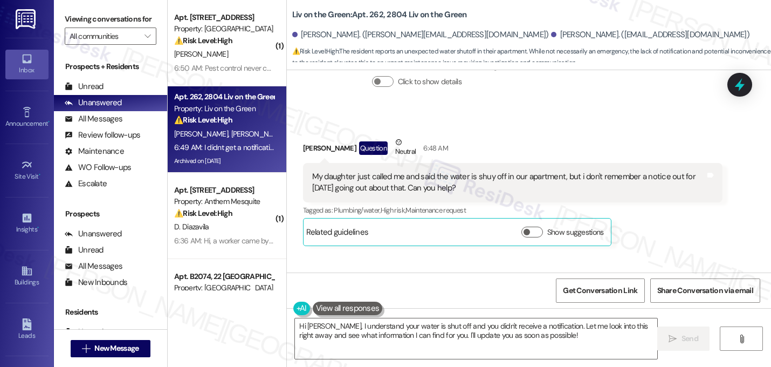
click at [547, 144] on div "Received via SMS [PERSON_NAME] Question Neutral 6:48 AM My daughter just called…" at bounding box center [529, 324] width 484 height 424
click at [500, 163] on div "Received via SMS [PERSON_NAME] Question Neutral 6:48 AM My daughter just called…" at bounding box center [529, 324] width 484 height 424
click at [303, 326] on textarea "Hi [PERSON_NAME], I understand your water is shut off and you didn't receive a …" at bounding box center [476, 338] width 363 height 40
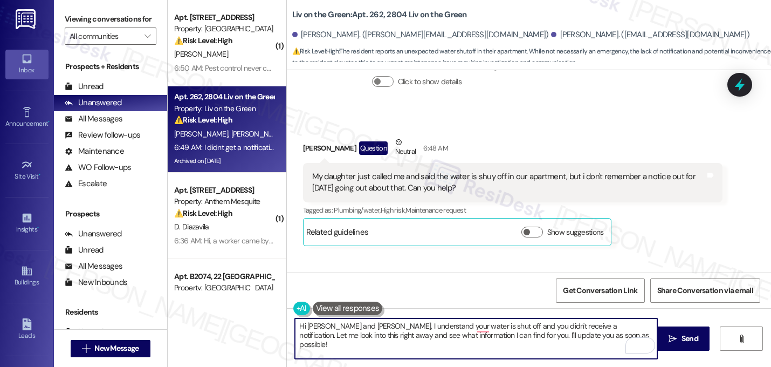
click at [404, 327] on textarea "Hi [PERSON_NAME] and [PERSON_NAME], I understand your water is shut off and you…" at bounding box center [476, 338] width 363 height 40
click at [309, 335] on textarea "Hi [PERSON_NAME] and [PERSON_NAME], I'm sorry your water is shut off and you di…" at bounding box center [476, 338] width 363 height 40
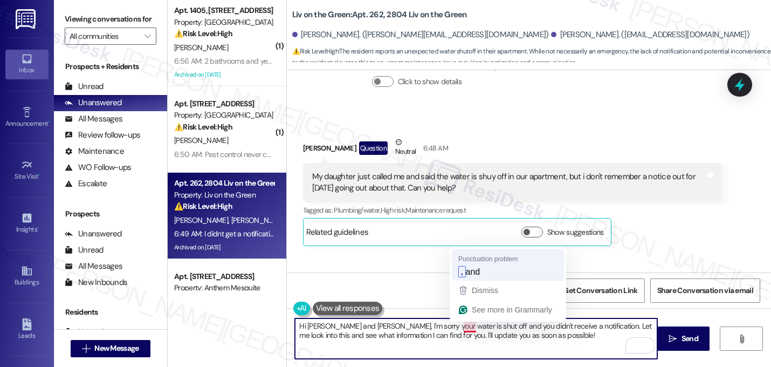
type textarea "Hi [PERSON_NAME] and [PERSON_NAME], I'm sorry your water is shut off, and you d…"
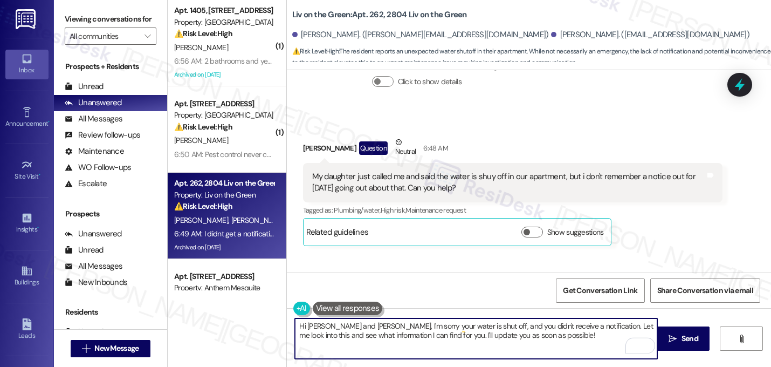
click at [546, 341] on textarea "Hi [PERSON_NAME] and [PERSON_NAME], I'm sorry your water is shut off, and you d…" at bounding box center [476, 338] width 363 height 40
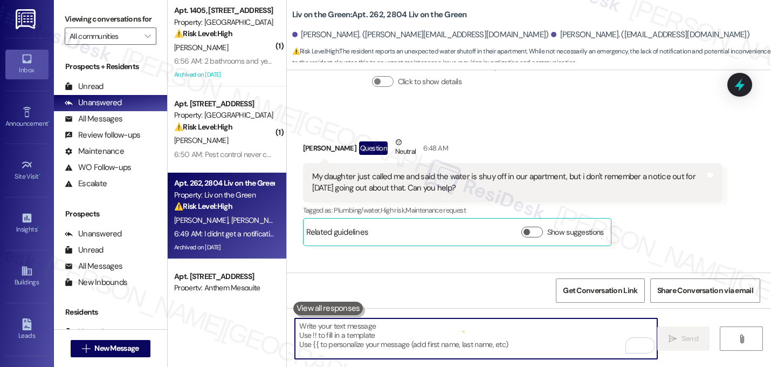
scroll to position [33938, 0]
click at [631, 146] on div "Received via SMS [PERSON_NAME] Question Neutral 6:48 AM My daughter just called…" at bounding box center [529, 325] width 484 height 424
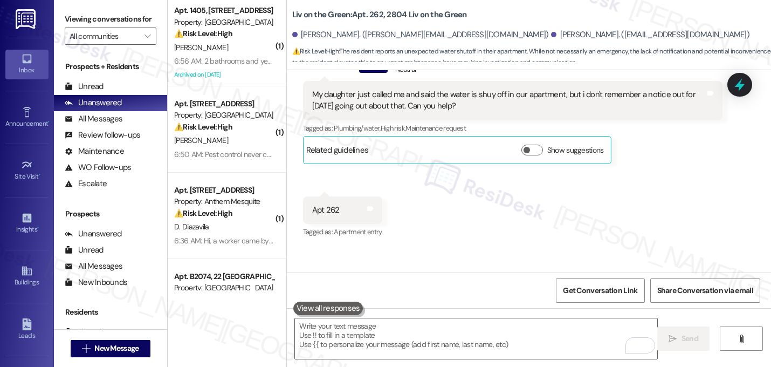
scroll to position [34025, 0]
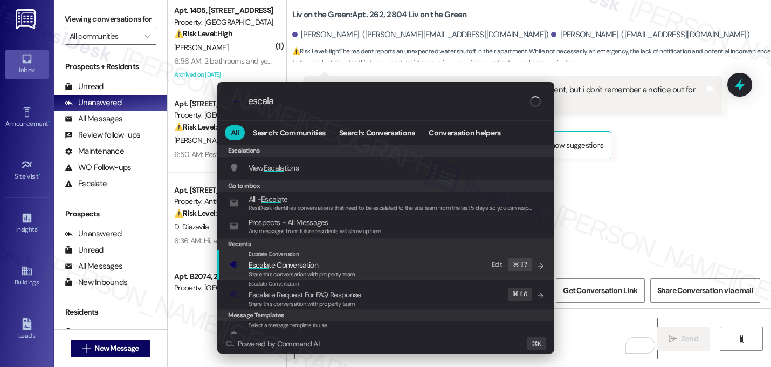
type input "escala"
click at [348, 273] on span "Share this conversation with property team" at bounding box center [302, 274] width 107 height 8
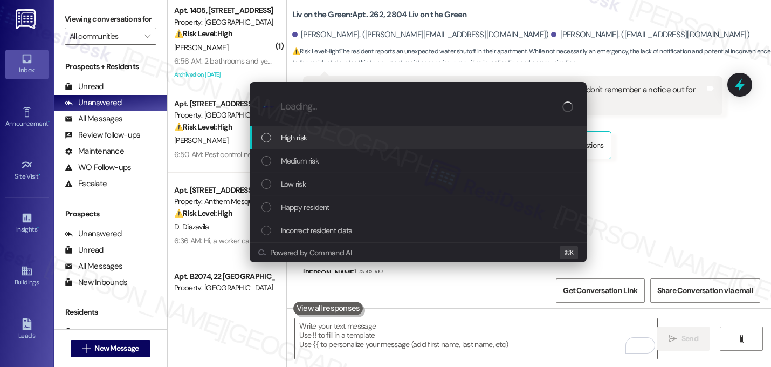
click at [294, 143] on span "High risk" at bounding box center [294, 138] width 26 height 12
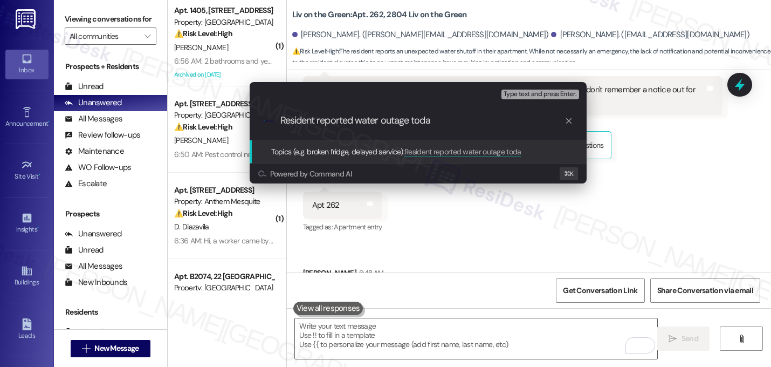
type input "Resident reported water outage [DATE]"
click at [309, 124] on input "Resident reported water outage [DATE]" at bounding box center [423, 120] width 284 height 11
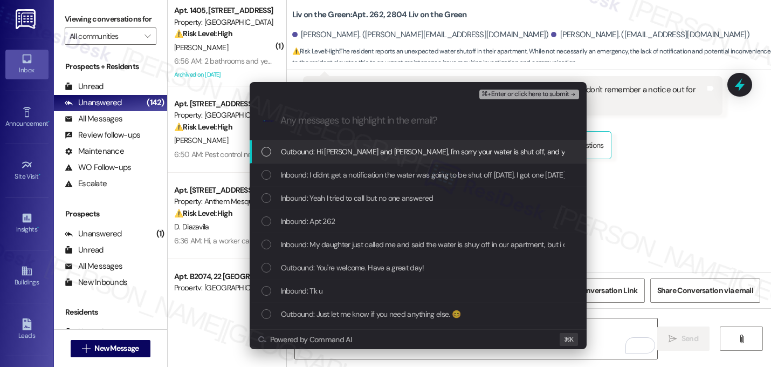
click at [309, 149] on span "Outbound: Hi [PERSON_NAME] and [PERSON_NAME], I'm sorry your water is shut off,…" at bounding box center [624, 152] width 687 height 12
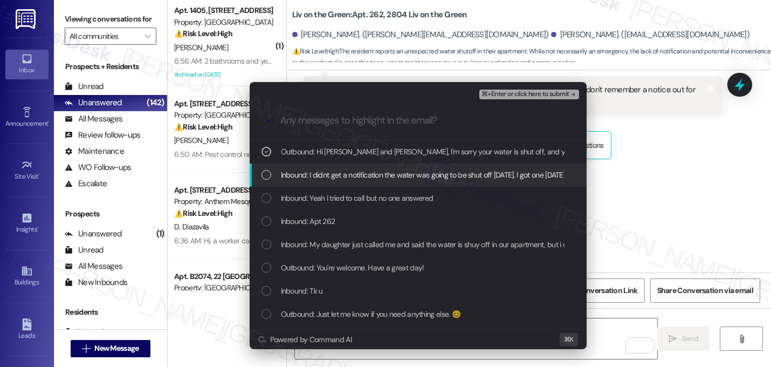
click at [308, 166] on div "Inbound: I didnt get a notification the water was going to be shut off [DATE]. …" at bounding box center [418, 174] width 337 height 23
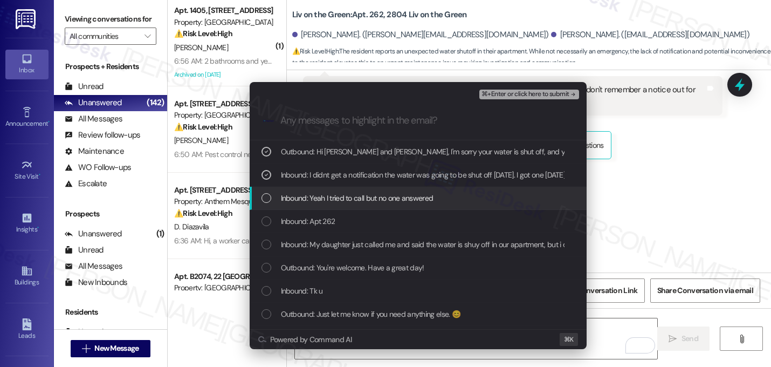
click at [308, 194] on span "Inbound: Yeah I tried to call but no one answered" at bounding box center [357, 198] width 153 height 12
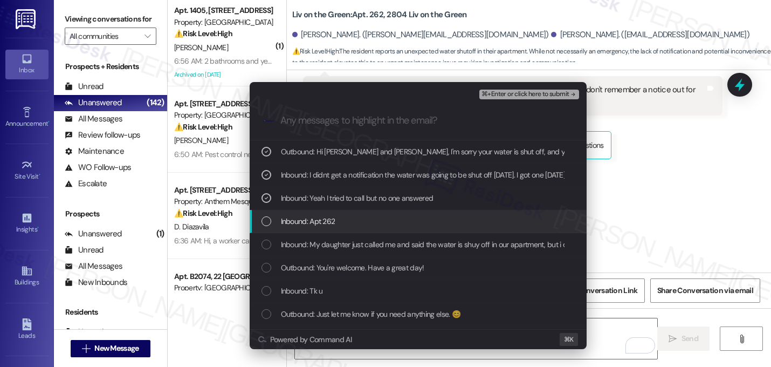
click at [304, 222] on span "Inbound: Apt 262" at bounding box center [308, 221] width 54 height 12
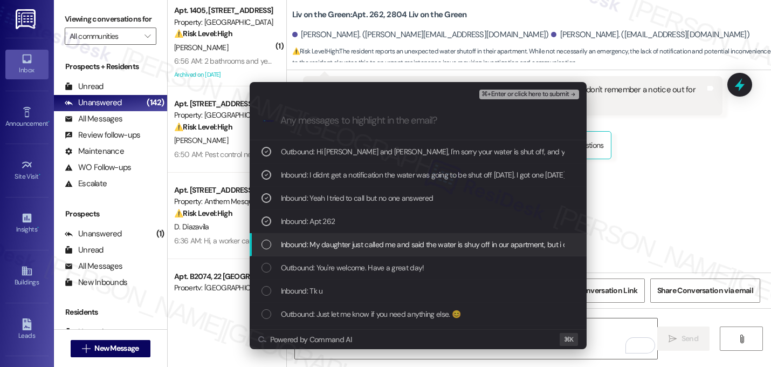
click at [304, 241] on span "Inbound: My daughter just called me and said the water is shuy off in our apart…" at bounding box center [539, 244] width 516 height 12
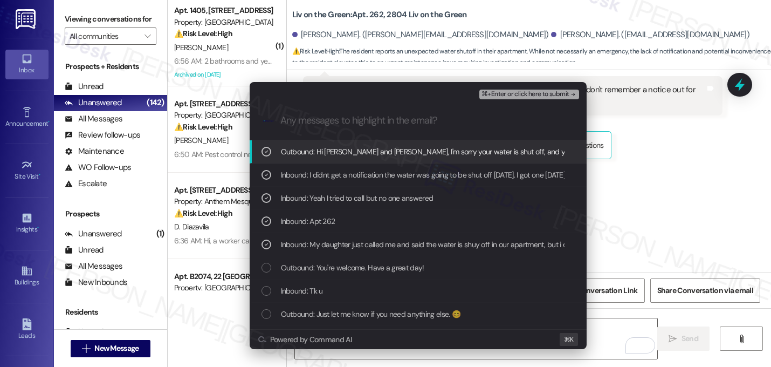
click at [571, 95] on icon "remove-block-⌘+enter-or click here to submit" at bounding box center [574, 95] width 8 height 8
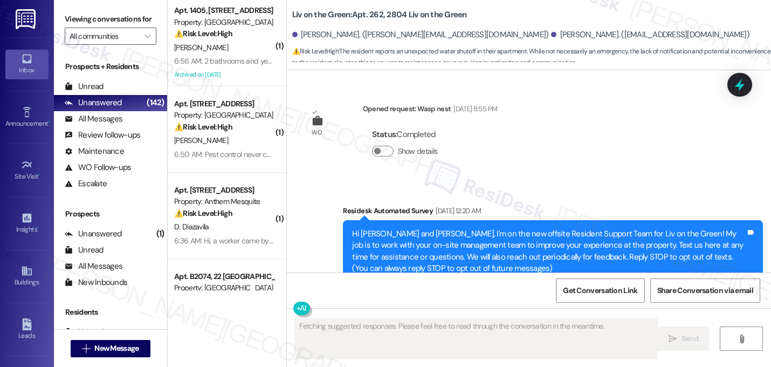
scroll to position [33938, 0]
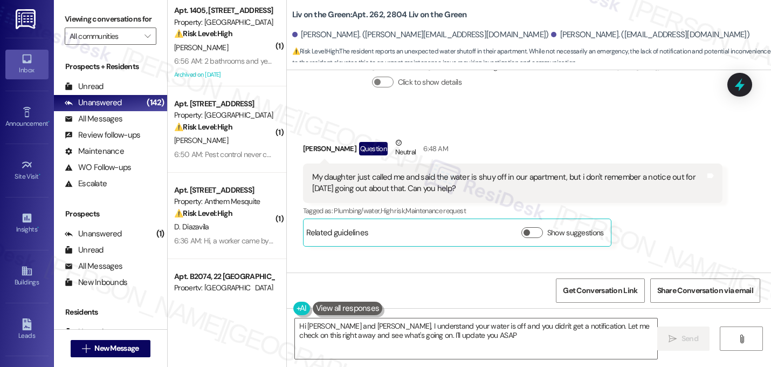
type textarea "Hi [PERSON_NAME] and [PERSON_NAME], I understand your water is off and you didn…"
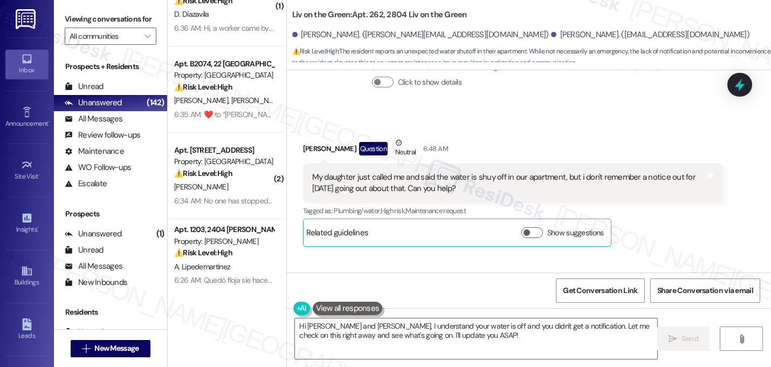
scroll to position [249, 0]
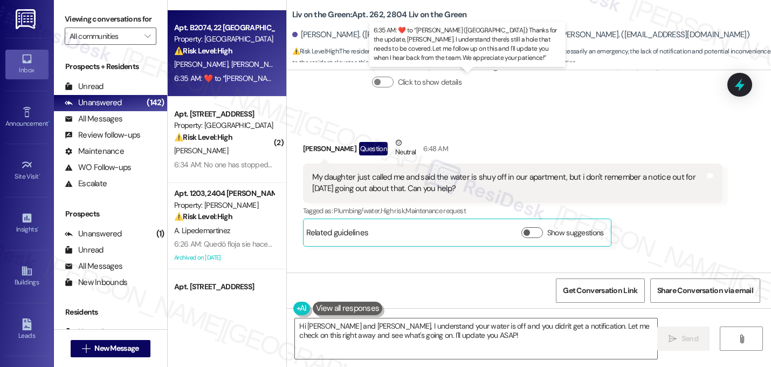
click at [214, 77] on div "6:35 AM:  ​❤️​ to “ [PERSON_NAME] ([GEOGRAPHIC_DATA]): Thanks for the update, […" at bounding box center [586, 78] width 824 height 10
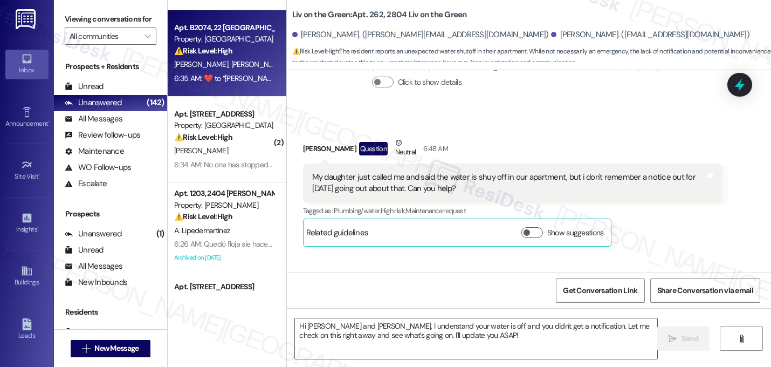
type textarea "Fetching suggested responses. Please feel free to read through the conversation…"
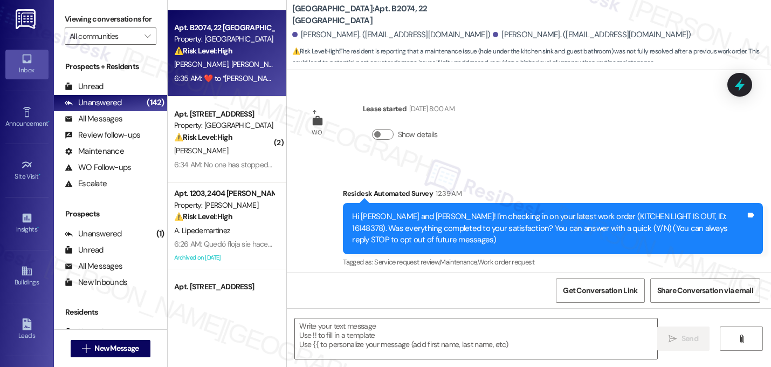
scroll to position [1243, 0]
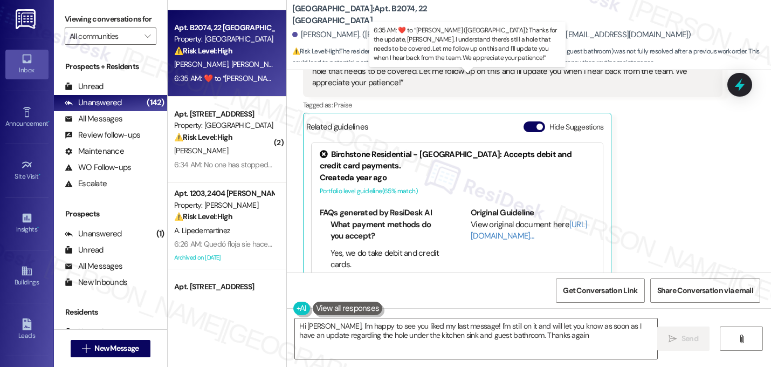
type textarea "Hi [PERSON_NAME], I'm happy to see you liked my last message! I'm still on it a…"
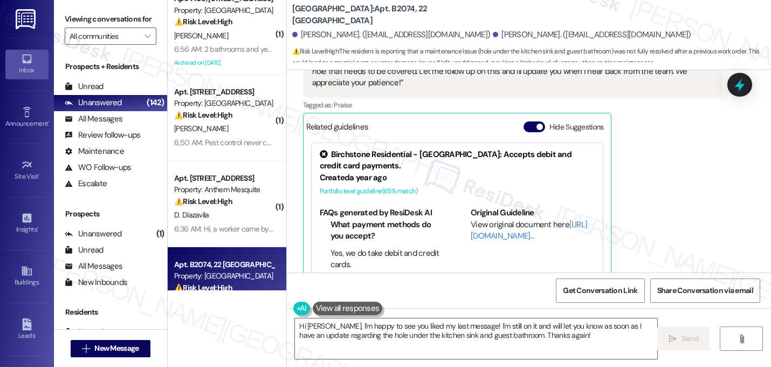
scroll to position [0, 0]
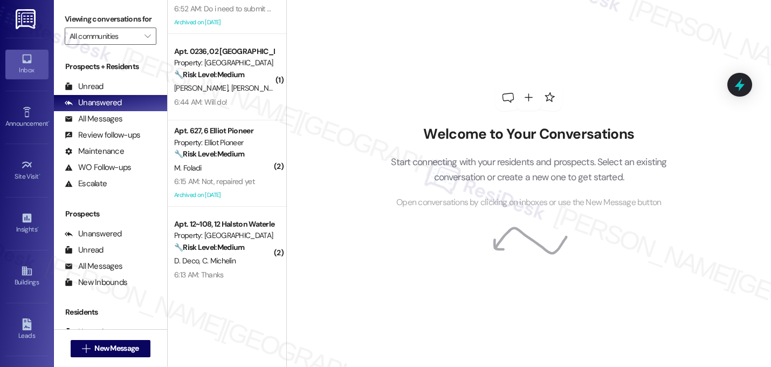
scroll to position [1351, 0]
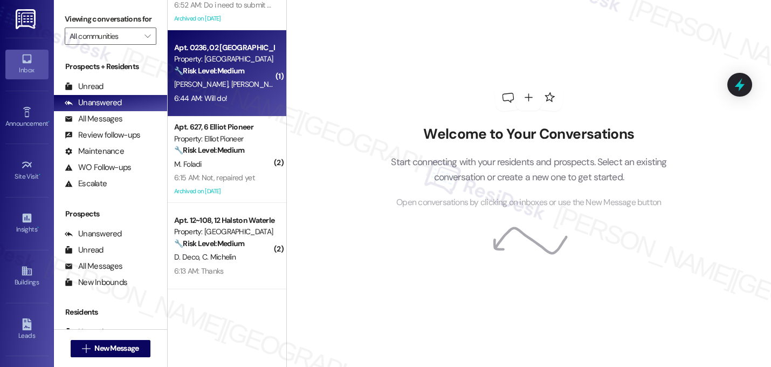
click at [235, 99] on div "6:44 AM: Will do! 6:44 AM: Will do!" at bounding box center [224, 98] width 102 height 13
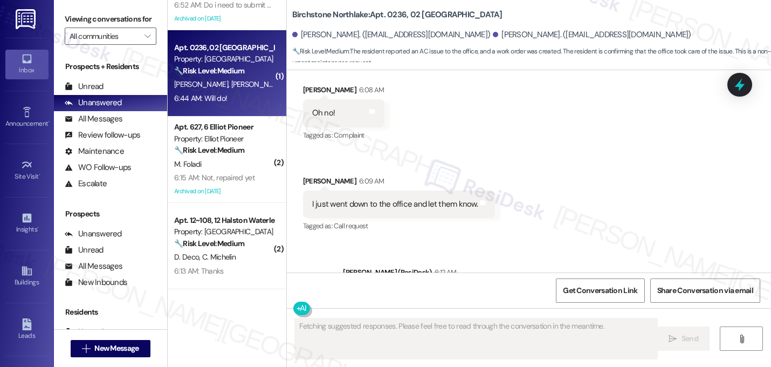
scroll to position [3577, 0]
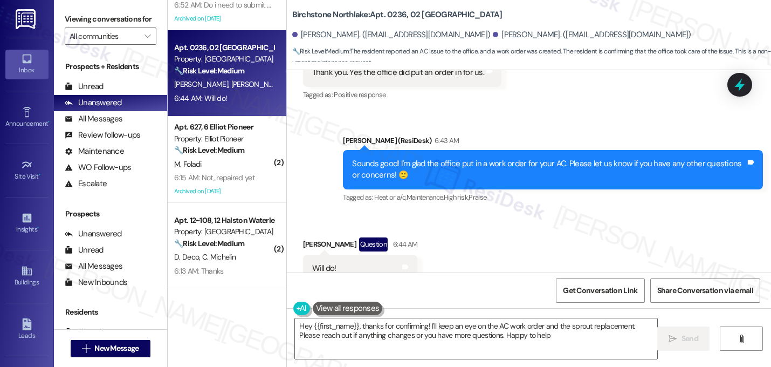
type textarea "Hey {{first_name}}, thanks for confirming! I'll keep an eye on the AC work orde…"
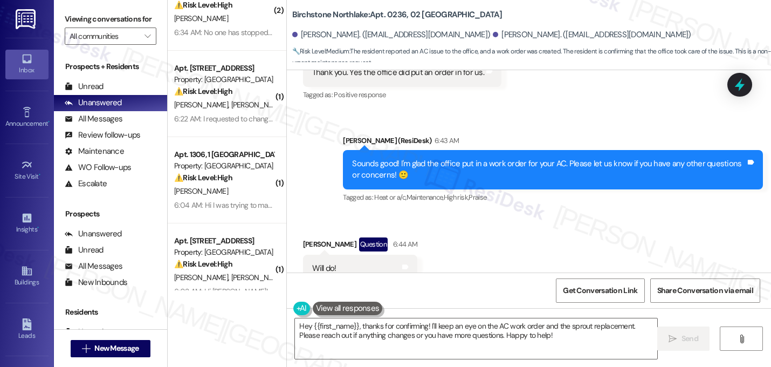
scroll to position [0, 0]
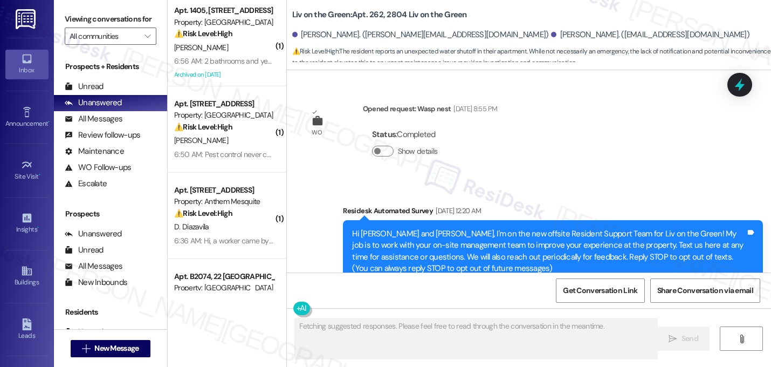
scroll to position [34272, 0]
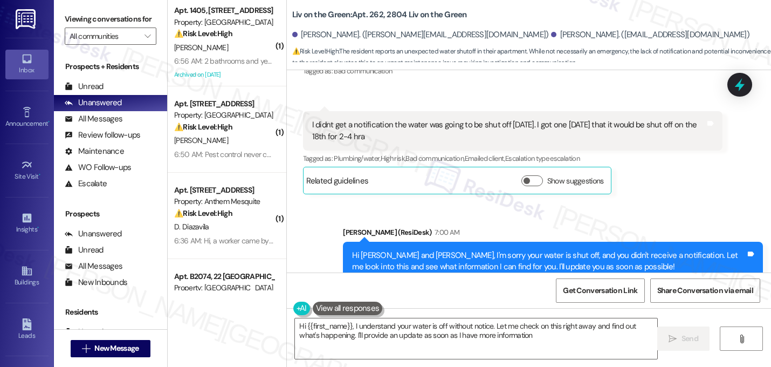
type textarea "Hi {{first_name}}, I understand your water is off without notice. Let me check …"
click at [384, 322] on textarea "Hi {{first_name}}, I understand your water is off without notice. Let me check …" at bounding box center [476, 338] width 363 height 40
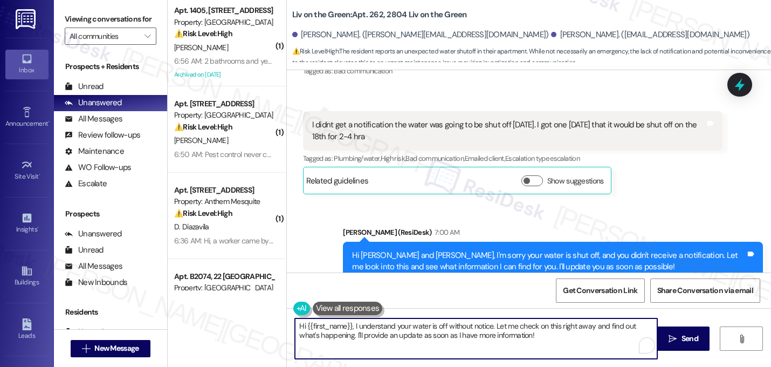
click at [384, 322] on textarea "Hi {{first_name}}, I understand your water is off without notice. Let me check …" at bounding box center [476, 338] width 363 height 40
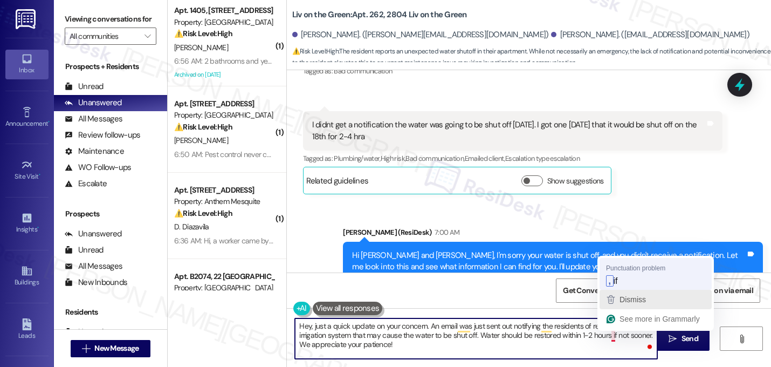
type textarea "Hey, just a quick update on your concern. An email was just sent out notifying …"
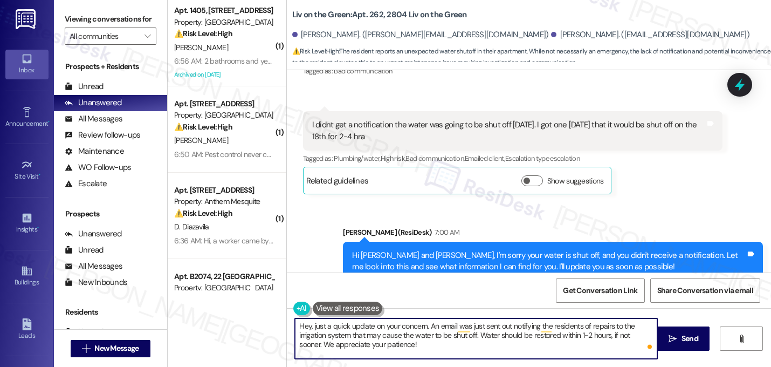
click at [414, 346] on textarea "Hey, just a quick update on your concern. An email was just sent out notifying …" at bounding box center [476, 338] width 363 height 40
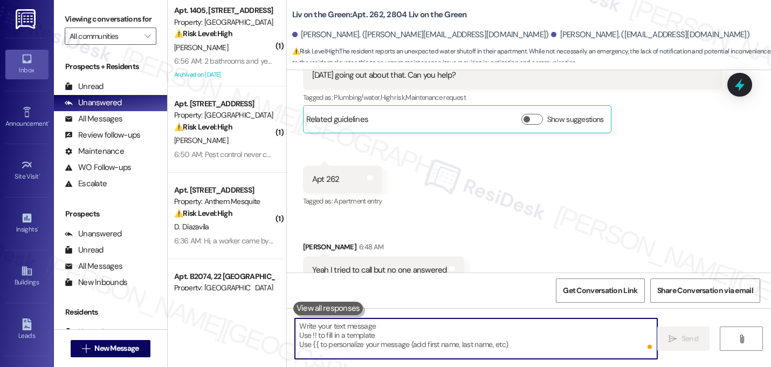
scroll to position [33938, 0]
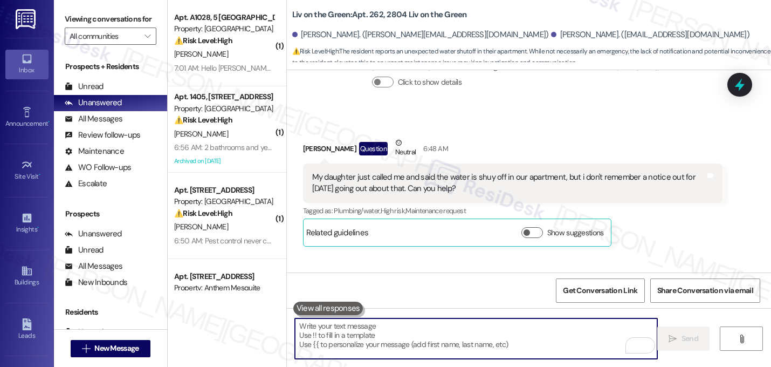
click at [550, 171] on div "Received via SMS Monique Ross-Wolf Question Neutral 6:48 AM My daughter just ca…" at bounding box center [529, 325] width 484 height 424
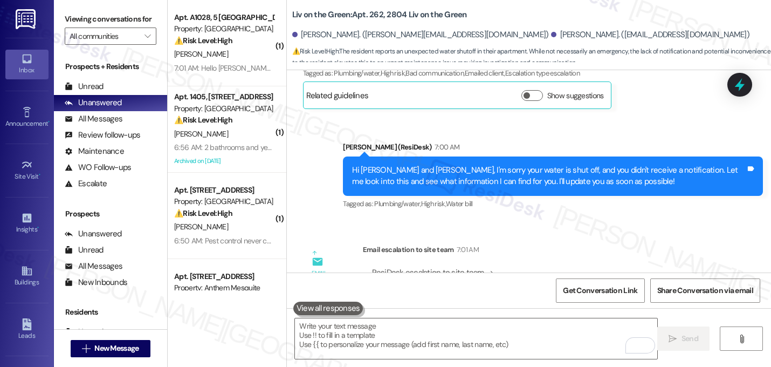
scroll to position [34370, 0]
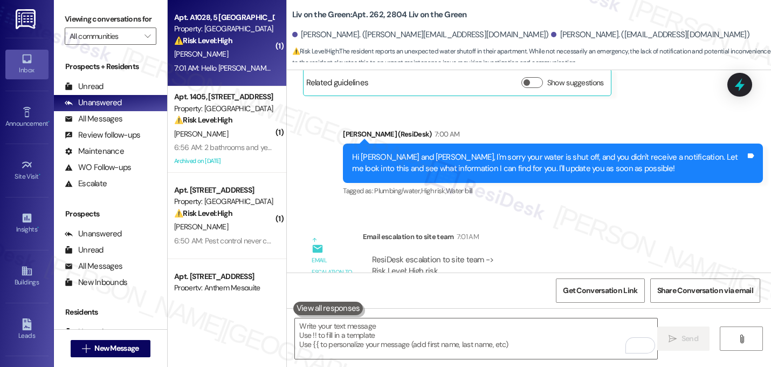
click at [235, 58] on div "S. Gollapalli" at bounding box center [224, 53] width 102 height 13
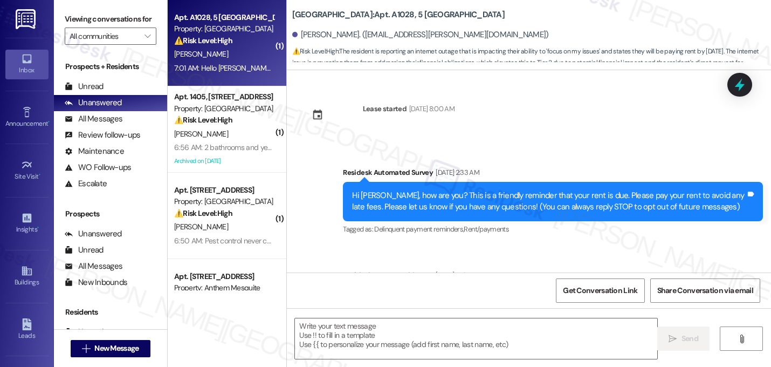
scroll to position [5276, 0]
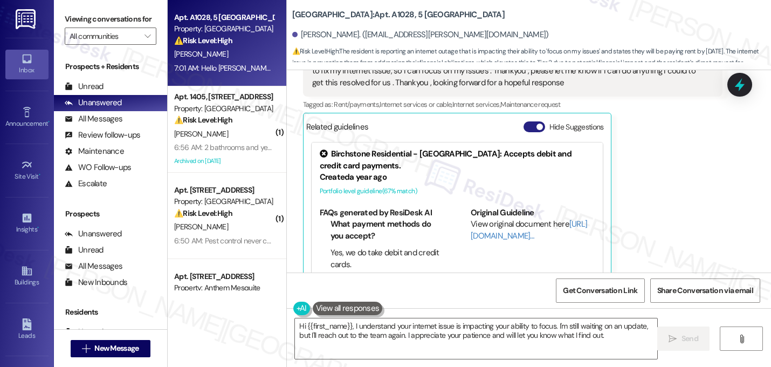
click at [527, 121] on button "Hide Suggestions" at bounding box center [535, 126] width 22 height 11
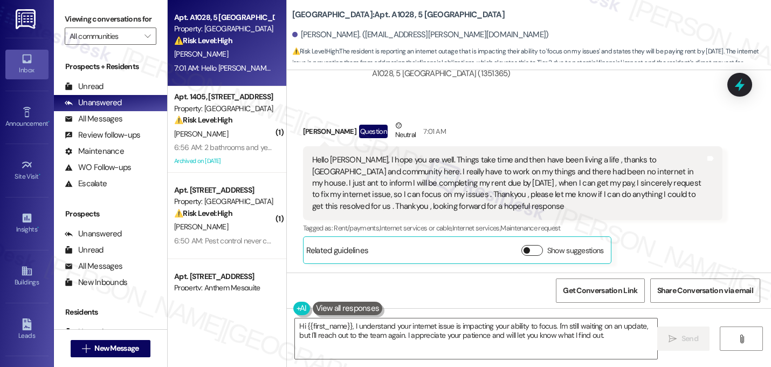
scroll to position [5129, 0]
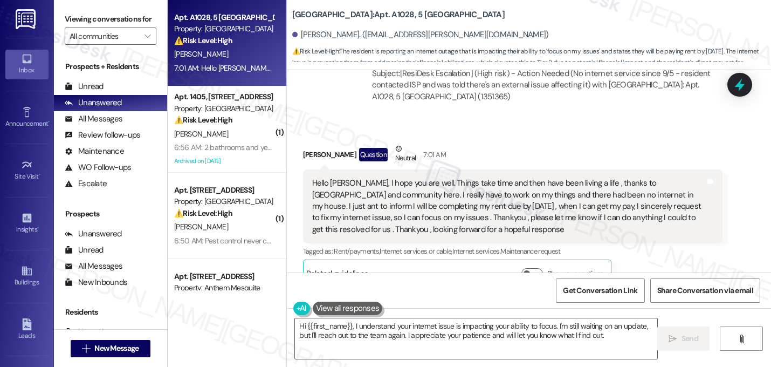
click at [542, 119] on div "Received via SMS Srikanth Gollapalli Question Neutral 7:01 AM Hello rebecca, I …" at bounding box center [529, 207] width 484 height 176
click at [391, 326] on textarea "Hi {{first_name}}, I understand your internet issue is impacting your ability t…" at bounding box center [476, 338] width 363 height 40
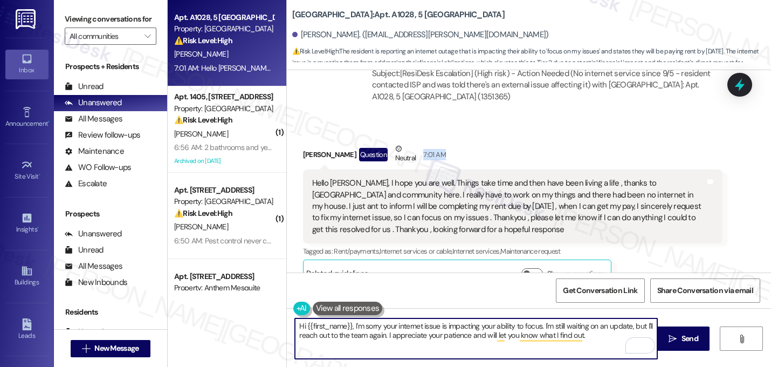
click at [521, 143] on div "Srikanth Gollapalli Question Neutral 7:01 AM" at bounding box center [513, 156] width 420 height 26
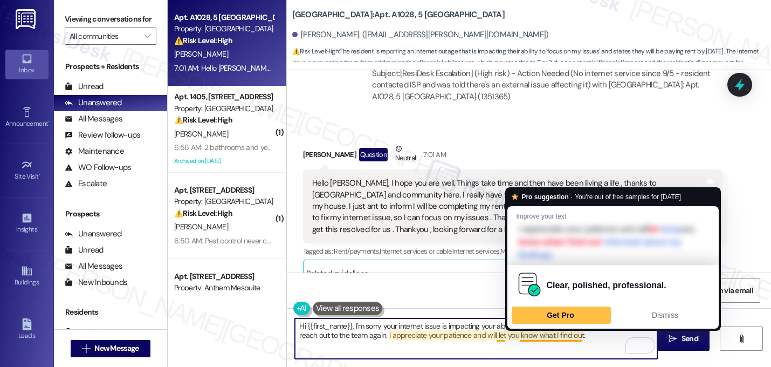
click at [595, 341] on textarea "Hi {{first_name}}, I'm sorry your internet issue is impacting your ability to f…" at bounding box center [476, 338] width 363 height 40
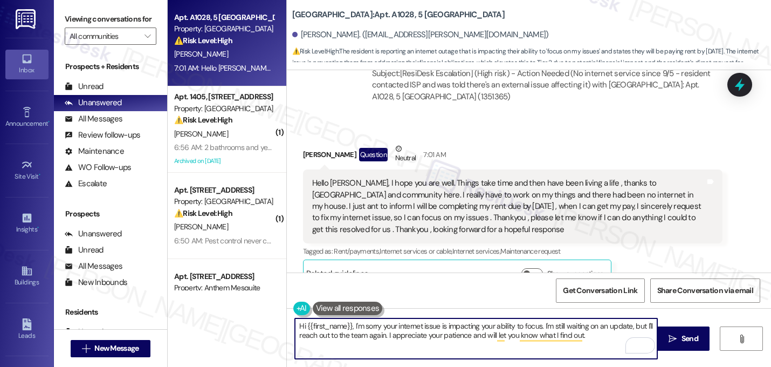
drag, startPoint x: 382, startPoint y: 339, endPoint x: 463, endPoint y: 340, distance: 80.9
click at [464, 340] on textarea "Hi {{first_name}}, I'm sorry your internet issue is impacting your ability to f…" at bounding box center [476, 338] width 363 height 40
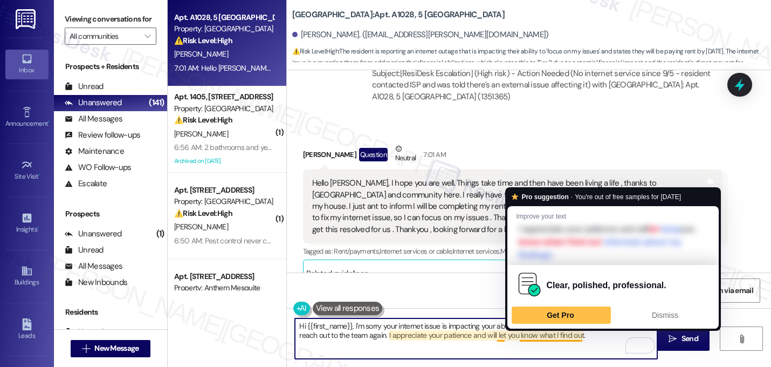
click at [590, 339] on textarea "Hi {{first_name}}, I'm sorry your internet issue is impacting your ability to f…" at bounding box center [476, 338] width 363 height 40
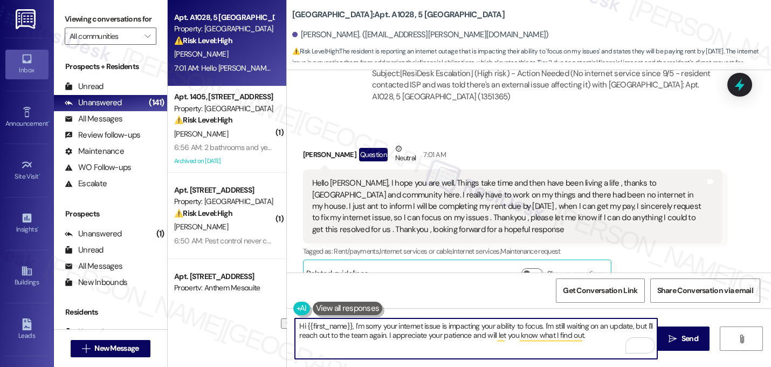
drag, startPoint x: 590, startPoint y: 339, endPoint x: 385, endPoint y: 336, distance: 205.6
click at [385, 336] on textarea "Hi {{first_name}}, I'm sorry your internet issue is impacting your ability to f…" at bounding box center [476, 338] width 363 height 40
click at [542, 90] on div "Email escalation to site team Email escalation to site team Sep 20, 2025 at 7:2…" at bounding box center [513, 49] width 436 height 140
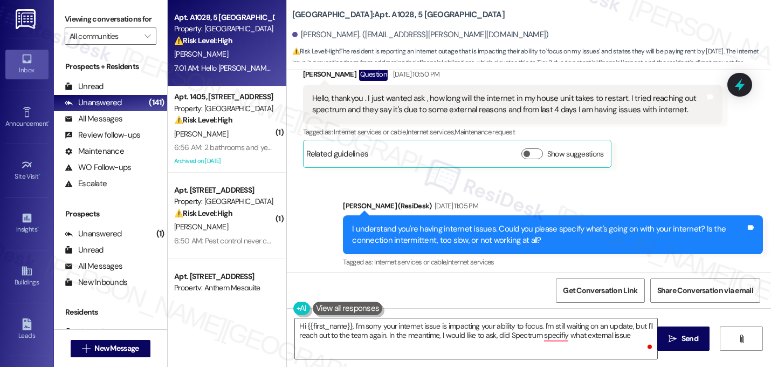
scroll to position [3425, 0]
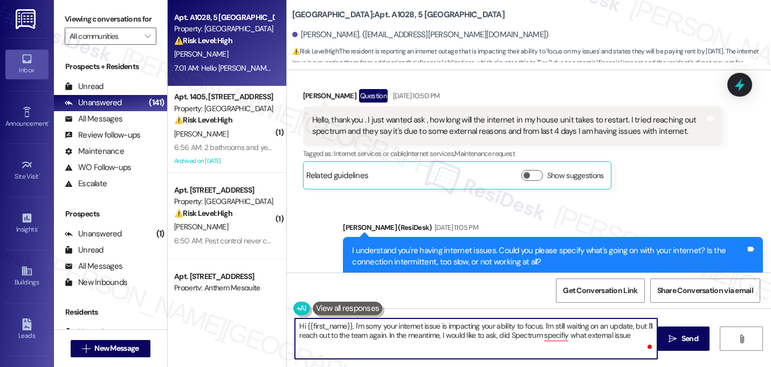
click at [629, 338] on textarea "Hi {{first_name}}, I'm sorry your internet issue is impacting your ability to f…" at bounding box center [476, 338] width 363 height 40
click at [368, 340] on textarea "Hi {{first_name}}, I'm sorry your internet issue is impacting your ability to f…" at bounding box center [476, 338] width 363 height 40
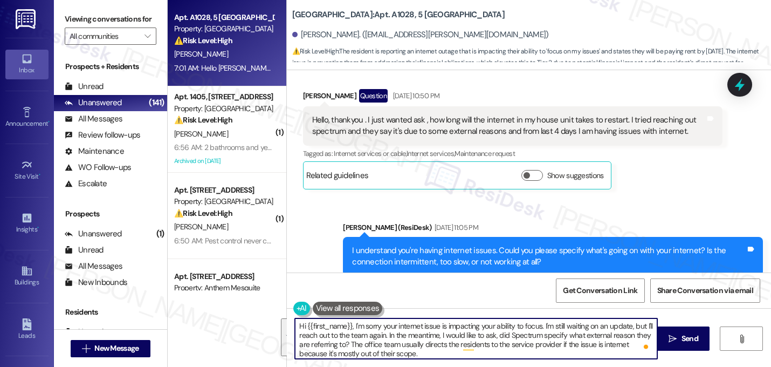
drag, startPoint x: 416, startPoint y: 351, endPoint x: 248, endPoint y: 319, distance: 171.2
click at [248, 319] on div "Apt. A1028, 5 Lexington Property: Lexington ⚠️ Risk Level: High The resident is…" at bounding box center [470, 183] width 604 height 367
click at [435, 351] on textarea "Hi {{first_name}}, I'm sorry your internet issue is impacting your ability to f…" at bounding box center [476, 338] width 363 height 40
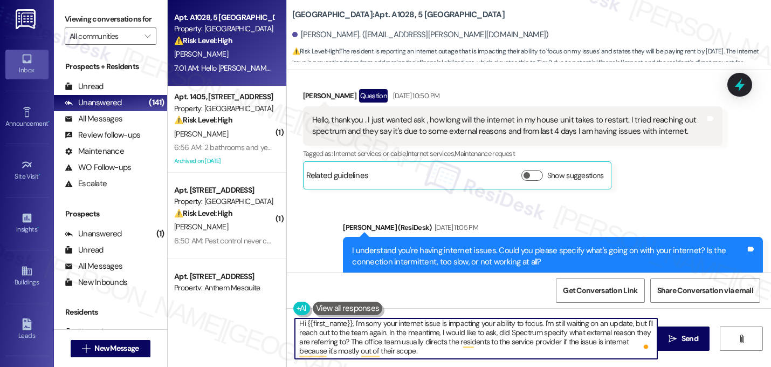
drag, startPoint x: 423, startPoint y: 357, endPoint x: 292, endPoint y: 339, distance: 132.2
click at [295, 339] on textarea "Hi {{first_name}}, I'm sorry your internet issue is impacting your ability to f…" at bounding box center [476, 338] width 363 height 40
click at [432, 353] on textarea "Hi {{first_name}}, I'm sorry your internet issue is impacting your ability to f…" at bounding box center [476, 338] width 363 height 40
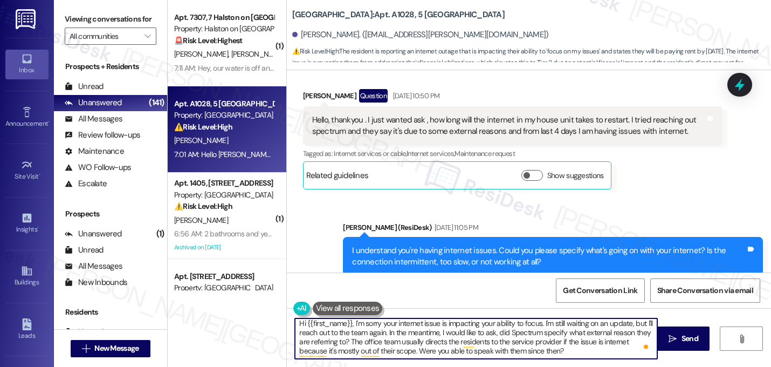
click at [439, 344] on textarea "Hi {{first_name}}, I'm sorry your internet issue is impacting your ability to f…" at bounding box center [476, 338] width 363 height 40
type textarea "Hi {{first_name}}, I'm sorry your internet issue is impacting your ability to f…"
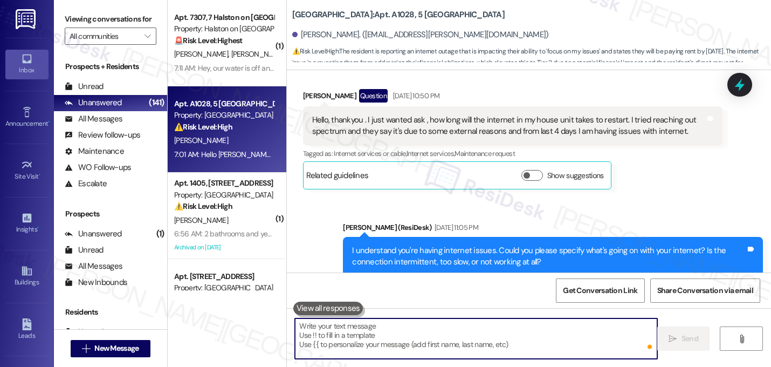
scroll to position [0, 0]
paste textarea "Hi {{first_name}}, I’m sorry your internet issue is making it hard to focus. I …"
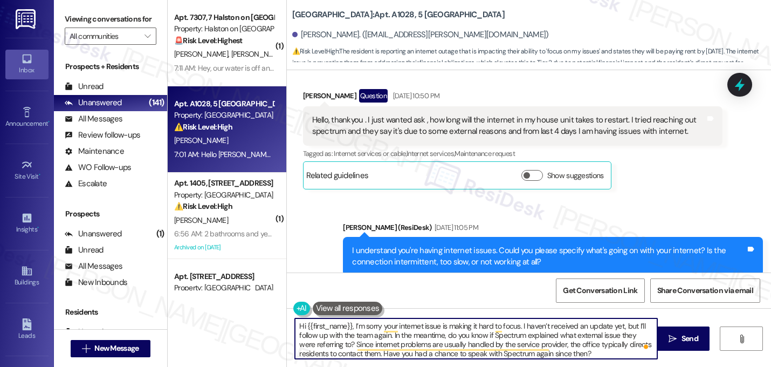
click at [490, 326] on textarea "Hi {{first_name}}, I’m sorry your internet issue is making it hard to focus. I …" at bounding box center [476, 338] width 363 height 40
type textarea "Hi {{first_name}}, I’m sorry your internet issue is making it hard for you to f…"
click at [506, 329] on textarea "Hi {{first_name}}, I’m sorry your internet issue is making it hard for you to f…" at bounding box center [476, 338] width 363 height 40
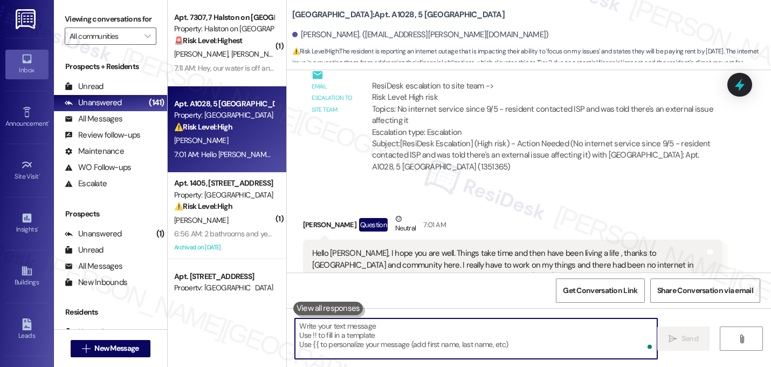
scroll to position [5129, 0]
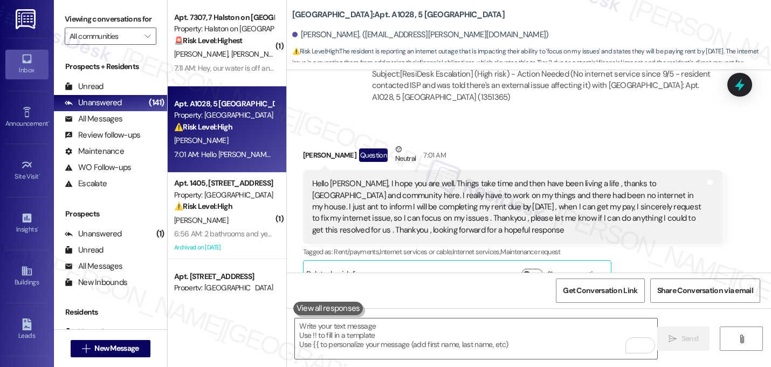
click at [625, 204] on div "Hello [PERSON_NAME], I hope you are well. Things take time and then have been l…" at bounding box center [509, 207] width 394 height 58
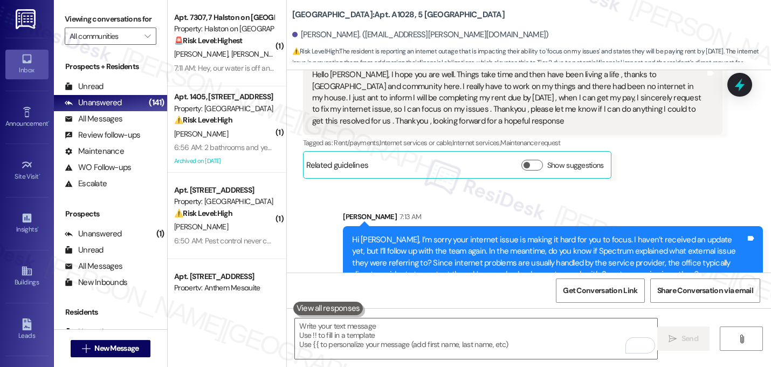
scroll to position [5240, 0]
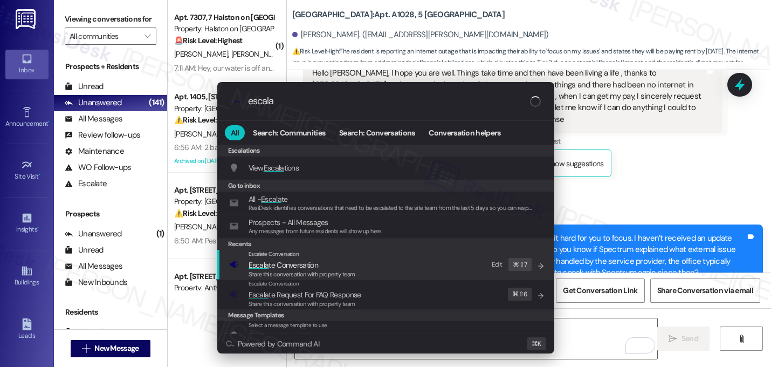
type input "escala"
click at [296, 269] on span "Escala te Conversation" at bounding box center [284, 265] width 70 height 10
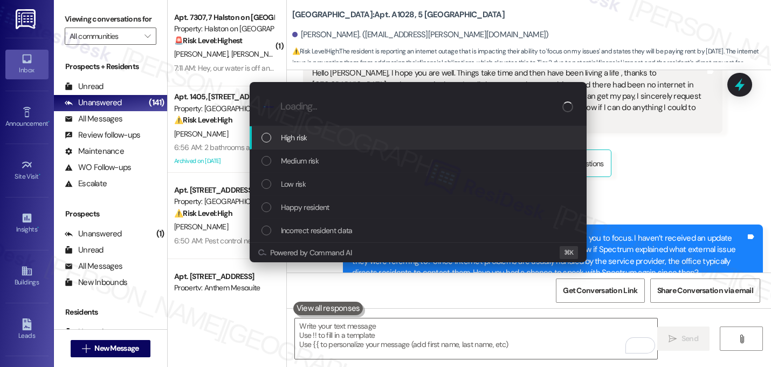
click at [308, 135] on div "High risk" at bounding box center [420, 138] width 316 height 12
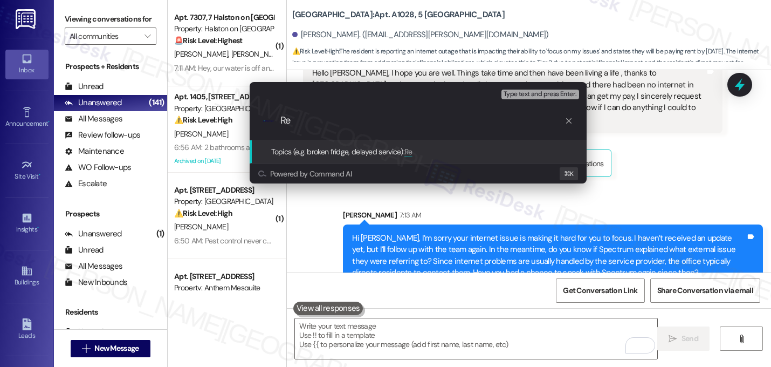
type input "R"
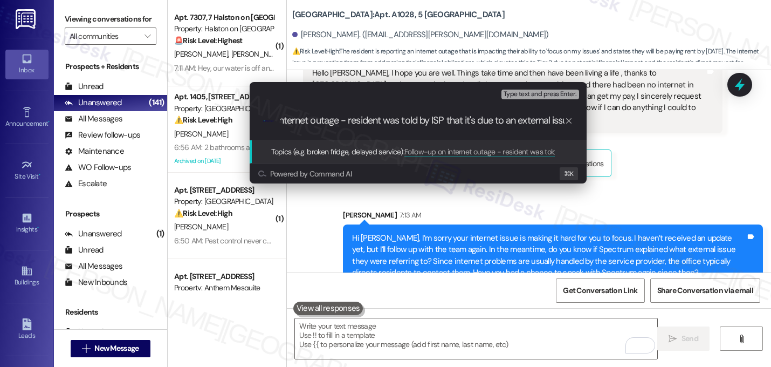
scroll to position [0, 69]
click at [363, 123] on input "Follow-up on internet outage - resident was told by ISP that it's due to an ext…" at bounding box center [423, 120] width 284 height 11
click at [428, 119] on input "Follow-up on internet outage - resident was told by ISP that it's due to an ext…" at bounding box center [423, 120] width 284 height 11
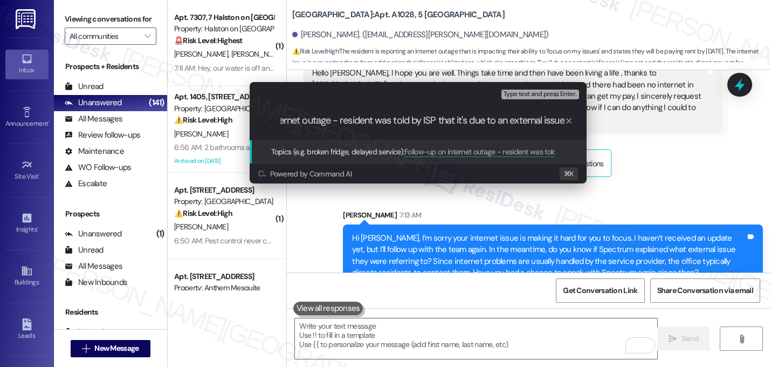
click at [330, 125] on input "Follow-up on internet outage - resident was told by ISP that it's due to an ext…" at bounding box center [423, 120] width 284 height 11
click at [562, 123] on input "Follow-up on internet outage - resident was told by ISP that it's due to an ext…" at bounding box center [423, 120] width 284 height 11
click at [563, 124] on input "Follow-up on internet outage - resident was told by ISP that it's due to an ext…" at bounding box center [423, 120] width 284 height 11
type input "Follow-up on internet outage - resident was told by ISP that it's due to an ext…"
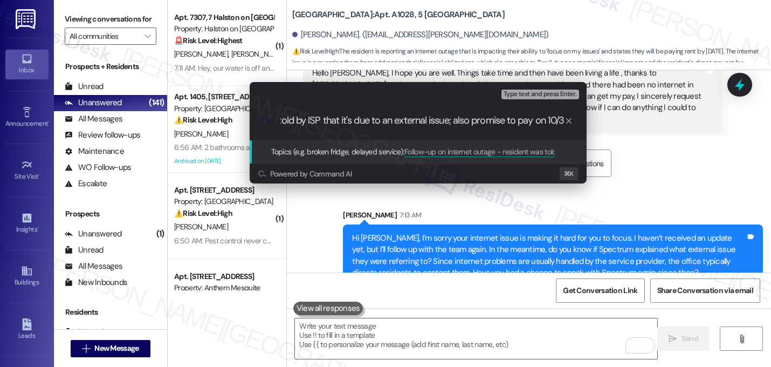
scroll to position [0, 0]
click at [537, 128] on div ".cls-1{fill:#0a055f;}.cls-2{fill:#0cc4c4;} resideskLogoBlueOrange Follow-up on …" at bounding box center [418, 120] width 337 height 38
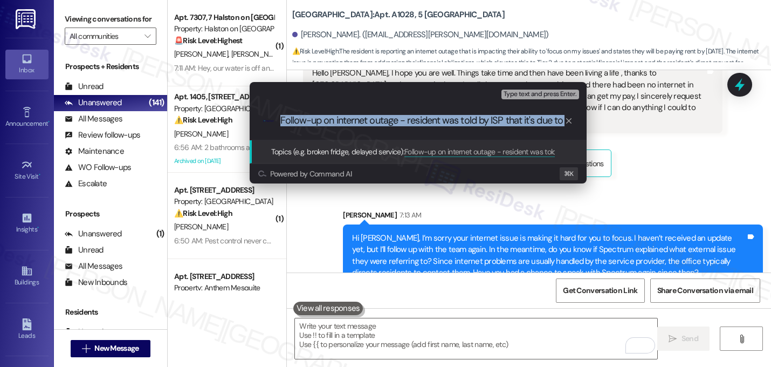
click at [537, 128] on div ".cls-1{fill:#0a055f;}.cls-2{fill:#0cc4c4;} resideskLogoBlueOrange Follow-up on …" at bounding box center [418, 120] width 337 height 38
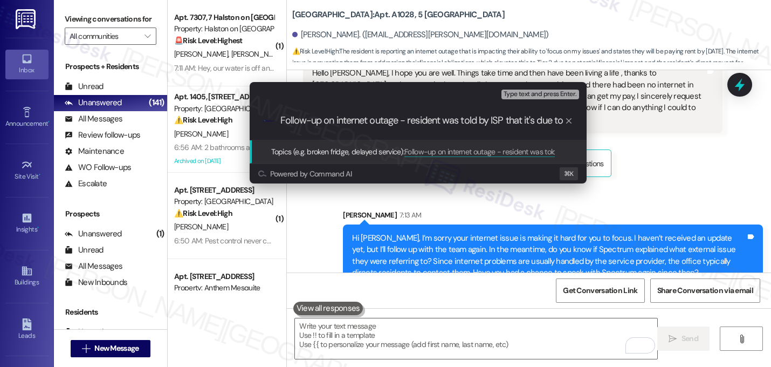
click at [537, 128] on div ".cls-1{fill:#0a055f;}.cls-2{fill:#0cc4c4;} resideskLogoBlueOrange Follow-up on …" at bounding box center [418, 120] width 337 height 38
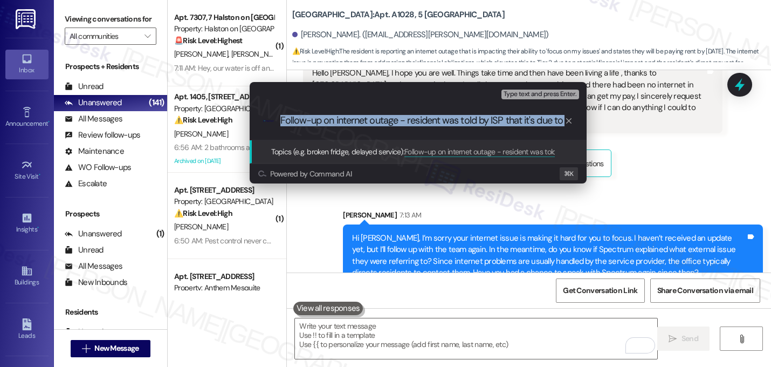
click at [537, 128] on div ".cls-1{fill:#0a055f;}.cls-2{fill:#0cc4c4;} resideskLogoBlueOrange Follow-up on …" at bounding box center [418, 120] width 337 height 38
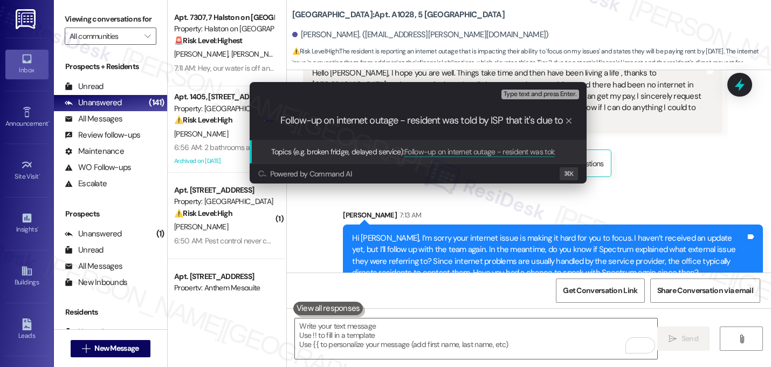
click at [523, 123] on input "Follow-up on internet outage - resident was told by ISP that it's due to an ext…" at bounding box center [423, 120] width 284 height 11
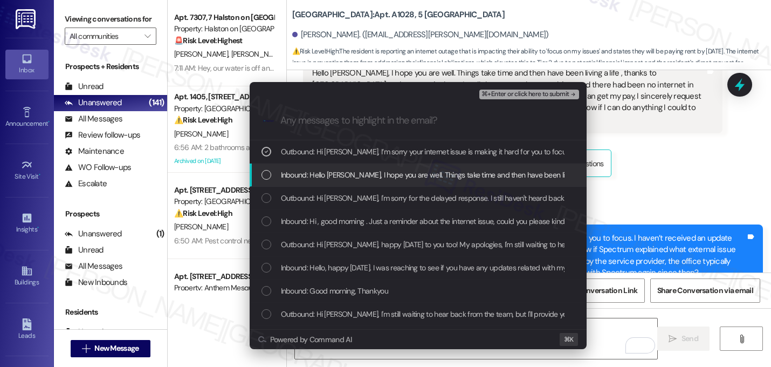
click at [463, 167] on div "Inbound: Hello rebecca, I hope you are well. Things take time and then have bee…" at bounding box center [418, 174] width 337 height 23
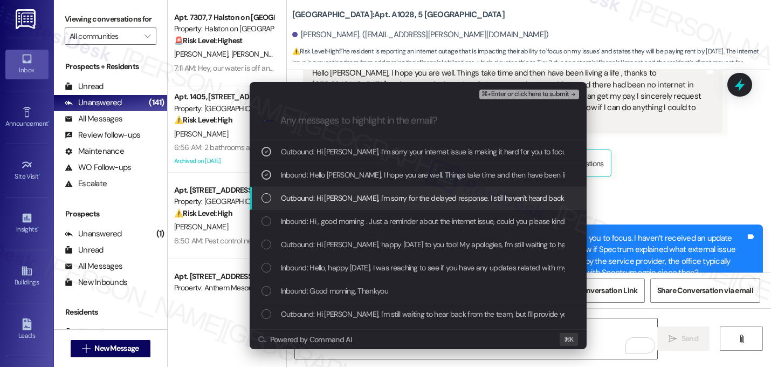
click at [455, 194] on span "Outbound: Hi Srikanth, I'm sorry for the delayed response. I still haven't hear…" at bounding box center [612, 198] width 662 height 12
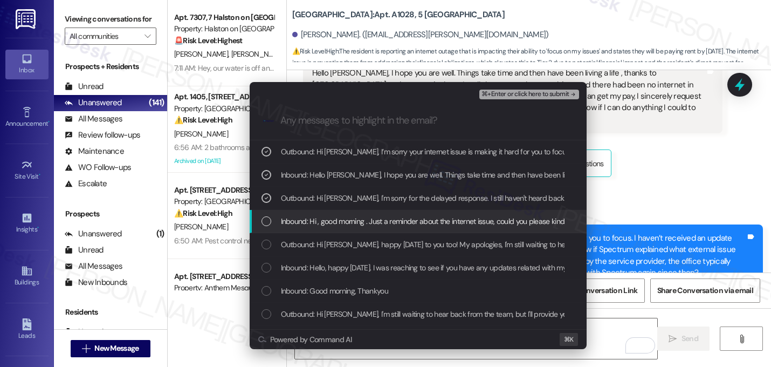
click at [441, 227] on span "Inbound: Hi , good morning . Just a reminder about the internet issue, could yo…" at bounding box center [536, 221] width 510 height 12
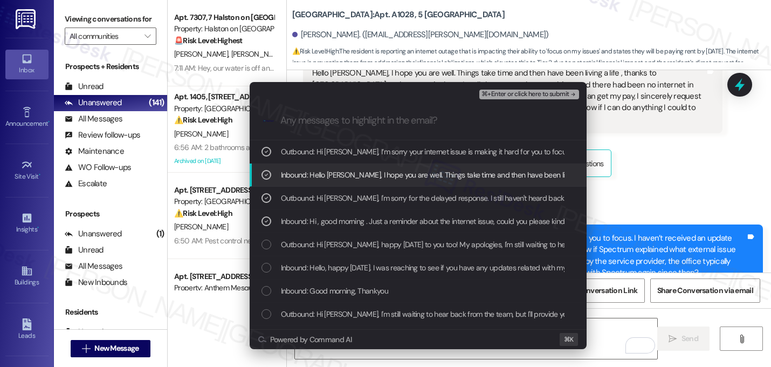
click at [647, 165] on div "Escalate Conversation High risk Follow-up on internet outage - resident was tol…" at bounding box center [385, 183] width 771 height 367
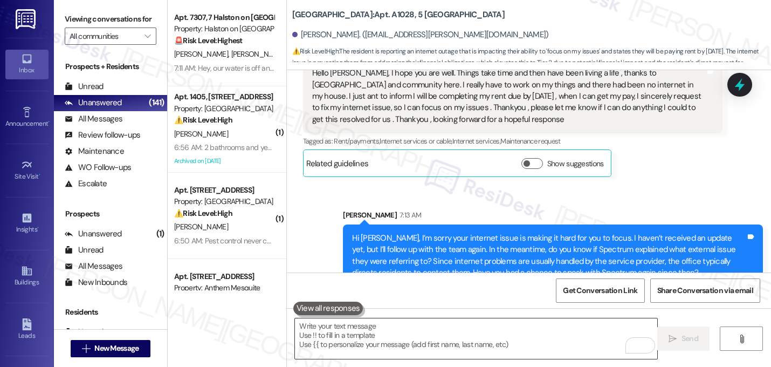
click at [436, 337] on textarea "To enrich screen reader interactions, please activate Accessibility in Grammarl…" at bounding box center [476, 338] width 363 height 40
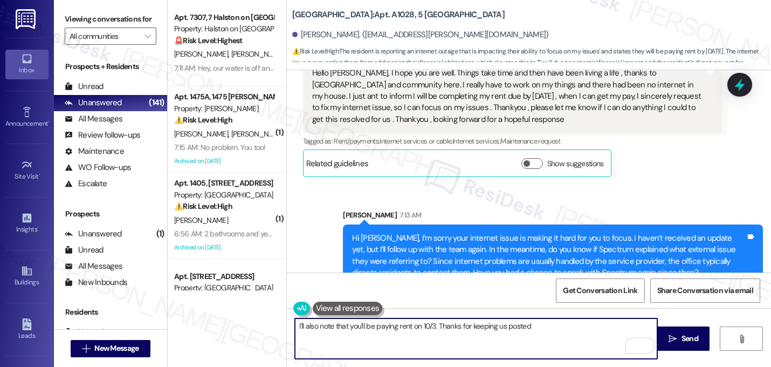
type textarea "I'll also note that you'll be paying rent on 10/3. Thanks for keeping us posted!"
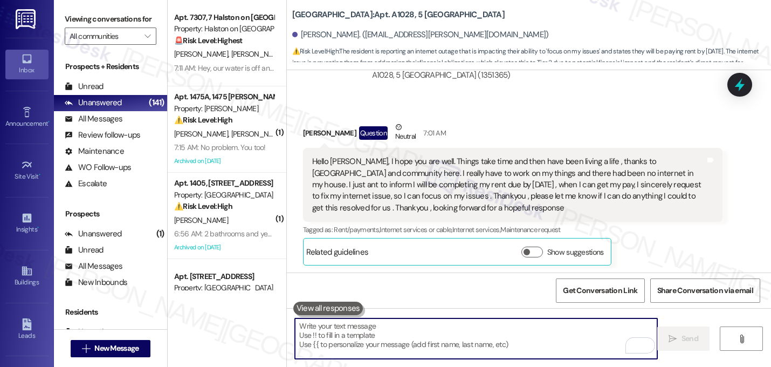
scroll to position [5129, 0]
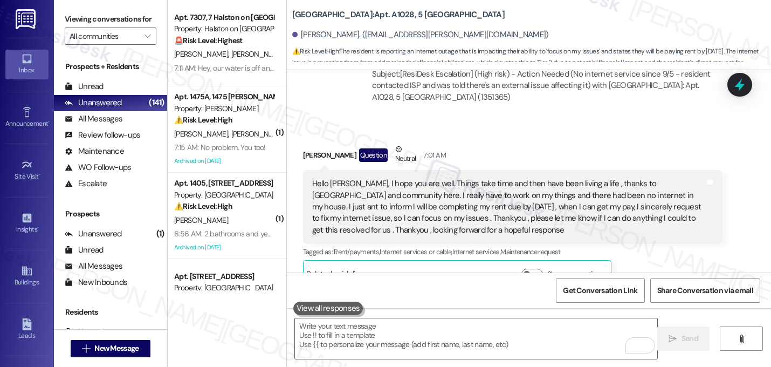
click at [599, 244] on div "Tagged as: Rent/payments , Click to highlight conversations about Rent/payments…" at bounding box center [513, 252] width 420 height 16
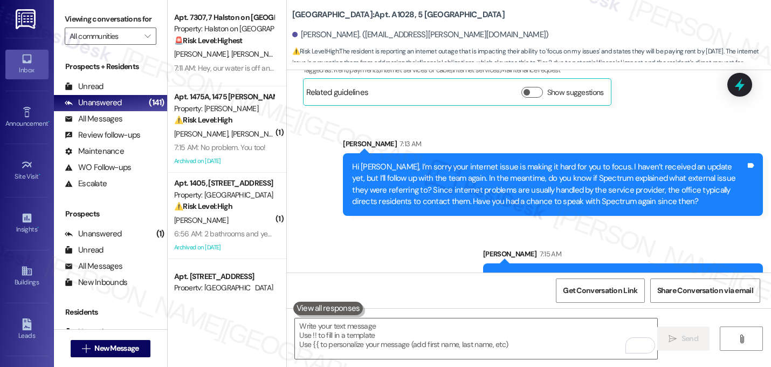
scroll to position [5314, 0]
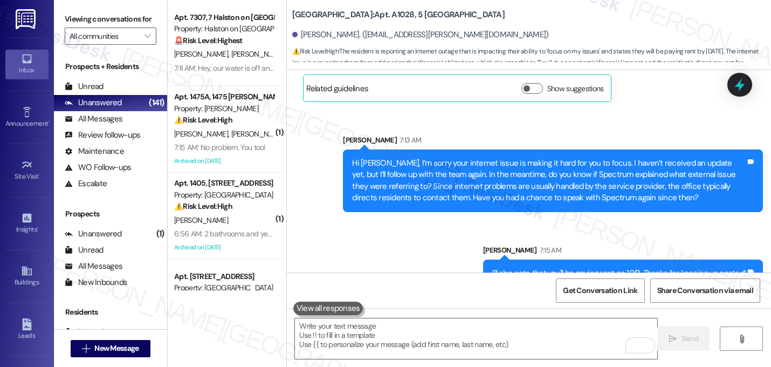
click at [567, 236] on div "Sent via SMS Sarah 7:15 AM I'll also note that you'll be paying rent on 10/3. T…" at bounding box center [623, 265] width 296 height 59
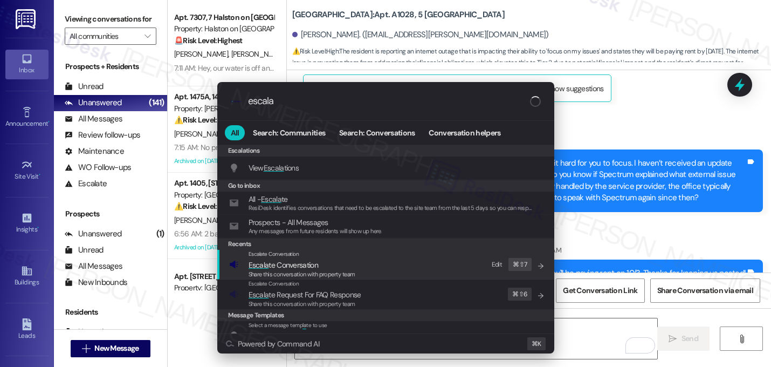
type input "escala"
click at [407, 268] on div "Escalate Conversation Escala te Conversation Share this conversation with prope…" at bounding box center [387, 264] width 316 height 29
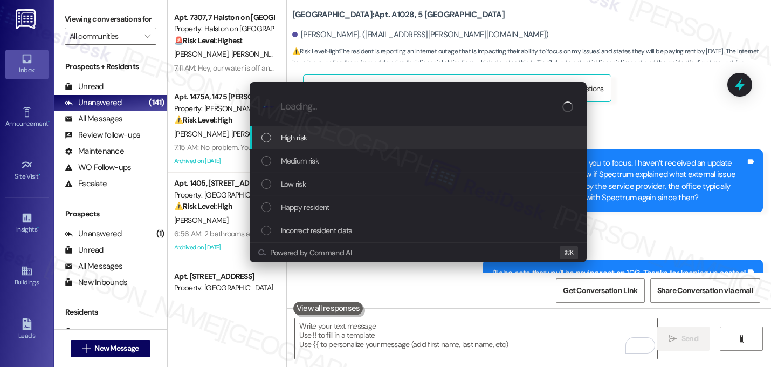
click at [392, 136] on div "High risk" at bounding box center [420, 138] width 316 height 12
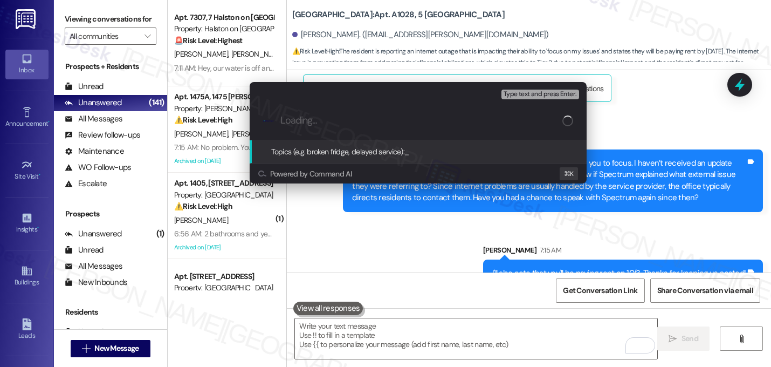
paste input "Follow-up on internet outage - resident was told by ISP that it's due to an ext…"
type input "Follow-up on internet outage - resident was told by ISP that it's due to an ext…"
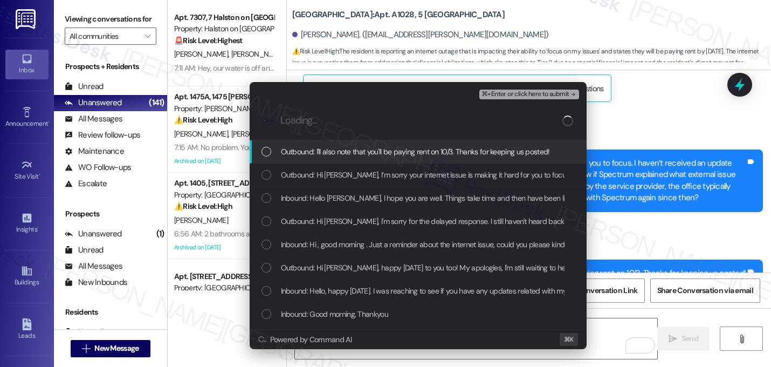
scroll to position [0, 0]
click at [363, 149] on span "Outbound: I'll also note that you'll be paying rent on 10/3. Thanks for keeping…" at bounding box center [415, 152] width 269 height 12
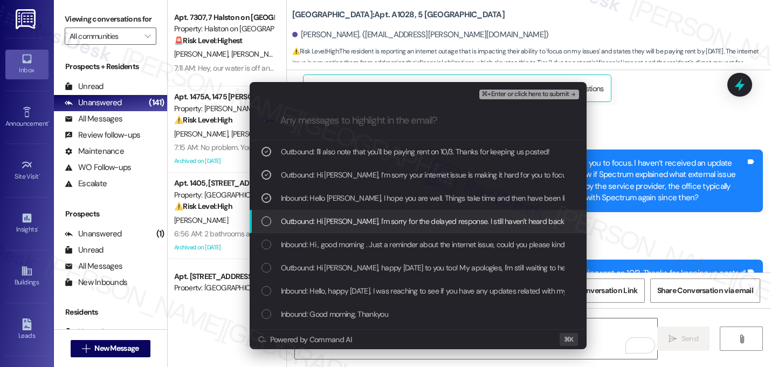
click at [352, 224] on span "Outbound: Hi Srikanth, I'm sorry for the delayed response. I still haven't hear…" at bounding box center [612, 221] width 662 height 12
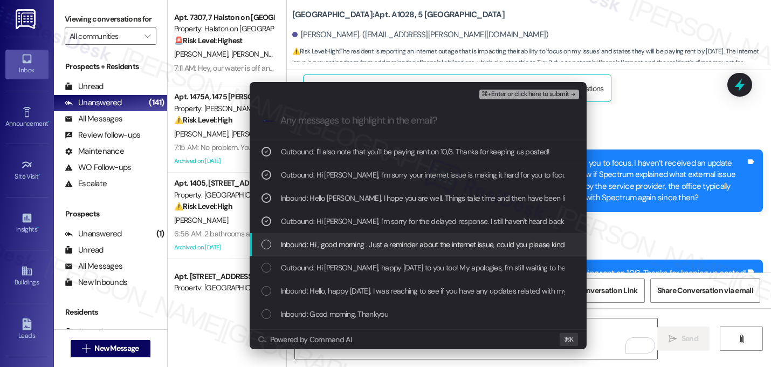
click at [352, 243] on span "Inbound: Hi , good morning . Just a reminder about the internet issue, could yo…" at bounding box center [536, 244] width 510 height 12
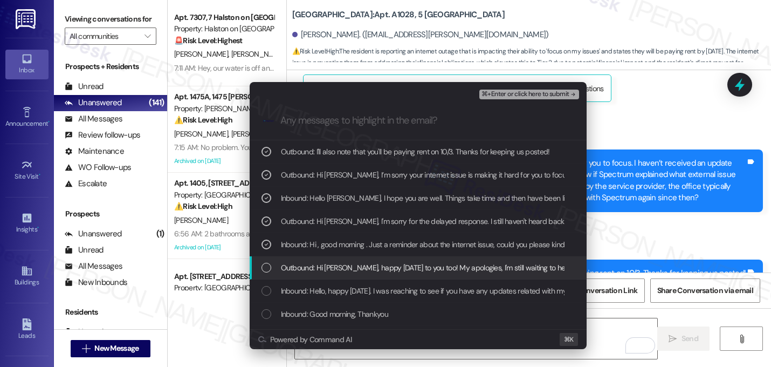
click at [460, 265] on span "Outbound: Hi Srikanth, happy Monday to you too! My apologies, I'm still waiting…" at bounding box center [651, 268] width 741 height 12
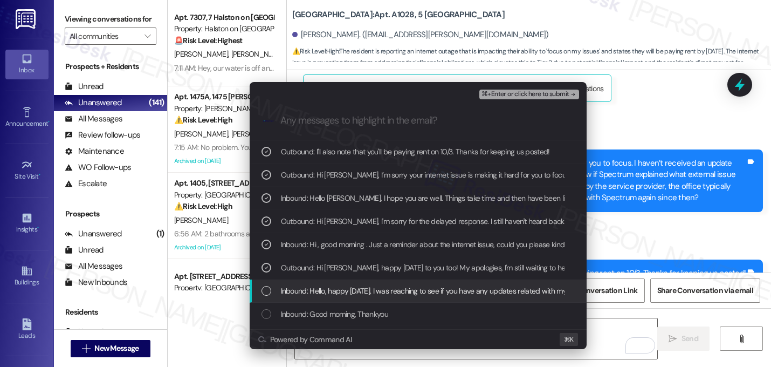
click at [441, 298] on div "Inbound: Hello, happy Monday. I was reaching to see if you have any updates rel…" at bounding box center [418, 290] width 337 height 23
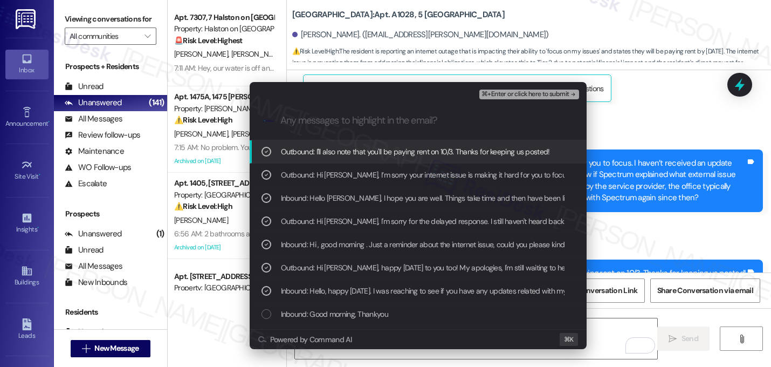
click at [567, 97] on span "⌘+Enter or click here to submit" at bounding box center [525, 95] width 87 height 8
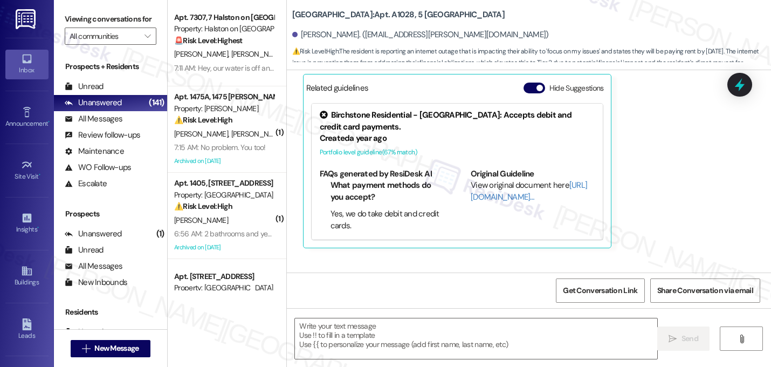
scroll to position [5276, 0]
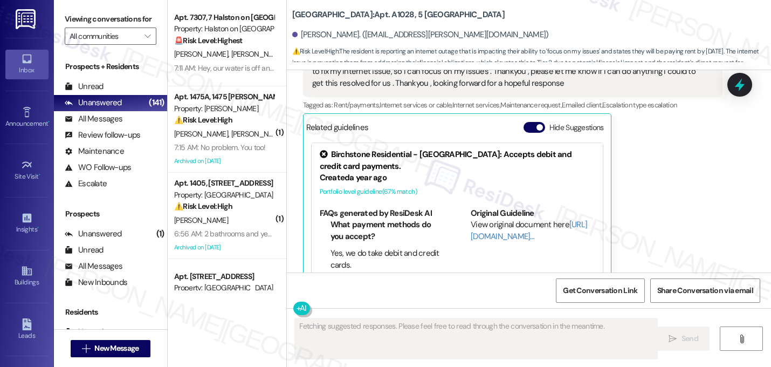
click at [723, 211] on div "Received via SMS Srikanth Gollapalli Question Neutral 7:01 AM Hello rebecca, I …" at bounding box center [513, 142] width 436 height 307
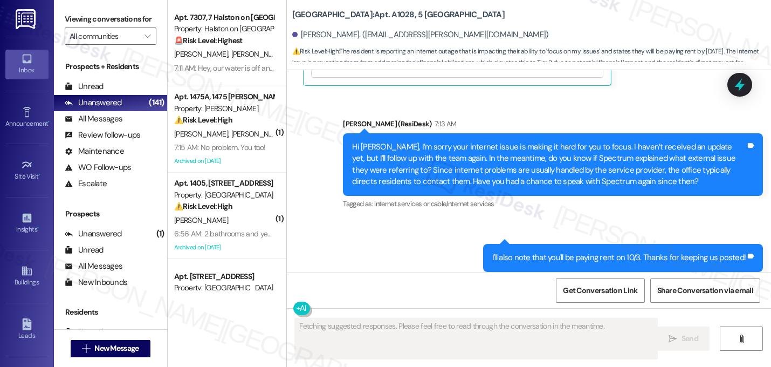
scroll to position [5478, 0]
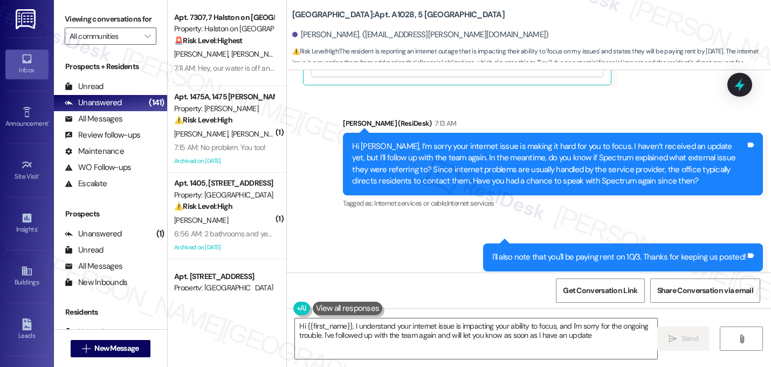
type textarea "Hi {{first_name}}, I understand your internet issue is impacting your ability t…"
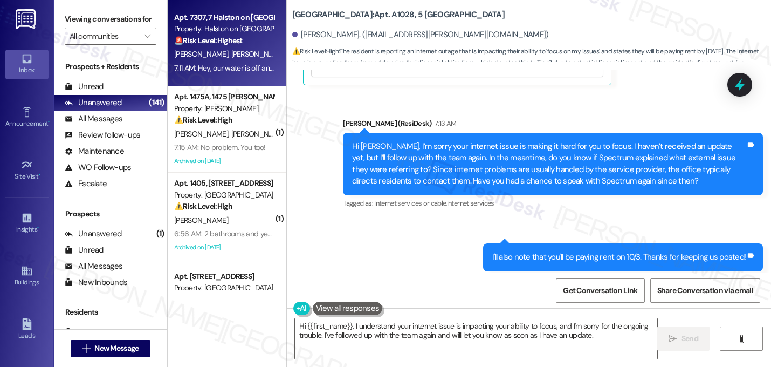
click at [241, 57] on div "T. Moss J. Allen" at bounding box center [224, 53] width 102 height 13
type textarea "Fetching suggested responses. Please feel free to read through the conversation…"
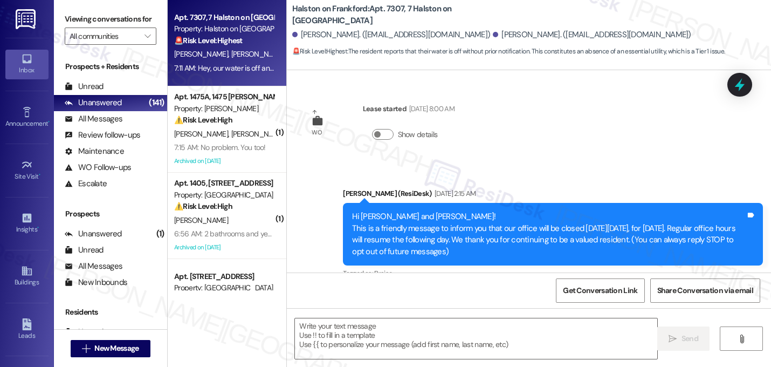
scroll to position [2169, 0]
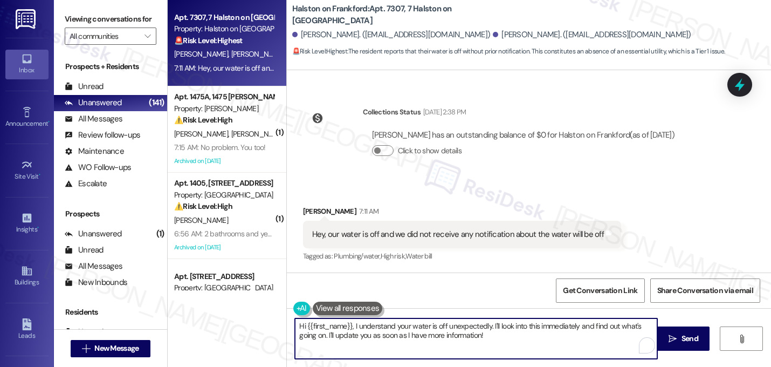
click at [508, 333] on textarea "Hi {{first_name}}, I understand your water is off unexpectedly. I'll look into …" at bounding box center [476, 338] width 363 height 40
click at [349, 321] on textarea "Hi {{first_name}}, I understand your water is off unexpectedly. I'll look into …" at bounding box center [476, 338] width 363 height 40
click at [347, 324] on textarea "Hi {{first_name}}, I understand your water is off unexpectedly. I'll look into …" at bounding box center [476, 338] width 363 height 40
click at [356, 325] on textarea "Hi Jala, I understand your water is off unexpectedly. I'll look into this immed…" at bounding box center [476, 338] width 363 height 40
click at [528, 329] on textarea "Hi Jala, I'm sorry your water is off unexpectedly. I'll look into this immediat…" at bounding box center [476, 338] width 363 height 40
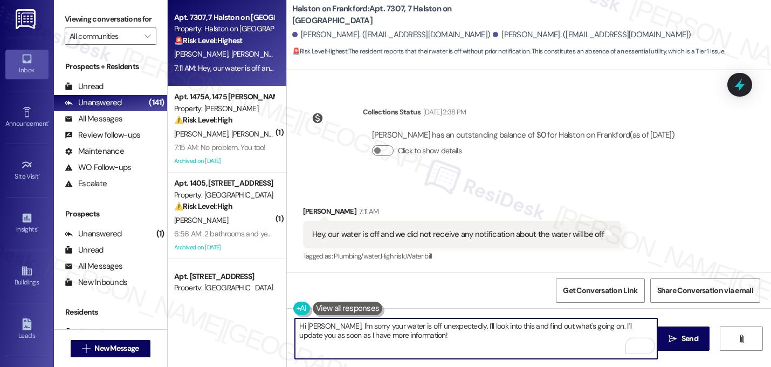
click at [479, 330] on textarea "Hi Jala, I'm sorry your water is off unexpectedly. I'll look into this and find…" at bounding box center [476, 338] width 363 height 40
click at [394, 336] on textarea "Hi Jala, I'm sorry your water is off unexpectedly. I'll look into this and find…" at bounding box center [476, 338] width 363 height 40
type textarea "Hi Jala, I'm sorry your water is off unexpectedly. I'll look into this and find…"
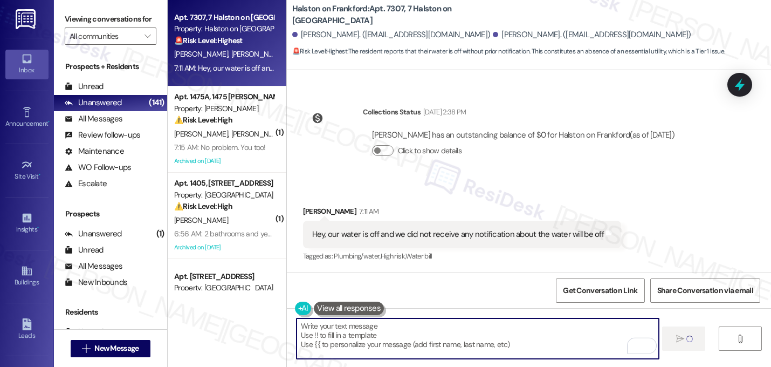
scroll to position [2168, 0]
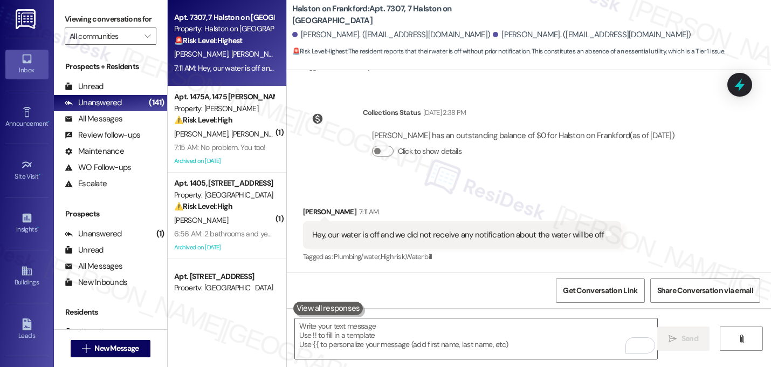
click at [544, 194] on div "Received via SMS Jala Allen 7:11 AM Hey, our water is off and we did not receiv…" at bounding box center [529, 227] width 484 height 91
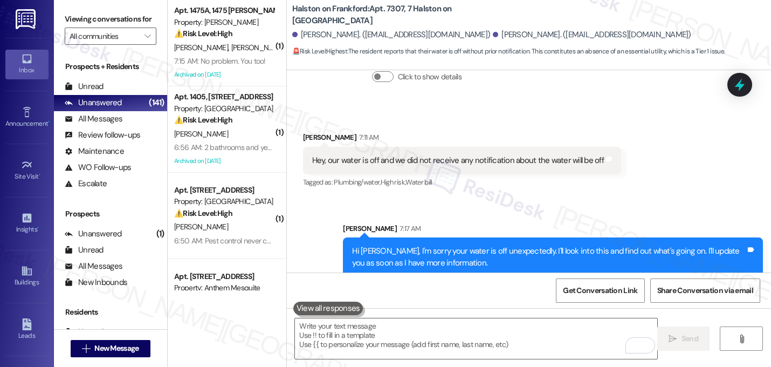
scroll to position [2256, 0]
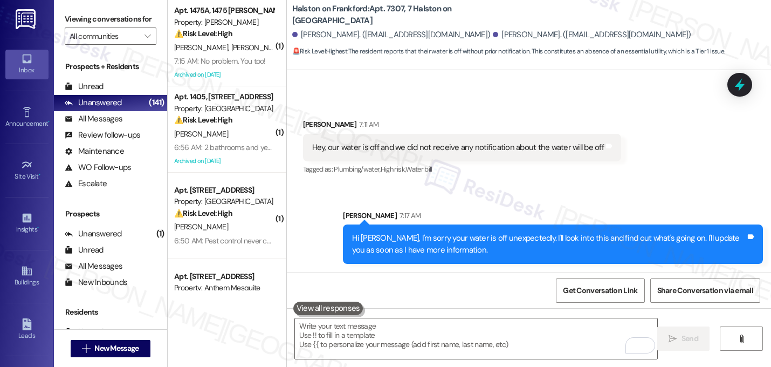
click at [515, 190] on div "Sent via SMS Sarah 7:17 AM Hi Jala, I'm sorry your water is off unexpectedly. I…" at bounding box center [529, 229] width 484 height 87
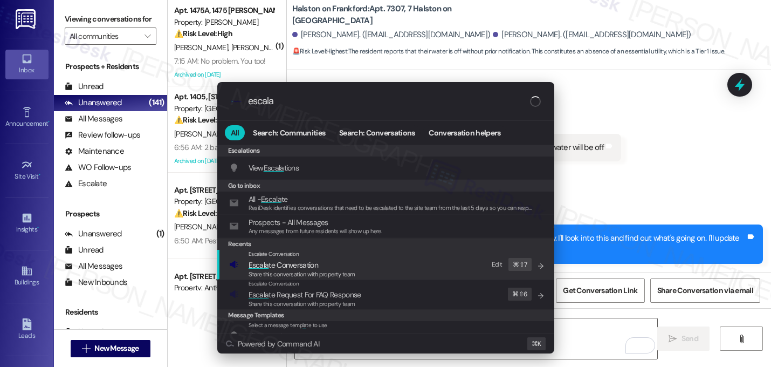
type input "escala"
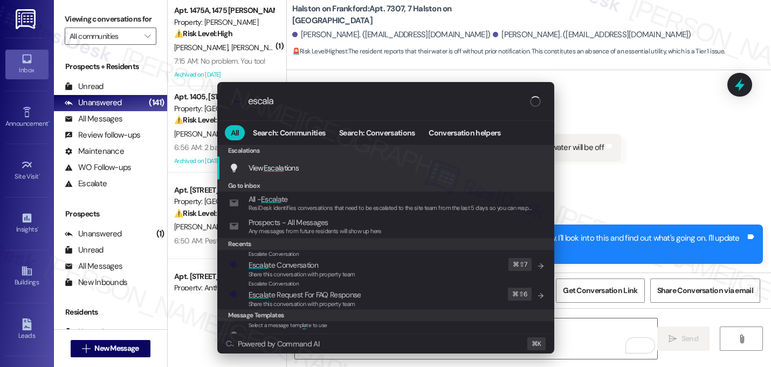
click at [312, 263] on span "Escala te Conversation" at bounding box center [284, 265] width 70 height 10
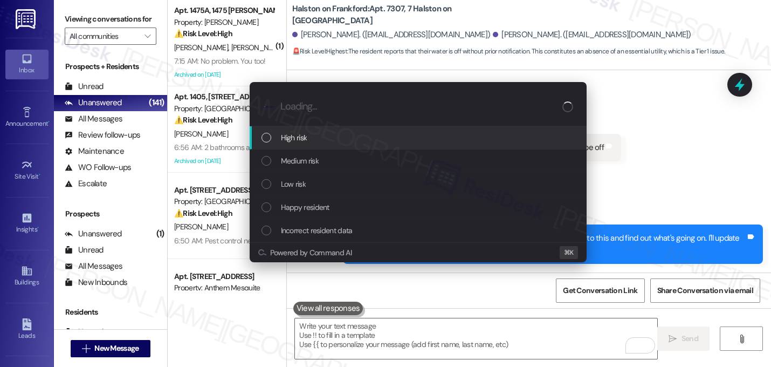
click at [315, 140] on div "High risk" at bounding box center [420, 138] width 316 height 12
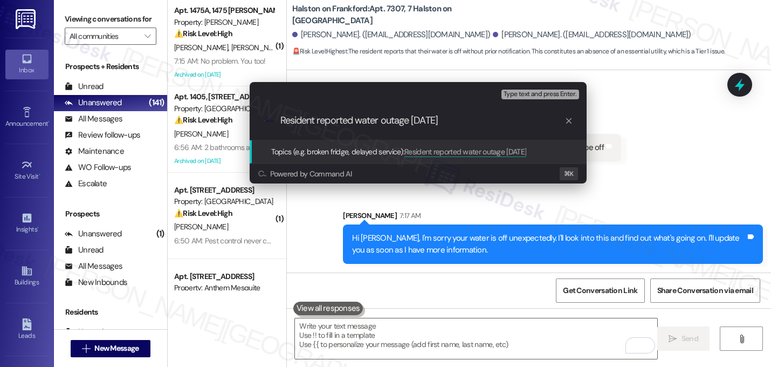
type input "Resident reported water outage today"
click at [328, 113] on div ".cls-1{fill:#0a055f;}.cls-2{fill:#0cc4c4;} resideskLogoBlueOrange Resident repo…" at bounding box center [418, 120] width 337 height 38
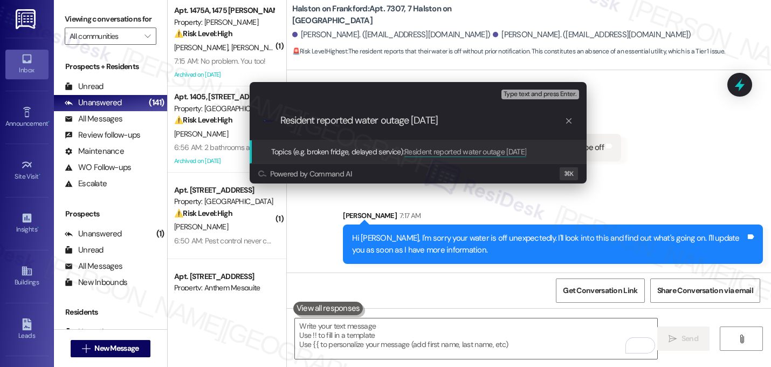
click at [326, 121] on input "Resident reported water outage today" at bounding box center [423, 120] width 284 height 11
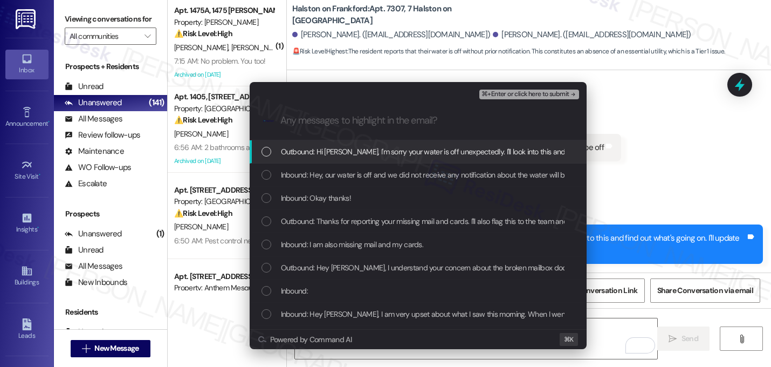
click at [313, 156] on span "Outbound: Hi Jala, I'm sorry your water is off unexpectedly. I'll look into thi…" at bounding box center [539, 152] width 517 height 12
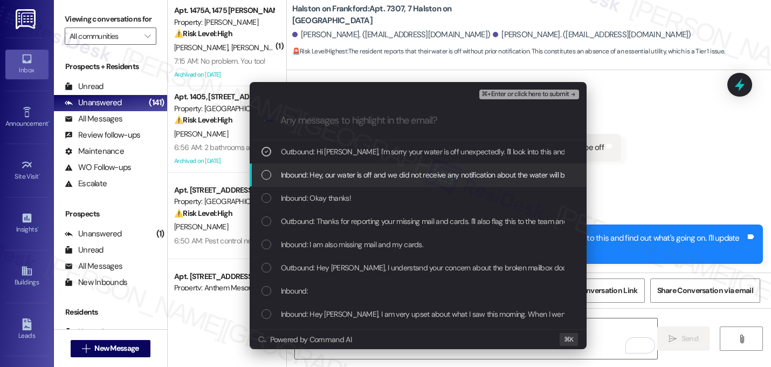
click at [312, 175] on span "Inbound: Hey, our water is off and we did not receive any notification about th…" at bounding box center [430, 175] width 298 height 12
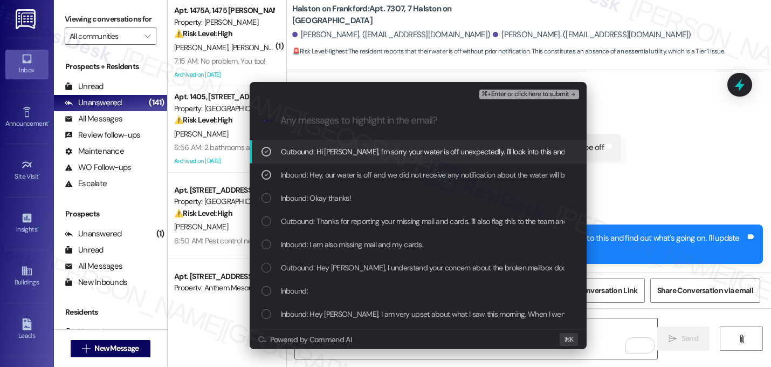
click at [558, 93] on span "⌘+Enter or click here to submit" at bounding box center [525, 95] width 87 height 8
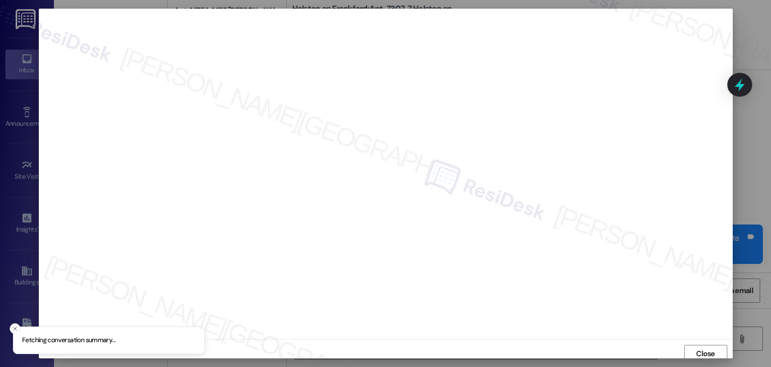
scroll to position [4, 0]
click at [694, 346] on span "Close" at bounding box center [705, 349] width 23 height 11
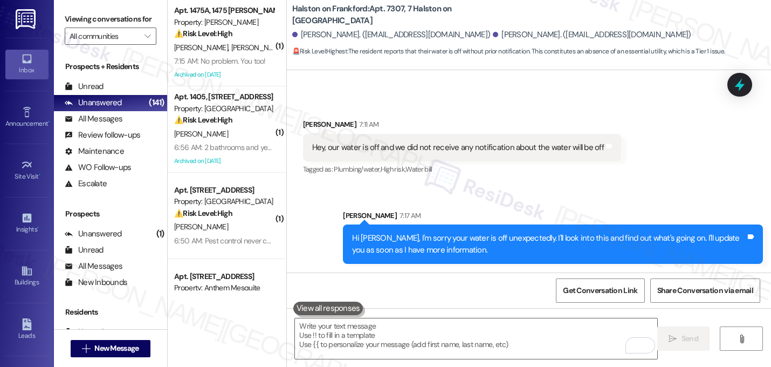
click at [591, 208] on div "Sent via SMS Sarah 7:17 AM Hi Jala, I'm sorry your water is off unexpectedly. I…" at bounding box center [553, 237] width 436 height 71
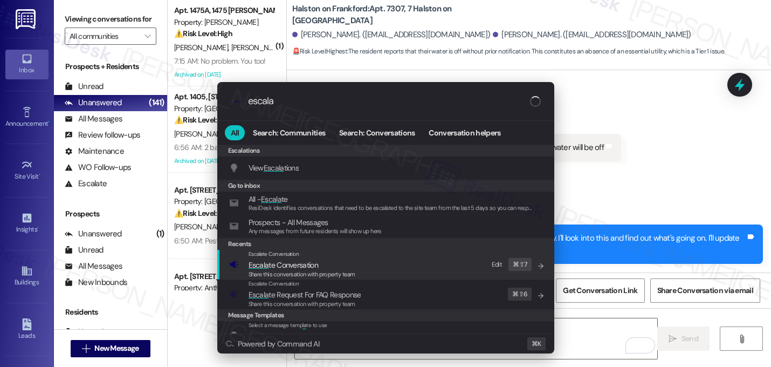
type input "escala"
click at [399, 260] on div "Escalate Conversation Escala te Conversation Share this conversation with prope…" at bounding box center [387, 264] width 316 height 29
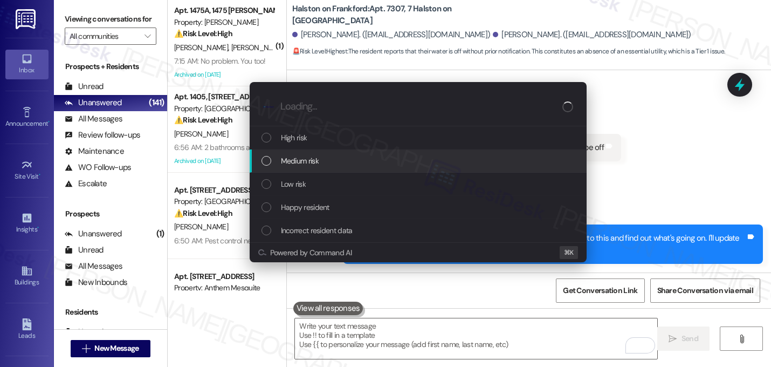
click at [372, 138] on div "High risk" at bounding box center [420, 138] width 316 height 12
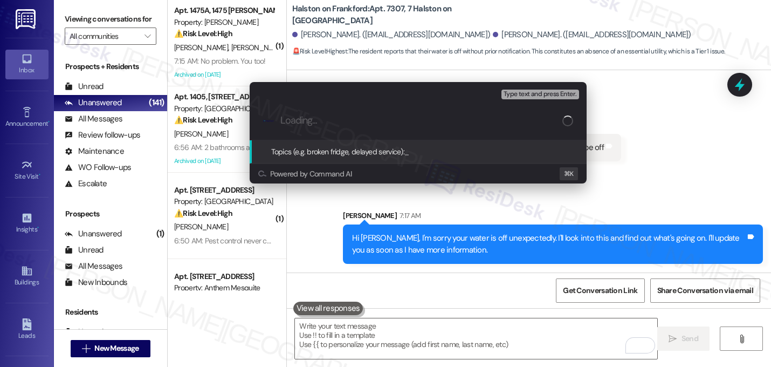
paste input "Resident reported water outage today"
type input "Resident reported water outage today"
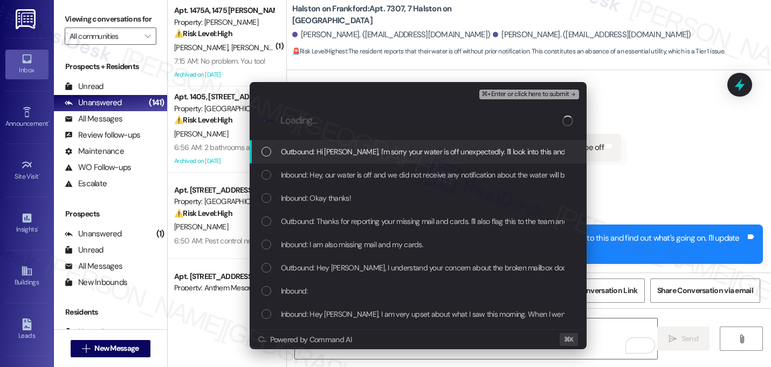
click at [334, 156] on span "Outbound: Hi Jala, I'm sorry your water is off unexpectedly. I'll look into thi…" at bounding box center [539, 152] width 517 height 12
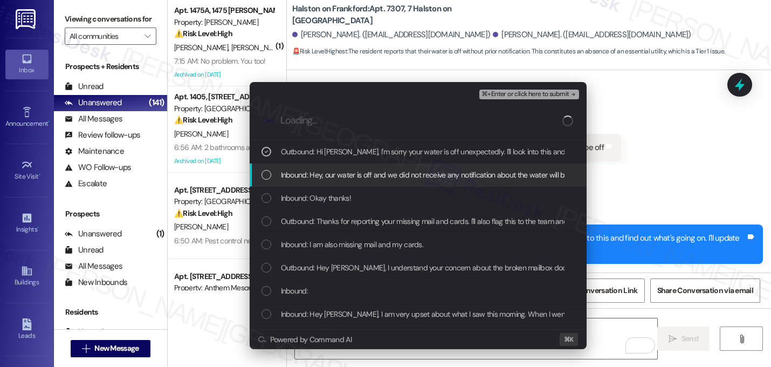
click at [334, 169] on span "Inbound: Hey, our water is off and we did not receive any notification about th…" at bounding box center [430, 175] width 298 height 12
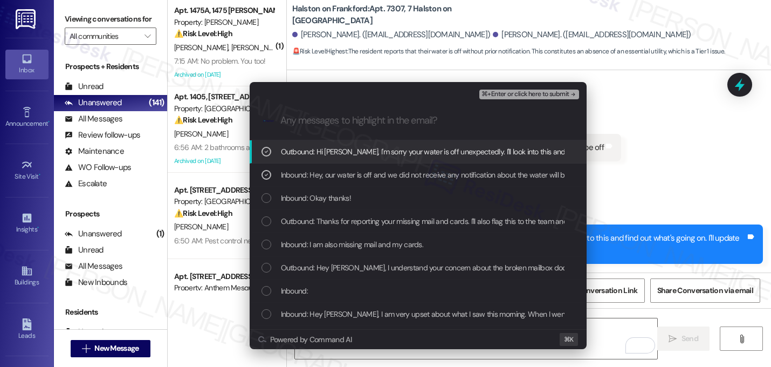
click at [567, 91] on span "⌘+Enter or click here to submit" at bounding box center [525, 95] width 87 height 8
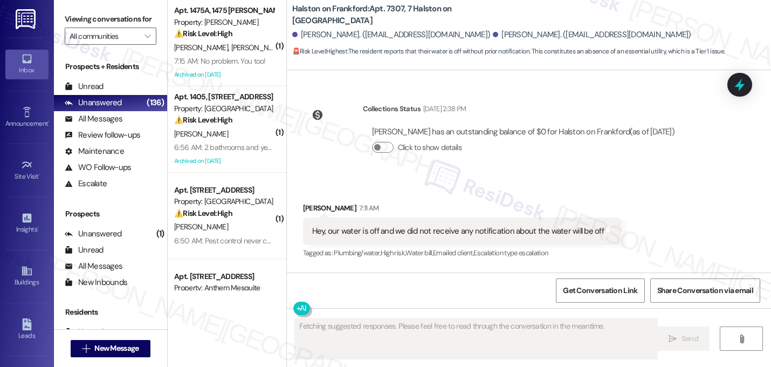
scroll to position [2168, 0]
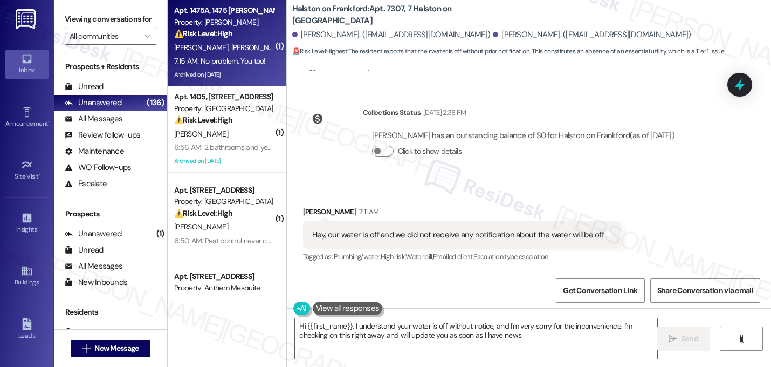
type textarea "Hi {{first_name}}, I understand your water is off without notice, and I'm very …"
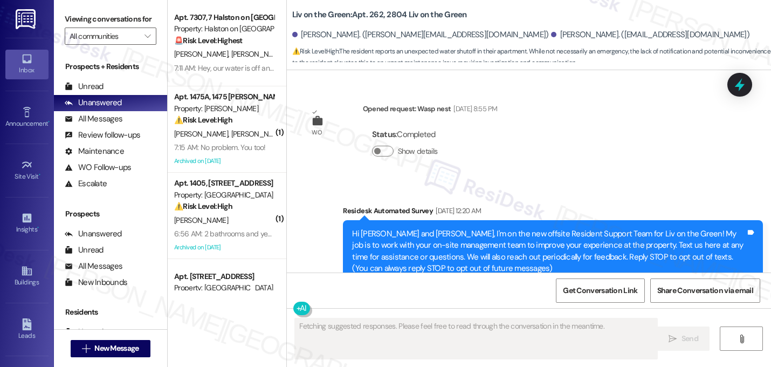
scroll to position [34386, 0]
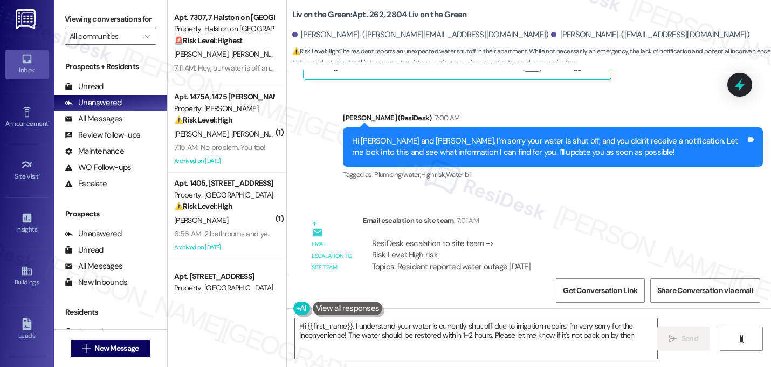
type textarea "Hi {{first_name}}, I understand your water is currently shut off due to irrigat…"
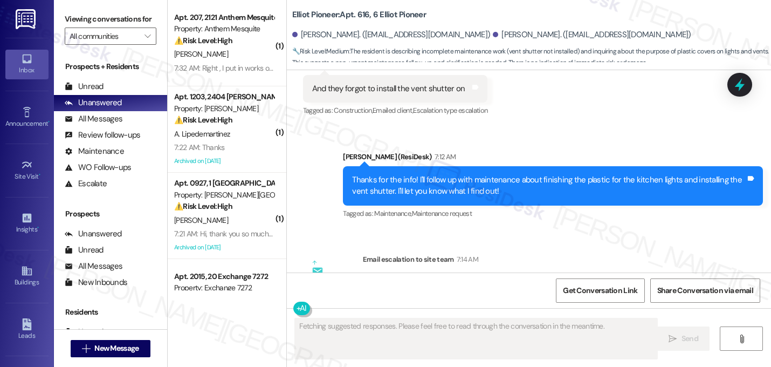
scroll to position [6316, 0]
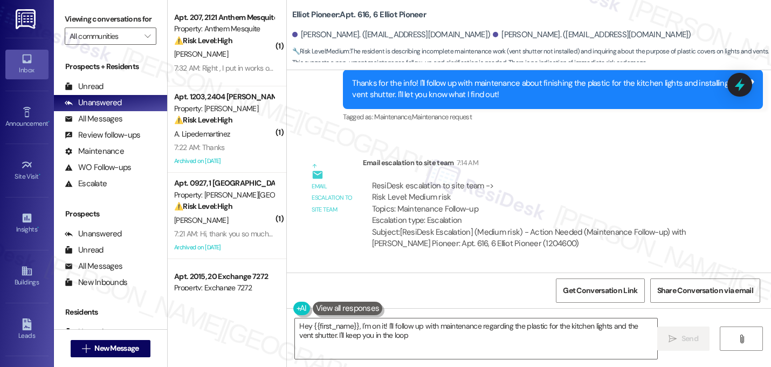
type textarea "Hey {{first_name}}, I'm on it! I'll follow up with maintenance regarding the pl…"
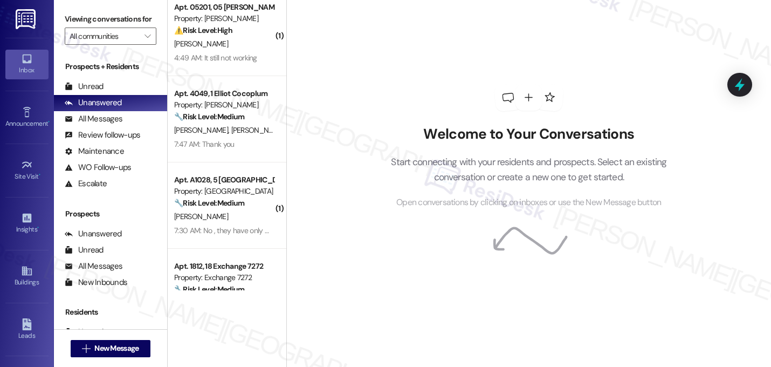
scroll to position [1223, 0]
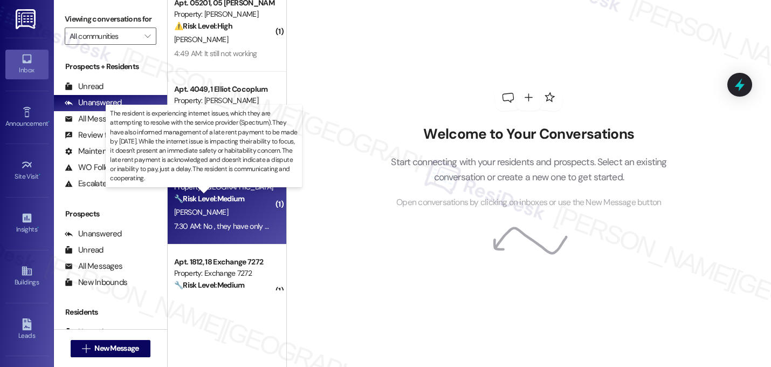
click at [235, 199] on strong "🔧 Risk Level: Medium" at bounding box center [209, 199] width 70 height 10
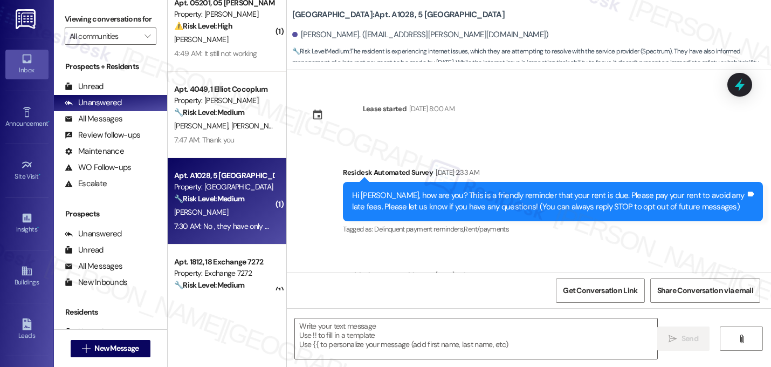
scroll to position [5776, 0]
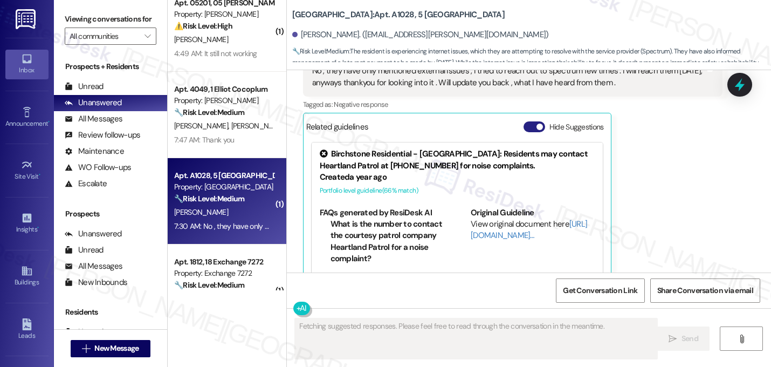
click at [537, 124] on span "button" at bounding box center [540, 127] width 6 height 6
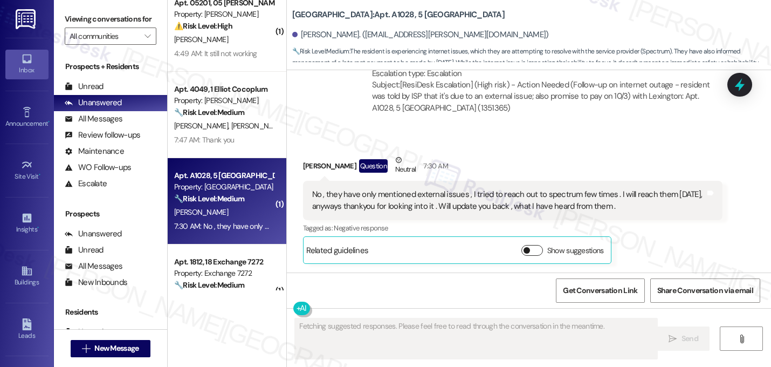
scroll to position [5629, 0]
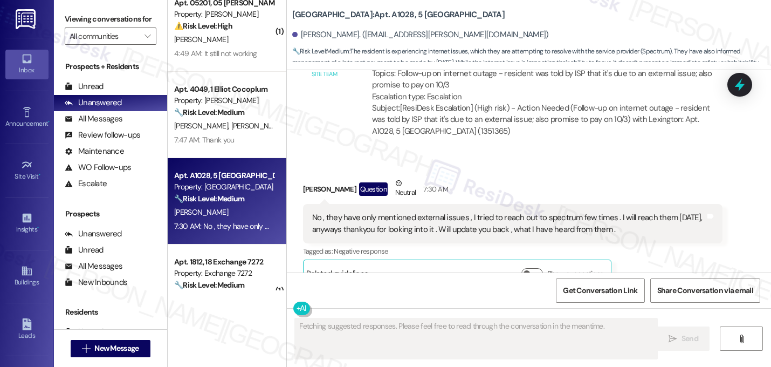
click at [582, 153] on div "Received via SMS [PERSON_NAME] Question Neutral 7:30 AM No , they have only men…" at bounding box center [529, 224] width 484 height 142
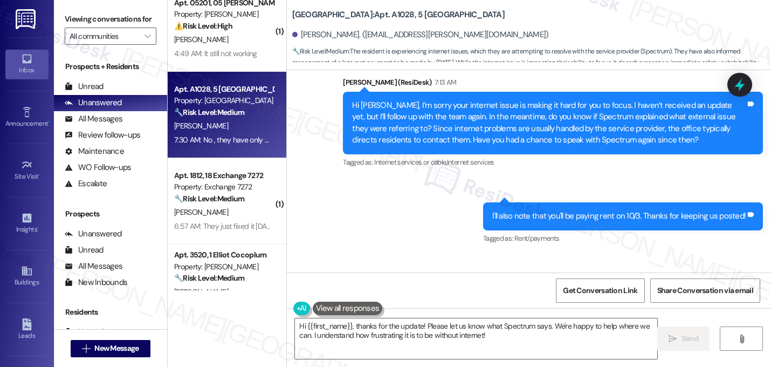
scroll to position [5370, 0]
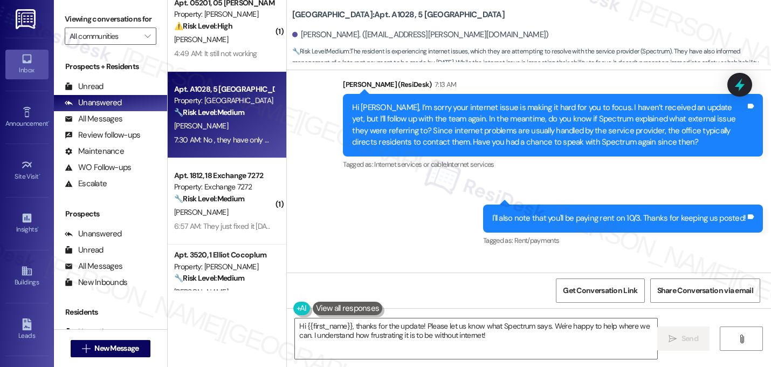
click at [557, 196] on div "Sent via SMS 7:15 AM [PERSON_NAME] (ResiDesk) 7:15 AM I'll also note that you'l…" at bounding box center [623, 226] width 296 height 60
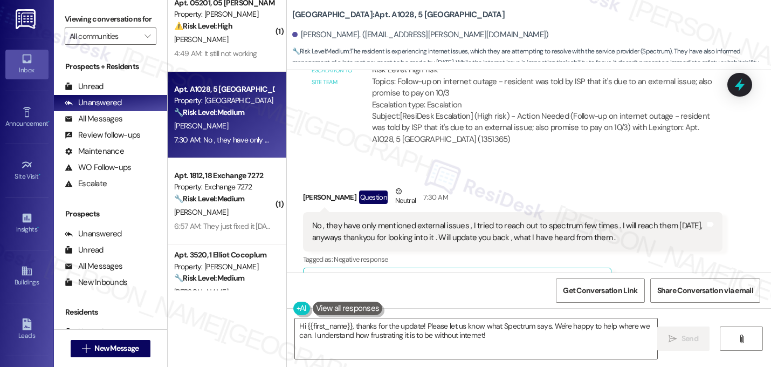
scroll to position [5629, 0]
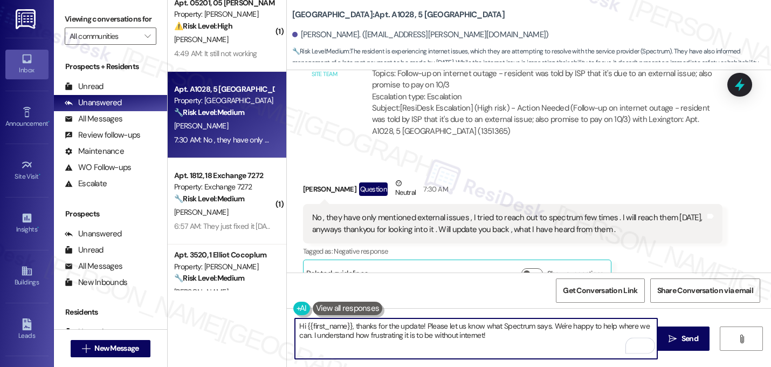
drag, startPoint x: 419, startPoint y: 326, endPoint x: 269, endPoint y: 326, distance: 150.0
click at [270, 326] on div "( 1 ) Apt. 11~207, 11 Halston Waterleigh Property: [GEOGRAPHIC_DATA] ⚠️ Risk Le…" at bounding box center [470, 183] width 604 height 367
click at [295, 326] on textarea "Please let us know what Spectrum says. We're happy to help where we can. I unde…" at bounding box center [476, 338] width 363 height 40
drag, startPoint x: 529, startPoint y: 326, endPoint x: 534, endPoint y: 331, distance: 7.3
click at [535, 333] on textarea "Please let us know what Spectrum says. We're happy to help where we can. I unde…" at bounding box center [476, 338] width 363 height 40
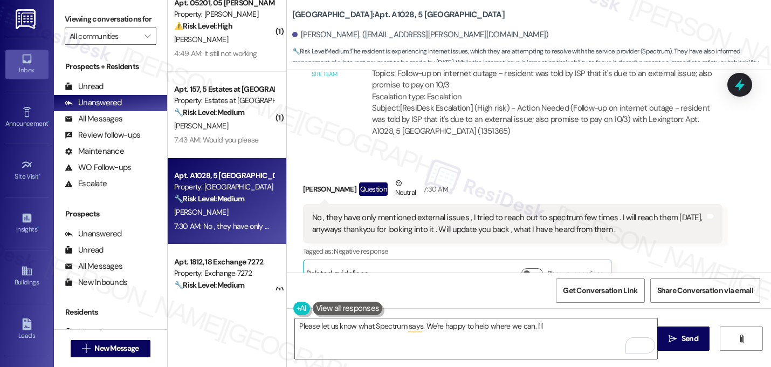
click at [535, 177] on div "[PERSON_NAME] Question Neutral 7:30 AM" at bounding box center [513, 190] width 420 height 26
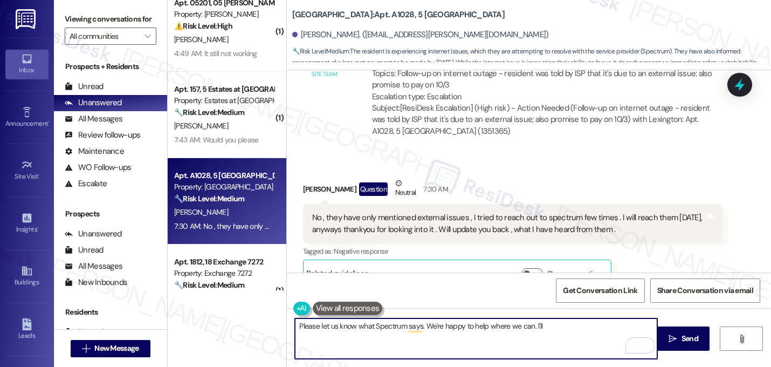
click at [556, 324] on textarea "Please let us know what Spectrum says. We're happy to help where we can. I'll" at bounding box center [476, 338] width 363 height 40
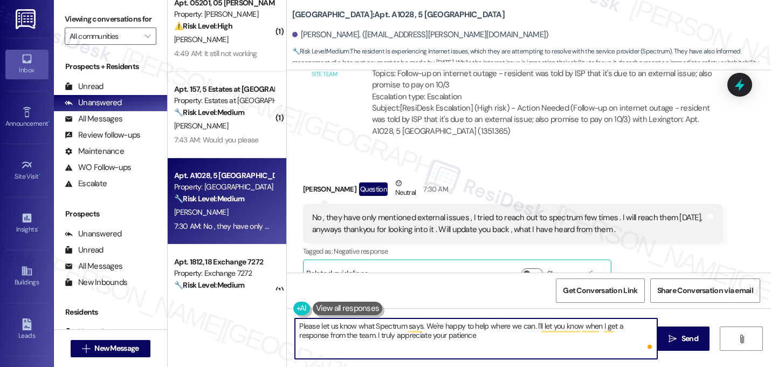
type textarea "Please let us know what Spectrum says. We're happy to help where we can. I'll l…"
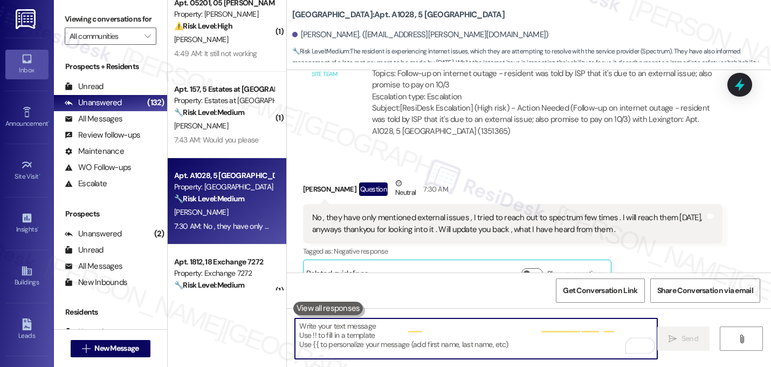
scroll to position [5628, 0]
click at [662, 178] on div "[PERSON_NAME] Question Neutral 7:30 AM" at bounding box center [513, 191] width 420 height 26
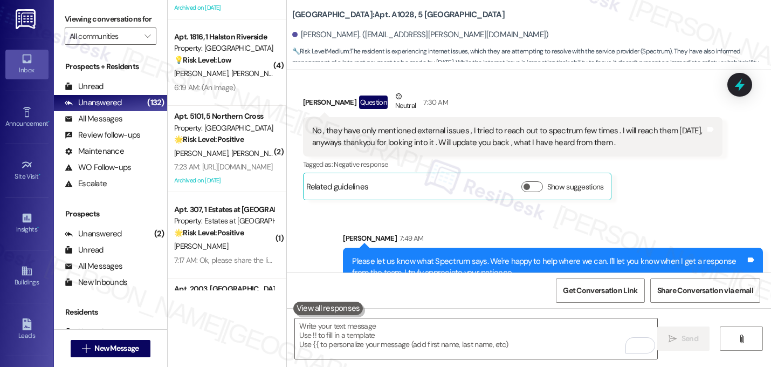
scroll to position [2586, 0]
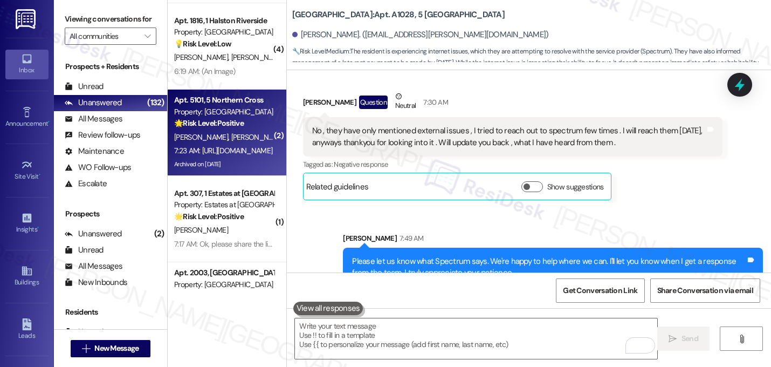
click at [221, 131] on div "[PERSON_NAME] [PERSON_NAME]" at bounding box center [224, 137] width 102 height 13
type textarea "Fetching suggested responses. Please feel free to read through the conversation…"
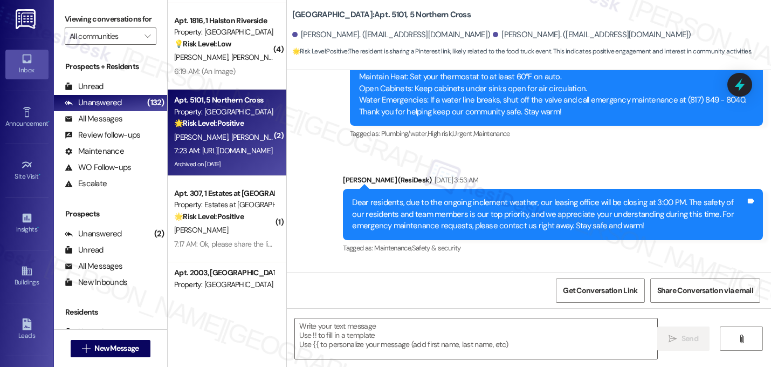
type textarea "Fetching suggested responses. Please feel free to read through the conversation…"
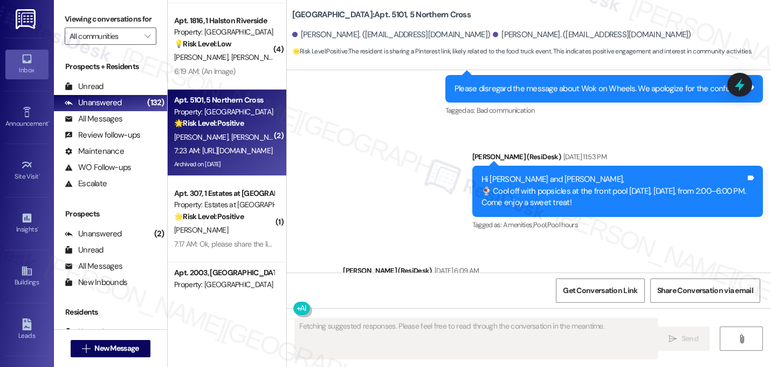
scroll to position [6674, 0]
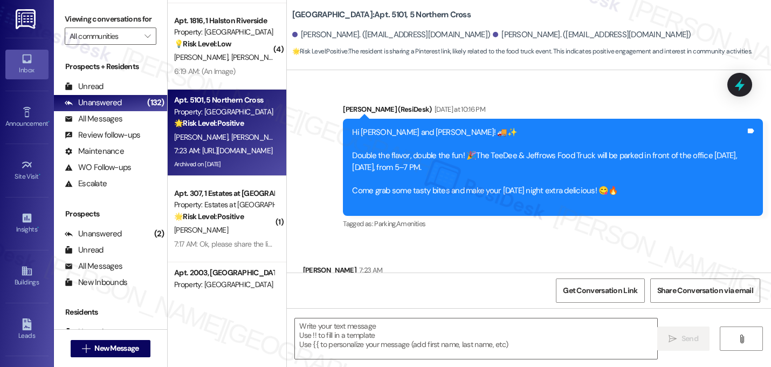
click at [360, 347] on link "[URL][DOMAIN_NAME]" at bounding box center [351, 352] width 78 height 11
click at [507, 240] on div "Received via SMS [PERSON_NAME] 7:23 AM Take a look! 📌 Tags and notes Received v…" at bounding box center [529, 307] width 484 height 135
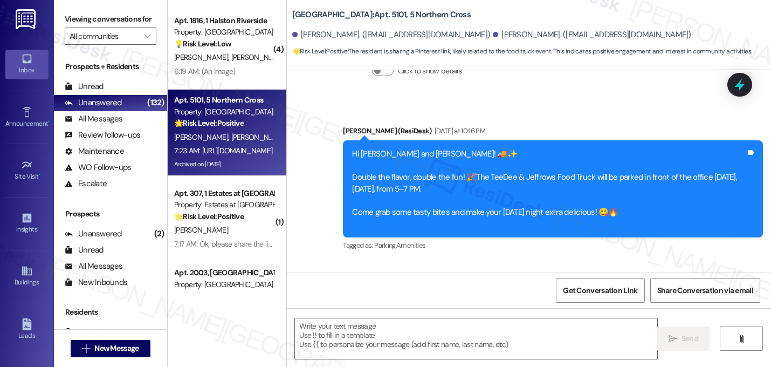
scroll to position [6675, 0]
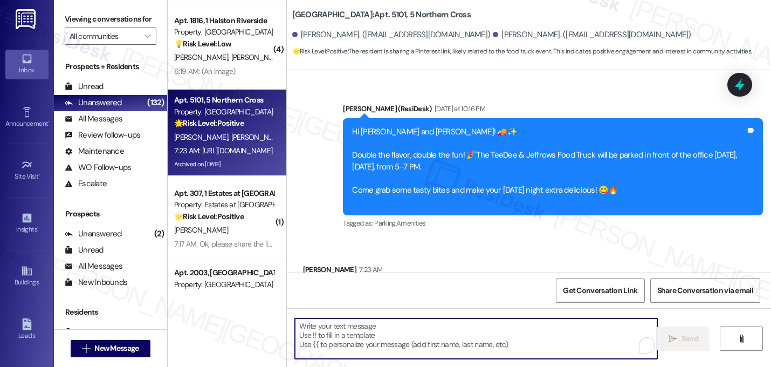
click at [367, 334] on textarea "To enrich screen reader interactions, please activate Accessibility in Grammarl…" at bounding box center [476, 338] width 363 height 40
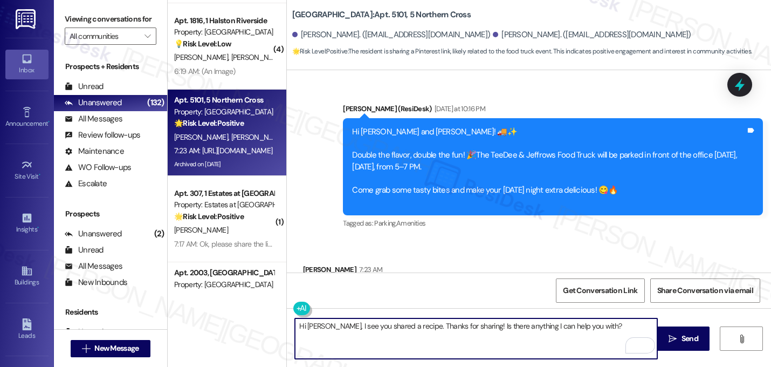
click at [373, 327] on textarea "Hi [PERSON_NAME], I see you shared a recipe. Thanks for sharing! Is there anyth…" at bounding box center [476, 338] width 363 height 40
type textarea "Hi [PERSON_NAME], I see you sent a recipe. Thanks for sharing! Is there anythin…"
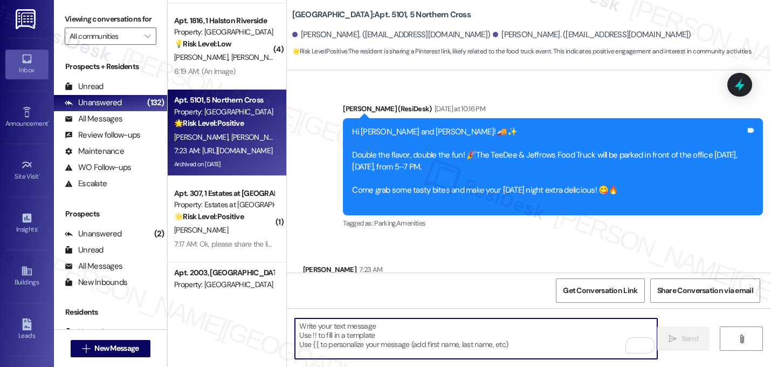
scroll to position [6674, 0]
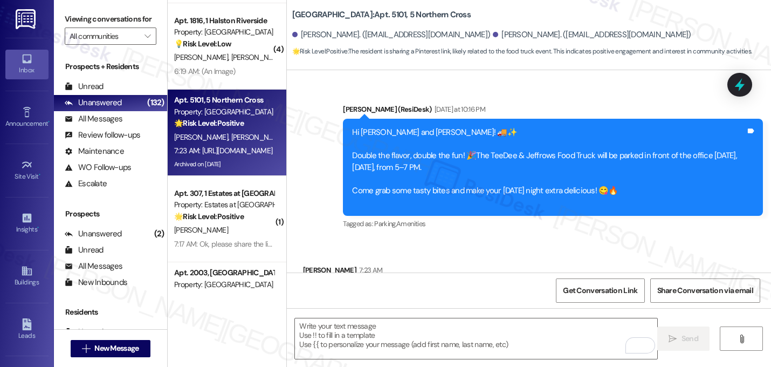
click at [489, 240] on div "Received via SMS [PERSON_NAME] 7:23 AM Take a look! 📌 Tags and notes Received v…" at bounding box center [529, 307] width 484 height 135
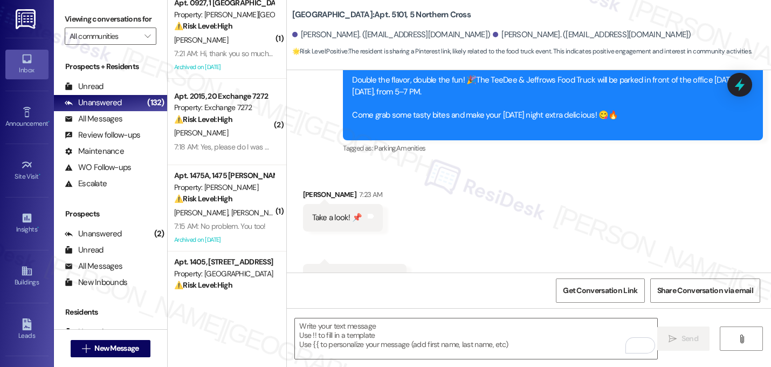
scroll to position [0, 0]
